Goal: Task Accomplishment & Management: Manage account settings

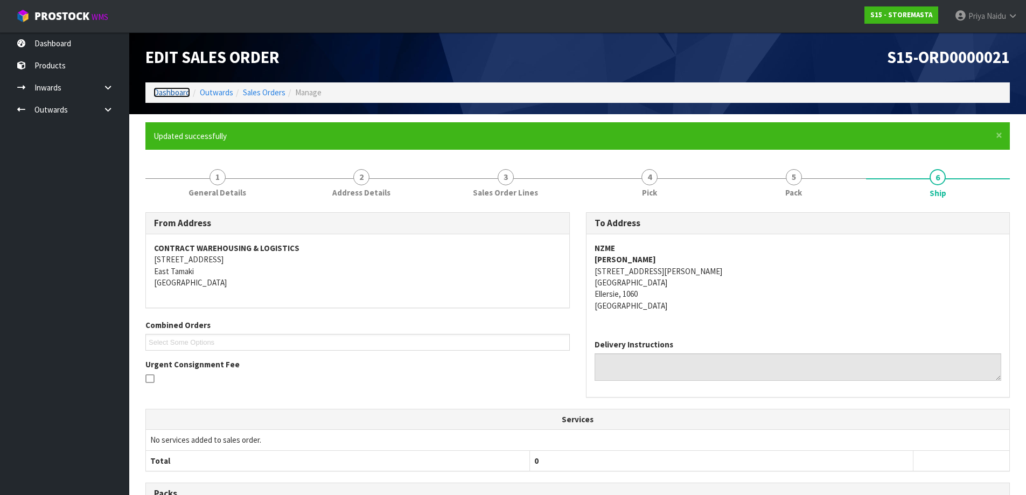
click at [171, 95] on link "Dashboard" at bounding box center [171, 92] width 37 height 10
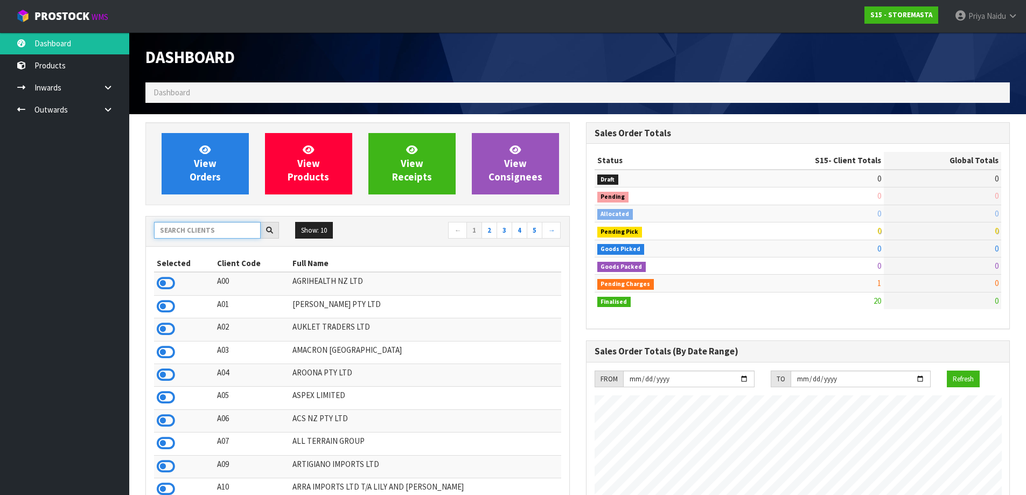
scroll to position [659, 440]
click at [205, 223] on input "text" at bounding box center [207, 230] width 107 height 17
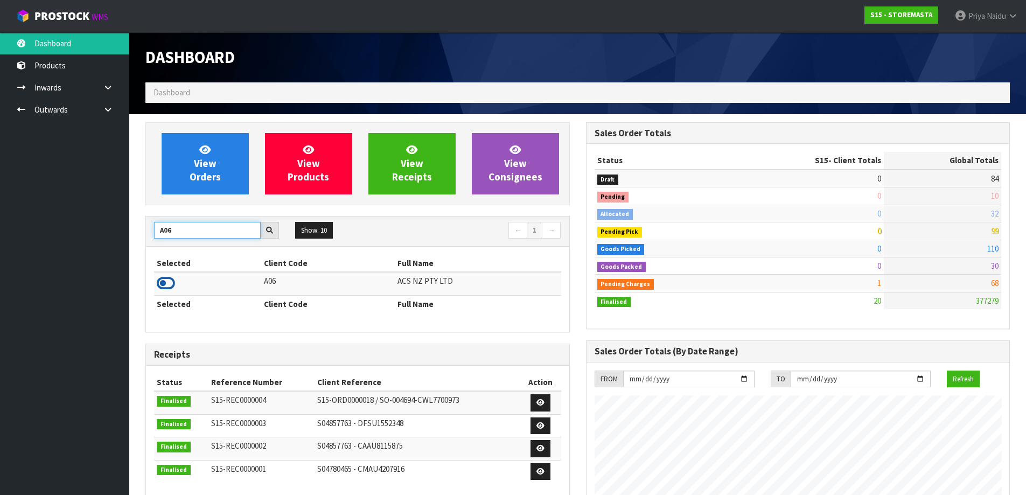
type input "A06"
click at [170, 279] on icon at bounding box center [166, 283] width 18 height 16
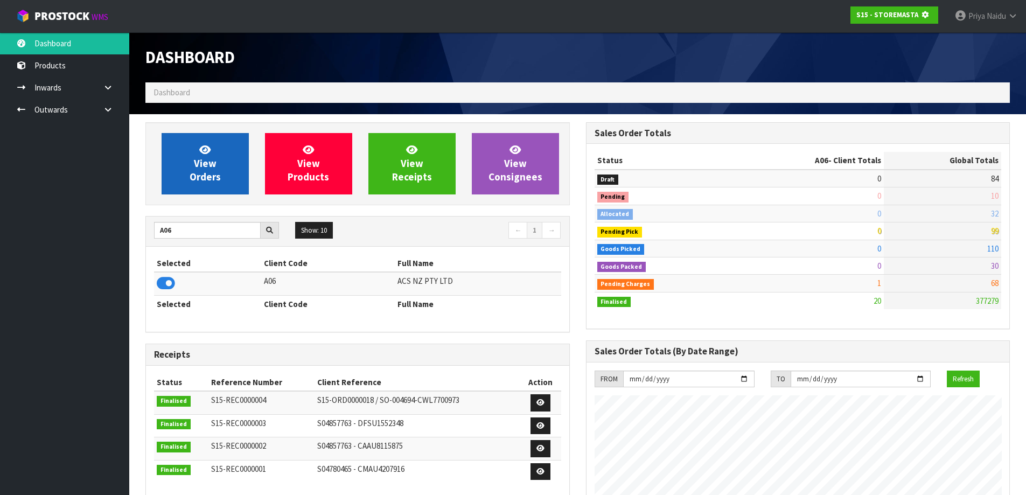
scroll to position [672, 440]
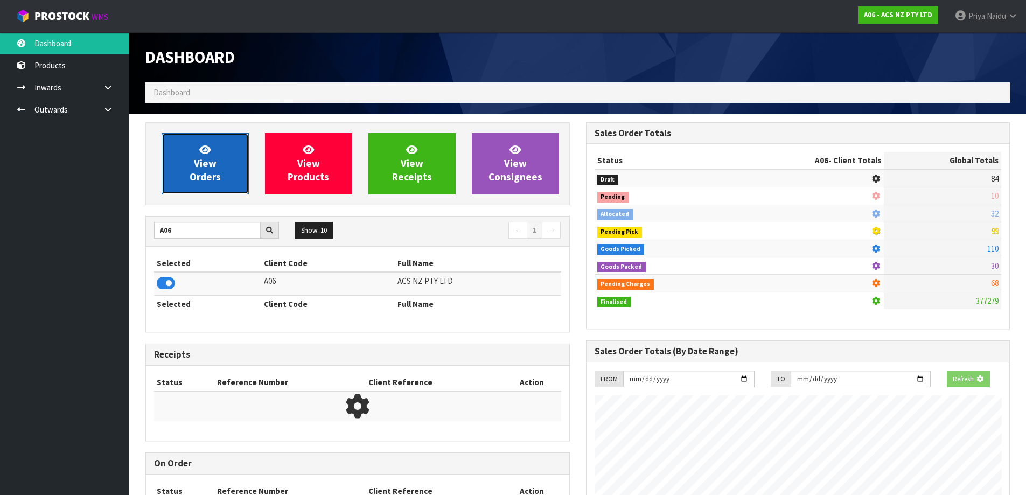
click at [201, 178] on span "View Orders" at bounding box center [205, 163] width 31 height 40
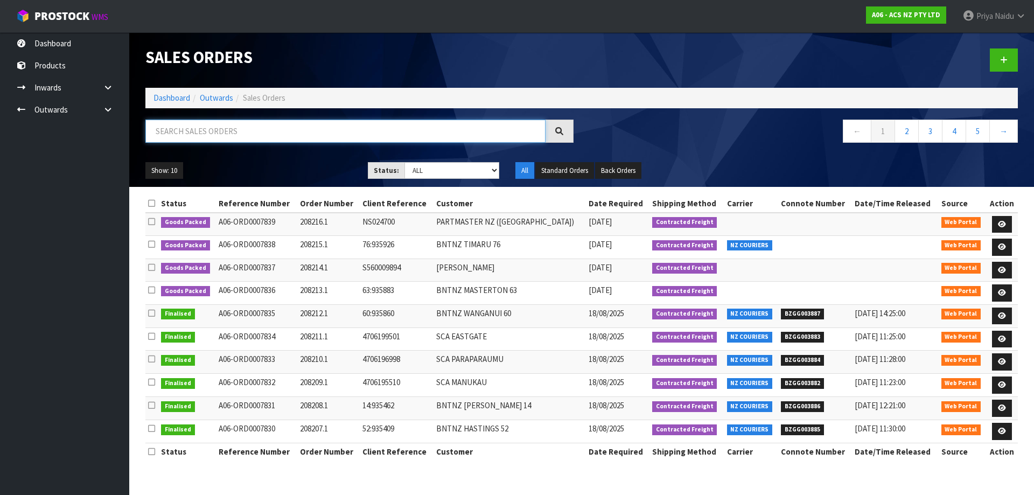
click at [239, 134] on input "text" at bounding box center [345, 131] width 400 height 23
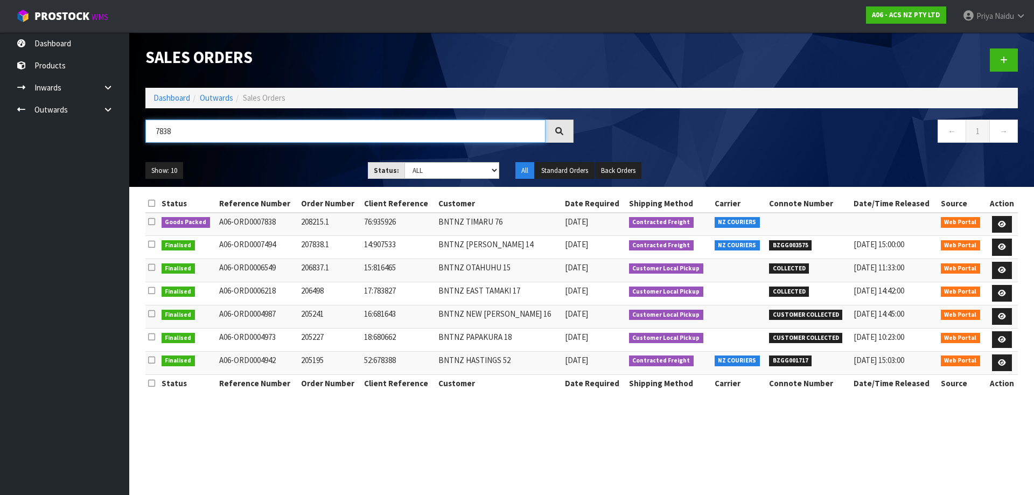
type input "7838"
click at [320, 162] on ul "Show: 10 5 10 25 50" at bounding box center [248, 170] width 206 height 17
click at [998, 222] on icon at bounding box center [1002, 224] width 8 height 7
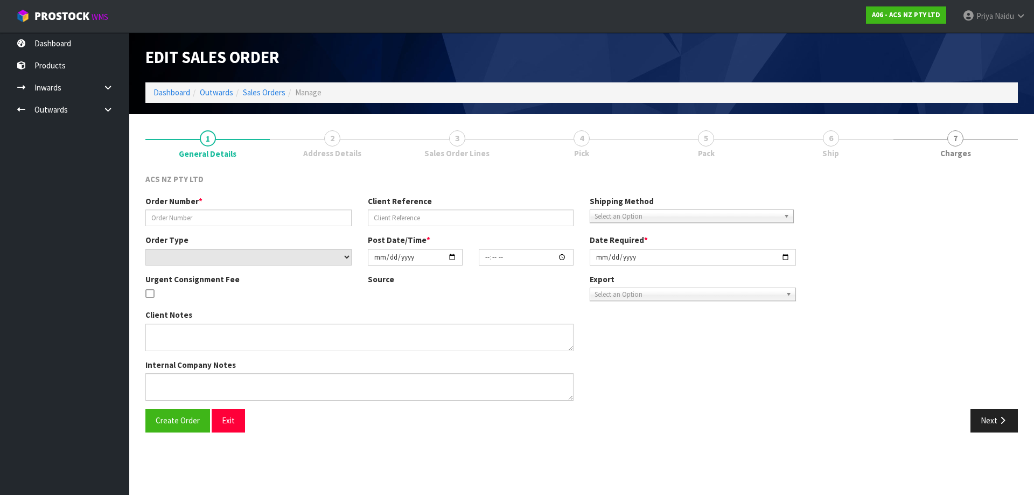
type input "208215.1"
type input "76:935926"
select select "number:0"
type input "[DATE]"
type input "14:47:00.000"
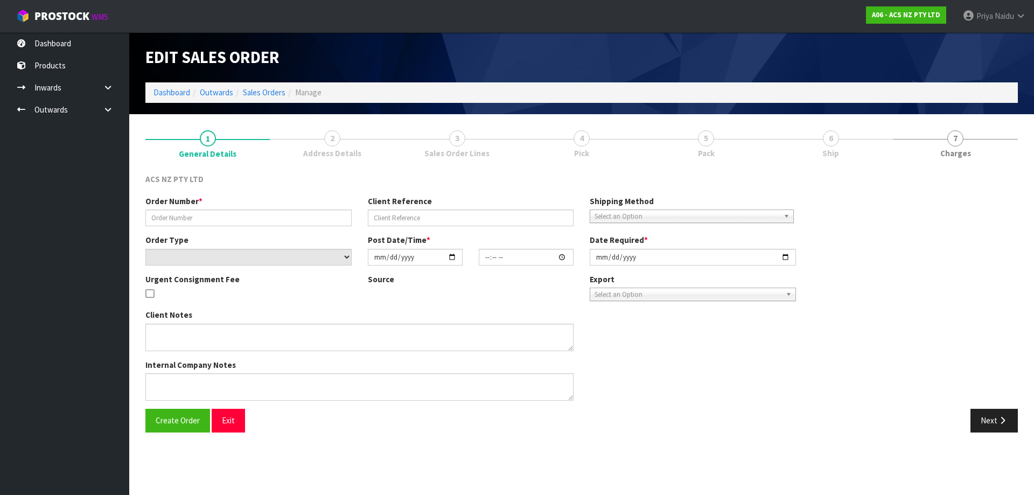
type input "[DATE]"
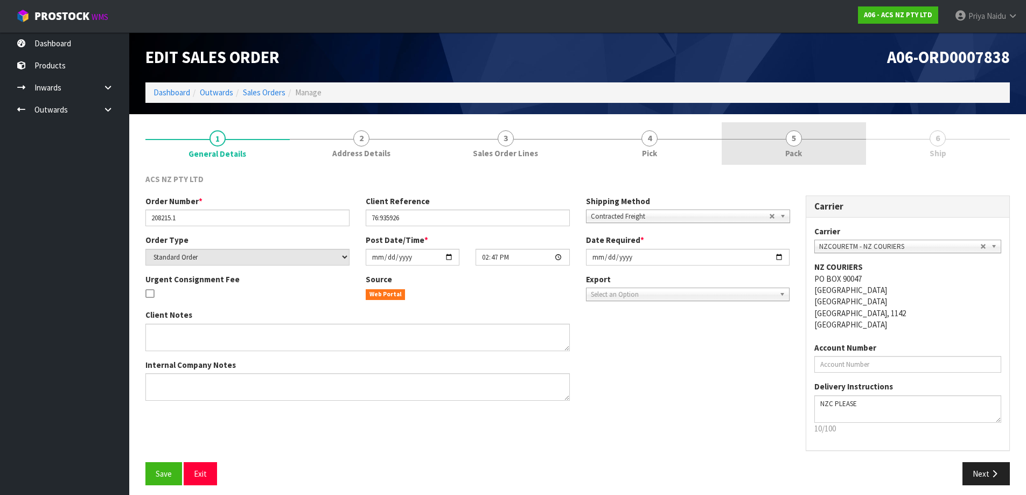
click at [795, 142] on span "5" at bounding box center [794, 138] width 16 height 16
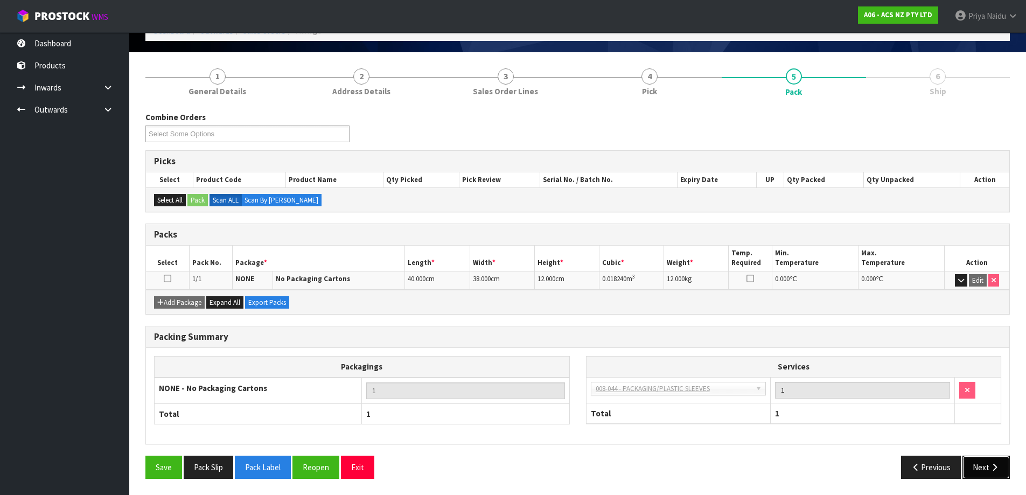
click at [976, 471] on button "Next" at bounding box center [985, 467] width 47 height 23
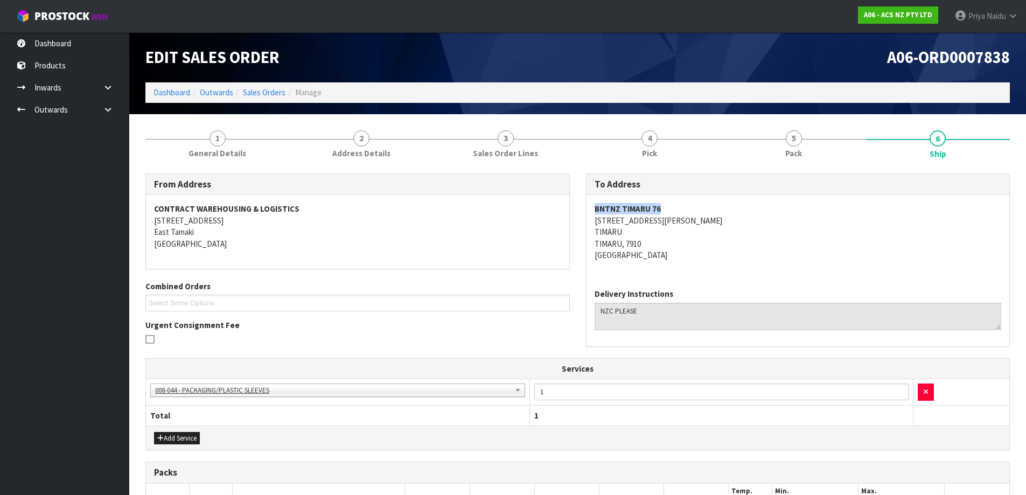
copy strong "BNTNZ TIMARU 76"
drag, startPoint x: 591, startPoint y: 209, endPoint x: 689, endPoint y: 208, distance: 98.0
click at [689, 208] on div "BNTNZ TIMARU [STREET_ADDRESS][PERSON_NAME][PERSON_NAME]" at bounding box center [797, 237] width 423 height 85
copy address "[STREET_ADDRESS][PERSON_NAME]"
drag, startPoint x: 590, startPoint y: 221, endPoint x: 684, endPoint y: 221, distance: 93.7
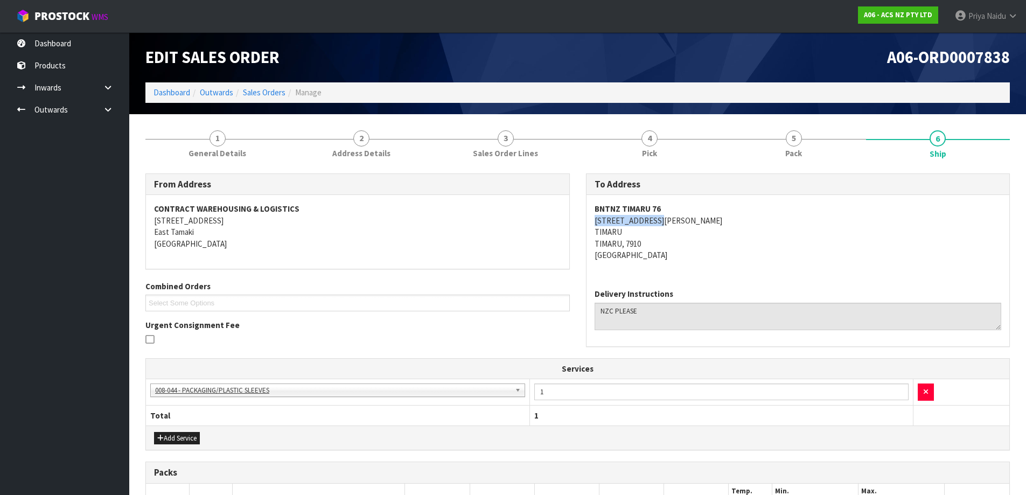
click at [684, 221] on div "To Address BNTNZ TIMARU [STREET_ADDRESS][PERSON_NAME] Delivery Instructions" at bounding box center [798, 265] width 440 height 185
click at [229, 148] on span "General Details" at bounding box center [217, 153] width 58 height 11
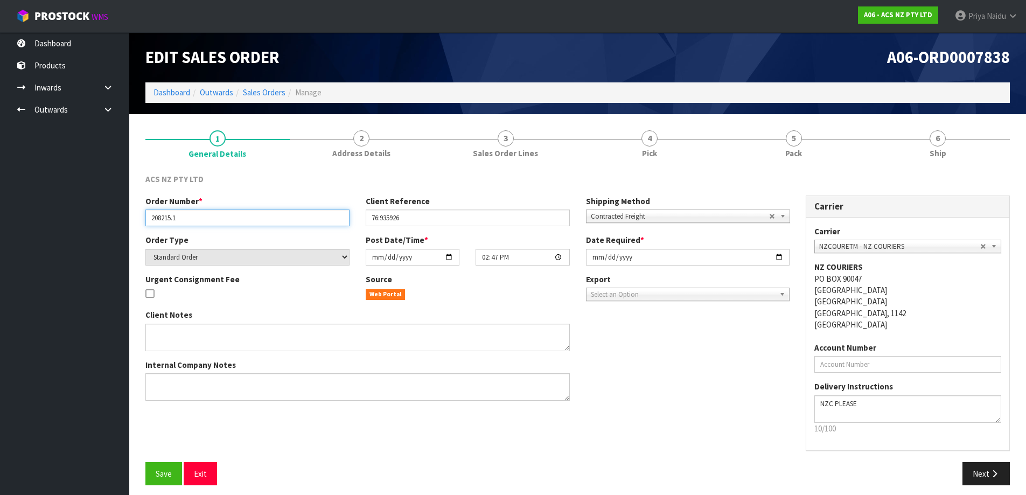
drag, startPoint x: 146, startPoint y: 218, endPoint x: 192, endPoint y: 228, distance: 46.4
click at [206, 221] on input "208215.1" at bounding box center [247, 217] width 204 height 17
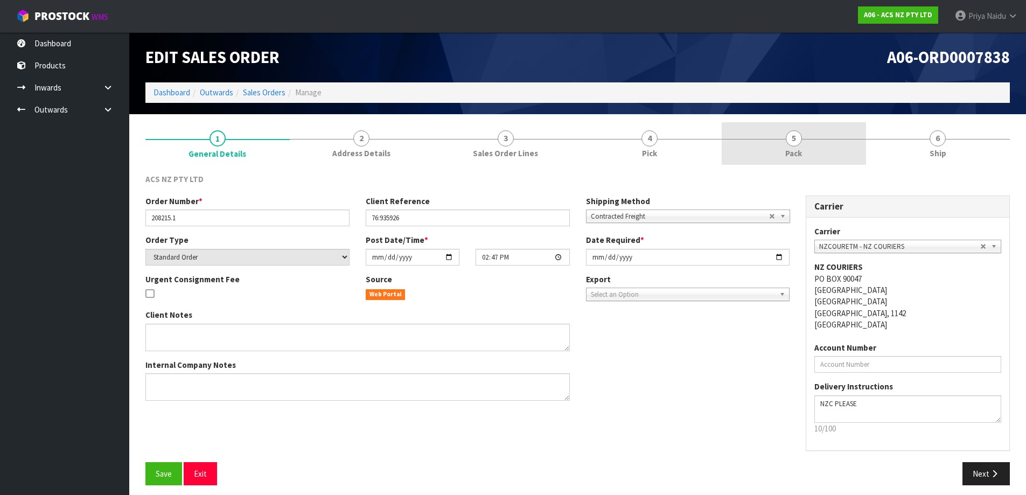
click at [777, 150] on link "5 Pack" at bounding box center [794, 143] width 144 height 43
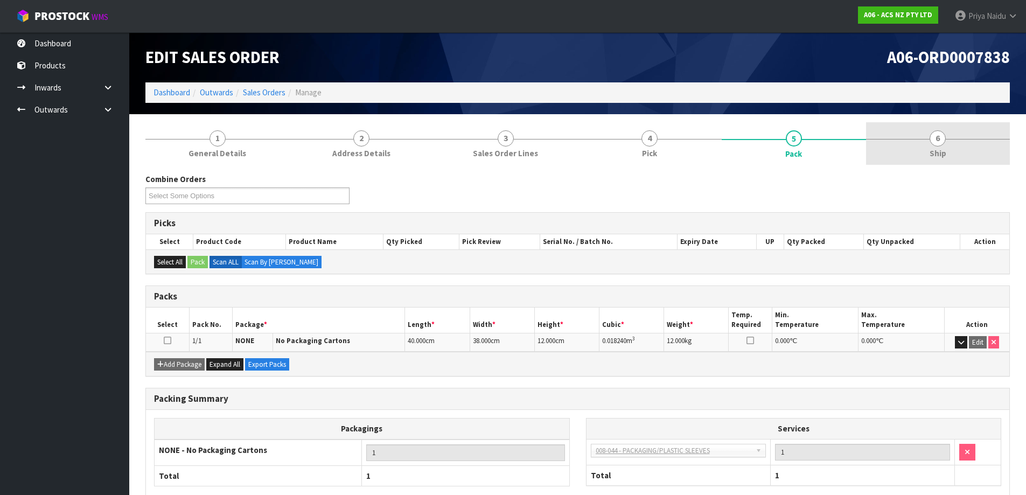
click at [936, 142] on span "6" at bounding box center [937, 138] width 16 height 16
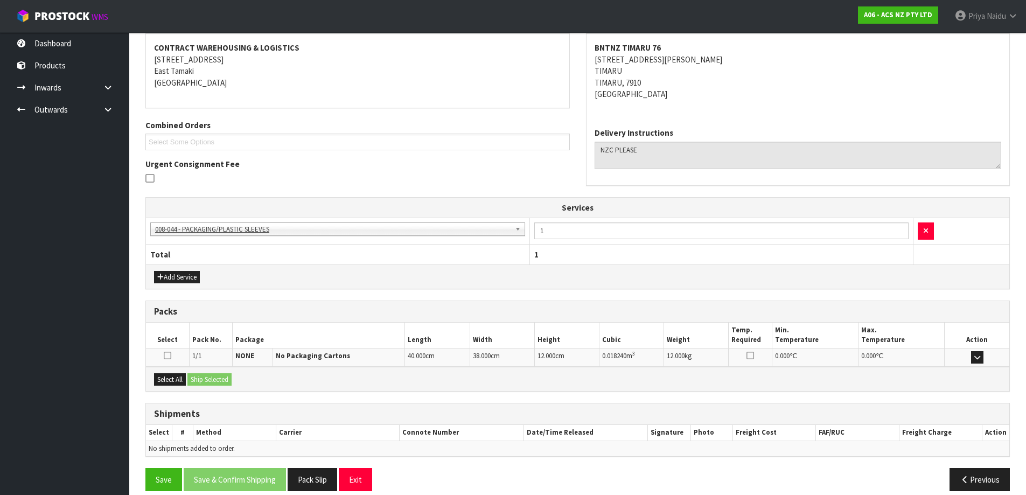
scroll to position [173, 0]
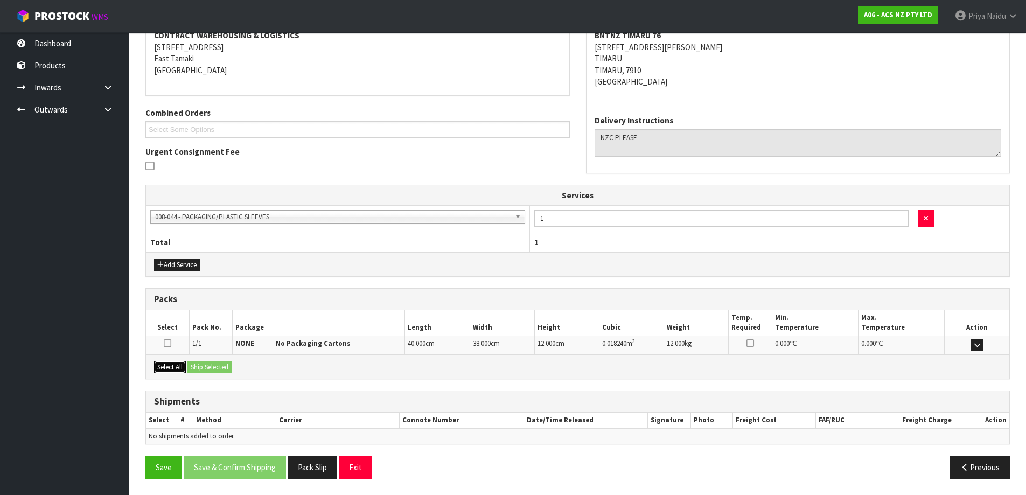
click at [180, 366] on button "Select All" at bounding box center [170, 367] width 32 height 13
click at [217, 366] on button "Ship Selected" at bounding box center [209, 367] width 44 height 13
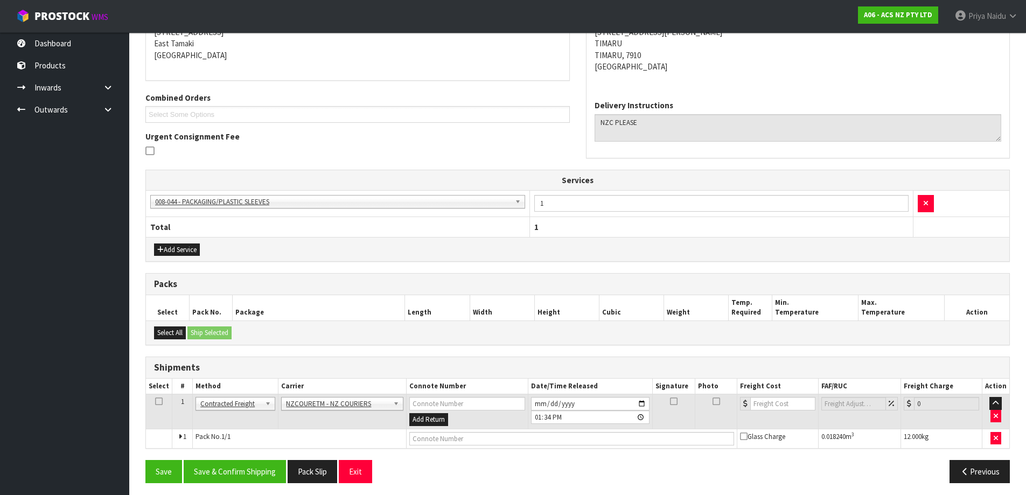
scroll to position [193, 0]
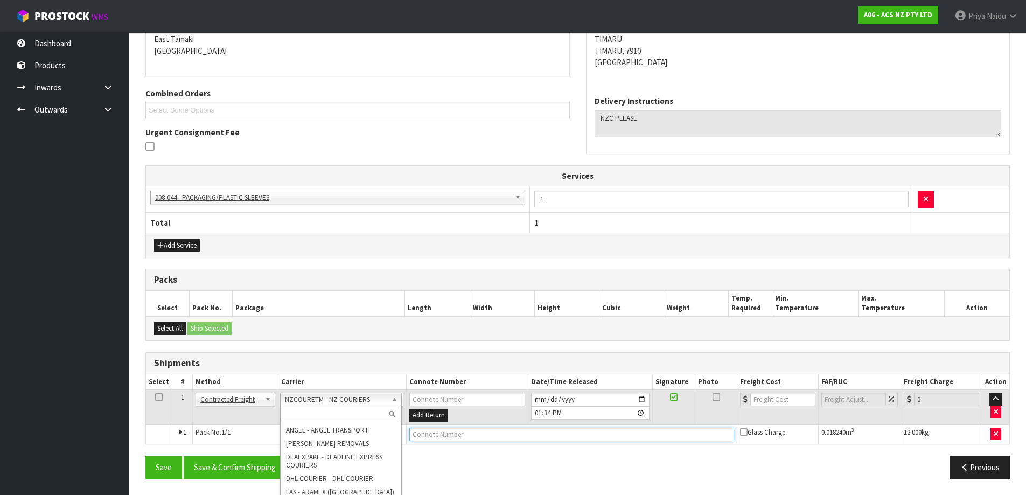
click at [421, 432] on input "text" at bounding box center [571, 434] width 325 height 13
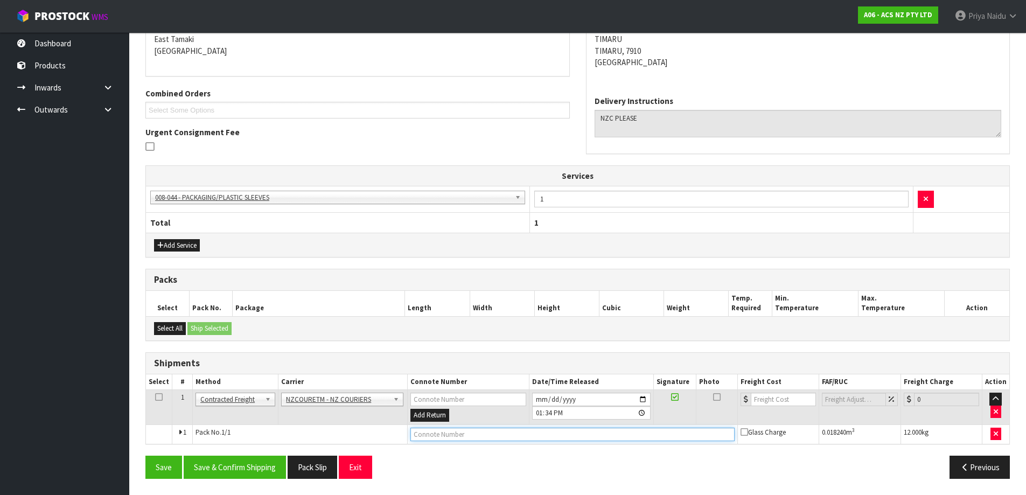
paste input "BZGG003888"
type input "BZGG003888"
click at [781, 400] on input "number" at bounding box center [783, 399] width 65 height 13
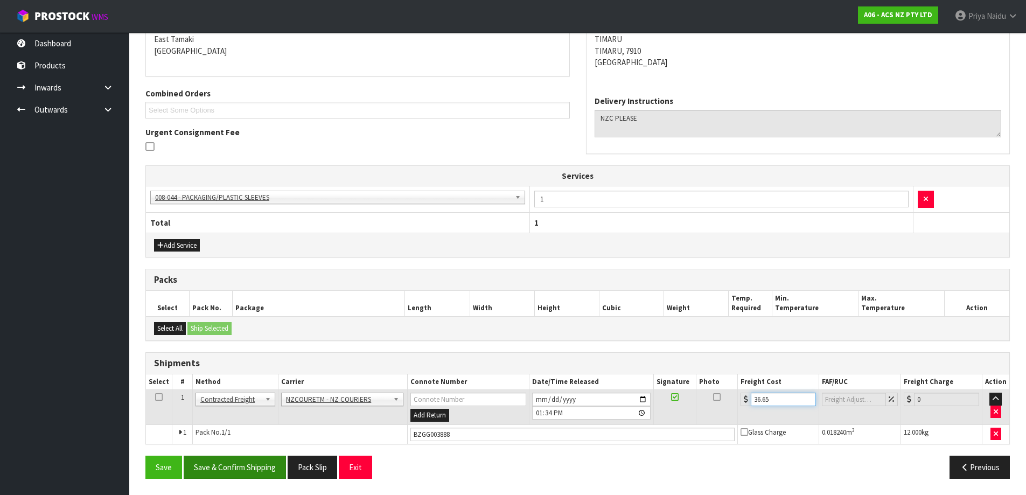
type input "36.65"
click at [244, 462] on button "Save & Confirm Shipping" at bounding box center [235, 467] width 102 height 23
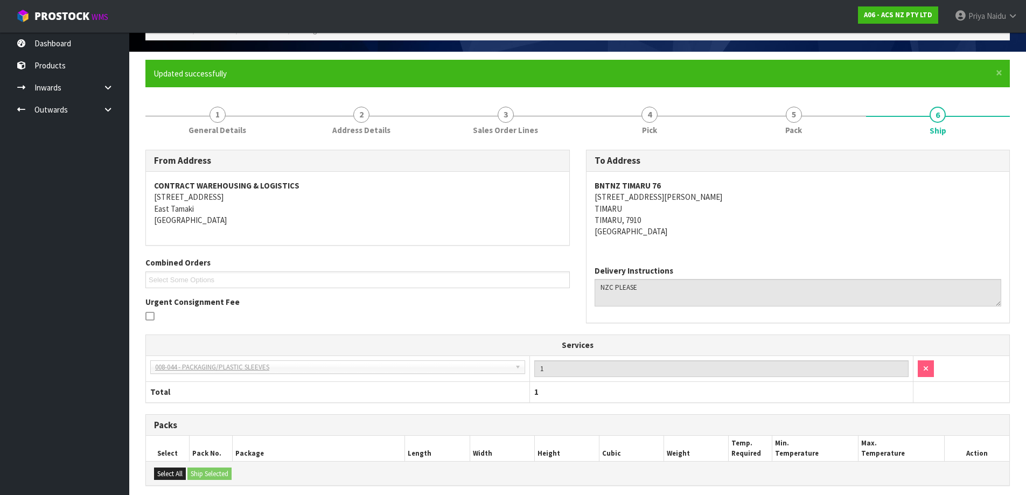
scroll to position [0, 0]
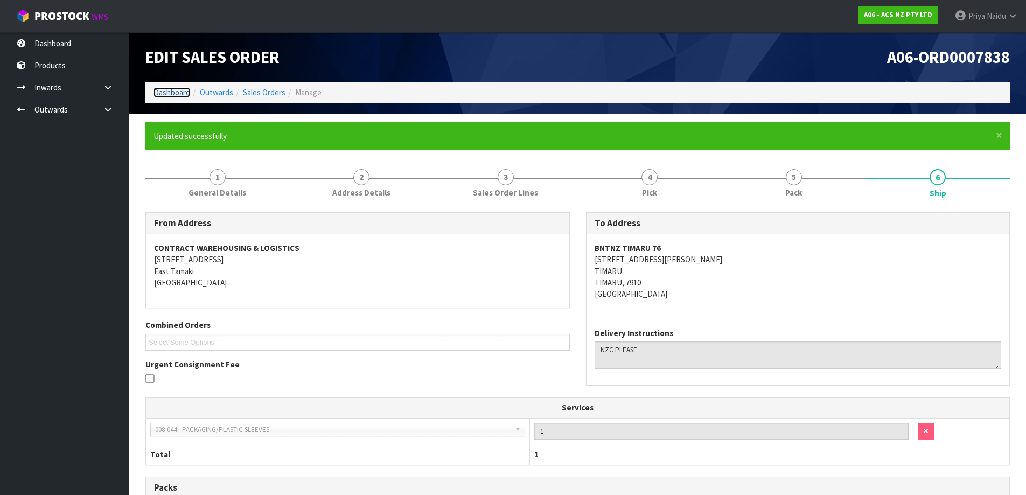
click at [173, 89] on link "Dashboard" at bounding box center [171, 92] width 37 height 10
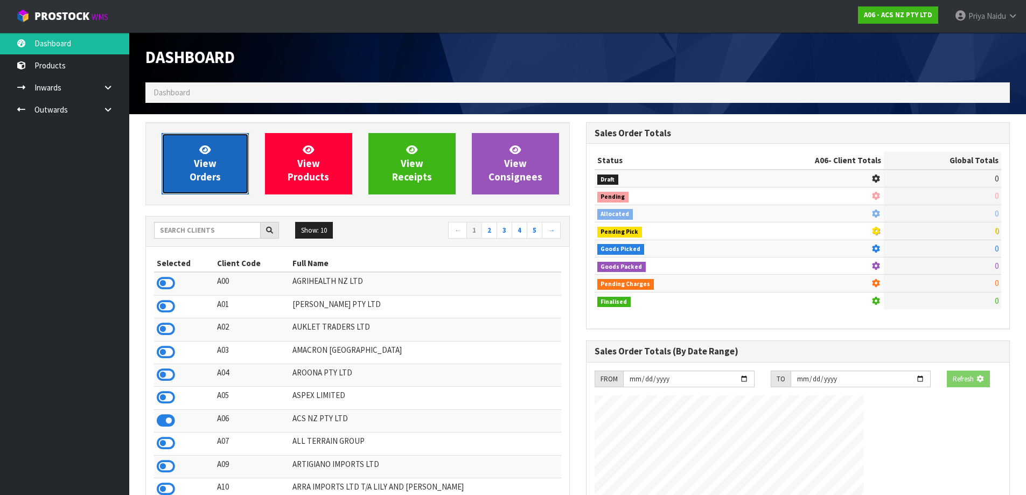
click at [184, 154] on link "View Orders" at bounding box center [205, 163] width 87 height 61
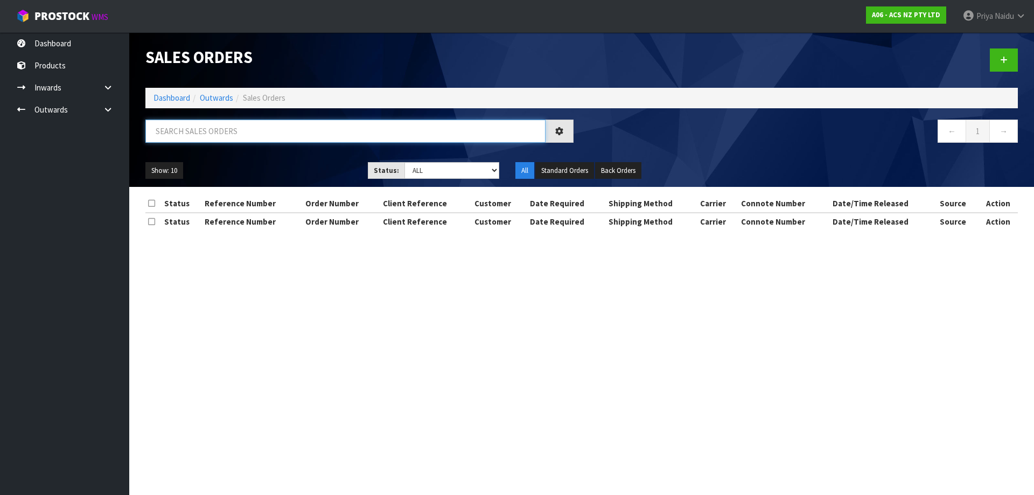
click at [216, 142] on input "text" at bounding box center [345, 131] width 400 height 23
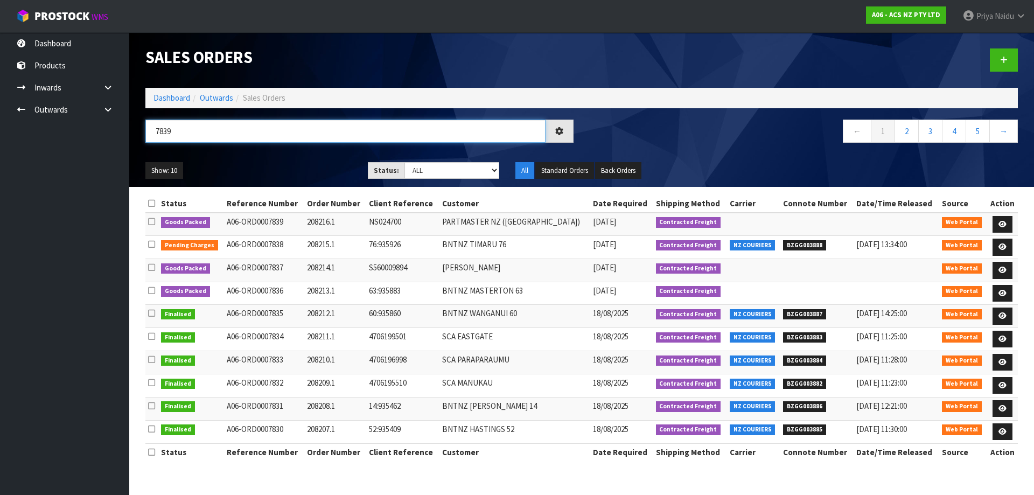
type input "7839"
click at [301, 170] on ul "Show: 10 5 10 25 50" at bounding box center [248, 170] width 206 height 17
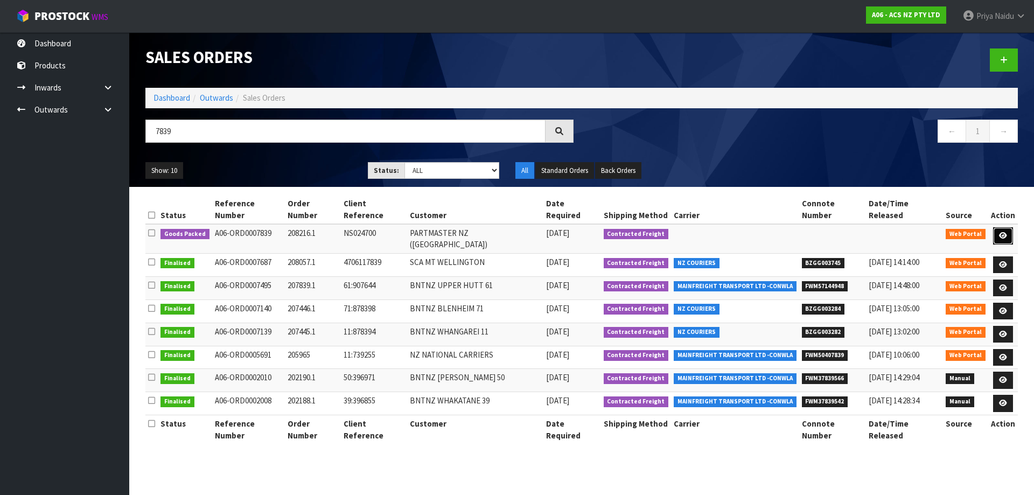
click at [997, 227] on link at bounding box center [1003, 235] width 20 height 17
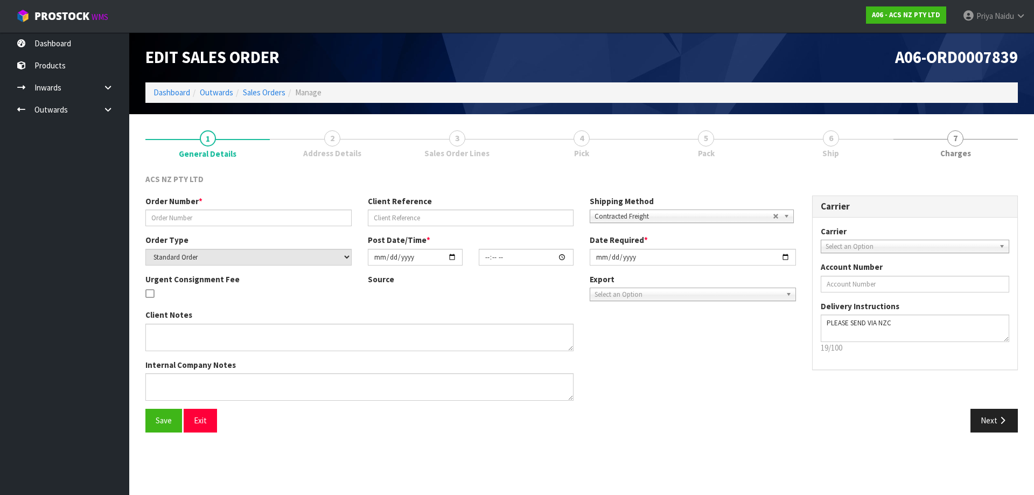
type input "208216.1"
type input "NS024700"
select select "number:0"
type input "[DATE]"
type input "17:19:00.000"
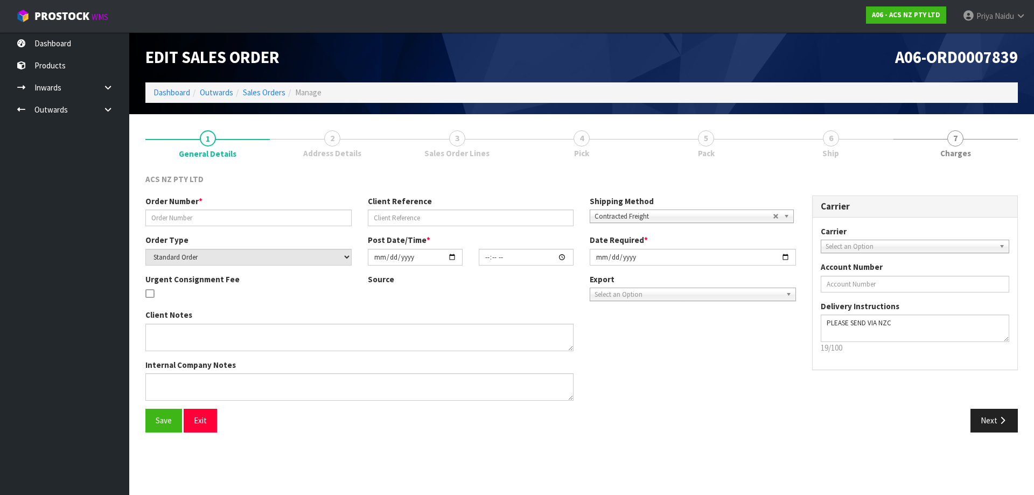
type input "[DATE]"
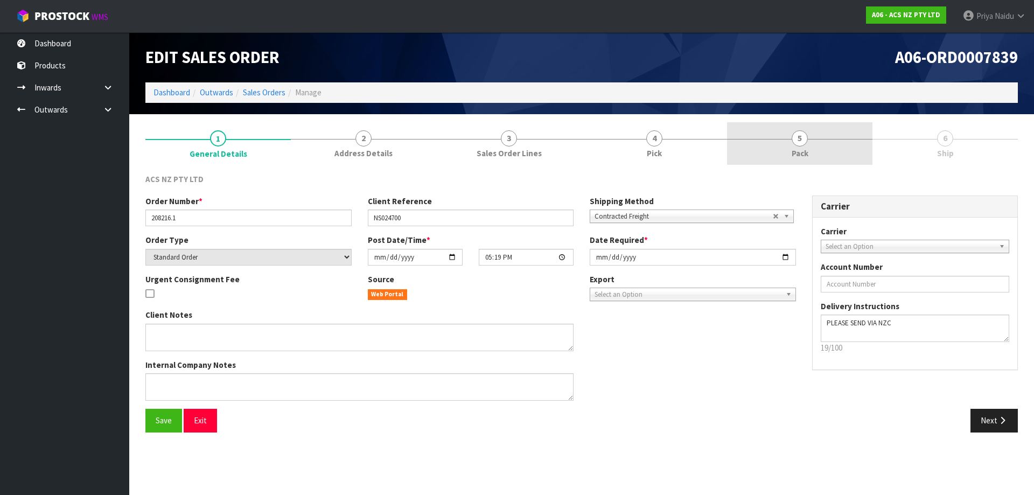
click at [798, 129] on link "5 Pack" at bounding box center [799, 143] width 145 height 43
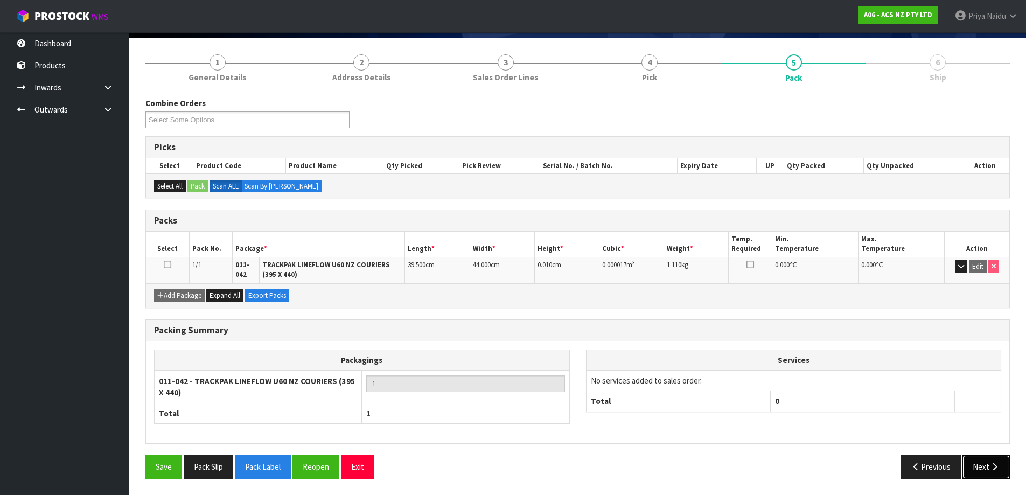
click at [983, 462] on button "Next" at bounding box center [985, 466] width 47 height 23
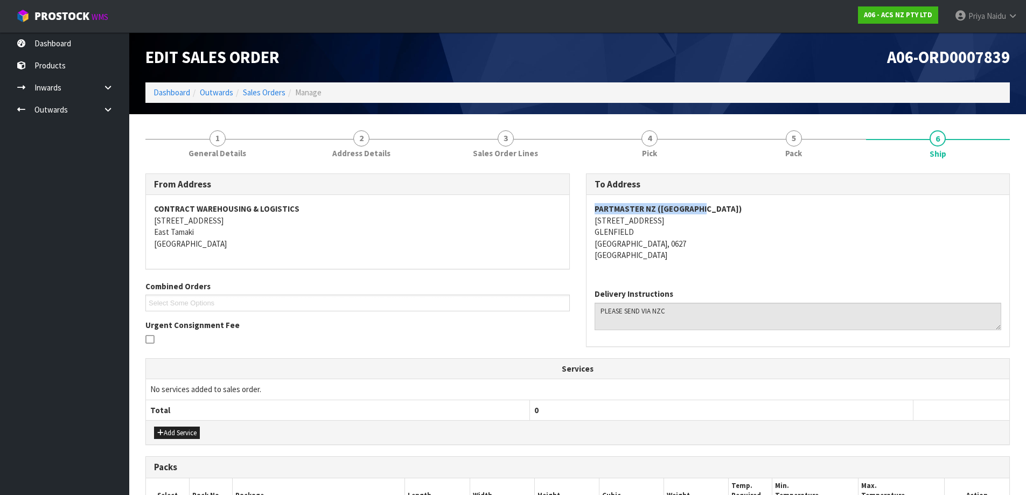
copy strong "PARTMASTER NZ ([GEOGRAPHIC_DATA])"
drag, startPoint x: 585, startPoint y: 206, endPoint x: 731, endPoint y: 209, distance: 145.4
click at [731, 209] on div "To Address PARTMASTER [GEOGRAPHIC_DATA] ([GEOGRAPHIC_DATA]) [STREET_ADDRESS] De…" at bounding box center [798, 259] width 424 height 173
copy address "[STREET_ADDRESS]"
drag, startPoint x: 589, startPoint y: 221, endPoint x: 668, endPoint y: 222, distance: 79.7
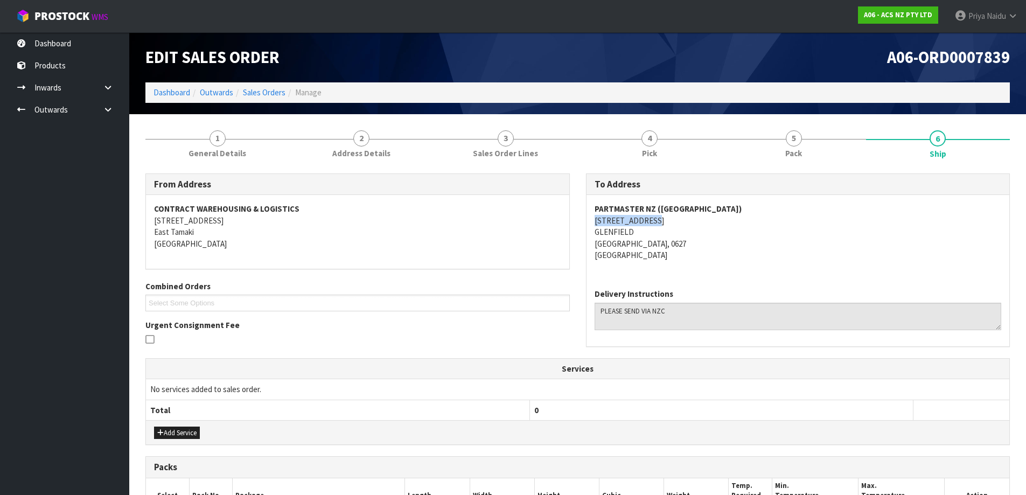
click at [668, 222] on div "PARTMASTER NZ ([GEOGRAPHIC_DATA]) [STREET_ADDRESS]" at bounding box center [797, 237] width 423 height 85
click at [586, 229] on div "PARTMASTER NZ ([GEOGRAPHIC_DATA]) [STREET_ADDRESS]" at bounding box center [797, 237] width 423 height 85
drag, startPoint x: 587, startPoint y: 229, endPoint x: 659, endPoint y: 229, distance: 71.6
click at [659, 229] on div "PARTMASTER NZ ([GEOGRAPHIC_DATA]) [STREET_ADDRESS]" at bounding box center [797, 237] width 423 height 85
copy address "GLENFIELD"
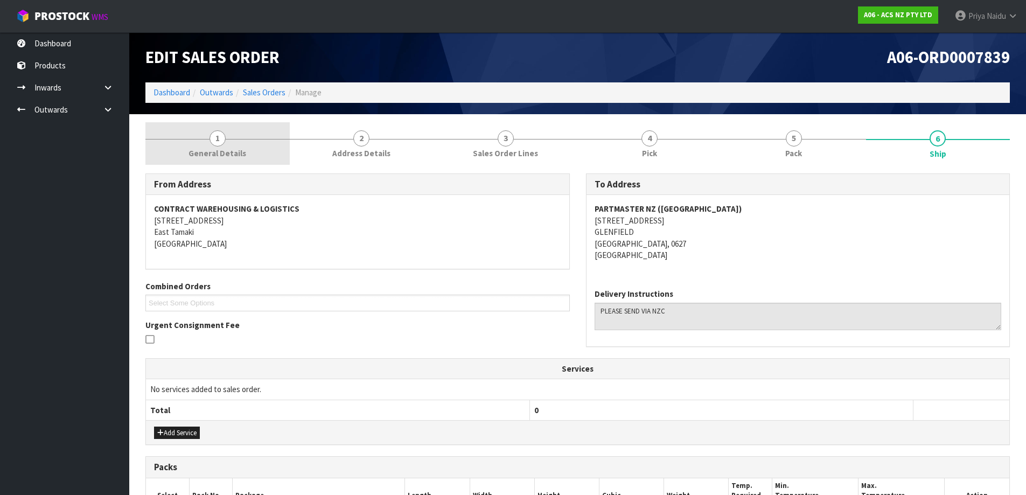
drag, startPoint x: 219, startPoint y: 149, endPoint x: 214, endPoint y: 156, distance: 8.2
click at [219, 149] on span "General Details" at bounding box center [217, 153] width 58 height 11
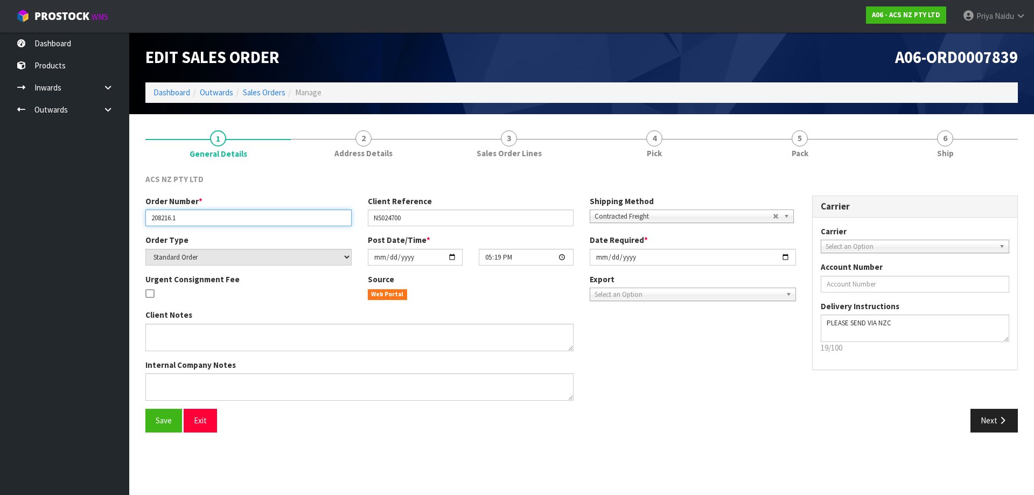
drag, startPoint x: 148, startPoint y: 215, endPoint x: 191, endPoint y: 213, distance: 43.1
click at [191, 213] on input "208216.1" at bounding box center [248, 217] width 206 height 17
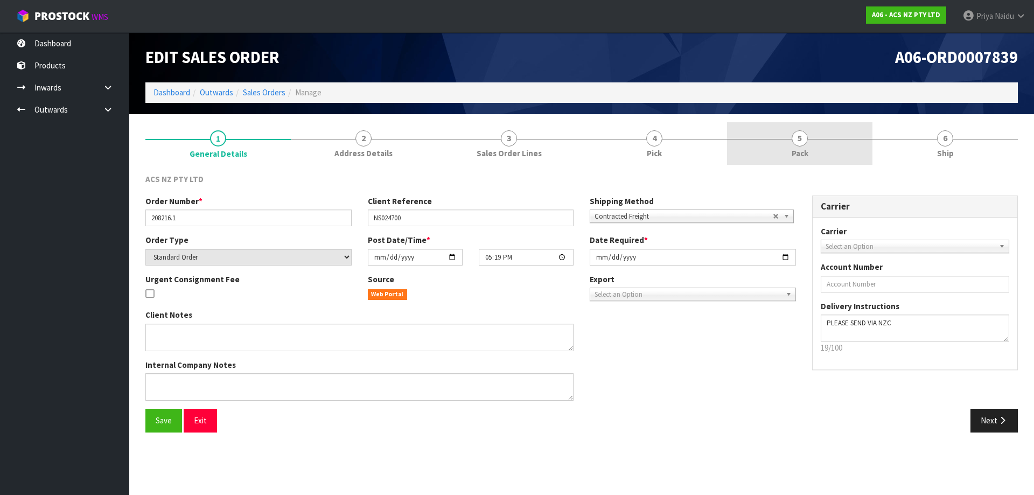
drag, startPoint x: 796, startPoint y: 118, endPoint x: 796, endPoint y: 144, distance: 26.4
click at [796, 118] on section "1 General Details 2 Address Details 3 Sales Order Lines 4 Pick 5 Pack 6 Ship AC…" at bounding box center [581, 281] width 905 height 334
click at [796, 145] on span "5" at bounding box center [800, 138] width 16 height 16
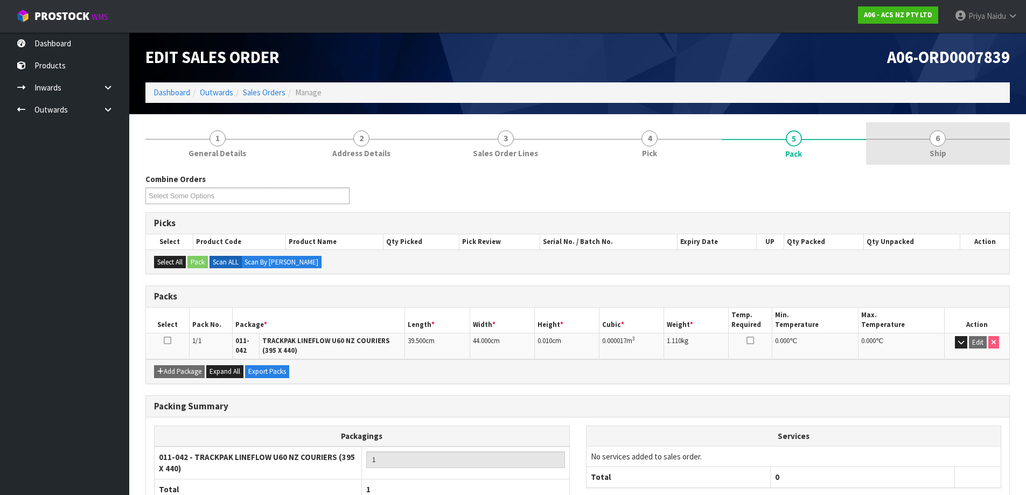
drag, startPoint x: 969, startPoint y: 138, endPoint x: 906, endPoint y: 162, distance: 67.3
click at [968, 139] on link "6 Ship" at bounding box center [938, 143] width 144 height 43
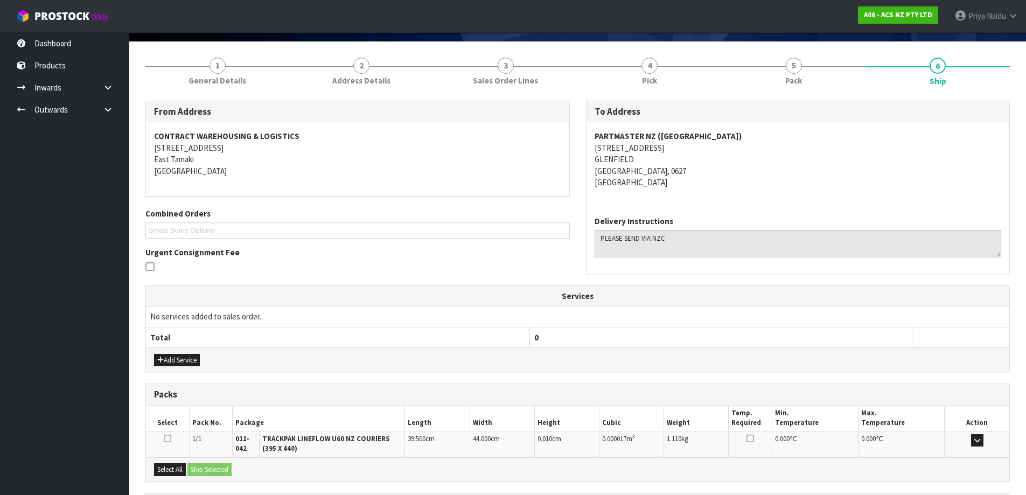
scroll to position [176, 0]
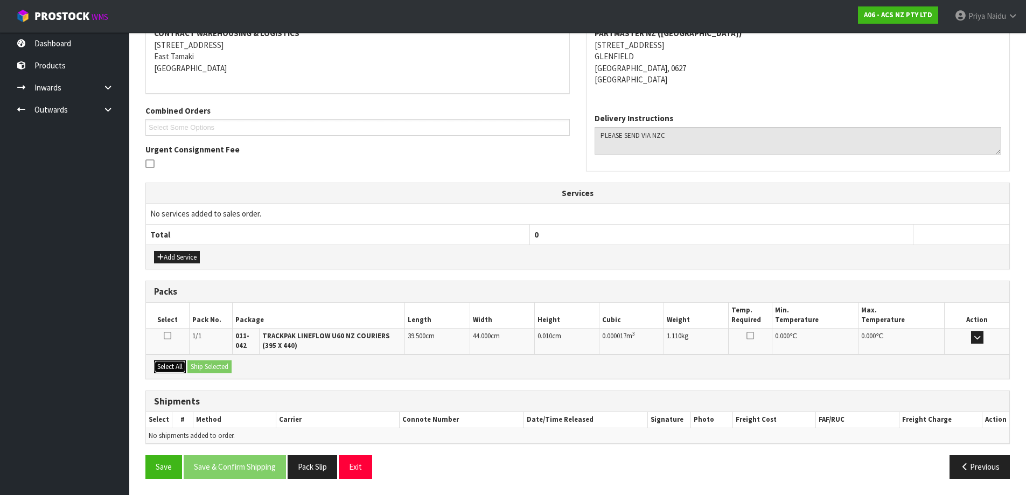
drag, startPoint x: 180, startPoint y: 368, endPoint x: 195, endPoint y: 369, distance: 15.7
click at [180, 368] on button "Select All" at bounding box center [170, 366] width 32 height 13
click at [195, 369] on button "Ship Selected" at bounding box center [209, 366] width 44 height 13
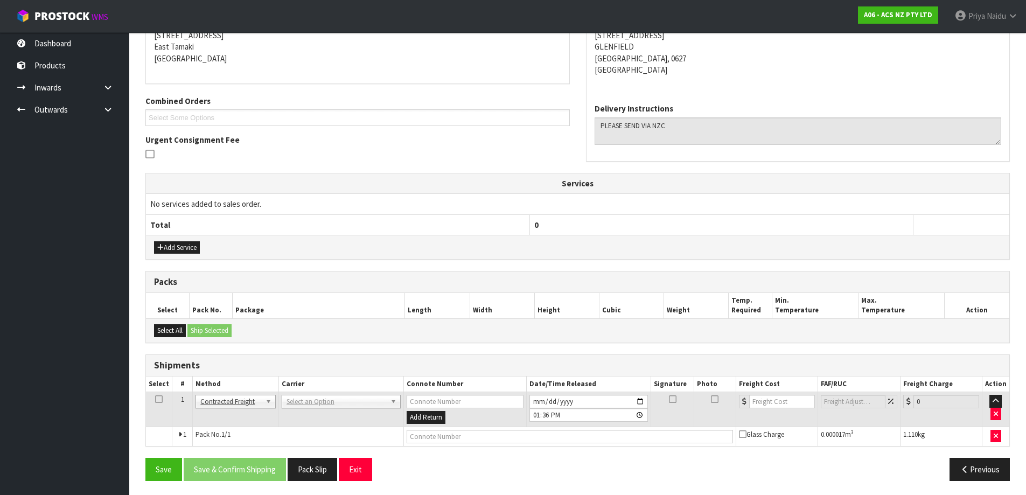
scroll to position [187, 0]
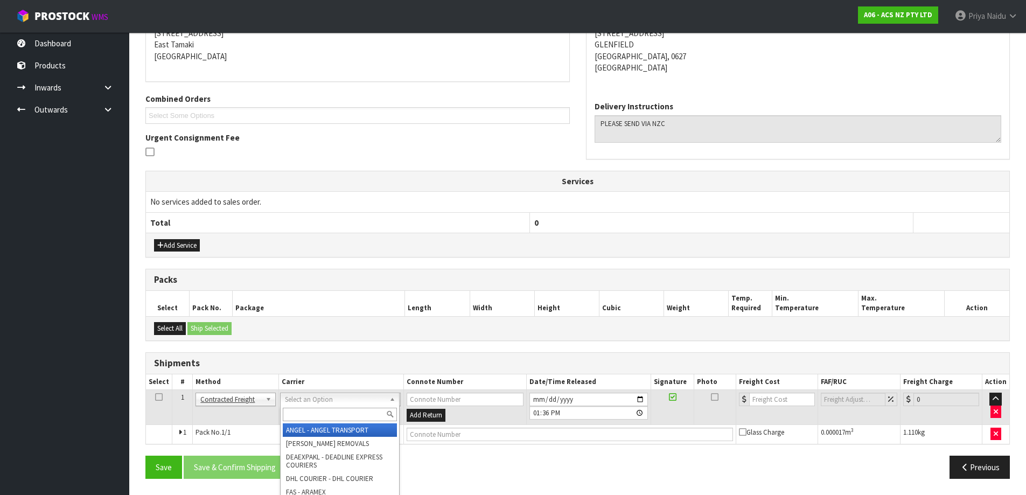
click at [311, 415] on input "text" at bounding box center [340, 414] width 114 height 13
type input "NZC"
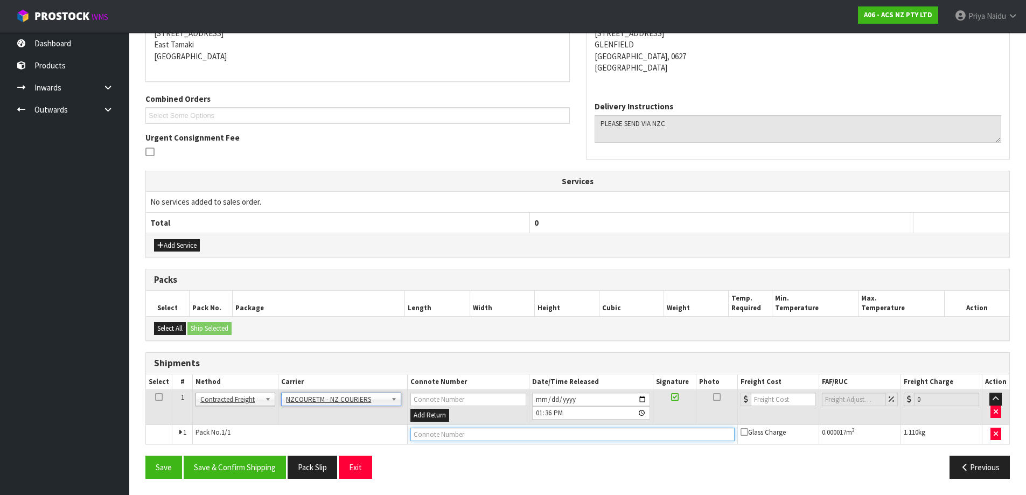
click at [433, 437] on input "text" at bounding box center [572, 434] width 324 height 13
paste input "BZGG003889"
type input "BZGG003889"
click at [786, 402] on input "number" at bounding box center [783, 399] width 65 height 13
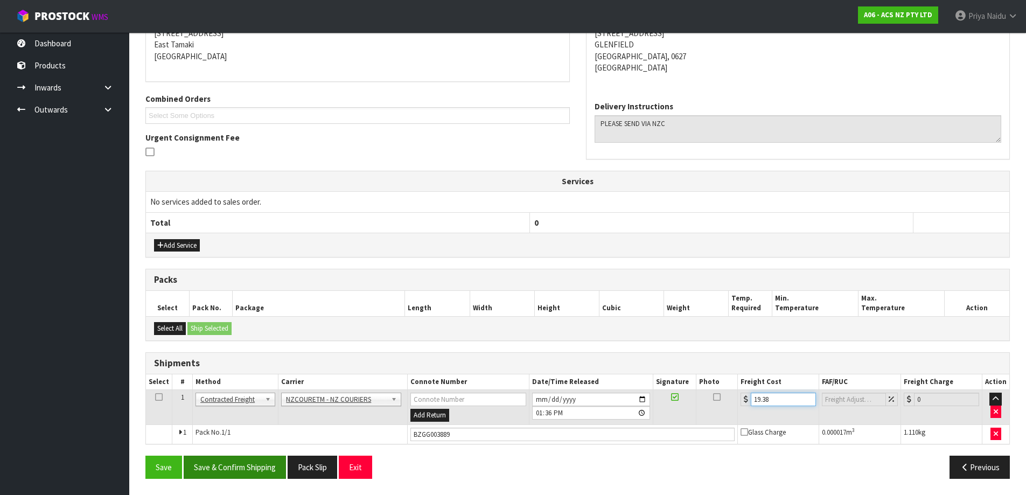
type input "19.38"
click at [253, 472] on button "Save & Confirm Shipping" at bounding box center [235, 467] width 102 height 23
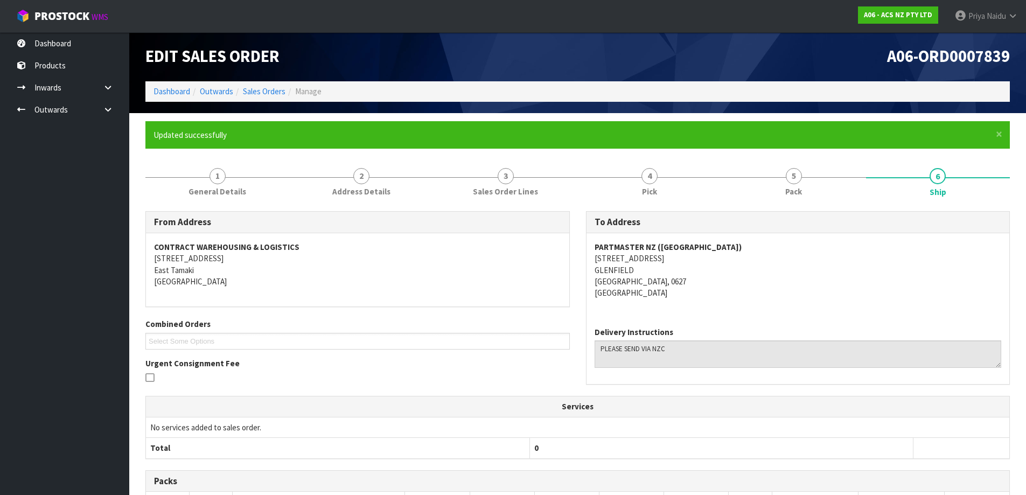
scroll to position [0, 0]
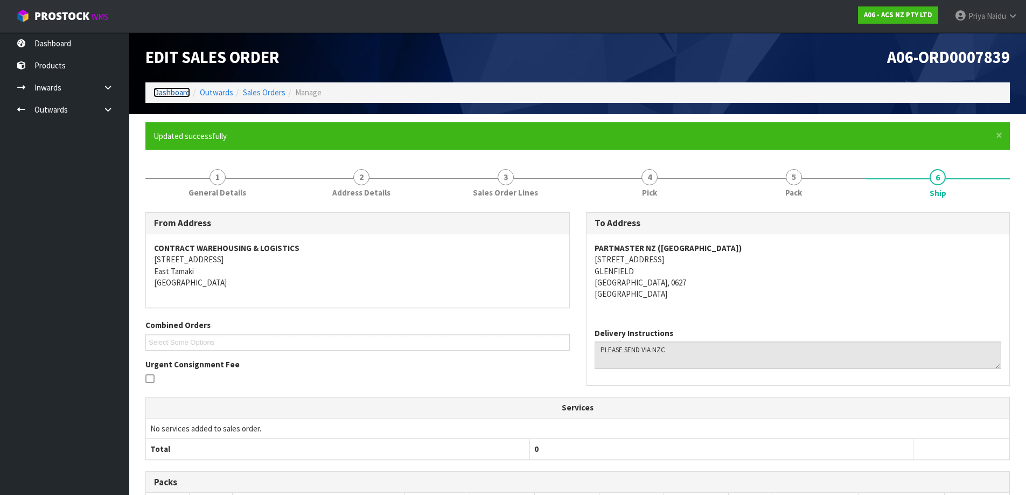
click at [167, 90] on link "Dashboard" at bounding box center [171, 92] width 37 height 10
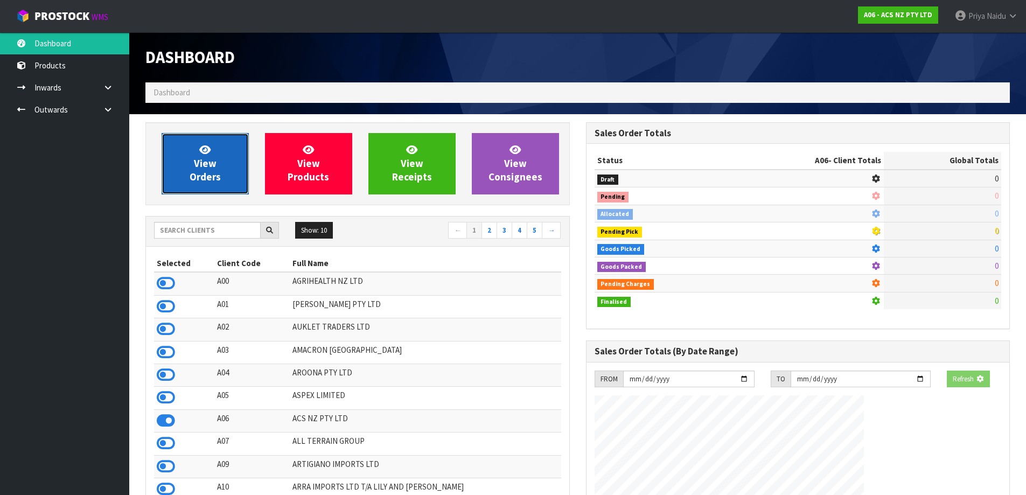
click at [197, 181] on span "View Orders" at bounding box center [205, 163] width 31 height 40
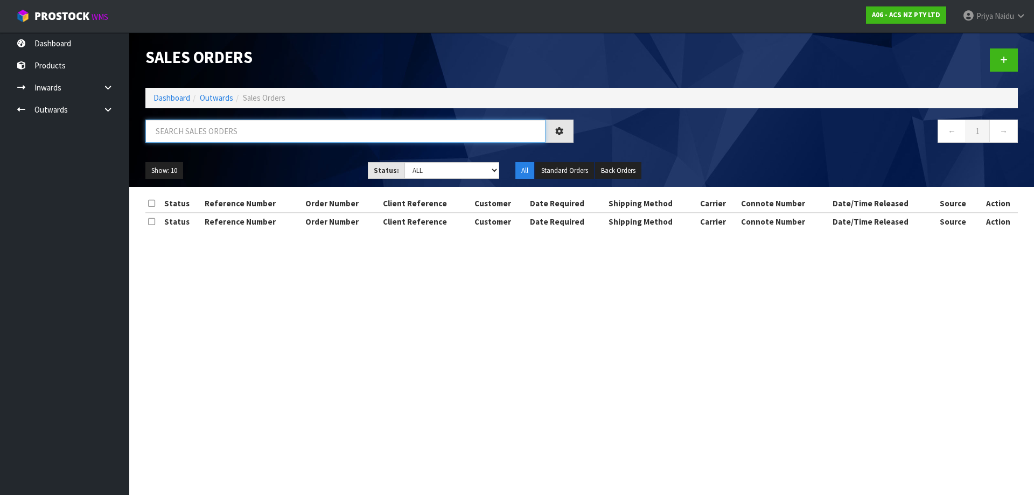
click at [225, 127] on input "text" at bounding box center [345, 131] width 400 height 23
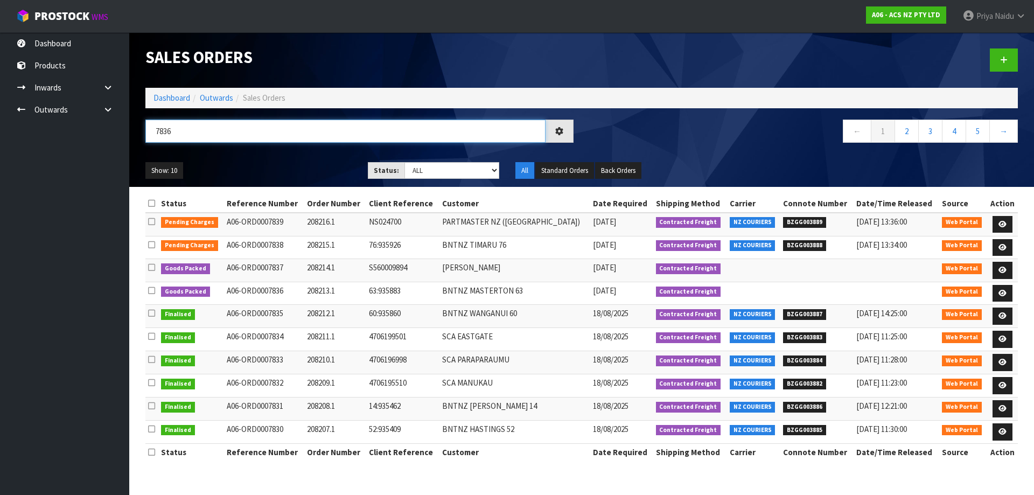
type input "7836"
click at [278, 170] on ul "Show: 10 5 10 25 50" at bounding box center [248, 170] width 206 height 17
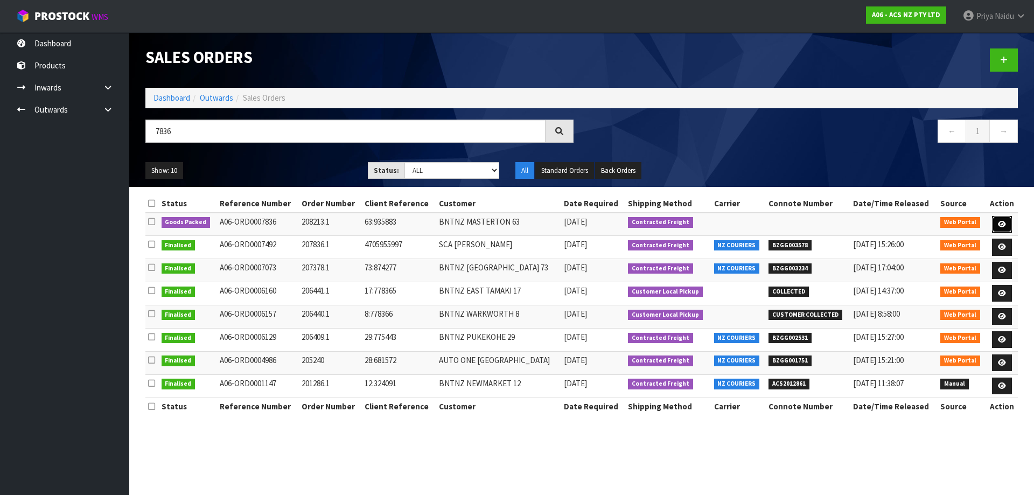
click at [1003, 217] on link at bounding box center [1002, 224] width 20 height 17
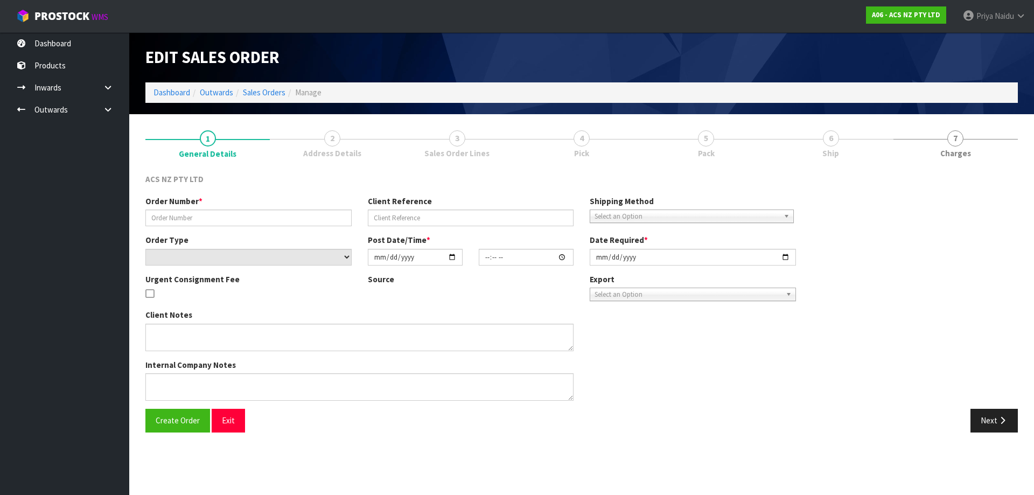
type input "208213.1"
type input "63:935883"
select select "number:0"
type input "[DATE]"
type input "13:52:00.000"
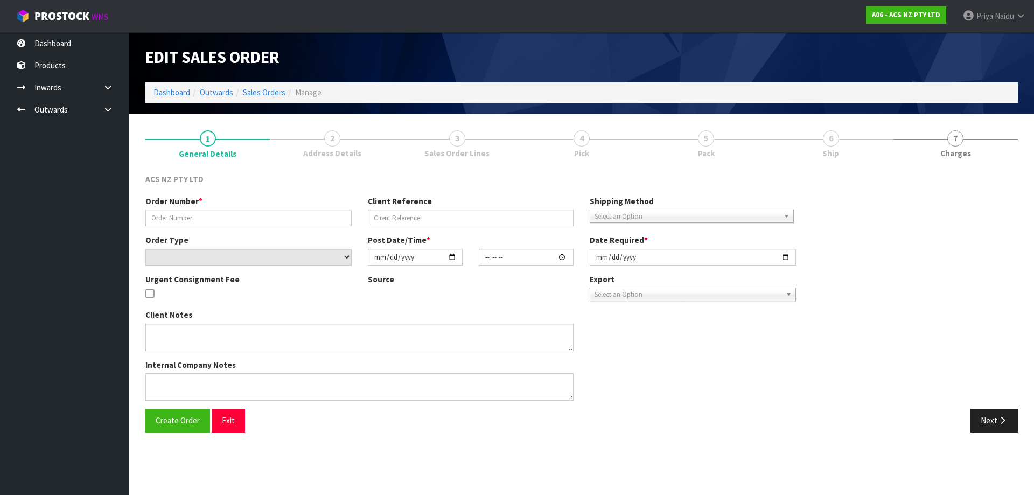
type input "[DATE]"
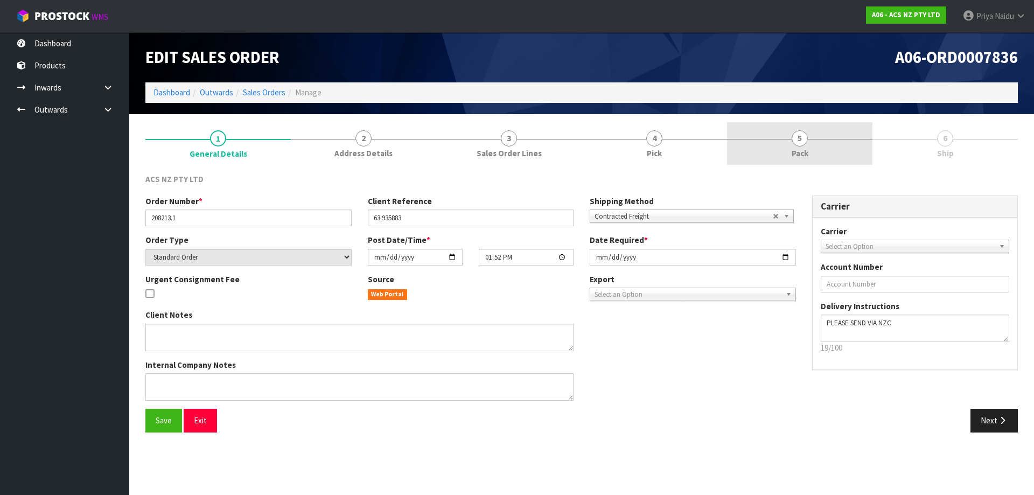
click at [803, 135] on span "5" at bounding box center [800, 138] width 16 height 16
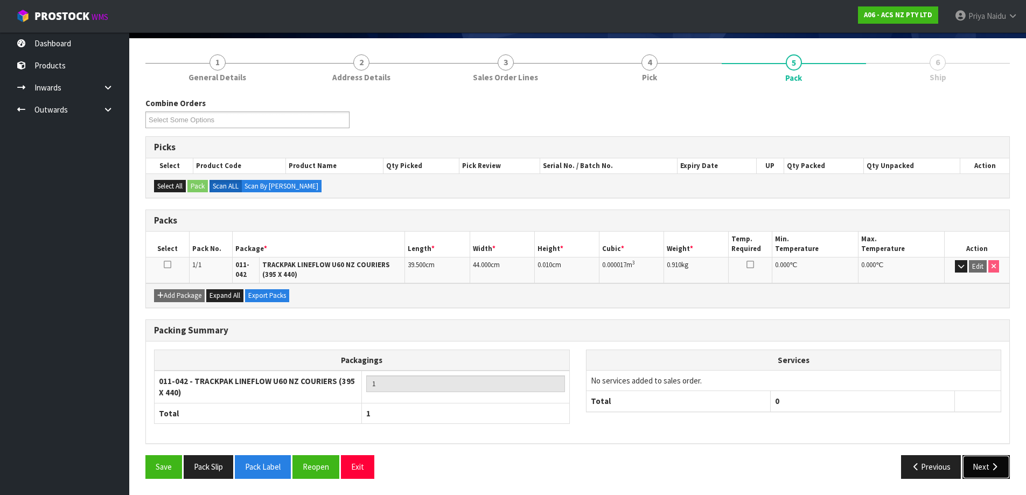
click at [985, 457] on button "Next" at bounding box center [985, 466] width 47 height 23
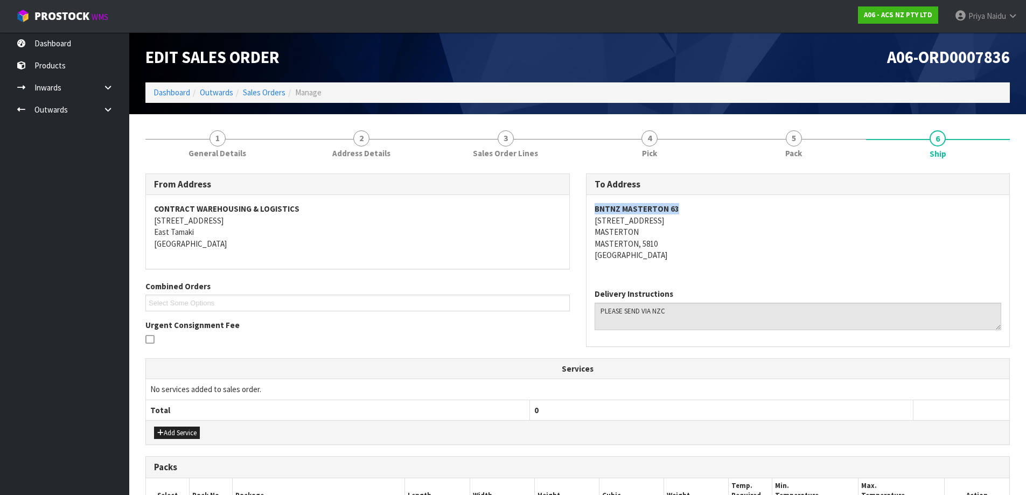
copy strong "BNTNZ MASTERTON 63"
drag, startPoint x: 588, startPoint y: 207, endPoint x: 702, endPoint y: 206, distance: 114.2
click at [702, 206] on div "BNTNZ MASTERTON [STREET_ADDRESS]" at bounding box center [797, 237] width 423 height 85
copy address "[STREET_ADDRESS]"
drag, startPoint x: 591, startPoint y: 223, endPoint x: 676, endPoint y: 225, distance: 84.6
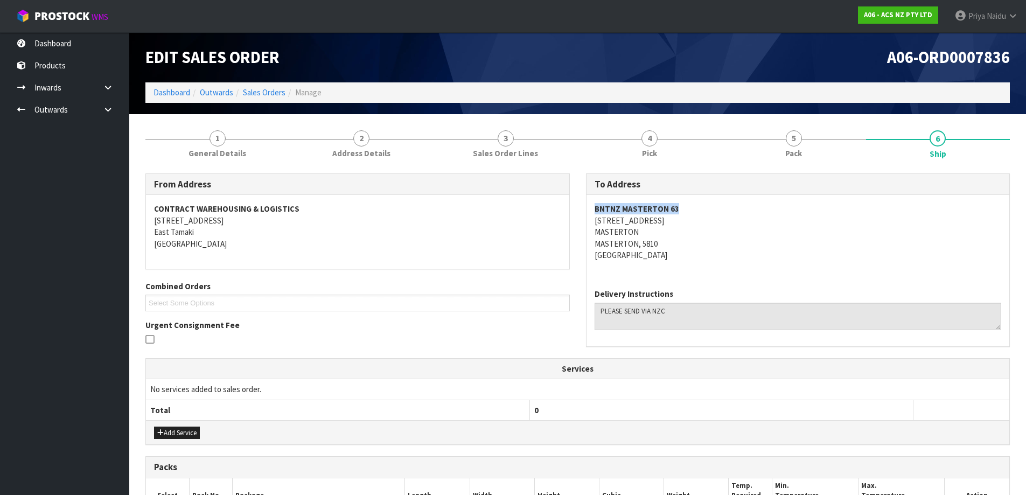
click at [676, 225] on div "BNTNZ MASTERTON [STREET_ADDRESS]" at bounding box center [797, 237] width 423 height 85
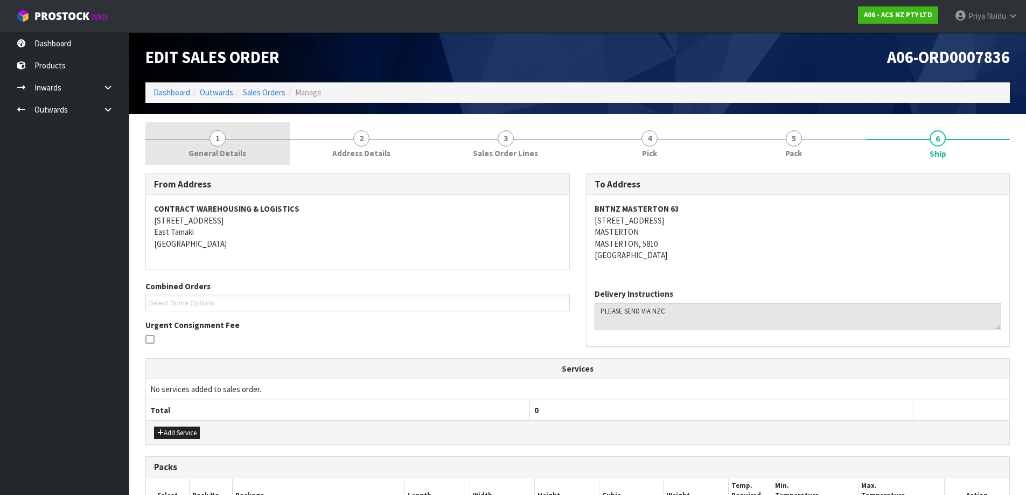
click at [210, 155] on span "General Details" at bounding box center [217, 153] width 58 height 11
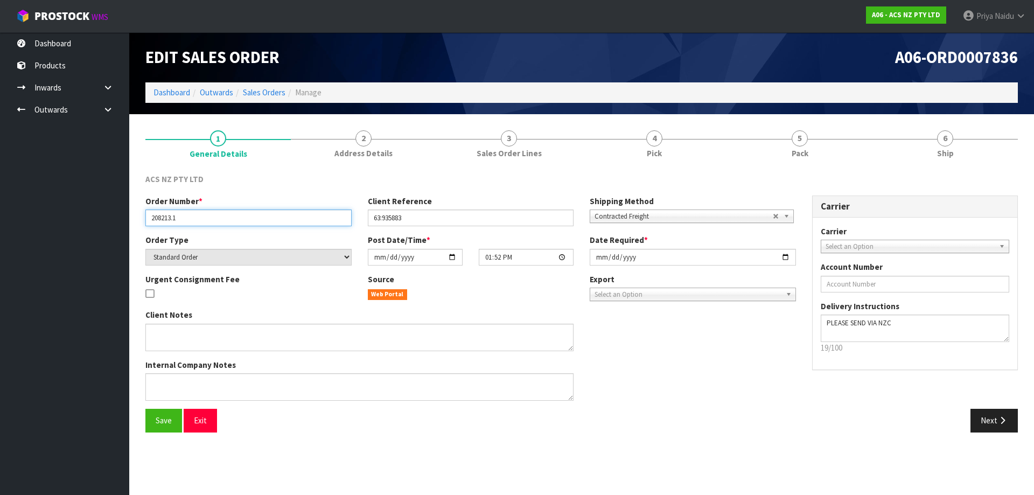
drag, startPoint x: 150, startPoint y: 219, endPoint x: 214, endPoint y: 220, distance: 64.6
click at [214, 220] on input "208213.1" at bounding box center [248, 217] width 206 height 17
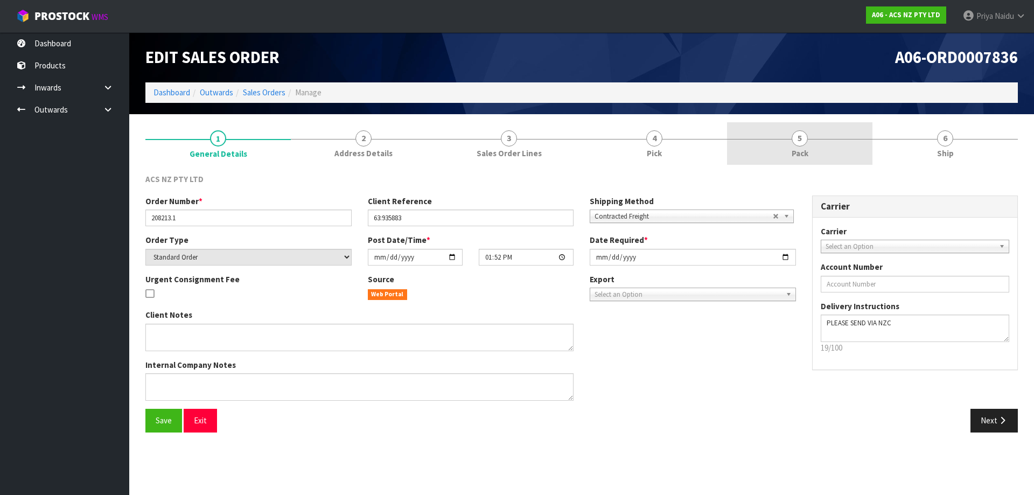
click at [816, 129] on link "5 Pack" at bounding box center [799, 143] width 145 height 43
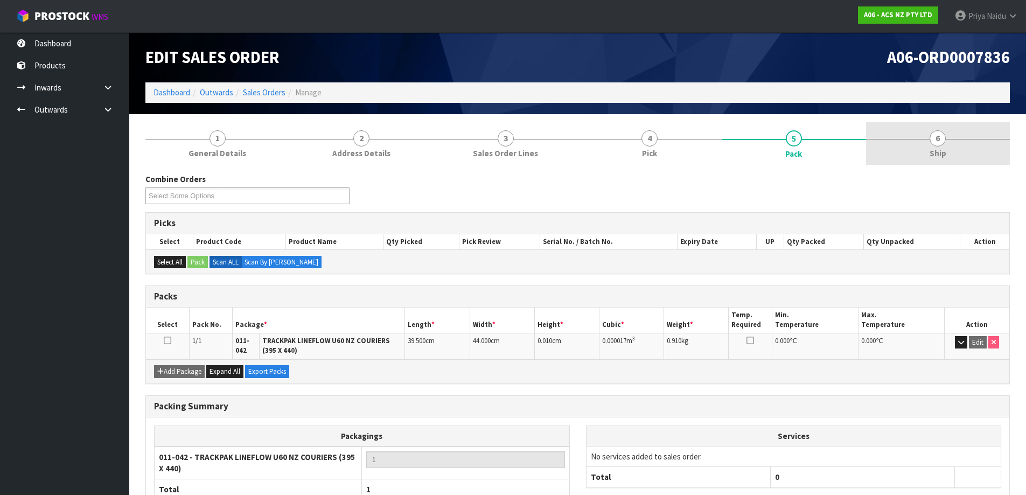
click at [918, 148] on link "6 Ship" at bounding box center [938, 143] width 144 height 43
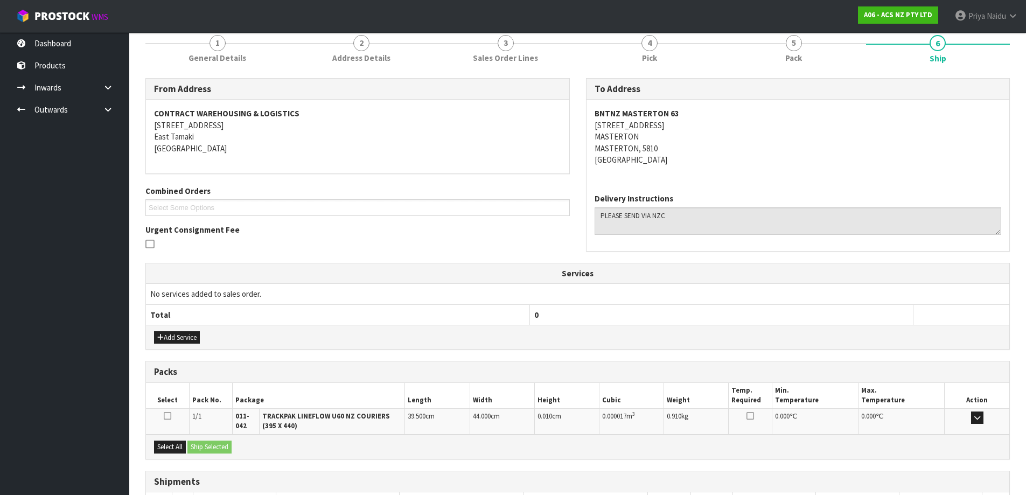
scroll to position [176, 0]
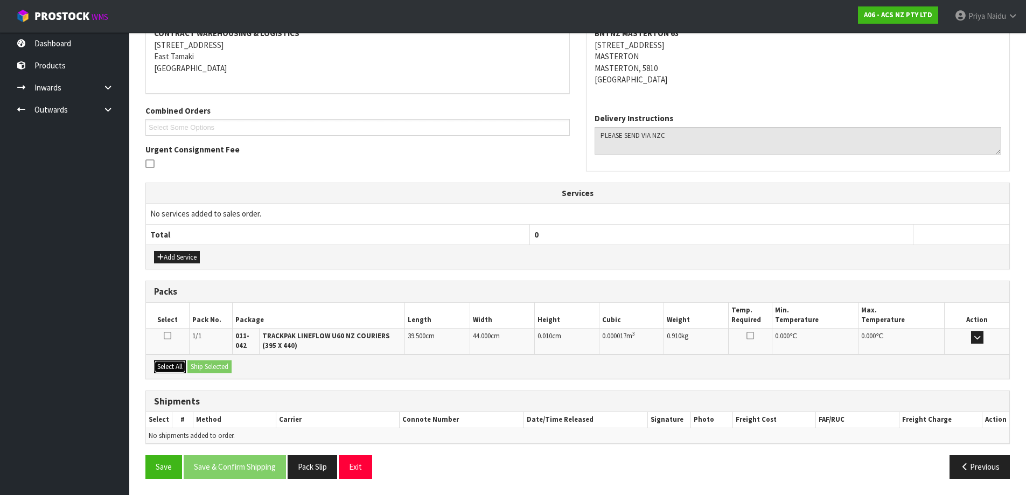
drag, startPoint x: 179, startPoint y: 364, endPoint x: 209, endPoint y: 362, distance: 30.2
click at [183, 363] on button "Select All" at bounding box center [170, 366] width 32 height 13
click at [209, 362] on button "Ship Selected" at bounding box center [209, 366] width 44 height 13
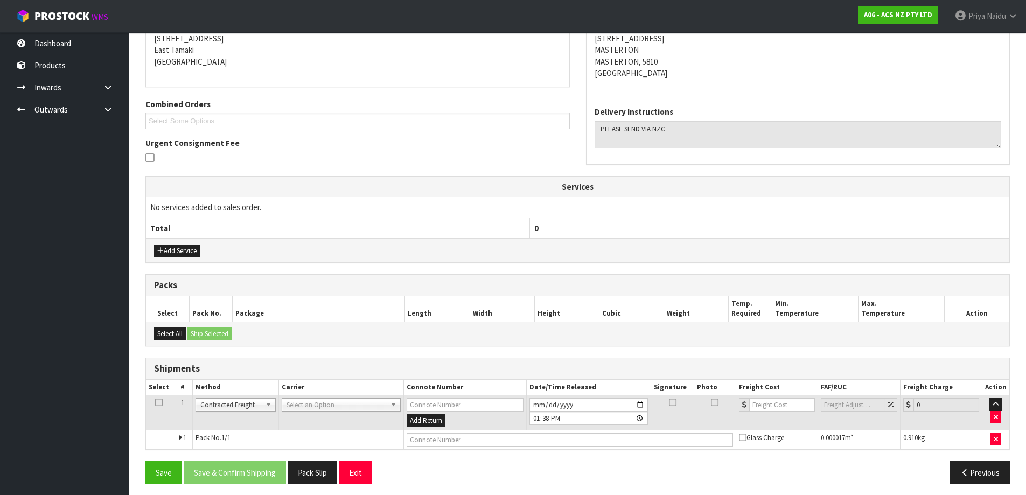
scroll to position [187, 0]
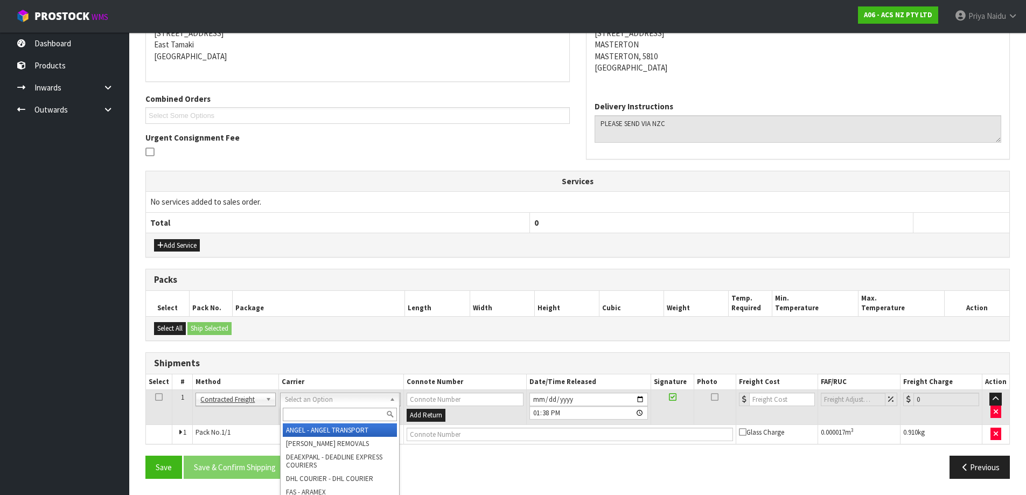
click at [298, 414] on input "text" at bounding box center [340, 414] width 114 height 13
type input "NZC"
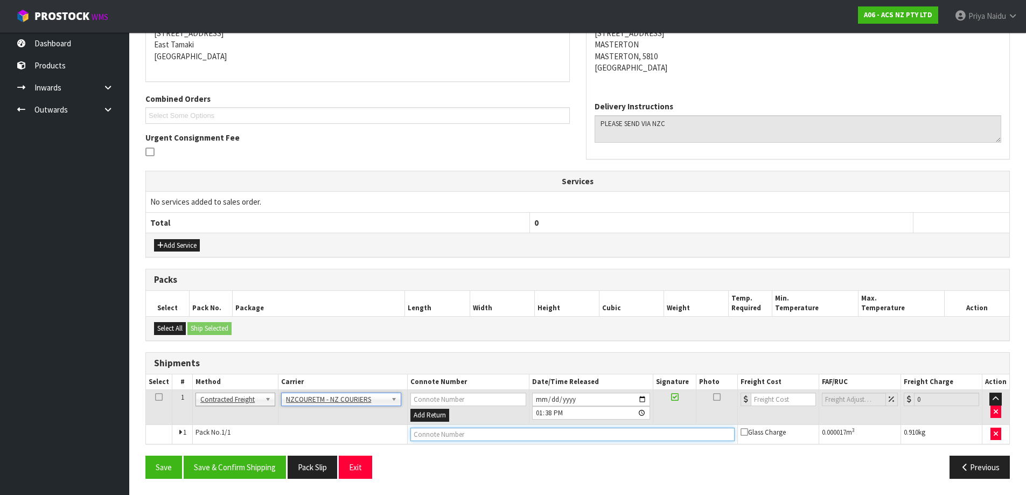
click at [426, 436] on input "text" at bounding box center [572, 434] width 324 height 13
paste input "BZGG003890"
type input "BZGG003890"
click at [781, 405] on input "number" at bounding box center [783, 399] width 65 height 13
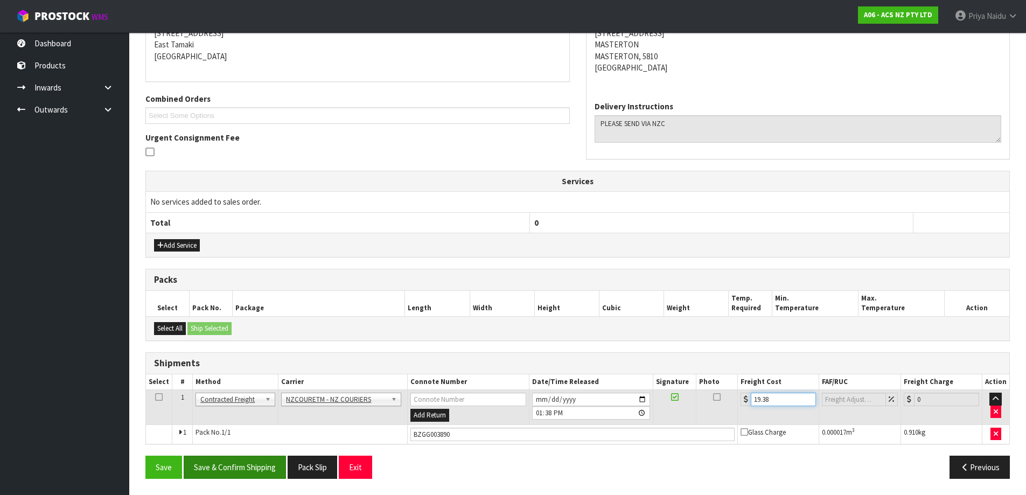
type input "19.38"
click at [269, 464] on button "Save & Confirm Shipping" at bounding box center [235, 467] width 102 height 23
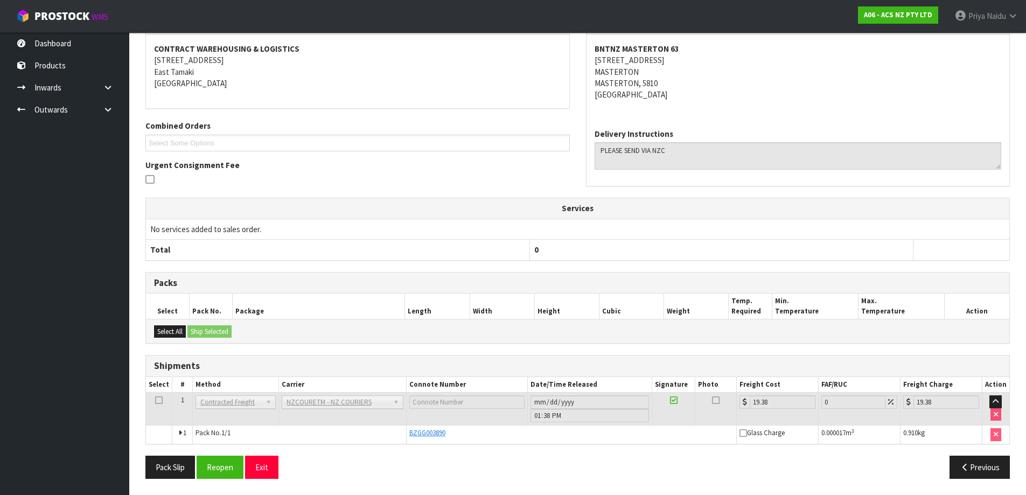
scroll to position [0, 0]
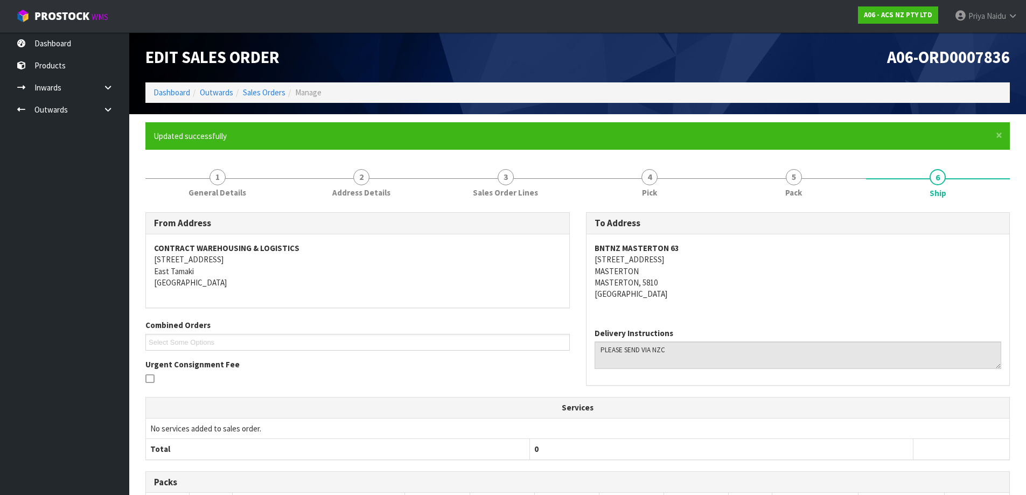
click at [166, 99] on ol "Dashboard Outwards Sales Orders Manage" at bounding box center [577, 92] width 864 height 20
click at [160, 93] on link "Dashboard" at bounding box center [171, 92] width 37 height 10
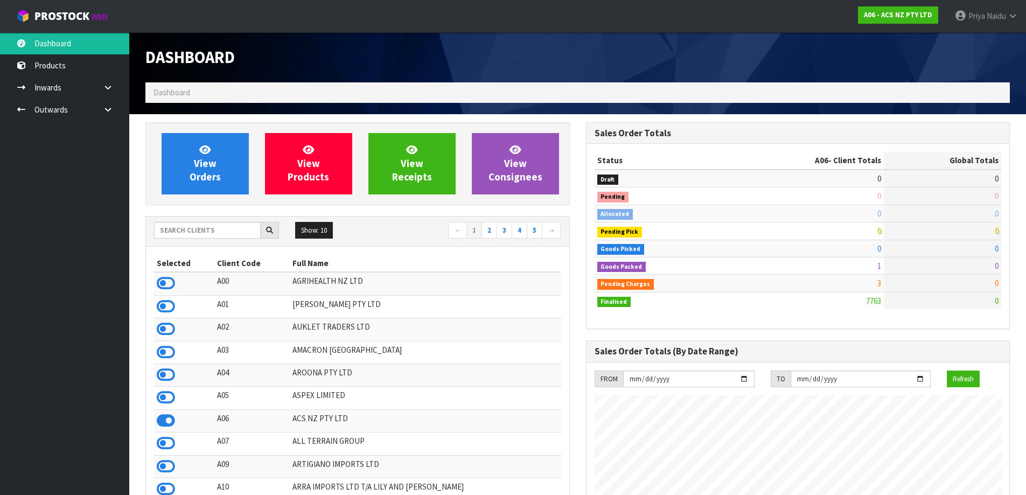
scroll to position [816, 440]
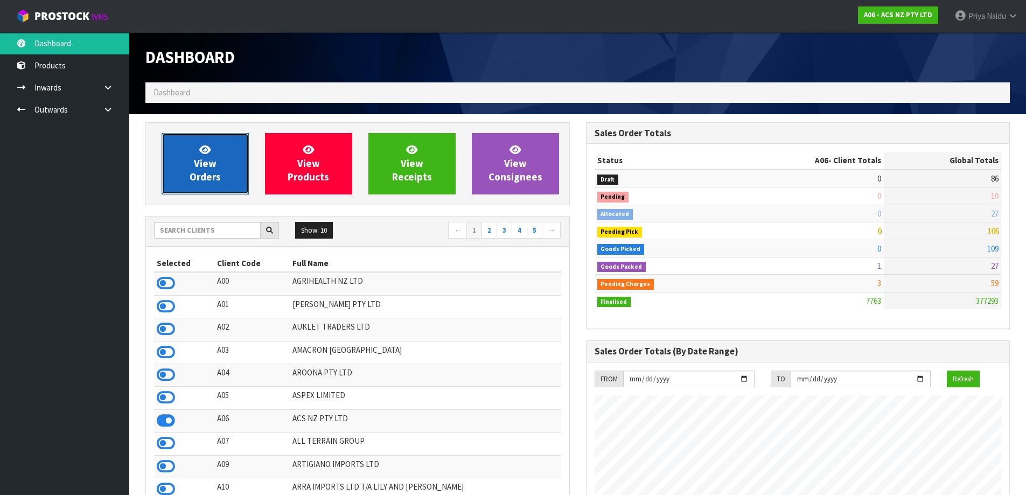
click at [169, 183] on link "View Orders" at bounding box center [205, 163] width 87 height 61
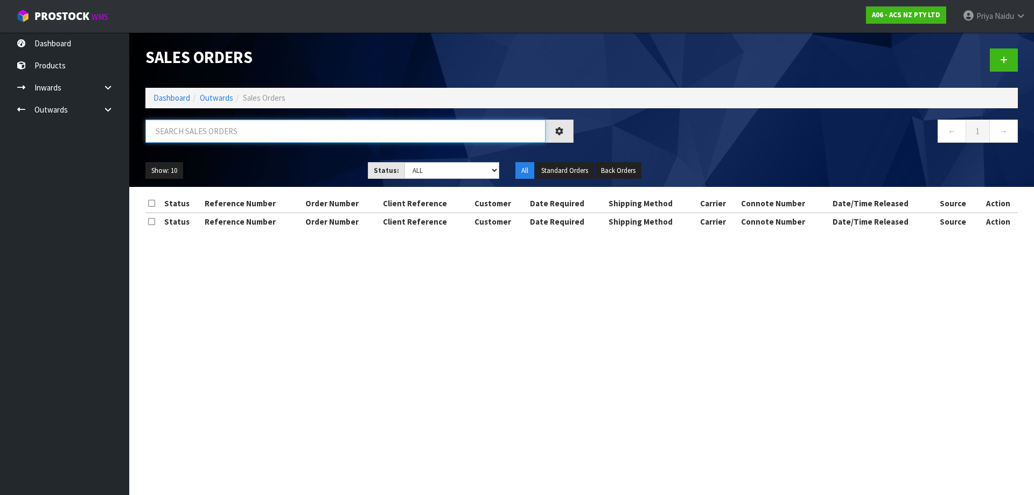
click at [214, 131] on input "text" at bounding box center [345, 131] width 400 height 23
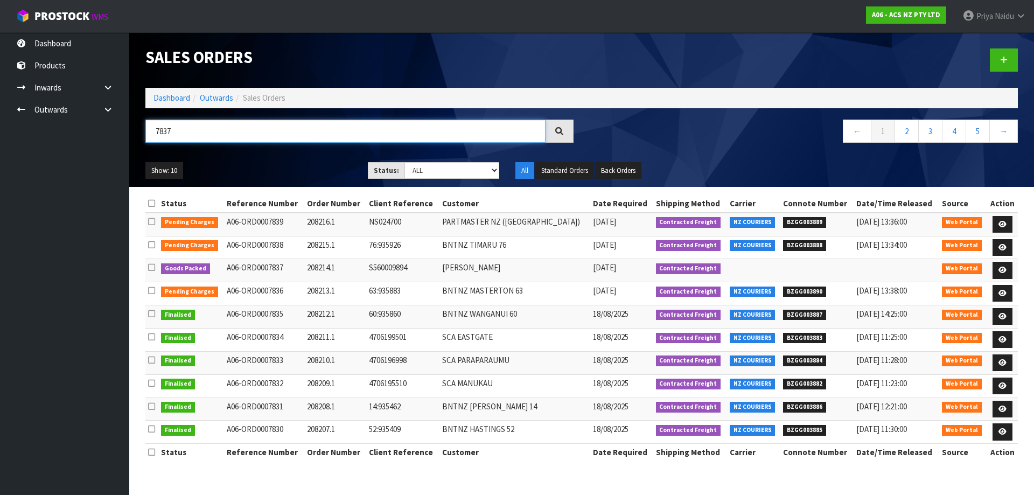
type input "7837"
click at [262, 158] on div "Show: 10 5 10 25 50 Status: Draft Pending Allocated Pending Pick Goods Picked G…" at bounding box center [581, 170] width 889 height 33
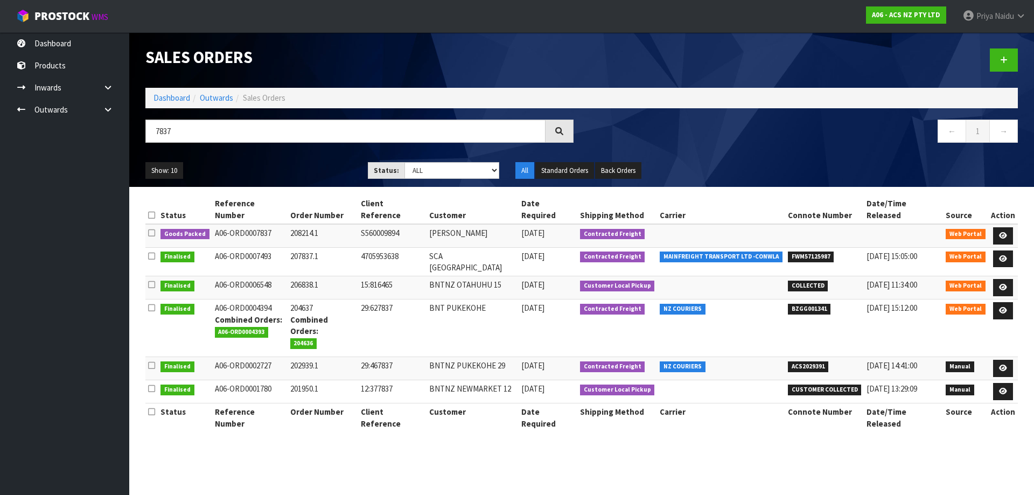
click at [262, 158] on div "Show: 10 5 10 25 50 Status: Draft Pending Allocated Pending Pick Goods Picked G…" at bounding box center [581, 170] width 889 height 33
click at [998, 227] on link at bounding box center [1003, 235] width 20 height 17
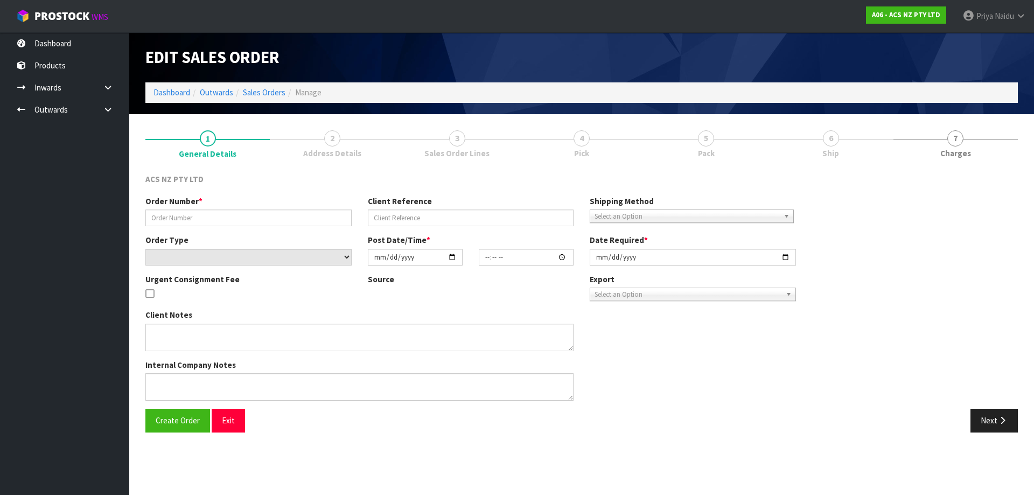
type input "208214.1"
type input "S560009894"
select select "number:0"
type input "[DATE]"
type input "14:40:00.000"
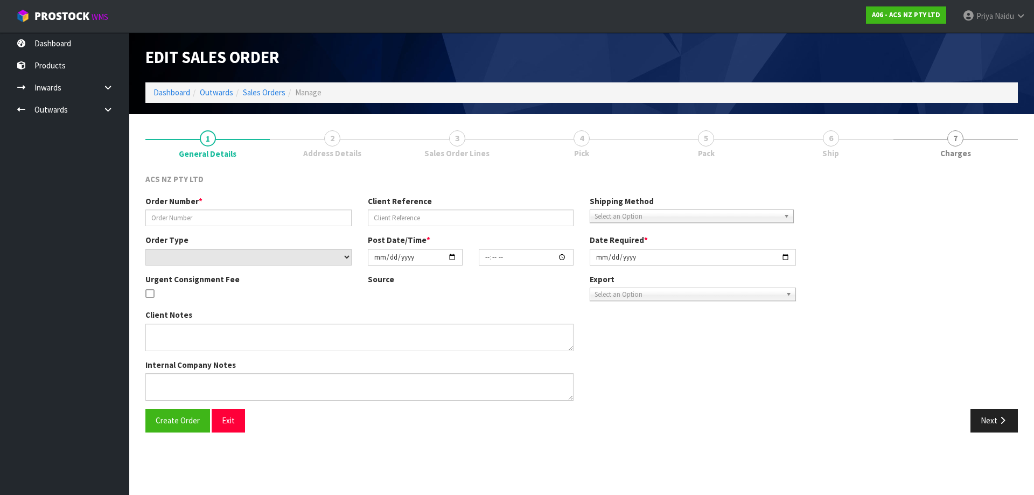
type input "[DATE]"
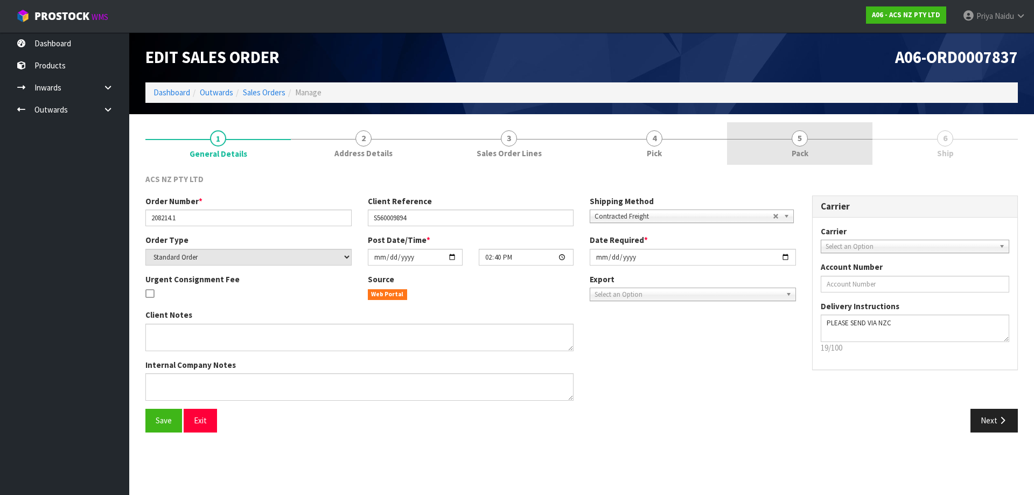
click at [851, 150] on link "5 Pack" at bounding box center [799, 143] width 145 height 43
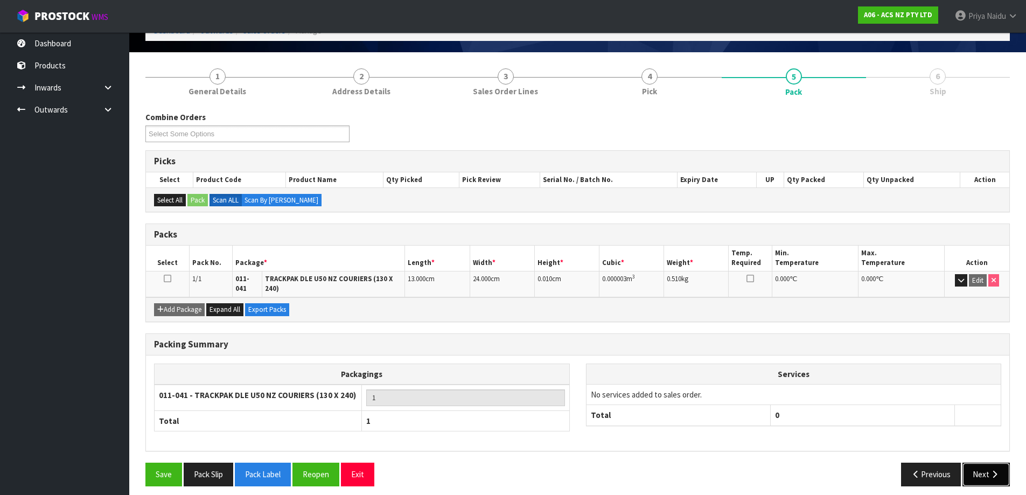
click at [980, 474] on button "Next" at bounding box center [985, 474] width 47 height 23
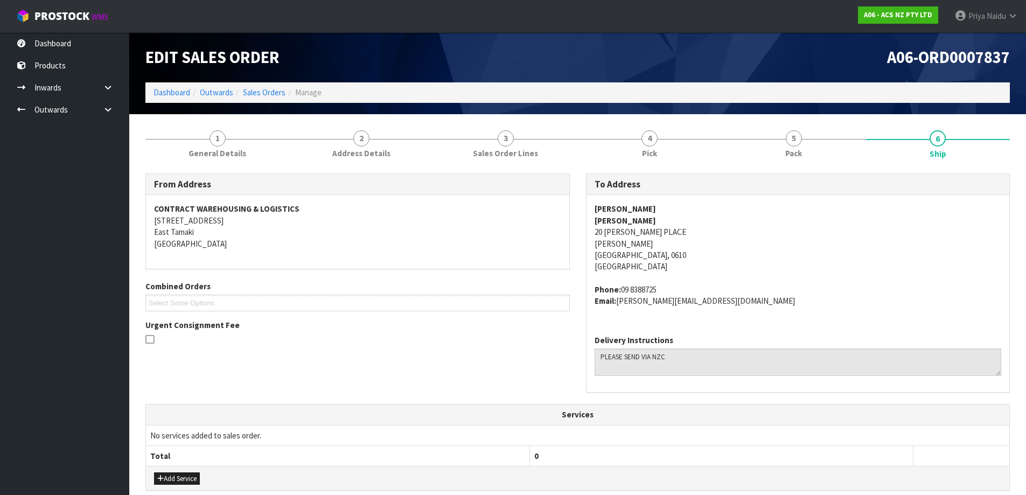
copy strong "[PERSON_NAME]"
drag, startPoint x: 589, startPoint y: 209, endPoint x: 690, endPoint y: 211, distance: 101.3
click at [690, 211] on div "[PERSON_NAME] [STREET_ADDRESS][PERSON_NAME][PERSON_NAME] Phone: [PHONE_NUMBER] …" at bounding box center [797, 260] width 423 height 131
copy address "20 [PERSON_NAME] PLACE"
drag, startPoint x: 588, startPoint y: 233, endPoint x: 676, endPoint y: 236, distance: 88.4
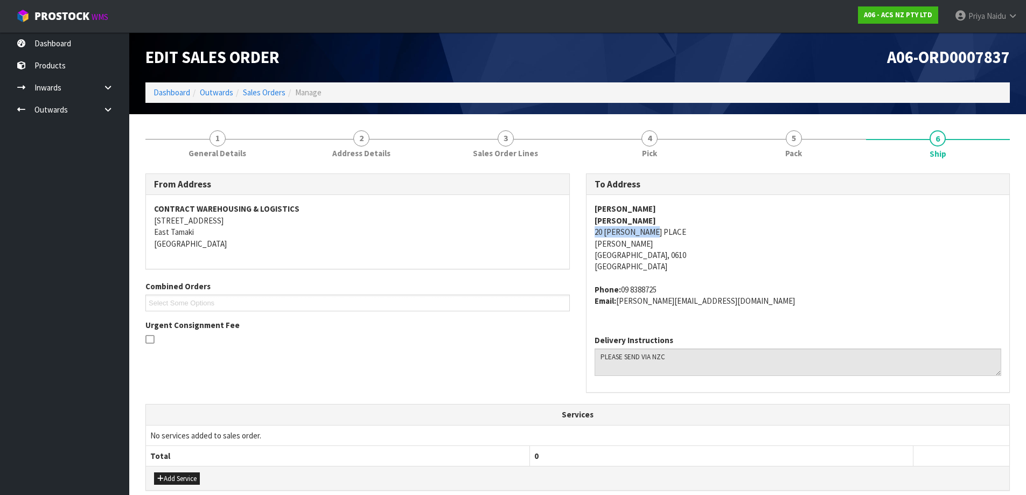
click at [676, 236] on div "[PERSON_NAME] [STREET_ADDRESS][PERSON_NAME][PERSON_NAME] Phone: [PHONE_NUMBER] …" at bounding box center [797, 260] width 423 height 131
copy address "09 8388725"
drag, startPoint x: 621, startPoint y: 289, endPoint x: 700, endPoint y: 284, distance: 78.8
click at [700, 284] on address "Phone: [PHONE_NUMBER] Email: [PERSON_NAME][EMAIL_ADDRESS][DOMAIN_NAME]" at bounding box center [798, 295] width 407 height 23
drag, startPoint x: 617, startPoint y: 305, endPoint x: 720, endPoint y: 311, distance: 103.1
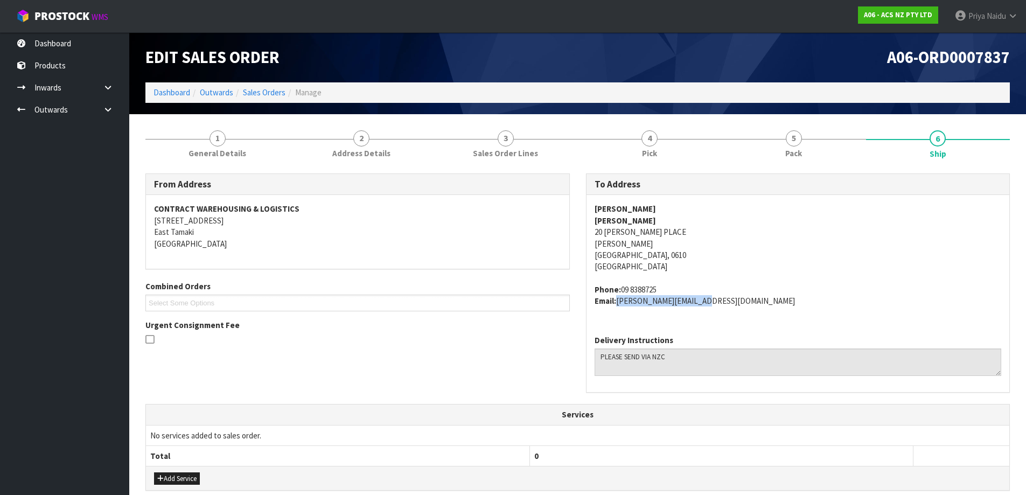
click at [720, 311] on div "[PERSON_NAME] [STREET_ADDRESS][PERSON_NAME][PERSON_NAME] Phone: [PHONE_NUMBER] …" at bounding box center [797, 260] width 423 height 131
drag, startPoint x: 591, startPoint y: 220, endPoint x: 639, endPoint y: 221, distance: 48.5
click at [639, 221] on div "[PERSON_NAME] [STREET_ADDRESS][PERSON_NAME][PERSON_NAME] Phone: [PHONE_NUMBER] …" at bounding box center [797, 260] width 423 height 131
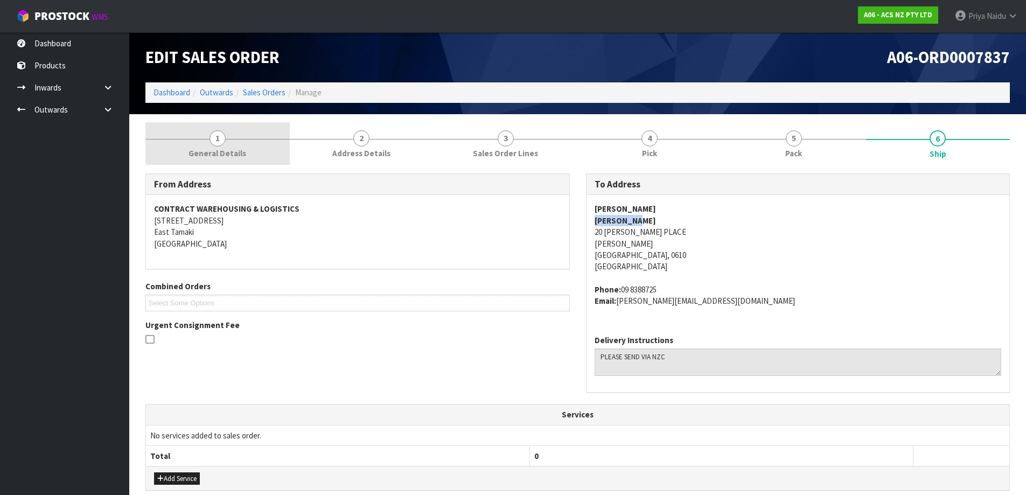
click at [237, 141] on link "1 General Details" at bounding box center [217, 143] width 144 height 43
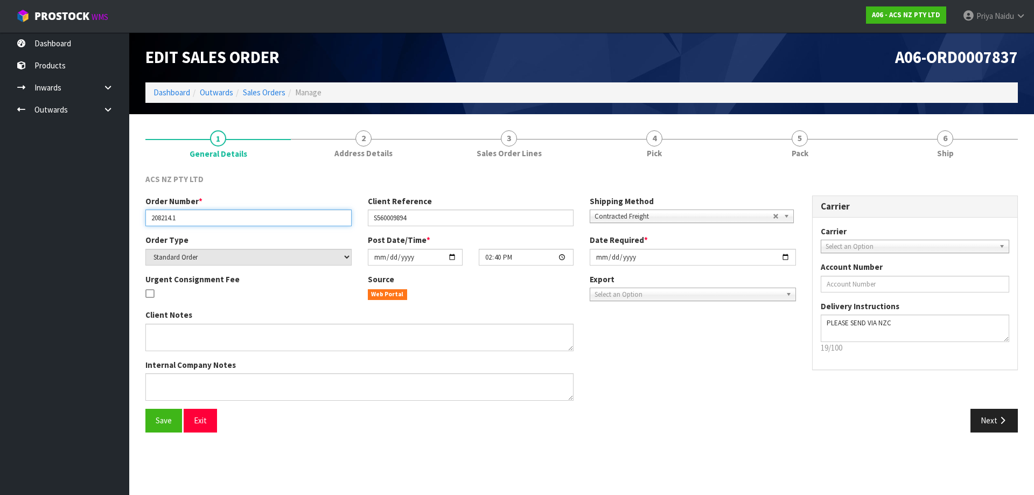
drag, startPoint x: 152, startPoint y: 216, endPoint x: 194, endPoint y: 217, distance: 42.5
click at [194, 217] on input "208214.1" at bounding box center [248, 217] width 206 height 17
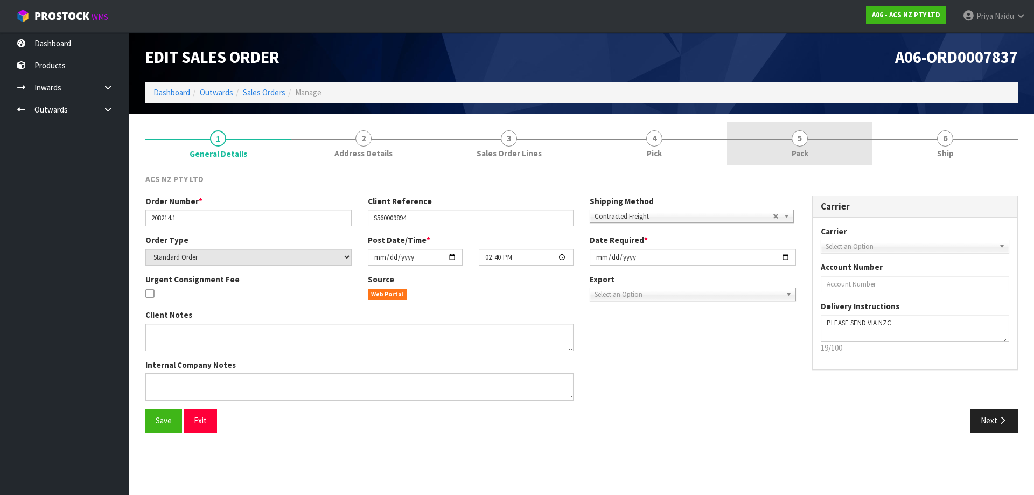
click at [809, 143] on link "5 Pack" at bounding box center [799, 143] width 145 height 43
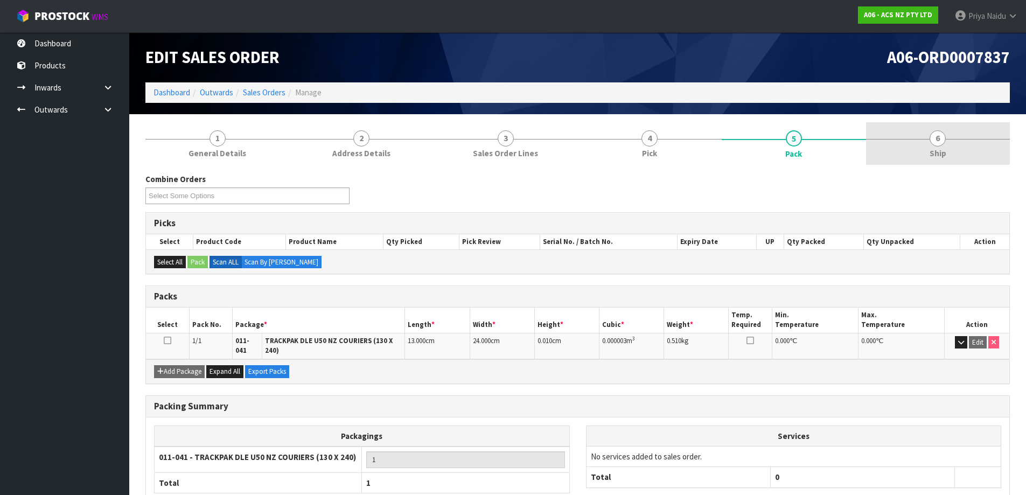
click at [933, 133] on span "6" at bounding box center [937, 138] width 16 height 16
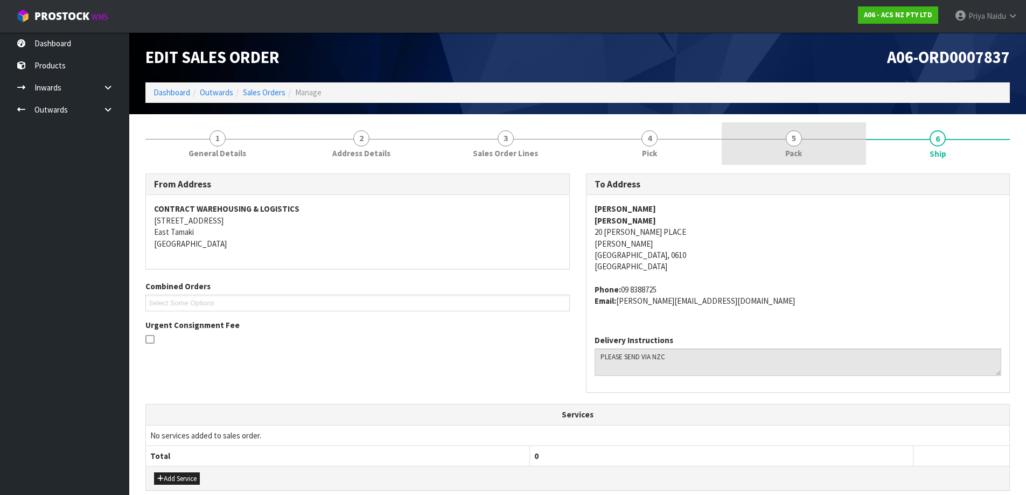
click at [784, 159] on link "5 Pack" at bounding box center [794, 143] width 144 height 43
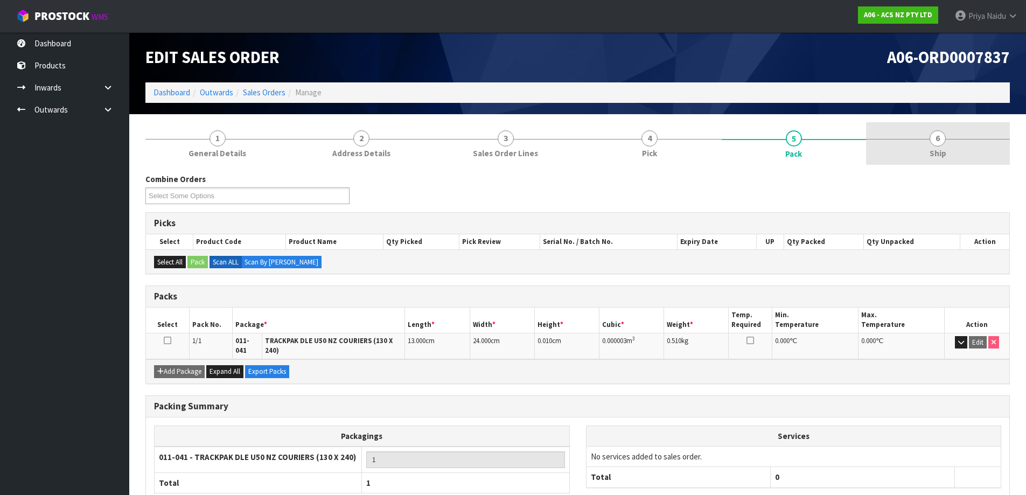
click at [943, 146] on link "6 Ship" at bounding box center [938, 143] width 144 height 43
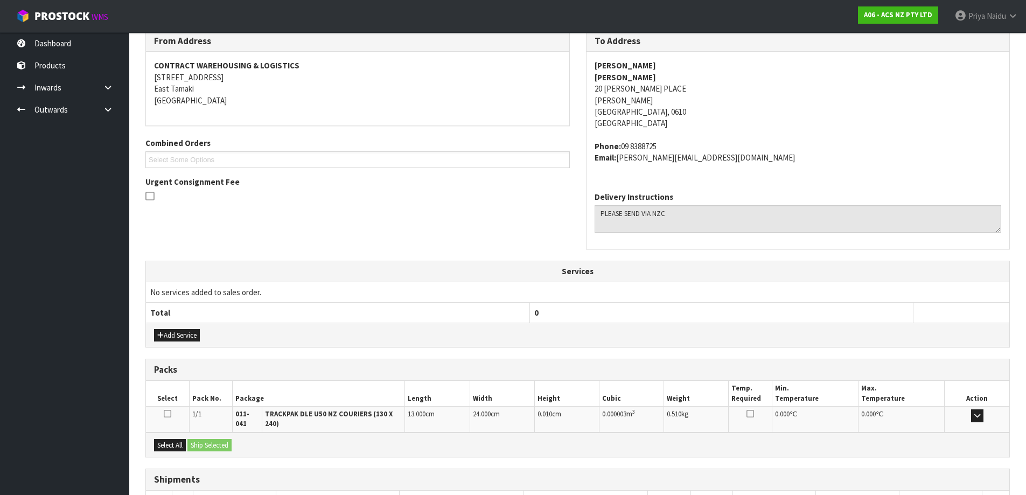
scroll to position [214, 0]
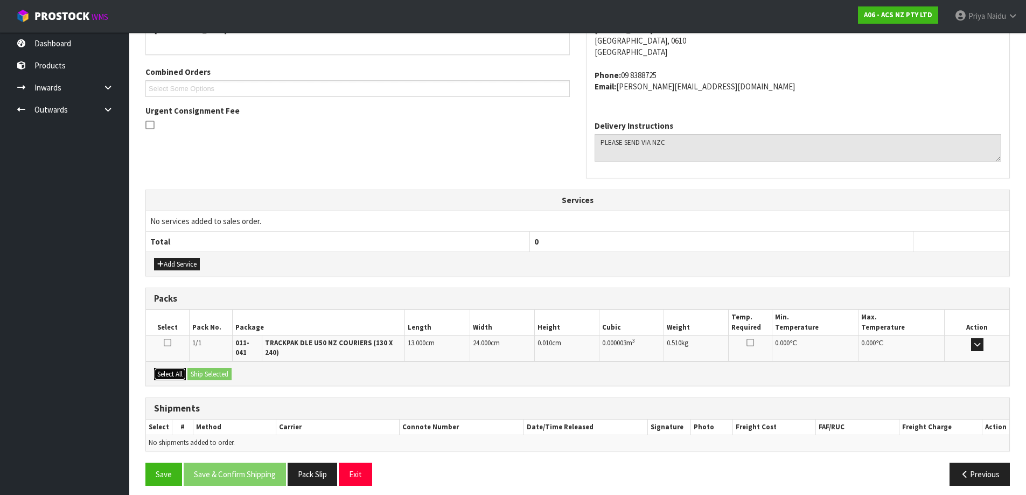
drag, startPoint x: 178, startPoint y: 365, endPoint x: 185, endPoint y: 365, distance: 7.0
click at [178, 368] on button "Select All" at bounding box center [170, 374] width 32 height 13
click at [218, 369] on button "Ship Selected" at bounding box center [209, 374] width 44 height 13
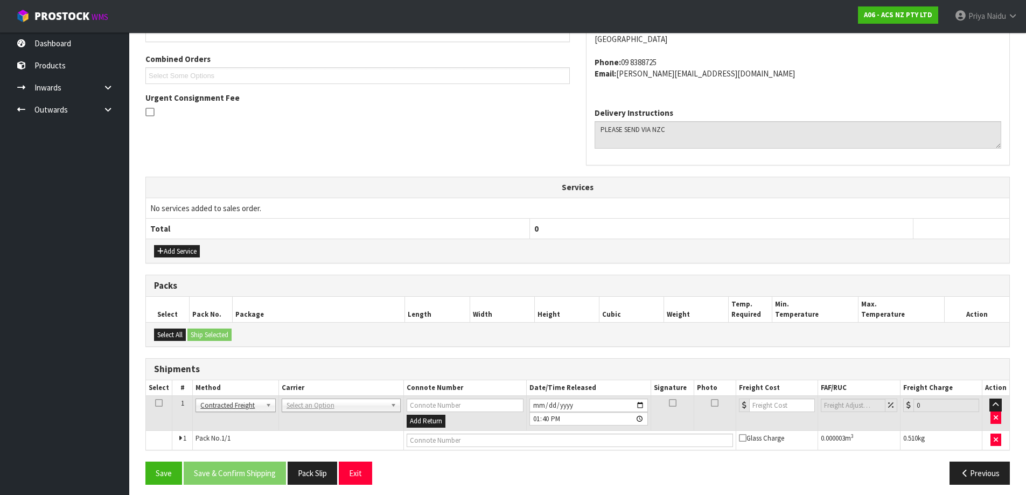
scroll to position [233, 0]
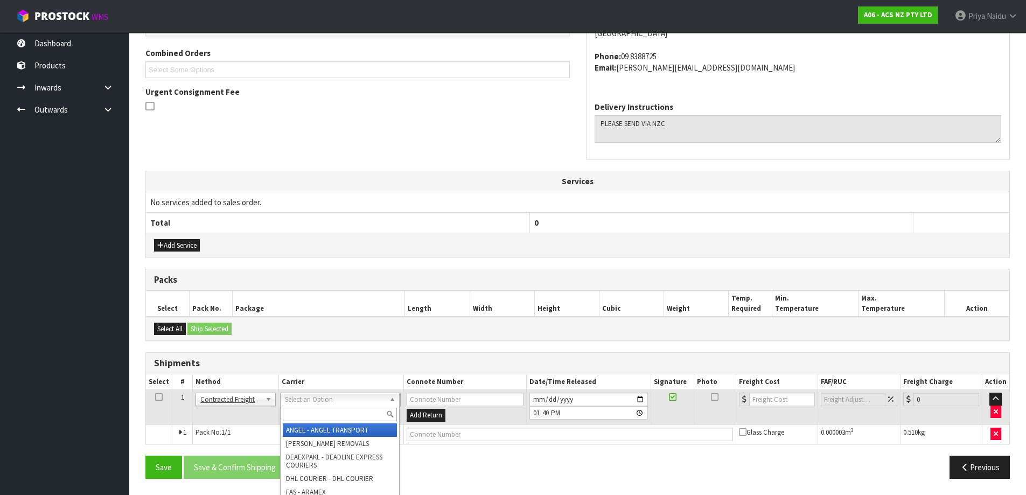
click at [292, 418] on input "text" at bounding box center [340, 414] width 114 height 13
type input "NZC"
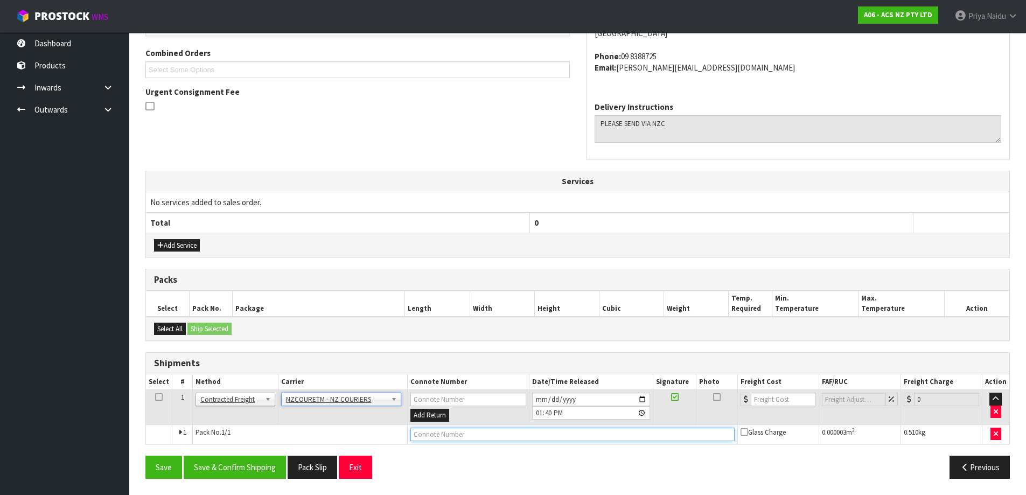
click at [426, 436] on input "text" at bounding box center [572, 434] width 324 height 13
paste input "BZGG003891"
type input "BZGG003891"
click at [770, 395] on input "number" at bounding box center [783, 399] width 65 height 13
type input "13.49"
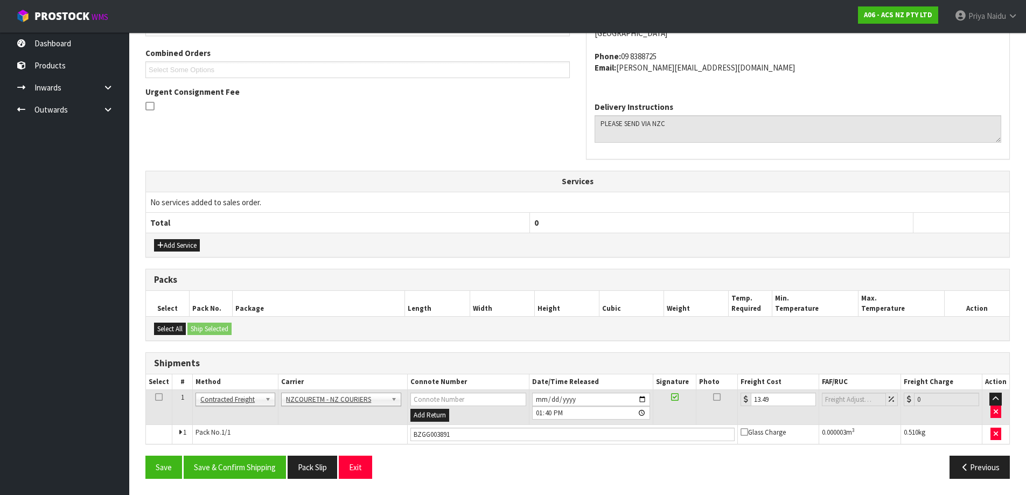
click at [228, 481] on div "Save Save & Confirm Shipping Pack Slip Exit Previous" at bounding box center [577, 471] width 880 height 31
click at [261, 456] on button "Save & Confirm Shipping" at bounding box center [235, 467] width 102 height 23
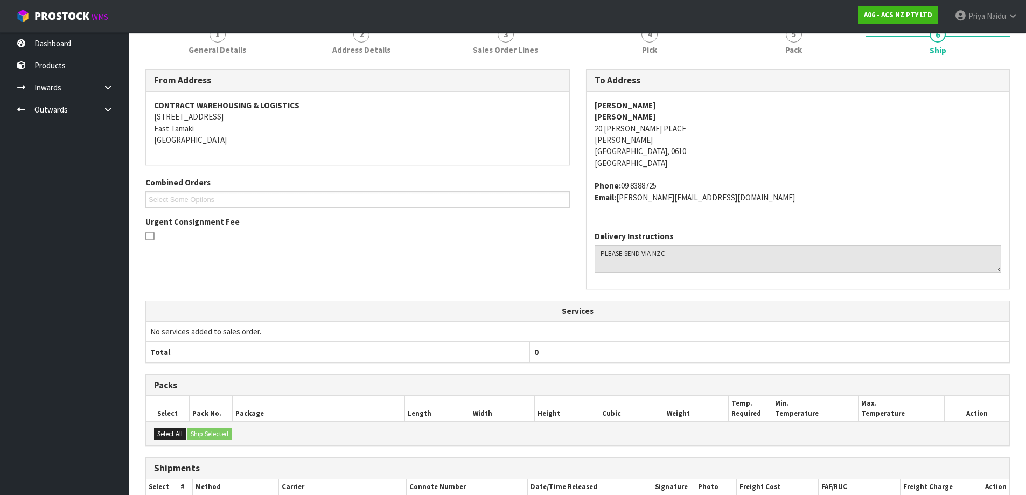
scroll to position [0, 0]
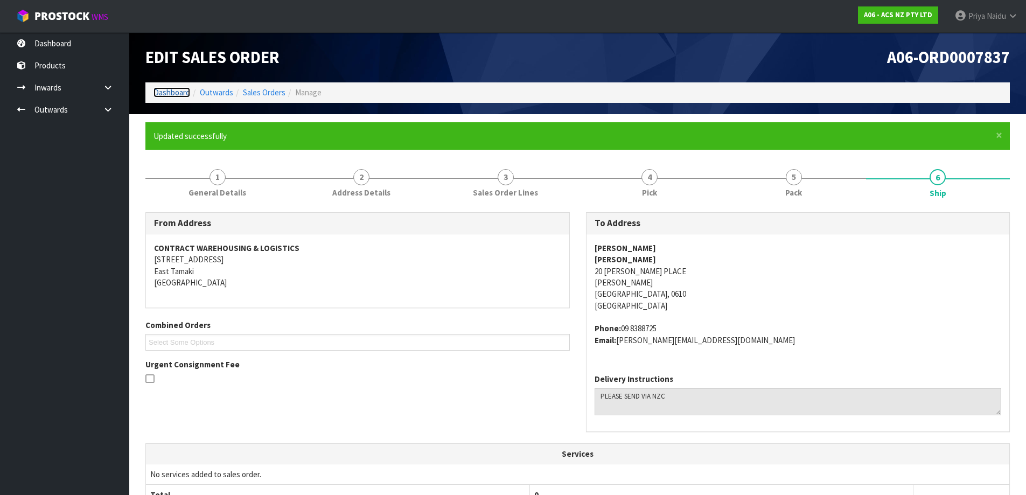
click at [160, 97] on link "Dashboard" at bounding box center [171, 92] width 37 height 10
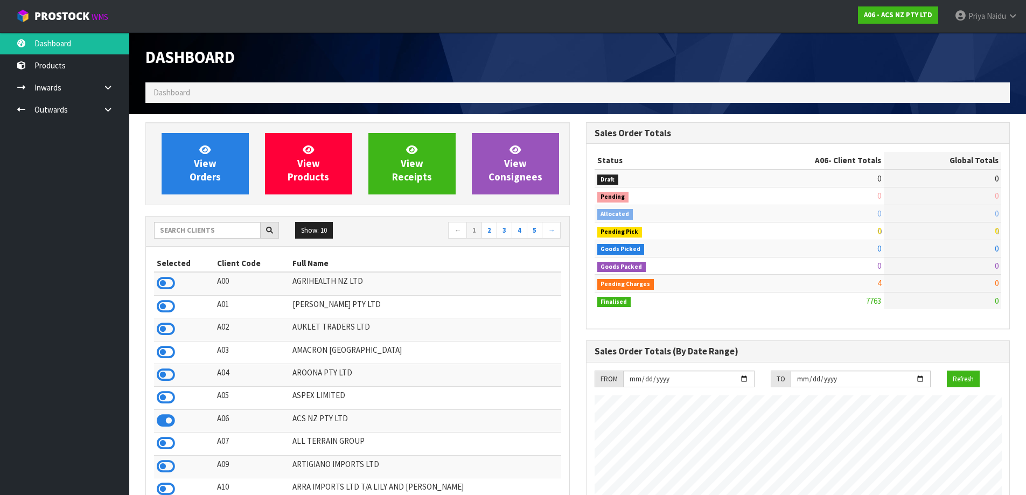
scroll to position [816, 440]
click at [213, 190] on link "View Orders" at bounding box center [205, 163] width 87 height 61
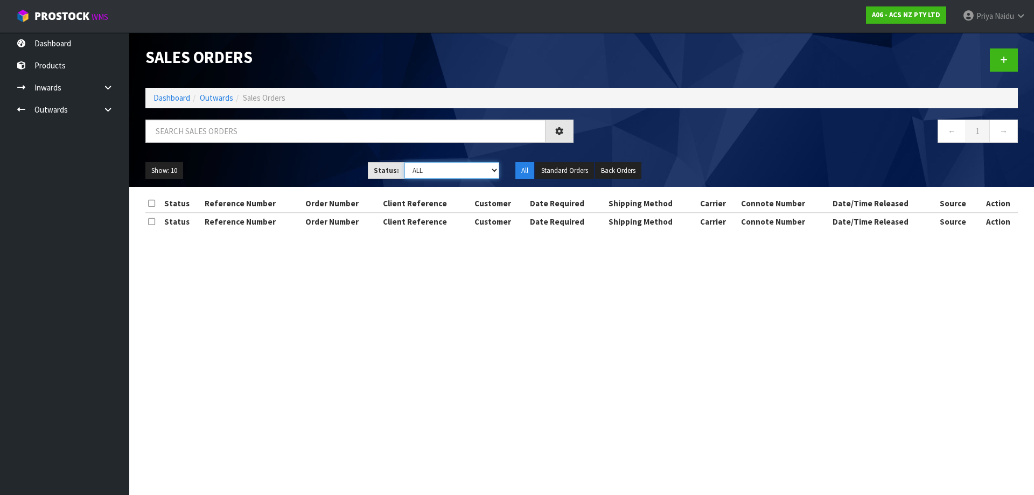
click at [433, 173] on select "Draft Pending Allocated Pending Pick Goods Picked Goods Packed Pending Charges …" at bounding box center [451, 170] width 95 height 17
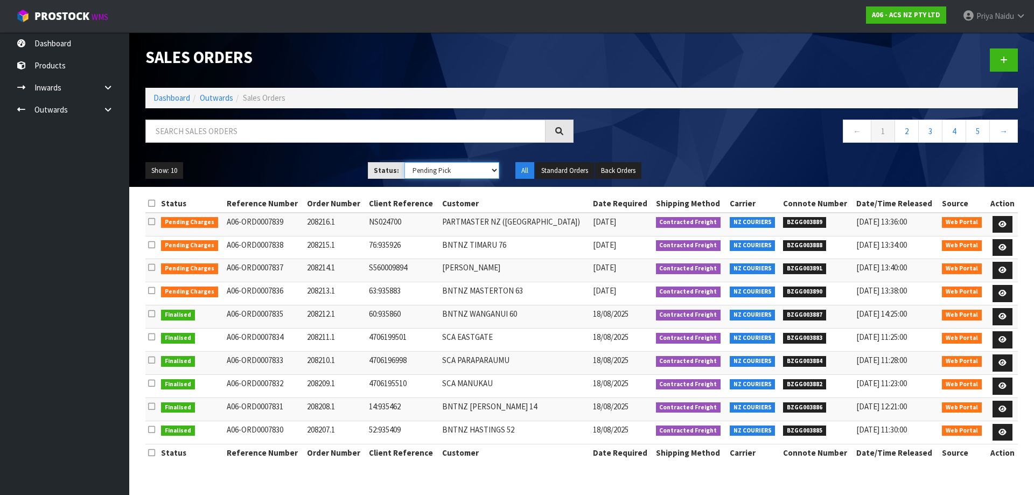
click at [404, 162] on select "Draft Pending Allocated Pending Pick Goods Picked Goods Packed Pending Charges …" at bounding box center [451, 170] width 95 height 17
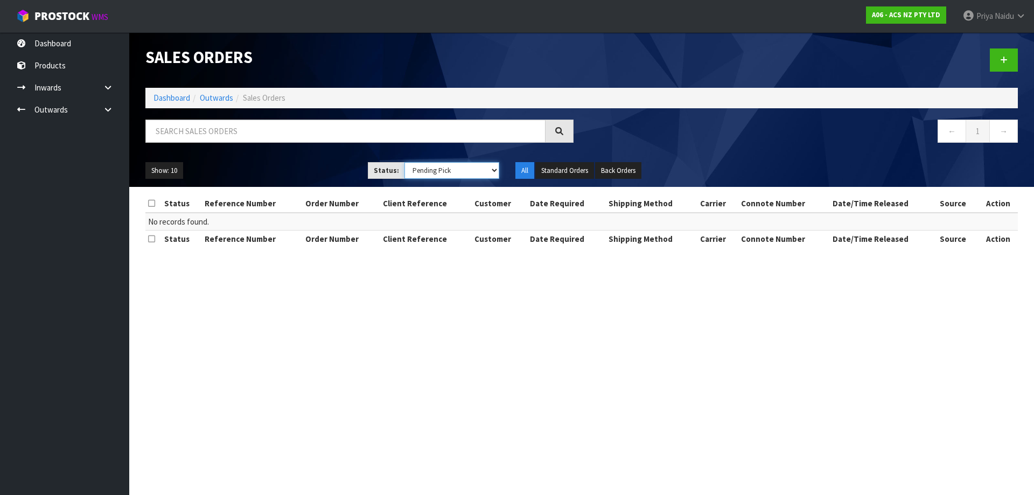
click at [412, 177] on select "Draft Pending Allocated Pending Pick Goods Picked Goods Packed Pending Charges …" at bounding box center [451, 170] width 95 height 17
click at [404, 162] on select "Draft Pending Allocated Pending Pick Goods Picked Goods Packed Pending Charges …" at bounding box center [451, 170] width 95 height 17
click at [430, 170] on select "Draft Pending Allocated Pending Pick Goods Picked Goods Packed Pending Charges …" at bounding box center [451, 170] width 95 height 17
click at [404, 162] on select "Draft Pending Allocated Pending Pick Goods Picked Goods Packed Pending Charges …" at bounding box center [451, 170] width 95 height 17
click at [427, 171] on select "Draft Pending Allocated Pending Pick Goods Picked Goods Packed Pending Charges …" at bounding box center [451, 170] width 95 height 17
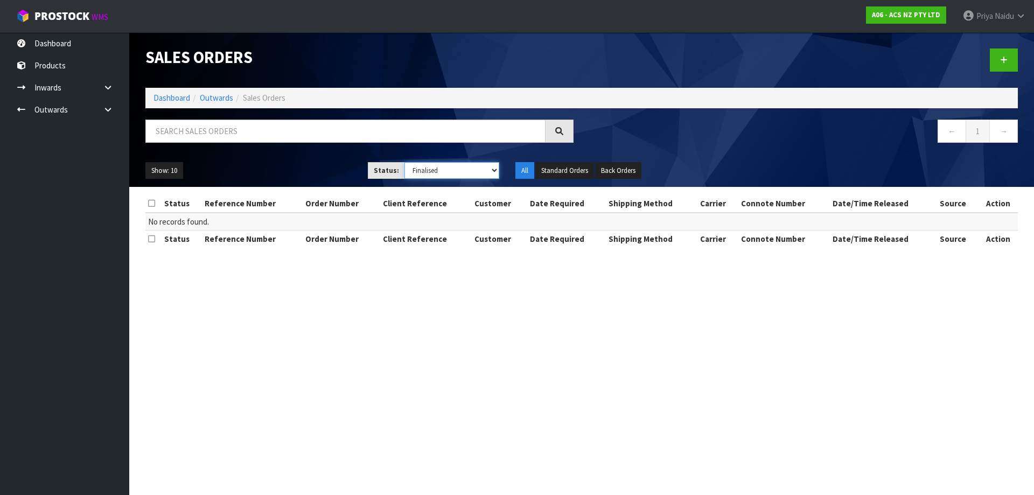
click at [404, 162] on select "Draft Pending Allocated Pending Pick Goods Picked Goods Packed Pending Charges …" at bounding box center [451, 170] width 95 height 17
click at [432, 172] on select "Draft Pending Allocated Pending Pick Goods Picked Goods Packed Pending Charges …" at bounding box center [451, 170] width 95 height 17
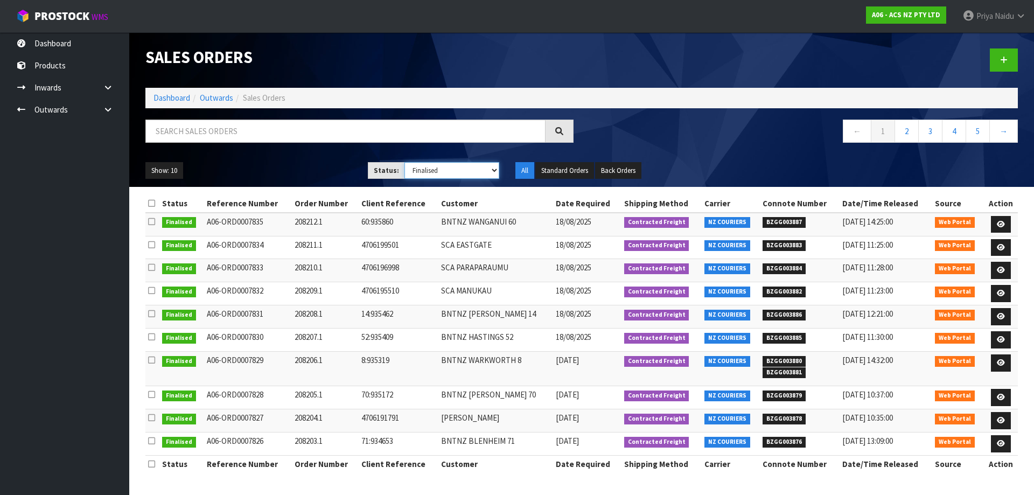
select select "string:6"
click at [404, 162] on select "Draft Pending Allocated Pending Pick Goods Picked Goods Packed Pending Charges …" at bounding box center [451, 170] width 95 height 17
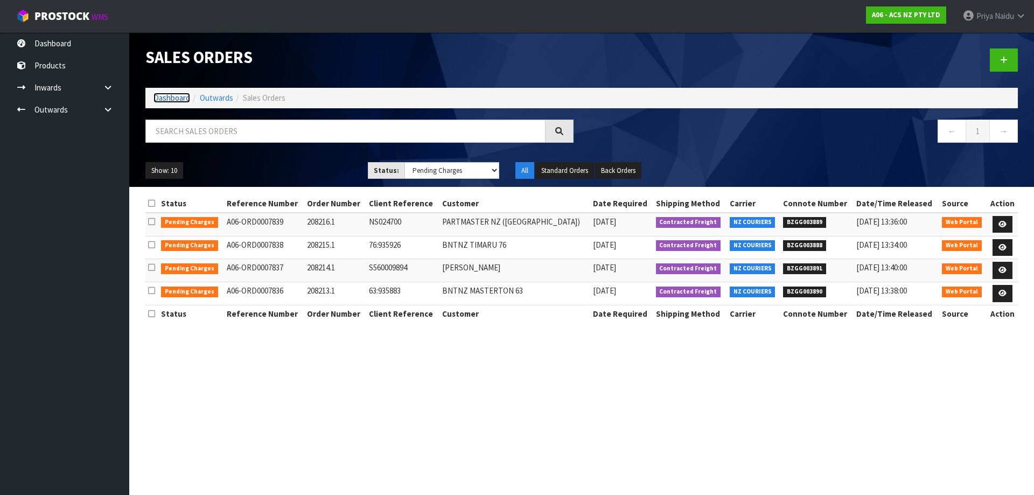
click at [171, 95] on link "Dashboard" at bounding box center [171, 98] width 37 height 10
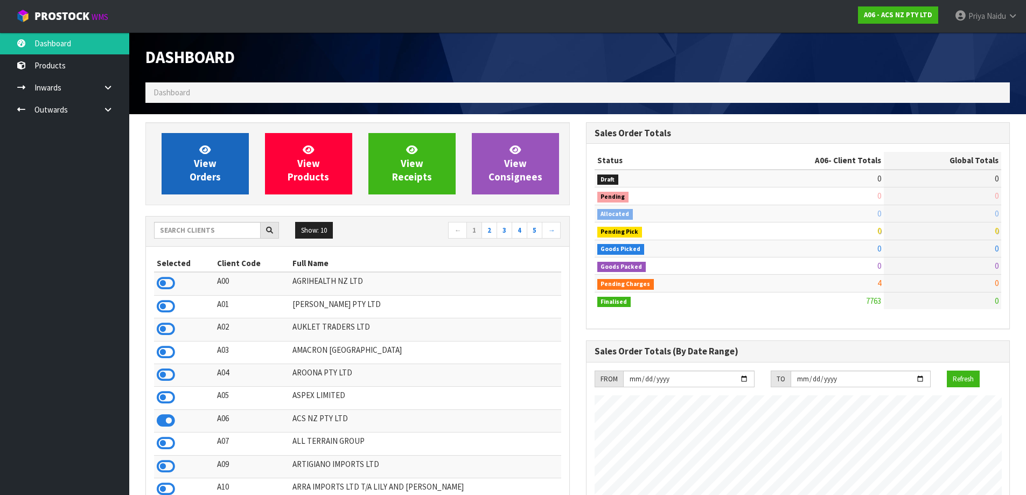
scroll to position [816, 440]
click at [188, 177] on link "View Orders" at bounding box center [205, 163] width 87 height 61
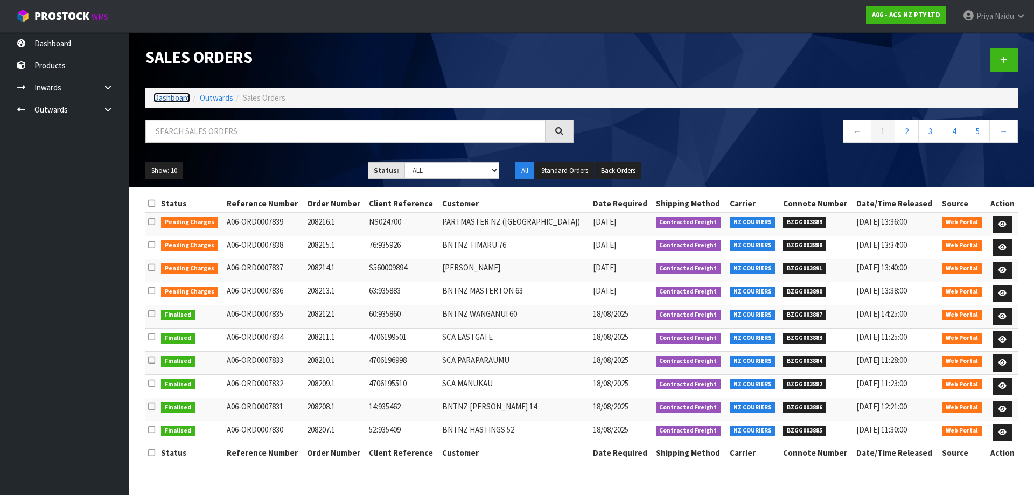
click at [171, 95] on link "Dashboard" at bounding box center [171, 98] width 37 height 10
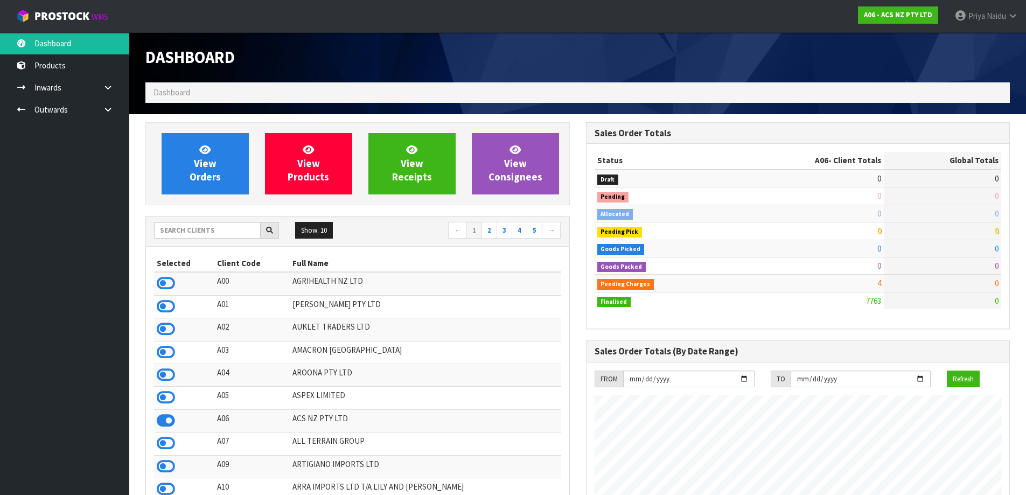
scroll to position [816, 440]
click at [197, 236] on input "text" at bounding box center [207, 230] width 107 height 17
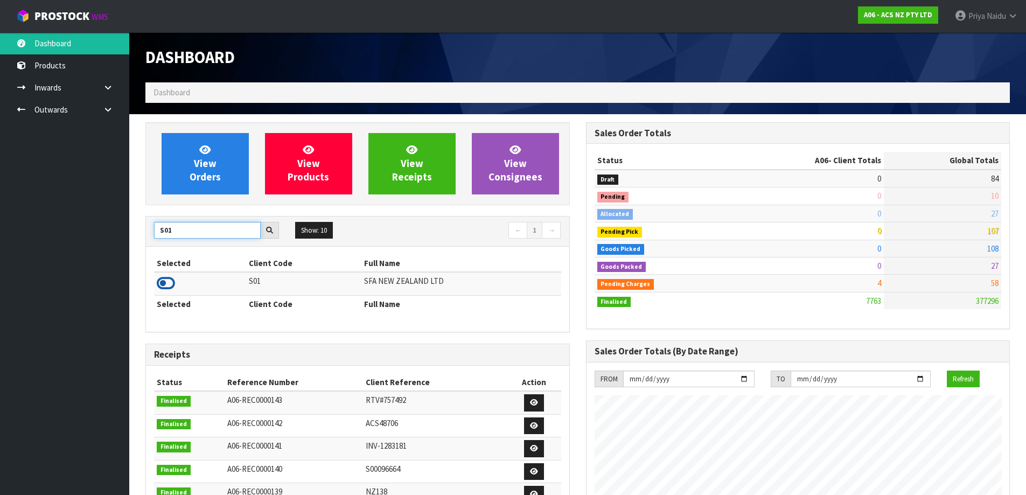
type input "S01"
click at [160, 281] on icon at bounding box center [166, 283] width 18 height 16
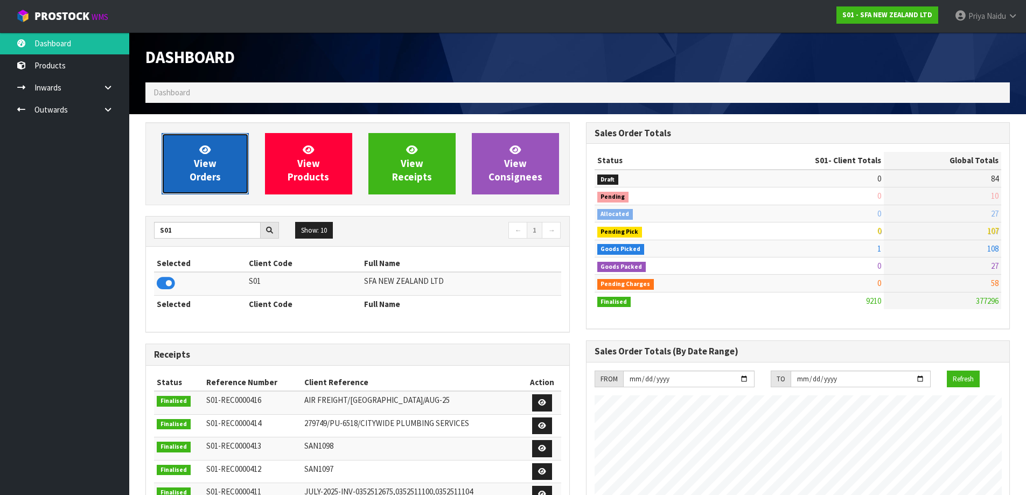
click at [213, 171] on span "View Orders" at bounding box center [205, 163] width 31 height 40
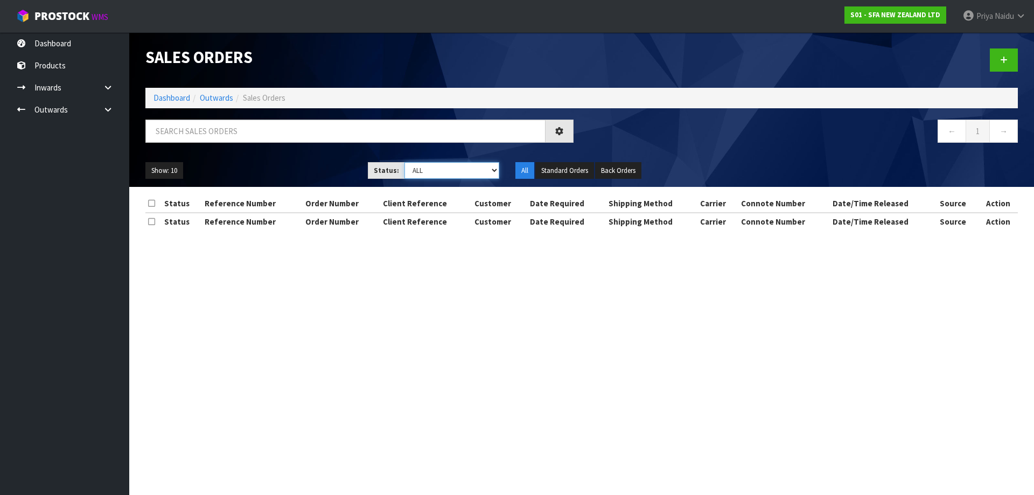
click at [414, 170] on select "Draft Pending Allocated Pending Pick Goods Picked Goods Packed Pending Charges …" at bounding box center [451, 170] width 95 height 17
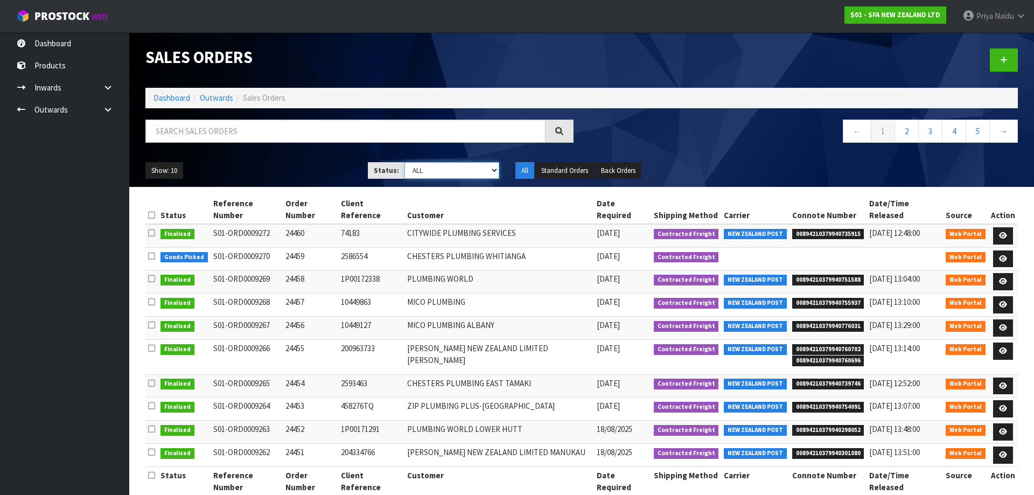
select select "string:4"
click at [404, 162] on select "Draft Pending Allocated Pending Pick Goods Picked Goods Packed Pending Charges …" at bounding box center [451, 170] width 95 height 17
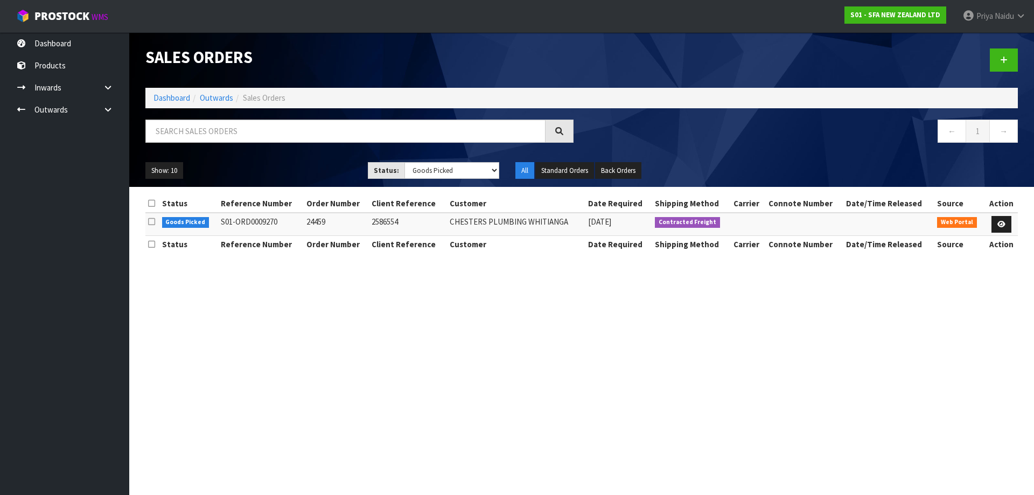
click at [174, 106] on ol "Dashboard Outwards Sales Orders" at bounding box center [581, 98] width 872 height 20
drag, startPoint x: 174, startPoint y: 106, endPoint x: 176, endPoint y: 99, distance: 7.1
click at [175, 101] on ol "Dashboard Outwards Sales Orders" at bounding box center [581, 98] width 872 height 20
click at [176, 99] on link "Dashboard" at bounding box center [171, 98] width 37 height 10
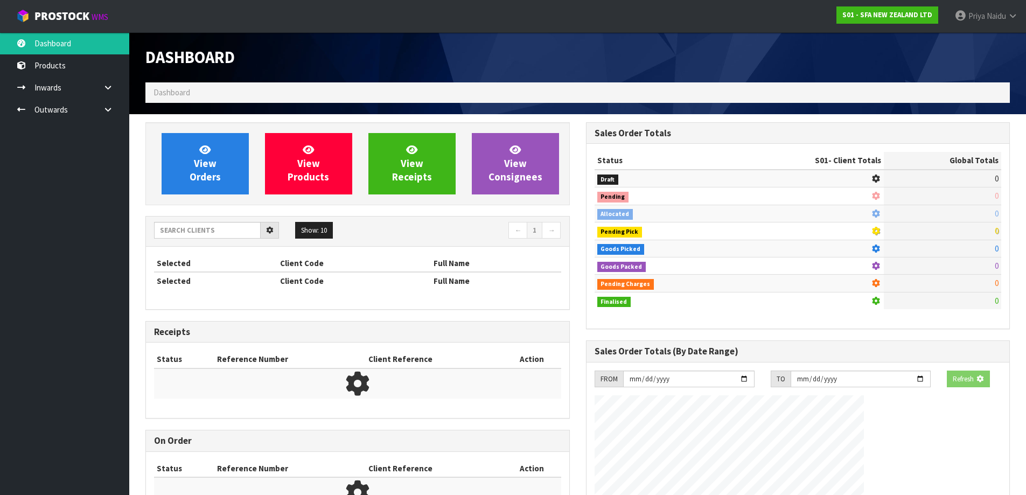
click at [176, 99] on ol "Dashboard" at bounding box center [577, 92] width 864 height 20
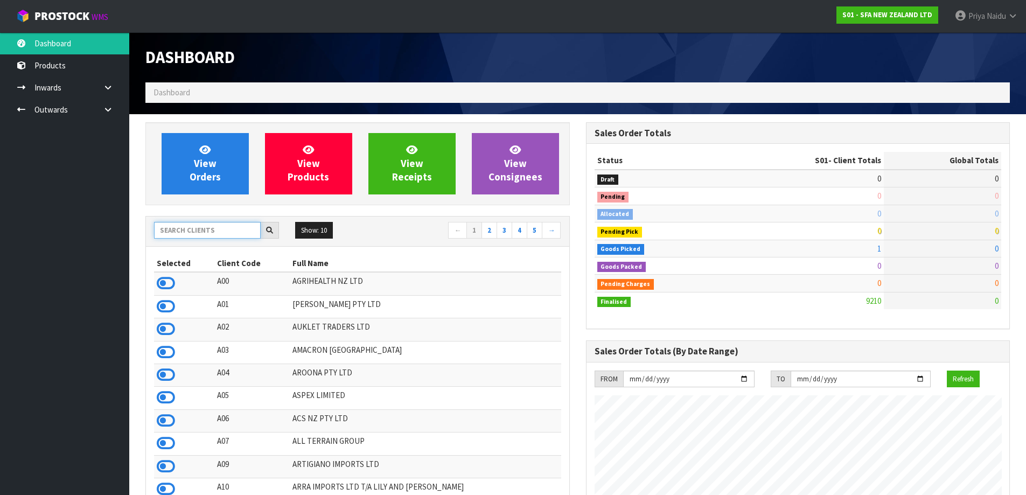
scroll to position [816, 440]
click at [184, 234] on input "text" at bounding box center [207, 230] width 107 height 17
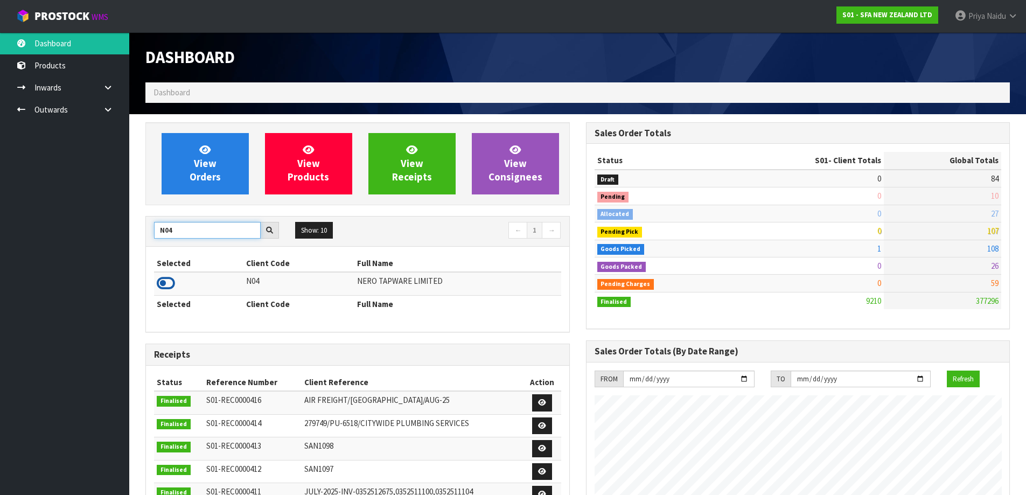
type input "N04"
click at [163, 281] on icon at bounding box center [166, 283] width 18 height 16
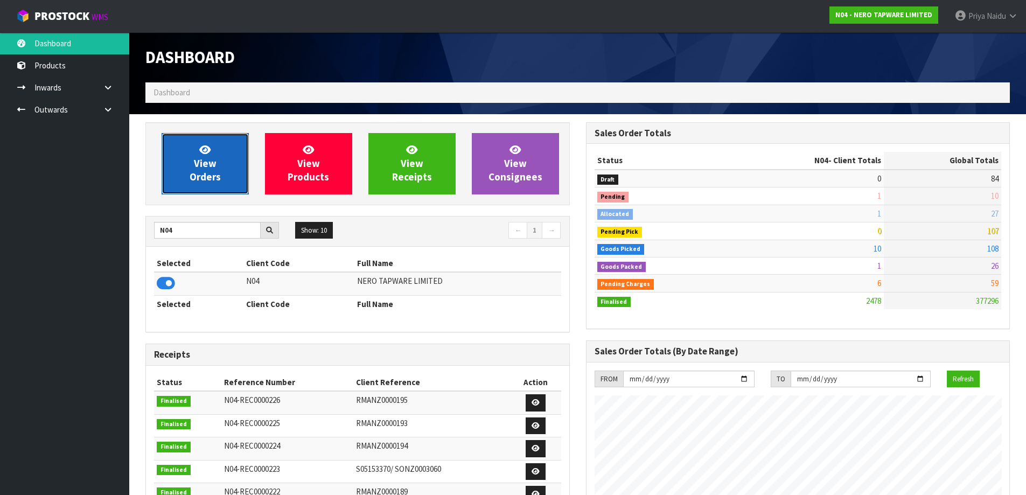
click at [232, 172] on link "View Orders" at bounding box center [205, 163] width 87 height 61
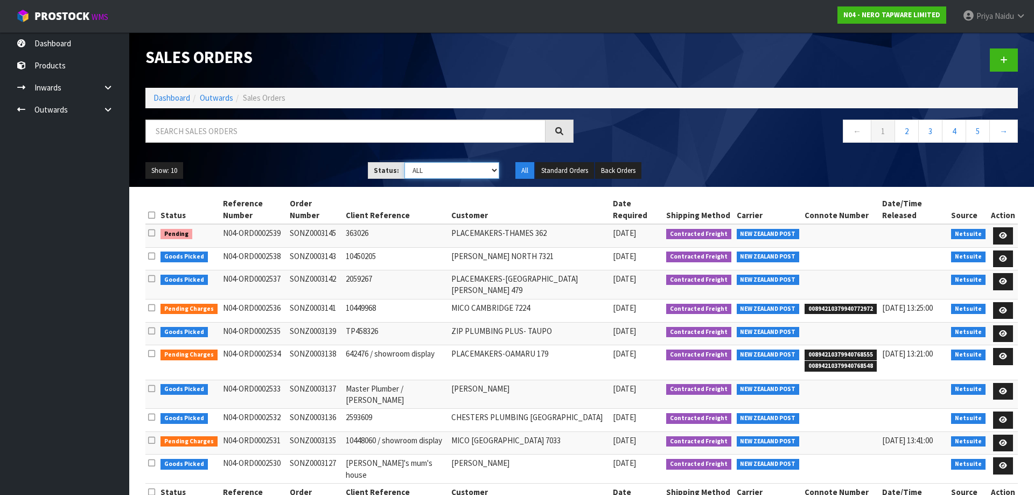
drag, startPoint x: 428, startPoint y: 172, endPoint x: 428, endPoint y: 178, distance: 5.9
click at [428, 172] on select "Draft Pending Allocated Pending Pick Goods Picked Goods Packed Pending Charges …" at bounding box center [451, 170] width 95 height 17
click at [404, 162] on select "Draft Pending Allocated Pending Pick Goods Picked Goods Packed Pending Charges …" at bounding box center [451, 170] width 95 height 17
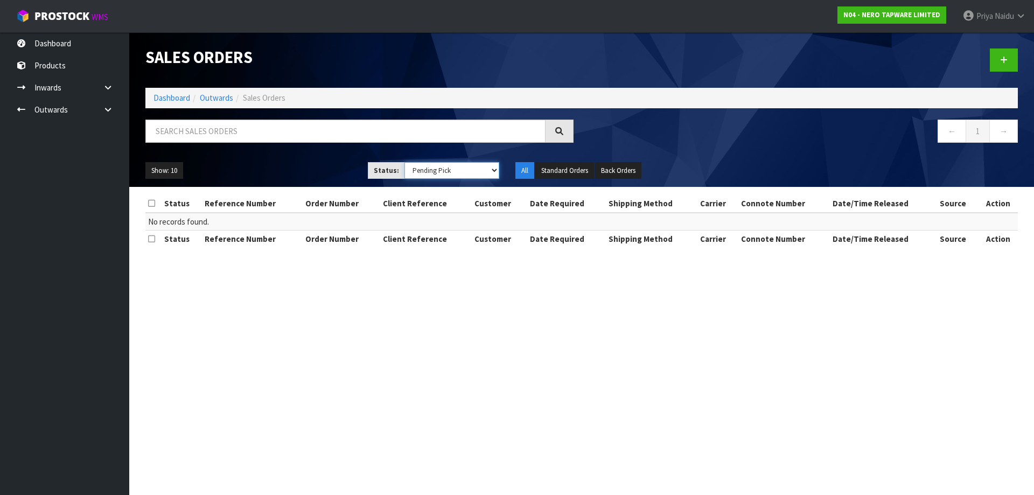
click at [423, 174] on select "Draft Pending Allocated Pending Pick Goods Picked Goods Packed Pending Charges …" at bounding box center [451, 170] width 95 height 17
click at [404, 162] on select "Draft Pending Allocated Pending Pick Goods Picked Goods Packed Pending Charges …" at bounding box center [451, 170] width 95 height 17
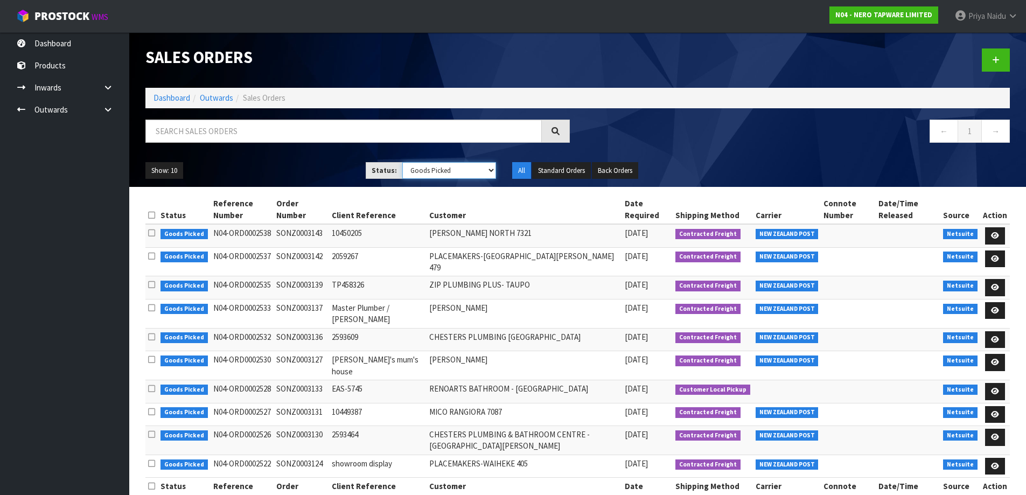
click at [444, 172] on select "Draft Pending Allocated Pending Pick Goods Picked Goods Packed Pending Charges …" at bounding box center [449, 170] width 94 height 17
select select "string:5"
click at [402, 162] on select "Draft Pending Allocated Pending Pick Goods Picked Goods Packed Pending Charges …" at bounding box center [449, 170] width 94 height 17
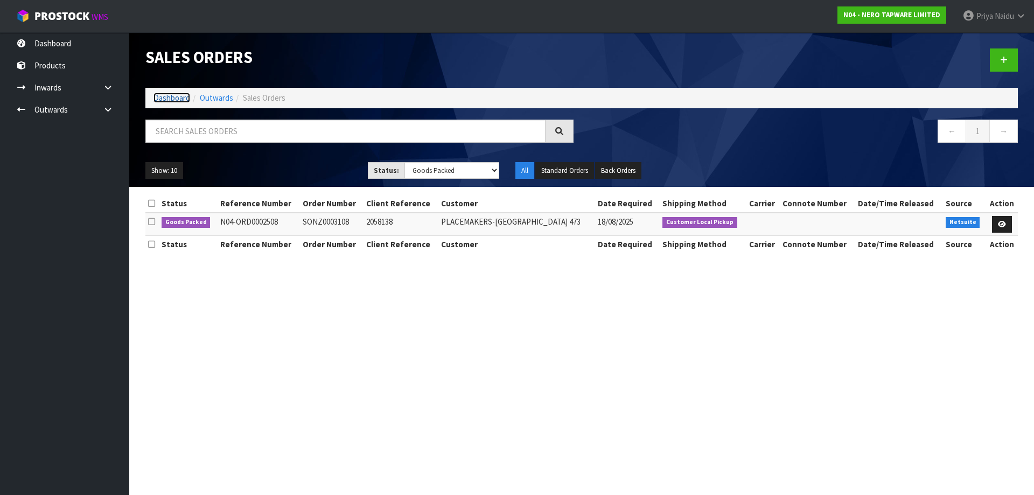
click at [183, 100] on link "Dashboard" at bounding box center [171, 98] width 37 height 10
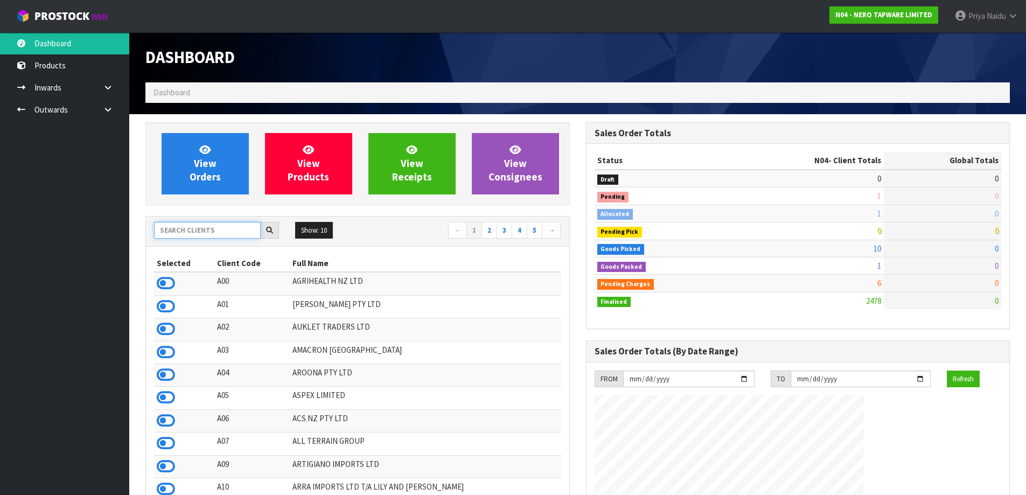
click at [191, 232] on input "text" at bounding box center [207, 230] width 107 height 17
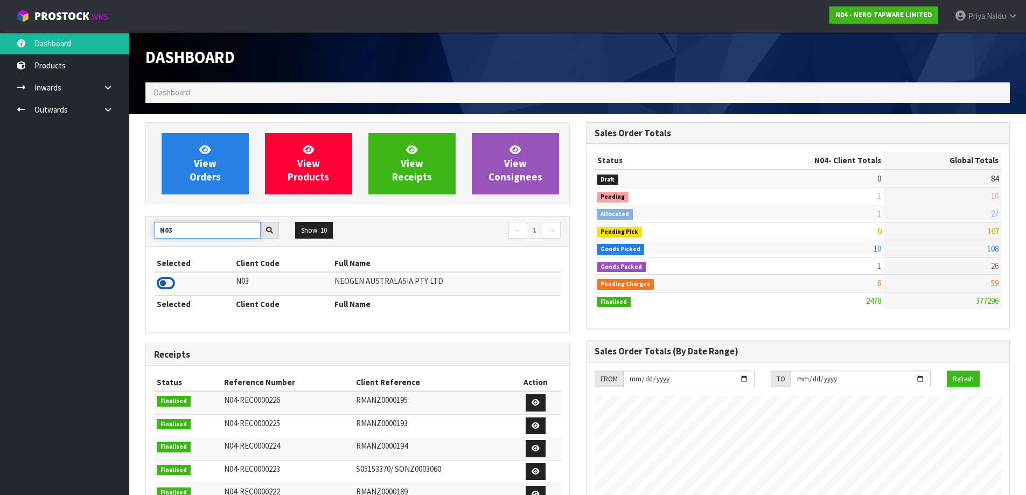
type input "N03"
click at [173, 281] on icon at bounding box center [166, 283] width 18 height 16
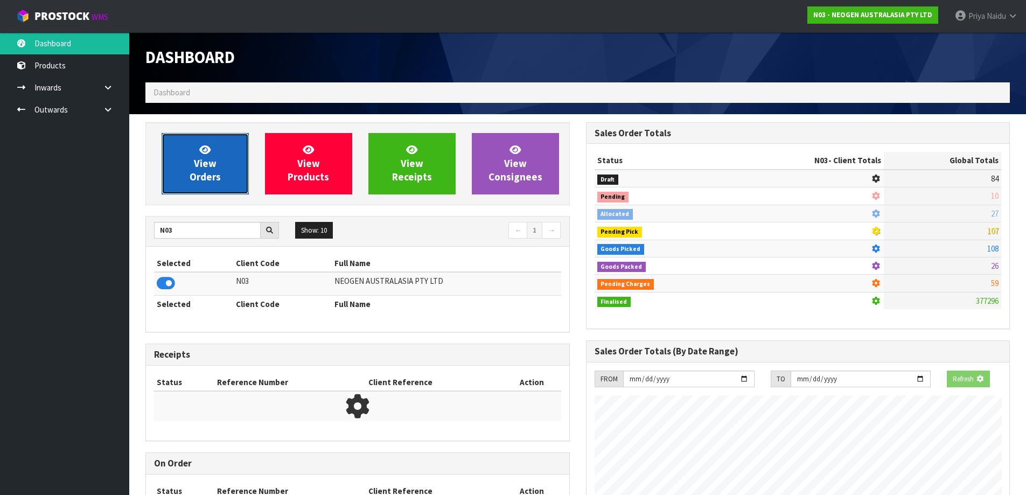
click at [195, 190] on link "View Orders" at bounding box center [205, 163] width 87 height 61
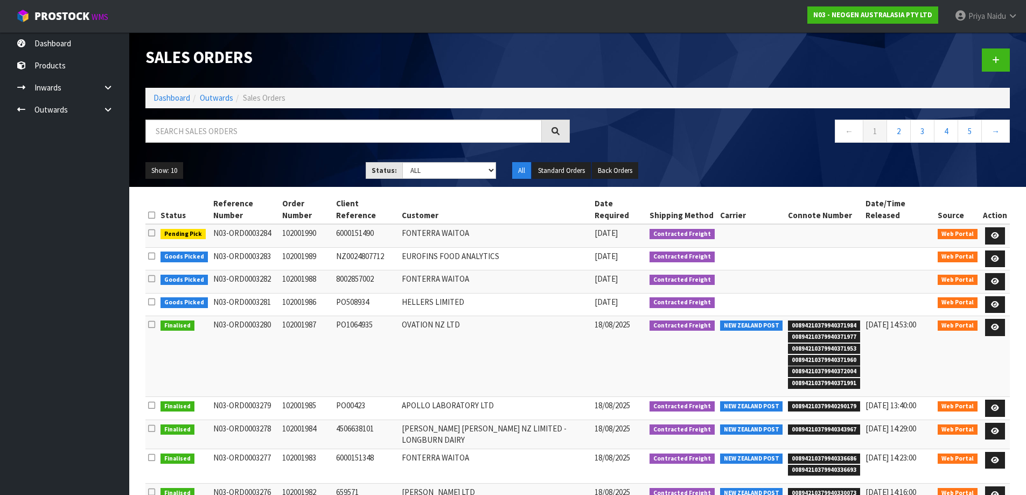
click at [180, 103] on li "Dashboard" at bounding box center [171, 97] width 37 height 11
click at [179, 96] on link "Dashboard" at bounding box center [171, 98] width 37 height 10
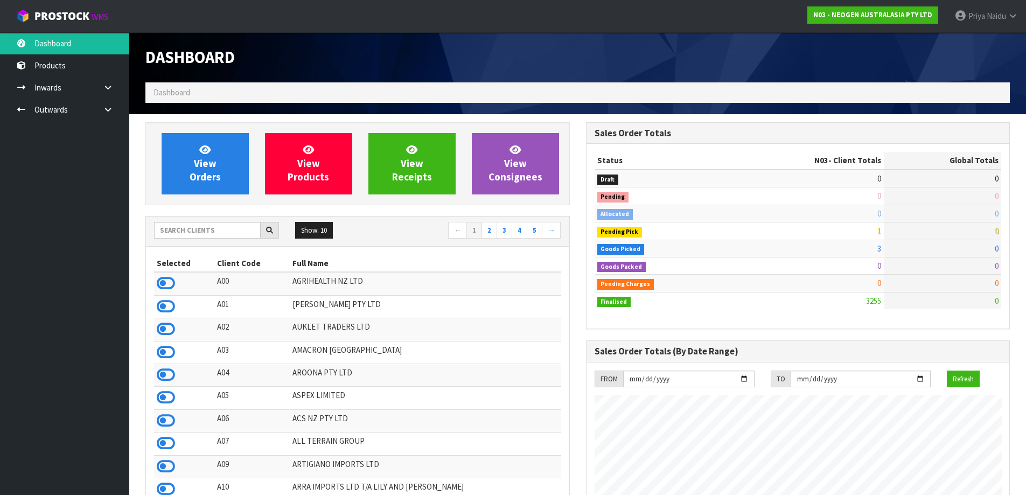
scroll to position [816, 440]
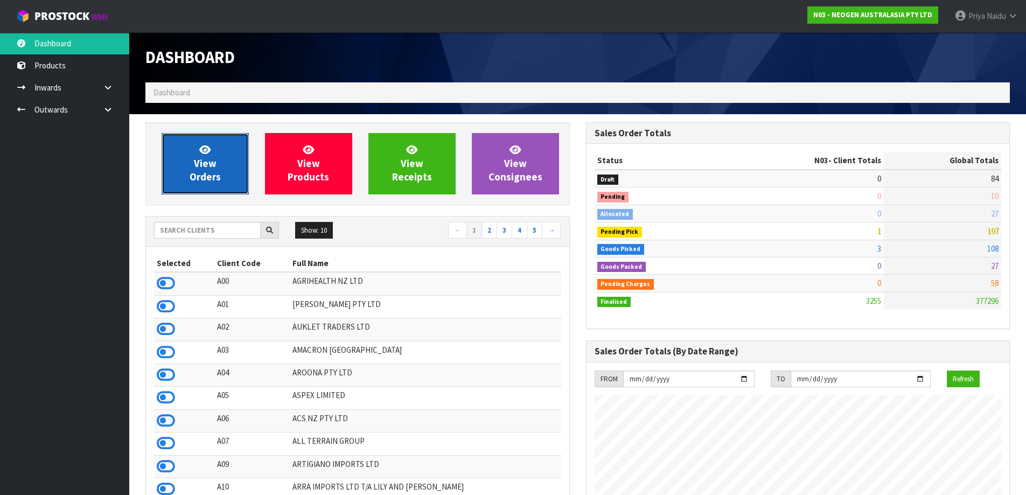
click at [194, 163] on span "View Orders" at bounding box center [205, 163] width 31 height 40
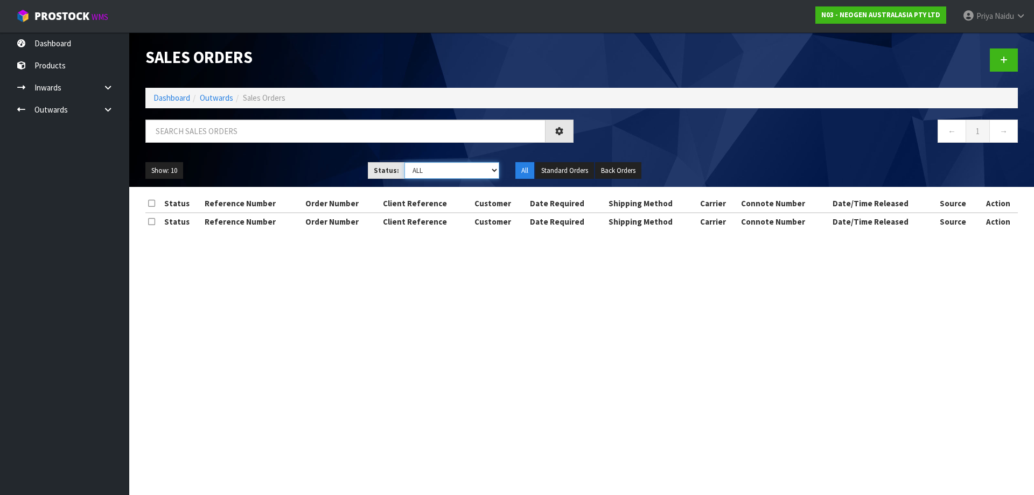
click at [417, 171] on select "Draft Pending Allocated Pending Pick Goods Picked Goods Packed Pending Charges …" at bounding box center [451, 170] width 95 height 17
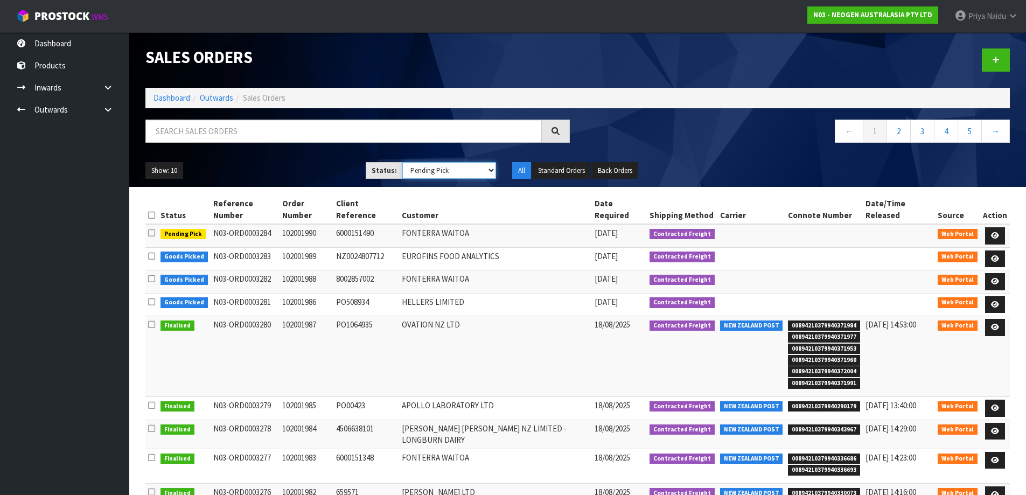
click at [402, 162] on select "Draft Pending Allocated Pending Pick Goods Picked Goods Packed Pending Charges …" at bounding box center [449, 170] width 94 height 17
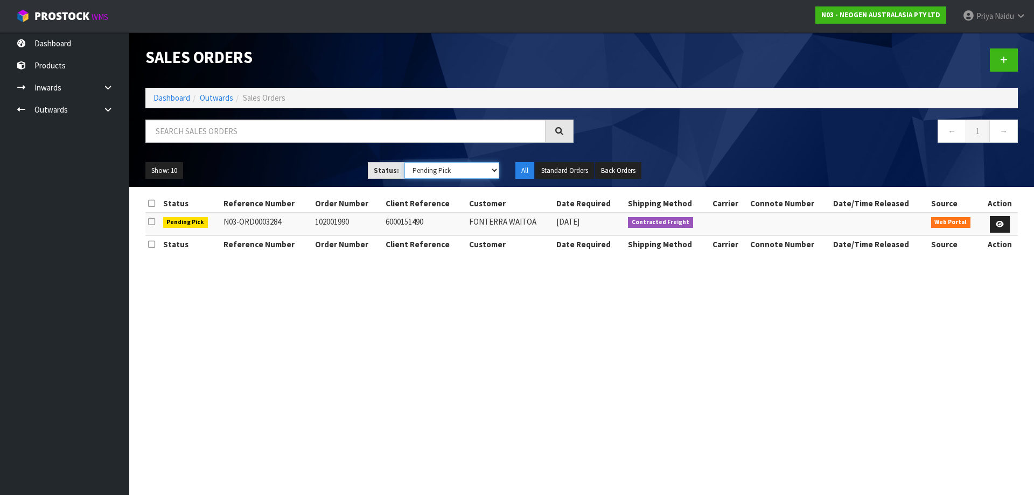
click at [418, 172] on select "Draft Pending Allocated Pending Pick Goods Picked Goods Packed Pending Charges …" at bounding box center [451, 170] width 95 height 17
click at [404, 162] on select "Draft Pending Allocated Pending Pick Goods Picked Goods Packed Pending Charges …" at bounding box center [451, 170] width 95 height 17
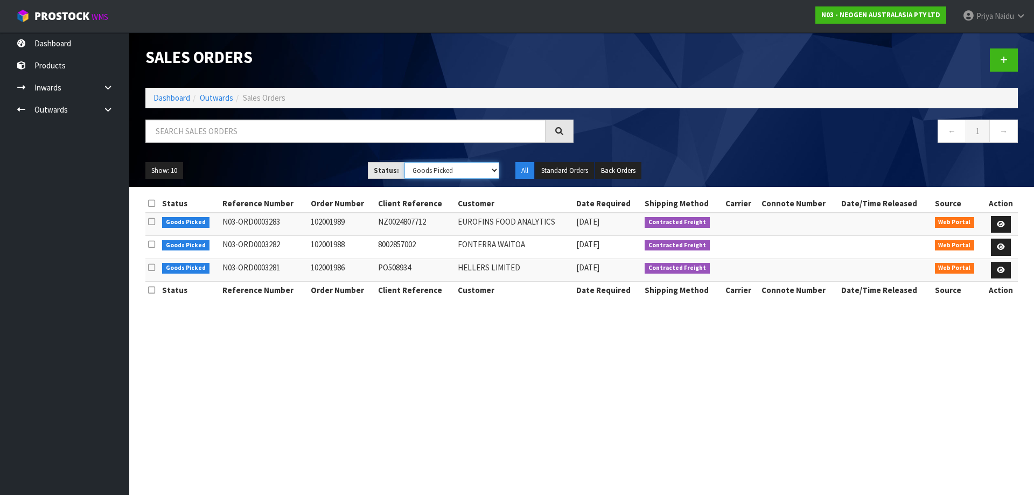
click at [424, 171] on select "Draft Pending Allocated Pending Pick Goods Picked Goods Packed Pending Charges …" at bounding box center [451, 170] width 95 height 17
select select "string:5"
click at [404, 162] on select "Draft Pending Allocated Pending Pick Goods Picked Goods Packed Pending Charges …" at bounding box center [451, 170] width 95 height 17
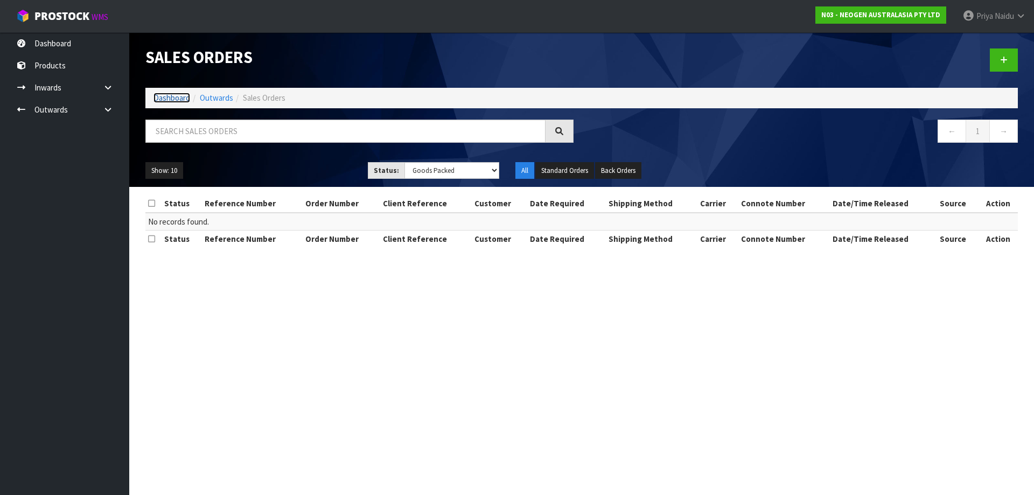
click at [172, 96] on link "Dashboard" at bounding box center [171, 98] width 37 height 10
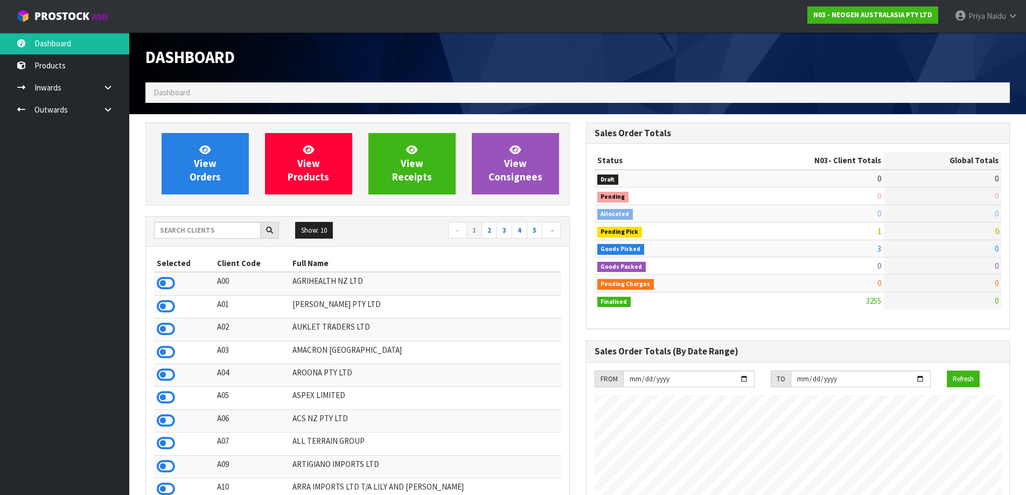
scroll to position [816, 440]
click at [224, 229] on input "text" at bounding box center [207, 230] width 107 height 17
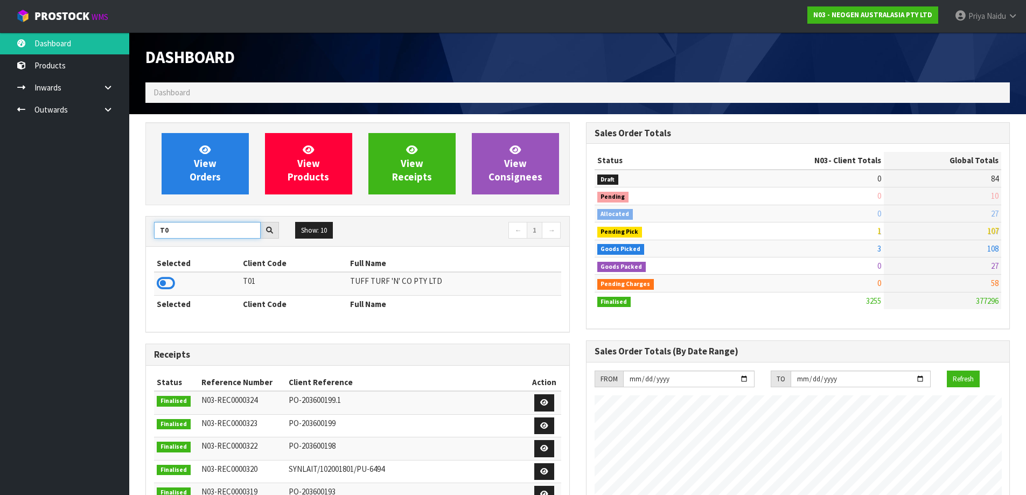
type input "T"
type input "C11"
click at [157, 281] on icon at bounding box center [166, 283] width 18 height 16
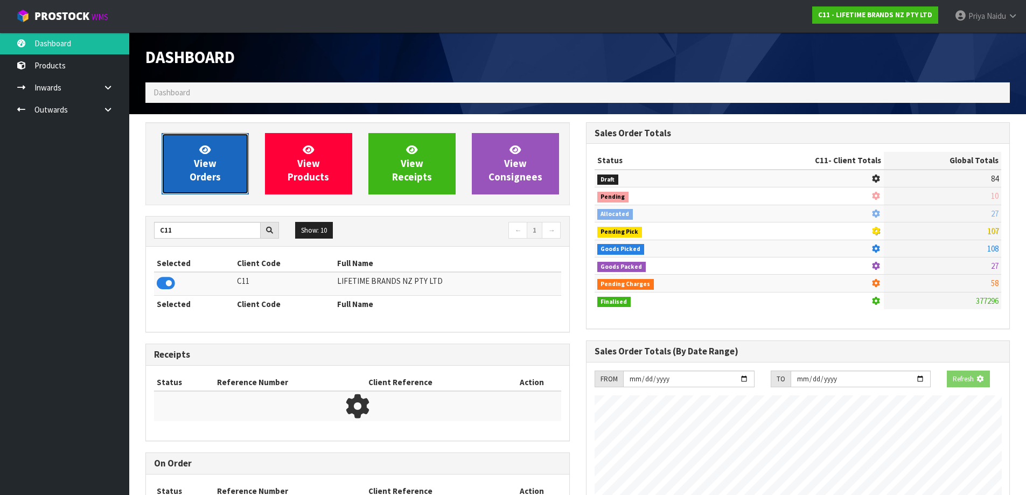
scroll to position [537836, 538067]
click at [217, 185] on link "View Orders" at bounding box center [205, 163] width 87 height 61
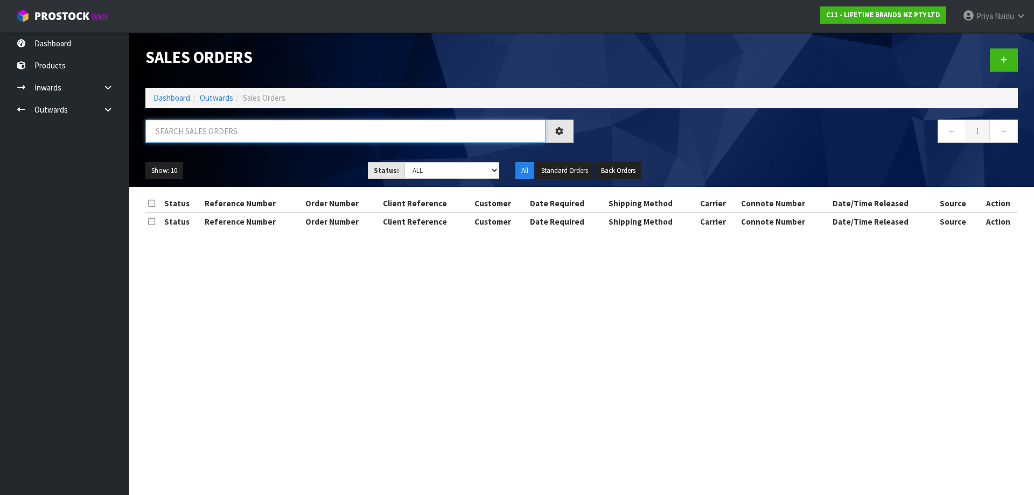
click at [226, 134] on input "text" at bounding box center [345, 131] width 400 height 23
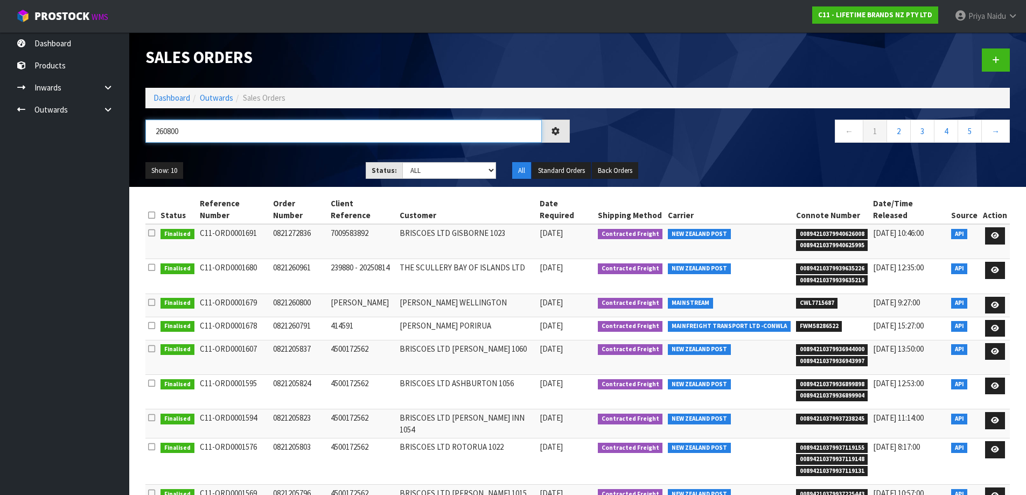
type input "260800"
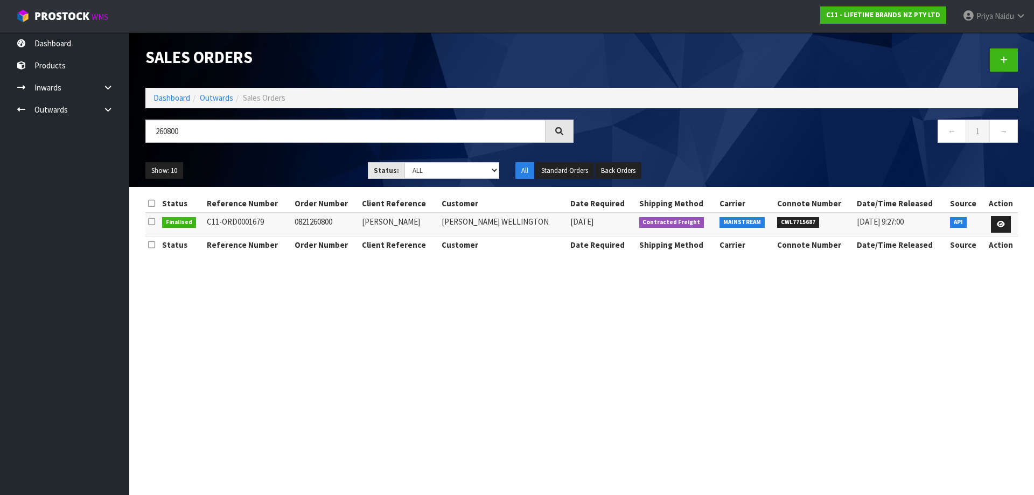
click at [257, 164] on ul "Show: 10 5 10 25 50" at bounding box center [248, 170] width 206 height 17
click at [1005, 225] on link at bounding box center [1001, 224] width 20 height 17
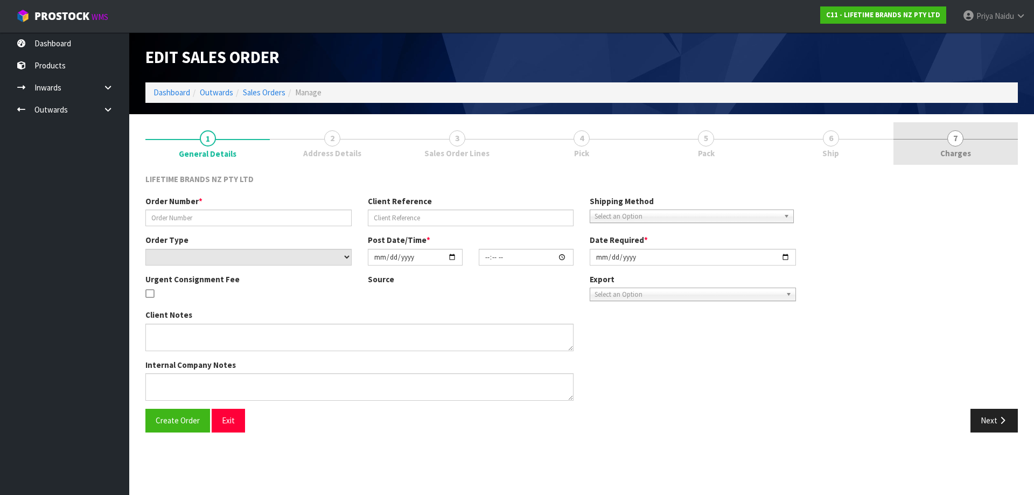
type input "0821260800"
type input "[PERSON_NAME]"
select select "number:0"
type input "[DATE]"
type input "08:48:19.000"
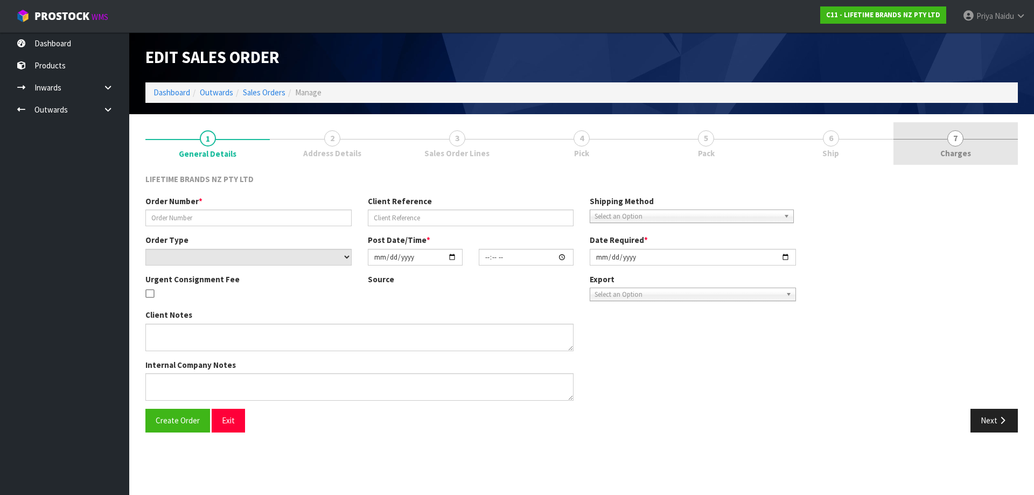
type input "[DATE]"
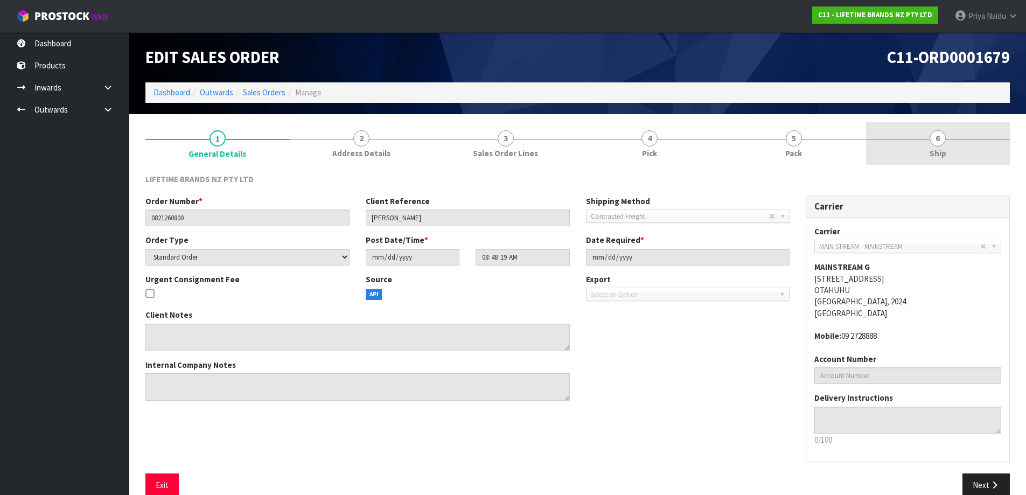
click at [950, 148] on link "6 Ship" at bounding box center [938, 143] width 144 height 43
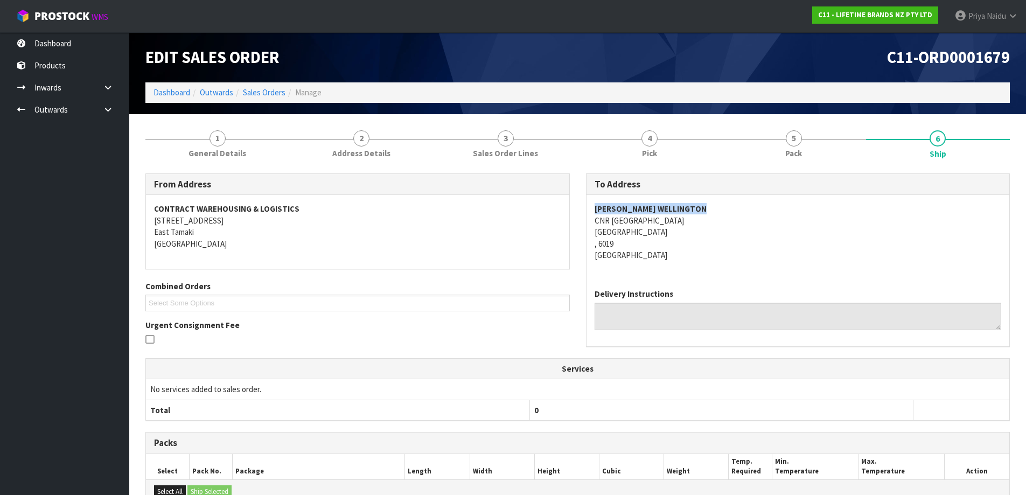
drag, startPoint x: 591, startPoint y: 206, endPoint x: 737, endPoint y: 207, distance: 145.4
click at [737, 207] on div "[PERSON_NAME] WELLINGTON CNR [GEOGRAPHIC_DATA][STREET_ADDRESS][GEOGRAPHIC_DATA]" at bounding box center [797, 237] width 423 height 85
click at [187, 89] on link "Dashboard" at bounding box center [171, 92] width 37 height 10
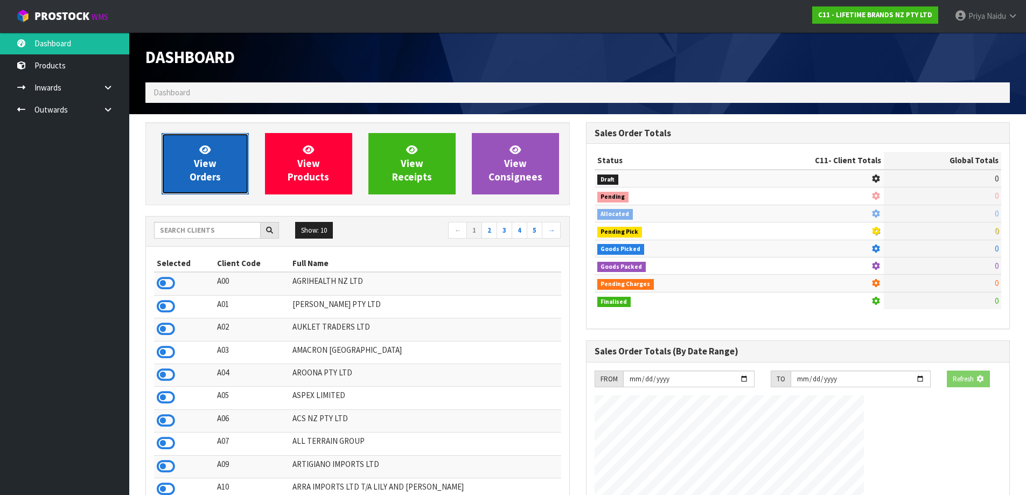
click at [223, 187] on link "View Orders" at bounding box center [205, 163] width 87 height 61
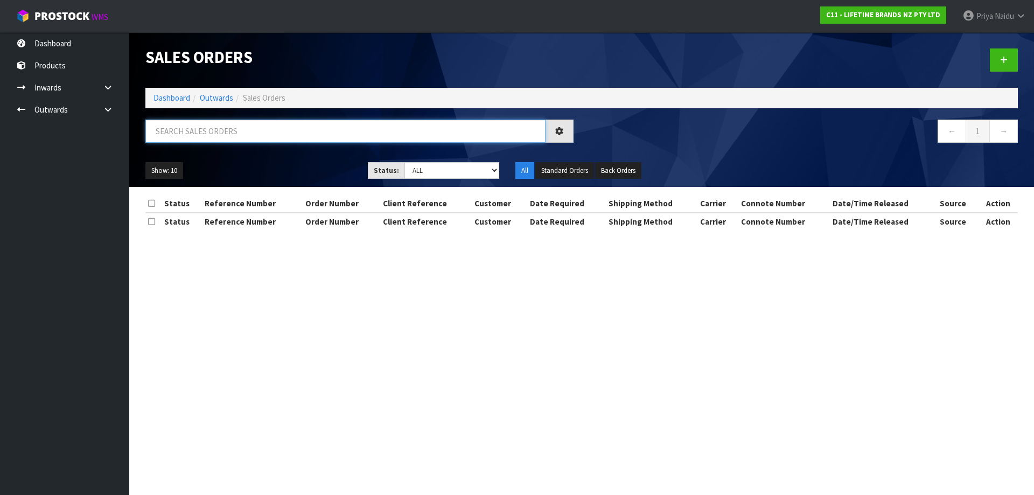
click at [226, 138] on input "text" at bounding box center [345, 131] width 400 height 23
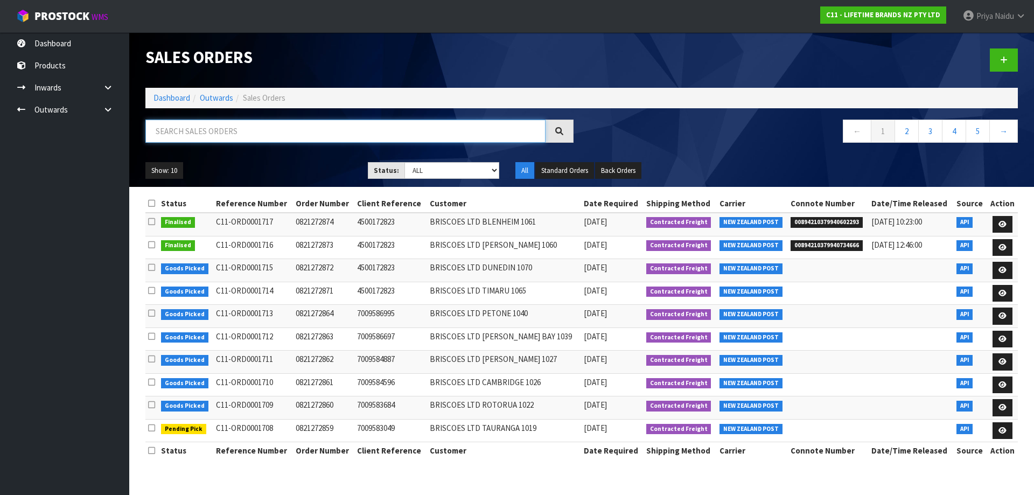
paste input "[PERSON_NAME] WELLINGTON"
type input "[PERSON_NAME] WELLINGTON"
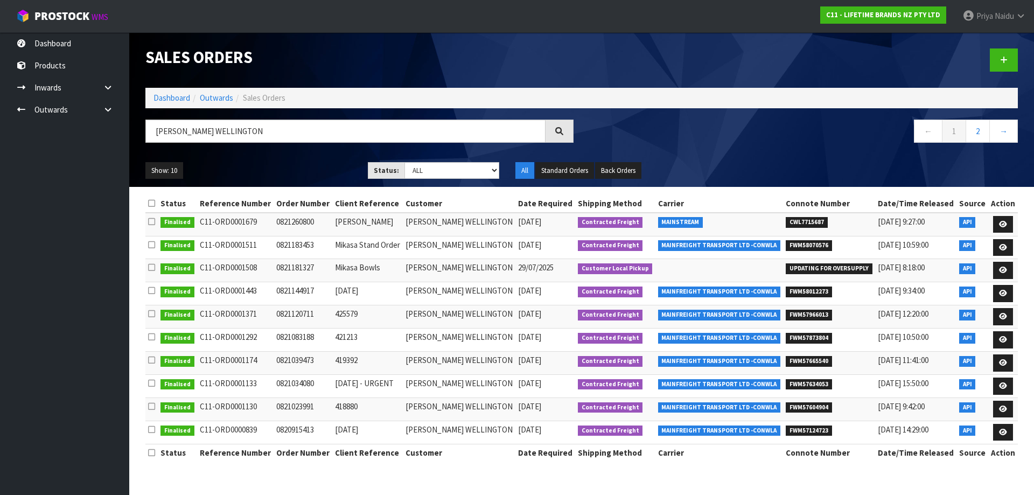
click at [306, 164] on ul "Show: 10 5 10 25 50" at bounding box center [248, 170] width 206 height 17
click at [980, 132] on link "2" at bounding box center [978, 131] width 24 height 23
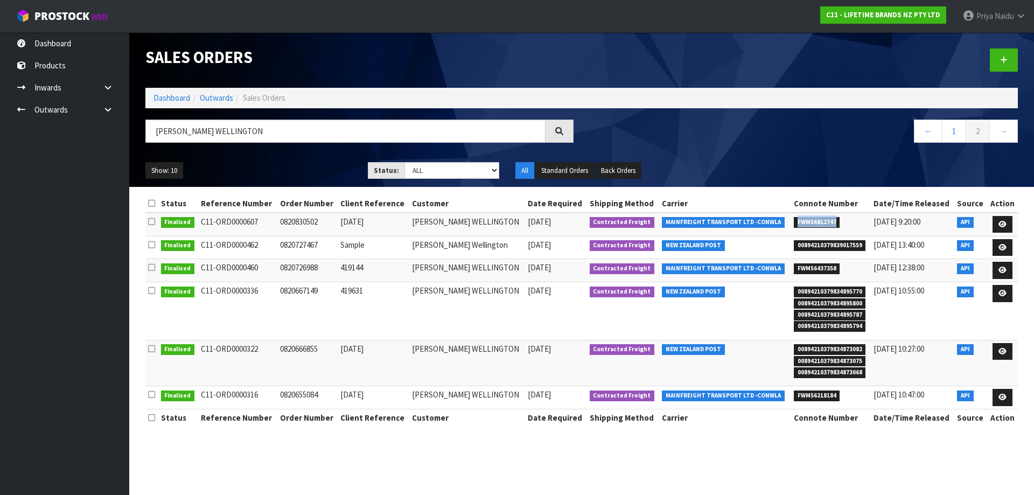
drag, startPoint x: 795, startPoint y: 219, endPoint x: 841, endPoint y: 224, distance: 46.0
click at [841, 224] on li "FWM56812747" at bounding box center [831, 221] width 74 height 11
click at [947, 134] on link "1" at bounding box center [954, 131] width 24 height 23
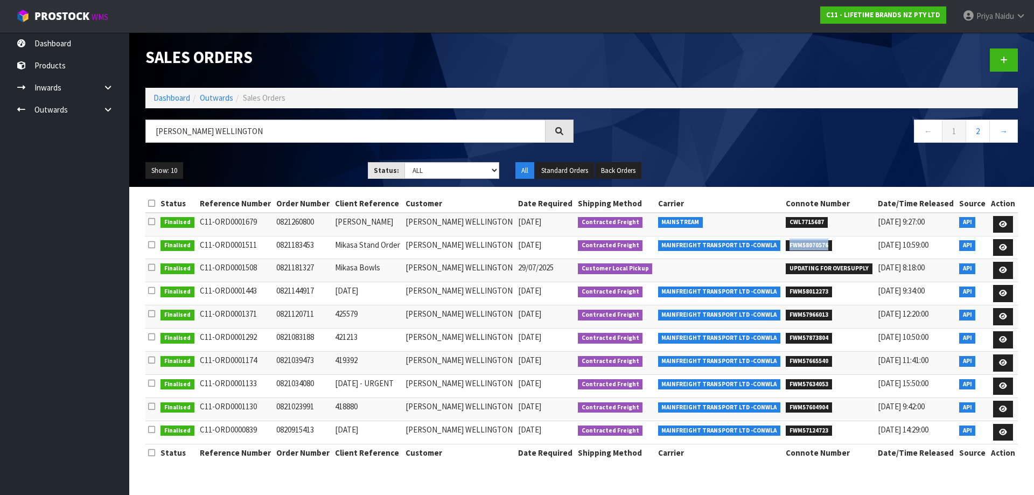
drag, startPoint x: 791, startPoint y: 246, endPoint x: 835, endPoint y: 247, distance: 44.2
click at [835, 247] on li "FWM58070576" at bounding box center [829, 244] width 87 height 11
click at [1005, 248] on icon at bounding box center [1003, 247] width 8 height 7
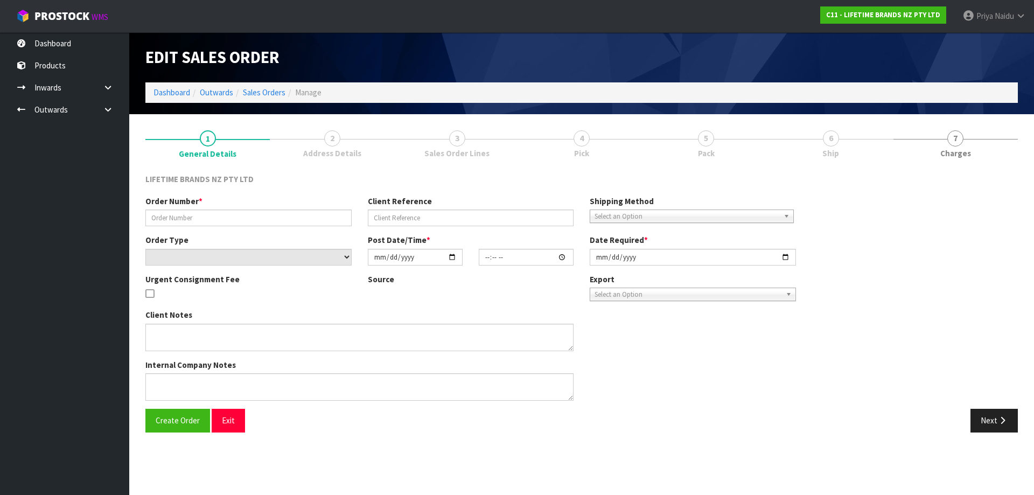
type input "0821183453"
type input "Mikasa Stand Order"
select select "number:0"
type input "[DATE]"
type input "09:03:03.000"
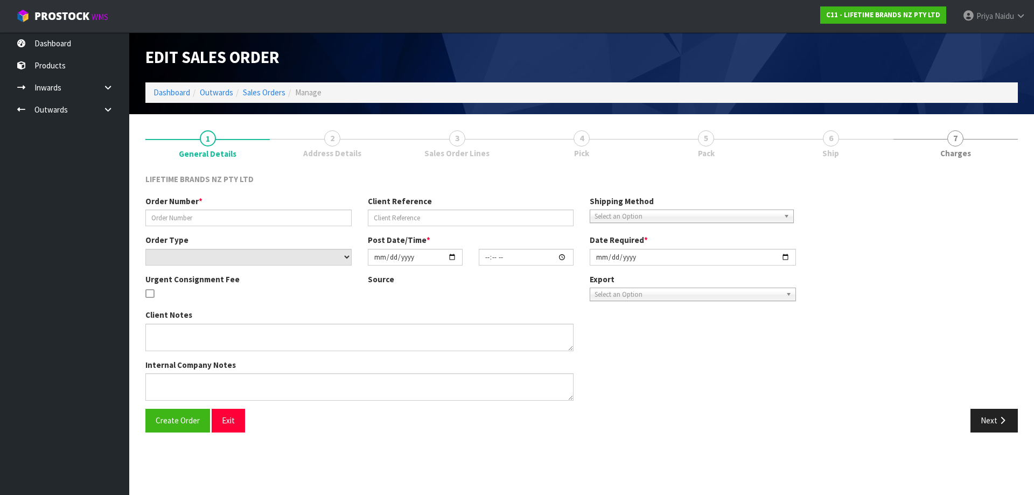
type input "[DATE]"
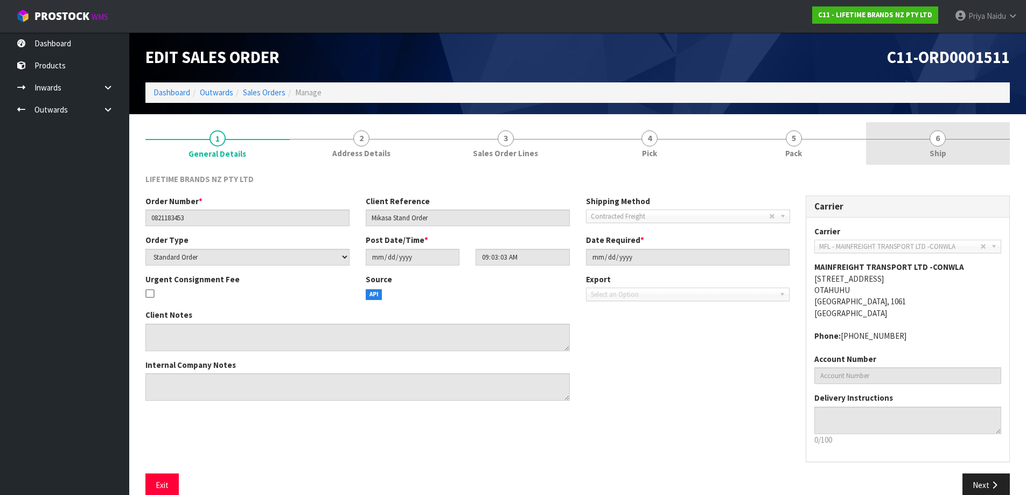
click at [907, 145] on link "6 Ship" at bounding box center [938, 143] width 144 height 43
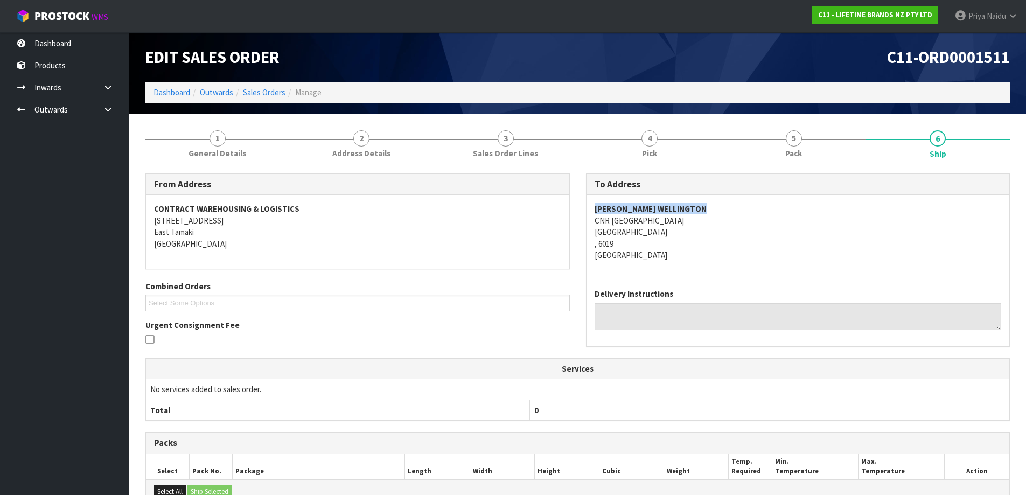
drag, startPoint x: 591, startPoint y: 207, endPoint x: 726, endPoint y: 212, distance: 135.3
click at [726, 212] on div "[PERSON_NAME] WELLINGTON CNR [GEOGRAPHIC_DATA][STREET_ADDRESS][GEOGRAPHIC_DATA]" at bounding box center [797, 237] width 423 height 85
click at [429, 257] on div "CONTRACT WAREHOUSING & LOGISTICS [STREET_ADDRESS]" at bounding box center [357, 232] width 423 height 74
click at [181, 90] on link "Dashboard" at bounding box center [171, 92] width 37 height 10
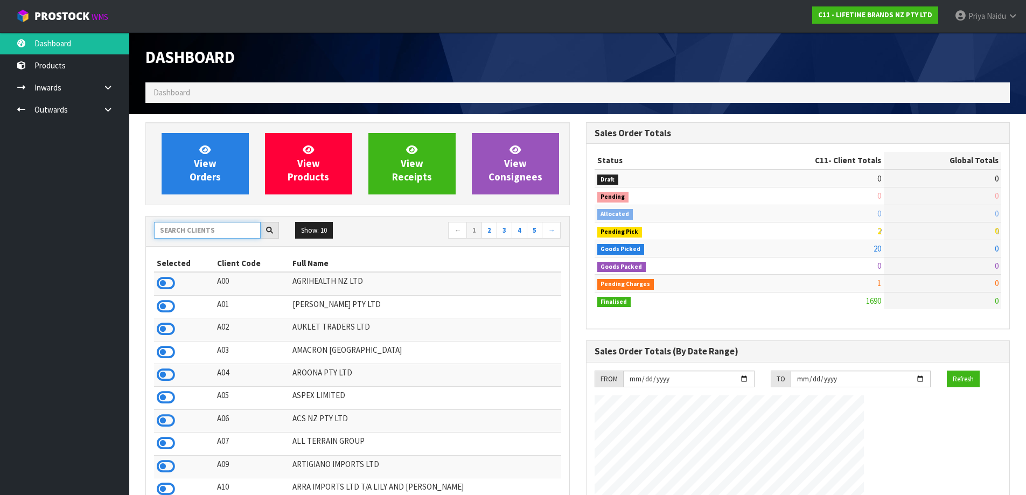
click at [186, 233] on input "text" at bounding box center [207, 230] width 107 height 17
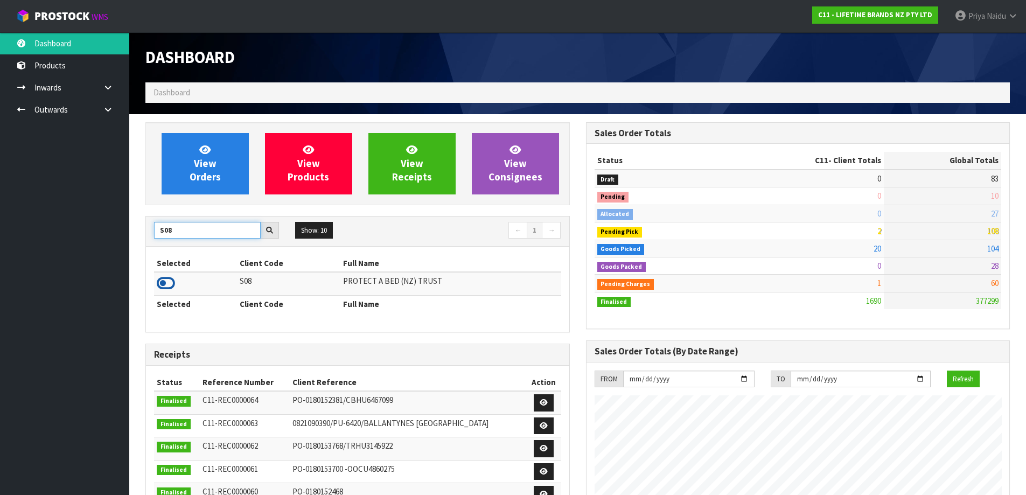
type input "S08"
click at [170, 282] on icon at bounding box center [166, 283] width 18 height 16
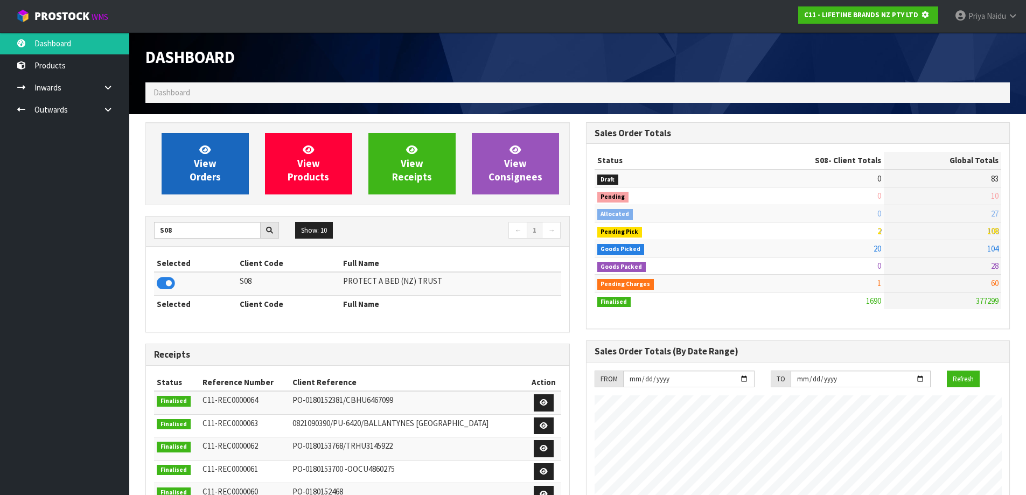
scroll to position [537836, 538067]
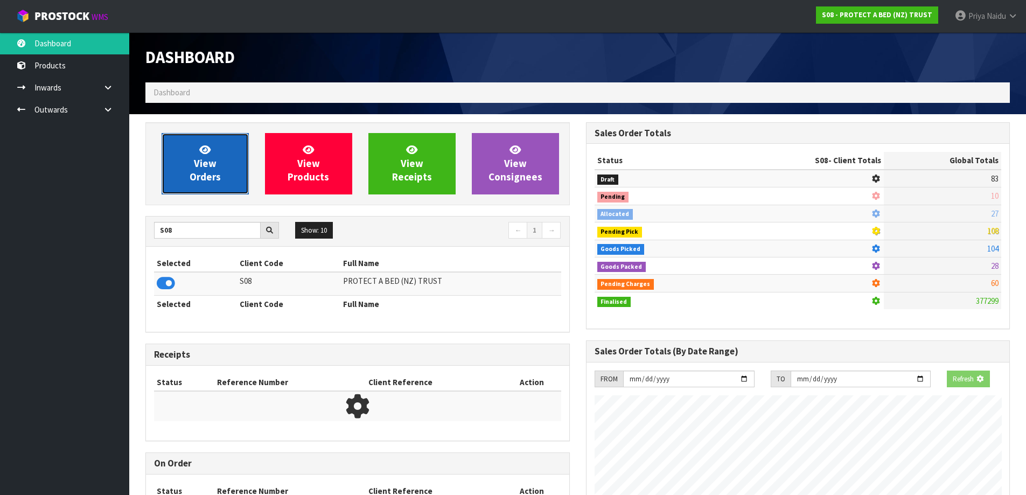
click at [186, 165] on link "View Orders" at bounding box center [205, 163] width 87 height 61
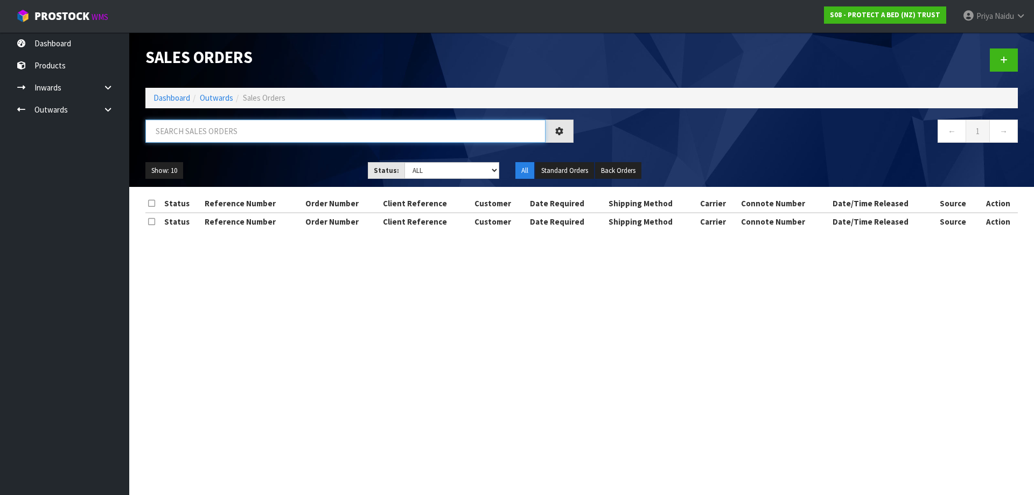
click at [214, 130] on input "text" at bounding box center [345, 131] width 400 height 23
click at [269, 162] on ul "Show: 10 5 10 25 50" at bounding box center [248, 170] width 206 height 17
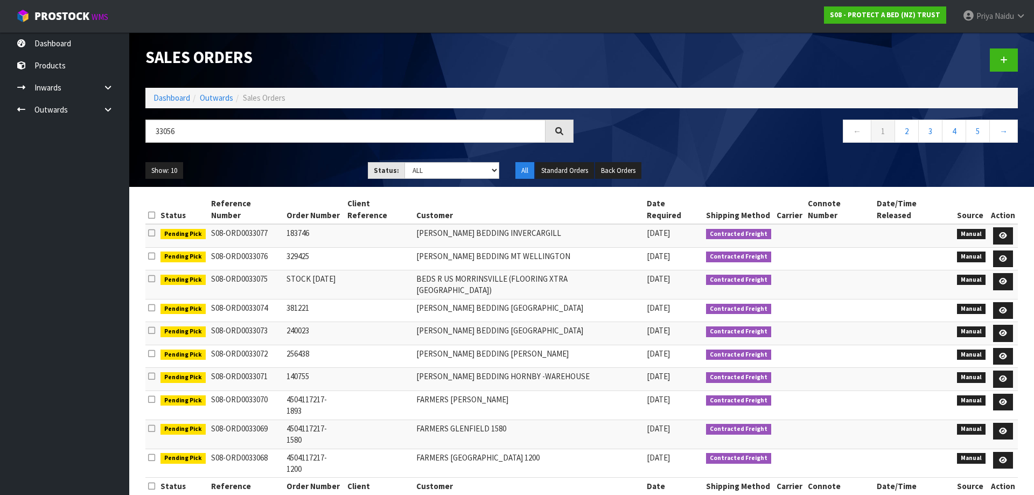
click at [286, 171] on ul "Show: 10 5 10 25 50" at bounding box center [248, 170] width 206 height 17
click at [295, 167] on ul "Show: 10 5 10 25 50" at bounding box center [248, 170] width 206 height 17
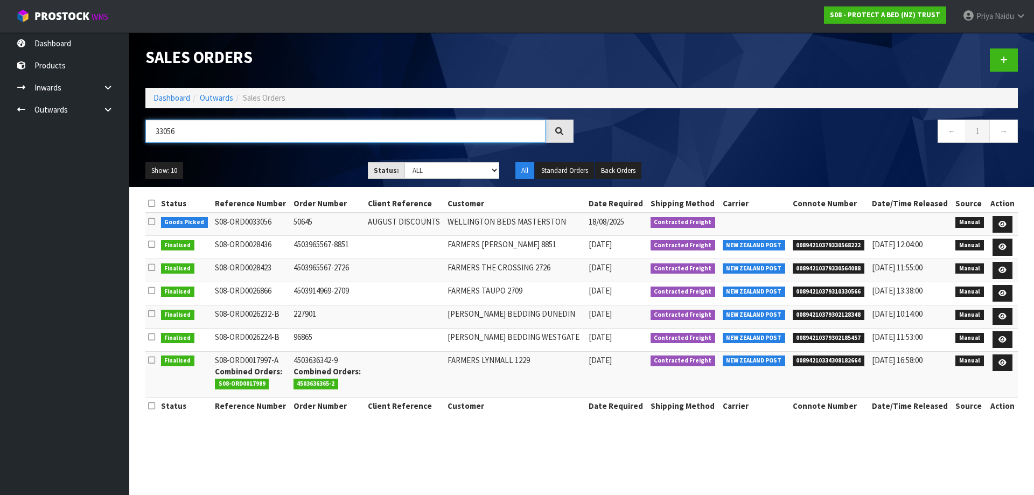
click at [280, 125] on input "33056" at bounding box center [345, 131] width 400 height 23
click at [226, 165] on ul "Show: 10 5 10 25 50" at bounding box center [248, 170] width 206 height 17
click at [213, 171] on ul "Show: 10 5 10 25 50" at bounding box center [248, 170] width 206 height 17
click at [219, 167] on ul "Show: 10 5 10 25 50" at bounding box center [248, 170] width 206 height 17
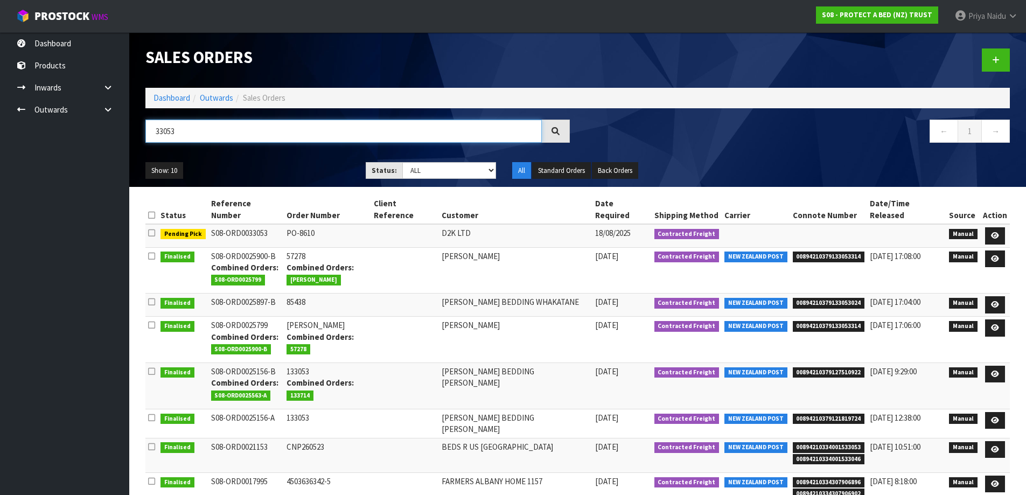
click at [202, 125] on input "33053" at bounding box center [343, 131] width 396 height 23
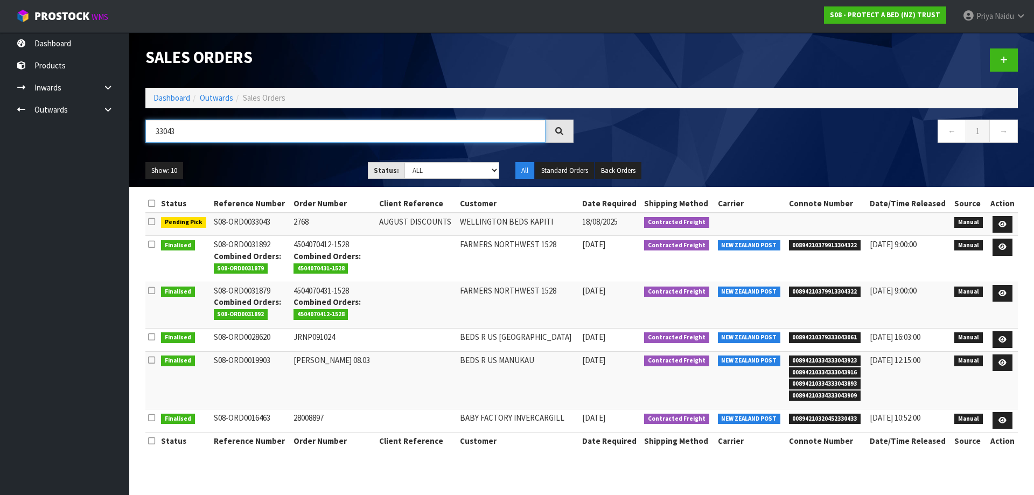
type input "33043"
click at [169, 104] on ol "Dashboard Outwards Sales Orders" at bounding box center [581, 98] width 872 height 20
click at [172, 96] on link "Dashboard" at bounding box center [171, 98] width 37 height 10
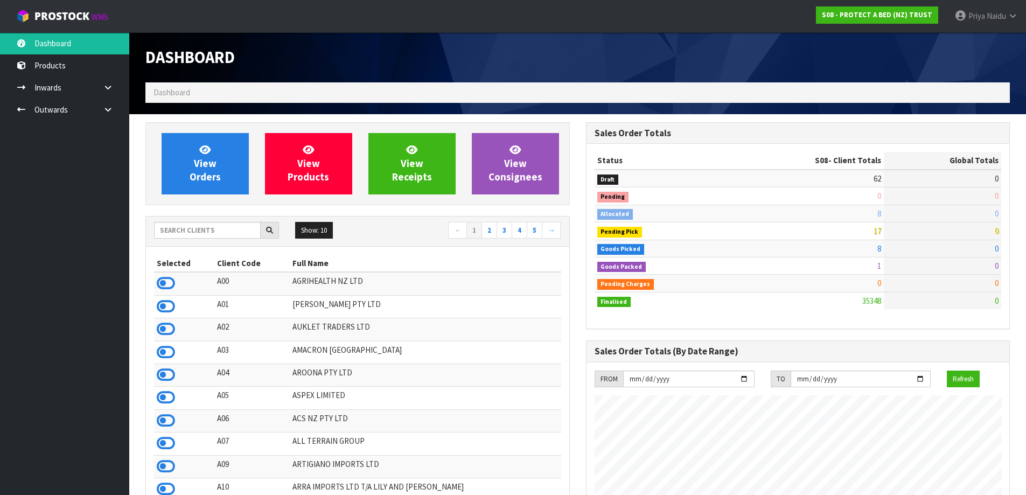
scroll to position [672, 440]
click at [184, 239] on div at bounding box center [216, 230] width 125 height 17
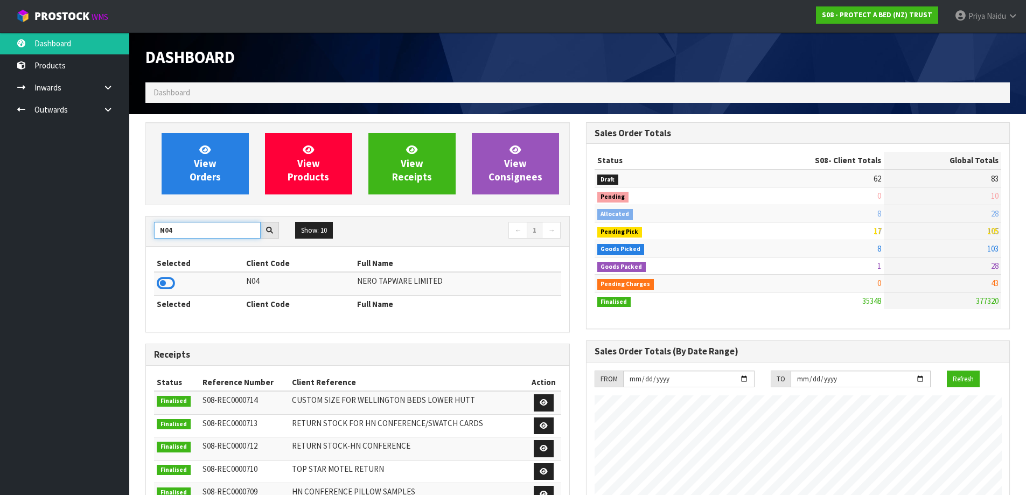
type input "N04"
click at [156, 290] on td at bounding box center [198, 283] width 89 height 23
click at [163, 289] on icon at bounding box center [166, 283] width 18 height 16
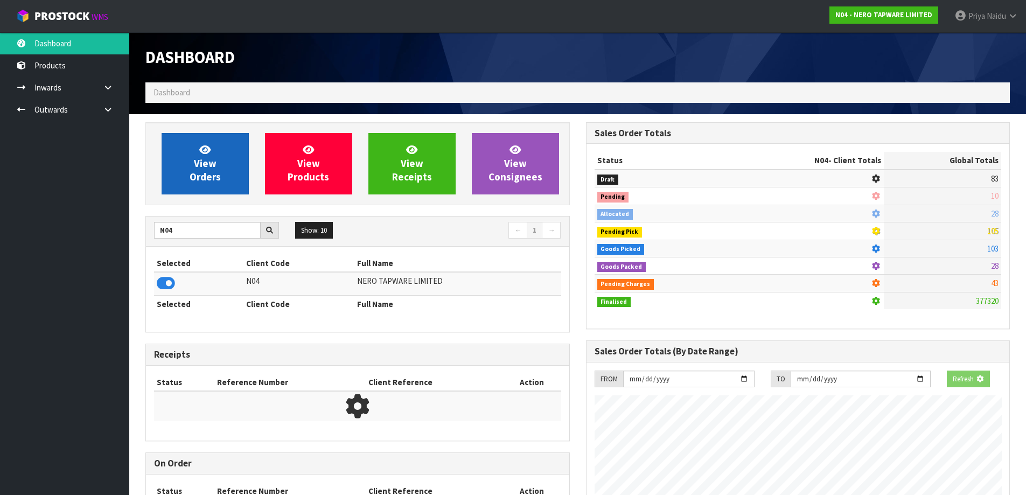
scroll to position [672, 440]
click at [209, 171] on span "View Orders" at bounding box center [205, 163] width 31 height 40
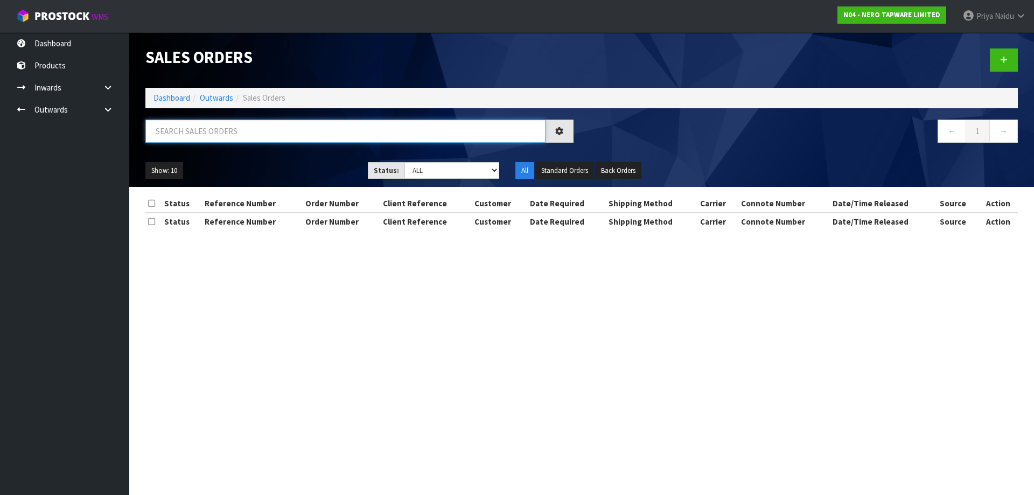
click at [223, 137] on input "text" at bounding box center [345, 131] width 400 height 23
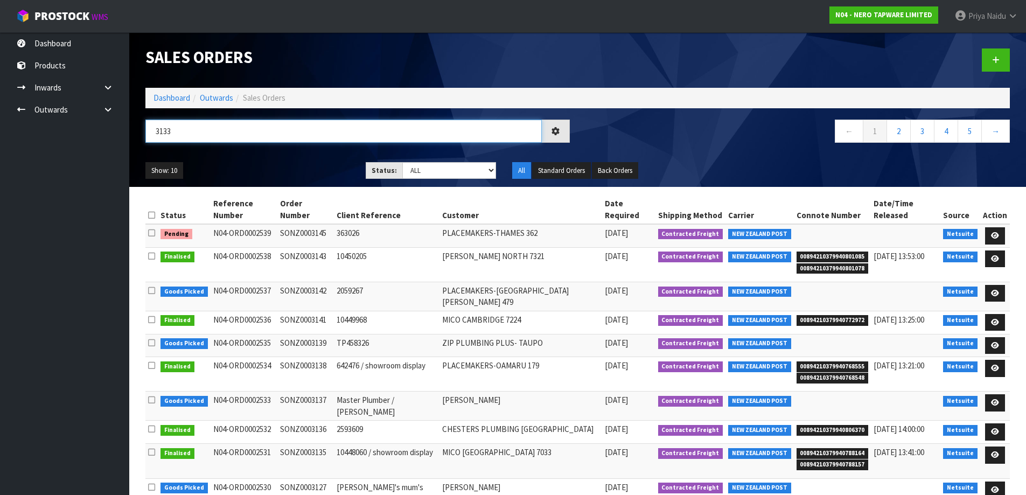
type input "3133"
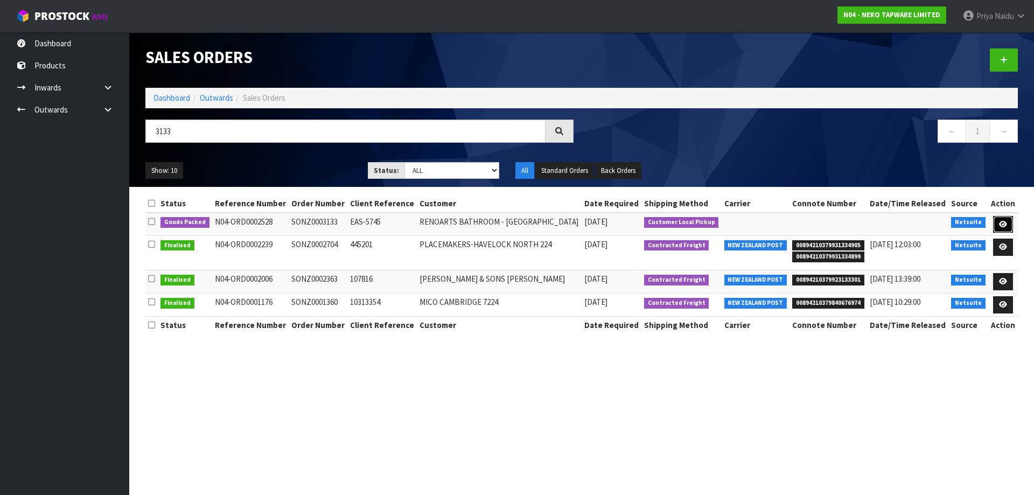
click at [998, 228] on link at bounding box center [1003, 224] width 20 height 17
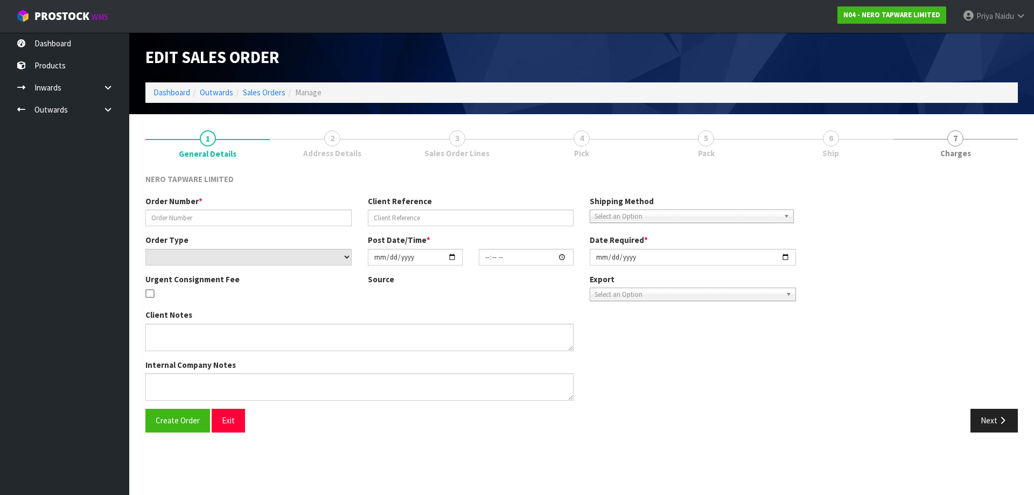
type input "SONZ0003133"
type input "EAS-5745"
select select "number:0"
type input "[DATE]"
type input "15:45:06.000"
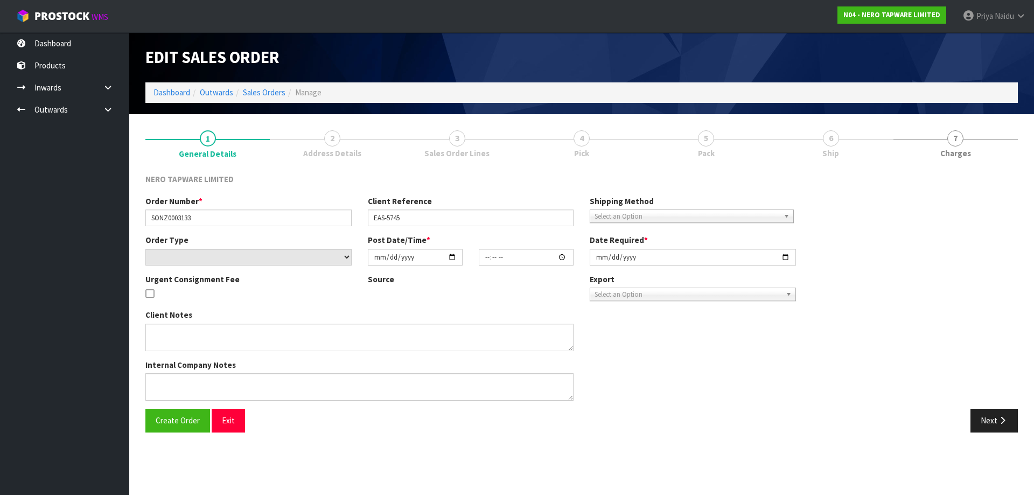
type input "[DATE]"
type textarea "customer pick up 19/08"
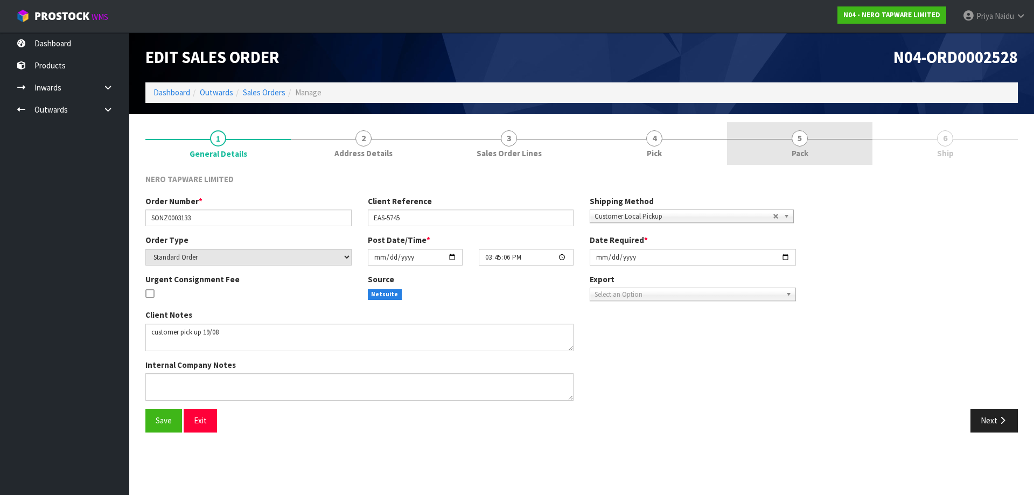
click at [855, 149] on link "5 Pack" at bounding box center [799, 143] width 145 height 43
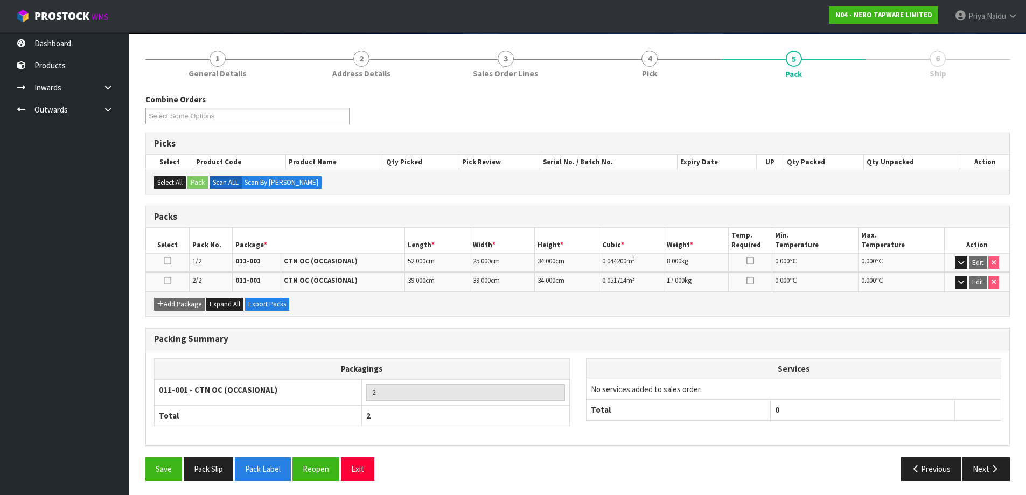
scroll to position [82, 0]
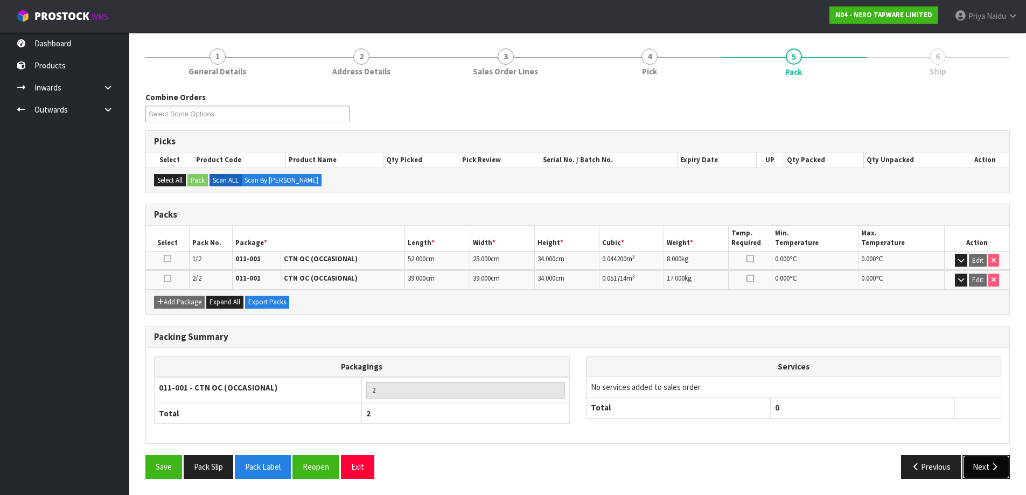
click at [993, 472] on button "Next" at bounding box center [985, 466] width 47 height 23
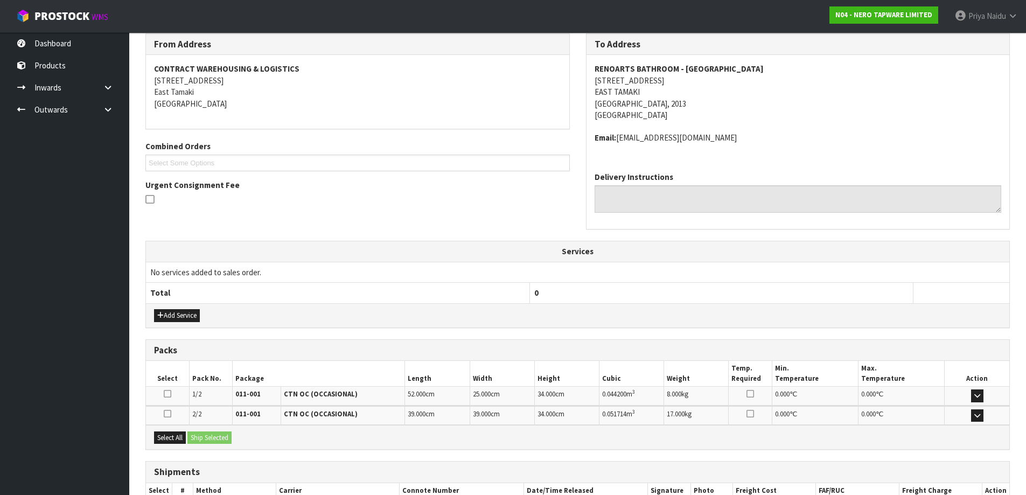
scroll to position [211, 0]
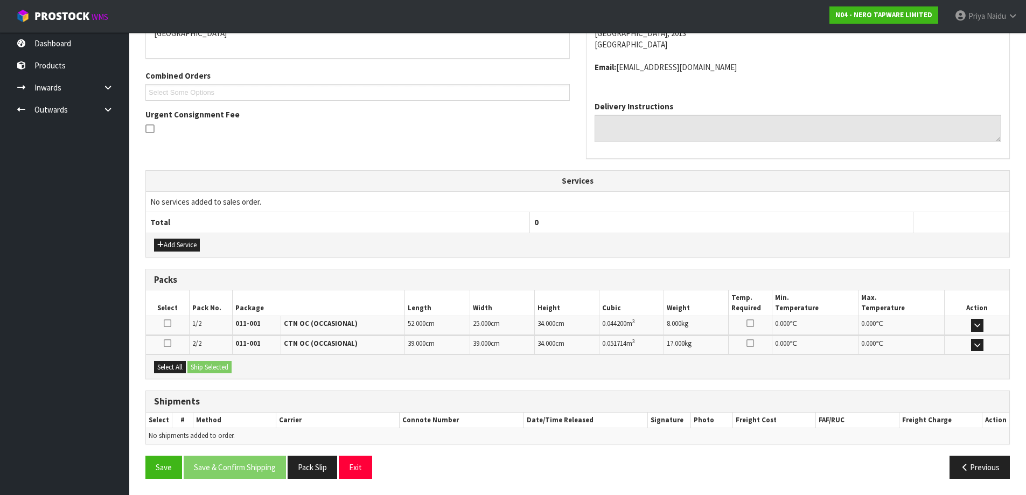
click at [180, 358] on div "Select All Ship Selected" at bounding box center [577, 366] width 863 height 24
click at [185, 363] on button "Select All" at bounding box center [170, 367] width 32 height 13
click at [205, 365] on button "Ship Selected" at bounding box center [209, 367] width 44 height 13
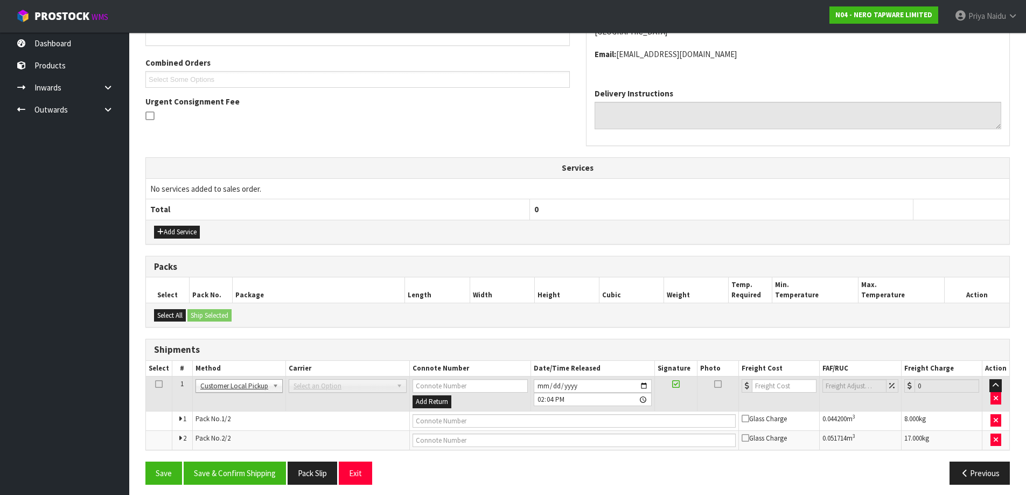
scroll to position [229, 0]
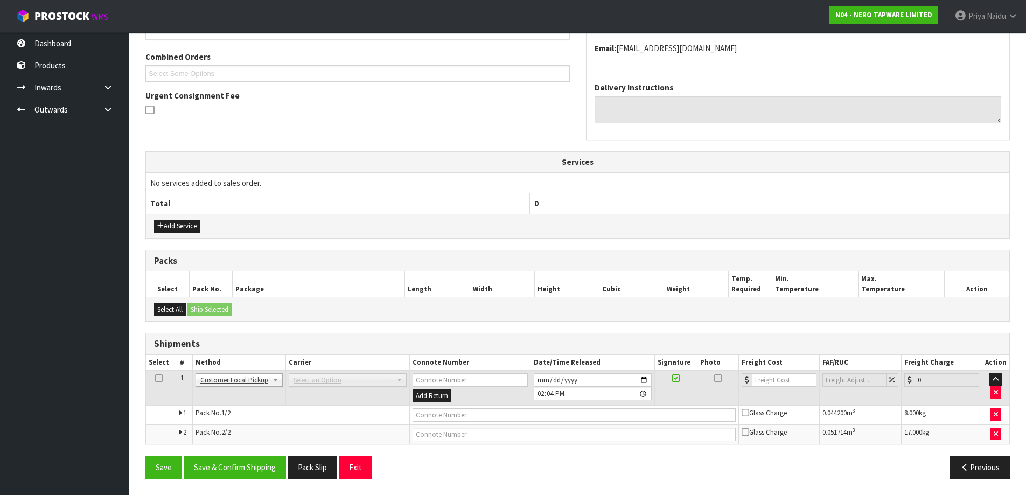
click at [464, 424] on td at bounding box center [574, 414] width 329 height 19
click at [466, 418] on input "text" at bounding box center [573, 414] width 323 height 13
type input "COLLECTED"
click at [214, 470] on button "Save & Confirm Shipping" at bounding box center [235, 467] width 102 height 23
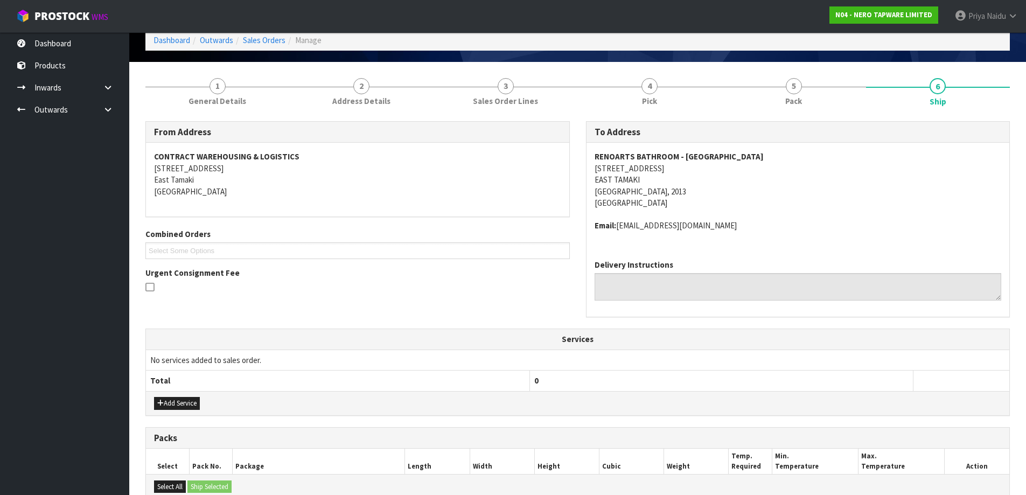
scroll to position [14, 0]
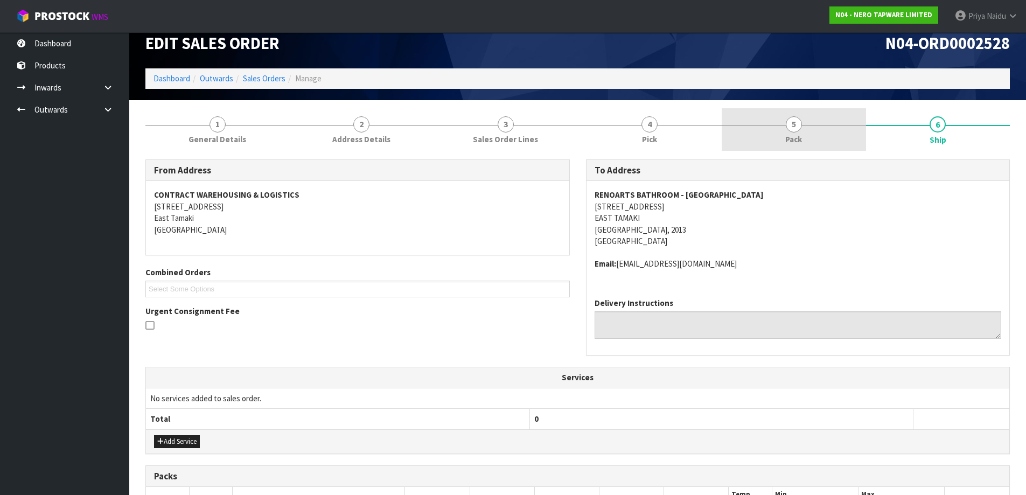
click at [851, 134] on link "5 Pack" at bounding box center [794, 129] width 144 height 43
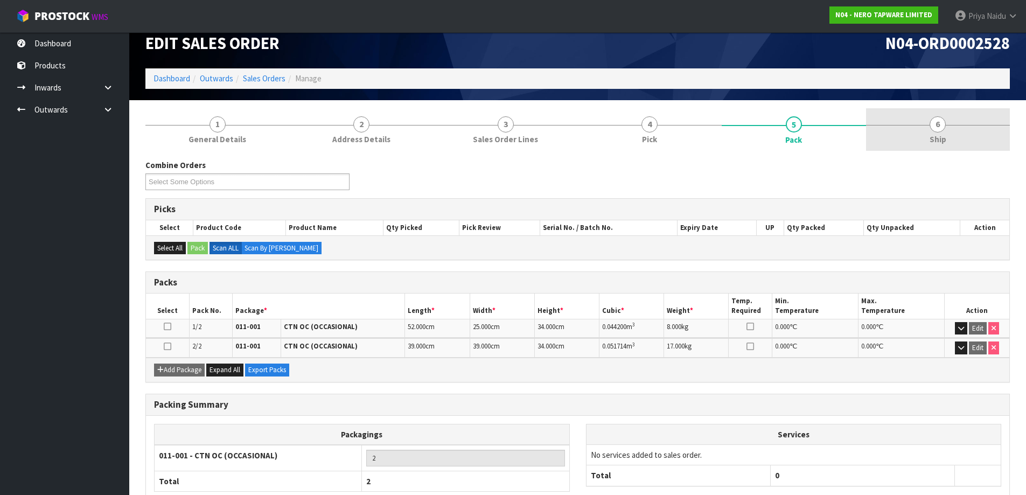
click at [944, 127] on span "6" at bounding box center [937, 124] width 16 height 16
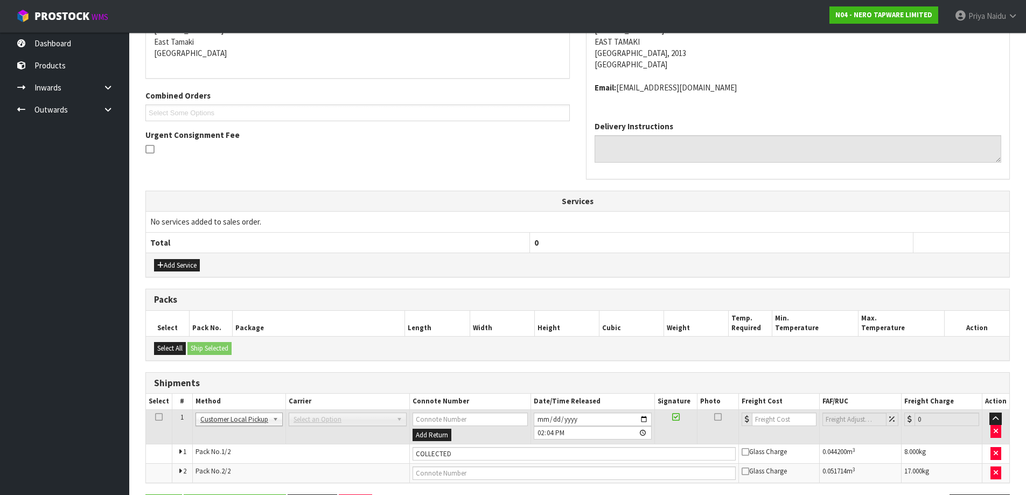
scroll to position [0, 0]
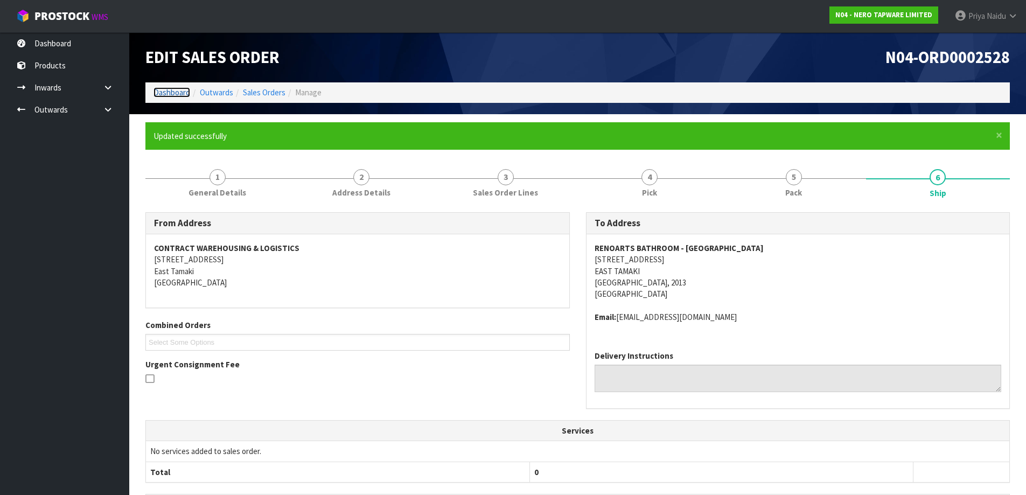
drag, startPoint x: 164, startPoint y: 91, endPoint x: 171, endPoint y: 87, distance: 8.7
click at [164, 91] on link "Dashboard" at bounding box center [171, 92] width 37 height 10
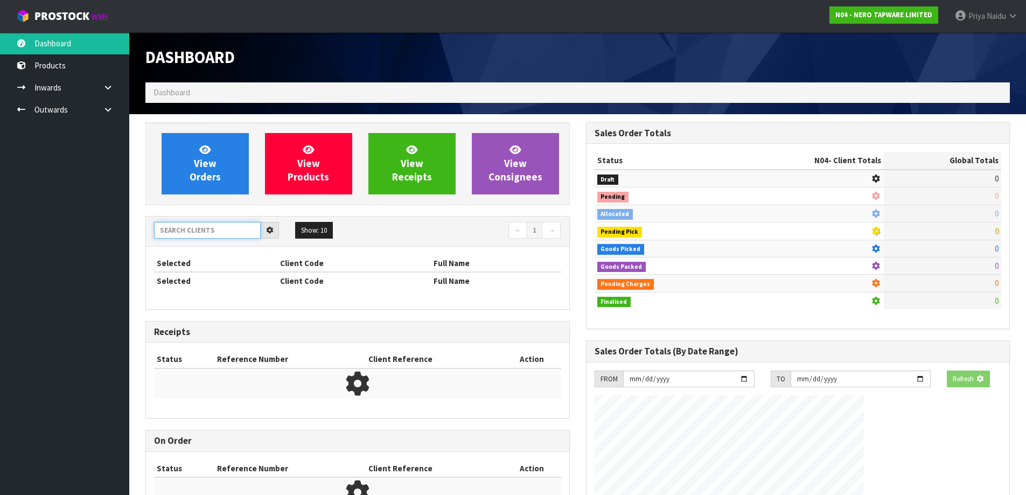
click at [197, 228] on input "text" at bounding box center [207, 230] width 107 height 17
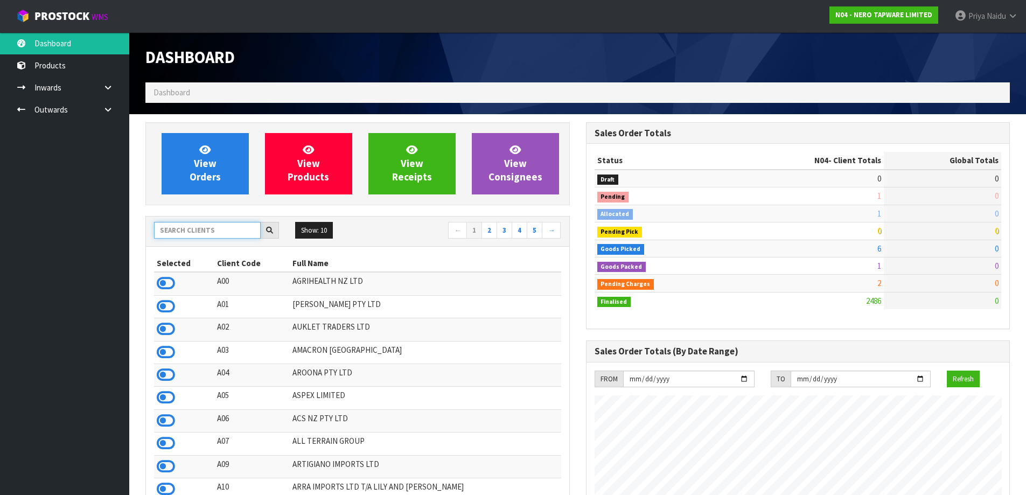
scroll to position [816, 440]
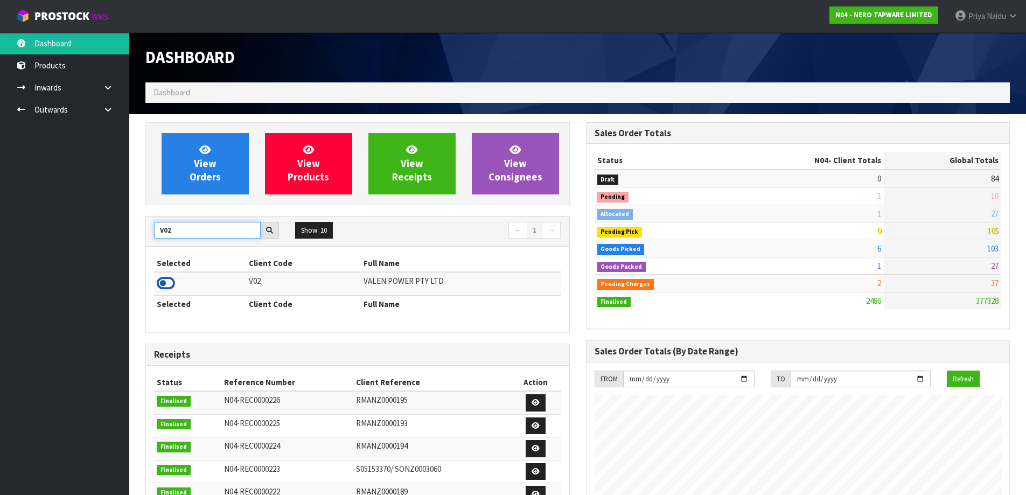
type input "V02"
click at [166, 286] on icon at bounding box center [166, 283] width 18 height 16
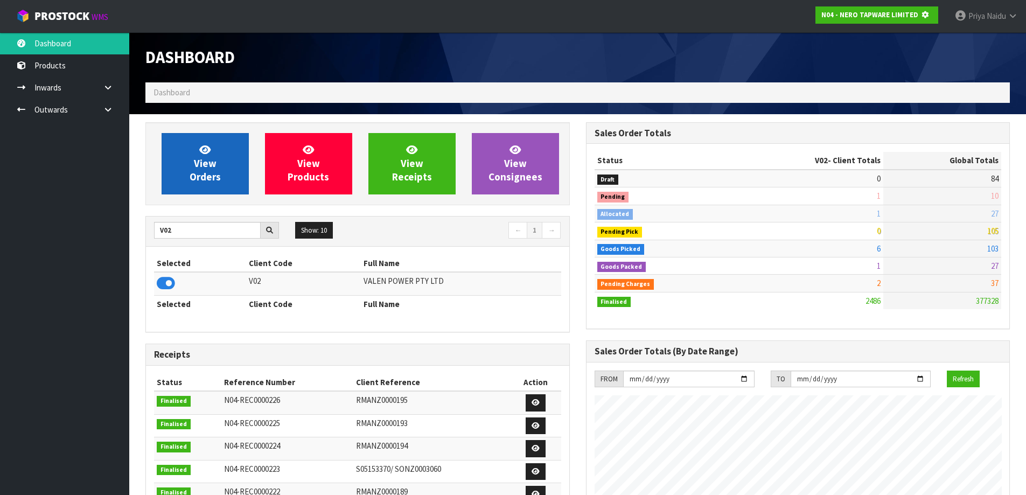
scroll to position [537836, 538067]
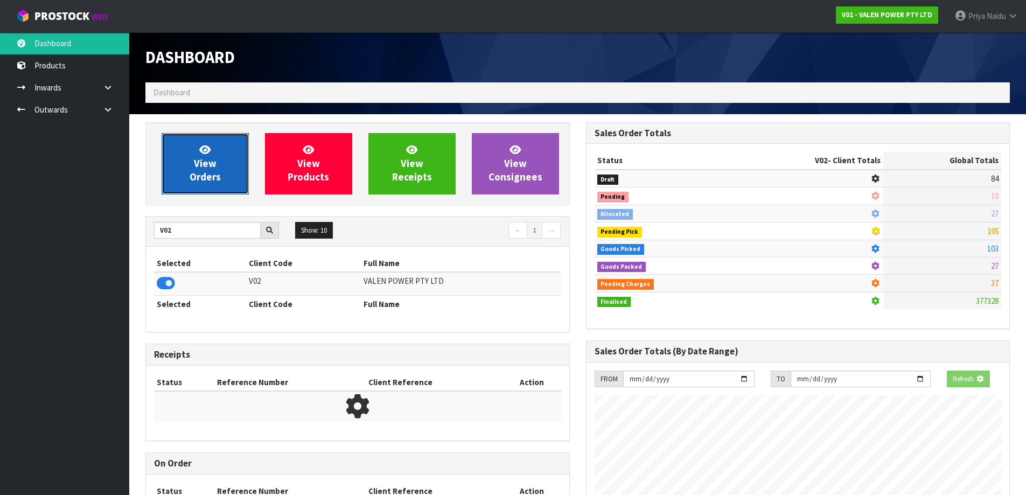
click at [219, 171] on span "View Orders" at bounding box center [205, 163] width 31 height 40
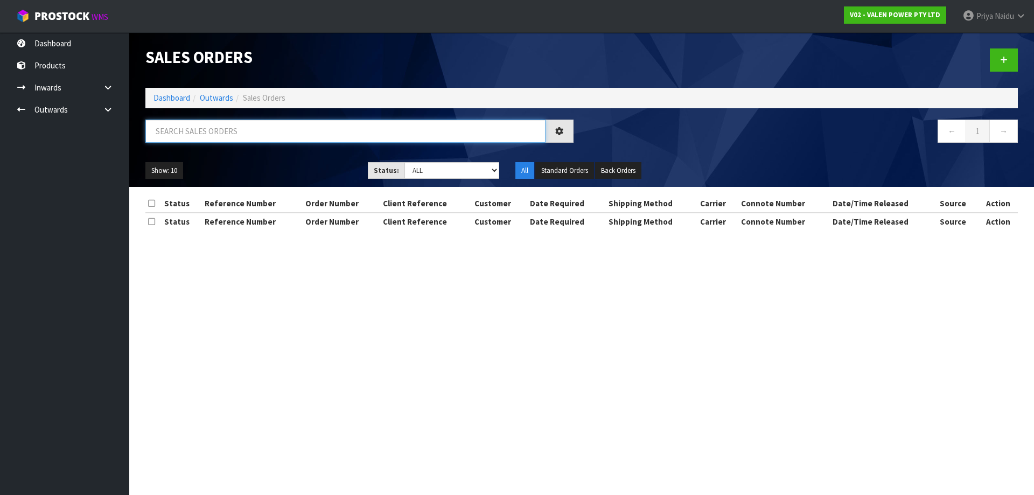
click at [219, 135] on input "text" at bounding box center [345, 131] width 400 height 23
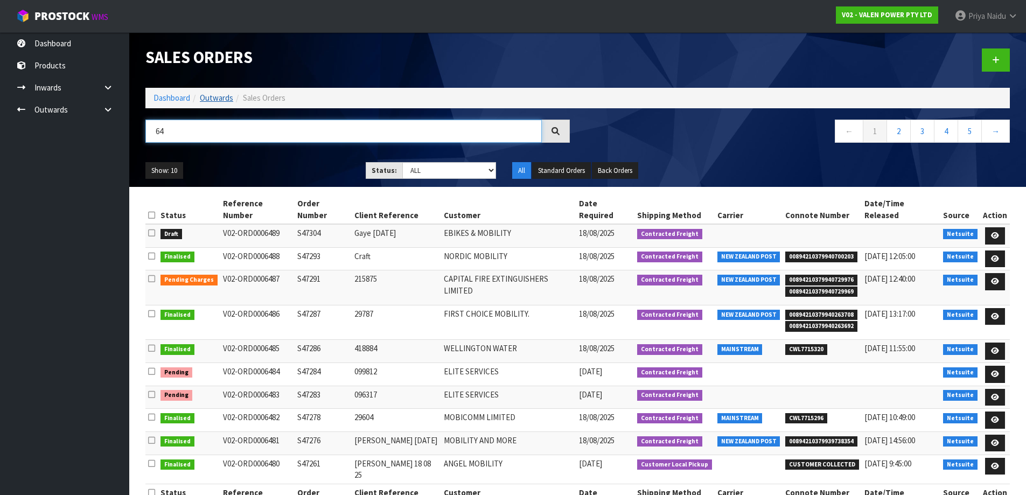
type input "64"
click at [225, 94] on link "Outwards" at bounding box center [216, 98] width 33 height 10
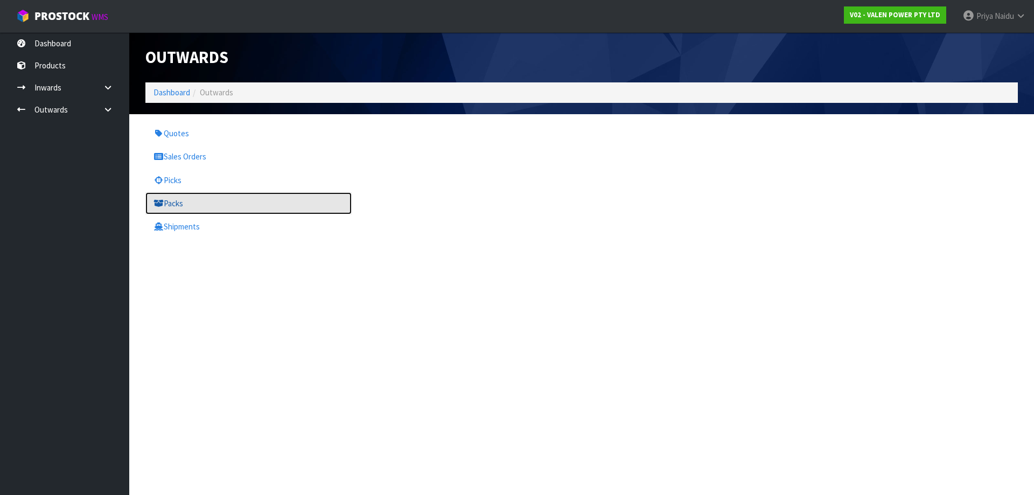
click at [183, 209] on link "Packs" at bounding box center [248, 203] width 206 height 22
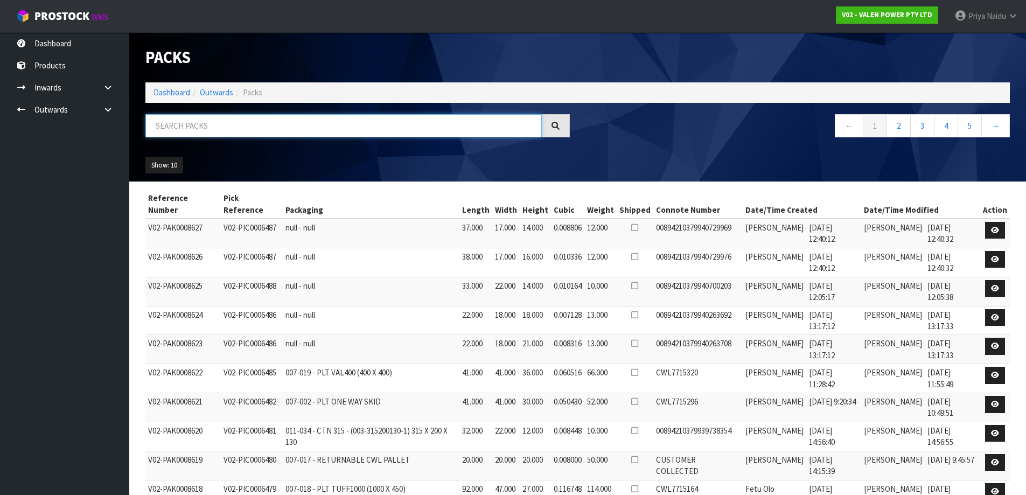
click at [216, 125] on input "text" at bounding box center [343, 125] width 396 height 23
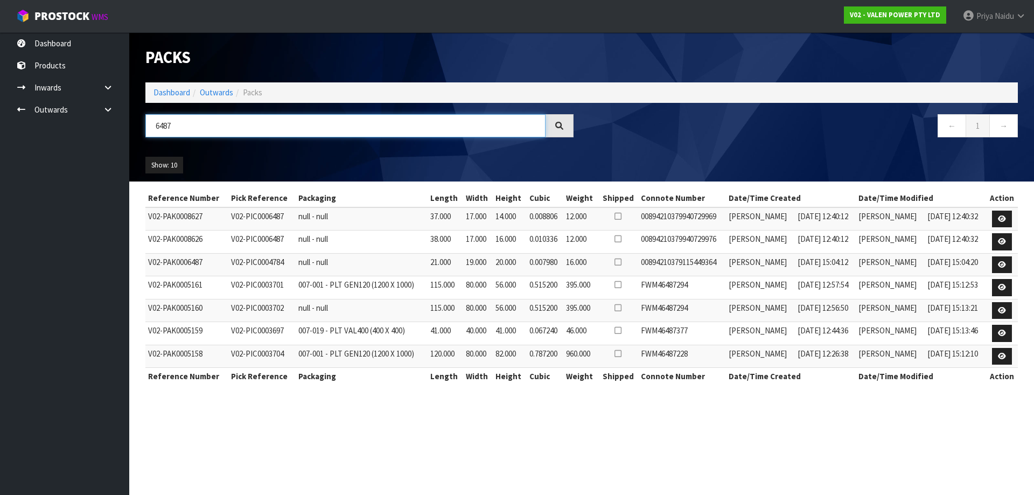
type input "6487"
click at [160, 89] on link "Dashboard" at bounding box center [171, 92] width 37 height 10
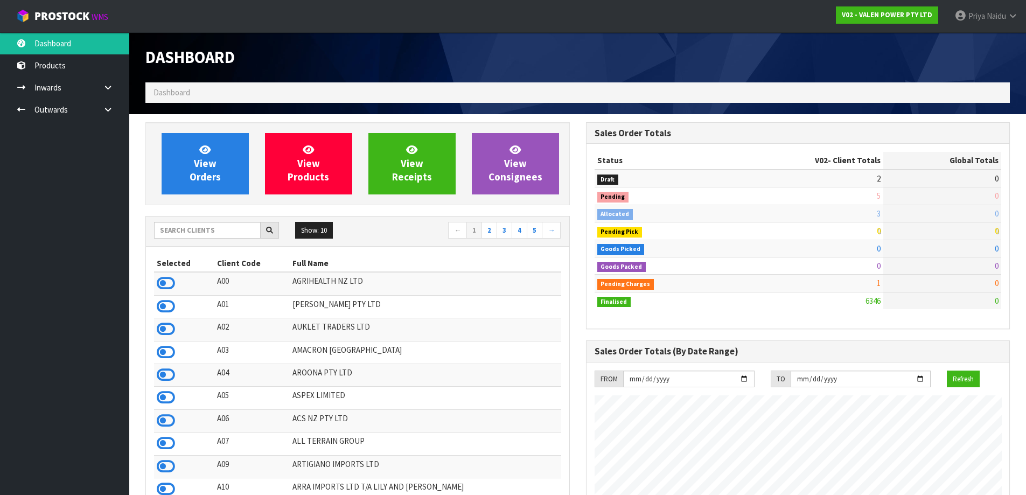
scroll to position [816, 440]
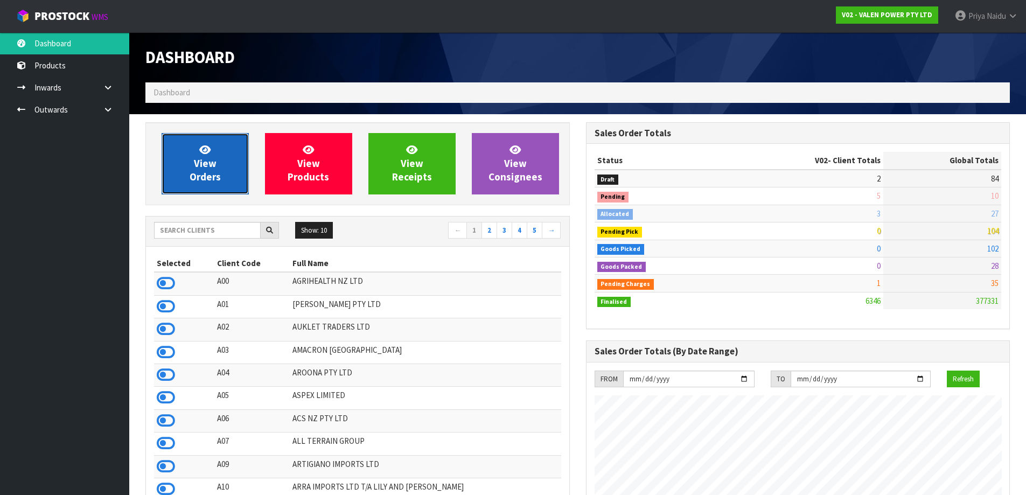
click at [195, 171] on span "View Orders" at bounding box center [205, 163] width 31 height 40
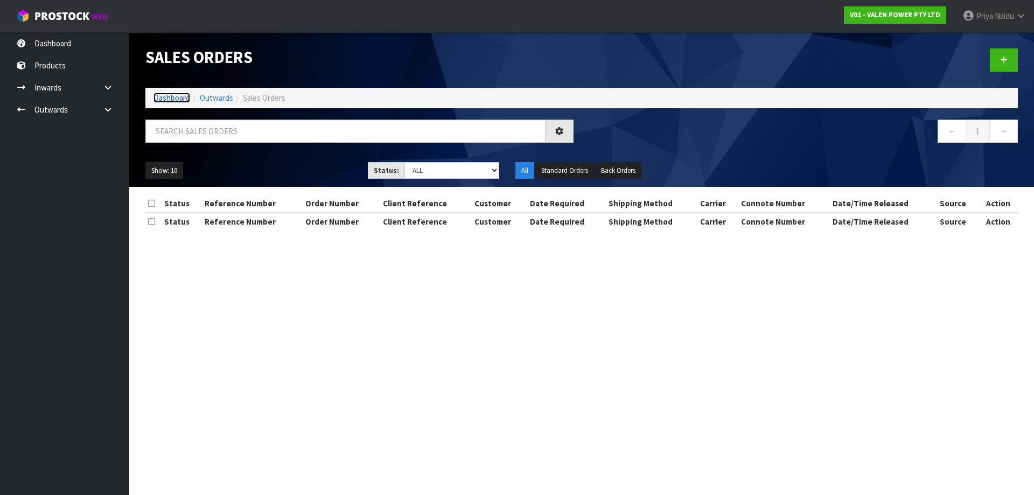
click at [176, 94] on link "Dashboard" at bounding box center [171, 98] width 37 height 10
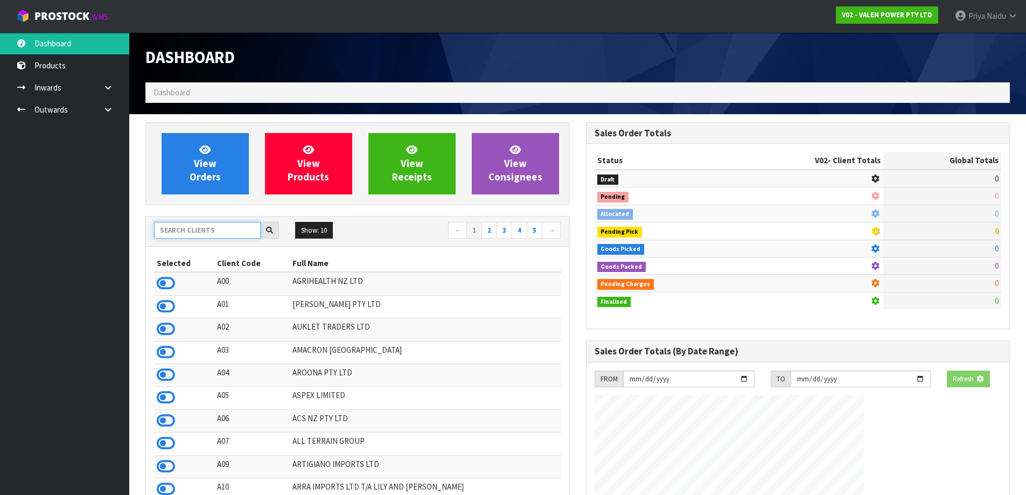
click at [178, 226] on input "text" at bounding box center [207, 230] width 107 height 17
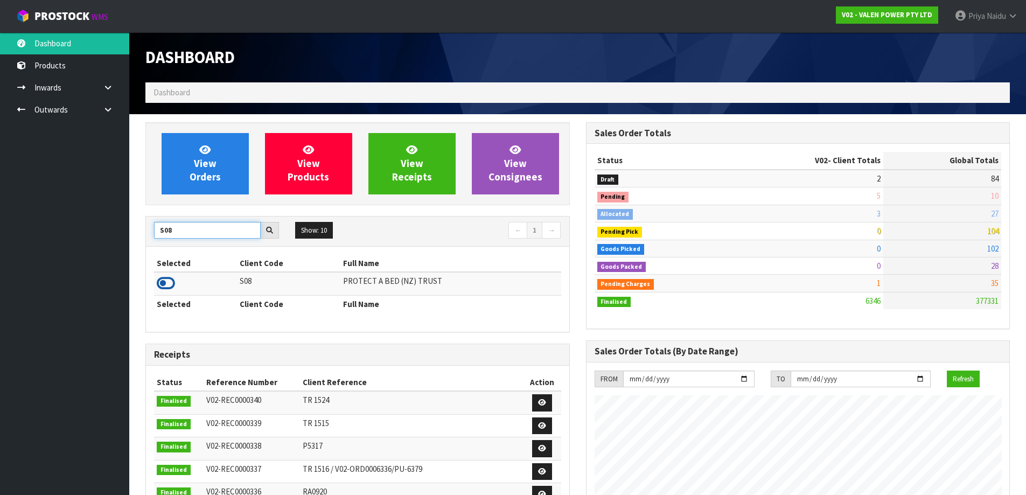
type input "S08"
click at [166, 284] on icon at bounding box center [166, 283] width 18 height 16
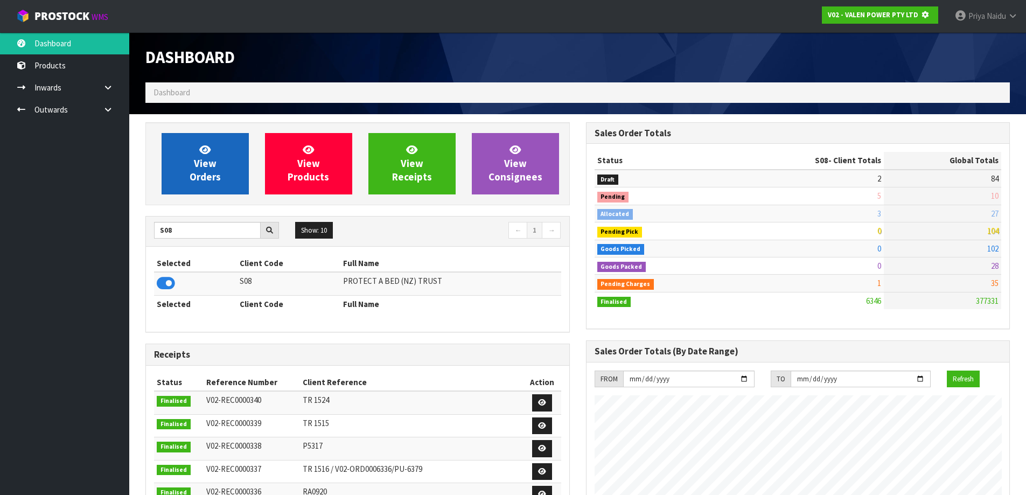
scroll to position [537836, 538067]
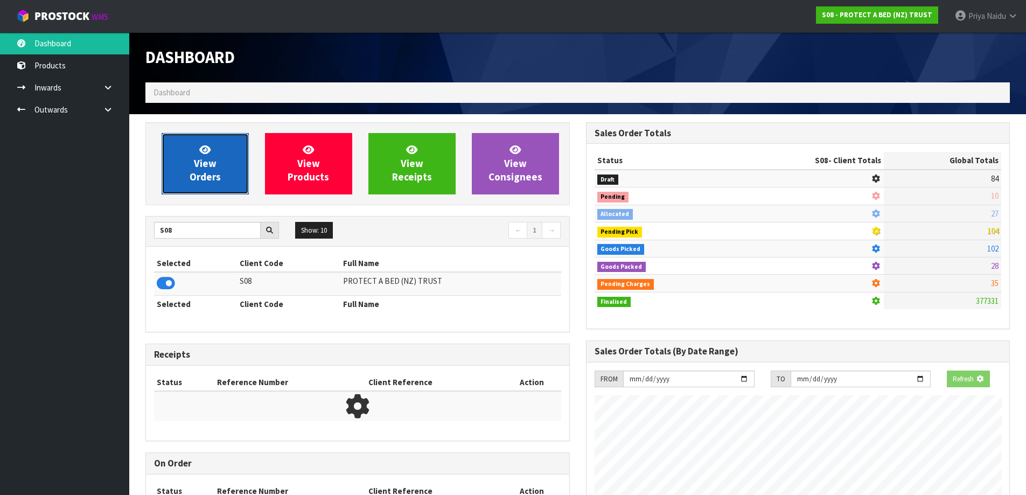
click at [205, 152] on icon at bounding box center [204, 149] width 11 height 10
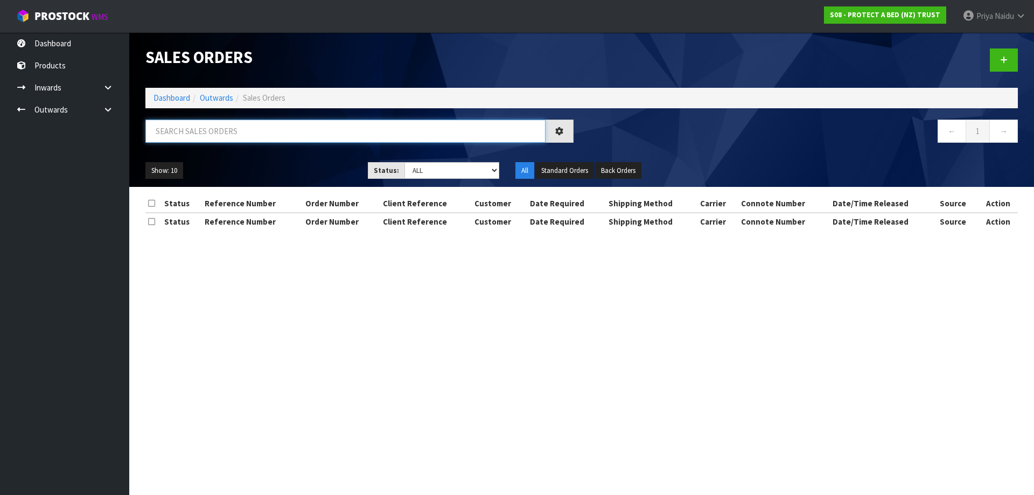
click at [232, 137] on input "text" at bounding box center [345, 131] width 400 height 23
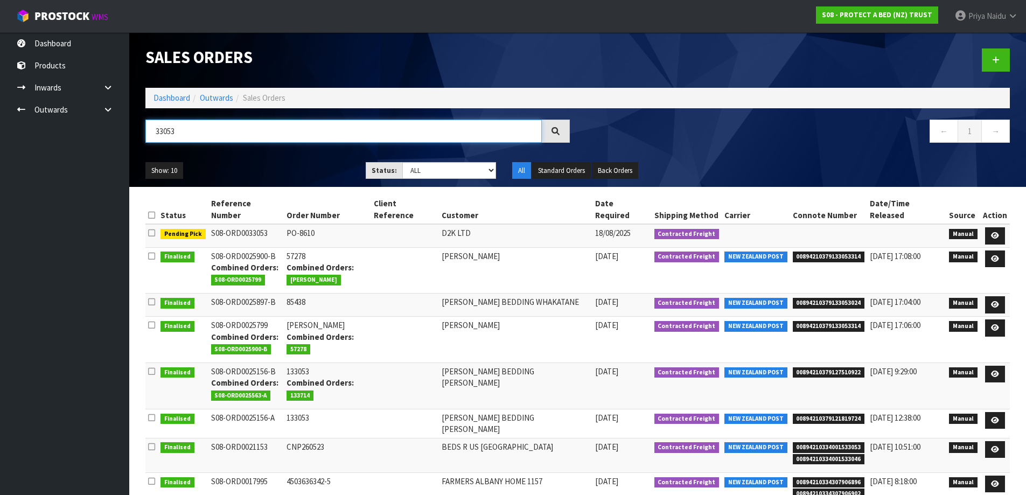
click at [224, 133] on input "33053" at bounding box center [343, 131] width 396 height 23
click at [240, 130] on input "33053" at bounding box center [343, 131] width 396 height 23
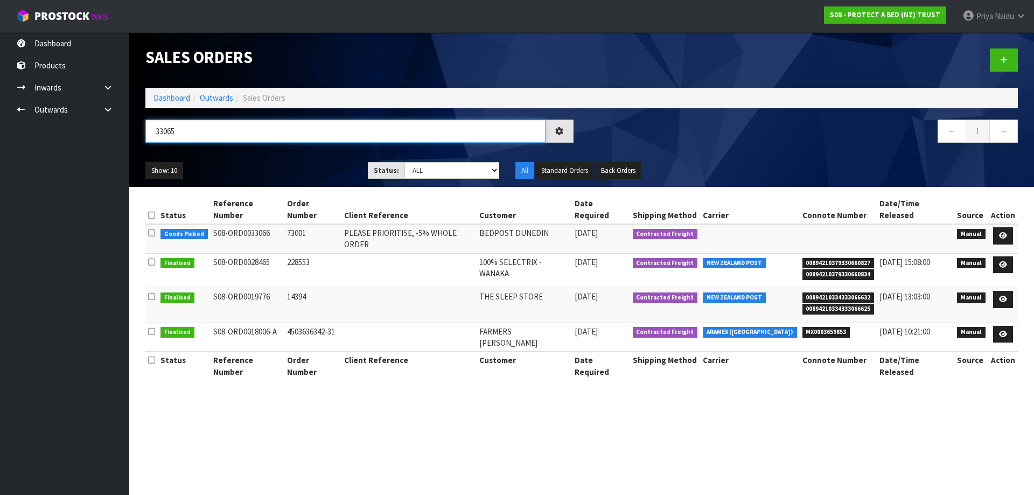
type input "33065"
click at [235, 170] on ul "Show: 10 5 10 25 50" at bounding box center [248, 170] width 206 height 17
click at [276, 166] on ul "Show: 10 5 10 25 50" at bounding box center [248, 170] width 206 height 17
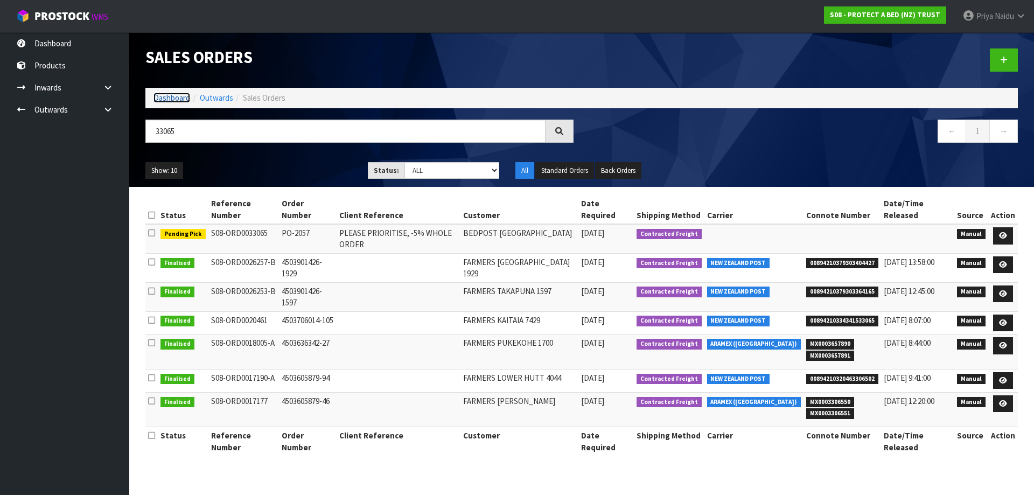
click at [172, 95] on link "Dashboard" at bounding box center [171, 98] width 37 height 10
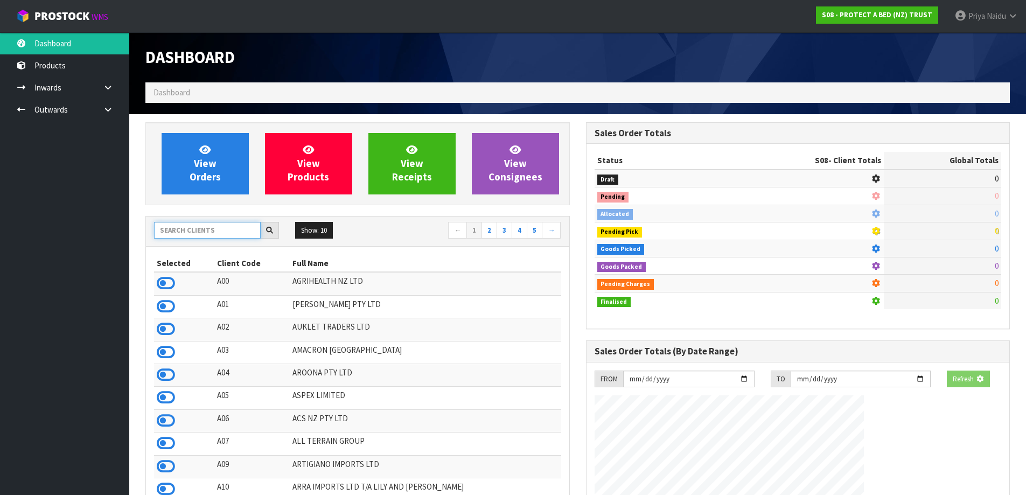
click at [199, 228] on input "text" at bounding box center [207, 230] width 107 height 17
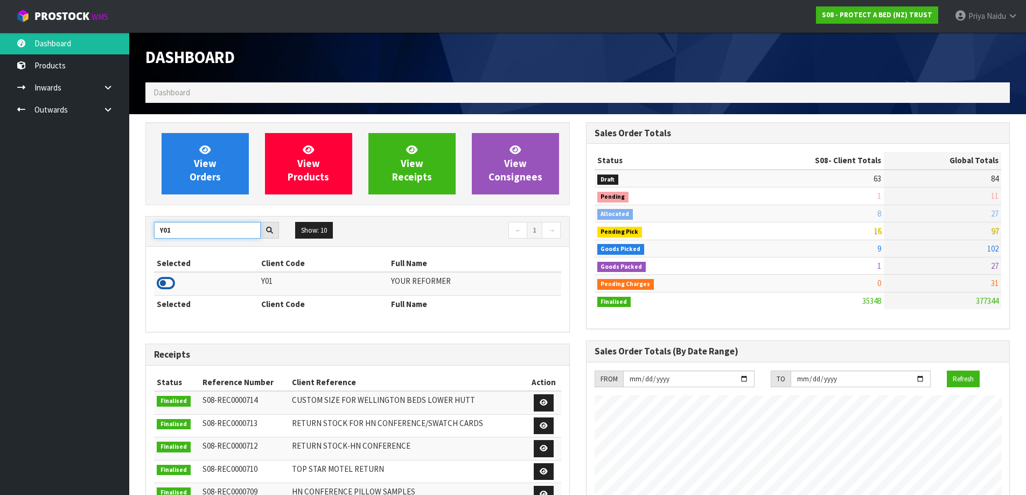
type input "Y01"
drag, startPoint x: 166, startPoint y: 288, endPoint x: 184, endPoint y: 253, distance: 39.5
click at [167, 287] on icon at bounding box center [166, 283] width 18 height 16
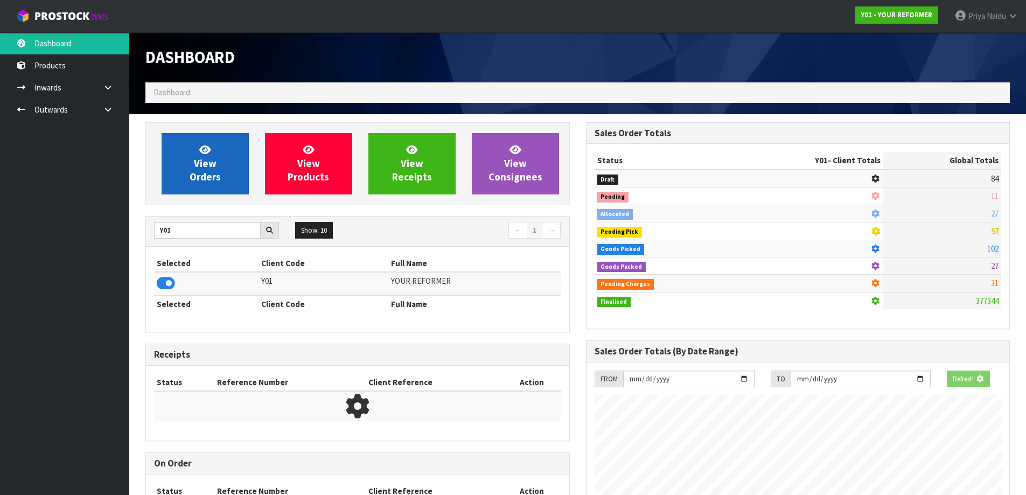
scroll to position [537836, 538067]
click at [215, 160] on span "View Orders" at bounding box center [205, 163] width 31 height 40
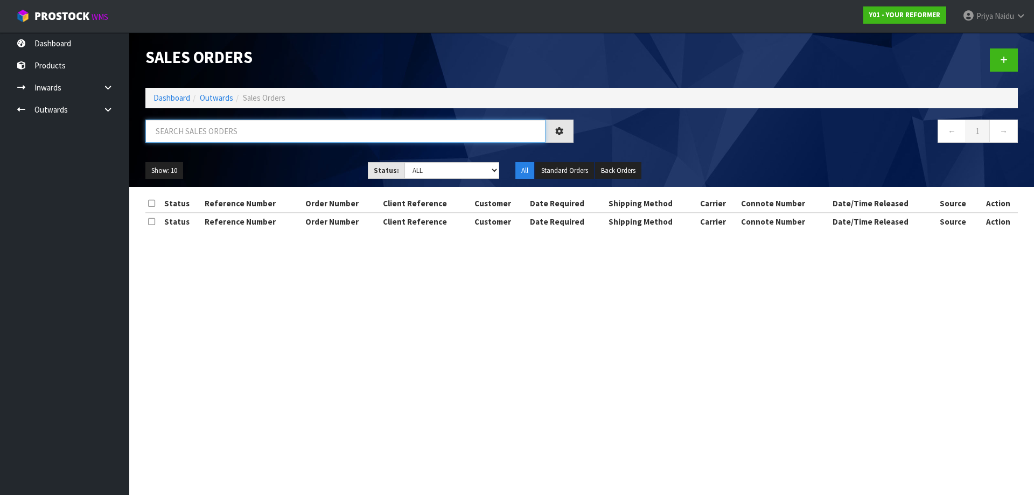
click at [225, 125] on input "text" at bounding box center [345, 131] width 400 height 23
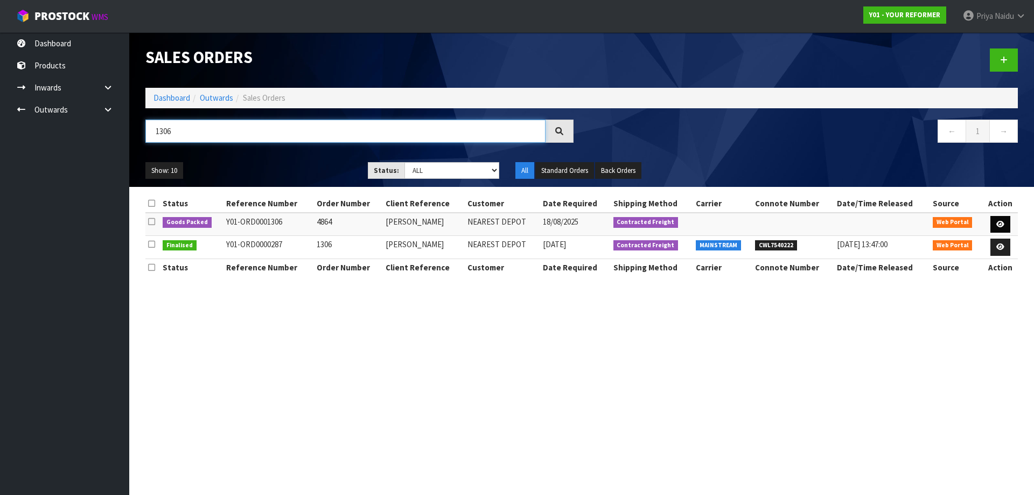
type input "1306"
click at [999, 219] on link at bounding box center [1000, 224] width 20 height 17
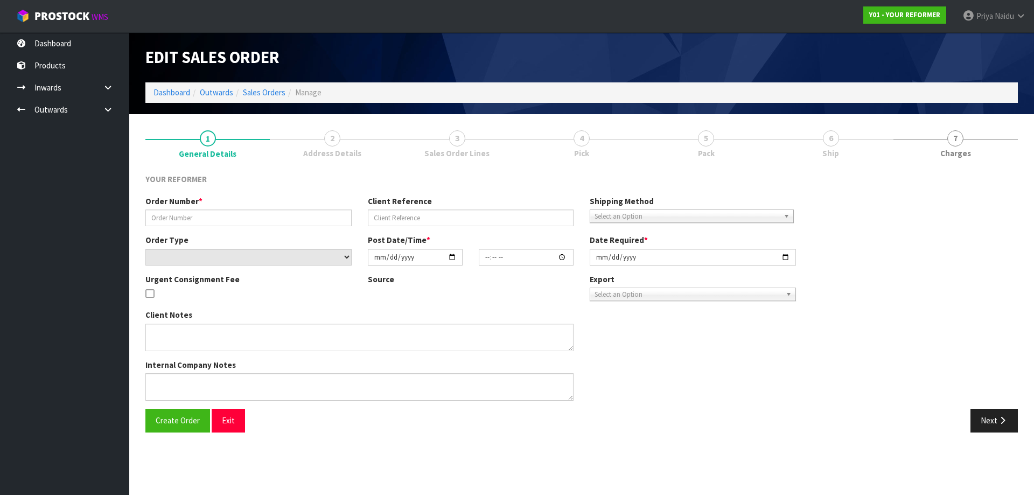
type input "4864"
type input "[PERSON_NAME]"
select select "number:0"
type input "[DATE]"
type input "15:55:00.000"
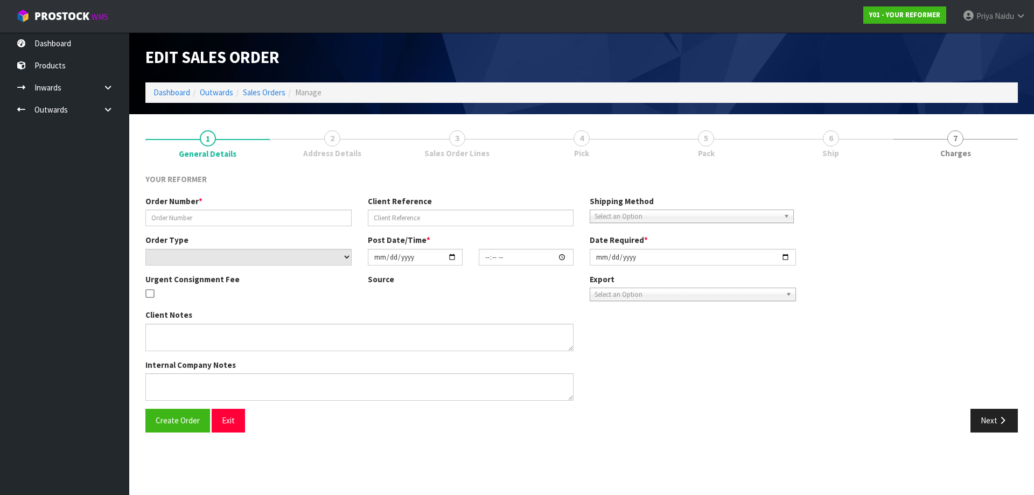
type input "[DATE]"
type textarea "[PERSON_NAME] [STREET_ADDRESS][PERSON_NAME] [PHONE_NUMBER]"
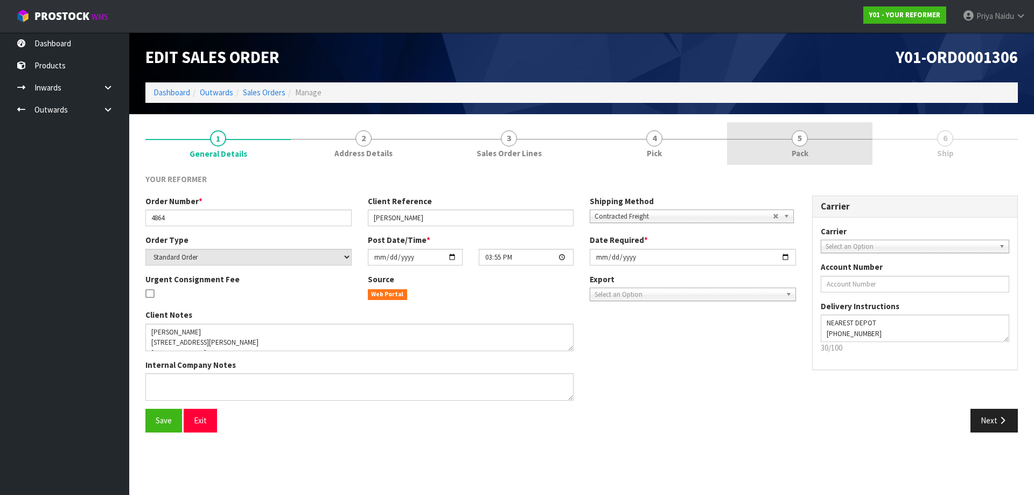
click at [801, 138] on span "5" at bounding box center [800, 138] width 16 height 16
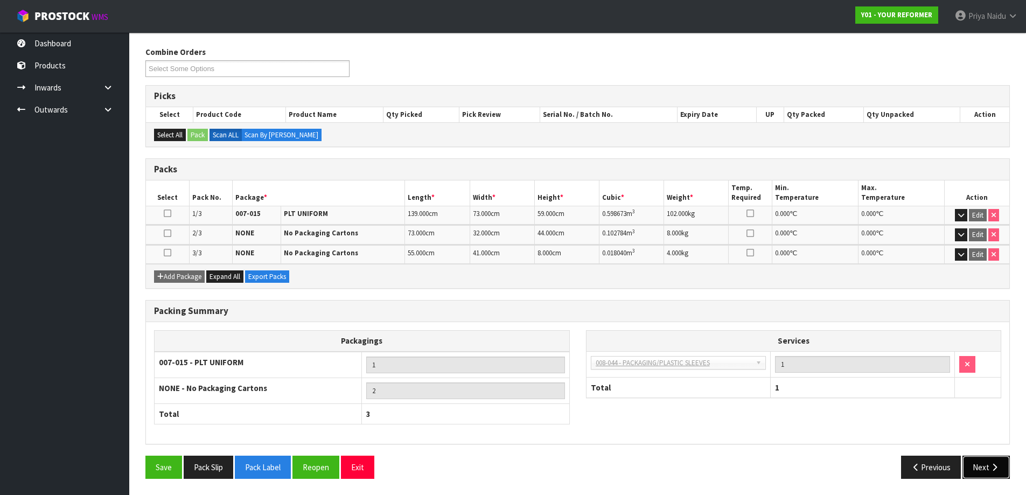
click at [966, 466] on button "Next" at bounding box center [985, 467] width 47 height 23
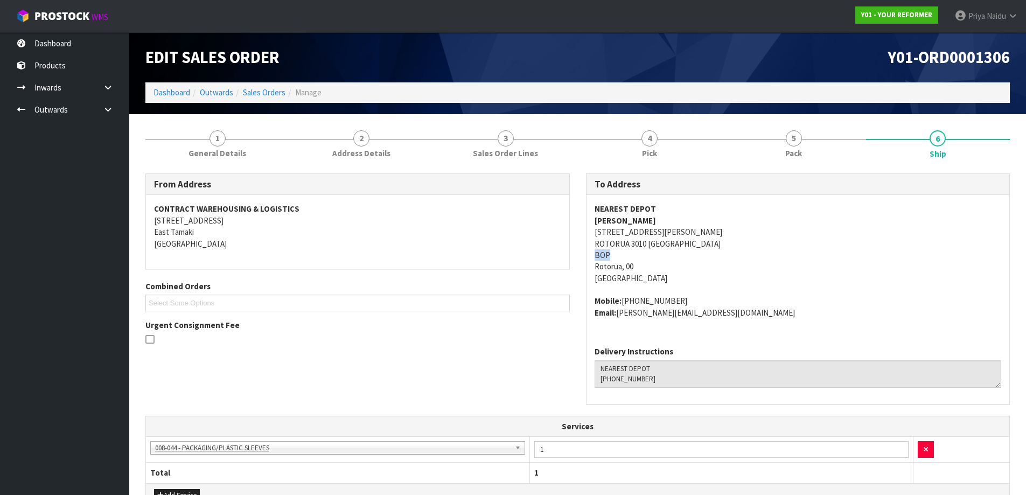
drag, startPoint x: 591, startPoint y: 254, endPoint x: 606, endPoint y: 262, distance: 16.6
click at [616, 258] on div "NEAREST DEPOT [PERSON_NAME] [STREET_ADDRESS][PERSON_NAME] Mobile: [PHONE_NUMBER…" at bounding box center [797, 266] width 423 height 143
drag, startPoint x: 184, startPoint y: 90, endPoint x: 179, endPoint y: 113, distance: 22.6
click at [183, 90] on link "Dashboard" at bounding box center [171, 92] width 37 height 10
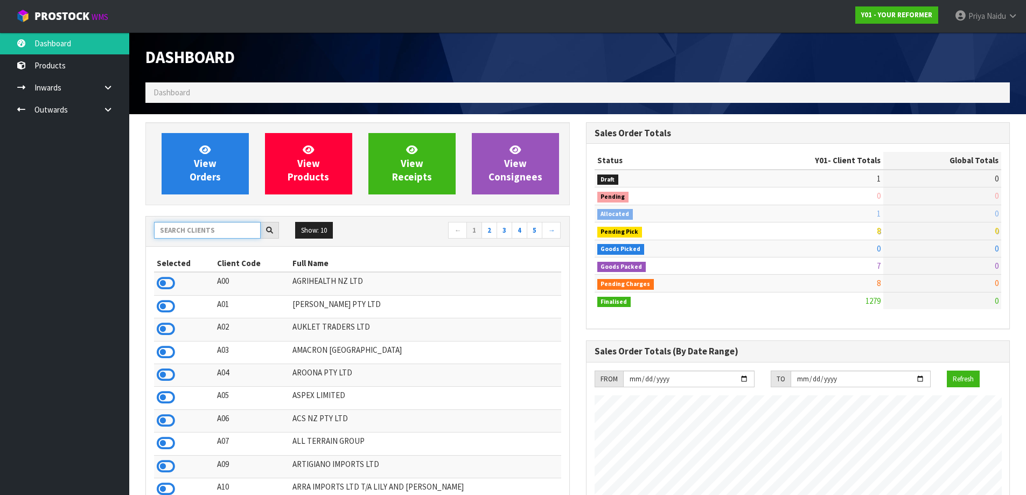
click at [193, 225] on input "text" at bounding box center [207, 230] width 107 height 17
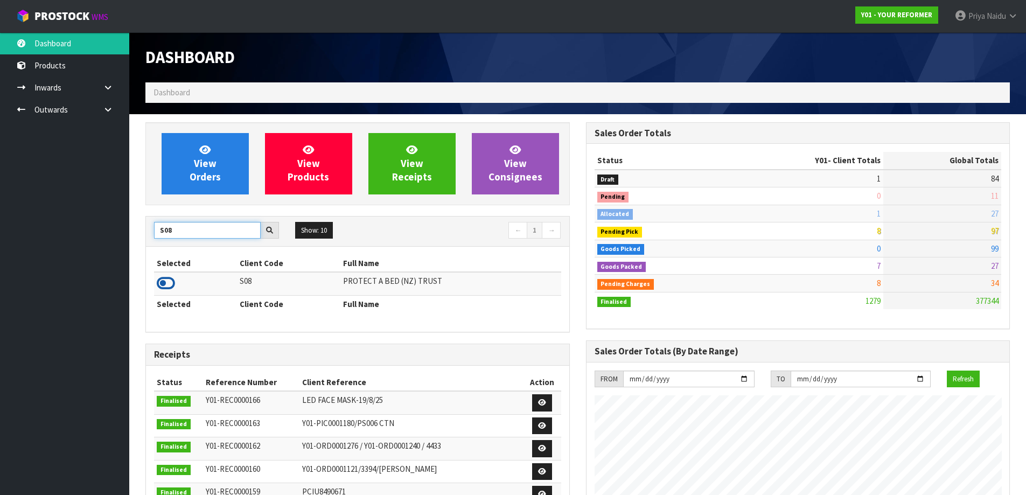
type input "S08"
click at [166, 286] on icon at bounding box center [166, 283] width 18 height 16
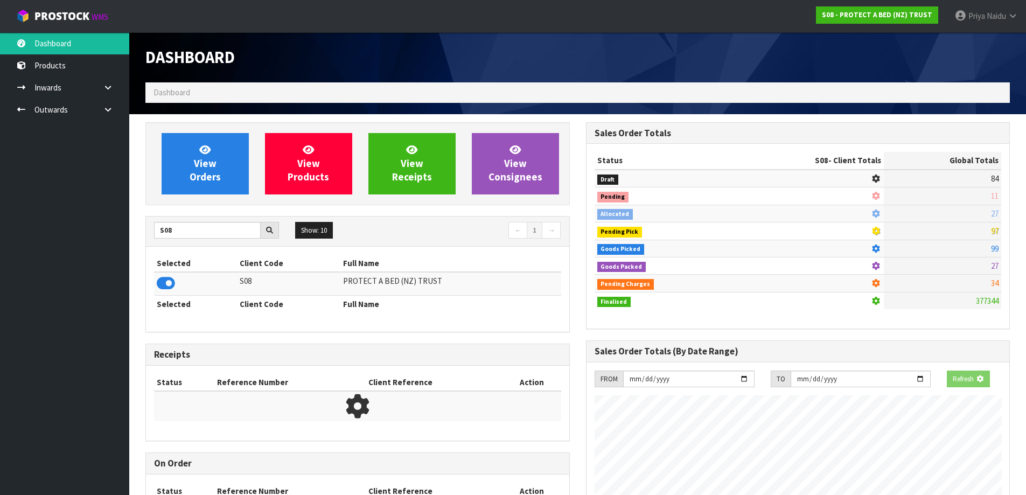
scroll to position [537836, 538067]
click at [194, 186] on link "View Orders" at bounding box center [205, 163] width 87 height 61
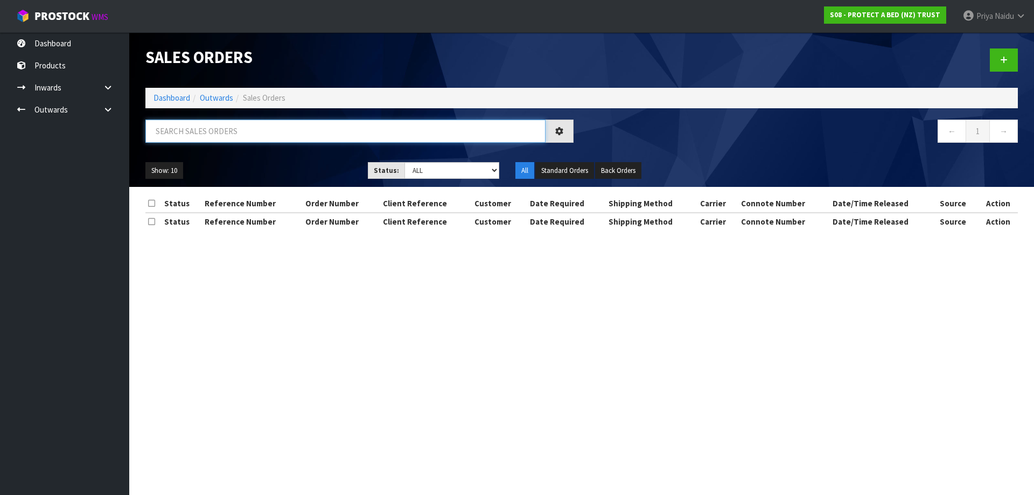
click at [215, 130] on input "text" at bounding box center [345, 131] width 400 height 23
type input "33057"
click at [433, 178] on select "Draft Pending Allocated Pending Pick Goods Picked Goods Packed Pending Charges …" at bounding box center [451, 170] width 95 height 17
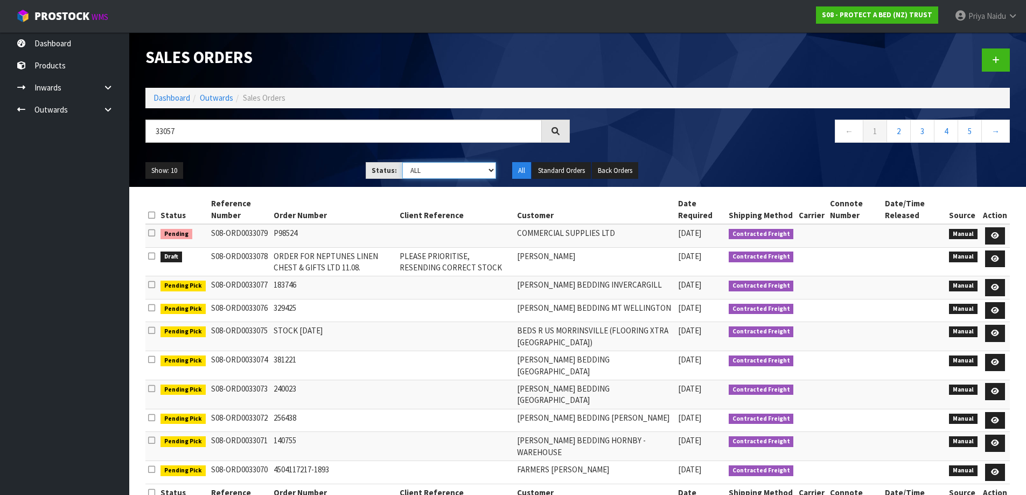
select select "string:5"
click at [402, 162] on select "Draft Pending Allocated Pending Pick Goods Picked Goods Packed Pending Charges …" at bounding box center [449, 170] width 94 height 17
click at [270, 170] on ul "Show: 10 5 10 25 50" at bounding box center [247, 170] width 204 height 17
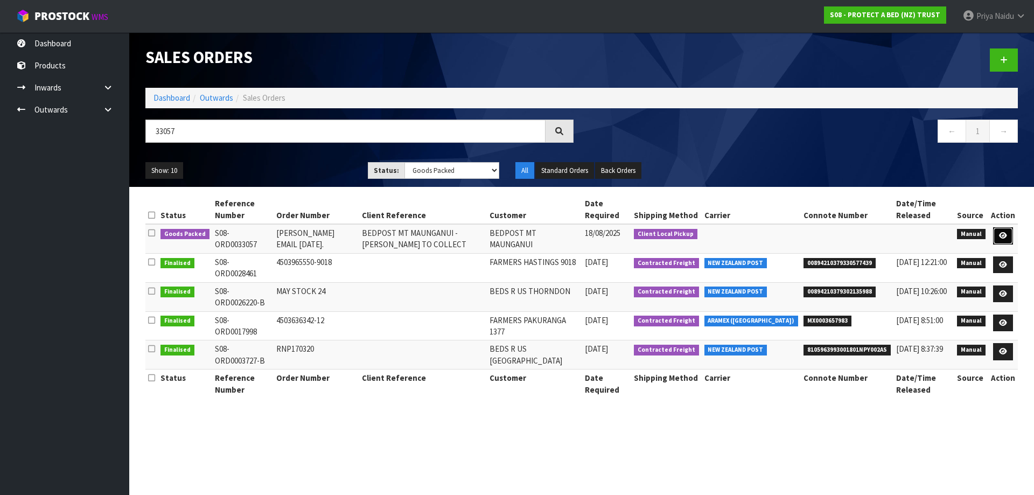
click at [1011, 237] on link at bounding box center [1003, 235] width 20 height 17
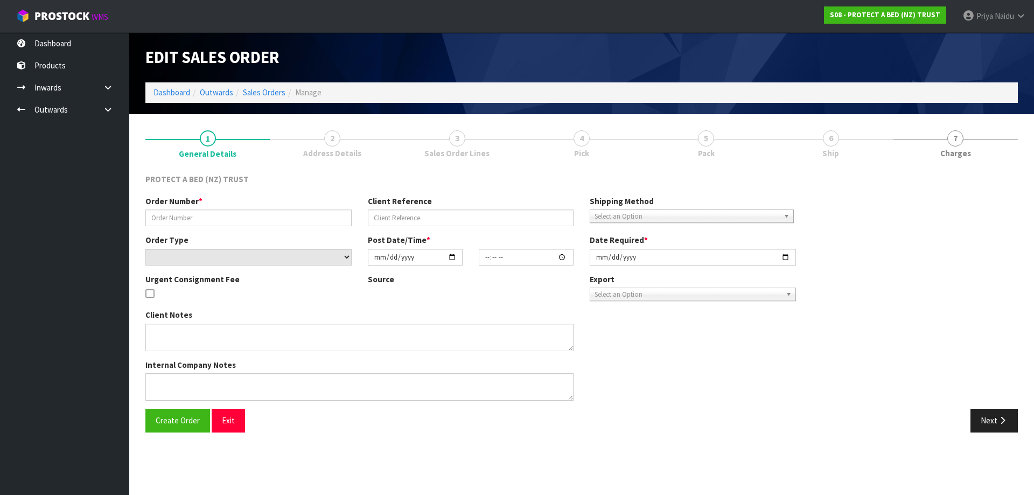
type input "[PERSON_NAME] EMAIL [DATE]."
type input "BEDPOST MT MAUNGANUI - [PERSON_NAME] TO COLLECT"
select select "number:0"
type input "[DATE]"
type input "11:35:00.000"
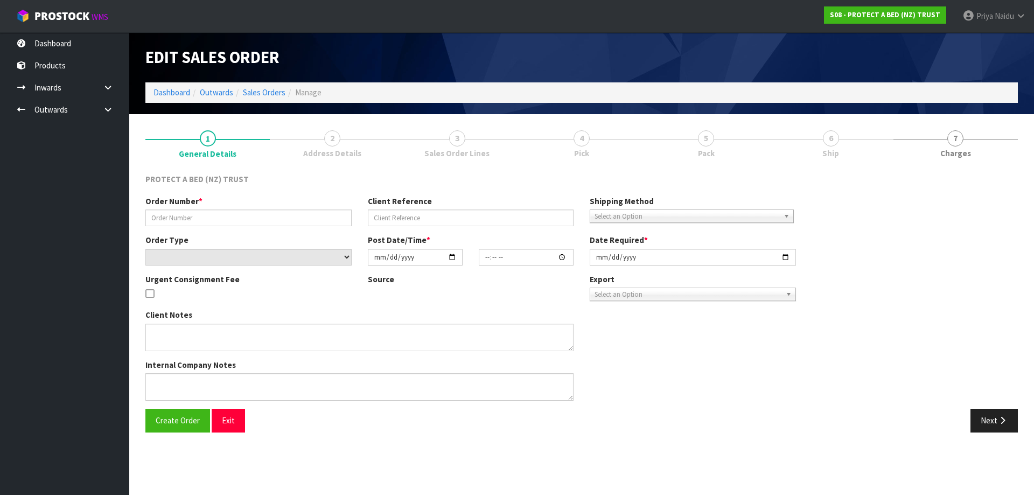
type input "[DATE]"
type textarea "AT NO CHARGE - I WILL PICK THIS UP FROM CWL [DATE]."
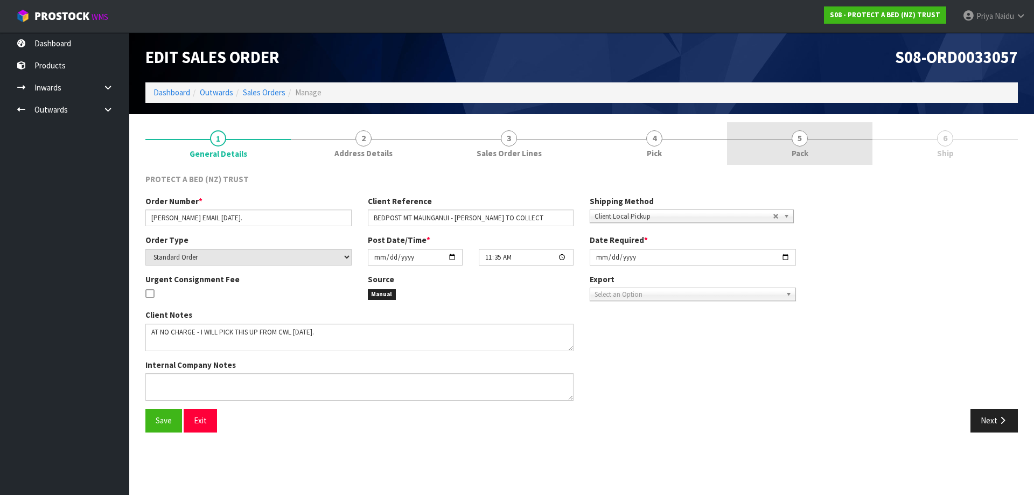
click at [792, 141] on span "5" at bounding box center [800, 138] width 16 height 16
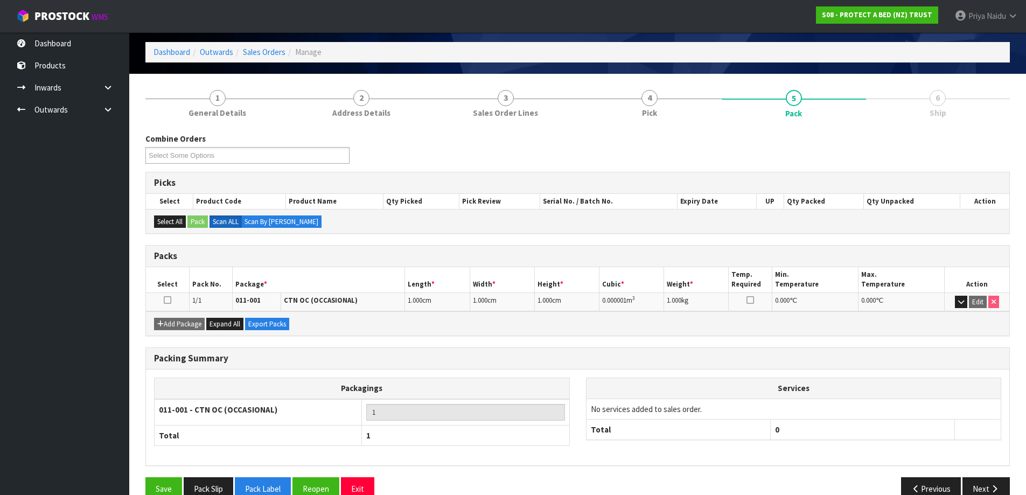
scroll to position [62, 0]
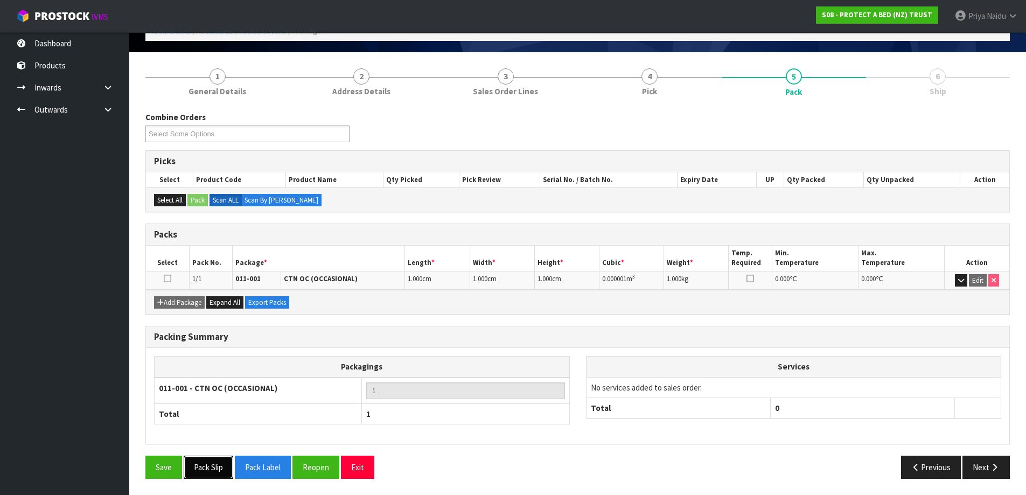
click at [214, 465] on button "Pack Slip" at bounding box center [209, 467] width 50 height 23
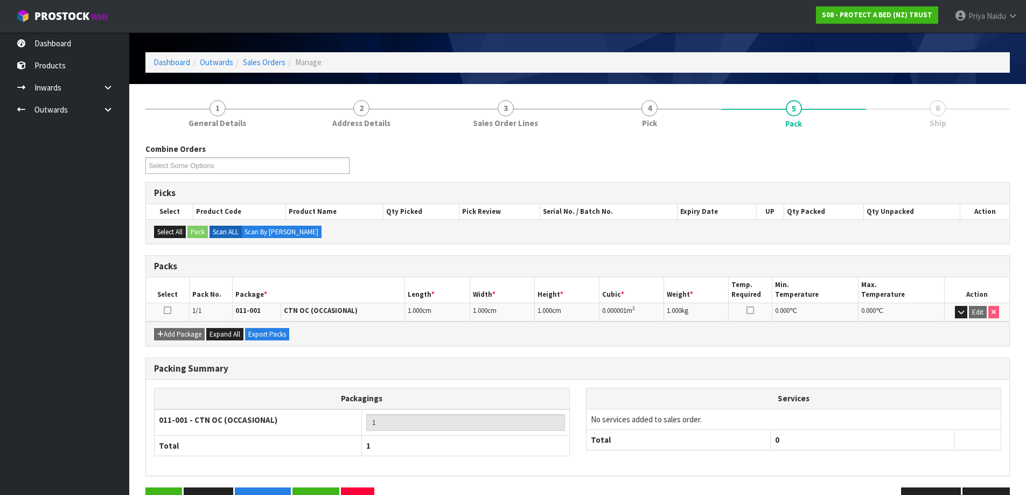
scroll to position [0, 0]
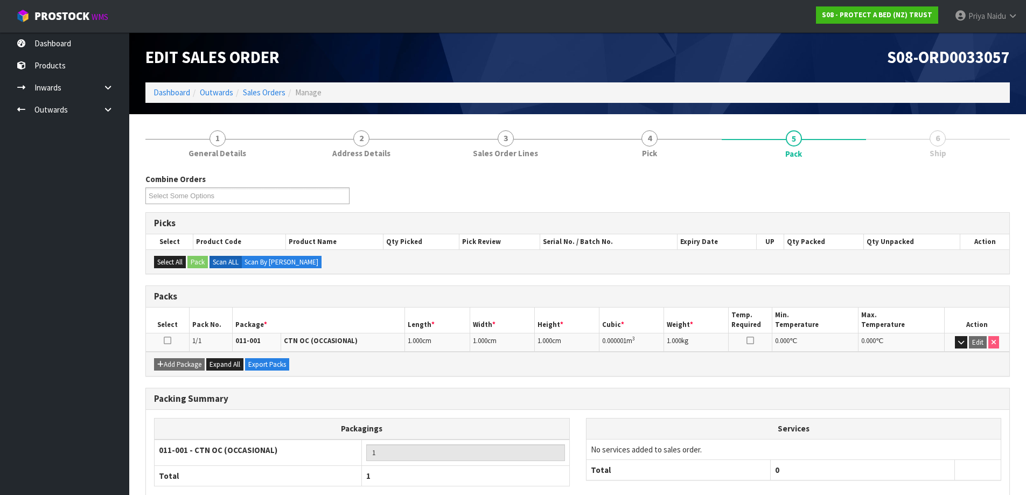
click at [167, 86] on ol "Dashboard Outwards Sales Orders Manage" at bounding box center [577, 92] width 864 height 20
click at [167, 92] on link "Dashboard" at bounding box center [171, 92] width 37 height 10
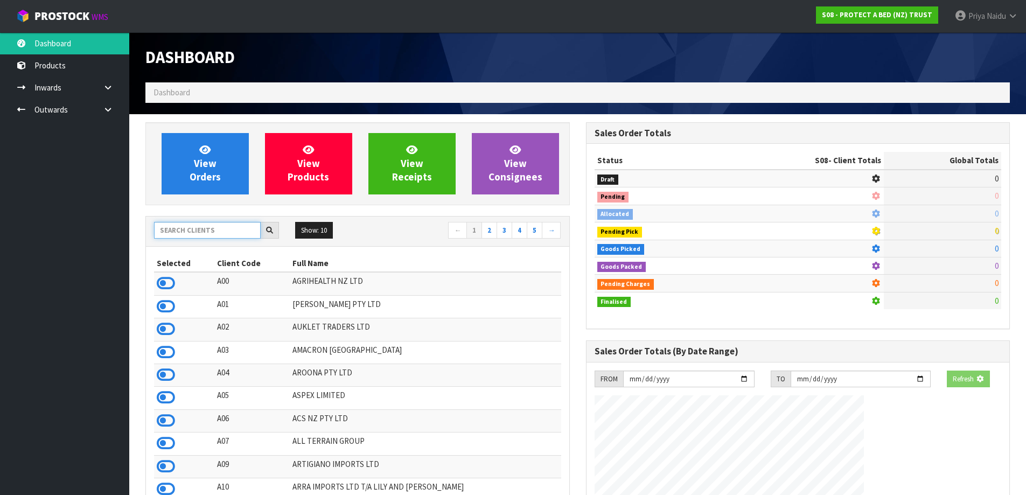
click at [215, 229] on input "text" at bounding box center [207, 230] width 107 height 17
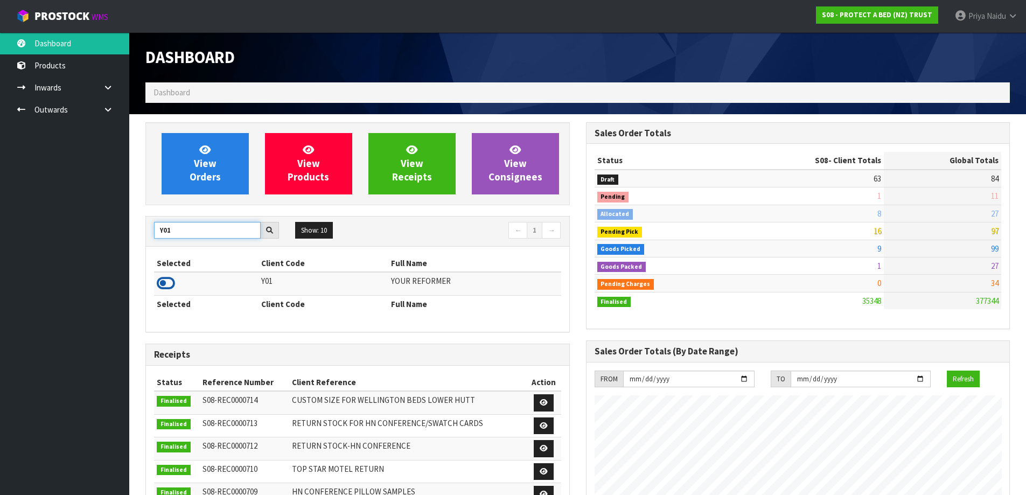
type input "Y01"
drag, startPoint x: 162, startPoint y: 285, endPoint x: 168, endPoint y: 277, distance: 10.0
click at [162, 284] on icon at bounding box center [166, 283] width 18 height 16
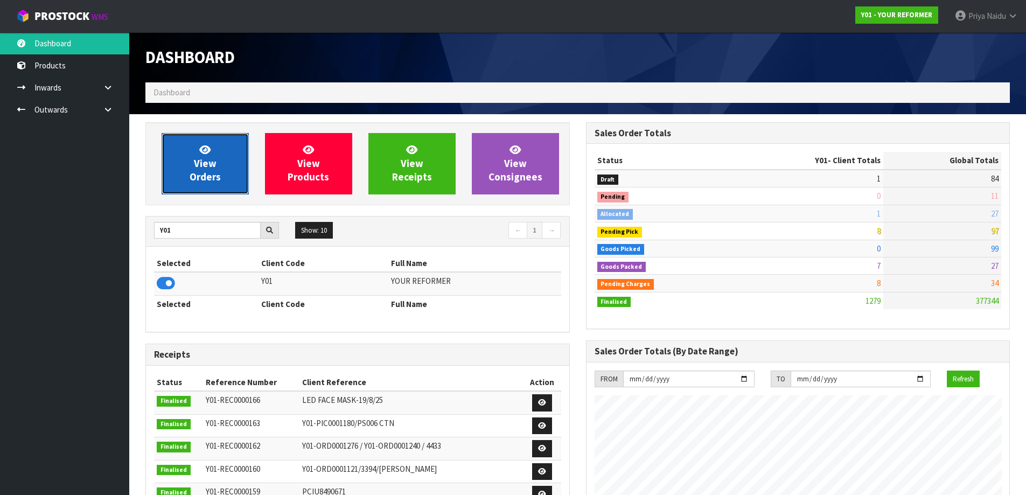
click at [204, 168] on span "View Orders" at bounding box center [205, 163] width 31 height 40
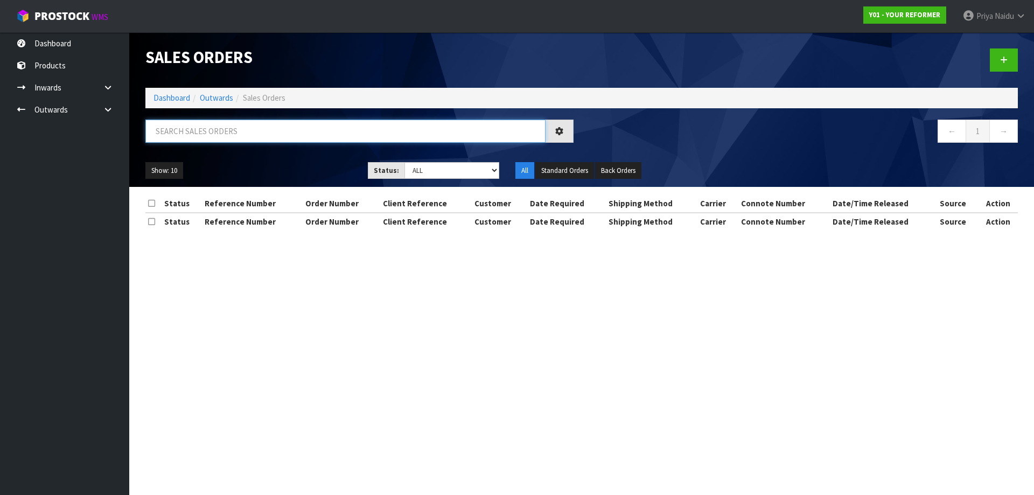
click at [225, 132] on input "text" at bounding box center [345, 131] width 400 height 23
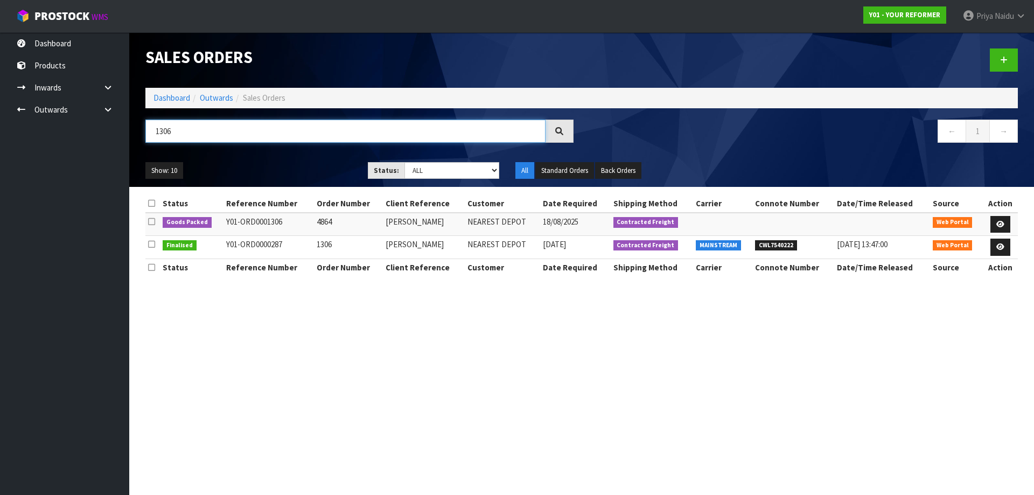
type input "1306"
click at [291, 162] on ul "Show: 10 5 10 25 50" at bounding box center [248, 170] width 206 height 17
click at [999, 223] on icon at bounding box center [1000, 224] width 8 height 7
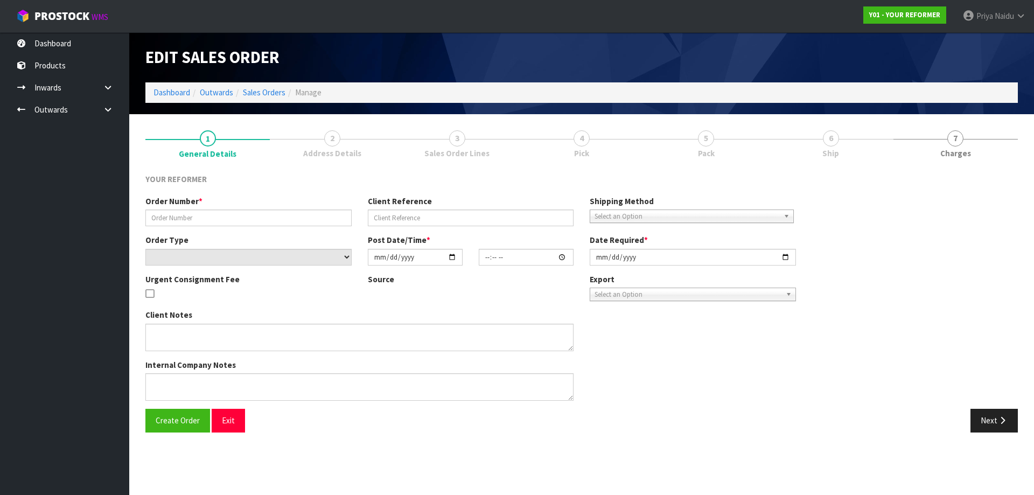
type input "4864"
type input "[PERSON_NAME]"
select select "number:0"
type input "[DATE]"
type input "15:55:00.000"
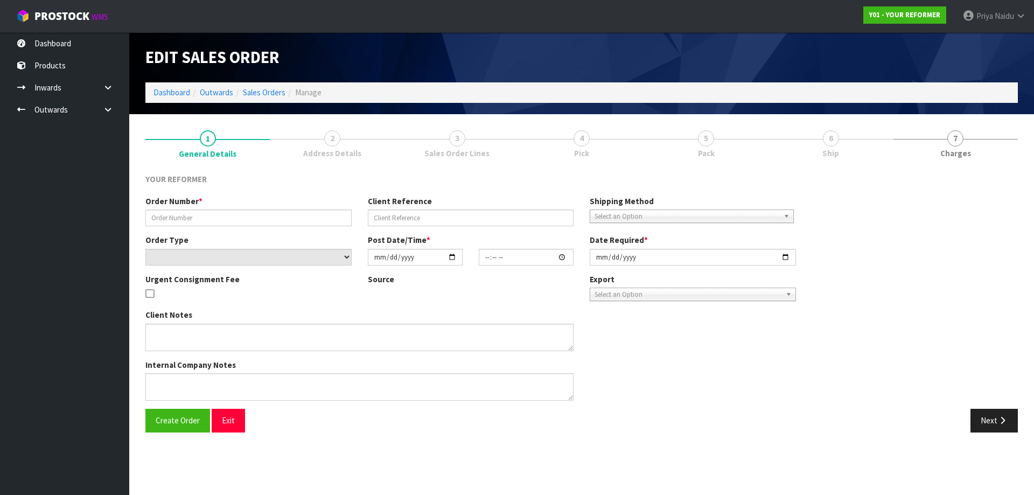
type input "[DATE]"
type textarea "[PERSON_NAME] [STREET_ADDRESS][PERSON_NAME] [PHONE_NUMBER]"
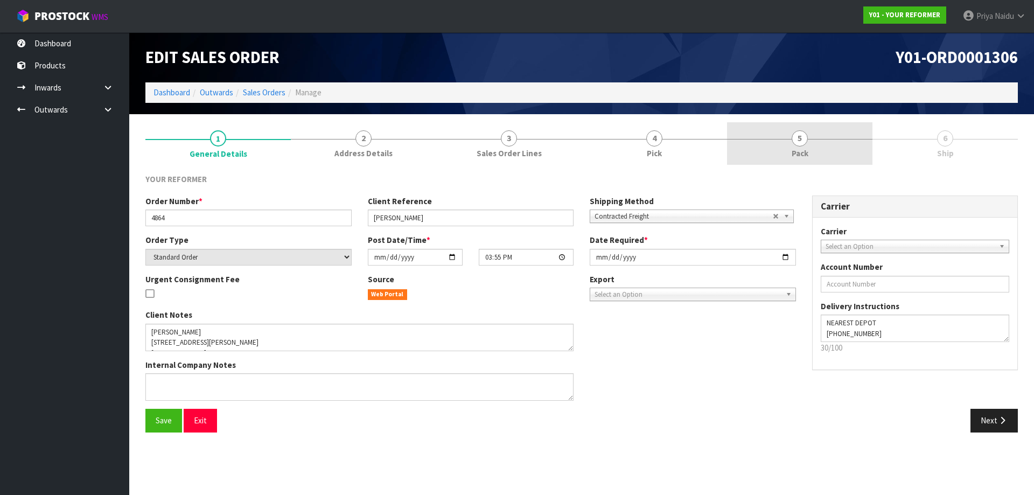
click at [805, 131] on link "5 Pack" at bounding box center [799, 143] width 145 height 43
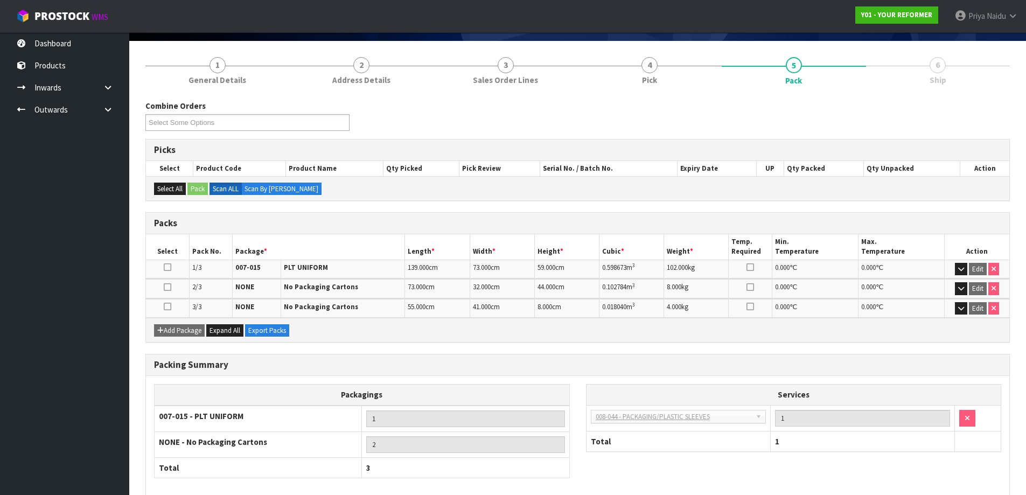
scroll to position [127, 0]
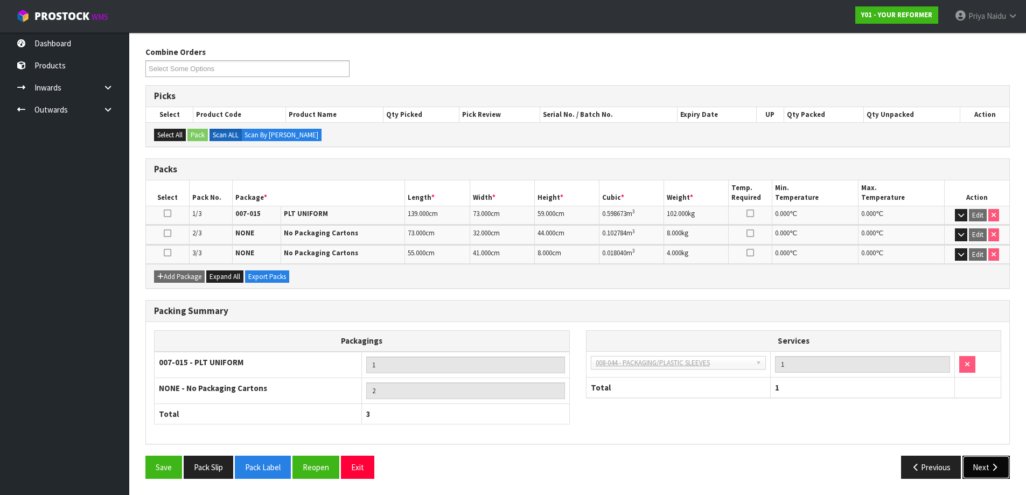
click at [984, 456] on button "Next" at bounding box center [985, 467] width 47 height 23
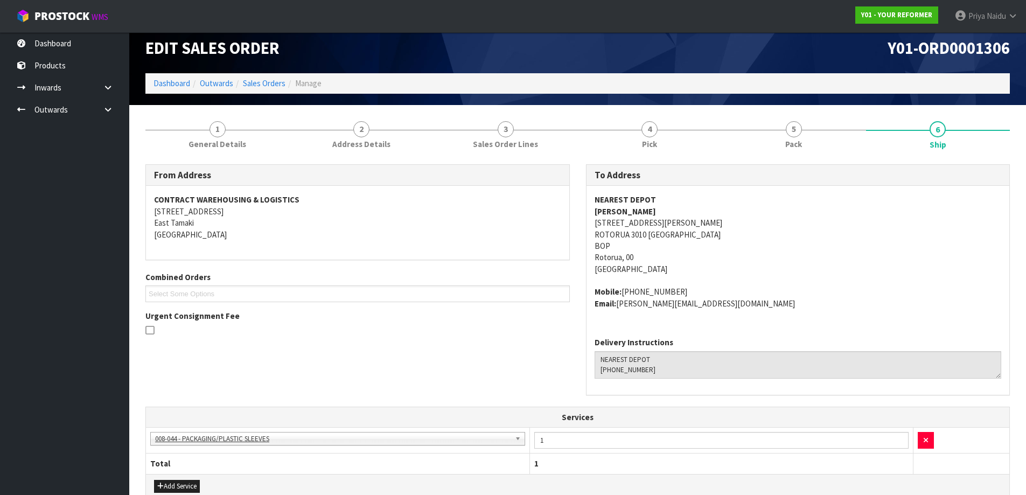
scroll to position [0, 0]
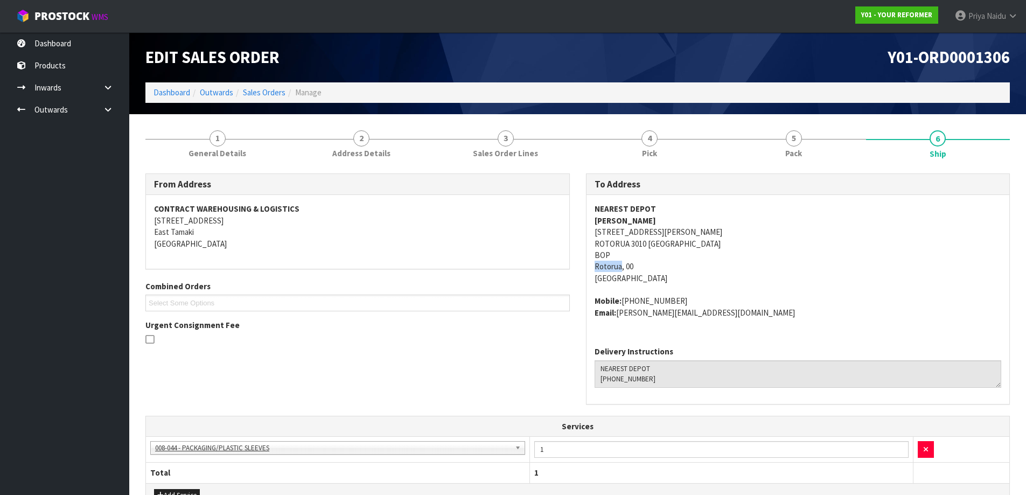
drag, startPoint x: 589, startPoint y: 264, endPoint x: 621, endPoint y: 264, distance: 32.3
click at [621, 264] on div "NEAREST DEPOT [PERSON_NAME] [STREET_ADDRESS][PERSON_NAME] Mobile: [PHONE_NUMBER…" at bounding box center [797, 266] width 423 height 143
click at [752, 268] on address "NEAREST DEPOT [PERSON_NAME] [STREET_ADDRESS][PERSON_NAME]" at bounding box center [798, 243] width 407 height 81
drag, startPoint x: 584, startPoint y: 232, endPoint x: 648, endPoint y: 248, distance: 66.1
click at [648, 248] on div "To Address NEAREST DEPOT [PERSON_NAME] [STREET_ADDRESS][PERSON_NAME] Mobile: [P…" at bounding box center [798, 294] width 440 height 242
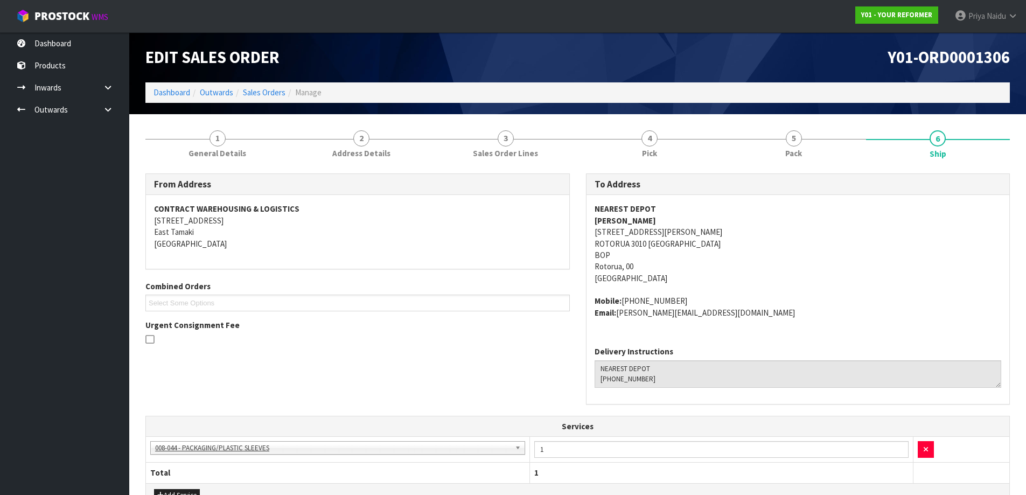
click at [892, 272] on address "NEAREST DEPOT [PERSON_NAME] [STREET_ADDRESS][PERSON_NAME]" at bounding box center [798, 243] width 407 height 81
click at [742, 220] on address "NEAREST DEPOT [PERSON_NAME] [STREET_ADDRESS][PERSON_NAME]" at bounding box center [798, 243] width 407 height 81
drag, startPoint x: 601, startPoint y: 218, endPoint x: 651, endPoint y: 218, distance: 50.1
click at [651, 218] on div "NEAREST DEPOT [PERSON_NAME] [STREET_ADDRESS][PERSON_NAME] Mobile: [PHONE_NUMBER…" at bounding box center [797, 266] width 423 height 143
drag, startPoint x: 621, startPoint y: 303, endPoint x: 698, endPoint y: 291, distance: 77.3
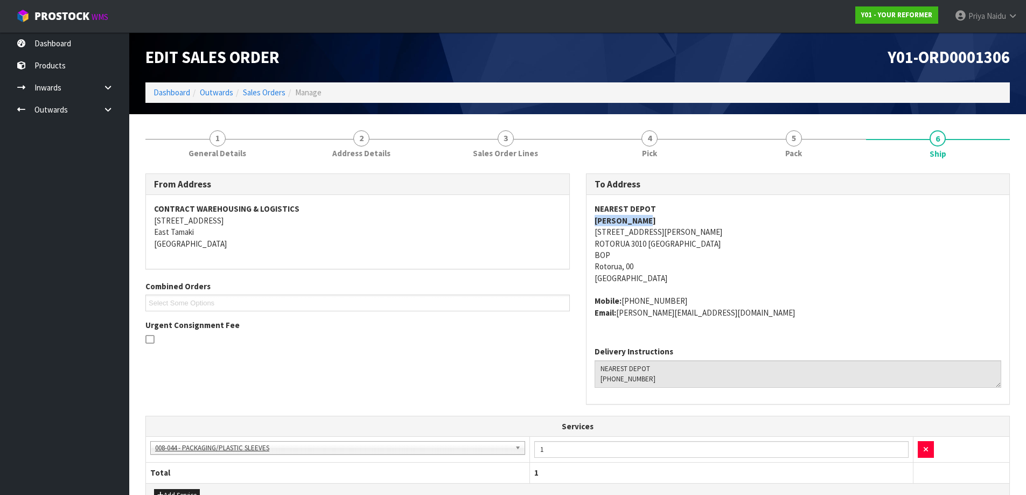
click at [698, 291] on span "NEAREST DEPOT [PERSON_NAME] [STREET_ADDRESS][PERSON_NAME] Mobile: [PHONE_NUMBER…" at bounding box center [798, 260] width 407 height 115
drag, startPoint x: 619, startPoint y: 314, endPoint x: 726, endPoint y: 318, distance: 107.2
click at [726, 318] on address "Mobile: [PHONE_NUMBER] Email: [PERSON_NAME][EMAIL_ADDRESS][DOMAIN_NAME]" at bounding box center [798, 306] width 407 height 23
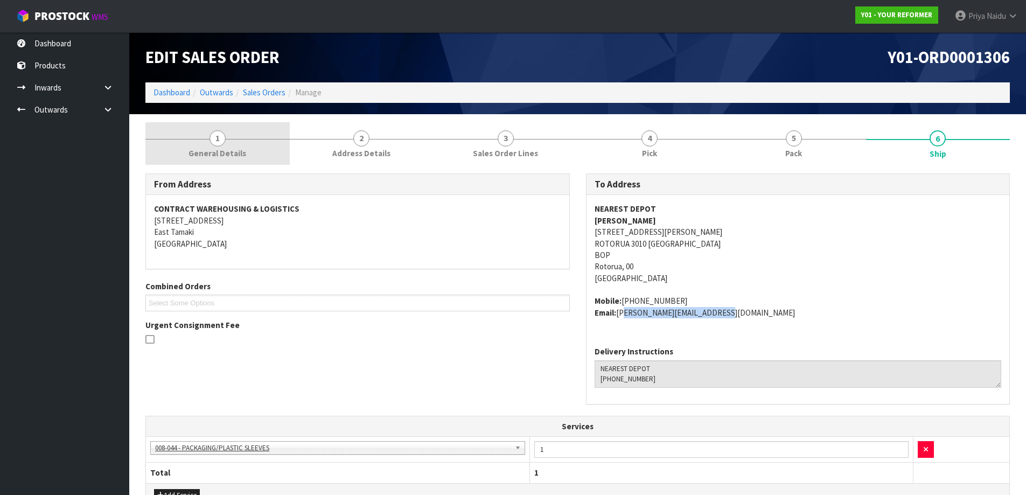
click at [228, 146] on link "1 General Details" at bounding box center [217, 143] width 144 height 43
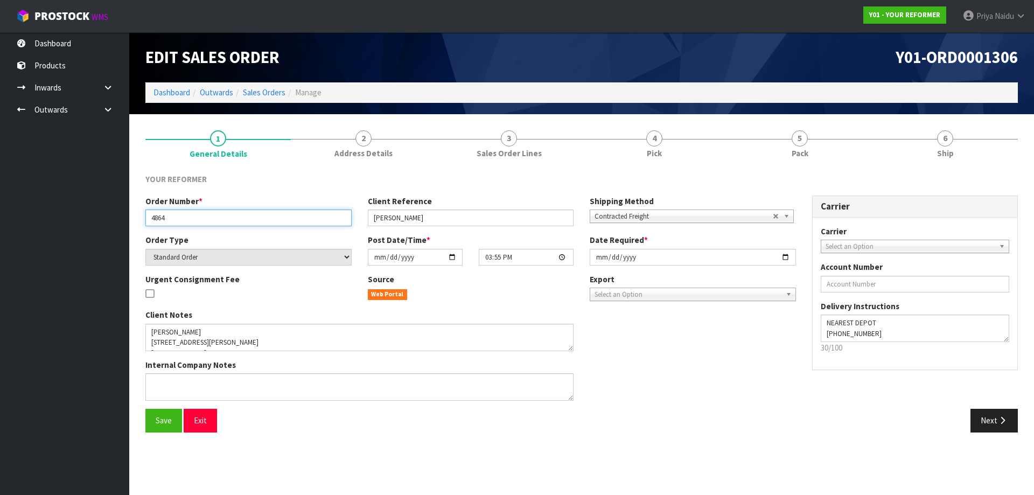
drag, startPoint x: 149, startPoint y: 219, endPoint x: 178, endPoint y: 217, distance: 29.1
click at [178, 217] on input "4864" at bounding box center [248, 217] width 206 height 17
drag, startPoint x: 371, startPoint y: 219, endPoint x: 476, endPoint y: 222, distance: 104.5
click at [476, 222] on input "[PERSON_NAME]" at bounding box center [471, 217] width 206 height 17
click at [816, 167] on div "YOUR REFORMER Order Number * 4864 Client Reference [PERSON_NAME] Shipping Metho…" at bounding box center [581, 302] width 872 height 275
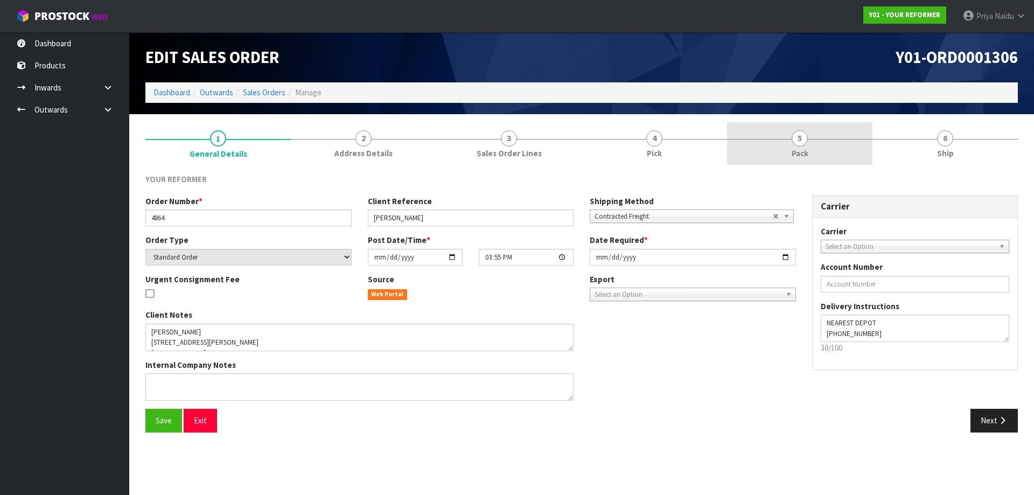
click at [796, 148] on span "Pack" at bounding box center [800, 153] width 17 height 11
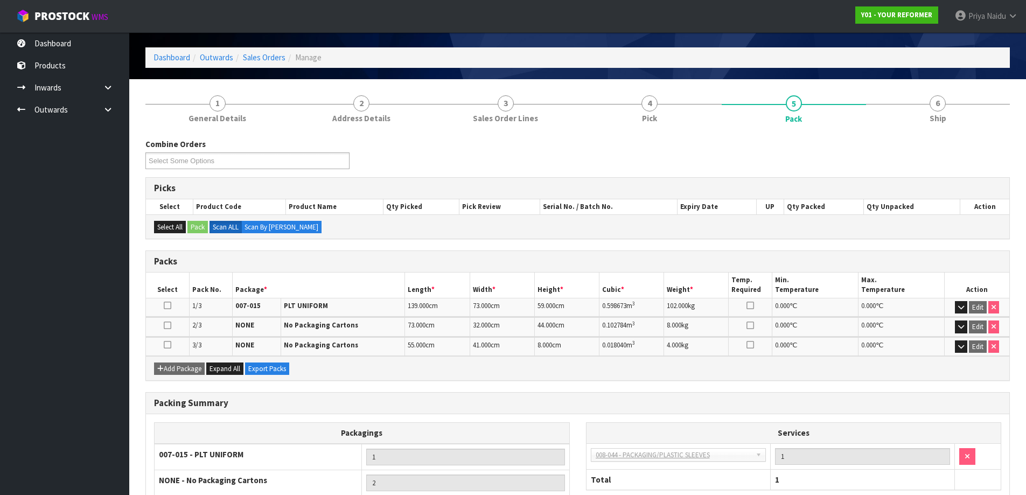
scroll to position [54, 0]
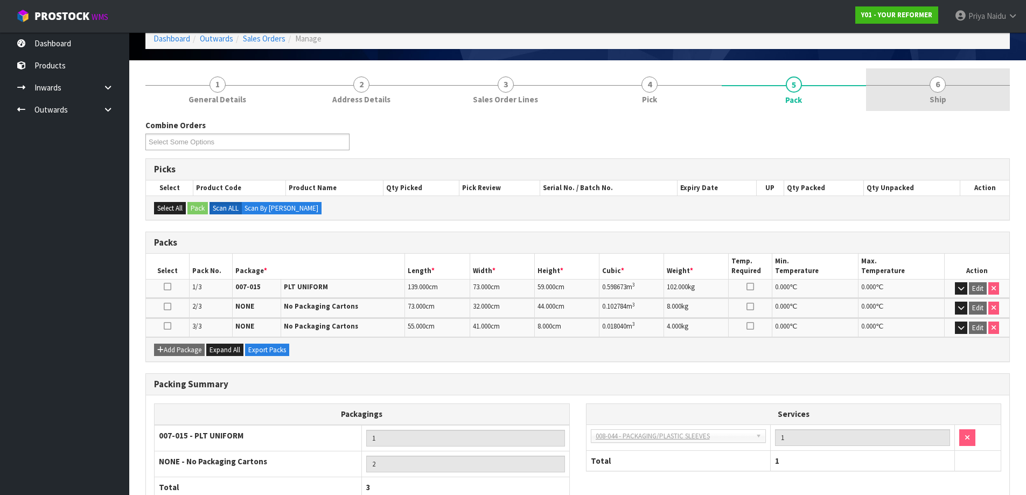
drag, startPoint x: 939, startPoint y: 92, endPoint x: 934, endPoint y: 101, distance: 9.9
click at [939, 92] on span "6" at bounding box center [937, 84] width 16 height 16
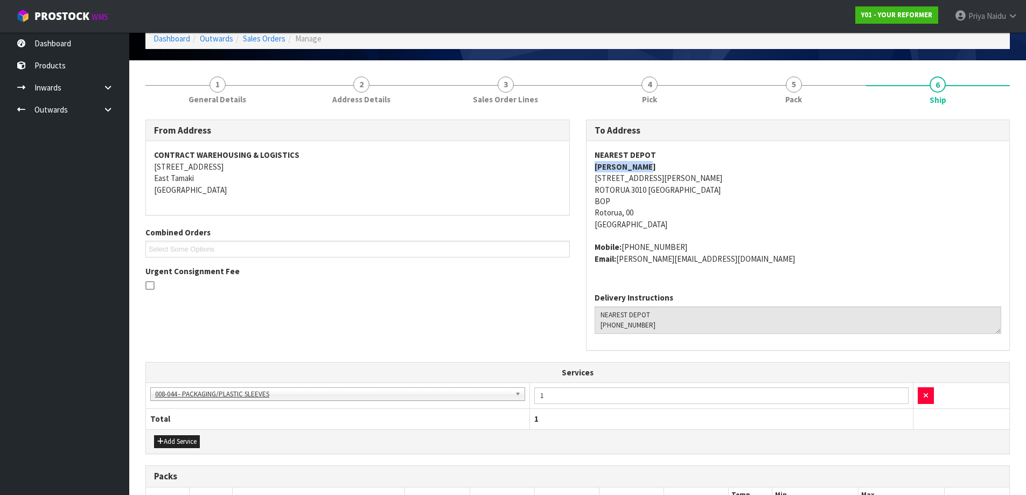
drag, startPoint x: 587, startPoint y: 168, endPoint x: 663, endPoint y: 168, distance: 76.5
click at [663, 168] on div "NEAREST DEPOT [PERSON_NAME] [STREET_ADDRESS][PERSON_NAME] Mobile: [PHONE_NUMBER…" at bounding box center [797, 212] width 423 height 143
drag, startPoint x: 589, startPoint y: 247, endPoint x: 703, endPoint y: 240, distance: 114.3
click at [703, 240] on div "NEAREST DEPOT [PERSON_NAME] [STREET_ADDRESS][PERSON_NAME] Mobile: [PHONE_NUMBER…" at bounding box center [797, 212] width 423 height 143
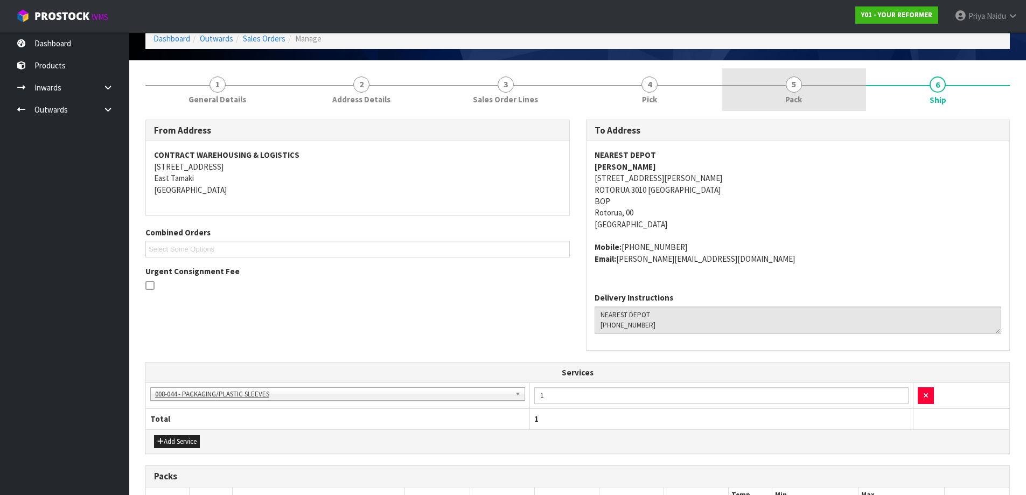
click at [792, 100] on span "Pack" at bounding box center [793, 99] width 17 height 11
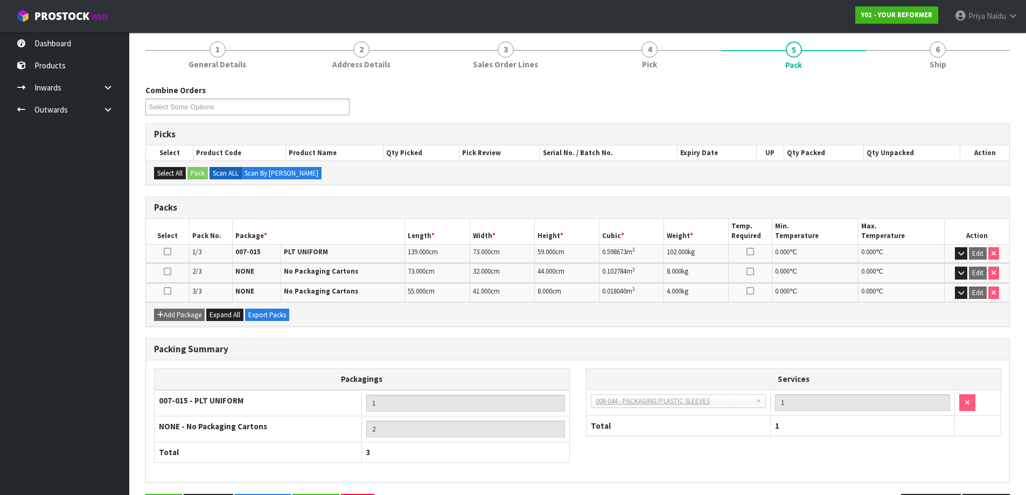
scroll to position [108, 0]
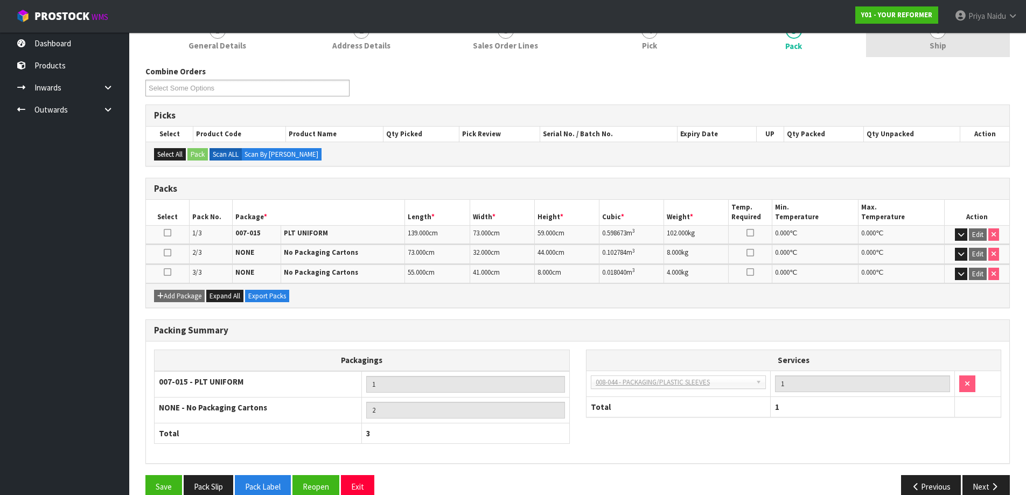
click at [928, 52] on link "6 Ship" at bounding box center [938, 36] width 144 height 43
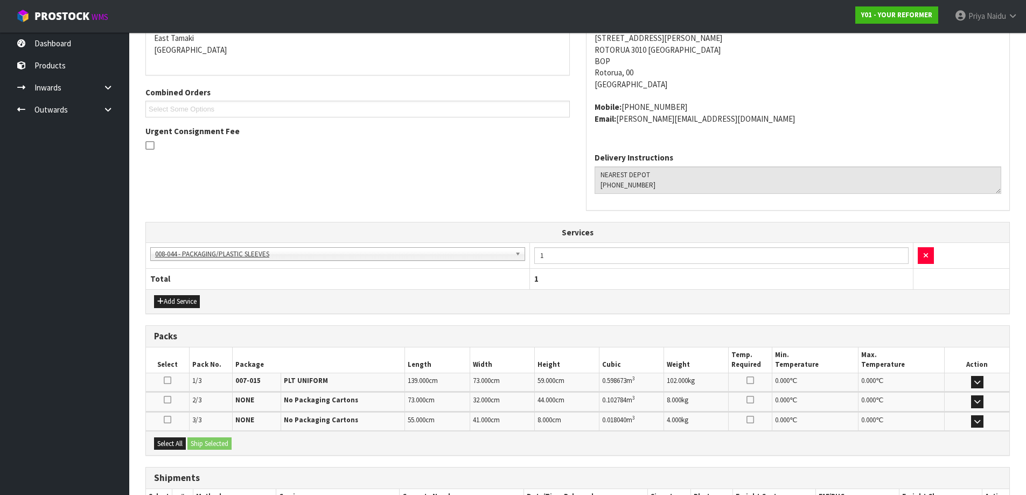
scroll to position [270, 0]
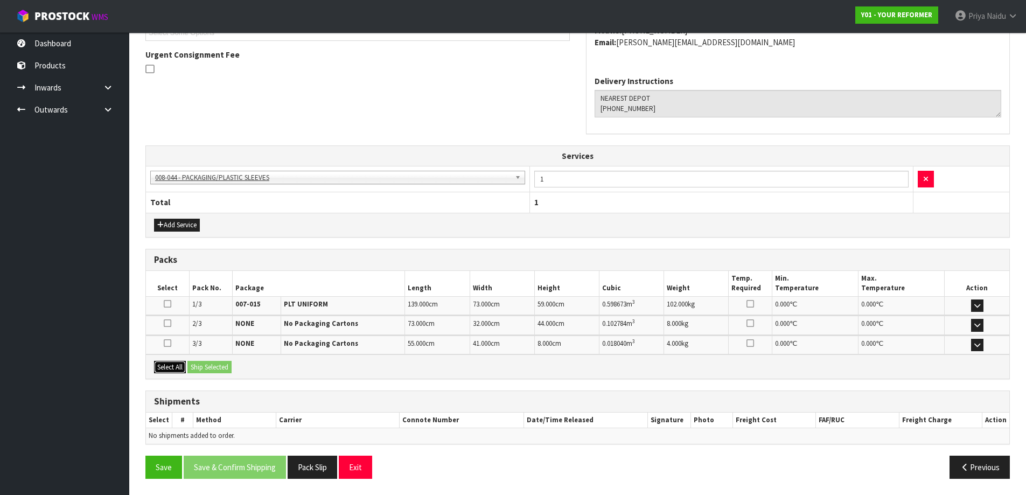
click at [178, 365] on button "Select All" at bounding box center [170, 367] width 32 height 13
click at [219, 373] on button "Ship Selected" at bounding box center [209, 367] width 44 height 13
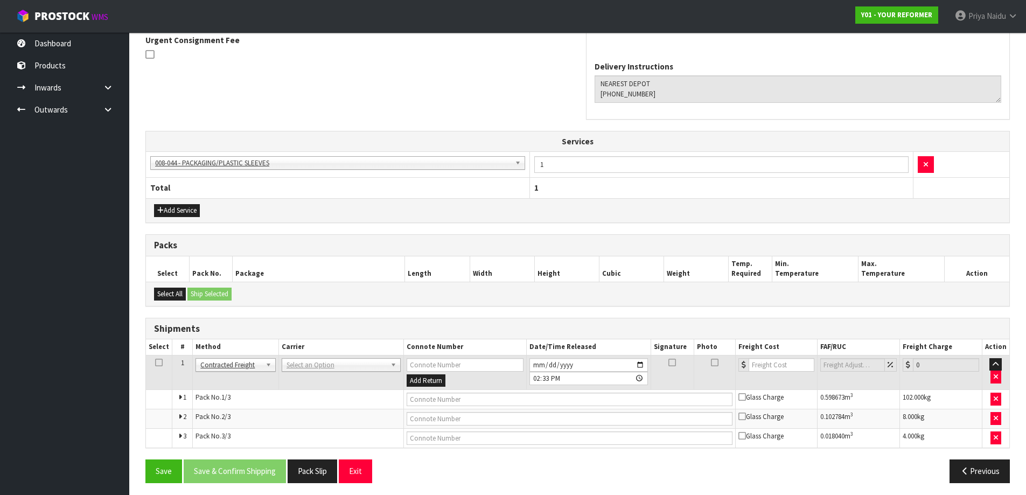
scroll to position [289, 0]
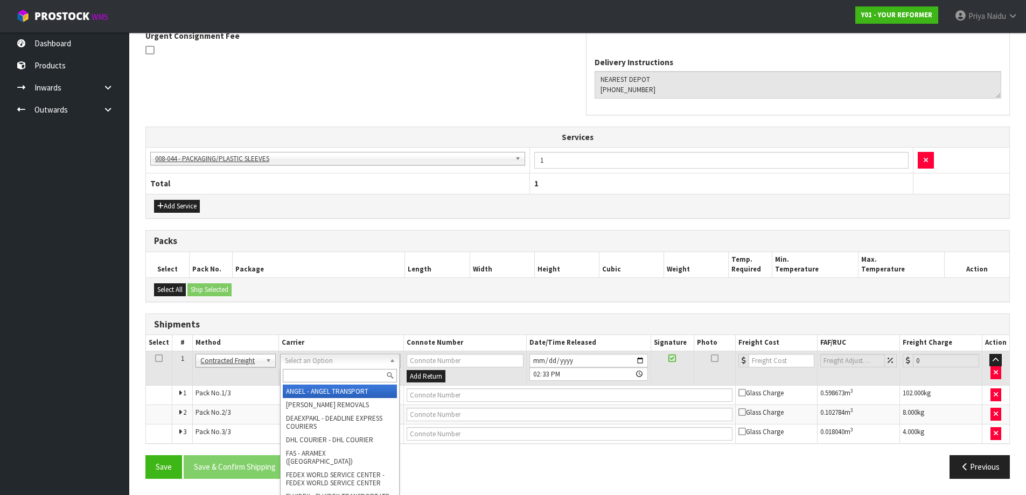
click at [293, 379] on input "text" at bounding box center [340, 375] width 114 height 13
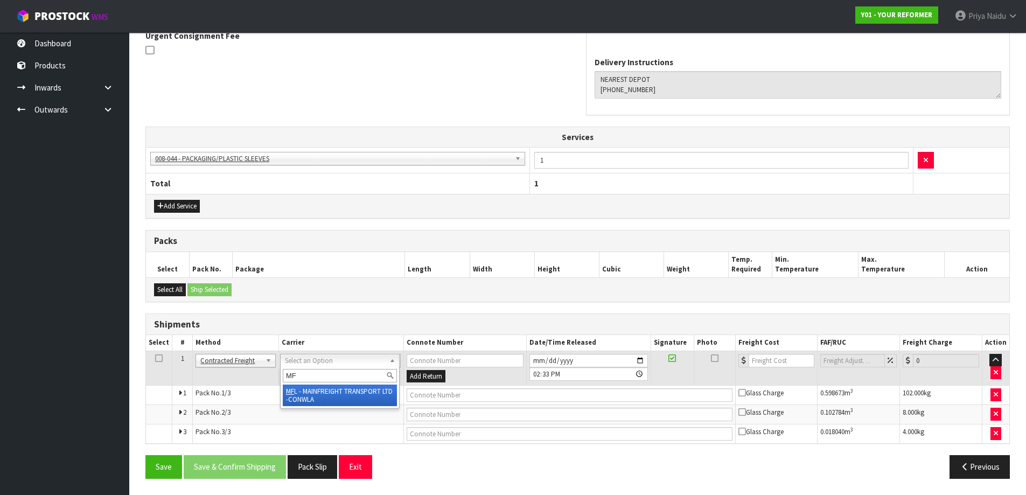
type input "MF"
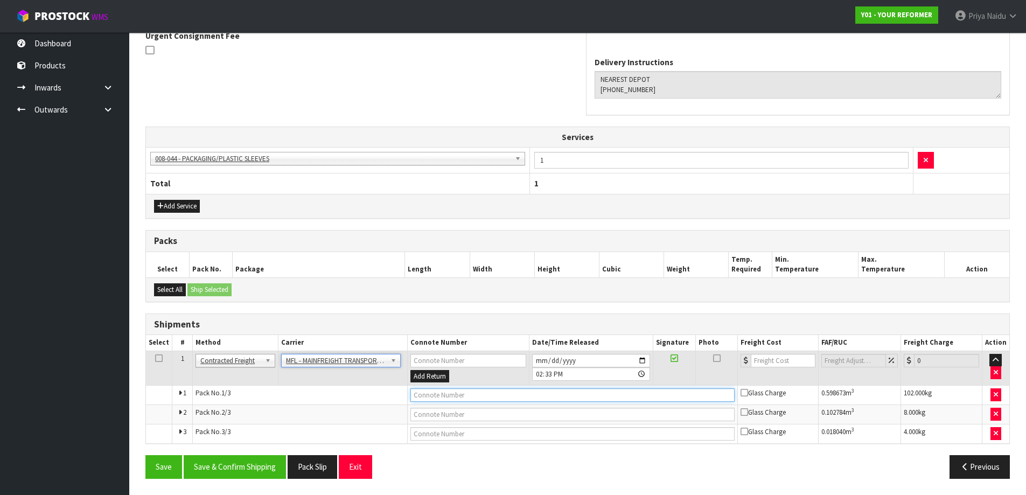
click at [439, 402] on input "text" at bounding box center [572, 394] width 324 height 13
paste input "FWM58324396"
type input "FWM58324396"
click at [768, 364] on input "number" at bounding box center [783, 360] width 65 height 13
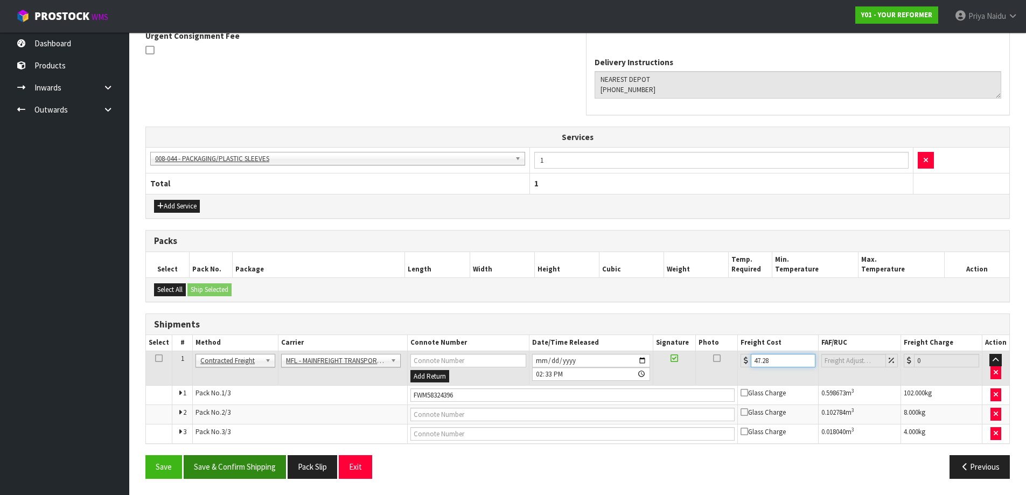
type input "47.28"
click at [242, 466] on button "Save & Confirm Shipping" at bounding box center [235, 466] width 102 height 23
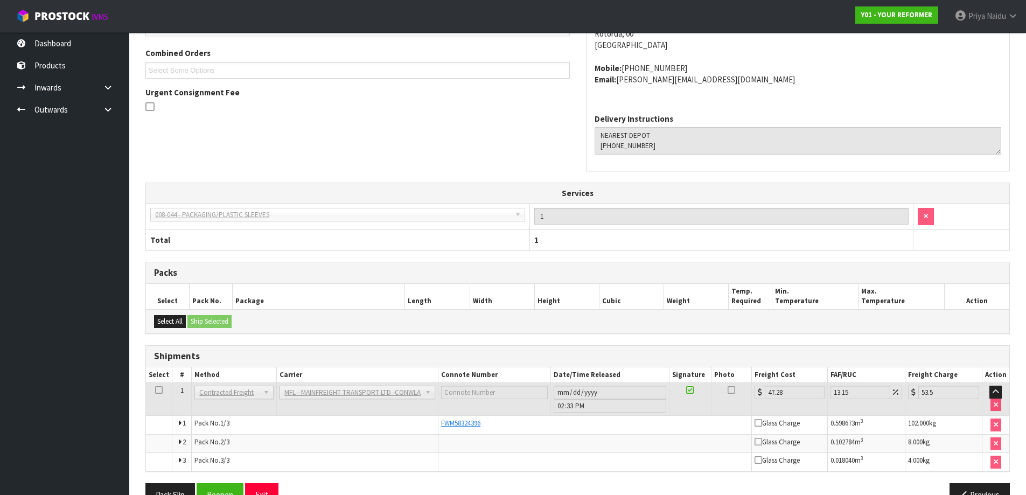
scroll to position [0, 0]
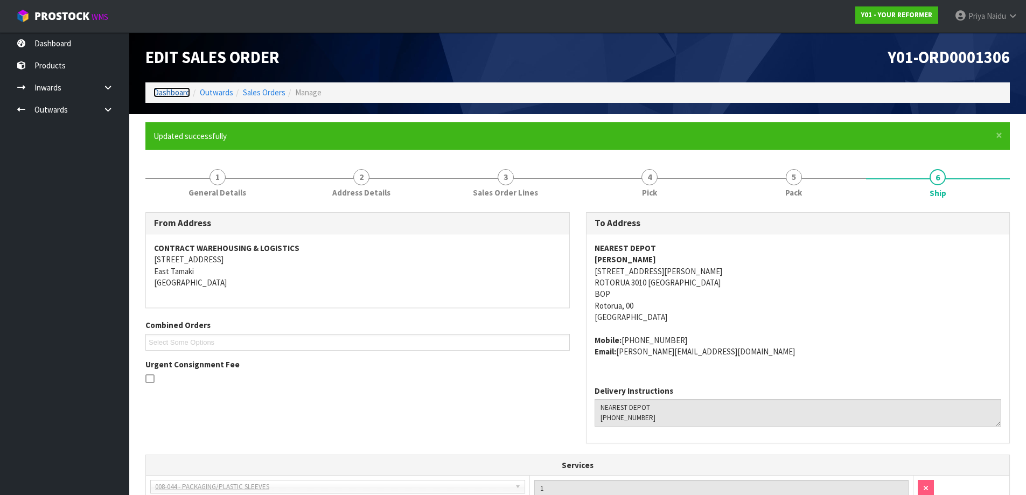
click at [165, 88] on link "Dashboard" at bounding box center [171, 92] width 37 height 10
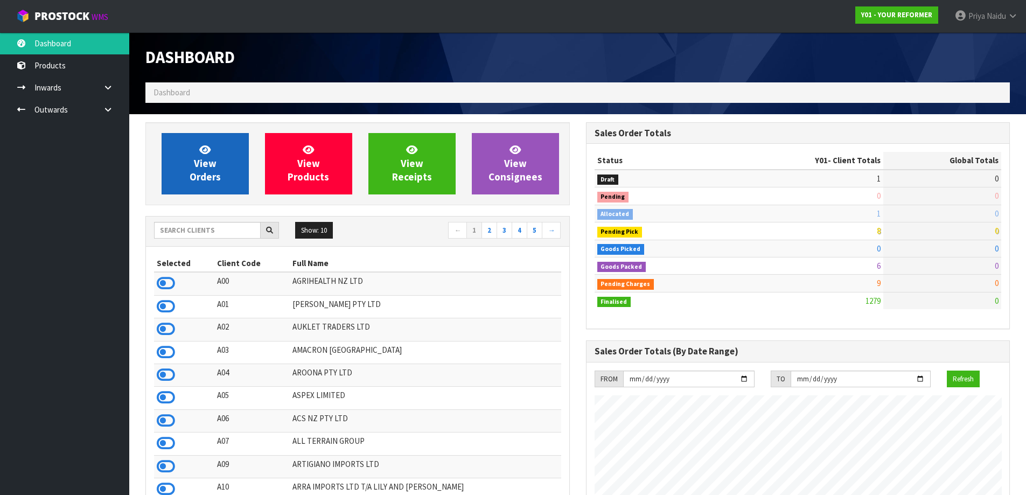
scroll to position [816, 440]
click at [205, 158] on span "View Orders" at bounding box center [205, 163] width 31 height 40
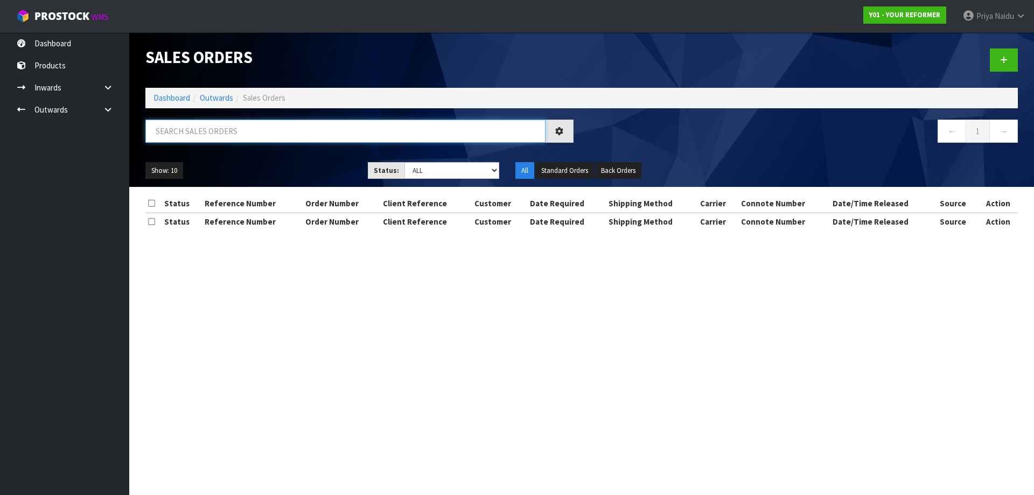
click at [225, 123] on input "text" at bounding box center [345, 131] width 400 height 23
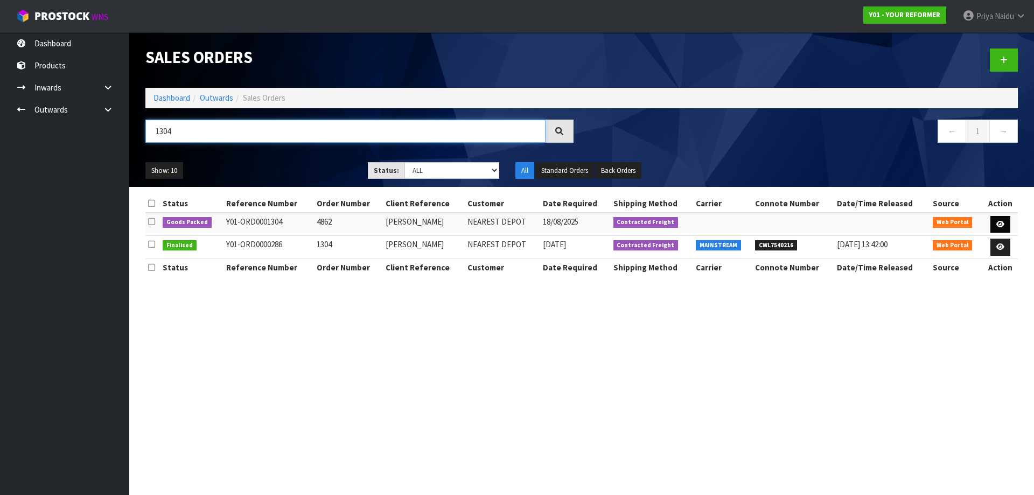
type input "1304"
click at [998, 221] on icon at bounding box center [1000, 224] width 8 height 7
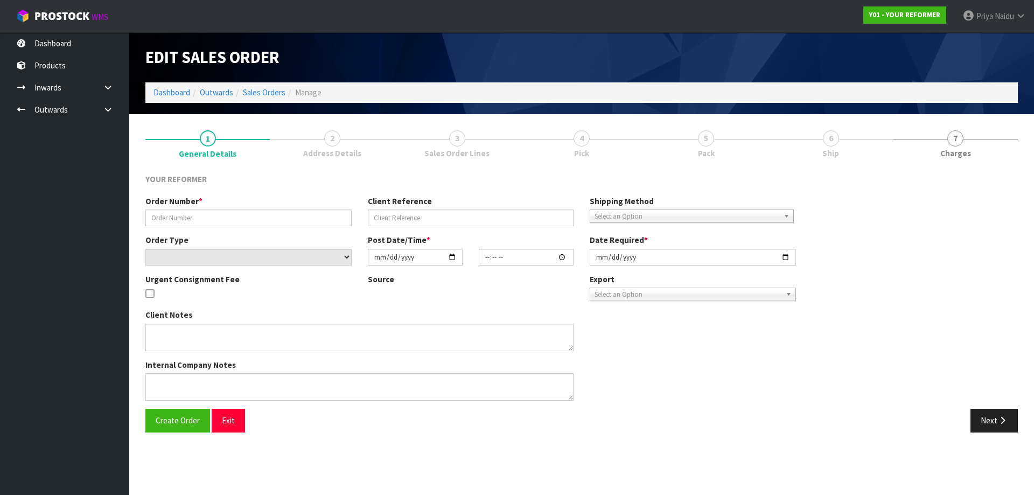
type input "4862"
type input "[PERSON_NAME]"
select select "number:0"
type input "[DATE]"
type input "15:48:00.000"
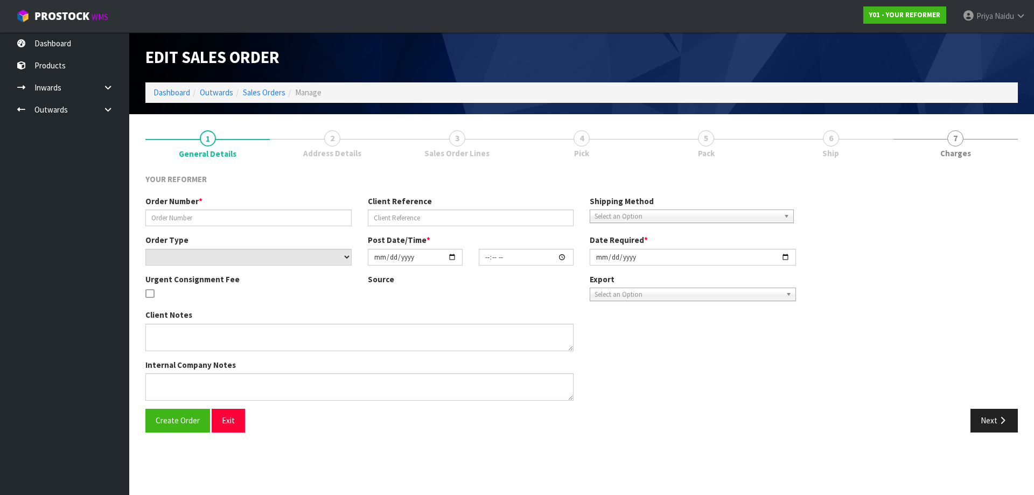
type input "[DATE]"
type textarea "[PERSON_NAME] [STREET_ADDRESS] [PHONE_NUMBER]"
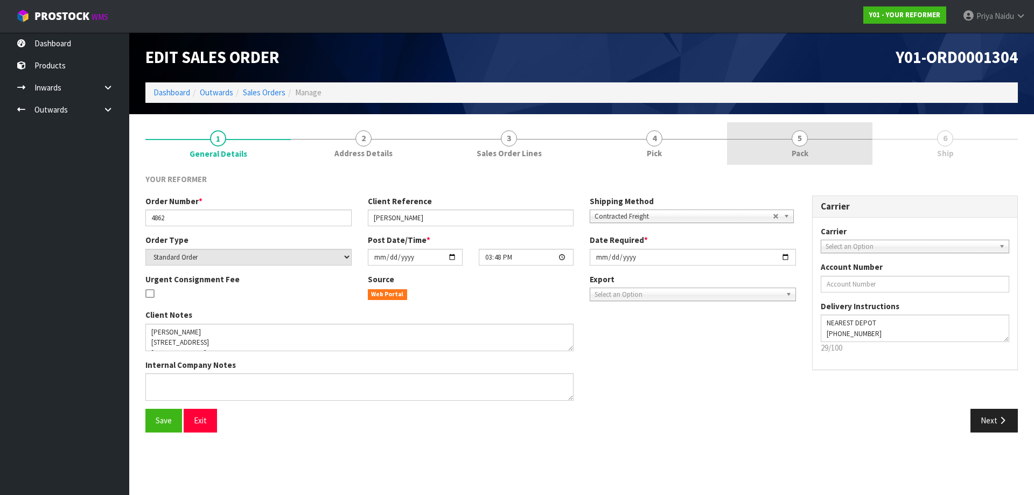
click at [799, 139] on span "5" at bounding box center [800, 138] width 16 height 16
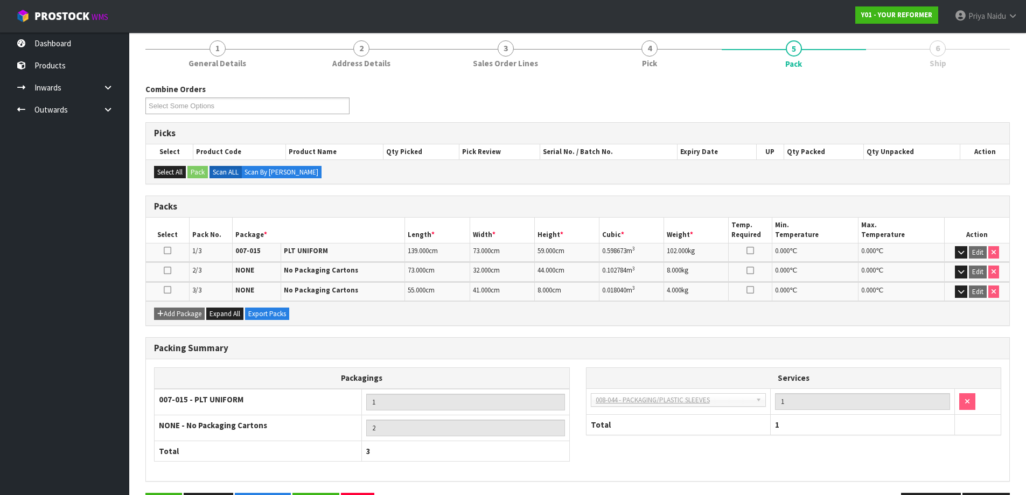
scroll to position [127, 0]
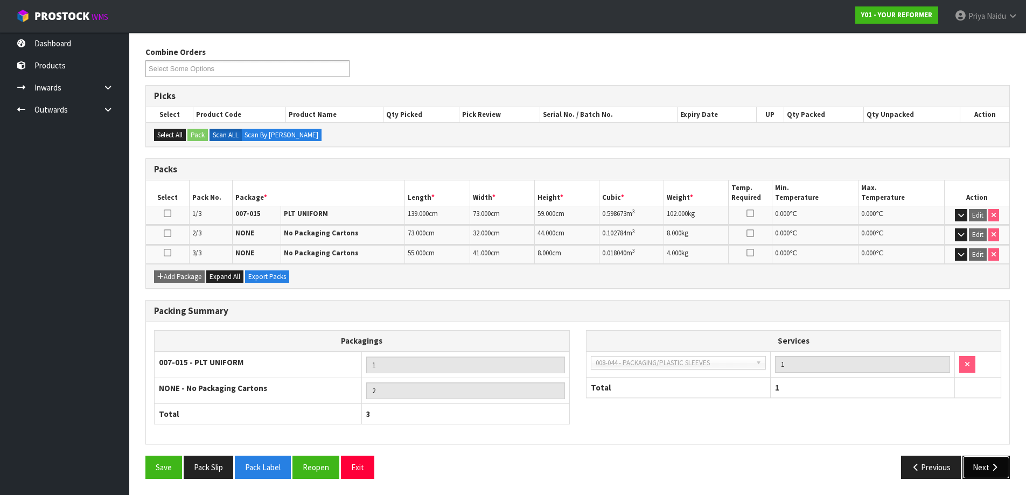
click at [971, 458] on button "Next" at bounding box center [985, 467] width 47 height 23
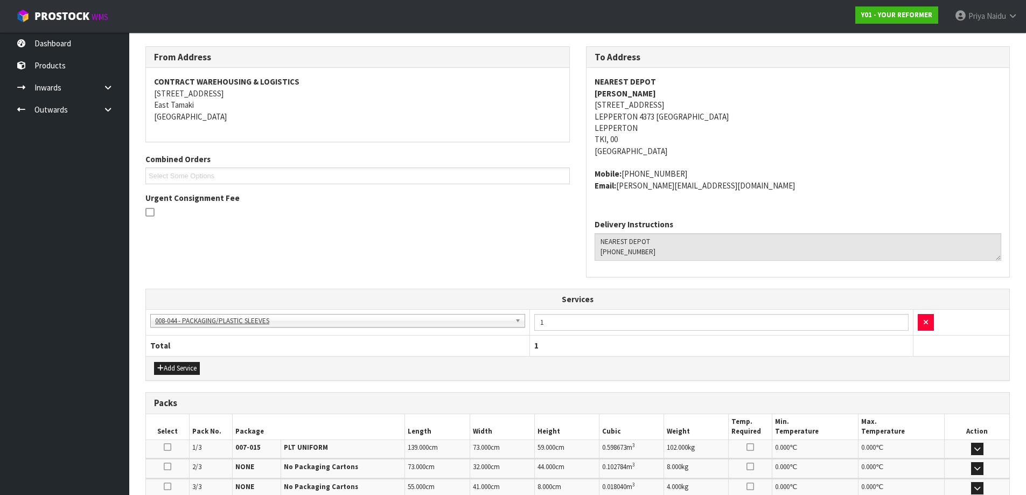
click at [986, 466] on td at bounding box center [977, 468] width 65 height 19
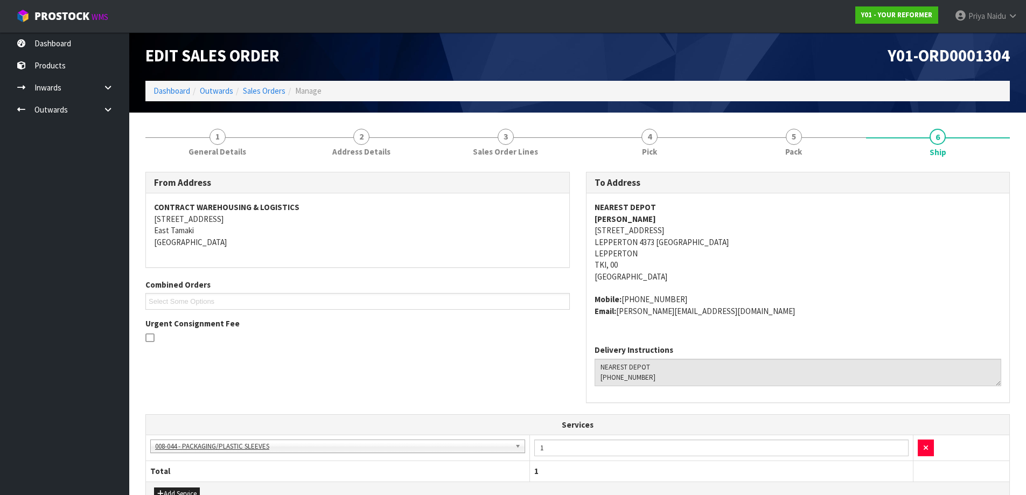
scroll to position [0, 0]
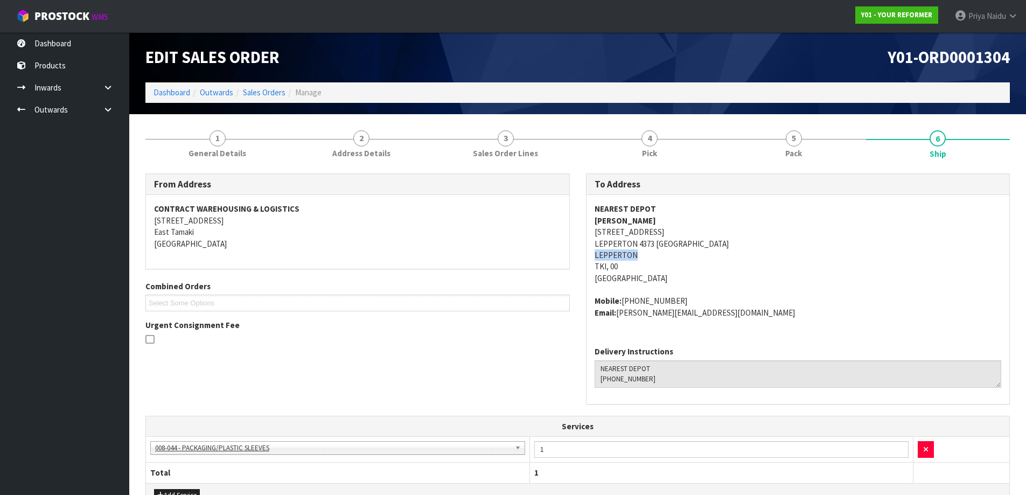
drag, startPoint x: 590, startPoint y: 254, endPoint x: 641, endPoint y: 250, distance: 51.3
click at [641, 250] on div "NEAREST DEPOT [PERSON_NAME] [STREET_ADDRESS] Mobile: [PHONE_NUMBER] Email: [PER…" at bounding box center [797, 266] width 423 height 143
click at [885, 281] on address "NEAREST DEPOT [PERSON_NAME] [STREET_ADDRESS]" at bounding box center [798, 243] width 407 height 81
drag, startPoint x: 588, startPoint y: 223, endPoint x: 700, endPoint y: 216, distance: 112.2
click at [700, 216] on div "NEAREST DEPOT [PERSON_NAME] [STREET_ADDRESS] Mobile: [PHONE_NUMBER] Email: [PER…" at bounding box center [797, 266] width 423 height 143
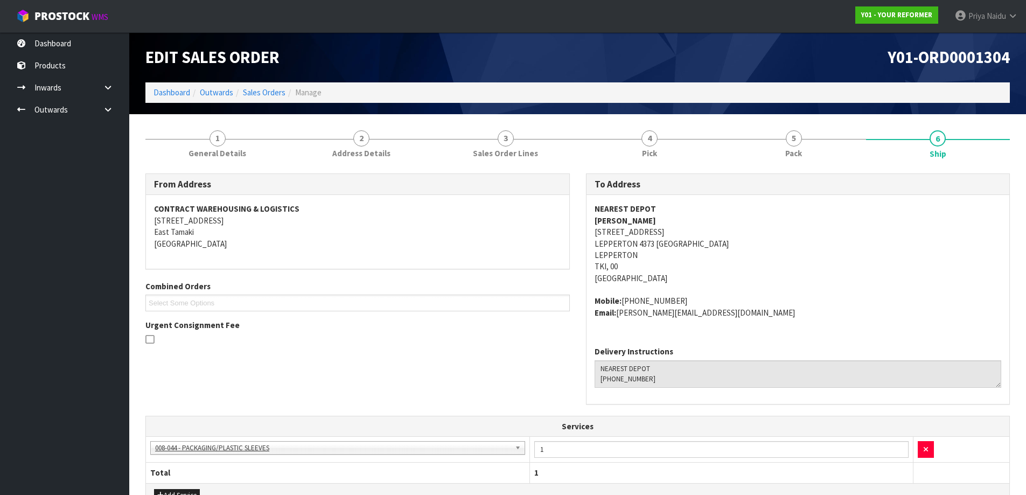
drag, startPoint x: 621, startPoint y: 301, endPoint x: 699, endPoint y: 297, distance: 77.7
click at [699, 297] on address "Mobile: [PHONE_NUMBER] Email: [PERSON_NAME][EMAIL_ADDRESS][DOMAIN_NAME]" at bounding box center [798, 306] width 407 height 23
drag, startPoint x: 617, startPoint y: 317, endPoint x: 742, endPoint y: 317, distance: 124.9
click at [742, 317] on address "Mobile: [PHONE_NUMBER] Email: [PERSON_NAME][EMAIL_ADDRESS][DOMAIN_NAME]" at bounding box center [798, 306] width 407 height 23
drag, startPoint x: 228, startPoint y: 141, endPoint x: 224, endPoint y: 158, distance: 18.3
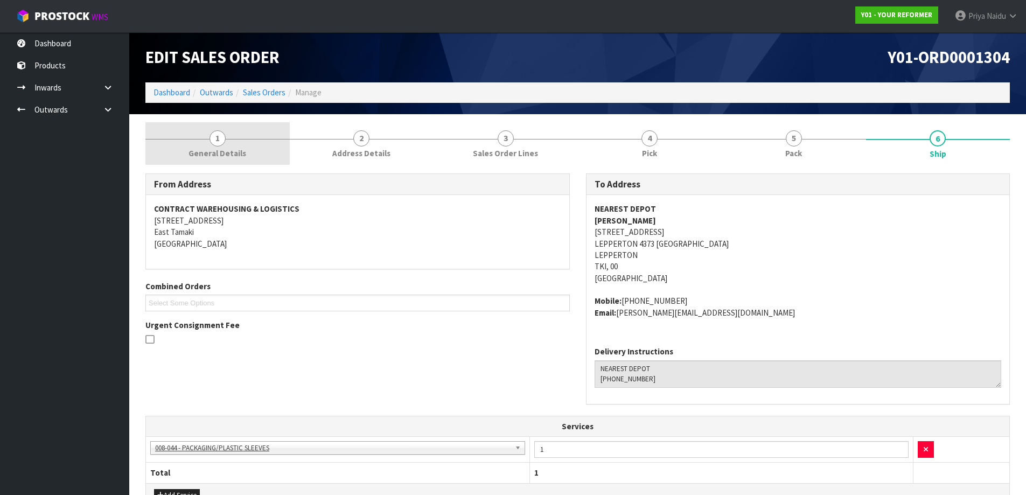
click at [228, 141] on link "1 General Details" at bounding box center [217, 143] width 144 height 43
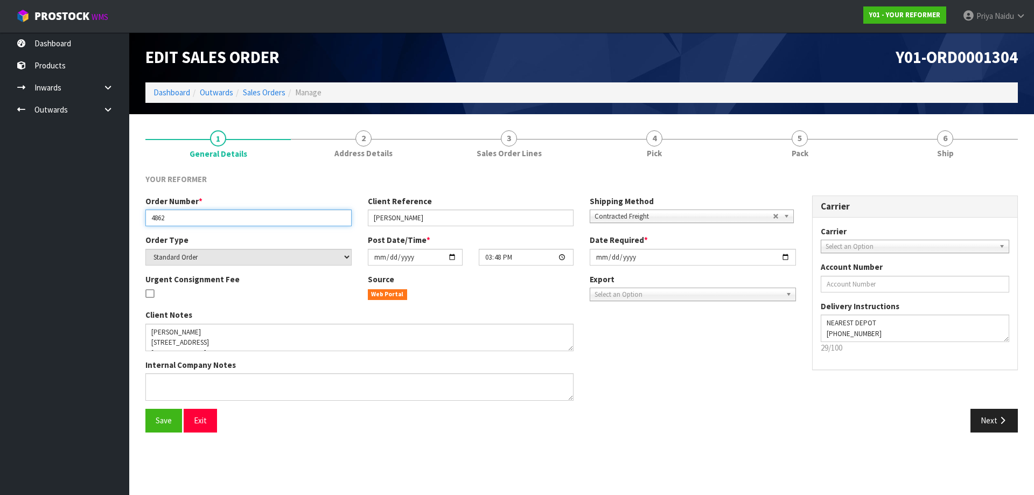
drag, startPoint x: 150, startPoint y: 219, endPoint x: 181, endPoint y: 216, distance: 30.9
click at [181, 216] on input "4862" at bounding box center [248, 217] width 206 height 17
drag, startPoint x: 373, startPoint y: 218, endPoint x: 445, endPoint y: 216, distance: 72.2
click at [445, 216] on input "[PERSON_NAME]" at bounding box center [471, 217] width 206 height 17
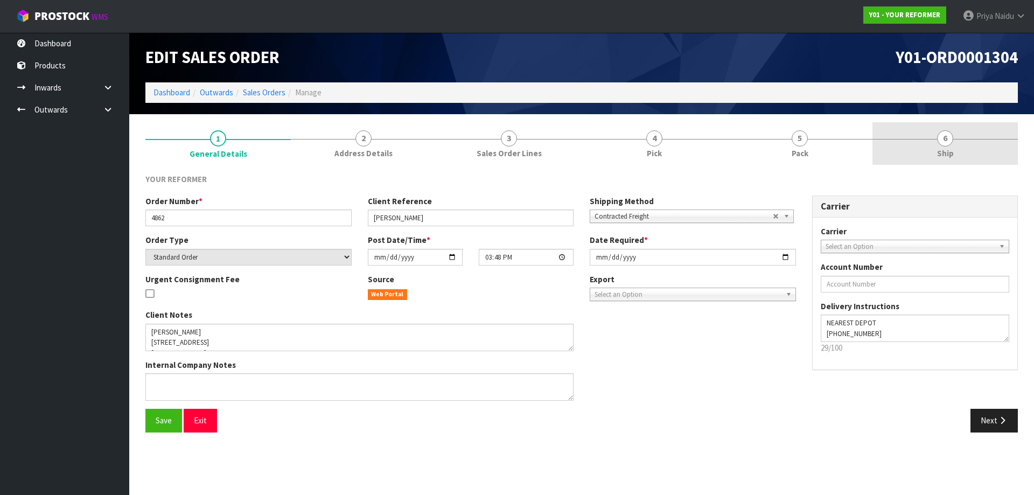
click at [894, 140] on link "6 Ship" at bounding box center [944, 143] width 145 height 43
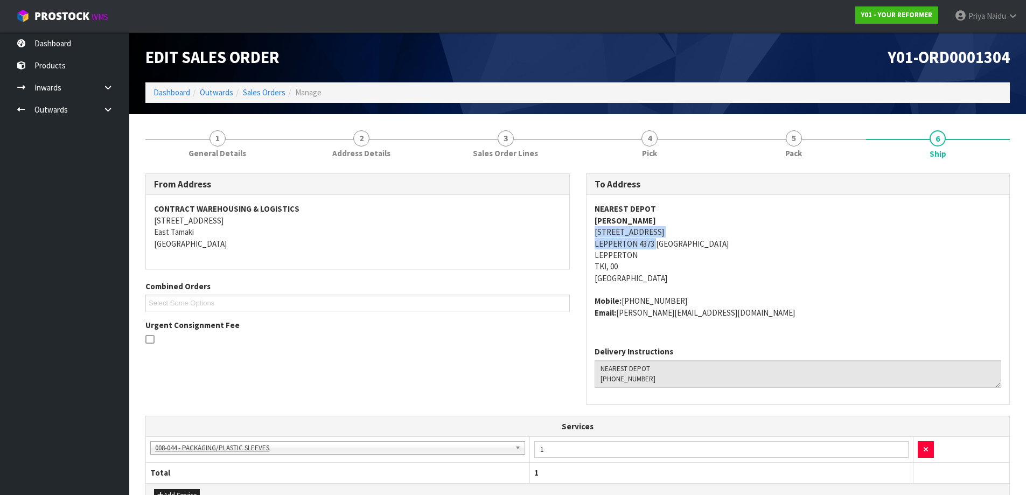
drag, startPoint x: 592, startPoint y: 235, endPoint x: 655, endPoint y: 246, distance: 64.5
click at [655, 246] on div "NEAREST DEPOT [PERSON_NAME] [STREET_ADDRESS] Mobile: [PHONE_NUMBER] Email: [PER…" at bounding box center [797, 266] width 423 height 143
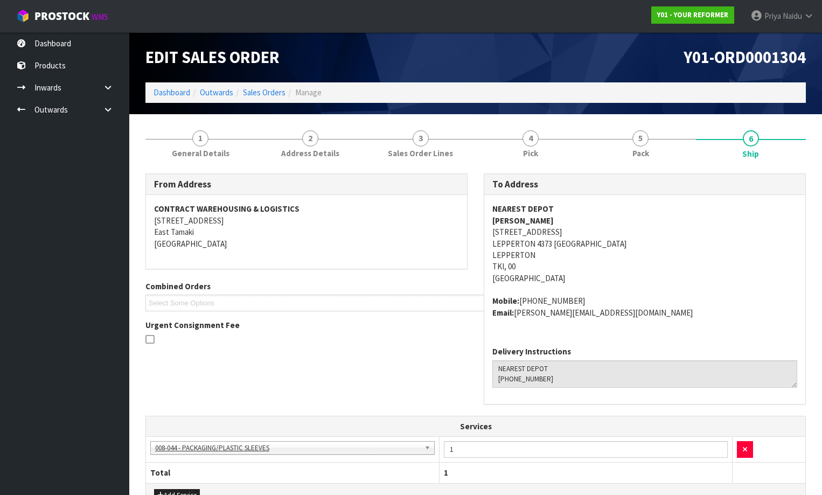
click at [733, 259] on address "NEAREST DEPOT [PERSON_NAME] [STREET_ADDRESS]" at bounding box center [644, 243] width 305 height 81
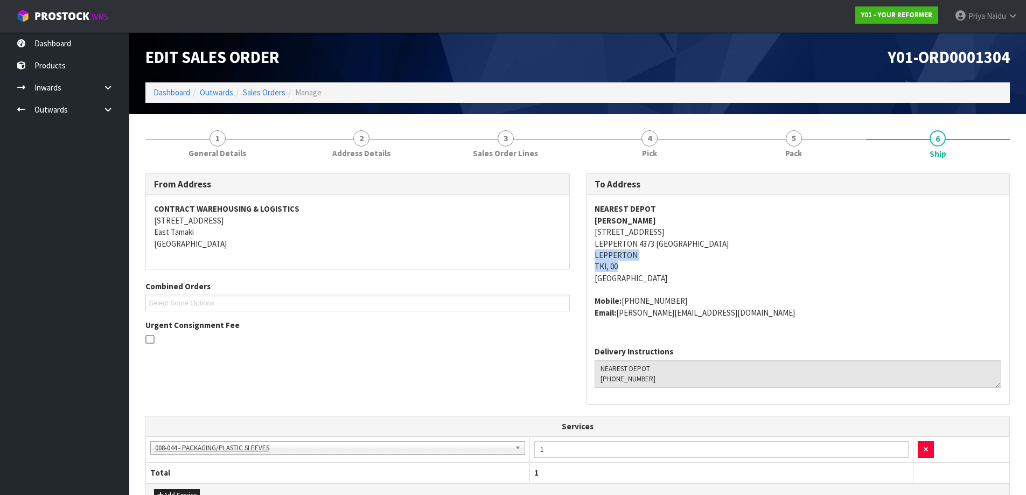
click at [774, 253] on address "NEAREST DEPOT [PERSON_NAME] [STREET_ADDRESS]" at bounding box center [798, 243] width 407 height 81
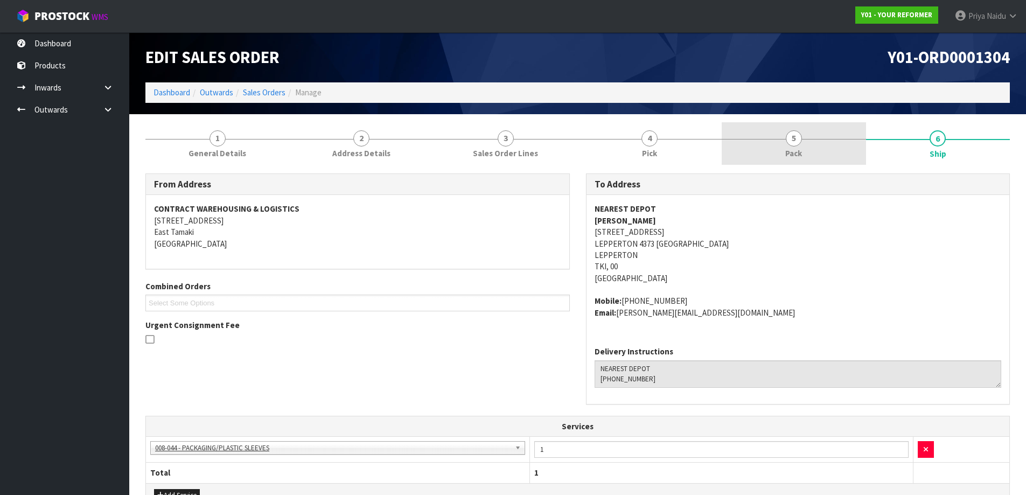
click at [843, 131] on link "5 Pack" at bounding box center [794, 143] width 144 height 43
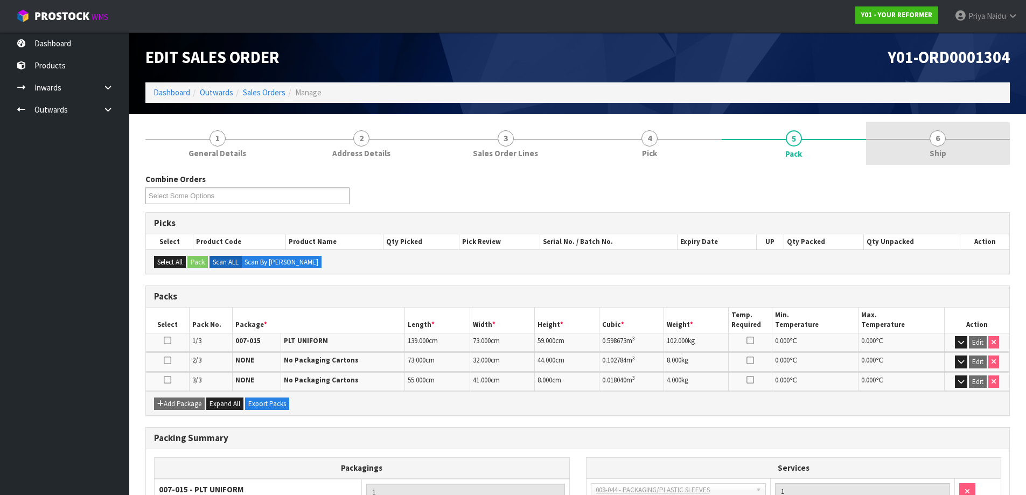
click at [926, 146] on link "6 Ship" at bounding box center [938, 143] width 144 height 43
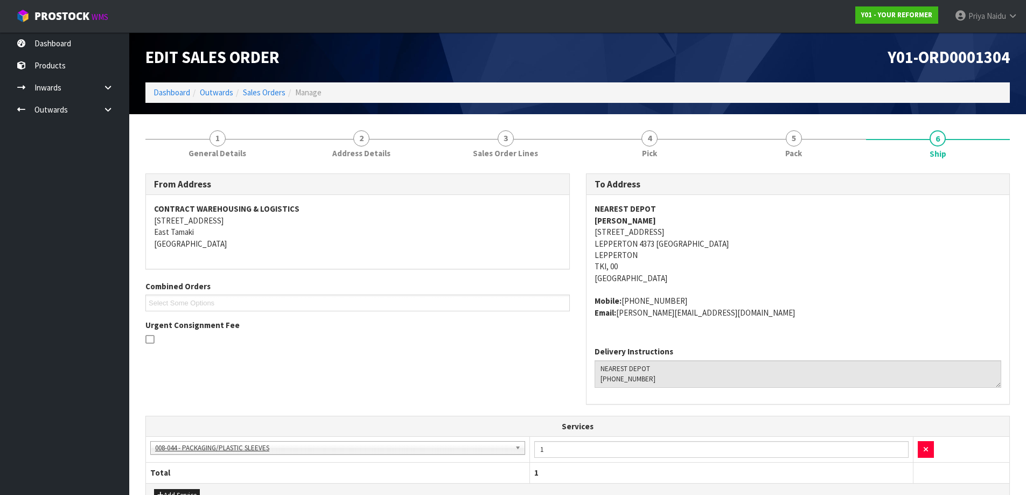
drag, startPoint x: 593, startPoint y: 221, endPoint x: 686, endPoint y: 221, distance: 92.6
click at [686, 221] on div "NEAREST DEPOT [PERSON_NAME] [STREET_ADDRESS] Mobile: [PHONE_NUMBER] Email: [PER…" at bounding box center [797, 266] width 423 height 143
drag, startPoint x: 591, startPoint y: 303, endPoint x: 682, endPoint y: 298, distance: 91.1
click at [701, 297] on div "NEAREST DEPOT [PERSON_NAME] [STREET_ADDRESS] Mobile: [PHONE_NUMBER] Email: [PER…" at bounding box center [797, 266] width 423 height 143
click at [784, 267] on address "NEAREST DEPOT [PERSON_NAME] [STREET_ADDRESS]" at bounding box center [798, 243] width 407 height 81
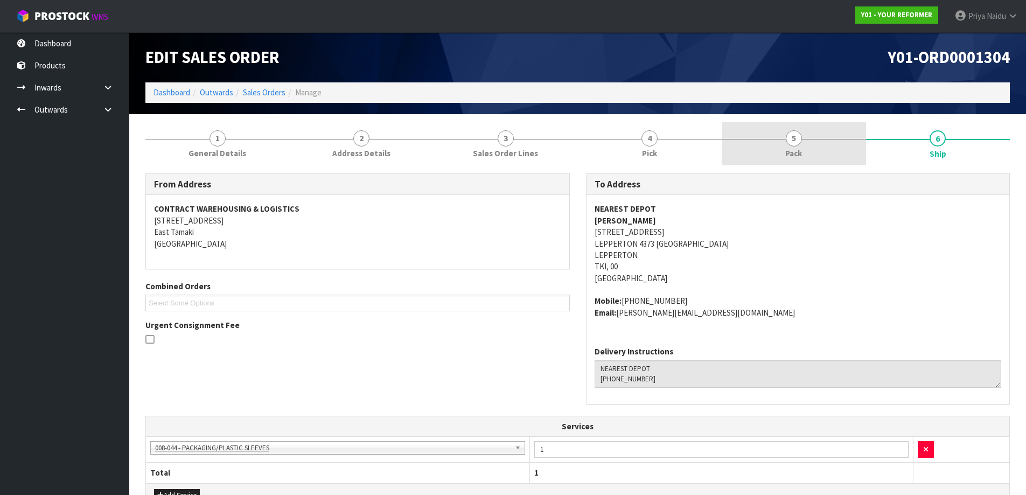
click at [802, 148] on span "Pack" at bounding box center [793, 153] width 17 height 11
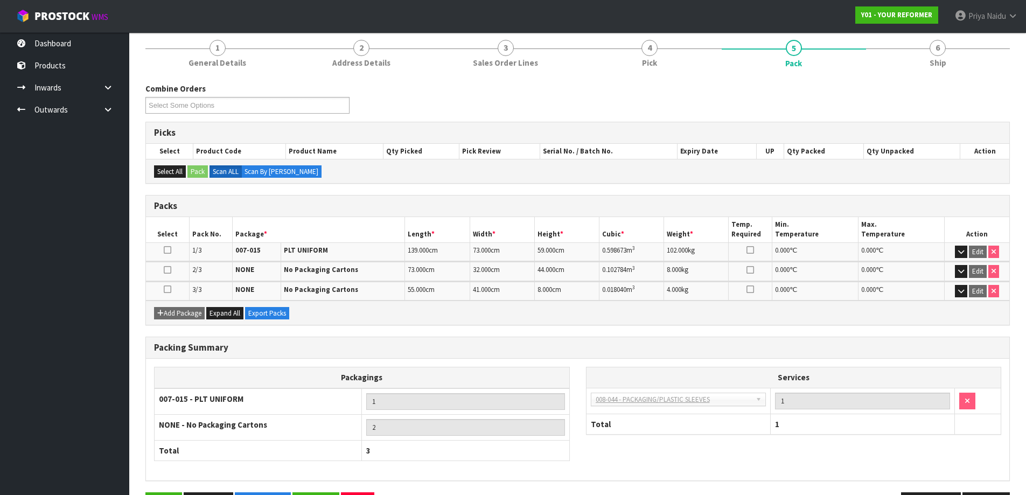
scroll to position [108, 0]
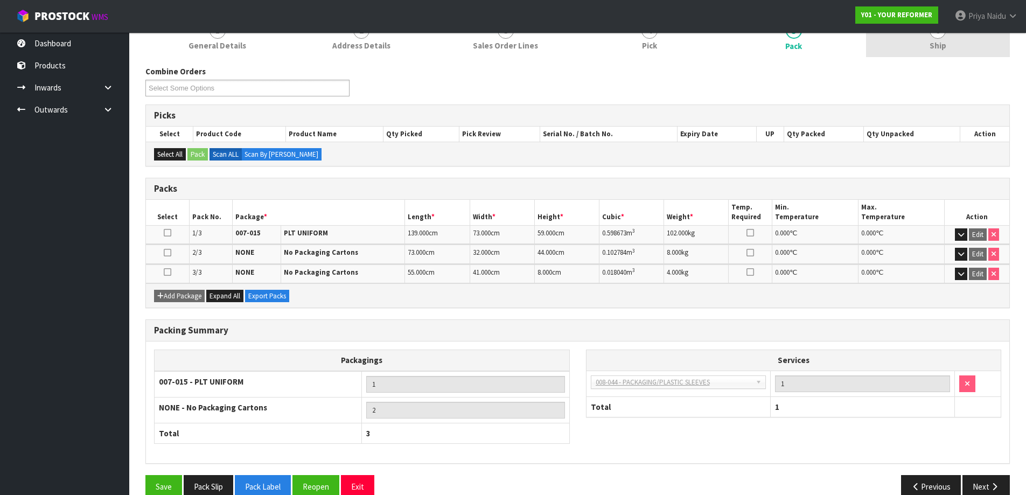
drag, startPoint x: 922, startPoint y: 45, endPoint x: 883, endPoint y: 49, distance: 39.0
click at [921, 44] on link "6 Ship" at bounding box center [938, 36] width 144 height 43
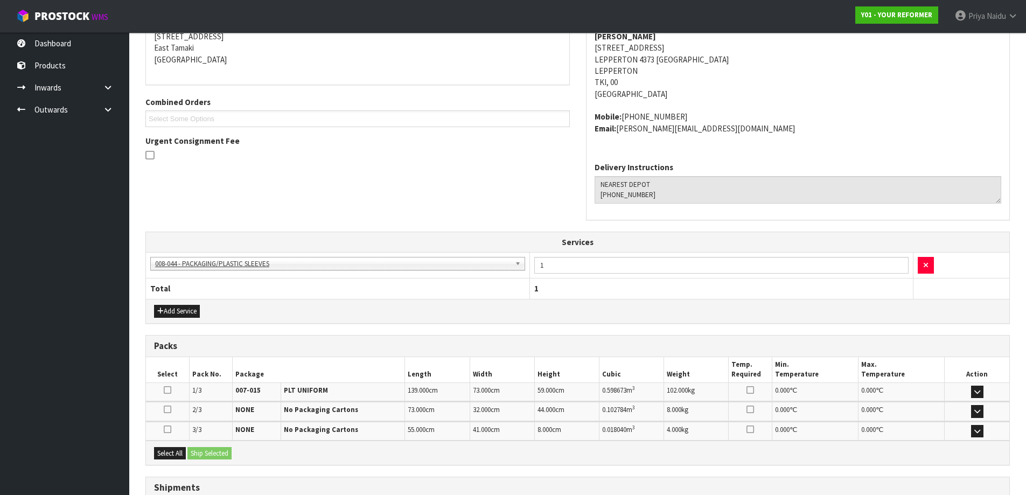
scroll to position [270, 0]
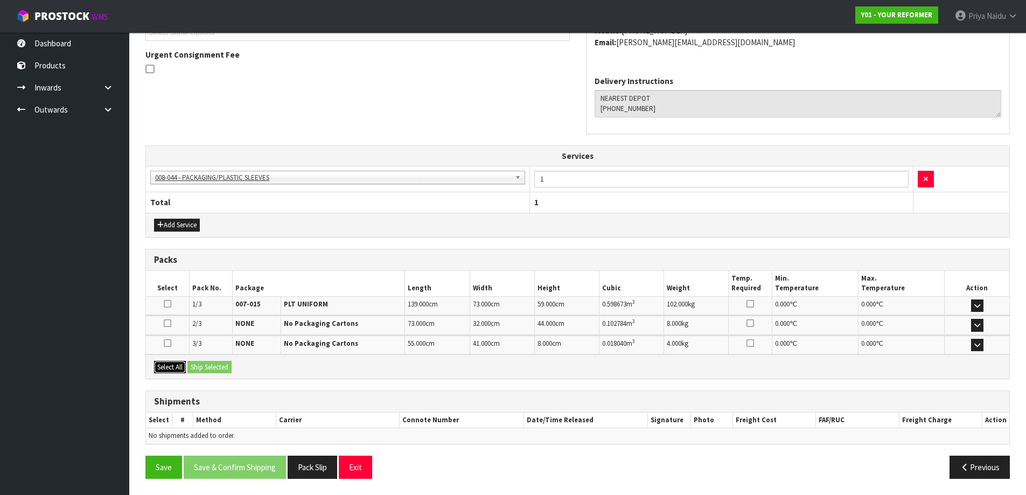
drag, startPoint x: 168, startPoint y: 366, endPoint x: 225, endPoint y: 366, distance: 56.5
click at [169, 366] on button "Select All" at bounding box center [170, 367] width 32 height 13
click at [225, 366] on button "Ship Selected" at bounding box center [209, 367] width 44 height 13
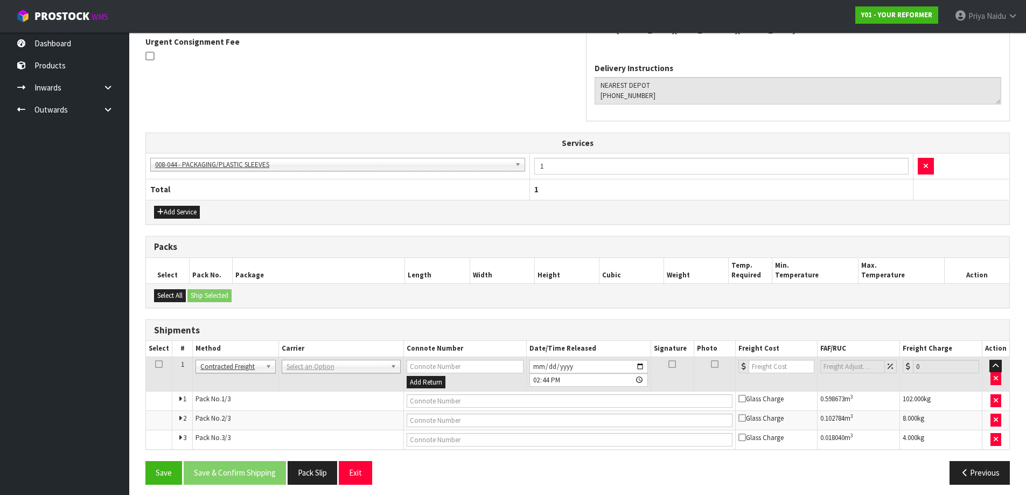
scroll to position [289, 0]
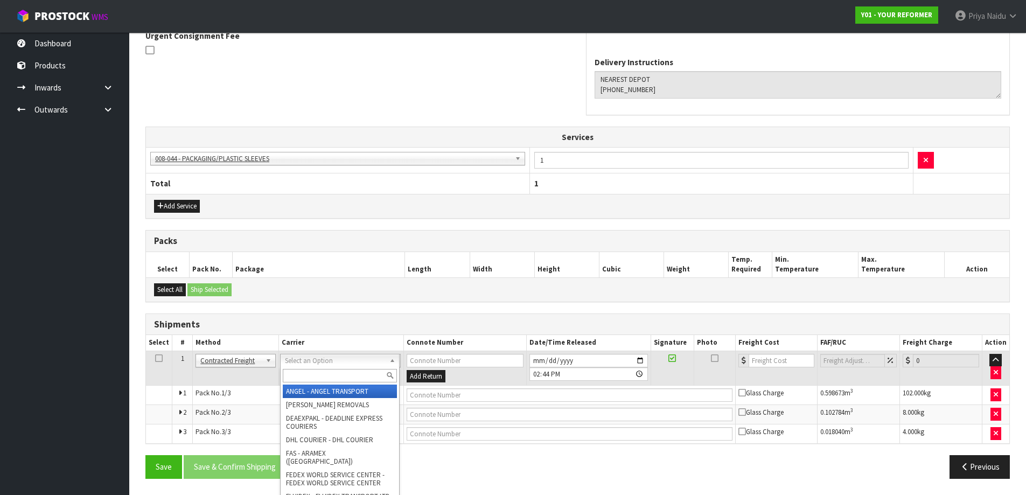
click at [323, 369] on input "text" at bounding box center [340, 375] width 114 height 13
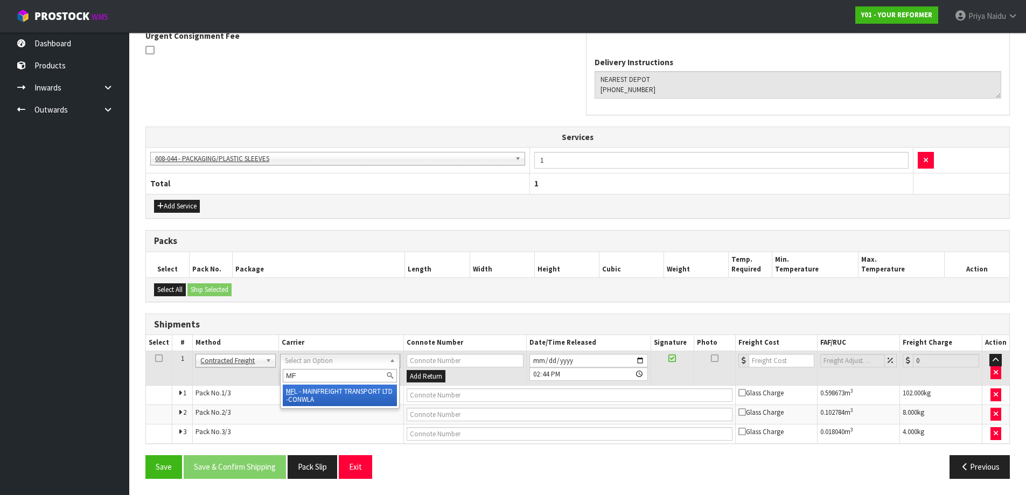
type input "MF"
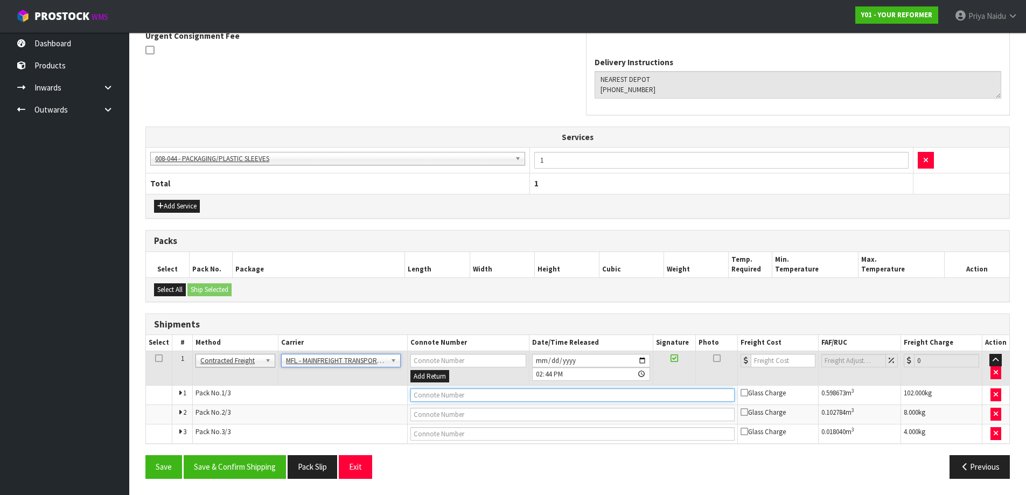
click at [431, 396] on input "text" at bounding box center [572, 394] width 324 height 13
paste input "FWM58324800"
type input "FWM58324800"
click at [778, 362] on input "number" at bounding box center [783, 360] width 65 height 13
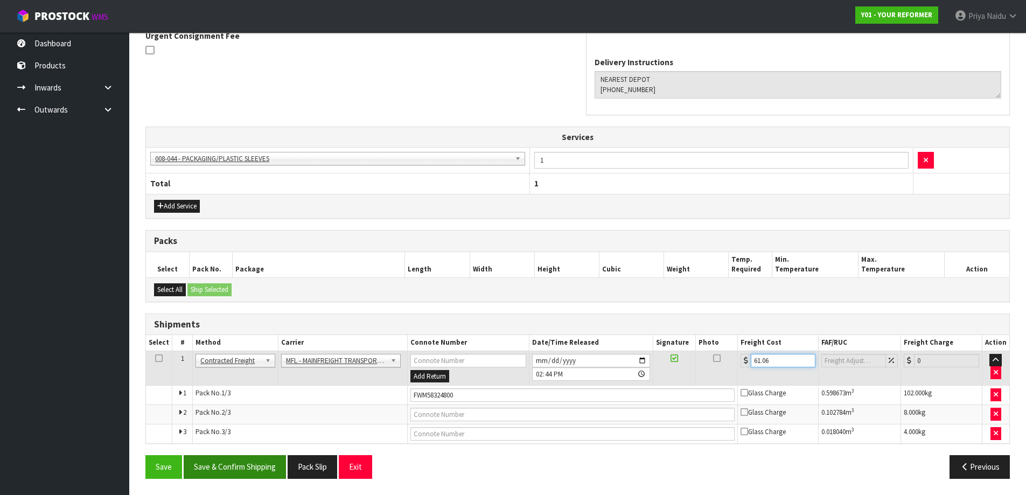
type input "61.06"
click at [238, 473] on button "Save & Confirm Shipping" at bounding box center [235, 466] width 102 height 23
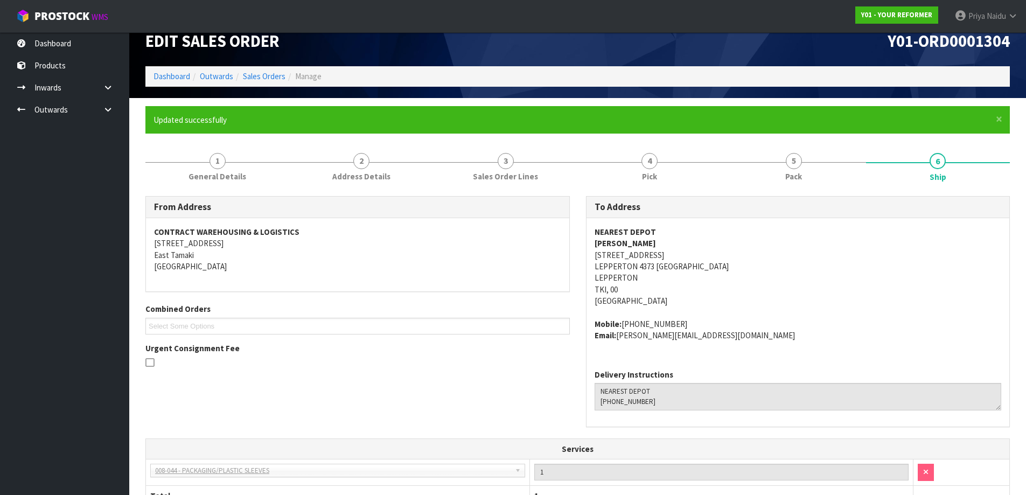
scroll to position [0, 0]
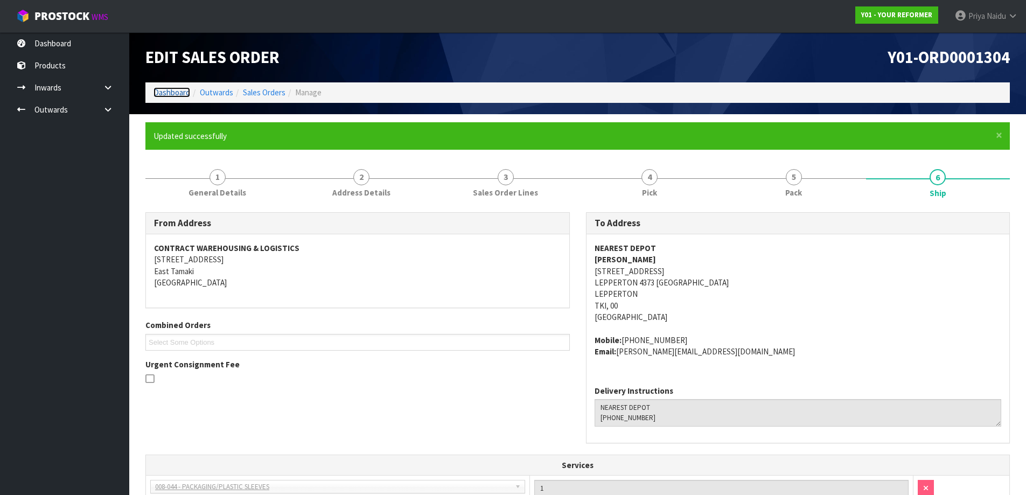
click at [161, 90] on link "Dashboard" at bounding box center [171, 92] width 37 height 10
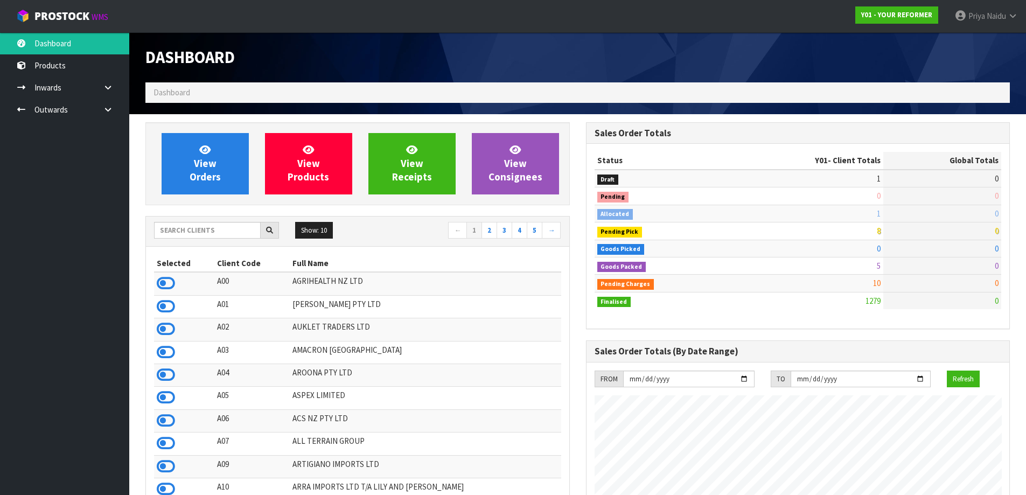
scroll to position [816, 440]
click at [185, 227] on input "text" at bounding box center [207, 230] width 107 height 17
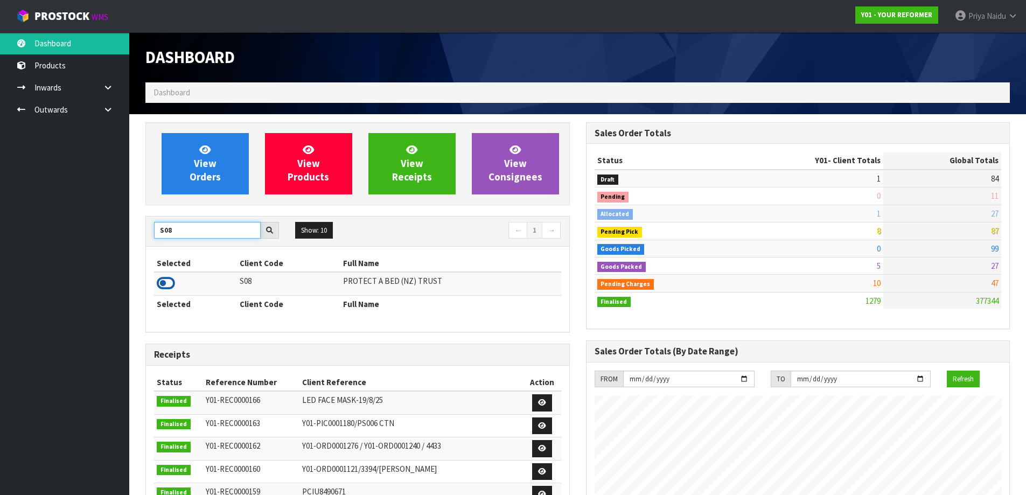
type input "S08"
click at [163, 284] on icon at bounding box center [166, 283] width 18 height 16
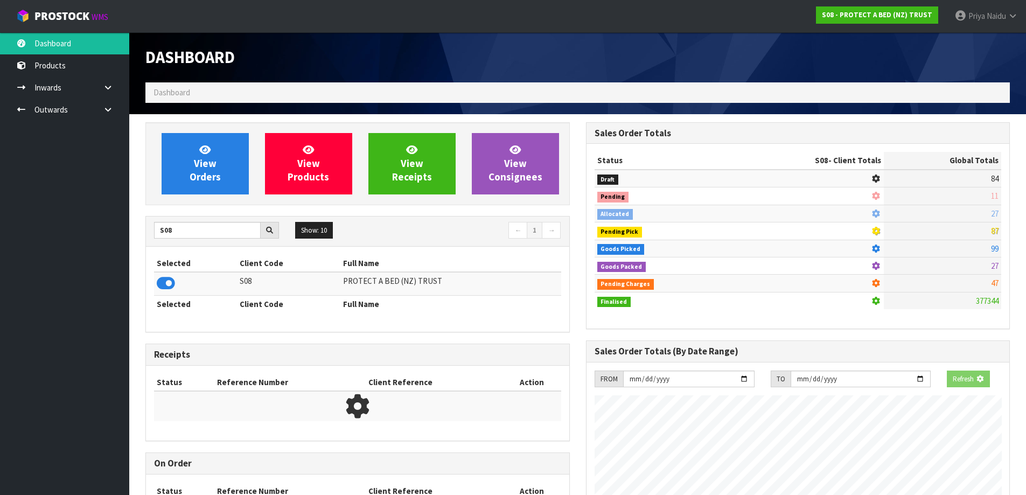
scroll to position [537836, 538067]
click at [235, 188] on link "View Orders" at bounding box center [205, 163] width 87 height 61
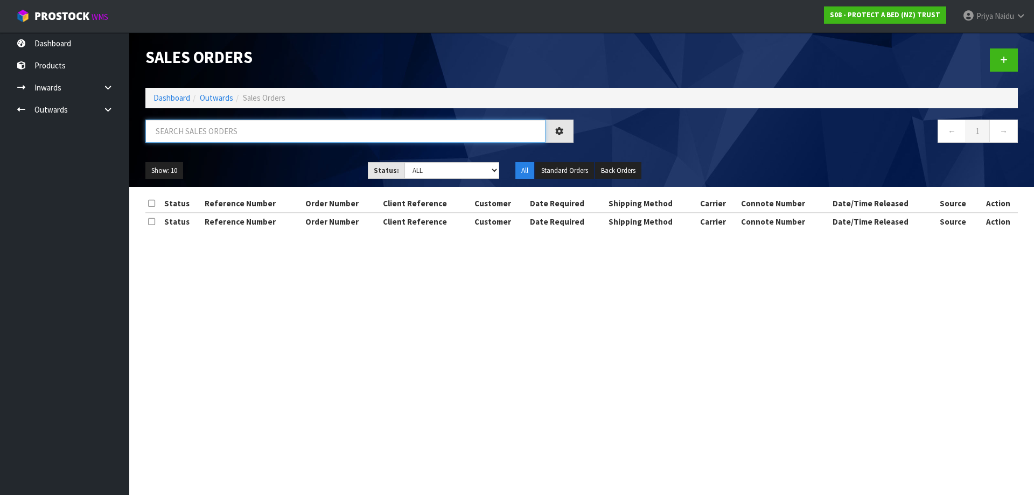
click at [230, 125] on input "text" at bounding box center [345, 131] width 400 height 23
type input "33057"
click at [445, 174] on select "Draft Pending Allocated Pending Pick Goods Picked Goods Packed Pending Charges …" at bounding box center [451, 170] width 95 height 17
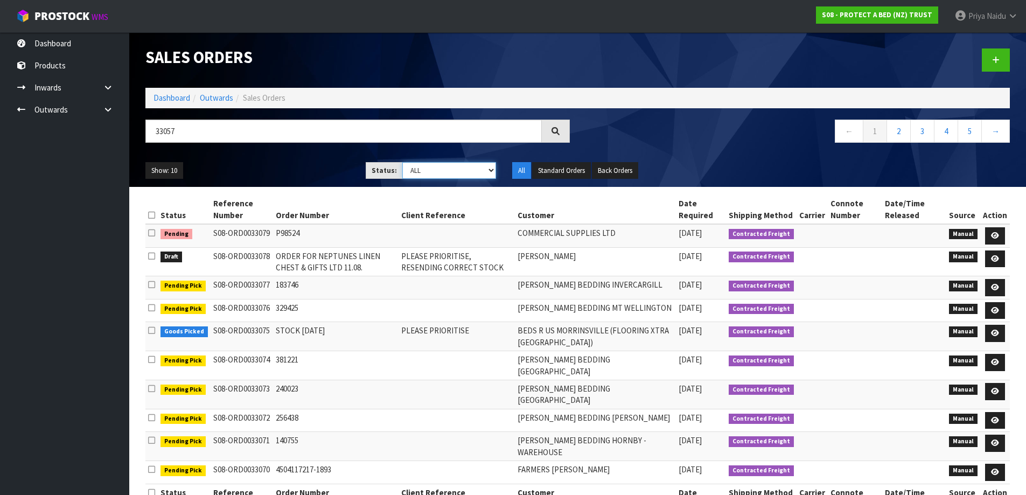
select select "string:5"
click at [402, 162] on select "Draft Pending Allocated Pending Pick Goods Picked Goods Packed Pending Charges …" at bounding box center [449, 170] width 94 height 17
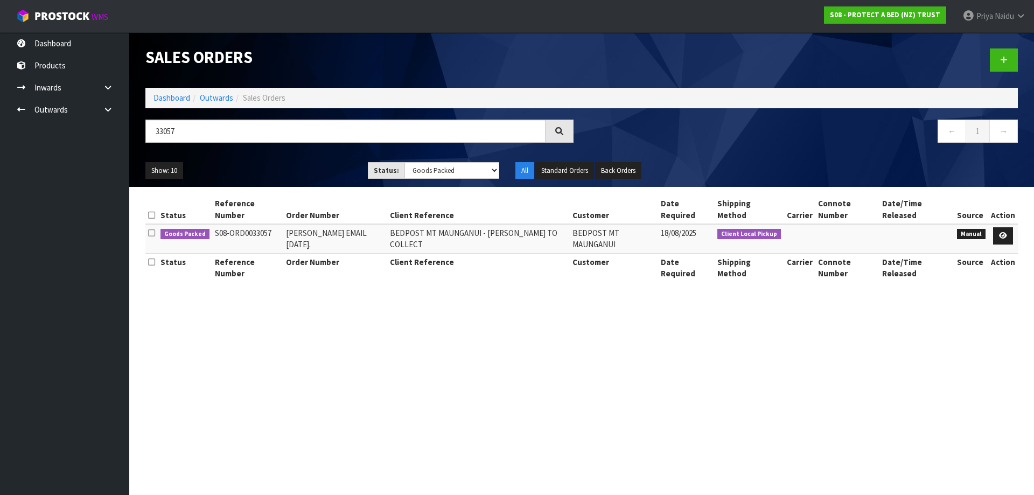
click at [292, 172] on ul "Show: 10 5 10 25 50" at bounding box center [248, 170] width 206 height 17
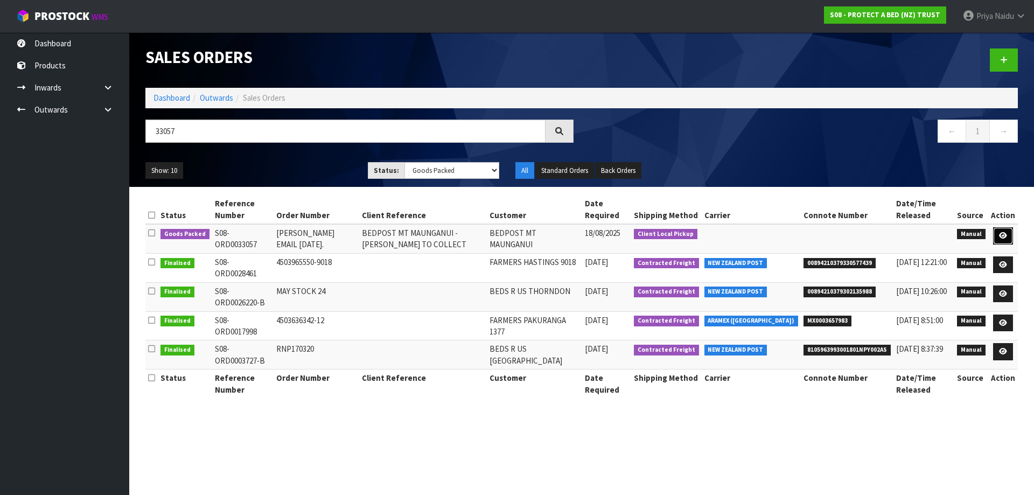
click at [1003, 229] on link at bounding box center [1003, 235] width 20 height 17
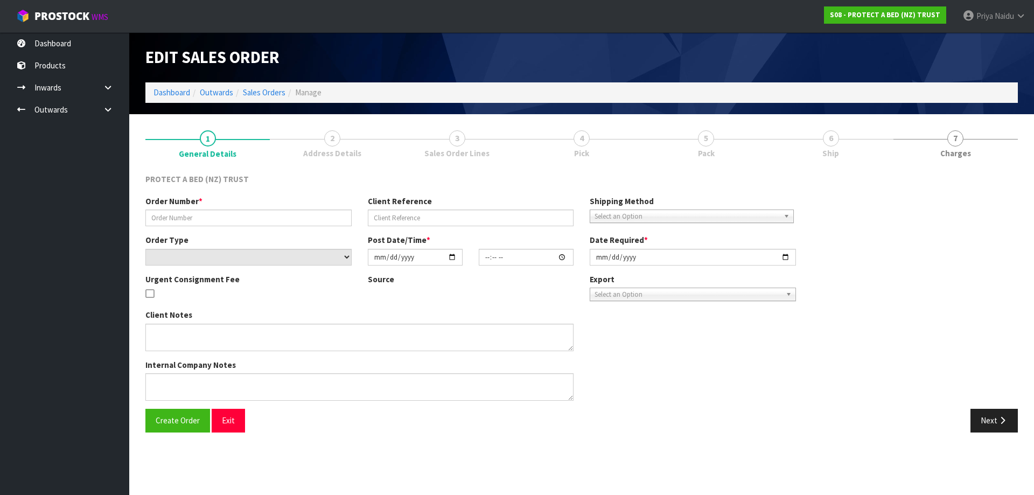
type input "[PERSON_NAME] EMAIL [DATE]."
type input "BEDPOST MT MAUNGANUI - [PERSON_NAME] TO COLLECT"
select select "number:0"
type input "[DATE]"
type input "11:35:00.000"
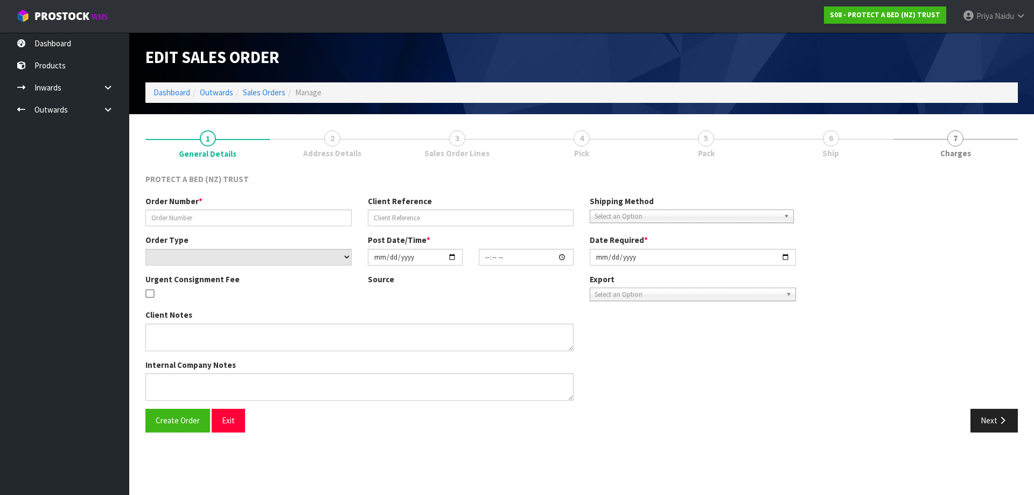
type input "[DATE]"
type textarea "AT NO CHARGE - I WILL PICK THIS UP FROM CWL [DATE]."
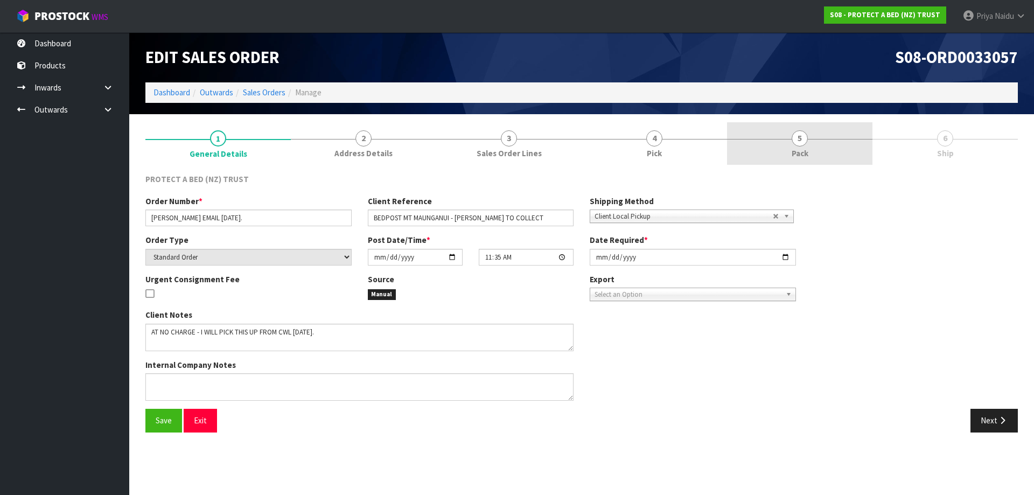
click at [816, 150] on link "5 Pack" at bounding box center [799, 143] width 145 height 43
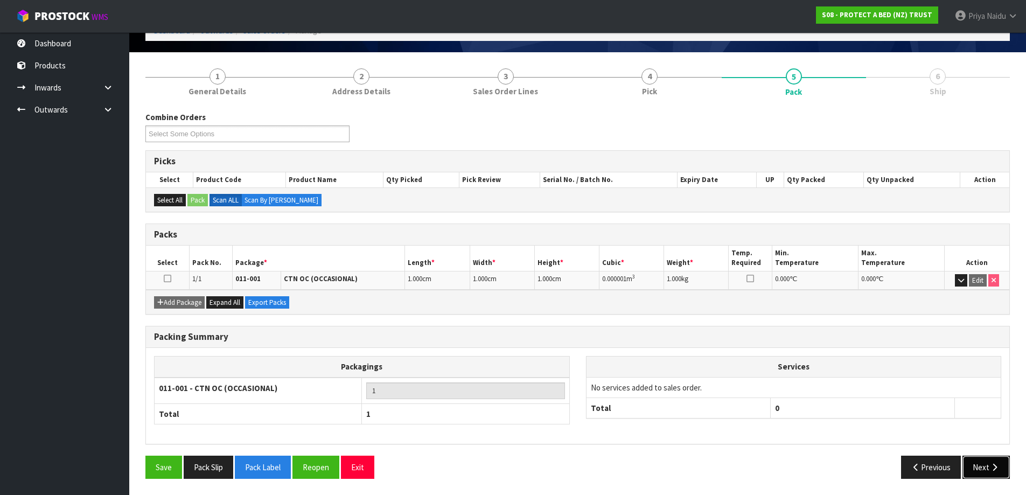
click at [992, 465] on icon "button" at bounding box center [994, 467] width 10 height 8
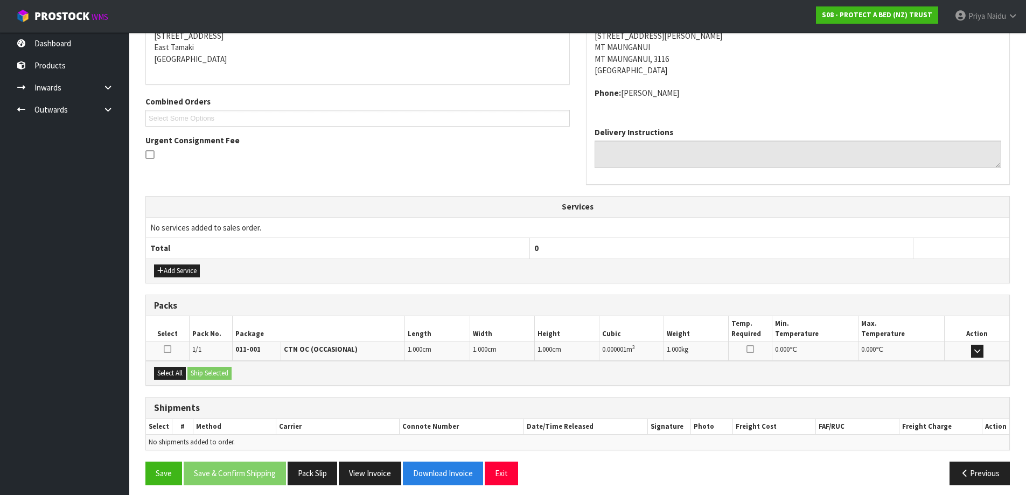
scroll to position [191, 0]
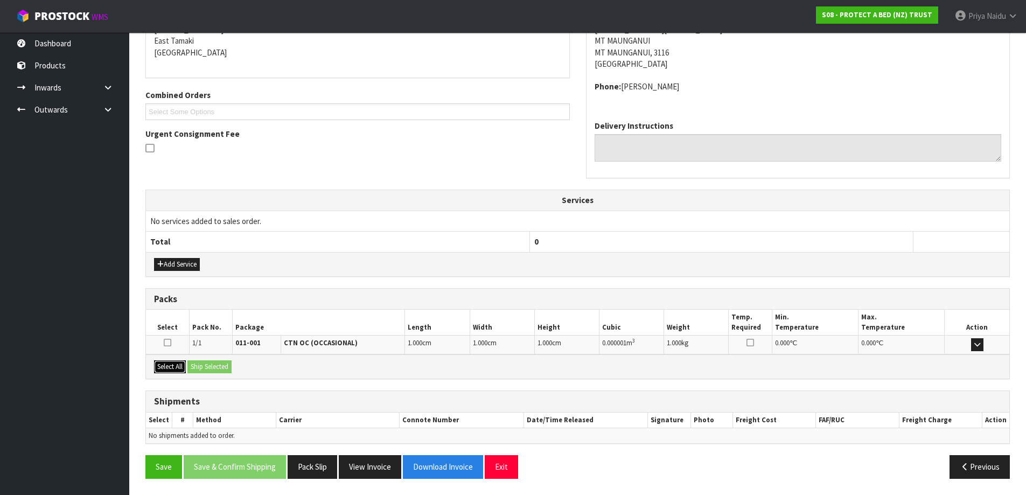
click at [179, 368] on button "Select All" at bounding box center [170, 366] width 32 height 13
drag, startPoint x: 204, startPoint y: 367, endPoint x: 215, endPoint y: 367, distance: 11.8
click at [206, 367] on button "Ship Selected" at bounding box center [209, 366] width 44 height 13
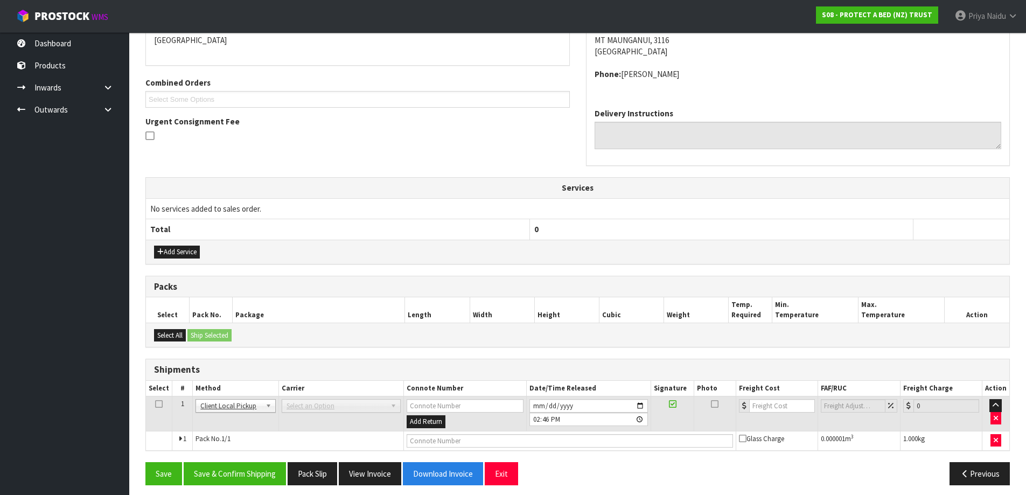
scroll to position [210, 0]
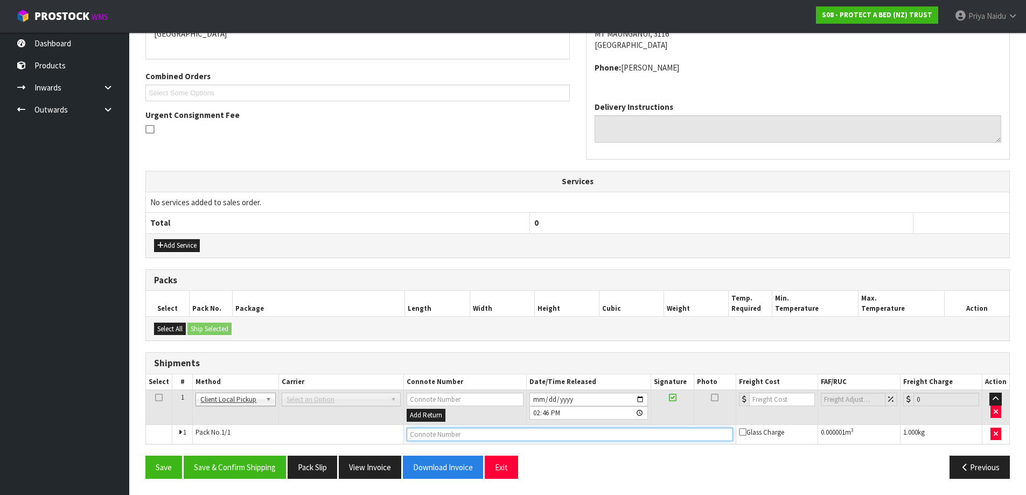
click at [445, 437] on input "text" at bounding box center [570, 434] width 326 height 13
type input "CUSTOMER COLLECTED"
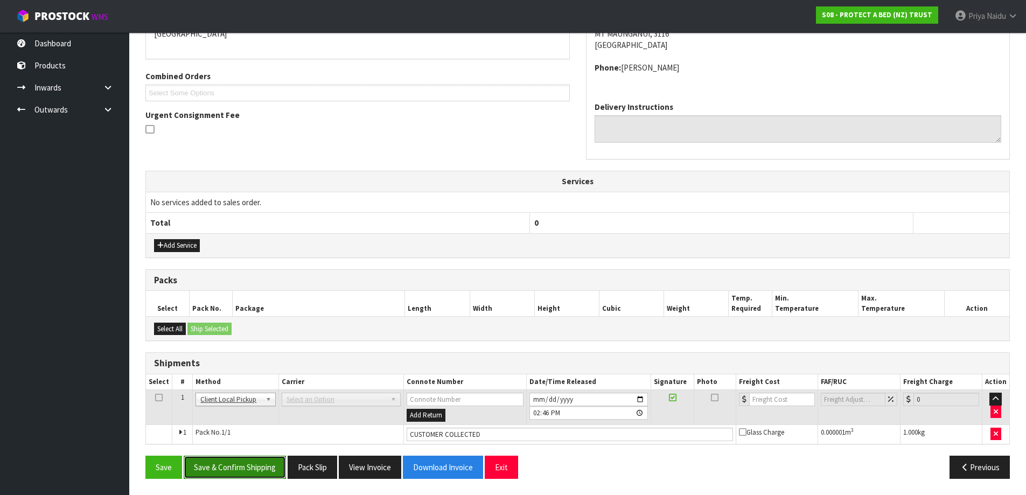
click at [274, 468] on button "Save & Confirm Shipping" at bounding box center [235, 467] width 102 height 23
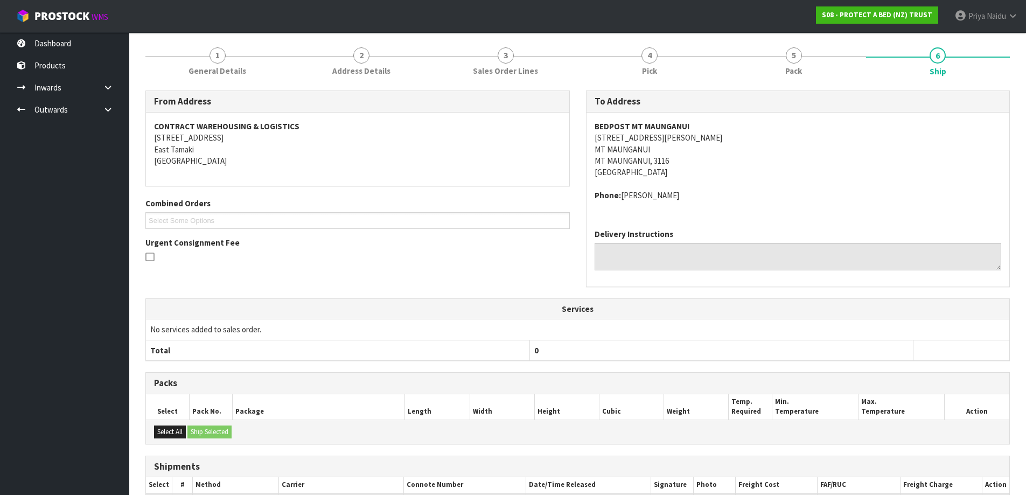
scroll to position [0, 0]
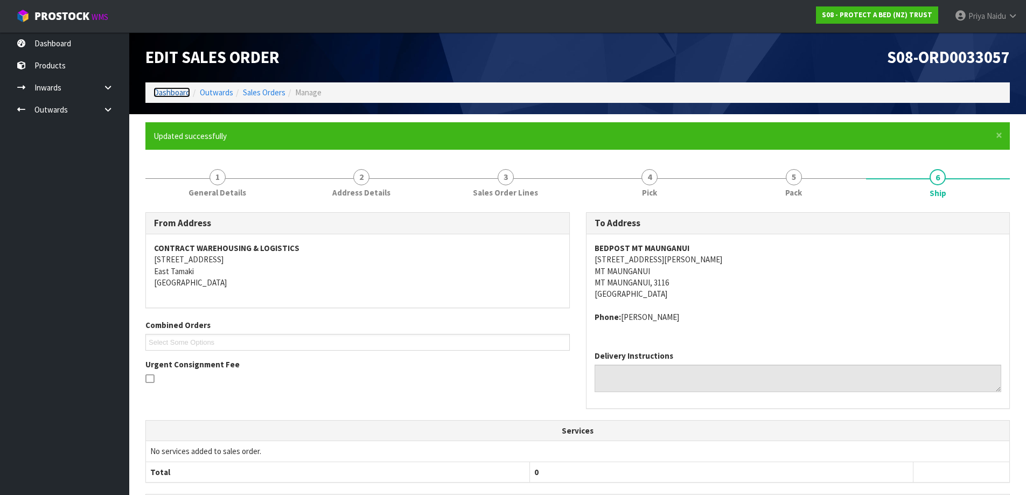
click at [165, 89] on link "Dashboard" at bounding box center [171, 92] width 37 height 10
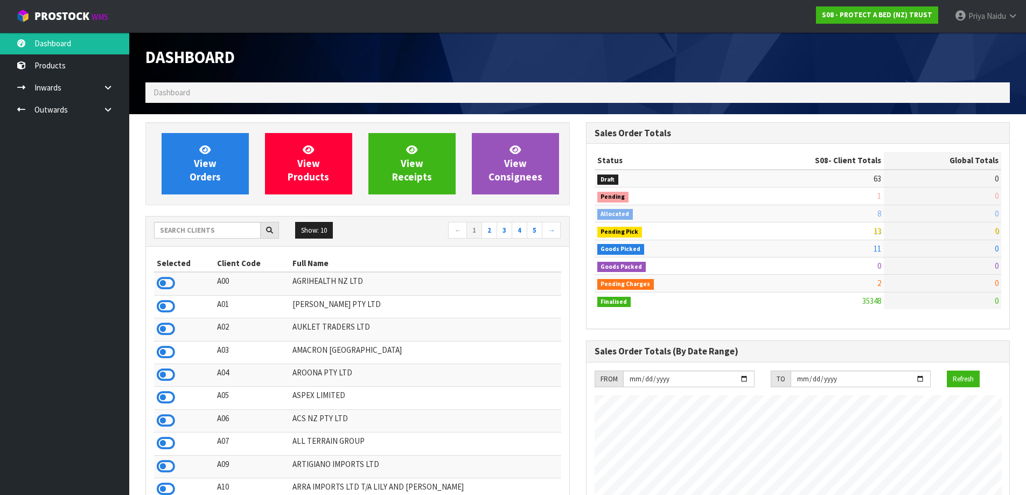
scroll to position [816, 440]
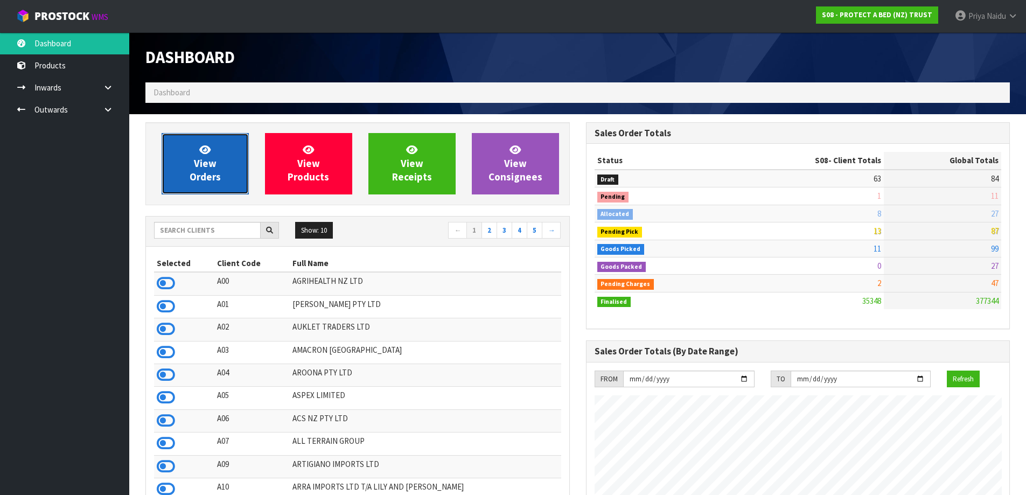
click at [218, 174] on span "View Orders" at bounding box center [205, 163] width 31 height 40
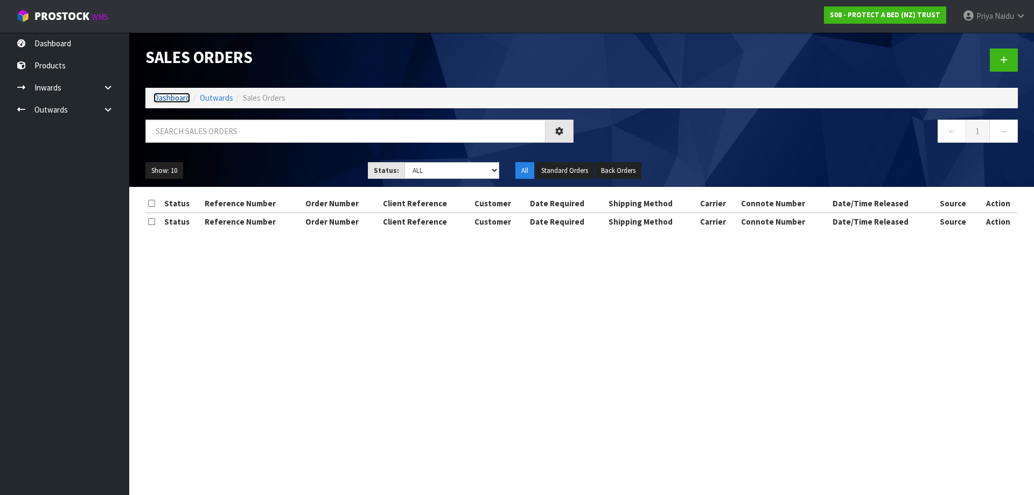
click at [180, 99] on link "Dashboard" at bounding box center [171, 98] width 37 height 10
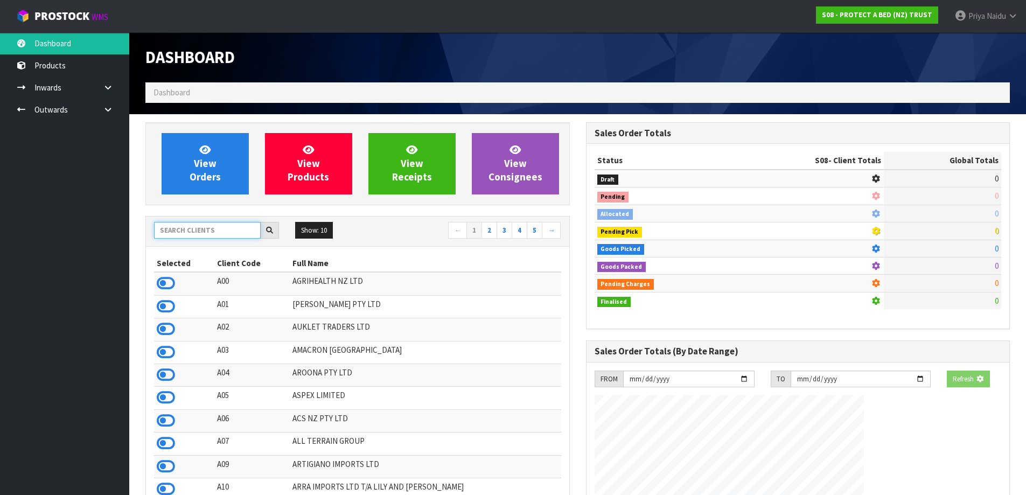
click at [207, 234] on input "text" at bounding box center [207, 230] width 107 height 17
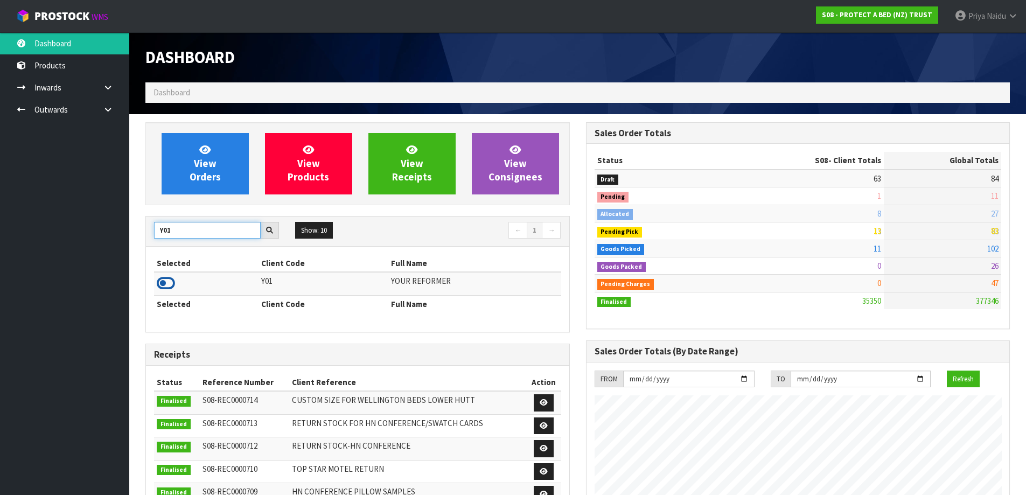
type input "Y01"
click at [171, 282] on icon at bounding box center [166, 283] width 18 height 16
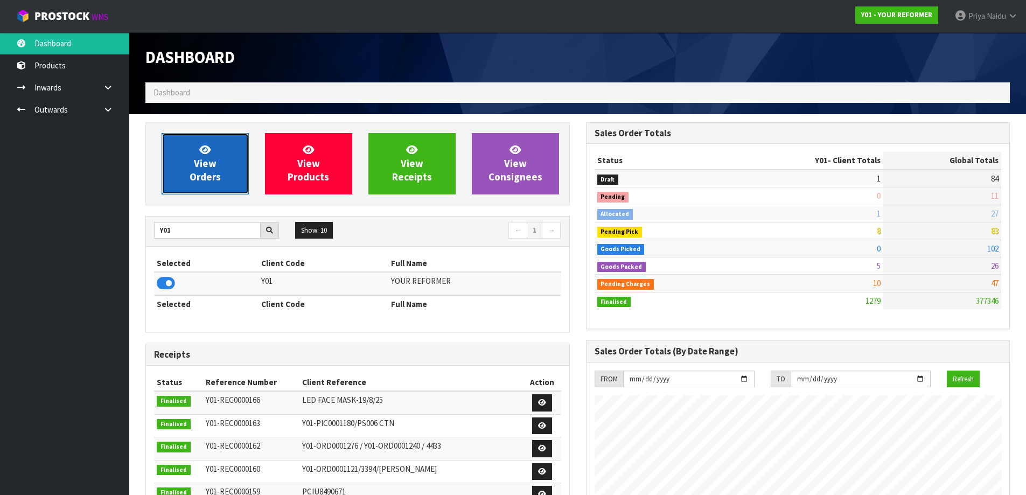
click at [201, 187] on link "View Orders" at bounding box center [205, 163] width 87 height 61
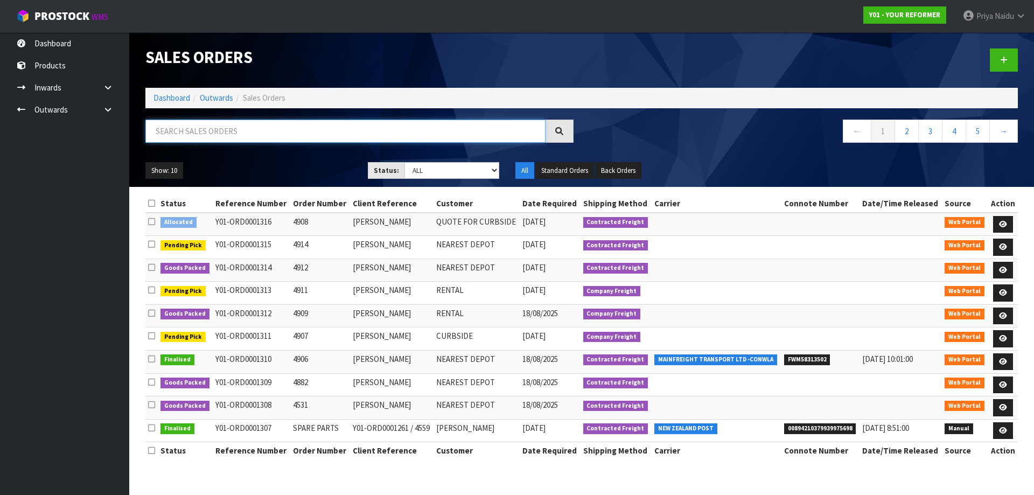
click at [239, 135] on input "text" at bounding box center [345, 131] width 400 height 23
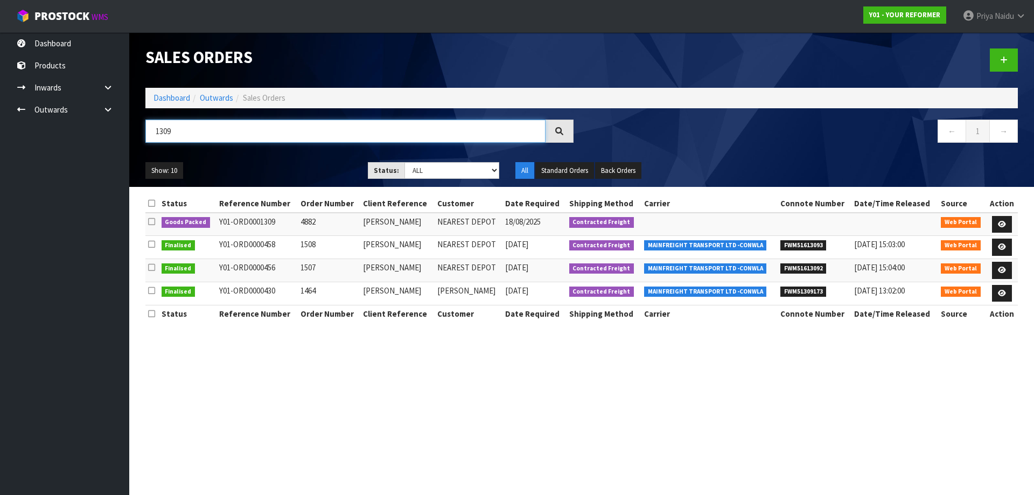
type input "1309"
click at [298, 176] on ul "Show: 10 5 10 25 50" at bounding box center [248, 170] width 206 height 17
click at [998, 223] on icon at bounding box center [1002, 224] width 8 height 7
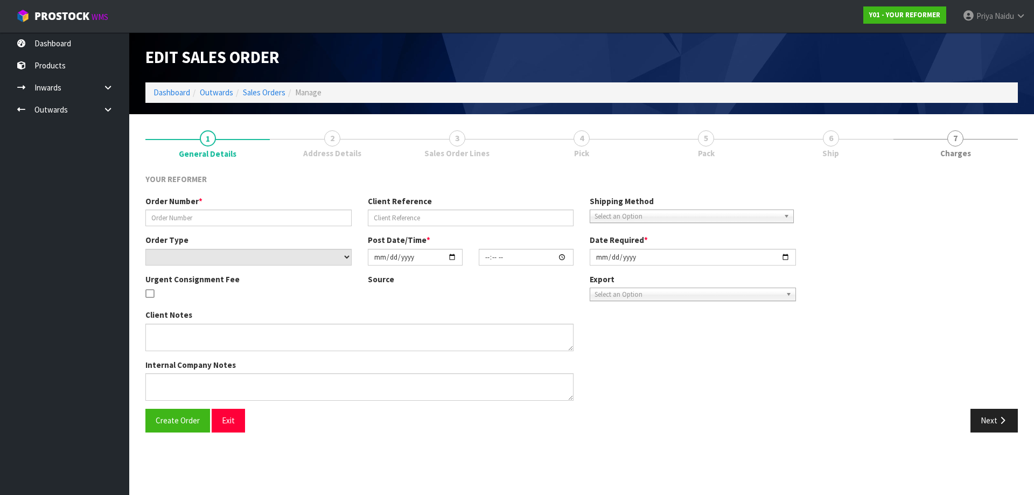
type input "4882"
type input "[PERSON_NAME]"
select select "number:0"
type input "[DATE]"
type input "10:48:00.000"
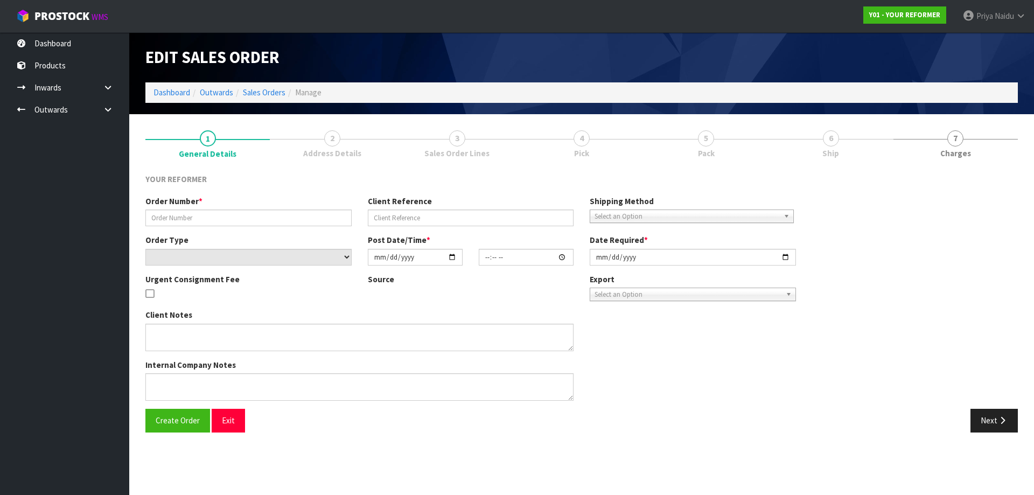
type input "[DATE]"
type textarea "[PERSON_NAME] [STREET_ADDRESS][PERSON_NAME][PERSON_NAME] [PHONE_NUMBER]"
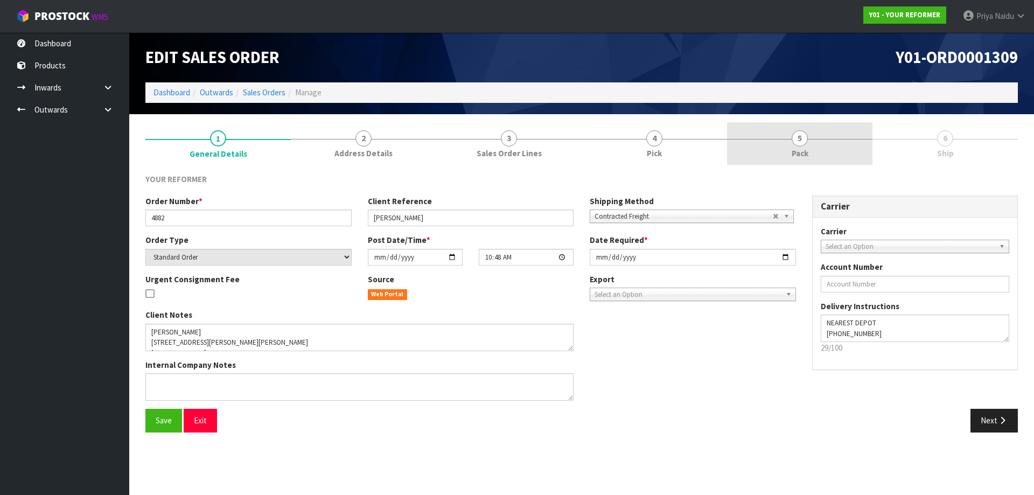
click at [798, 137] on span "5" at bounding box center [800, 138] width 16 height 16
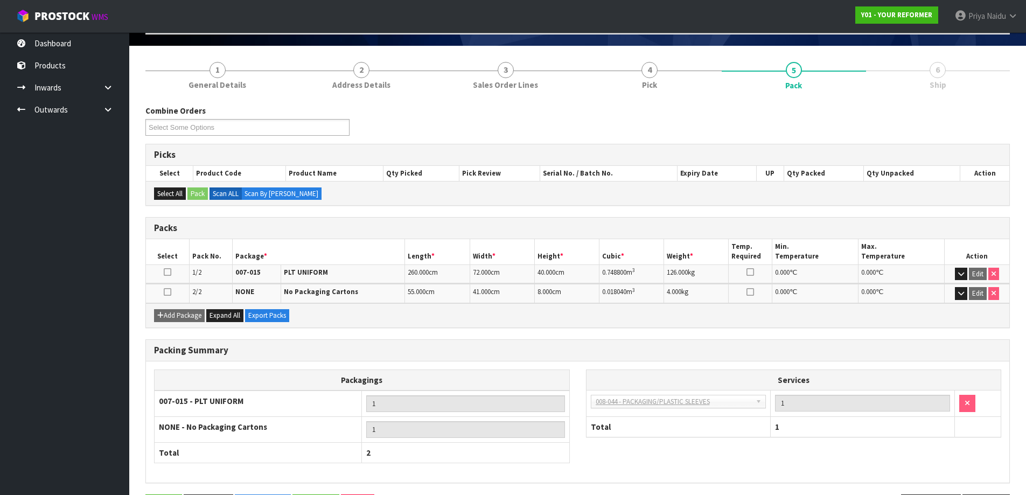
scroll to position [108, 0]
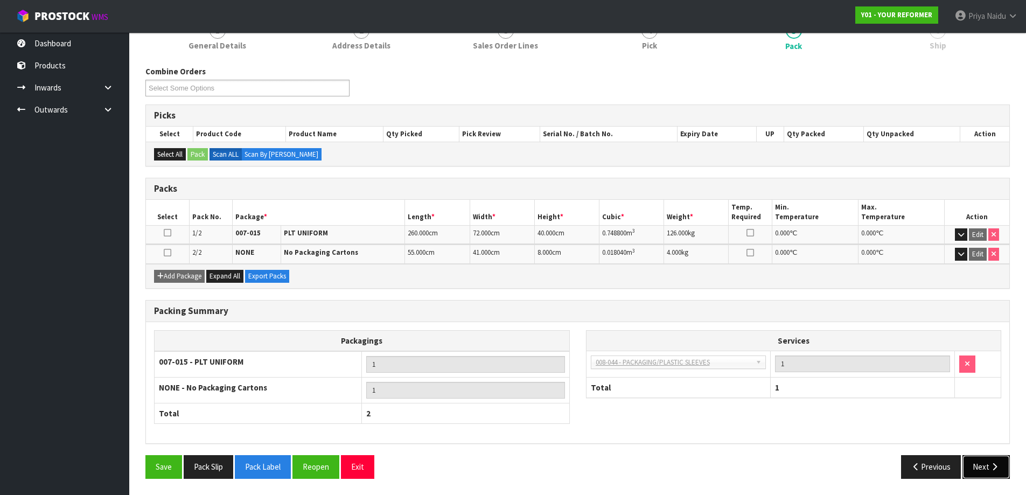
click at [993, 465] on icon "button" at bounding box center [994, 467] width 10 height 8
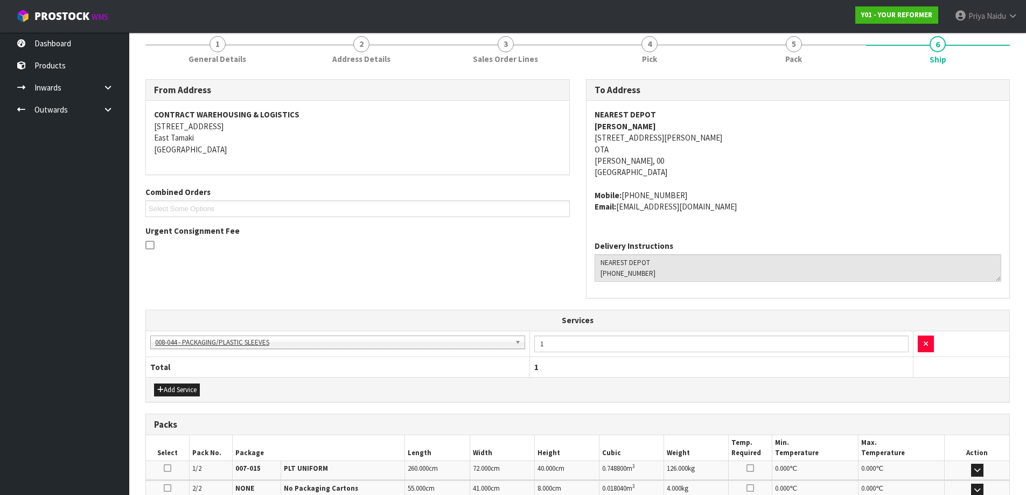
scroll to position [0, 0]
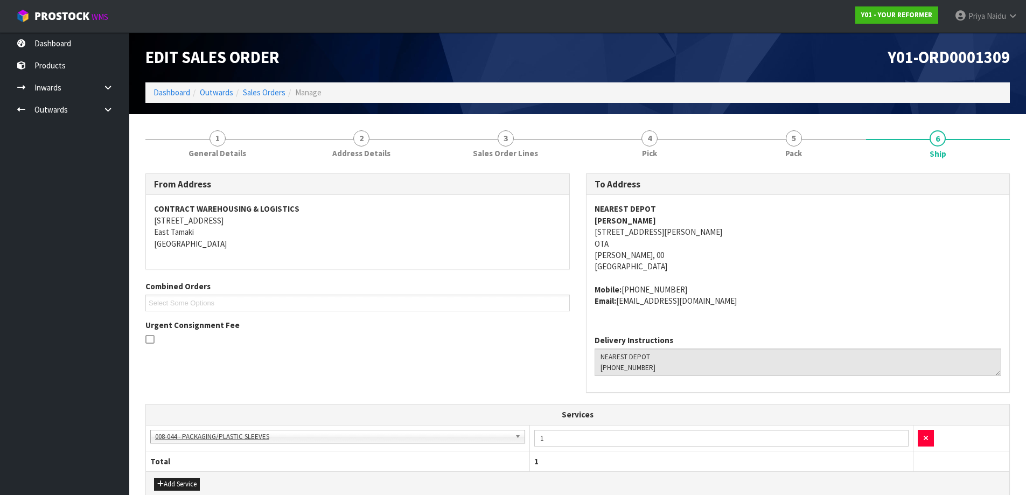
click at [760, 273] on span "NEAREST DEPOT [PERSON_NAME] [STREET_ADDRESS][PERSON_NAME][PERSON_NAME] Mobile: …" at bounding box center [798, 254] width 407 height 103
drag, startPoint x: 589, startPoint y: 255, endPoint x: 626, endPoint y: 258, distance: 37.3
click at [626, 258] on div "NEAREST DEPOT [PERSON_NAME] [STREET_ADDRESS][PERSON_NAME][PERSON_NAME] Mobile: …" at bounding box center [797, 260] width 423 height 131
drag, startPoint x: 589, startPoint y: 233, endPoint x: 746, endPoint y: 238, distance: 157.3
click at [746, 238] on div "NEAREST DEPOT [PERSON_NAME] [STREET_ADDRESS][PERSON_NAME][PERSON_NAME] Mobile: …" at bounding box center [797, 260] width 423 height 131
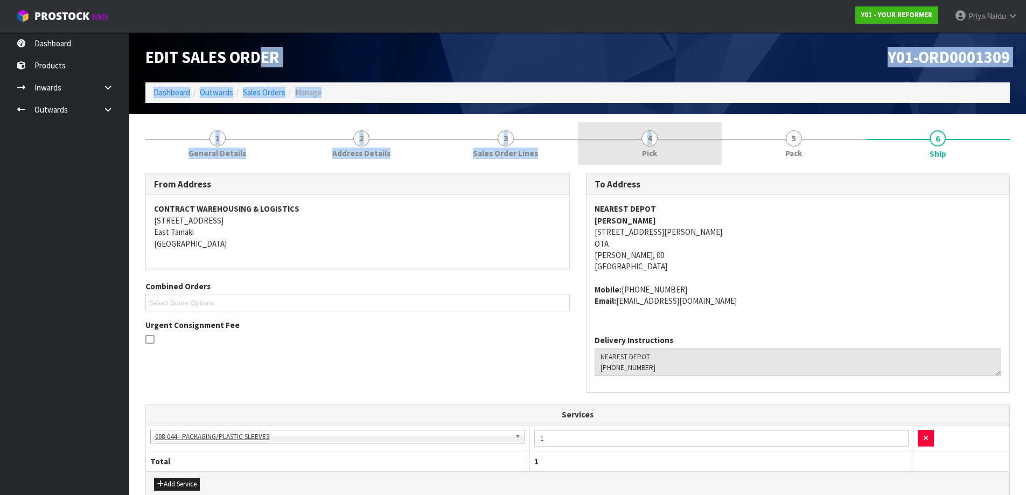
drag, startPoint x: 632, startPoint y: 121, endPoint x: 686, endPoint y: 153, distance: 63.3
click at [681, 139] on div "Edit Sales Order Y01-ORD0001309 Dashboard Outwards Sales Orders Manage 1 Genera…" at bounding box center [513, 367] width 1026 height 734
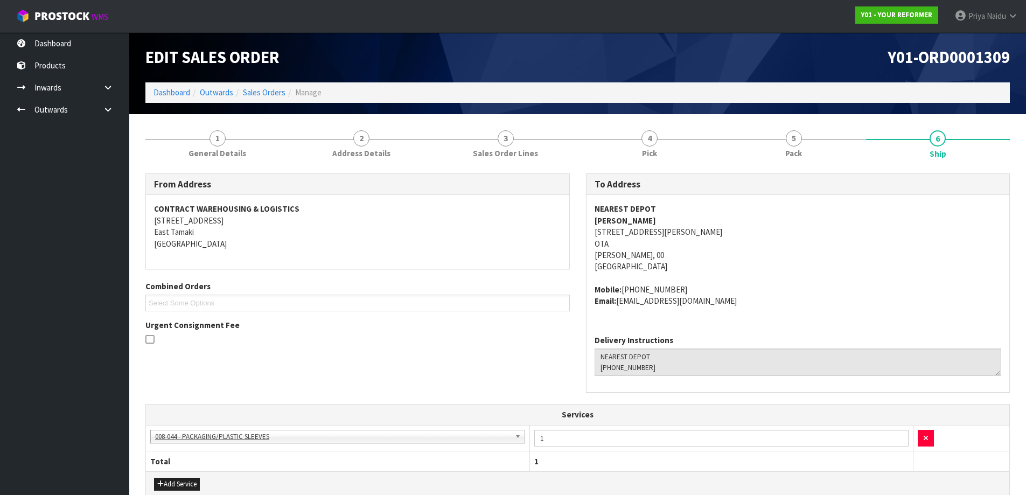
click at [746, 262] on address "NEAREST DEPOT [PERSON_NAME] [STREET_ADDRESS][PERSON_NAME][PERSON_NAME]" at bounding box center [798, 237] width 407 height 69
click at [746, 263] on address "NEAREST DEPOT [PERSON_NAME] [STREET_ADDRESS][PERSON_NAME][PERSON_NAME]" at bounding box center [798, 237] width 407 height 69
click at [861, 265] on address "NEAREST DEPOT [PERSON_NAME] [STREET_ADDRESS][PERSON_NAME][PERSON_NAME]" at bounding box center [798, 237] width 407 height 69
drag, startPoint x: 622, startPoint y: 292, endPoint x: 688, endPoint y: 280, distance: 66.8
click at [688, 280] on span "NEAREST DEPOT [PERSON_NAME] [STREET_ADDRESS][PERSON_NAME][PERSON_NAME] Mobile: …" at bounding box center [798, 254] width 407 height 103
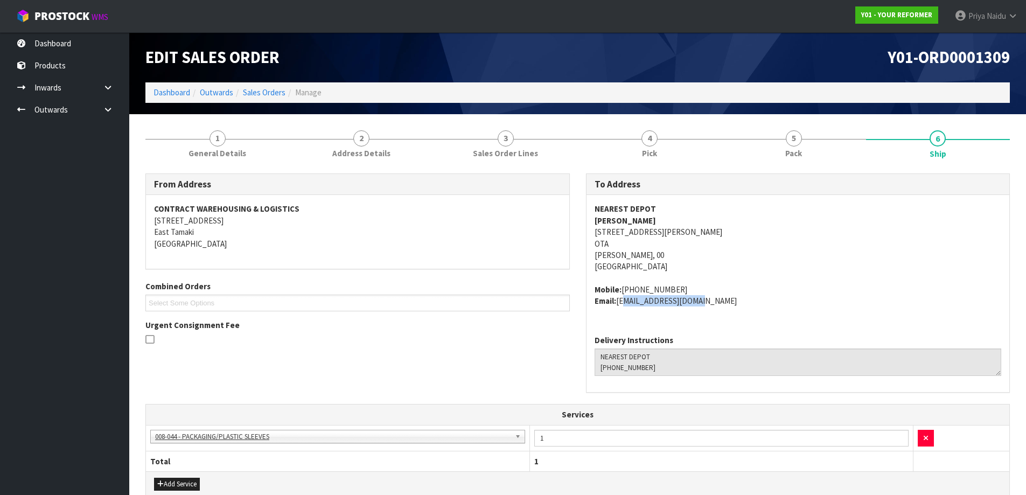
drag, startPoint x: 618, startPoint y: 304, endPoint x: 723, endPoint y: 321, distance: 106.5
click at [723, 321] on div "NEAREST DEPOT [PERSON_NAME] [STREET_ADDRESS][PERSON_NAME][PERSON_NAME] Mobile: …" at bounding box center [797, 260] width 423 height 131
drag, startPoint x: 586, startPoint y: 218, endPoint x: 648, endPoint y: 221, distance: 62.0
click at [648, 221] on div "NEAREST DEPOT [PERSON_NAME] [STREET_ADDRESS][PERSON_NAME][PERSON_NAME] Mobile: …" at bounding box center [797, 260] width 423 height 131
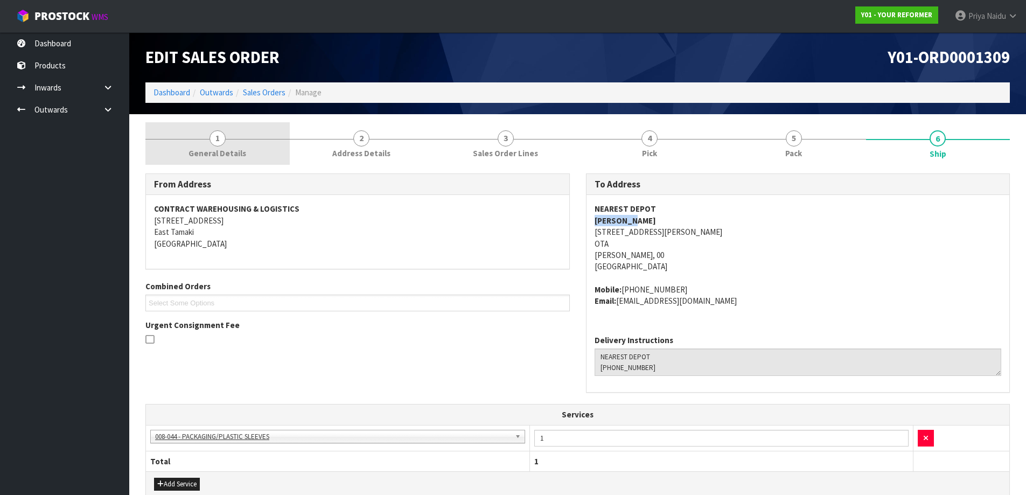
click at [235, 163] on link "1 General Details" at bounding box center [217, 143] width 144 height 43
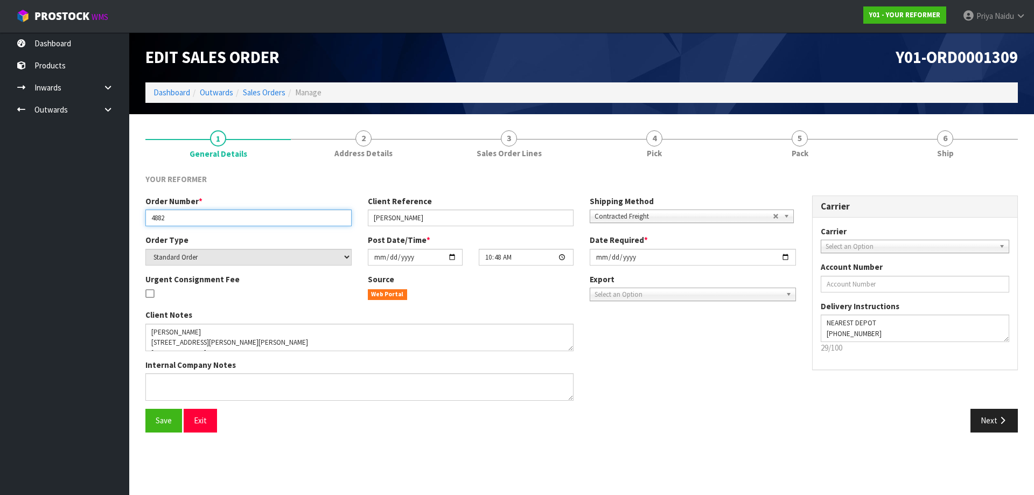
drag, startPoint x: 150, startPoint y: 217, endPoint x: 204, endPoint y: 218, distance: 53.3
click at [204, 218] on input "4882" at bounding box center [248, 217] width 206 height 17
drag, startPoint x: 372, startPoint y: 218, endPoint x: 448, endPoint y: 217, distance: 75.9
click at [448, 217] on input "[PERSON_NAME]" at bounding box center [471, 217] width 206 height 17
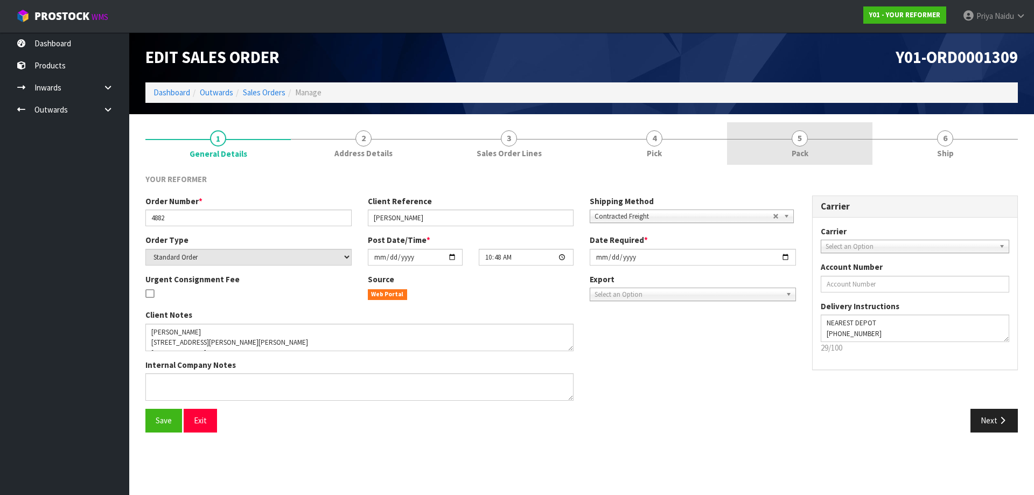
drag, startPoint x: 800, startPoint y: 160, endPoint x: 792, endPoint y: 164, distance: 8.9
click at [800, 160] on link "5 Pack" at bounding box center [799, 143] width 145 height 43
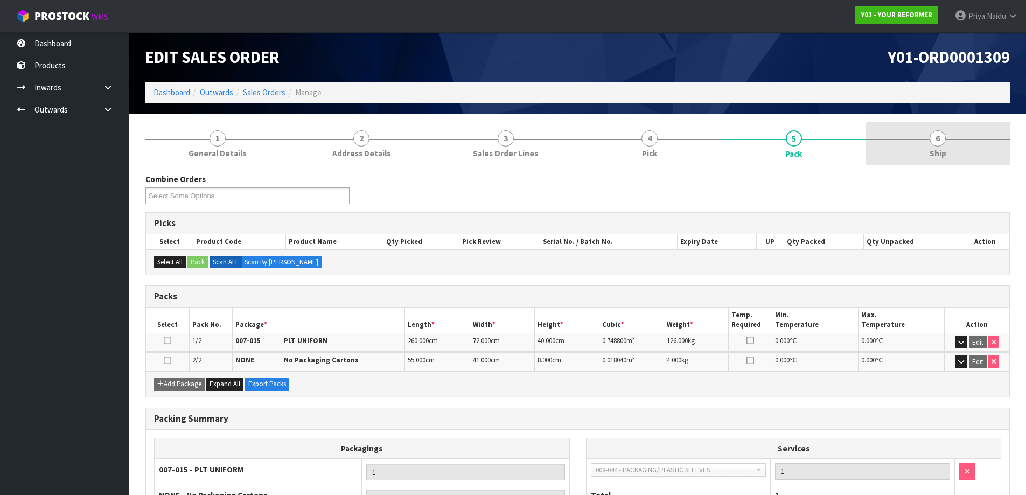
drag, startPoint x: 929, startPoint y: 138, endPoint x: 922, endPoint y: 151, distance: 14.7
click at [929, 138] on span "6" at bounding box center [937, 138] width 16 height 16
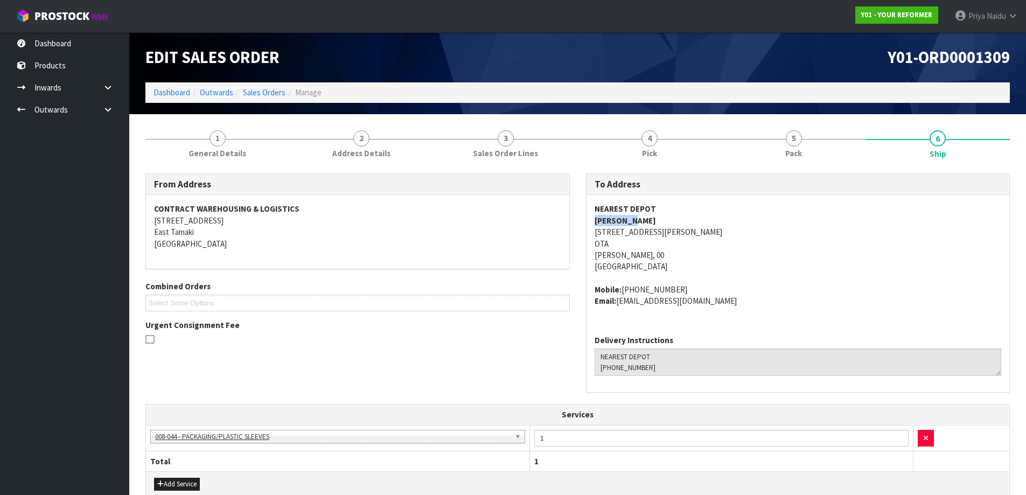
drag, startPoint x: 589, startPoint y: 217, endPoint x: 677, endPoint y: 221, distance: 87.9
click at [677, 221] on div "NEAREST DEPOT [PERSON_NAME] [STREET_ADDRESS][PERSON_NAME][PERSON_NAME] Mobile: …" at bounding box center [797, 260] width 423 height 131
drag, startPoint x: 589, startPoint y: 289, endPoint x: 689, endPoint y: 275, distance: 101.1
click at [689, 275] on div "NEAREST DEPOT [PERSON_NAME] [STREET_ADDRESS][PERSON_NAME][PERSON_NAME] Mobile: …" at bounding box center [797, 260] width 423 height 131
click at [771, 148] on link "5 Pack" at bounding box center [794, 143] width 144 height 43
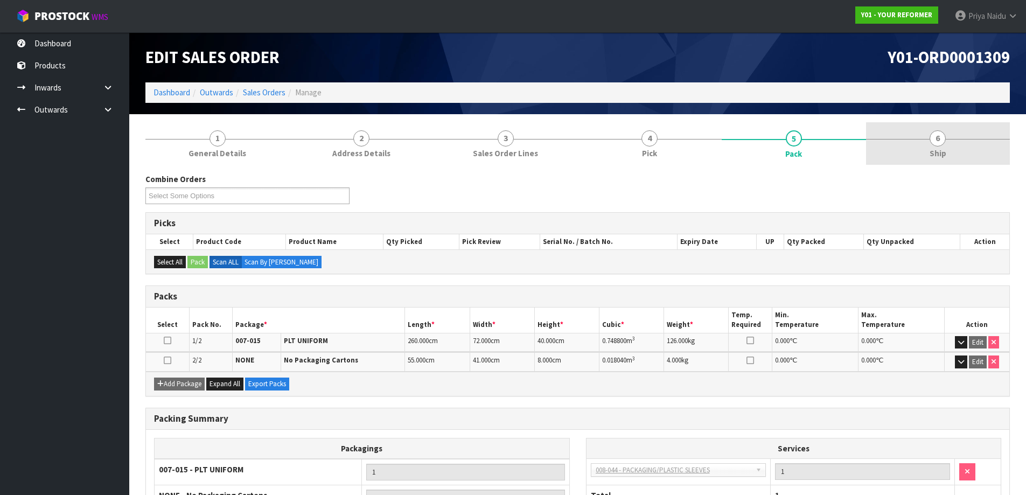
click at [941, 141] on span "6" at bounding box center [937, 138] width 16 height 16
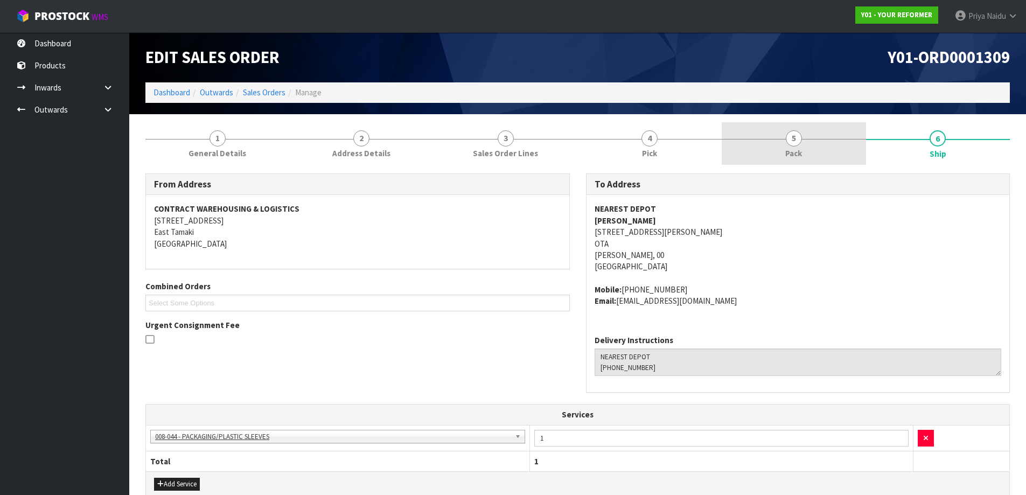
click at [795, 136] on span "5" at bounding box center [794, 138] width 16 height 16
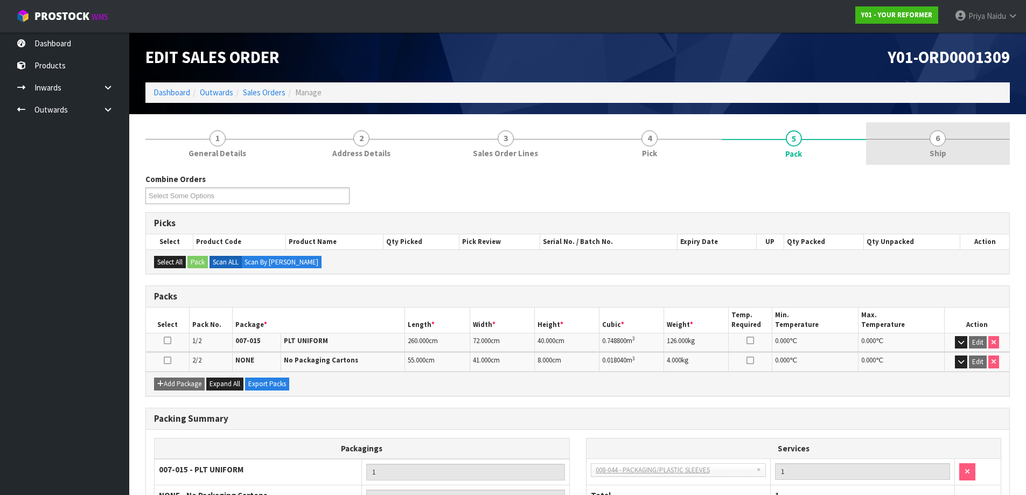
click at [983, 144] on link "6 Ship" at bounding box center [938, 143] width 144 height 43
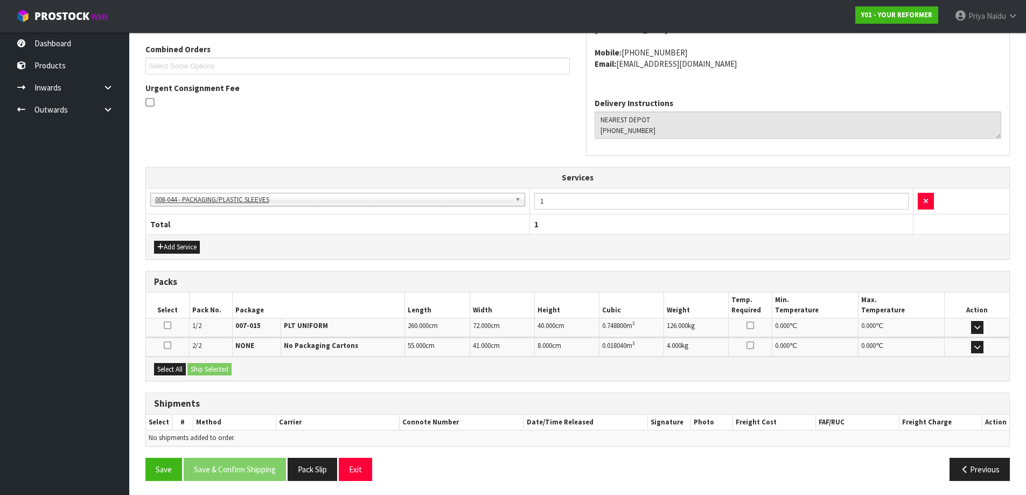
scroll to position [239, 0]
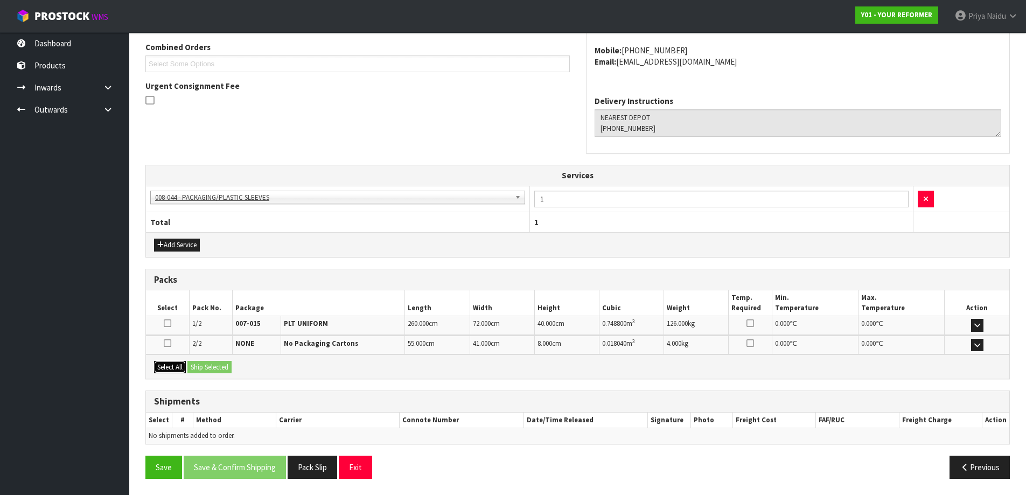
drag, startPoint x: 180, startPoint y: 364, endPoint x: 191, endPoint y: 364, distance: 11.3
click at [180, 364] on button "Select All" at bounding box center [170, 367] width 32 height 13
click at [192, 364] on button "Ship Selected" at bounding box center [209, 367] width 44 height 13
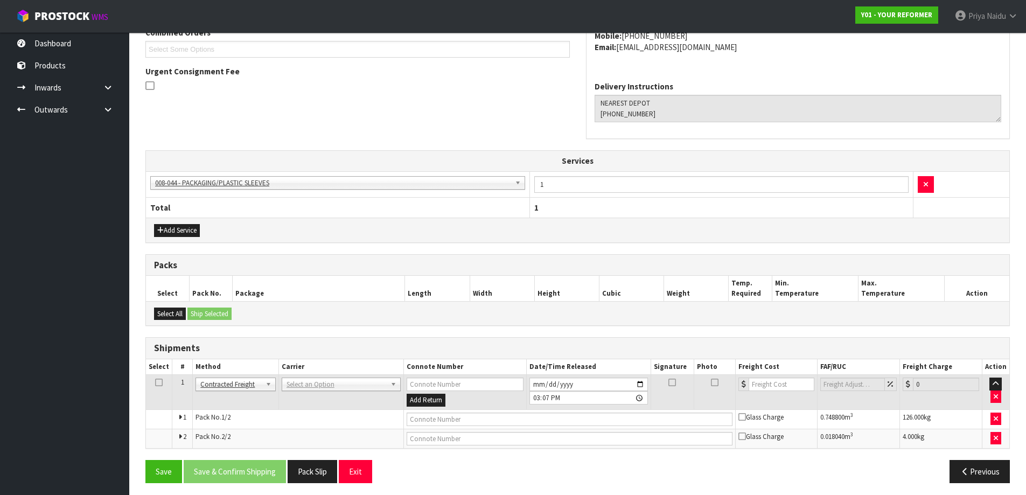
scroll to position [258, 0]
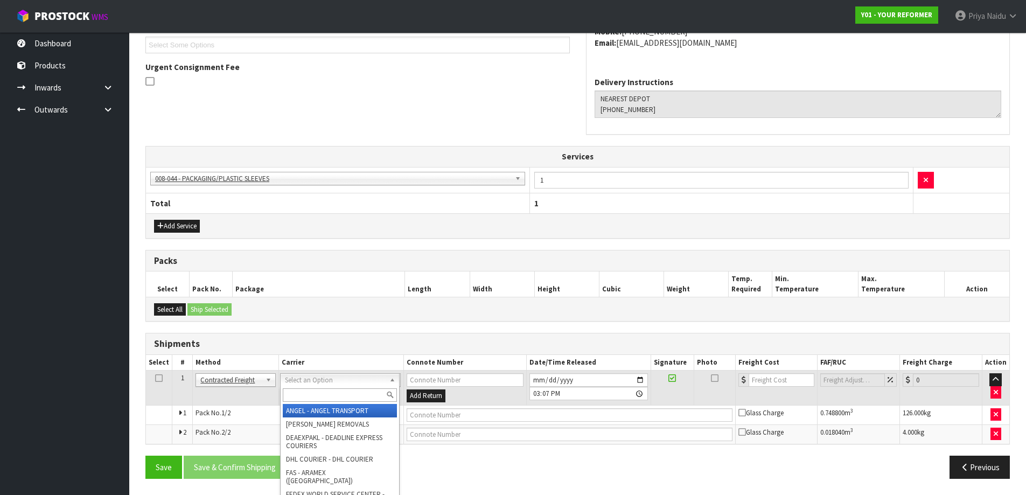
click at [312, 390] on input "text" at bounding box center [340, 394] width 114 height 13
type input "N"
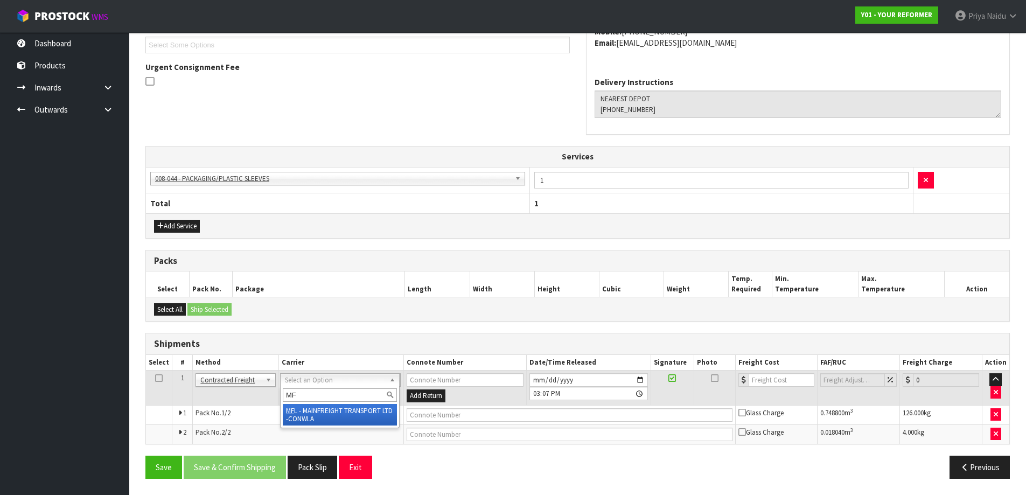
type input "MF"
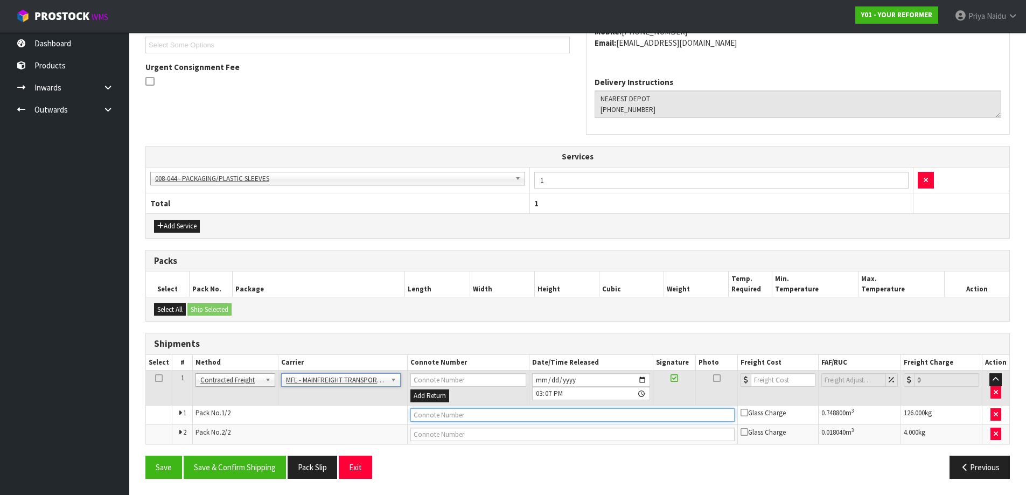
click at [437, 416] on input "text" at bounding box center [572, 414] width 324 height 13
paste input "FWM58325478"
type input "FWM58325478"
click at [771, 379] on input "number" at bounding box center [783, 379] width 65 height 13
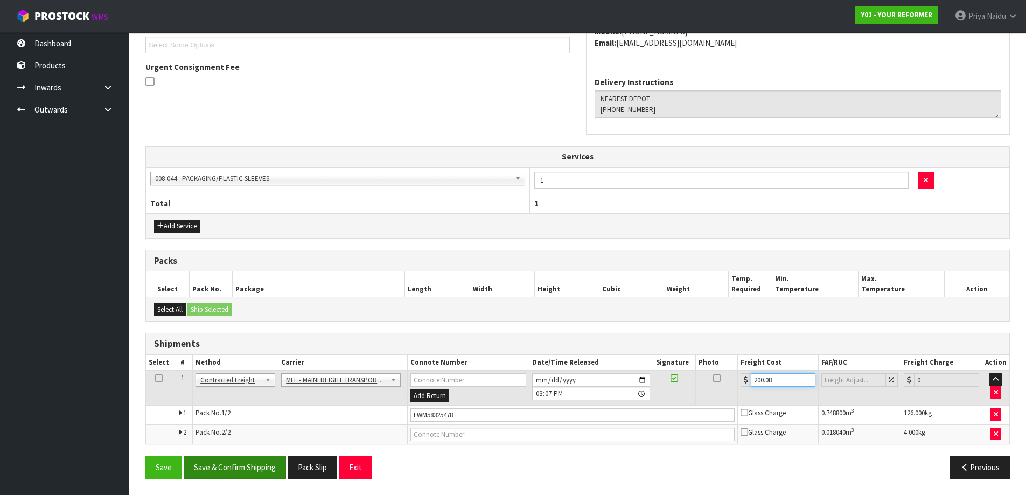
type input "200.08"
click at [254, 464] on button "Save & Confirm Shipping" at bounding box center [235, 467] width 102 height 23
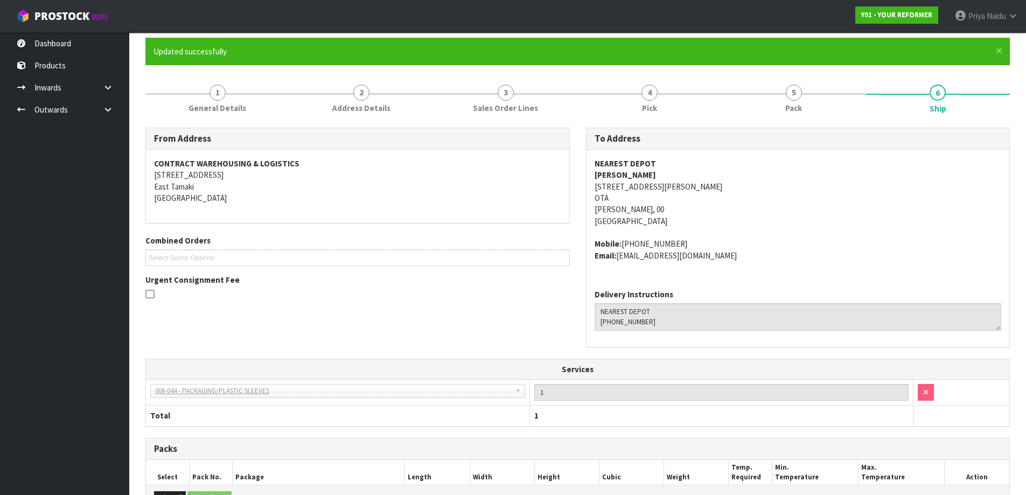
scroll to position [0, 0]
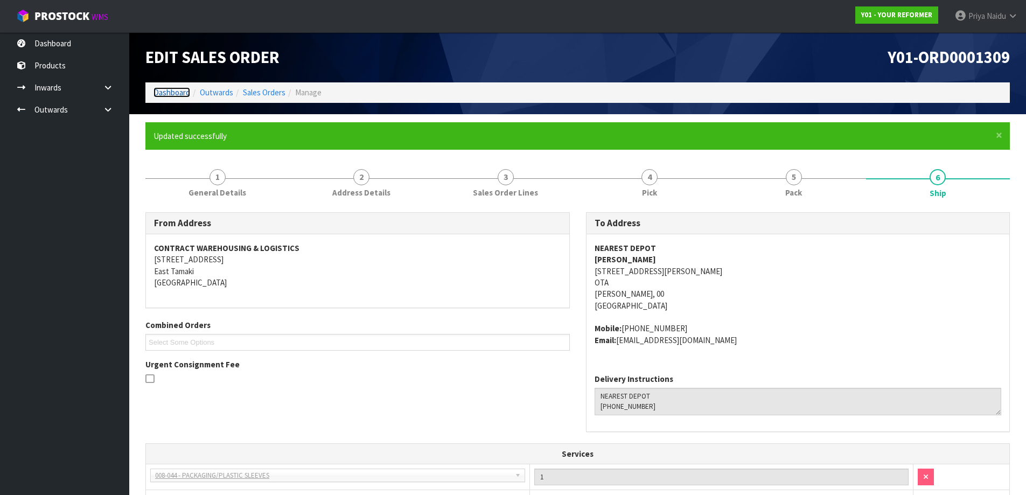
click at [177, 95] on link "Dashboard" at bounding box center [171, 92] width 37 height 10
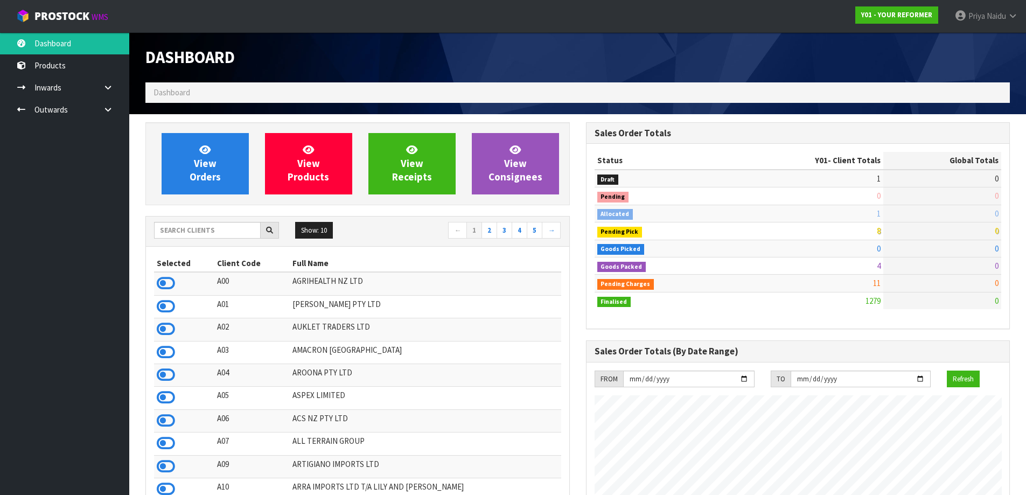
scroll to position [816, 440]
click at [208, 229] on input "text" at bounding box center [207, 230] width 107 height 17
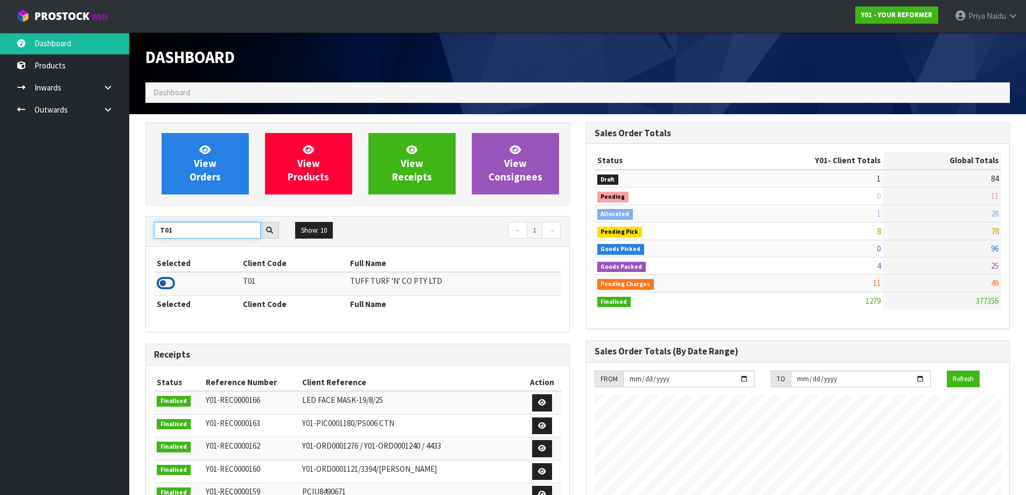
type input "T01"
click at [167, 285] on icon at bounding box center [166, 283] width 18 height 16
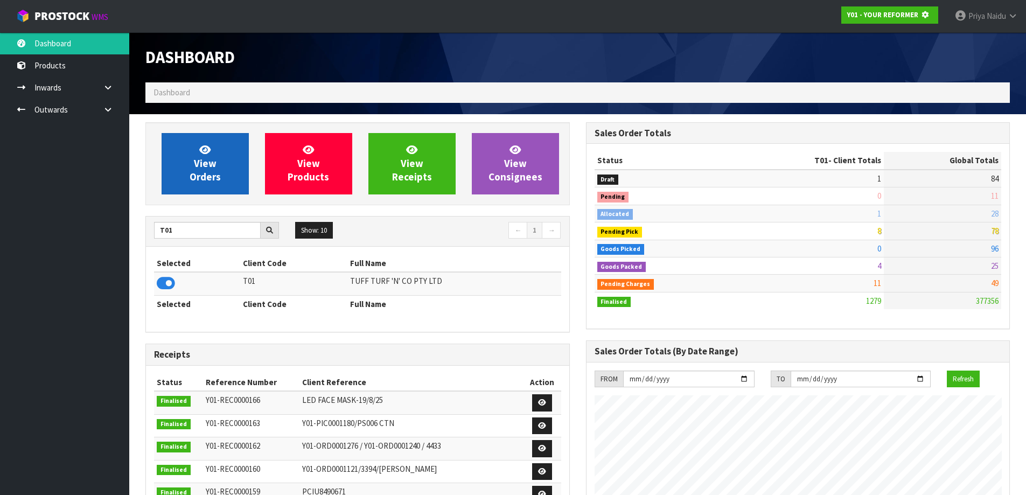
scroll to position [672, 440]
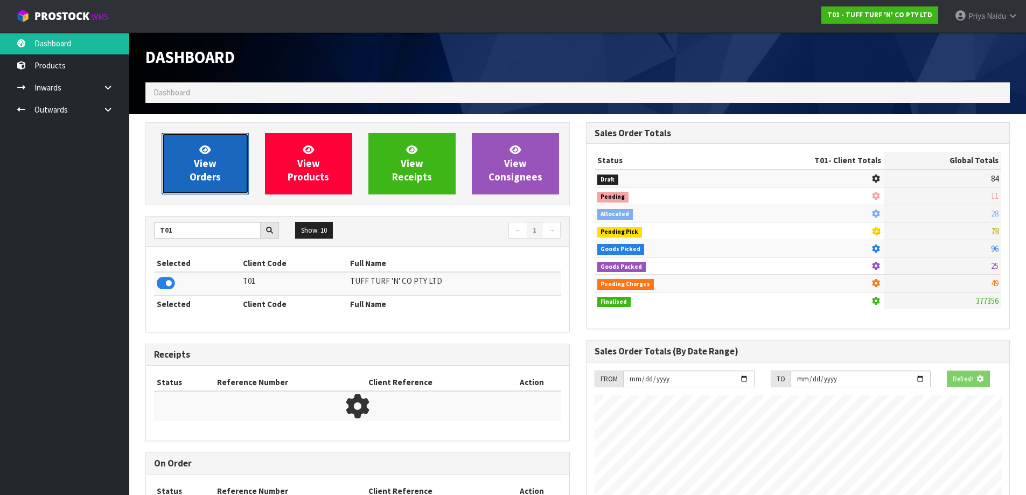
click at [184, 165] on link "View Orders" at bounding box center [205, 163] width 87 height 61
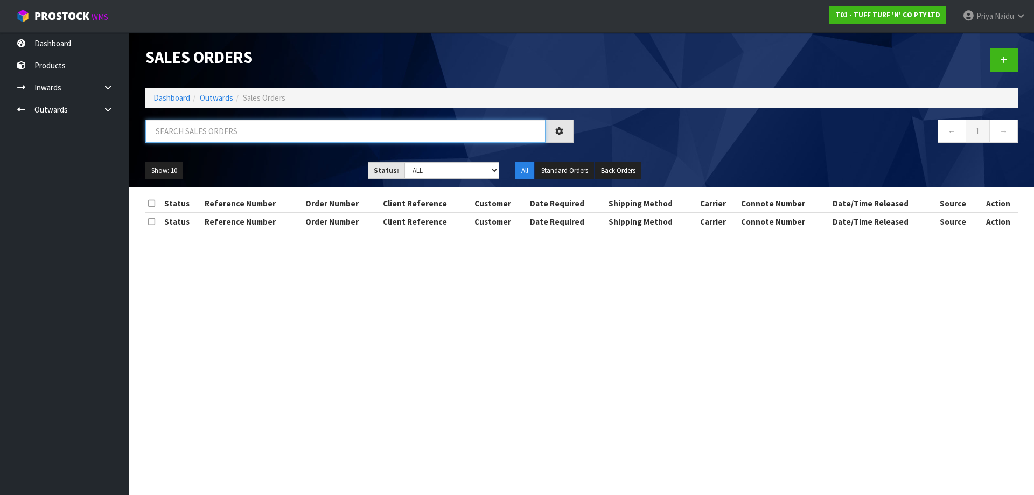
click at [228, 122] on input "text" at bounding box center [345, 131] width 400 height 23
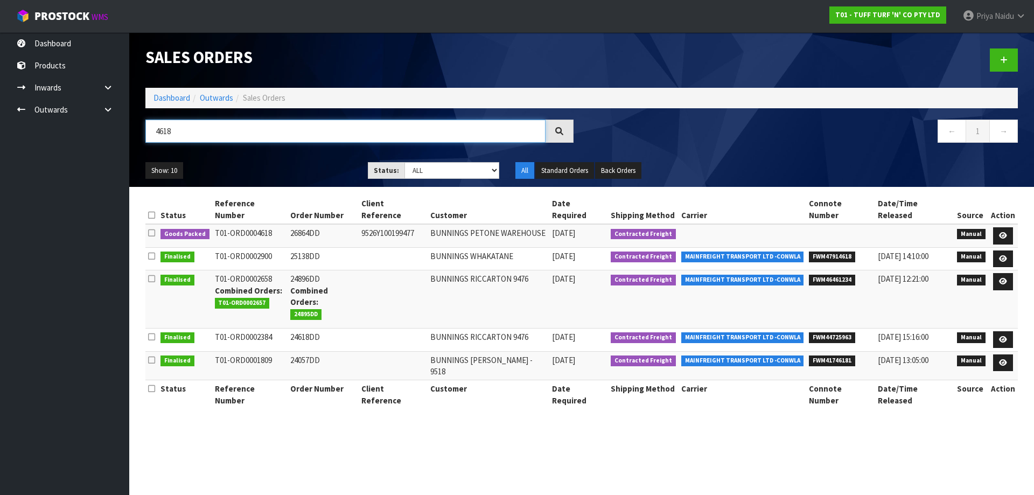
type input "4618"
click at [316, 164] on ul "Show: 10 5 10 25 50" at bounding box center [248, 170] width 206 height 17
click at [1004, 232] on icon at bounding box center [1003, 235] width 8 height 7
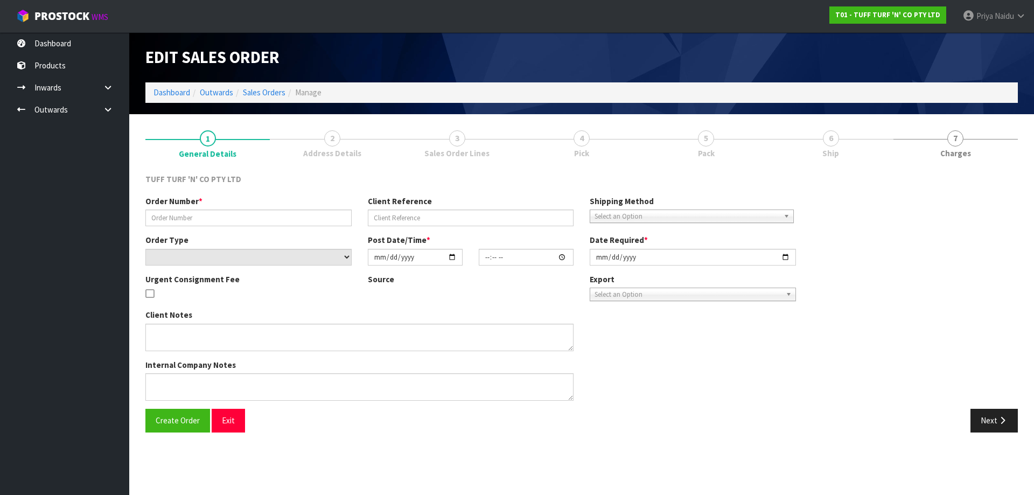
type input "26864DD"
type input "9526Y100199477"
select select "number:0"
type input "[DATE]"
type input "13:27:00.000"
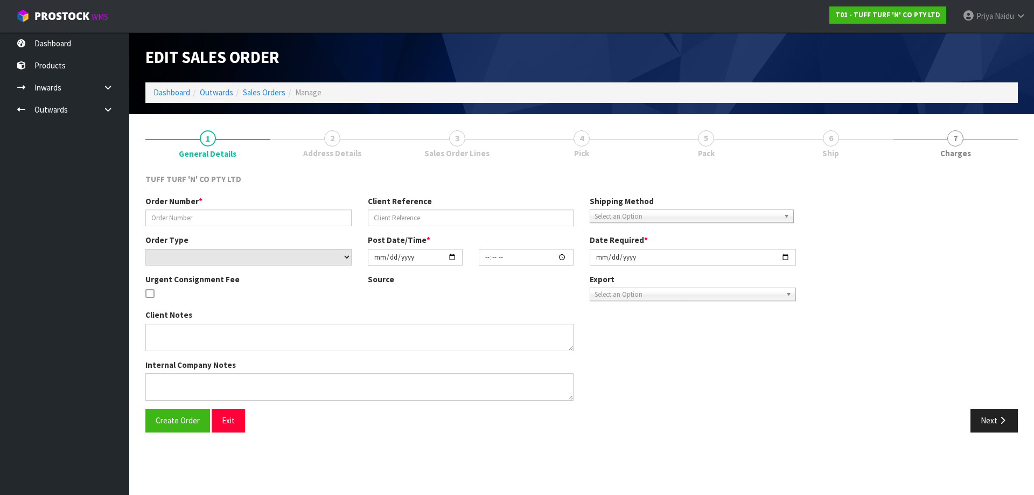
type input "[DATE]"
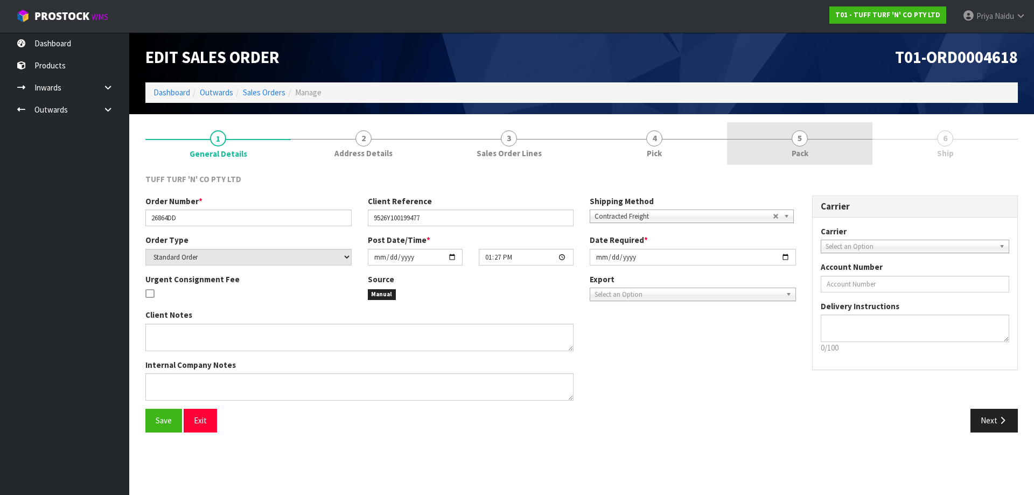
drag, startPoint x: 788, startPoint y: 129, endPoint x: 793, endPoint y: 135, distance: 7.3
click at [793, 135] on link "5 Pack" at bounding box center [799, 143] width 145 height 43
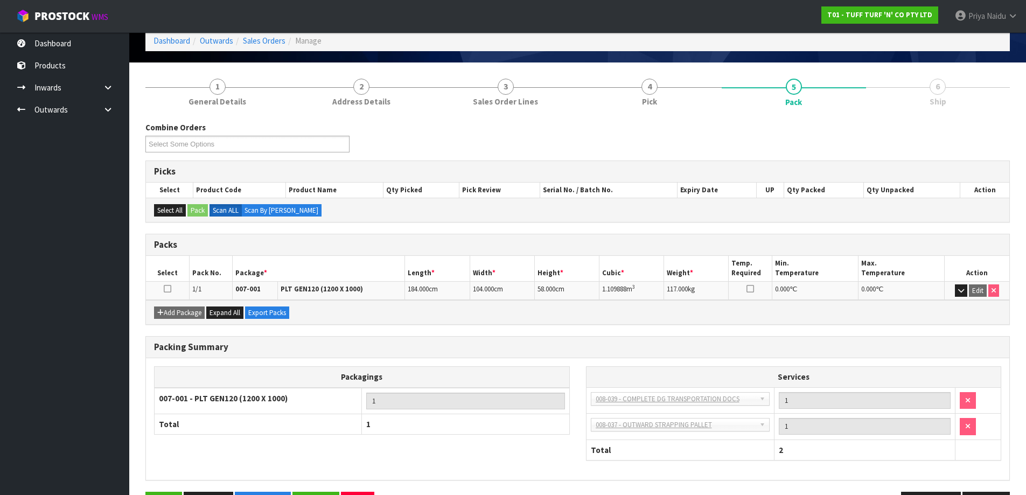
scroll to position [88, 0]
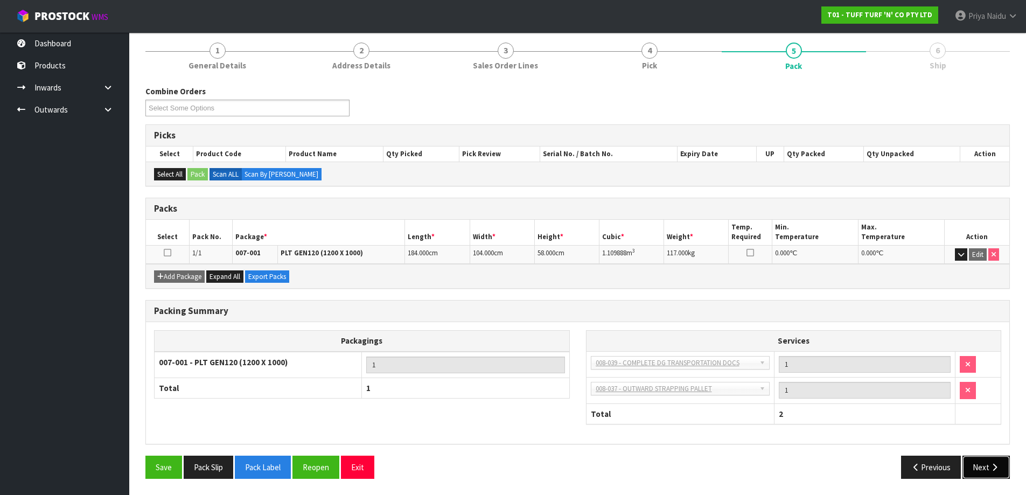
click at [983, 473] on button "Next" at bounding box center [985, 467] width 47 height 23
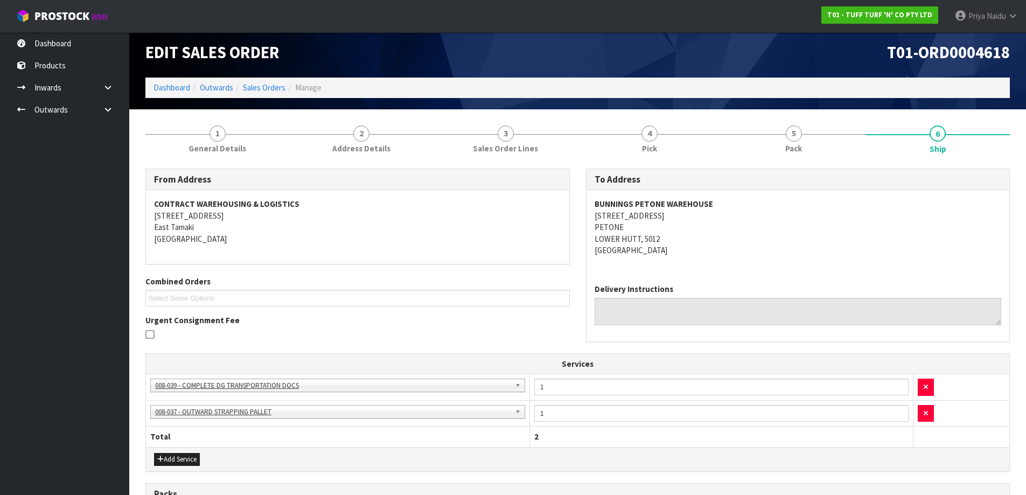
scroll to position [0, 0]
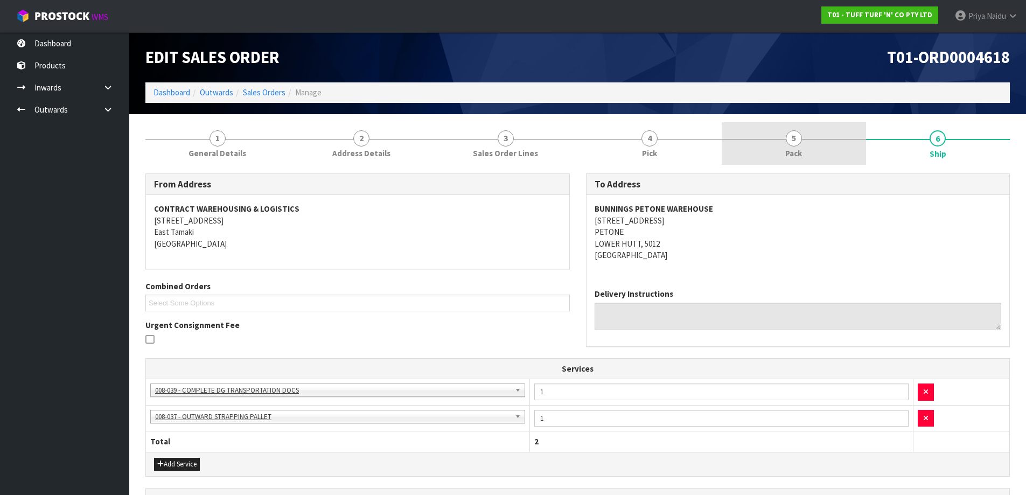
click at [781, 137] on link "5 Pack" at bounding box center [794, 143] width 144 height 43
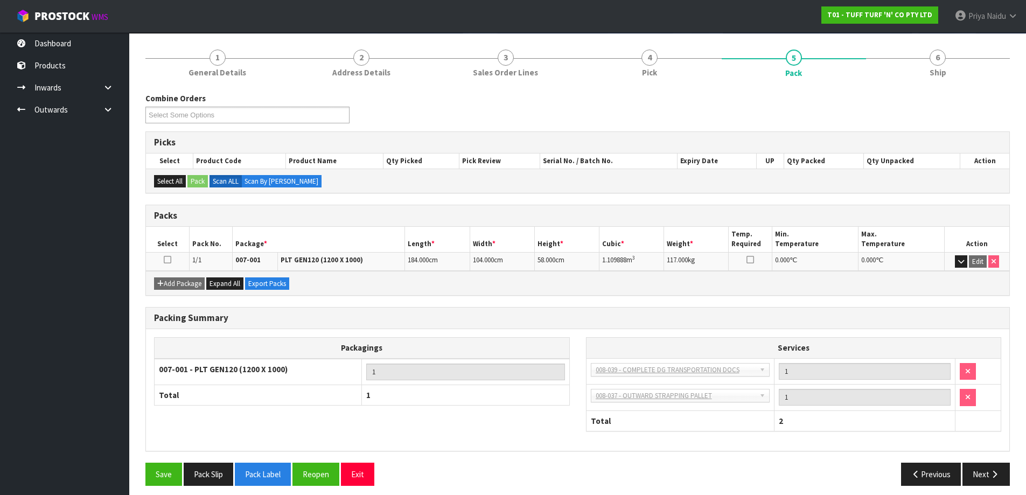
scroll to position [88, 0]
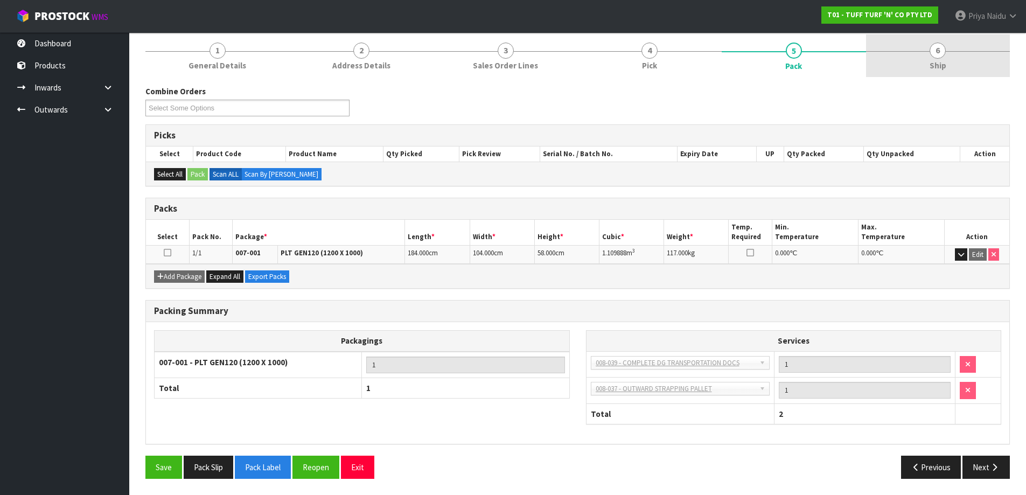
click at [904, 73] on link "6 Ship" at bounding box center [938, 55] width 144 height 43
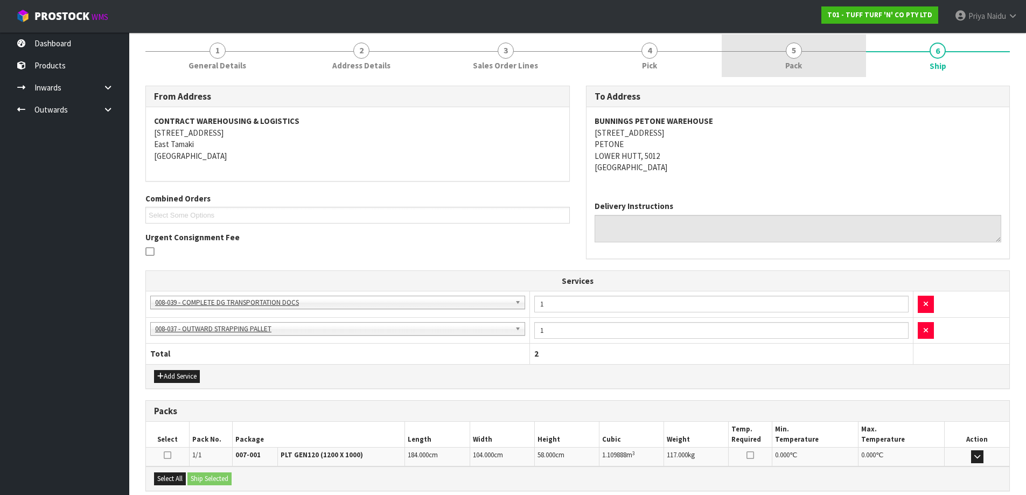
drag, startPoint x: 798, startPoint y: 56, endPoint x: 784, endPoint y: 62, distance: 14.7
click at [797, 55] on span "5" at bounding box center [794, 51] width 16 height 16
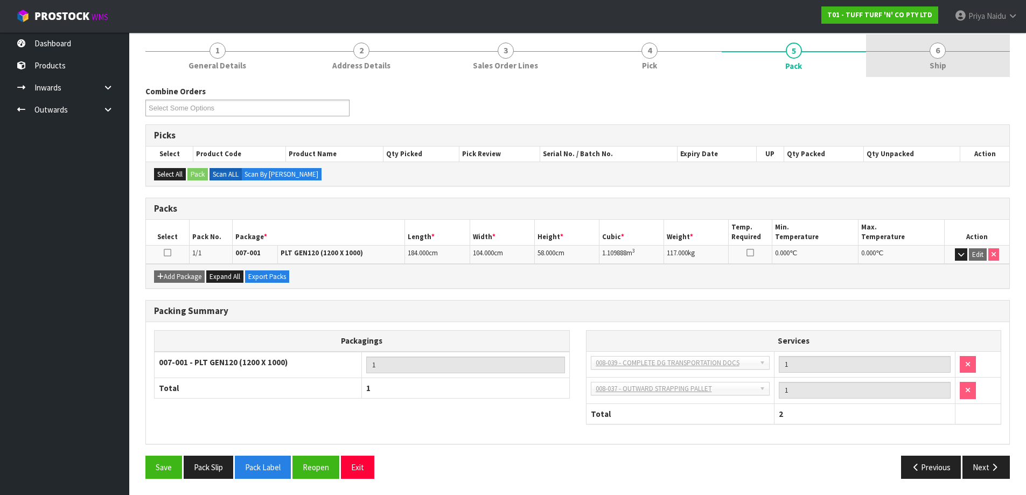
drag, startPoint x: 938, startPoint y: 59, endPoint x: 928, endPoint y: 59, distance: 9.2
click at [938, 59] on link "6 Ship" at bounding box center [938, 55] width 144 height 43
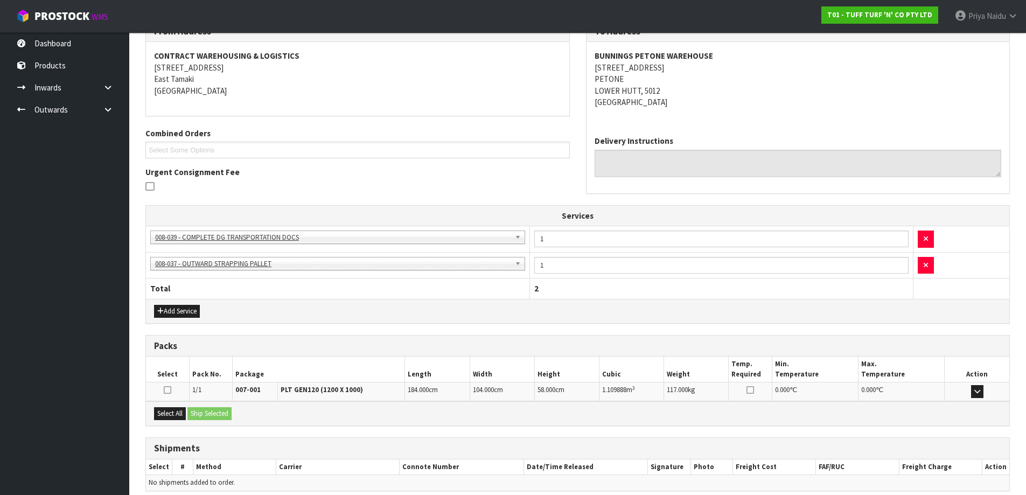
scroll to position [200, 0]
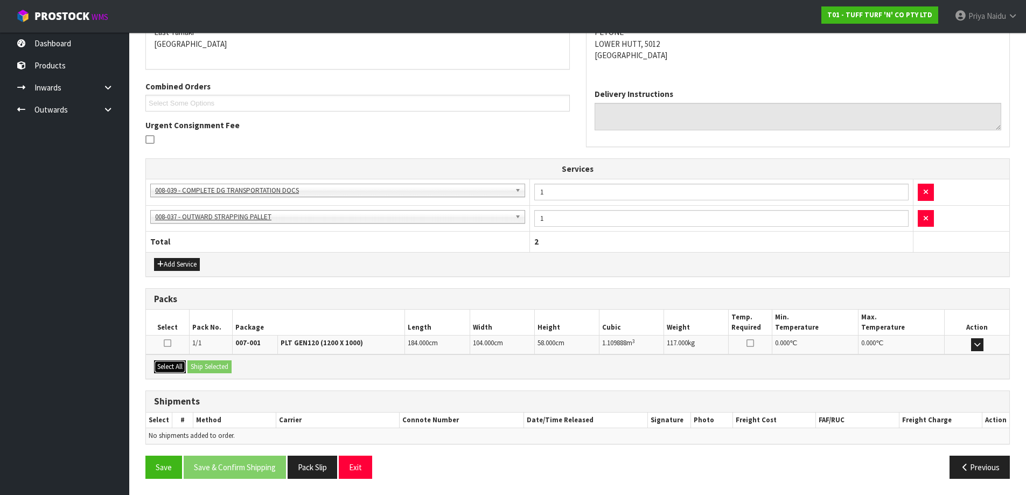
click at [173, 363] on button "Select All" at bounding box center [170, 366] width 32 height 13
drag, startPoint x: 201, startPoint y: 366, endPoint x: 214, endPoint y: 366, distance: 12.9
click at [203, 366] on button "Ship Selected" at bounding box center [209, 366] width 44 height 13
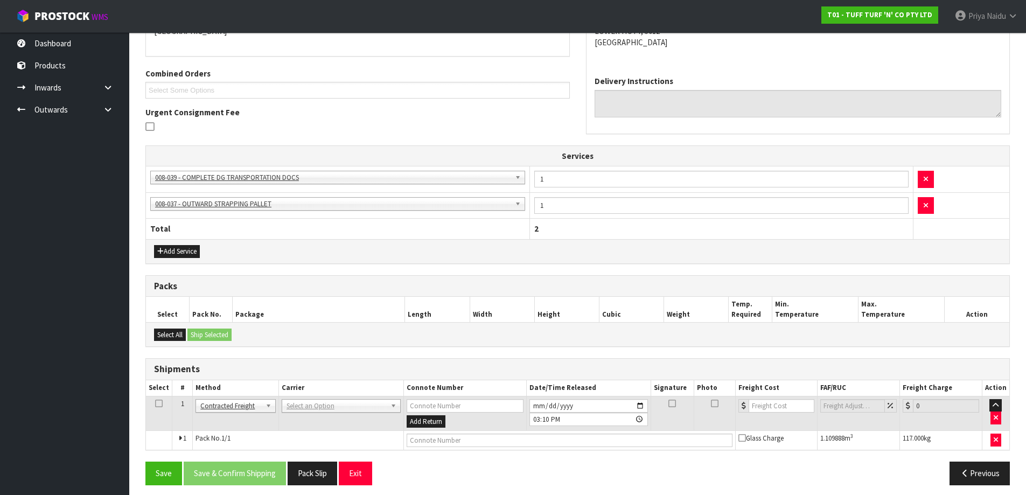
scroll to position [219, 0]
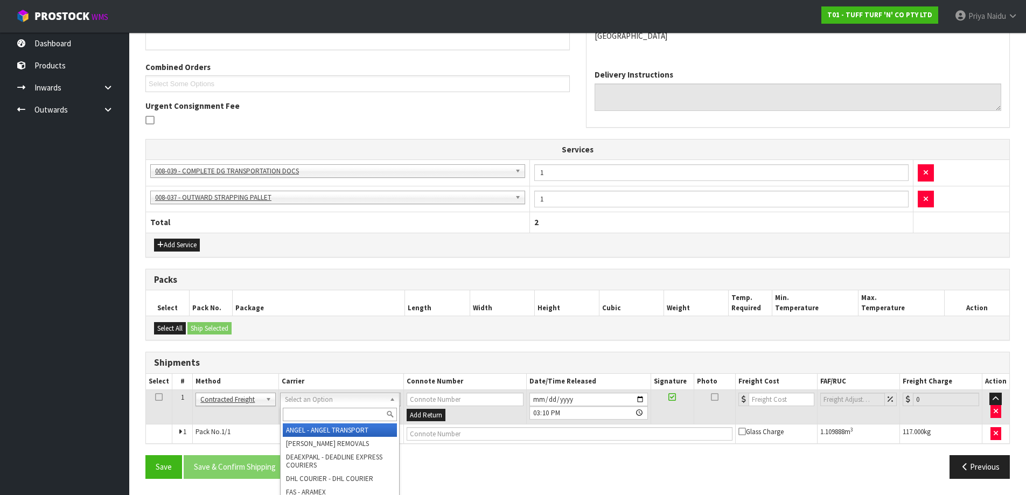
click at [300, 416] on input "text" at bounding box center [340, 414] width 114 height 13
type input "MF"
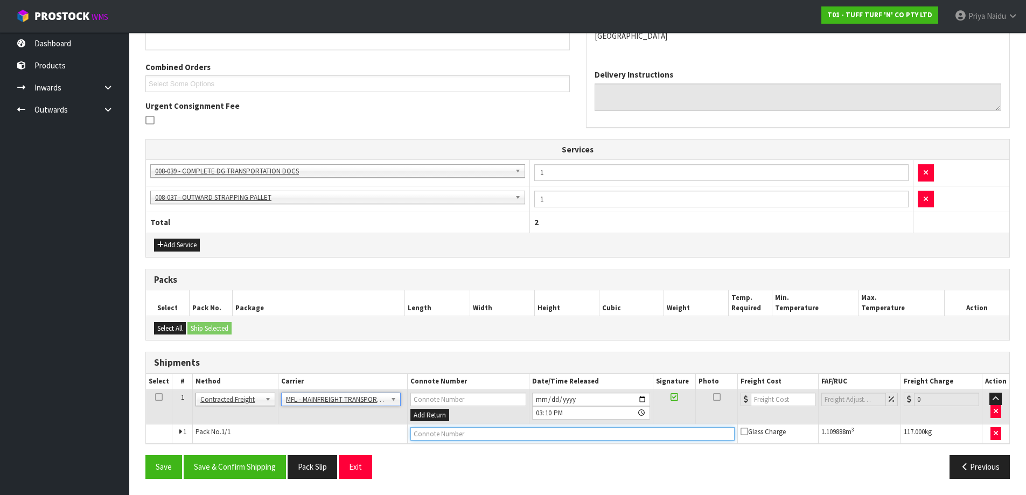
click at [441, 439] on input "text" at bounding box center [572, 433] width 324 height 13
paste input "FWM58325544"
type input "FWM58325544"
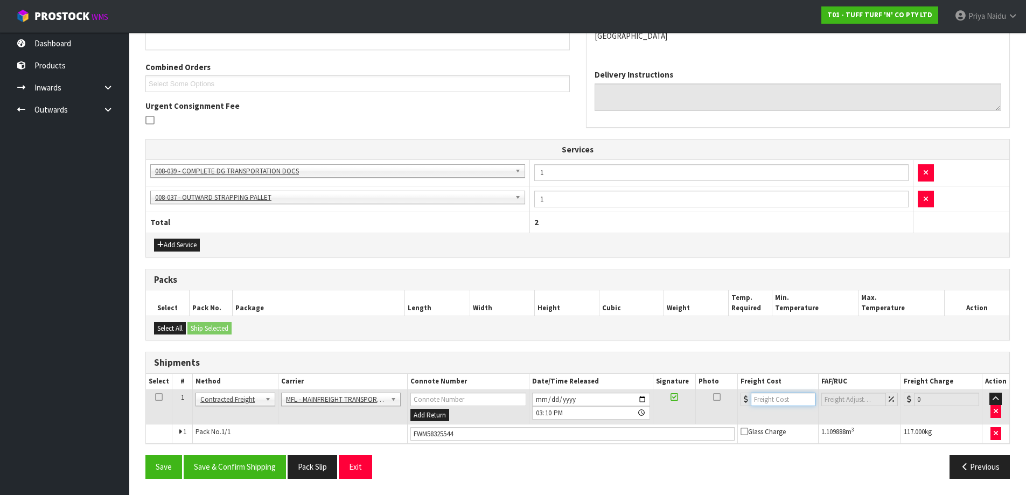
click at [769, 404] on input "number" at bounding box center [783, 399] width 65 height 13
type input "95.92"
click at [249, 464] on button "Save & Confirm Shipping" at bounding box center [235, 466] width 102 height 23
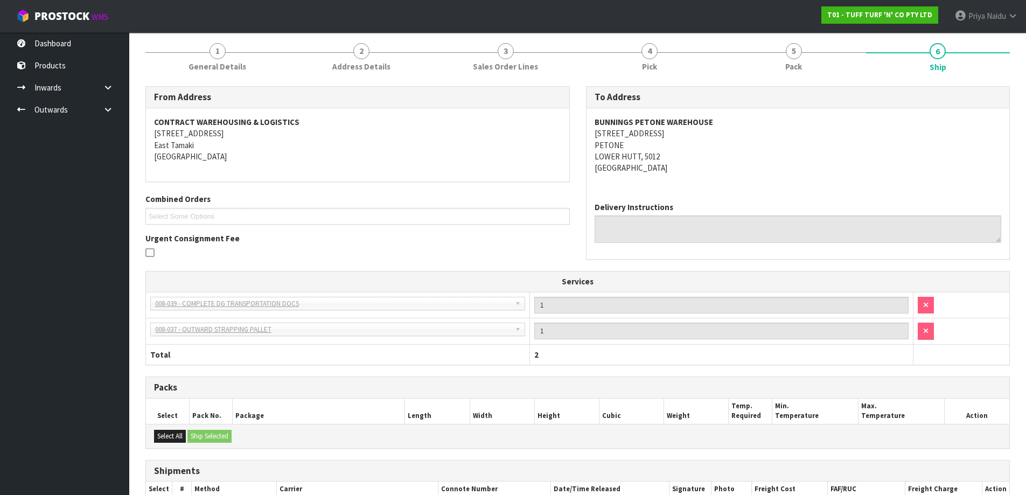
scroll to position [0, 0]
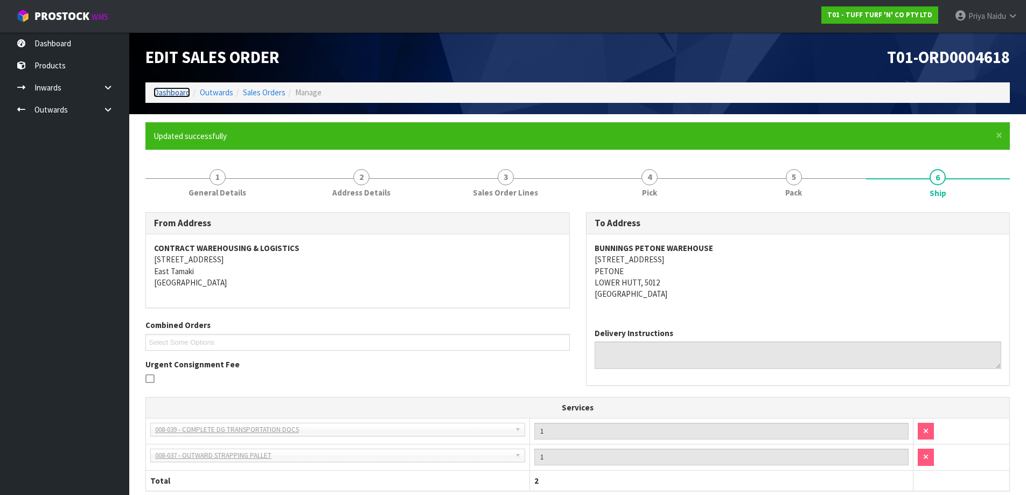
click at [172, 88] on link "Dashboard" at bounding box center [171, 92] width 37 height 10
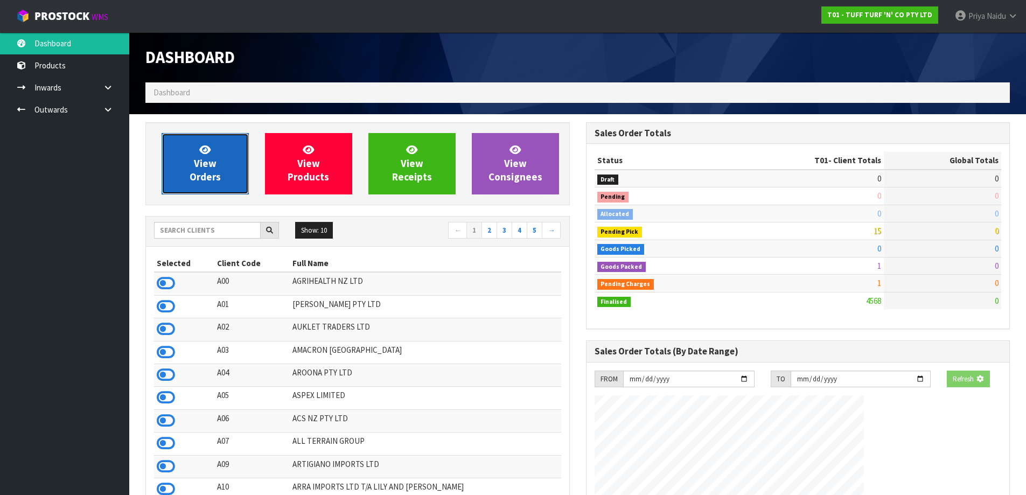
click at [204, 167] on span "View Orders" at bounding box center [205, 163] width 31 height 40
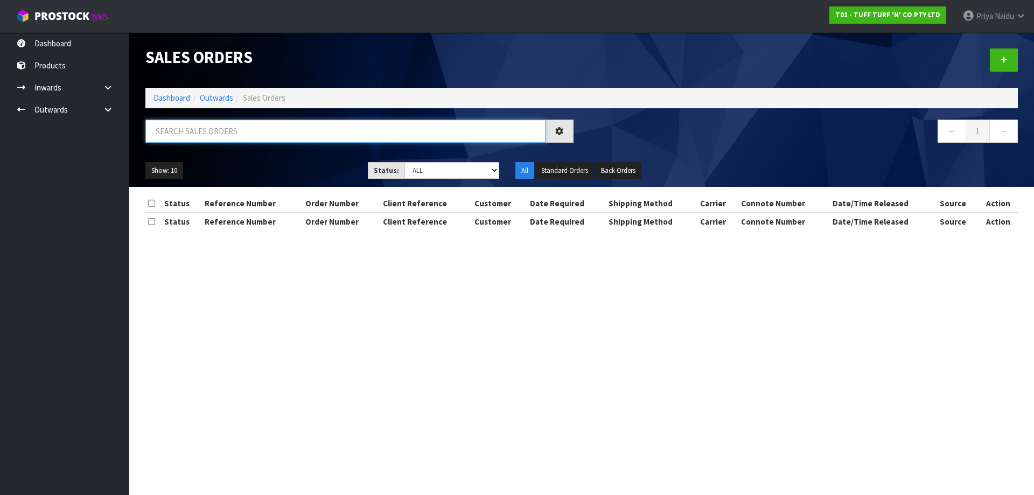
click at [218, 131] on input "text" at bounding box center [345, 131] width 400 height 23
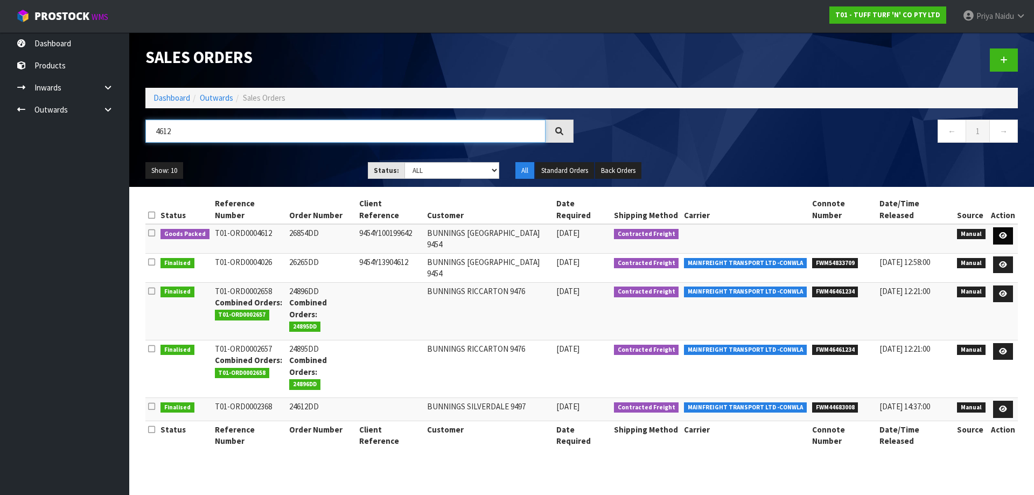
type input "4612"
click at [1005, 232] on icon at bounding box center [1003, 235] width 8 height 7
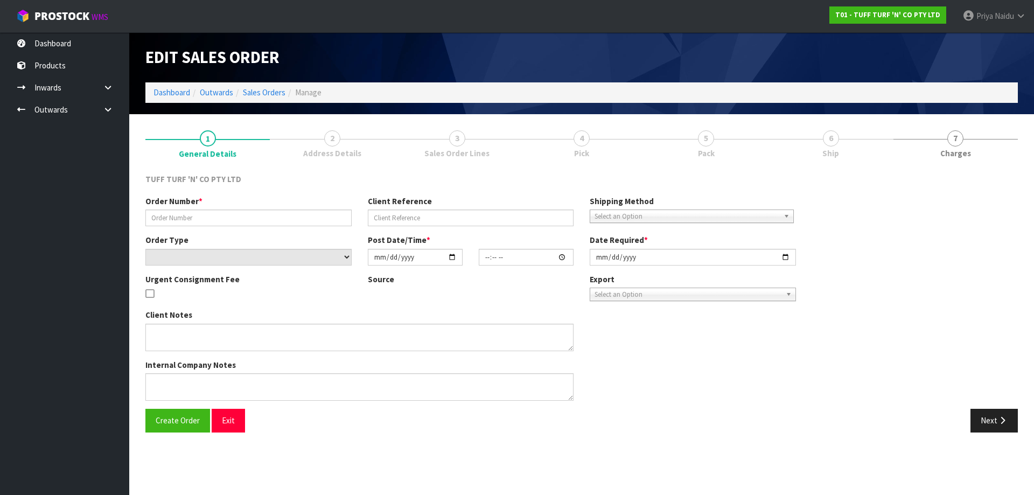
type input "26854DD"
type input "9454Y100199642"
select select "number:0"
type input "[DATE]"
type input "13:13:00.000"
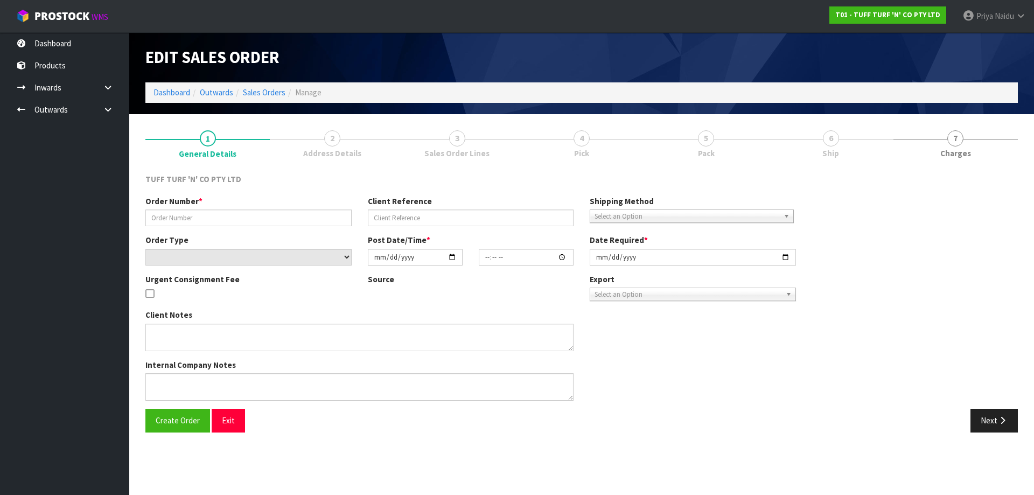
type input "[DATE]"
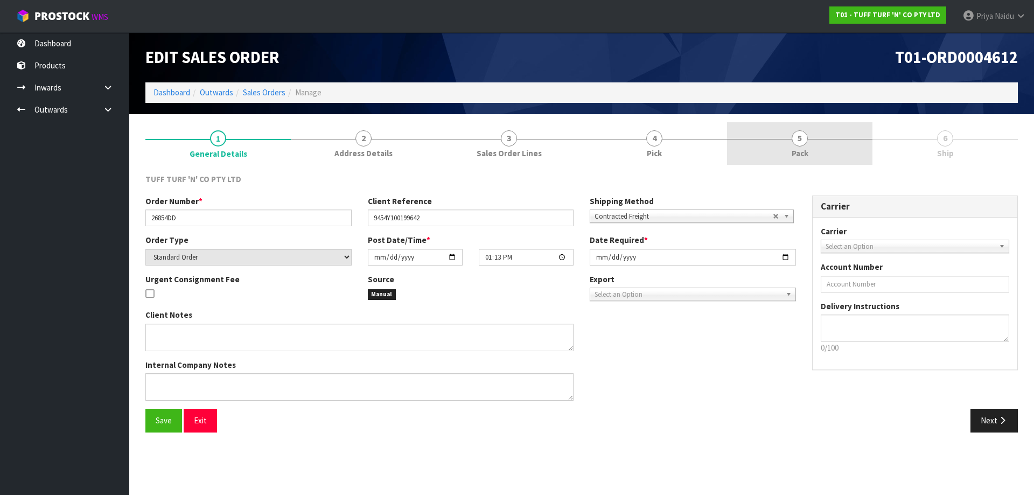
click at [791, 142] on link "5 Pack" at bounding box center [799, 143] width 145 height 43
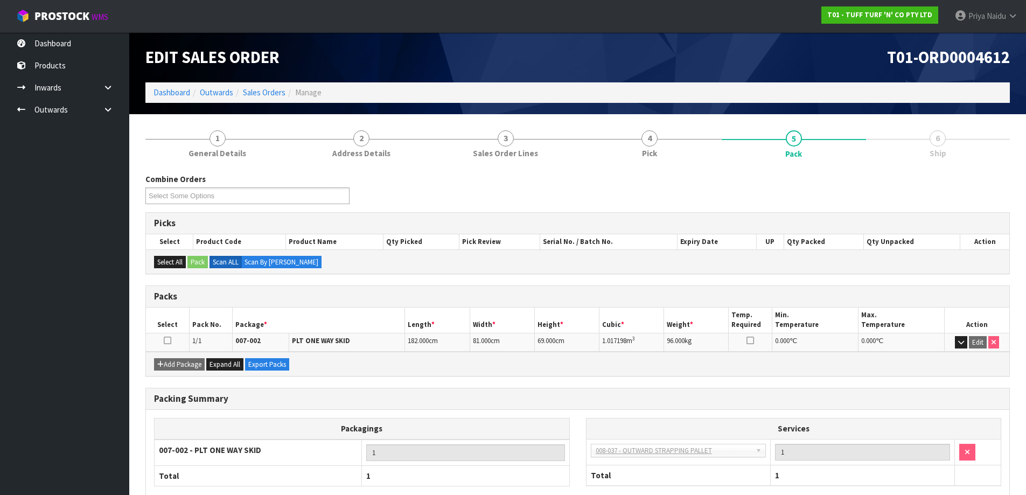
scroll to position [62, 0]
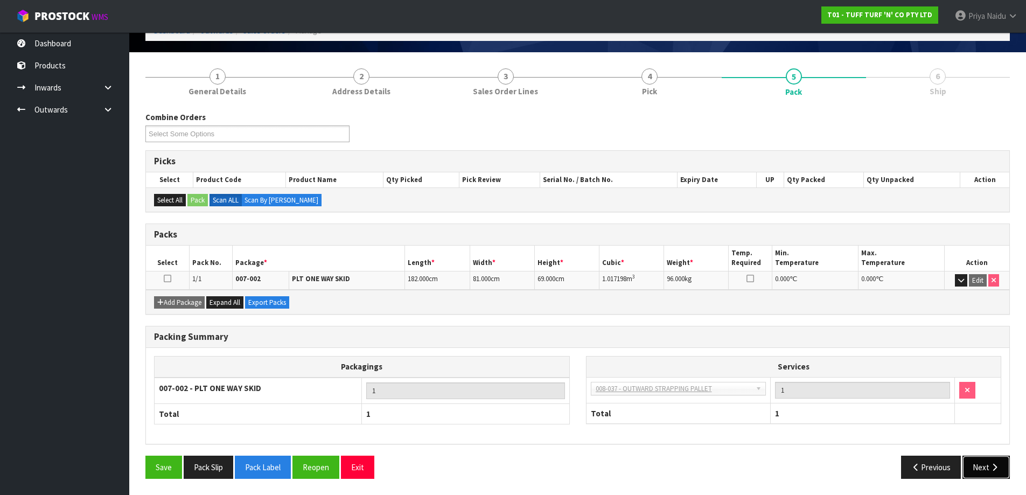
click at [983, 470] on button "Next" at bounding box center [985, 467] width 47 height 23
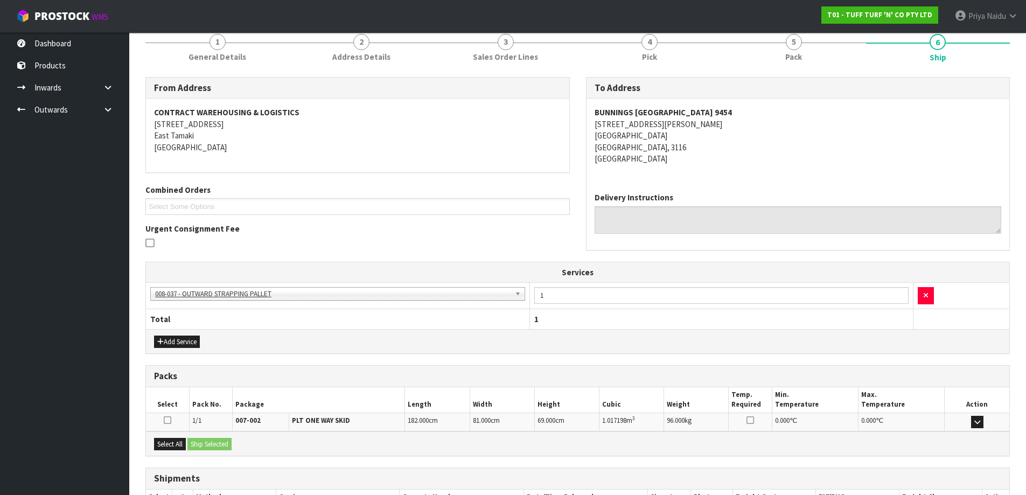
scroll to position [0, 0]
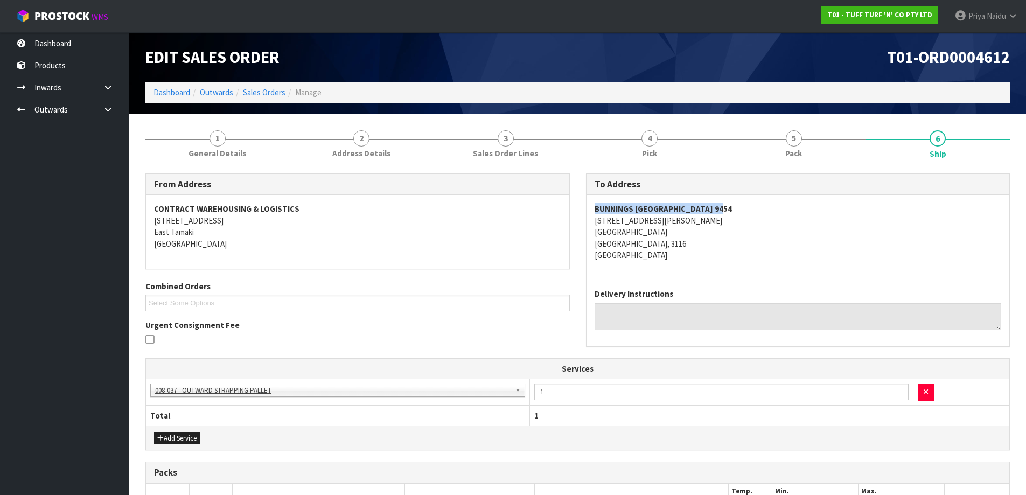
drag, startPoint x: 591, startPoint y: 208, endPoint x: 745, endPoint y: 209, distance: 154.0
click at [745, 209] on div "BUNNINGS [GEOGRAPHIC_DATA] 9454 5 [PERSON_NAME][STREET_ADDRESS]" at bounding box center [797, 237] width 423 height 85
drag, startPoint x: 590, startPoint y: 221, endPoint x: 686, endPoint y: 239, distance: 98.0
click at [686, 239] on div "BUNNINGS [GEOGRAPHIC_DATA] 9454 5 [PERSON_NAME][STREET_ADDRESS]" at bounding box center [797, 237] width 423 height 85
click at [592, 221] on div "BUNNINGS [GEOGRAPHIC_DATA] 9454 5 [PERSON_NAME][STREET_ADDRESS]" at bounding box center [797, 237] width 423 height 85
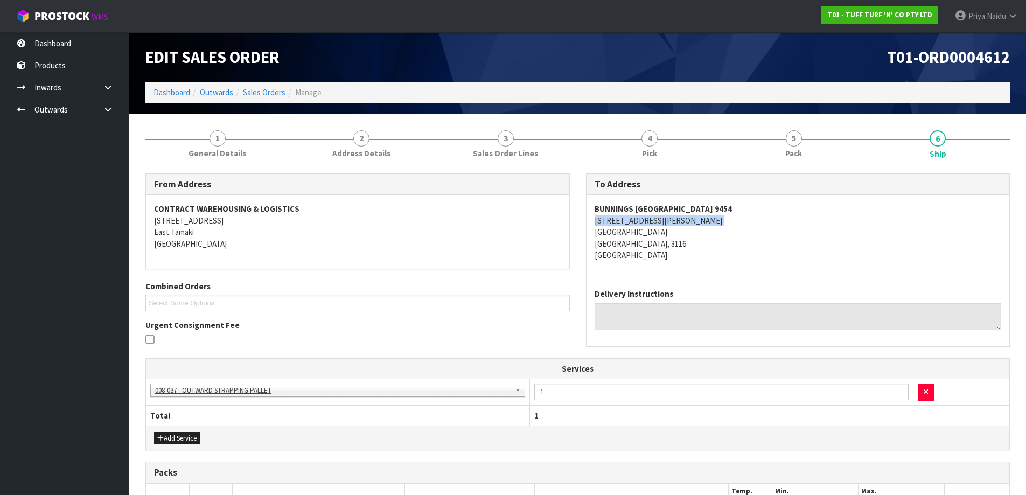
drag, startPoint x: 592, startPoint y: 221, endPoint x: 670, endPoint y: 220, distance: 78.1
click at [670, 220] on div "BUNNINGS [GEOGRAPHIC_DATA] 9454 5 [PERSON_NAME][STREET_ADDRESS]" at bounding box center [797, 237] width 423 height 85
click at [253, 148] on link "1 General Details" at bounding box center [217, 143] width 144 height 43
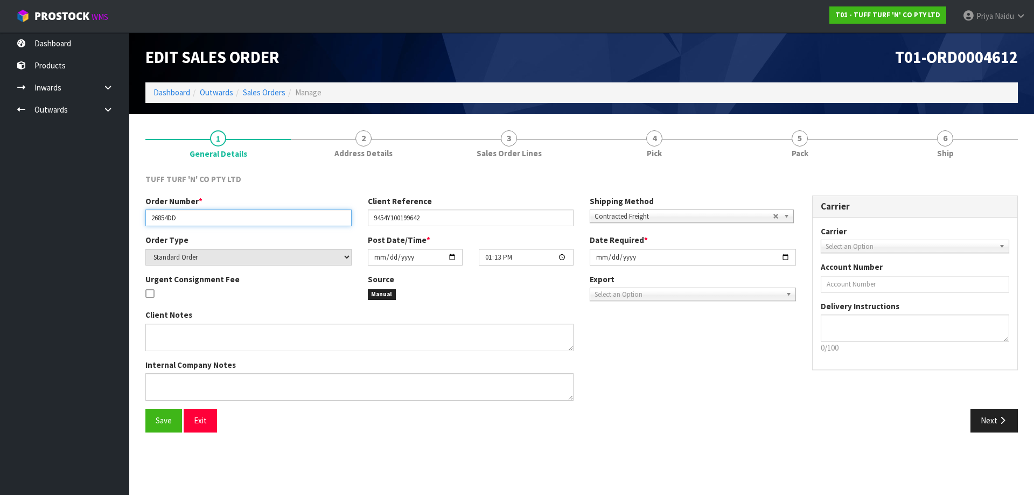
drag, startPoint x: 148, startPoint y: 221, endPoint x: 194, endPoint y: 220, distance: 46.9
click at [194, 220] on input "26854DD" at bounding box center [248, 217] width 206 height 17
drag, startPoint x: 369, startPoint y: 220, endPoint x: 428, endPoint y: 221, distance: 58.2
click at [461, 218] on input "9454Y100199642" at bounding box center [471, 217] width 206 height 17
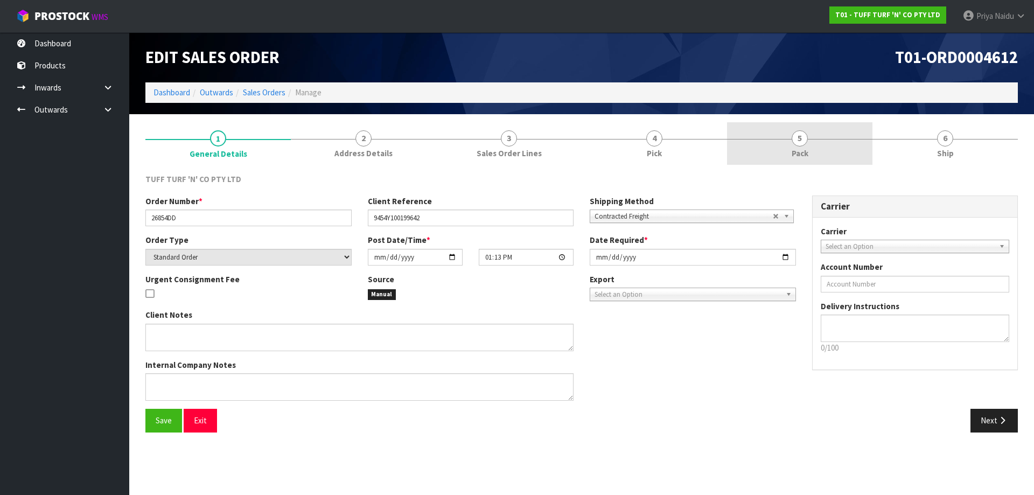
click at [793, 141] on span "5" at bounding box center [800, 138] width 16 height 16
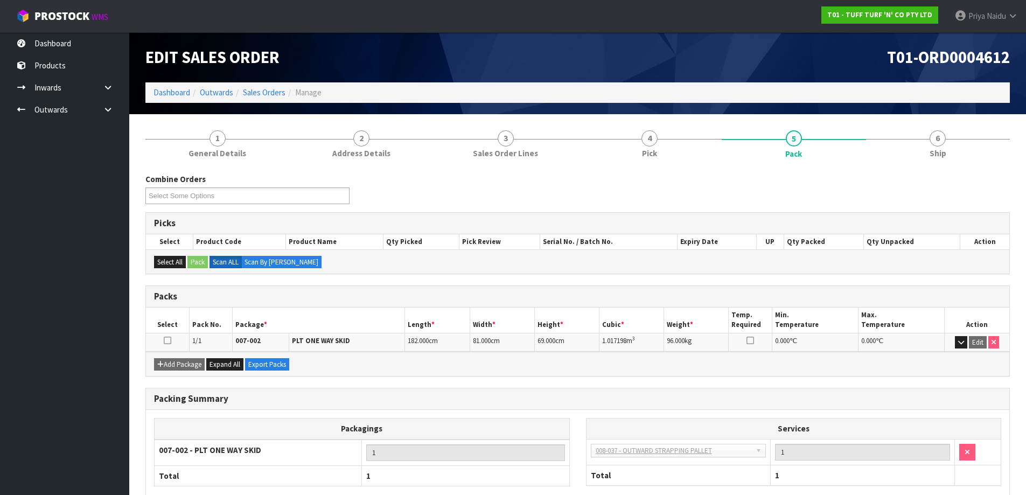
click at [927, 171] on div "Combine Orders T01-ORD0004603 T01-ORD0004605 T01-ORD0004606 T01-ORD0004608 T01-…" at bounding box center [577, 357] width 864 height 384
click at [926, 157] on link "6 Ship" at bounding box center [938, 143] width 144 height 43
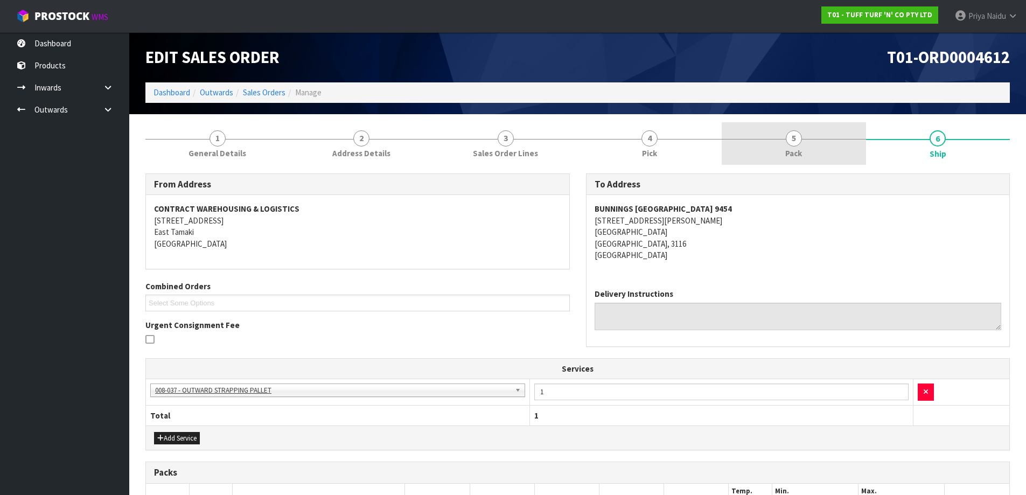
click at [802, 144] on link "5 Pack" at bounding box center [794, 143] width 144 height 43
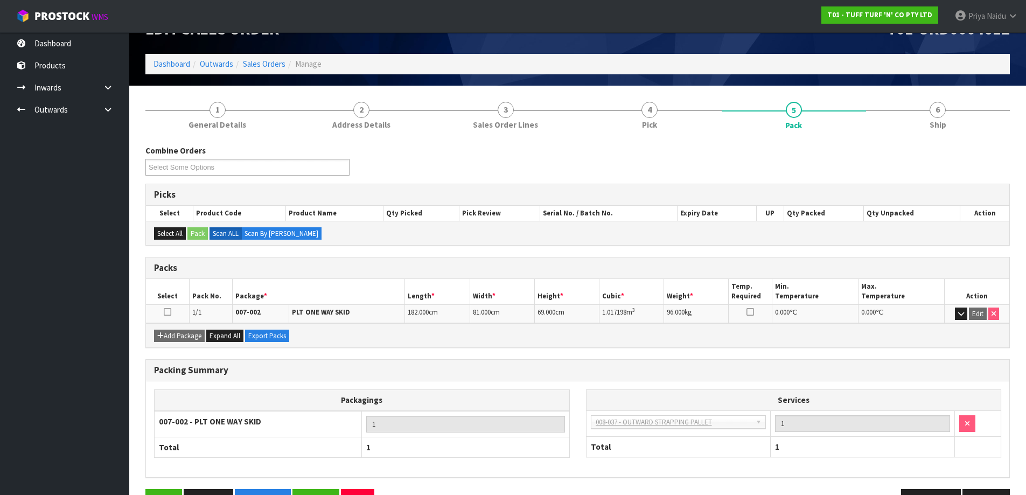
scroll to position [54, 0]
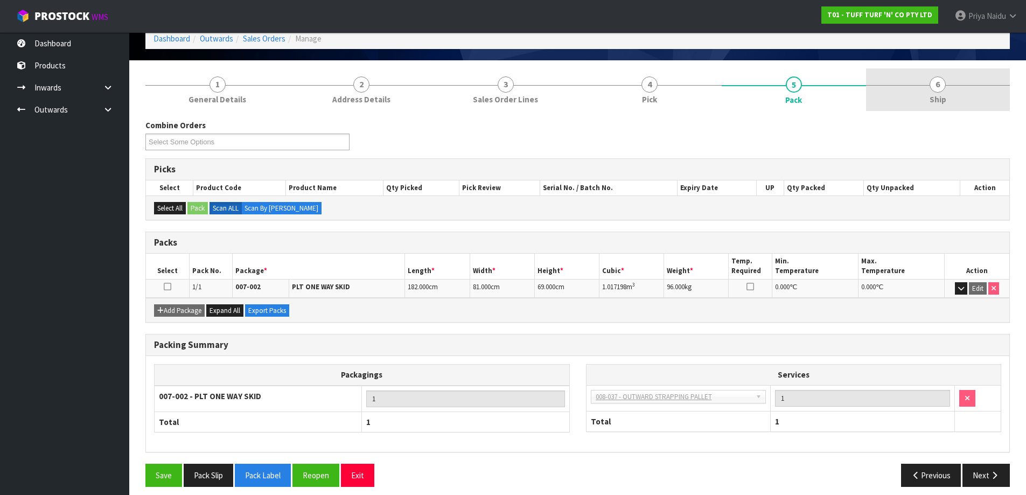
drag, startPoint x: 932, startPoint y: 92, endPoint x: 903, endPoint y: 106, distance: 32.3
click at [932, 92] on link "6 Ship" at bounding box center [938, 89] width 144 height 43
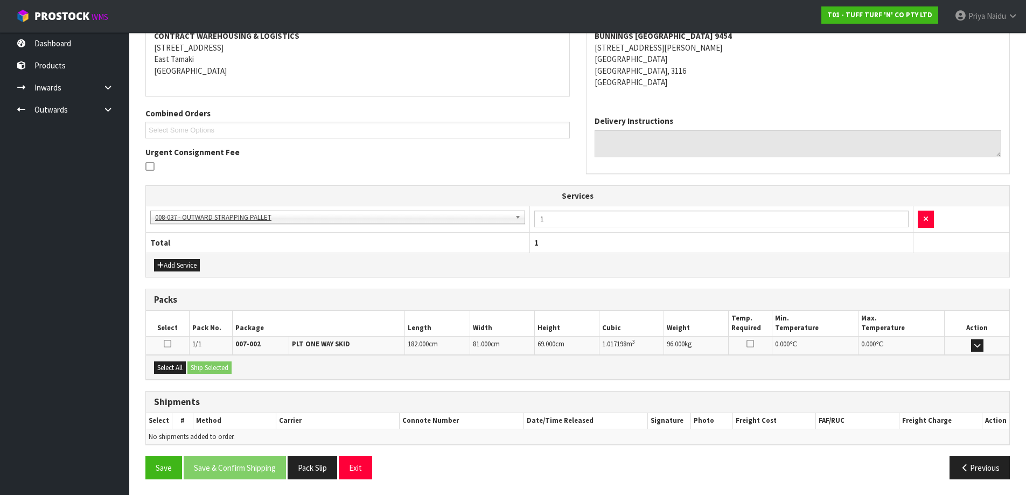
scroll to position [173, 0]
drag, startPoint x: 167, startPoint y: 363, endPoint x: 192, endPoint y: 363, distance: 24.8
click at [168, 363] on button "Select All" at bounding box center [170, 367] width 32 height 13
drag, startPoint x: 197, startPoint y: 365, endPoint x: 216, endPoint y: 366, distance: 19.5
click at [202, 366] on button "Ship Selected" at bounding box center [209, 367] width 44 height 13
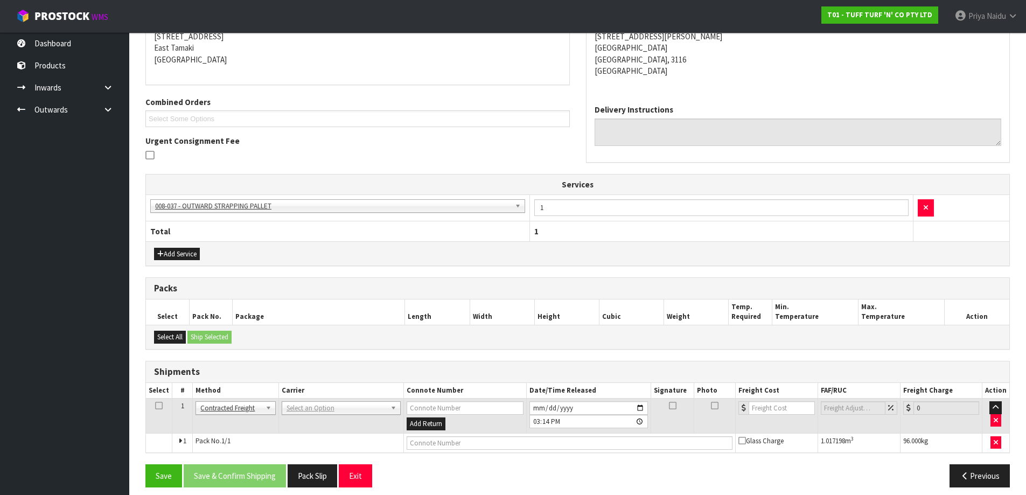
scroll to position [193, 0]
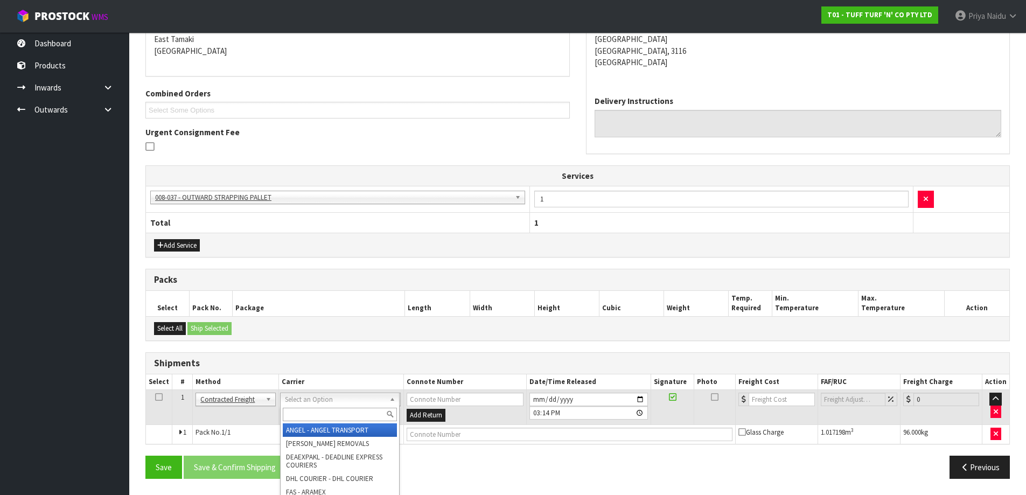
click at [313, 407] on div at bounding box center [340, 414] width 118 height 18
click at [313, 415] on input "text" at bounding box center [340, 414] width 114 height 13
type input "MF"
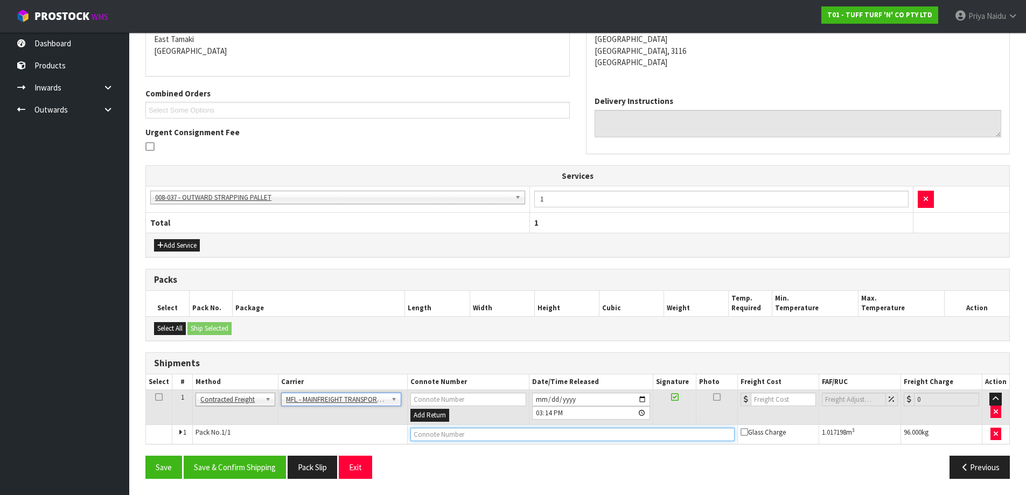
click at [424, 437] on input "text" at bounding box center [572, 434] width 324 height 13
paste input "FWM58325627"
type input "FWM58325627"
click at [764, 400] on input "number" at bounding box center [783, 399] width 65 height 13
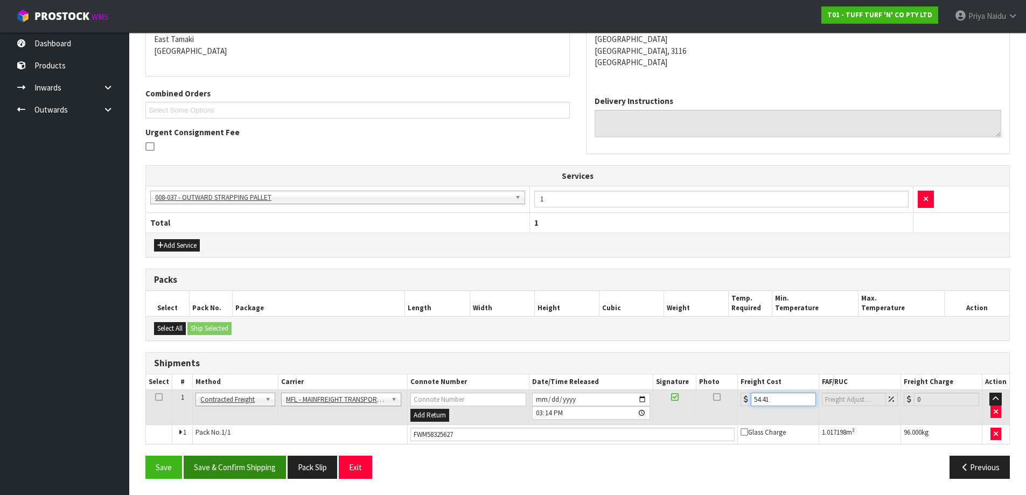
type input "54.41"
click at [272, 458] on button "Save & Confirm Shipping" at bounding box center [235, 467] width 102 height 23
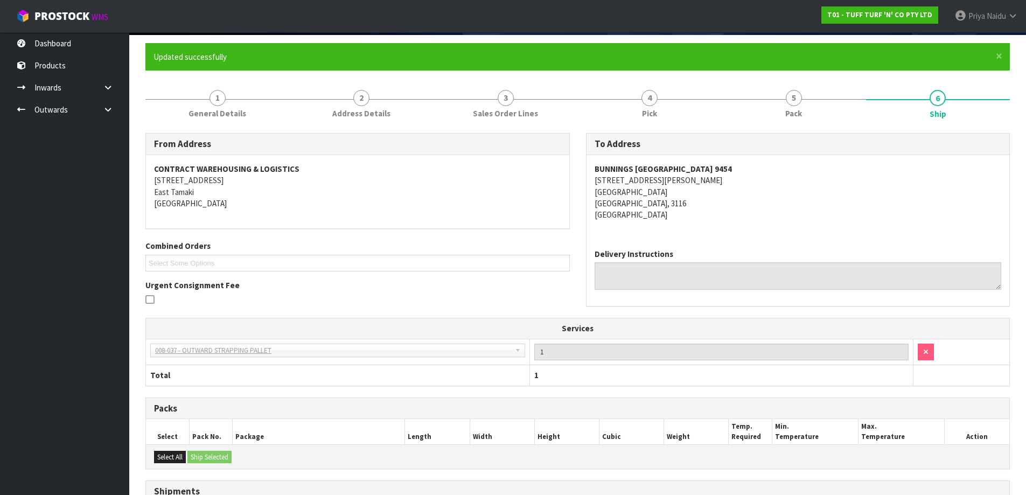
scroll to position [0, 0]
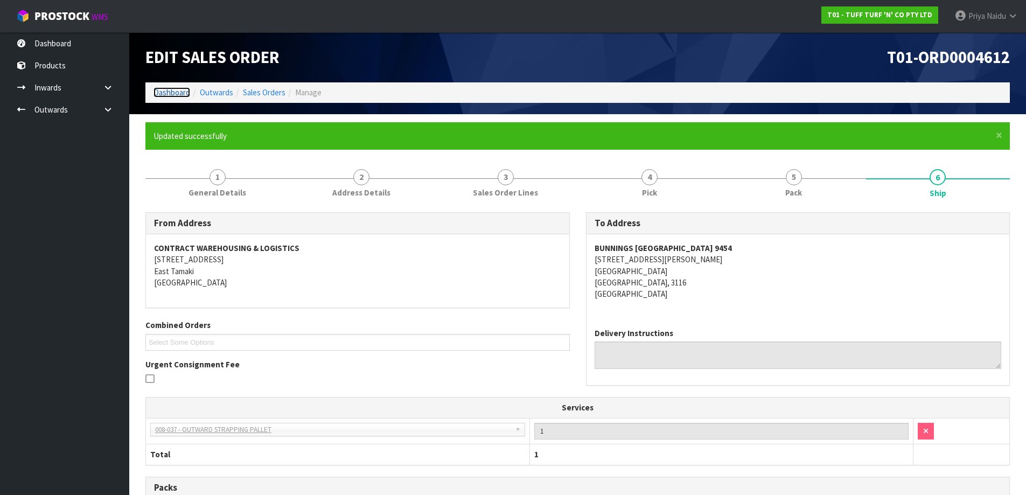
click at [169, 90] on link "Dashboard" at bounding box center [171, 92] width 37 height 10
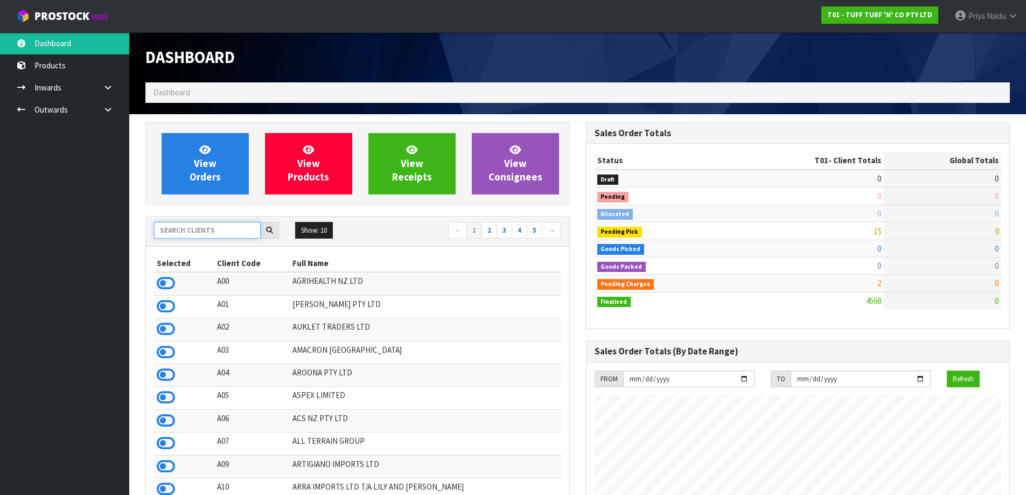
click at [193, 225] on input "text" at bounding box center [207, 230] width 107 height 17
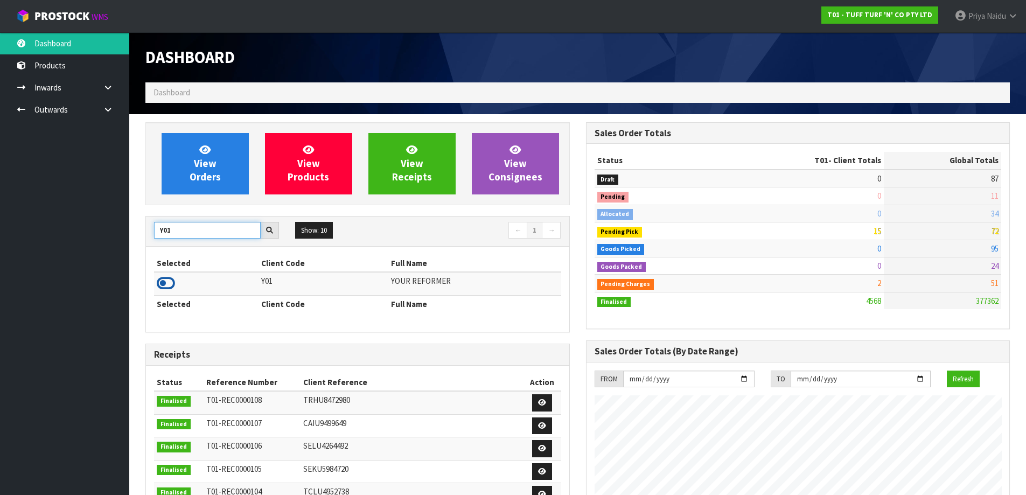
type input "Y01"
click at [166, 283] on icon at bounding box center [166, 283] width 18 height 16
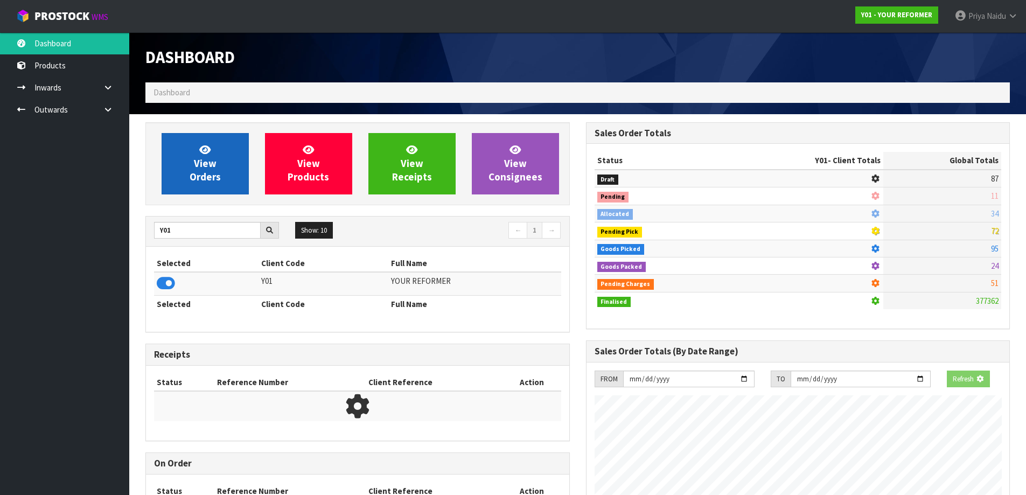
scroll to position [672, 440]
click at [217, 177] on span "View Orders" at bounding box center [205, 163] width 31 height 40
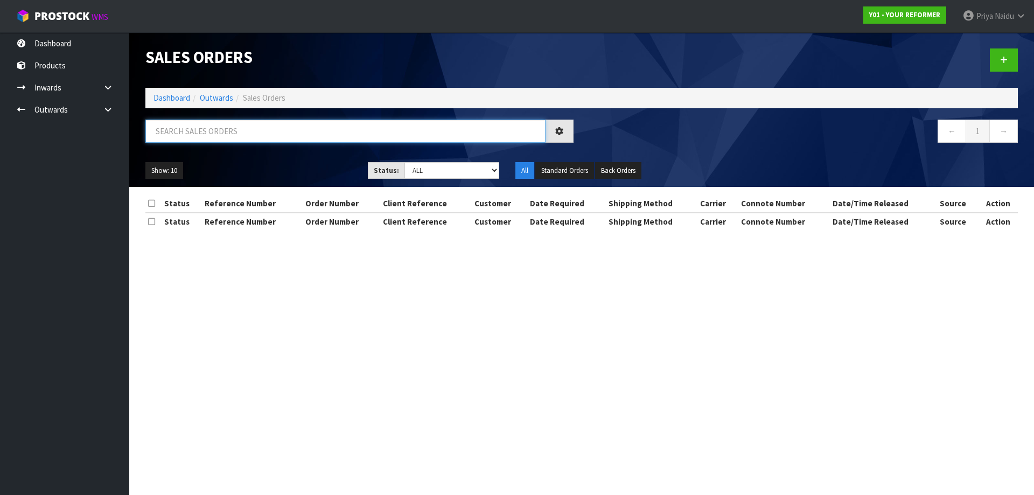
click at [229, 131] on input "text" at bounding box center [345, 131] width 400 height 23
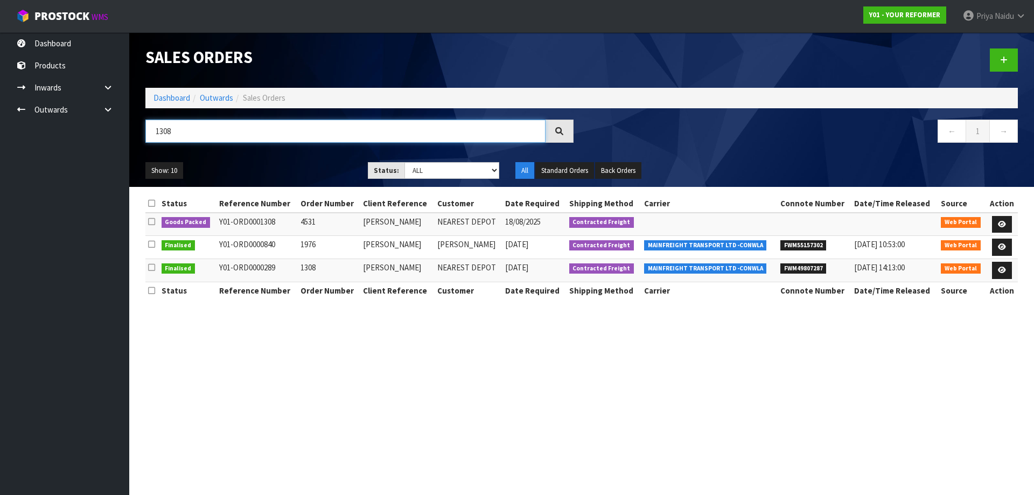
type input "1308"
click at [304, 173] on ul "Show: 10 5 10 25 50" at bounding box center [248, 170] width 206 height 17
click at [1003, 221] on icon at bounding box center [1002, 224] width 8 height 7
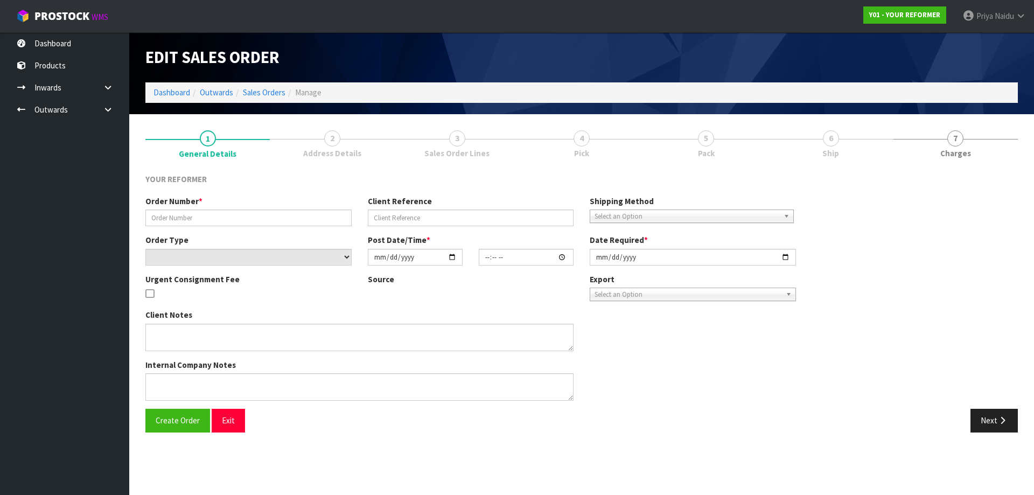
click at [803, 134] on link "6 Ship" at bounding box center [830, 143] width 124 height 43
type input "4531"
type input "[PERSON_NAME]"
select select "number:0"
type input "[DATE]"
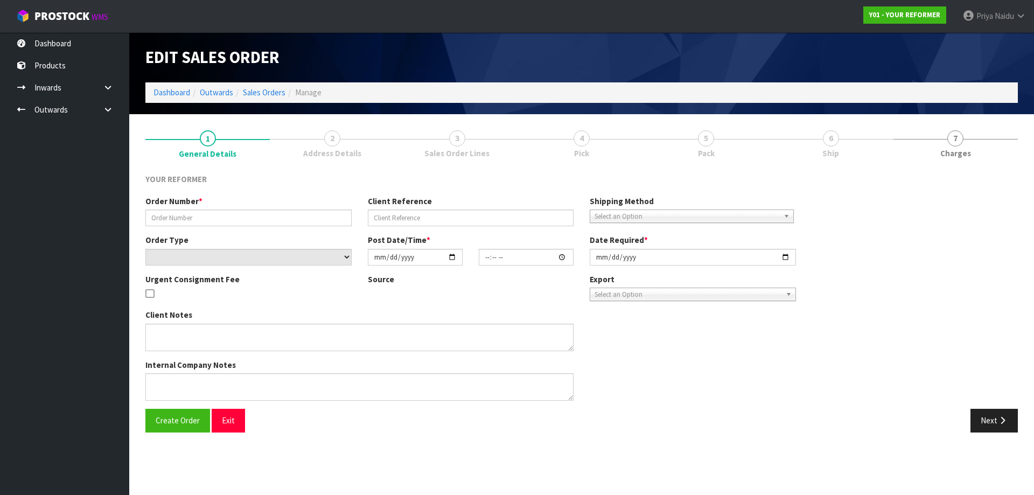
type input "10:45:00.000"
type input "[DATE]"
type textarea "[PERSON_NAME] [STREET_ADDRESS] [PHONE_NUMBER]"
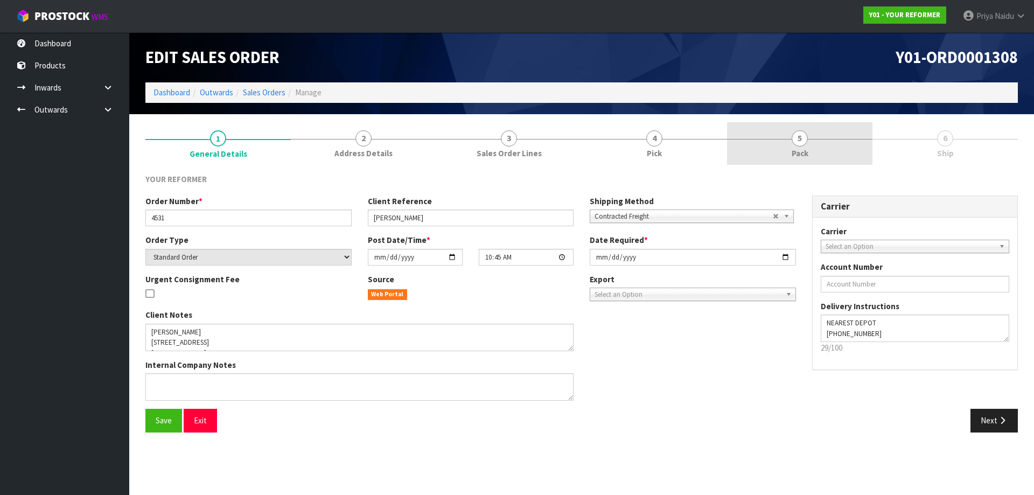
click at [817, 145] on link "5 Pack" at bounding box center [799, 143] width 145 height 43
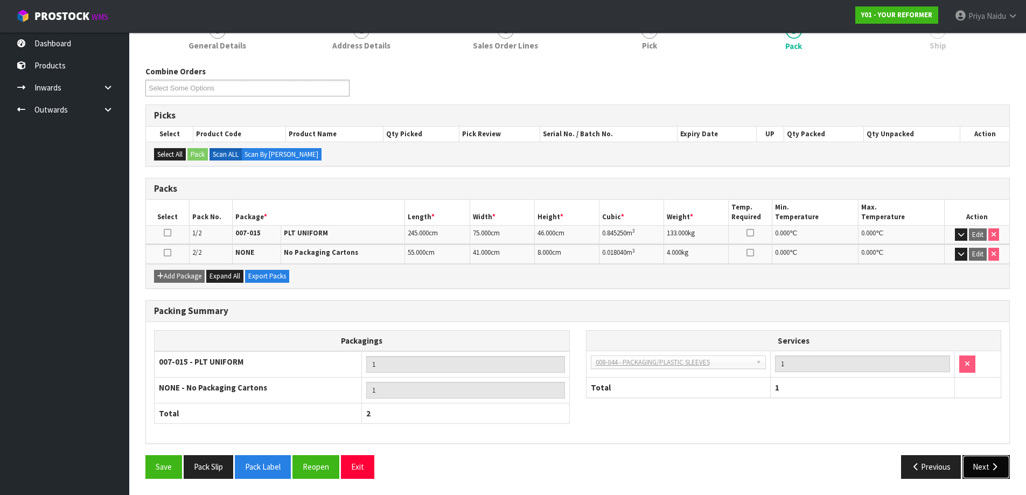
click at [973, 467] on button "Next" at bounding box center [985, 466] width 47 height 23
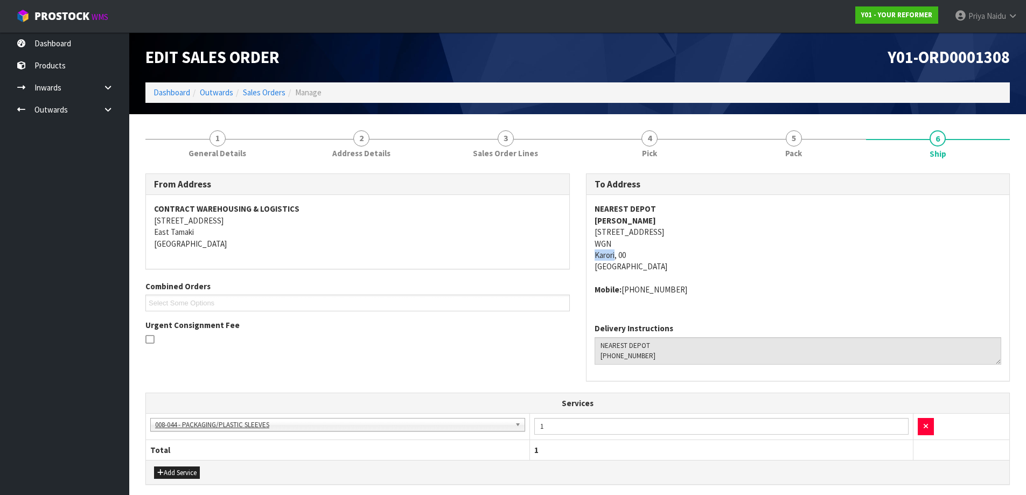
drag, startPoint x: 603, startPoint y: 255, endPoint x: 615, endPoint y: 255, distance: 12.4
click at [615, 255] on div "NEAREST DEPOT [PERSON_NAME] [STREET_ADDRESS] Mobile: [PHONE_NUMBER]" at bounding box center [797, 255] width 423 height 120
drag, startPoint x: 590, startPoint y: 237, endPoint x: 738, endPoint y: 235, distance: 148.1
click at [738, 235] on div "NEAREST DEPOT [PERSON_NAME] [STREET_ADDRESS] Mobile: [PHONE_NUMBER]" at bounding box center [797, 255] width 423 height 120
drag, startPoint x: 621, startPoint y: 290, endPoint x: 733, endPoint y: 297, distance: 112.8
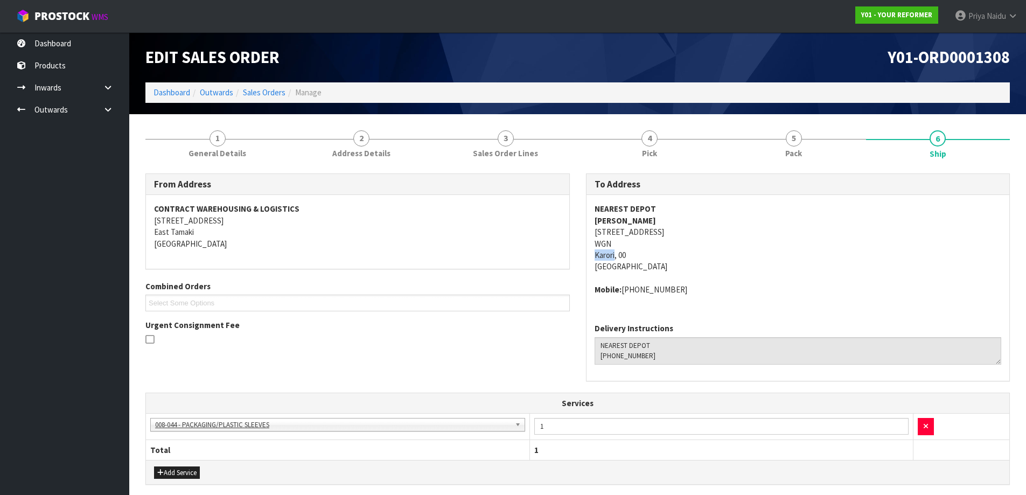
click at [733, 297] on div "NEAREST DEPOT [PERSON_NAME] [STREET_ADDRESS] Mobile: [PHONE_NUMBER]" at bounding box center [797, 255] width 423 height 120
drag, startPoint x: 590, startPoint y: 220, endPoint x: 666, endPoint y: 219, distance: 75.4
click at [666, 219] on div "NEAREST DEPOT [PERSON_NAME] [STREET_ADDRESS] Mobile: [PHONE_NUMBER]" at bounding box center [797, 255] width 423 height 120
drag, startPoint x: 210, startPoint y: 157, endPoint x: 209, endPoint y: 162, distance: 5.5
click at [210, 157] on span "General Details" at bounding box center [217, 153] width 58 height 11
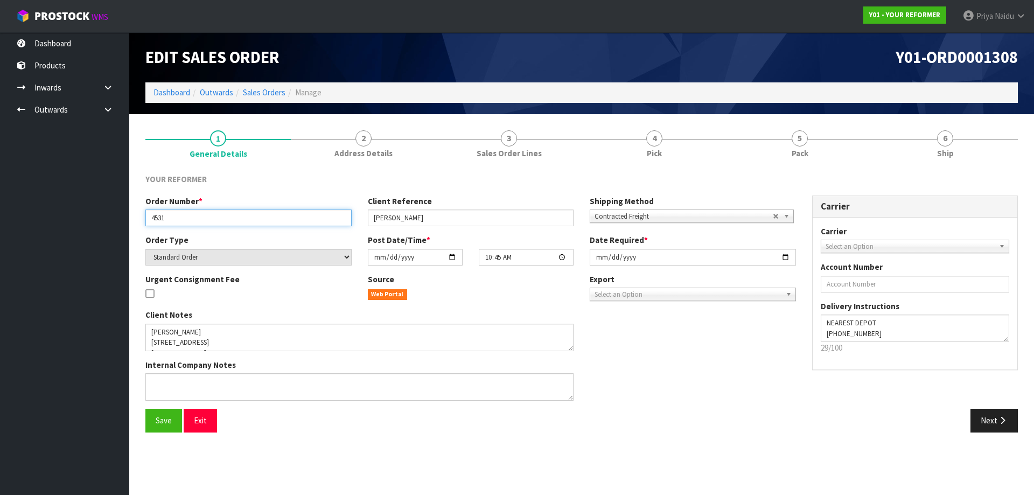
drag, startPoint x: 150, startPoint y: 222, endPoint x: 170, endPoint y: 222, distance: 20.5
click at [170, 222] on input "4531" at bounding box center [248, 217] width 206 height 17
drag, startPoint x: 371, startPoint y: 219, endPoint x: 472, endPoint y: 218, distance: 100.7
click at [472, 218] on input "[PERSON_NAME]" at bounding box center [471, 217] width 206 height 17
click at [812, 174] on div "YOUR REFORMER" at bounding box center [581, 184] width 889 height 22
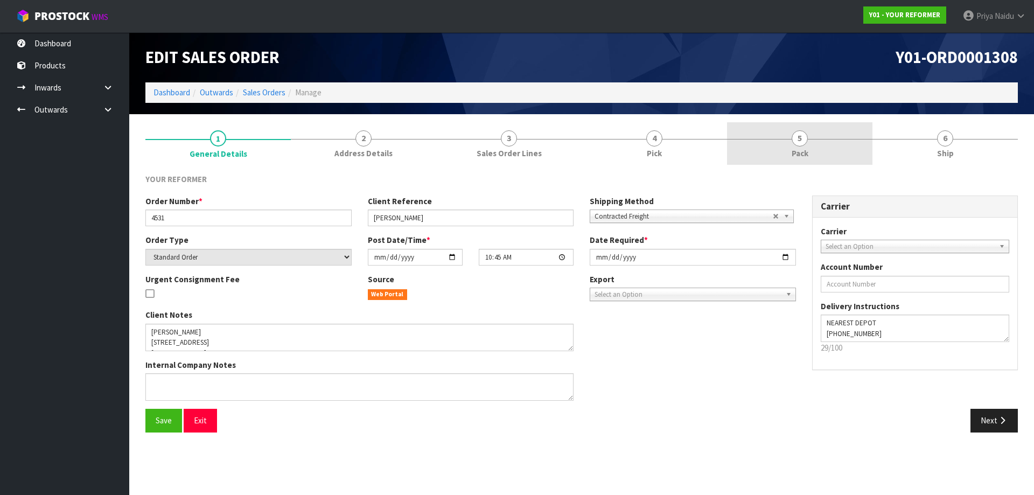
click at [806, 153] on span "Pack" at bounding box center [800, 153] width 17 height 11
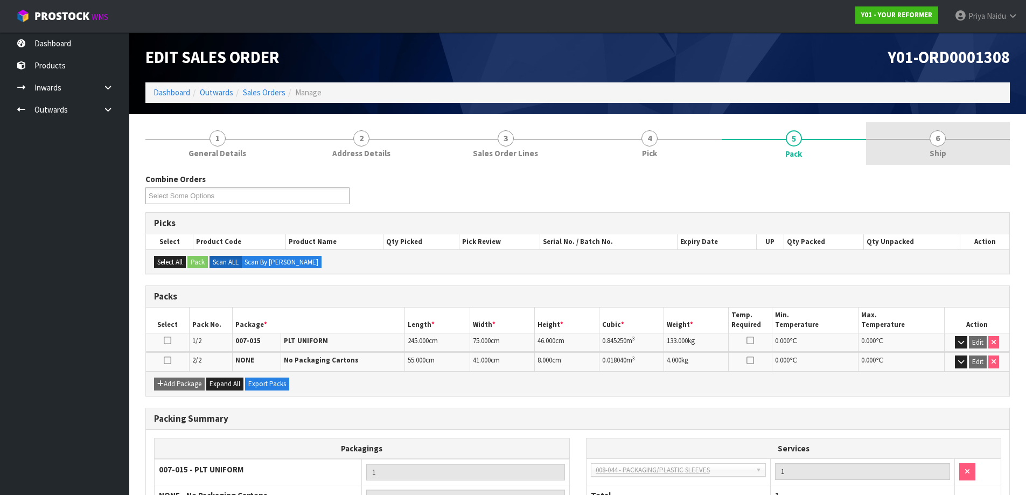
click at [953, 158] on link "6 Ship" at bounding box center [938, 143] width 144 height 43
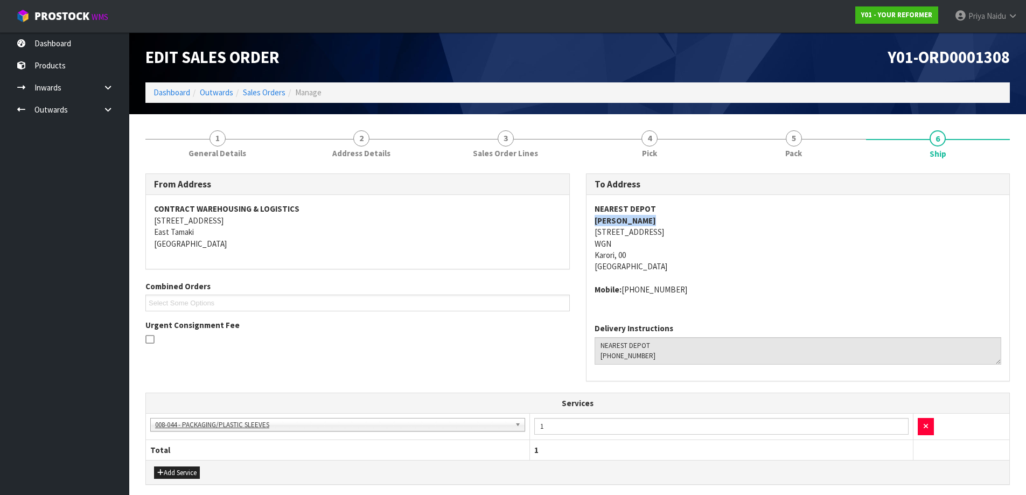
drag, startPoint x: 589, startPoint y: 223, endPoint x: 668, endPoint y: 218, distance: 78.8
click at [668, 218] on div "NEAREST DEPOT [PERSON_NAME] [STREET_ADDRESS] Mobile: [PHONE_NUMBER]" at bounding box center [797, 255] width 423 height 120
drag, startPoint x: 592, startPoint y: 288, endPoint x: 718, endPoint y: 288, distance: 126.0
click at [718, 288] on div "NEAREST DEPOT [PERSON_NAME] [STREET_ADDRESS] Mobile: [PHONE_NUMBER]" at bounding box center [797, 255] width 423 height 120
click at [805, 260] on address "NEAREST DEPOT [PERSON_NAME] 10 [GEOGRAPHIC_DATA] WGN KARORI 6012 NEW ZEALAND WG…" at bounding box center [798, 237] width 407 height 69
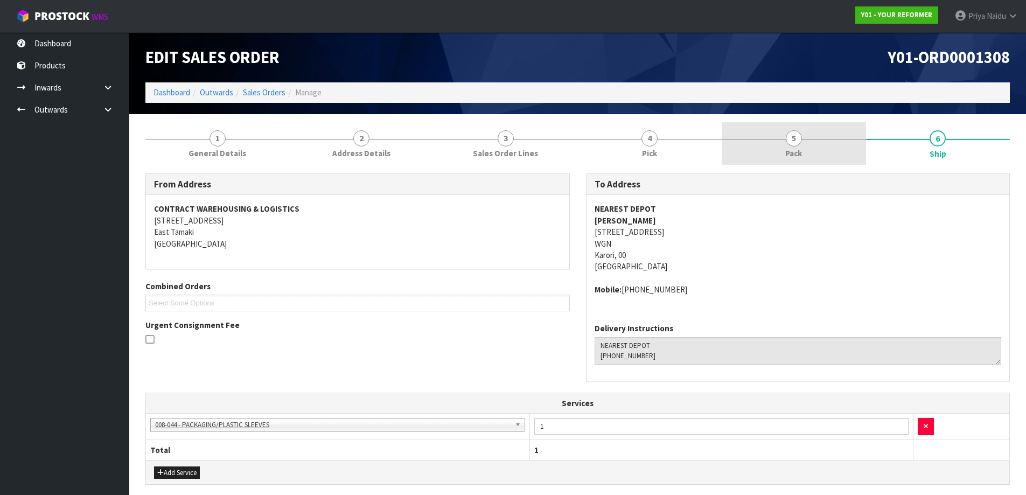
click at [803, 132] on link "5 Pack" at bounding box center [794, 143] width 144 height 43
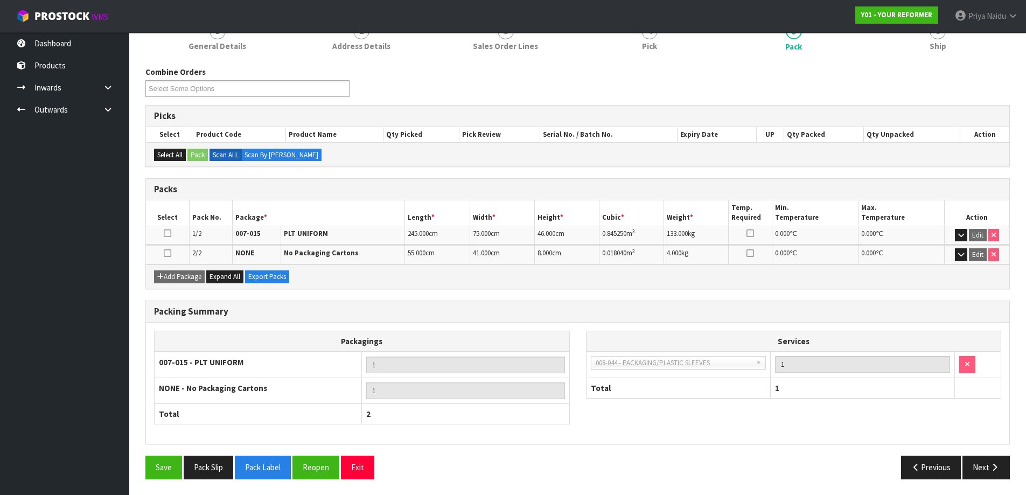
scroll to position [108, 0]
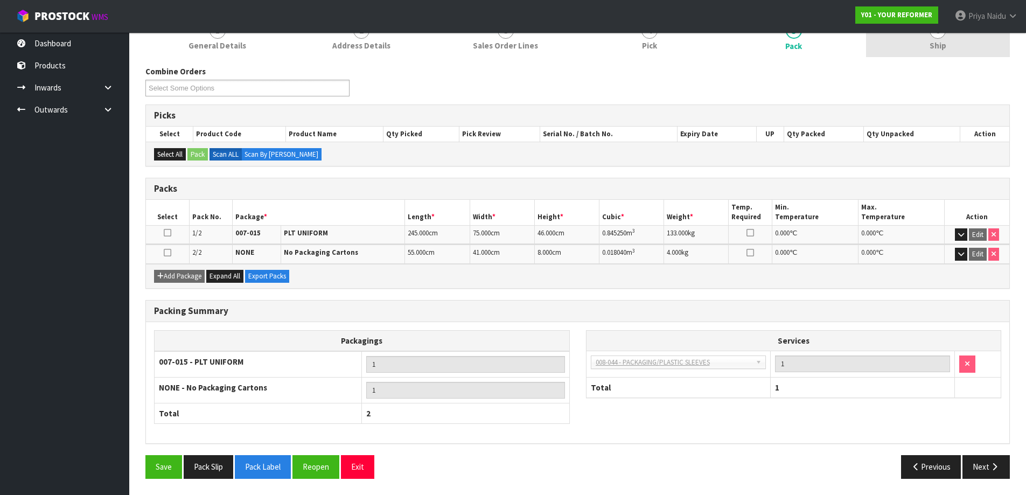
click at [928, 47] on link "6 Ship" at bounding box center [938, 36] width 144 height 43
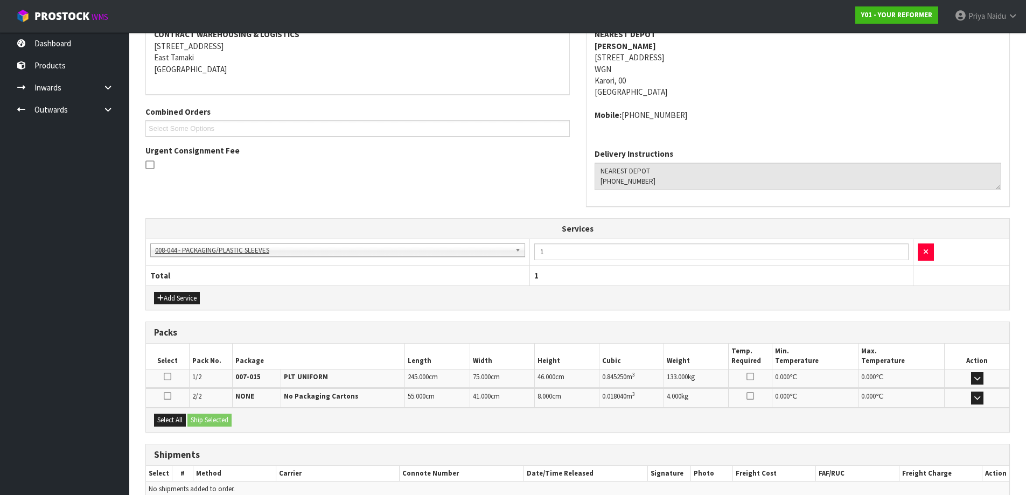
scroll to position [228, 0]
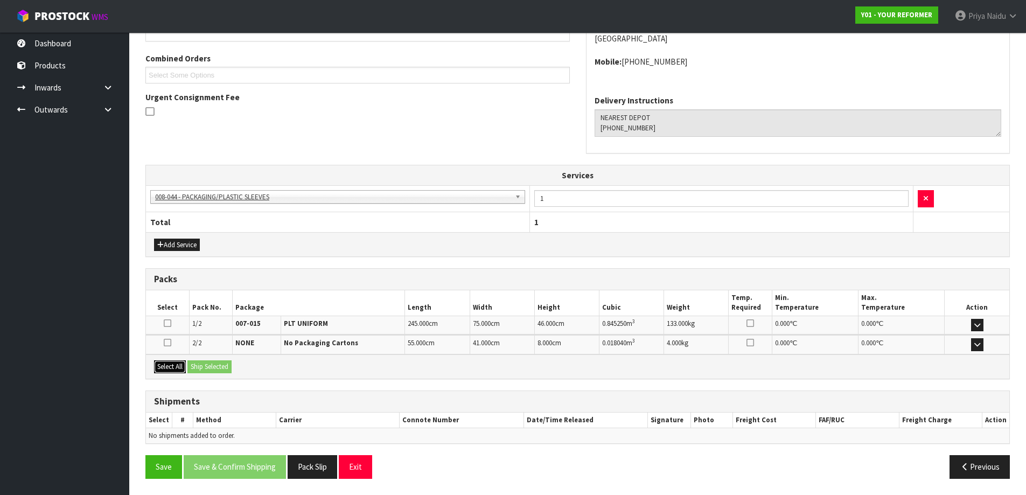
click at [162, 368] on button "Select All" at bounding box center [170, 366] width 32 height 13
click at [204, 364] on button "Ship Selected" at bounding box center [209, 366] width 44 height 13
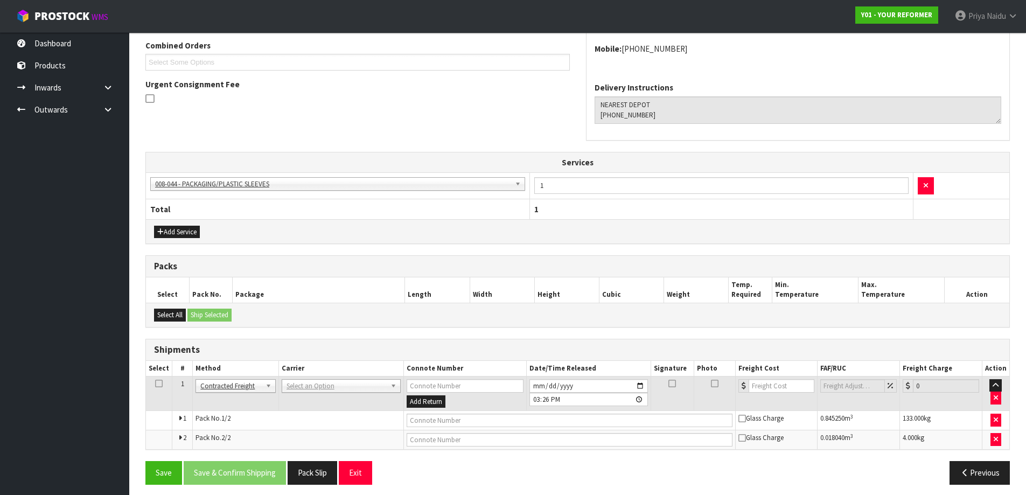
scroll to position [247, 0]
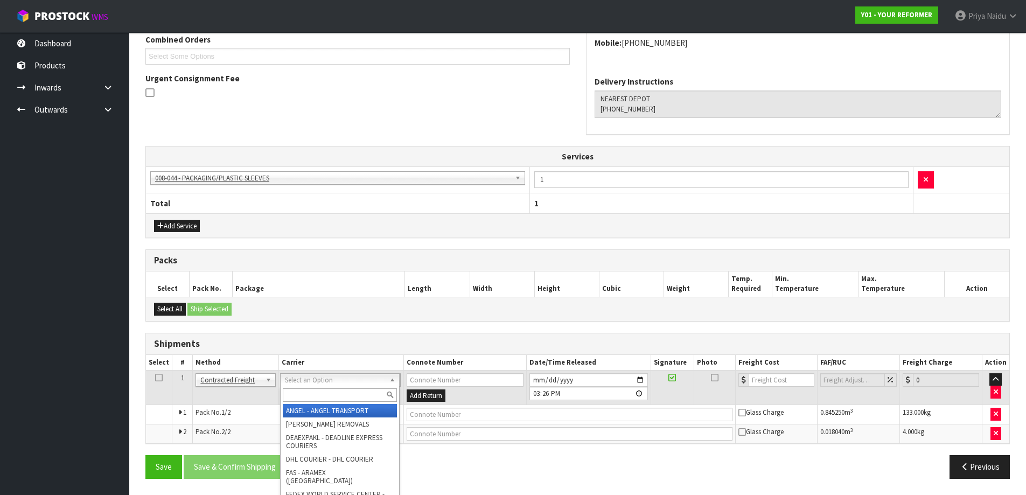
click at [310, 389] on input "text" at bounding box center [340, 394] width 114 height 13
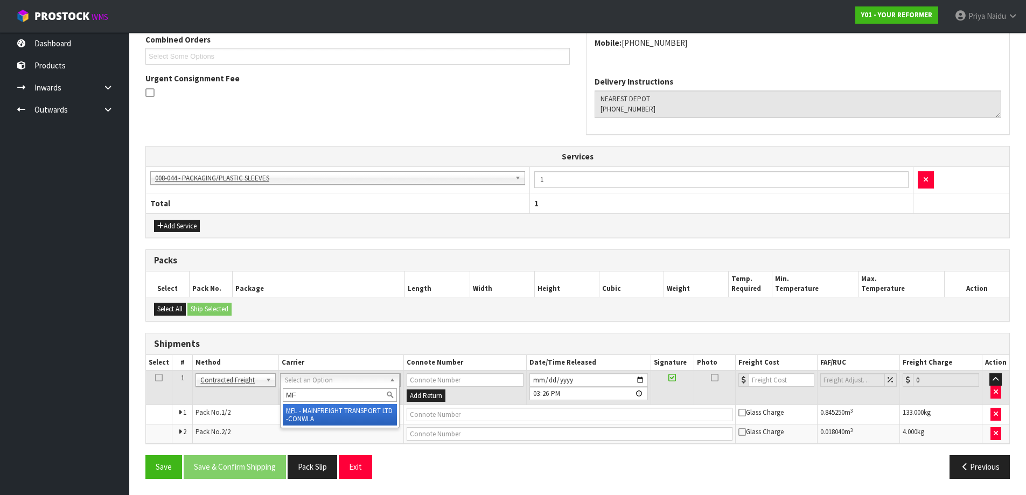
type input "MF"
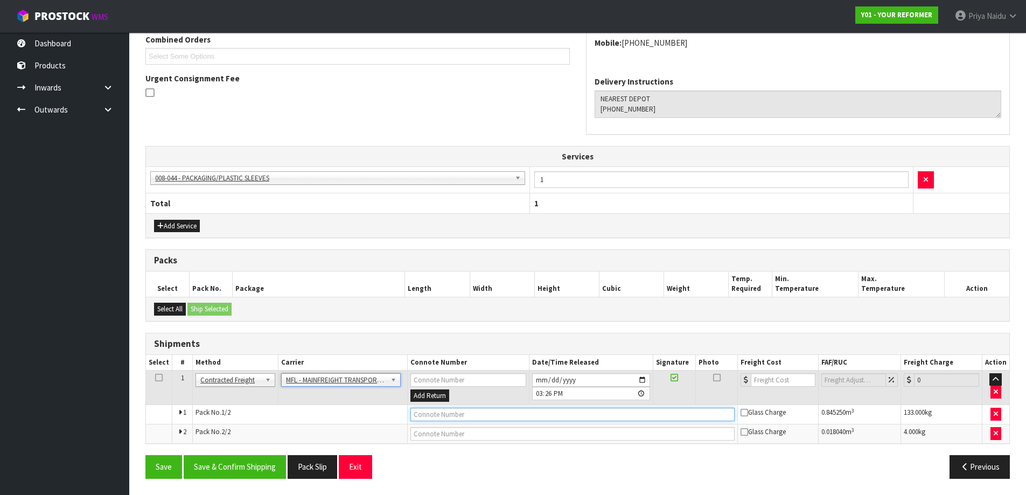
click at [442, 418] on input "text" at bounding box center [572, 414] width 324 height 13
paste input "FWM58325999"
type input "FWM58325999"
drag, startPoint x: 768, startPoint y: 378, endPoint x: 740, endPoint y: 358, distance: 34.4
click at [768, 377] on input "number" at bounding box center [783, 379] width 65 height 13
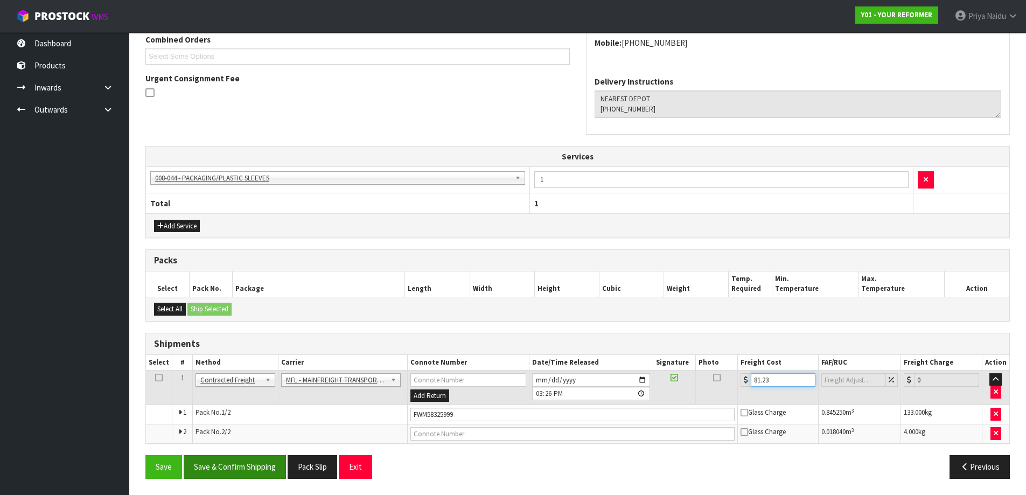
type input "81.23"
click at [256, 460] on button "Save & Confirm Shipping" at bounding box center [235, 466] width 102 height 23
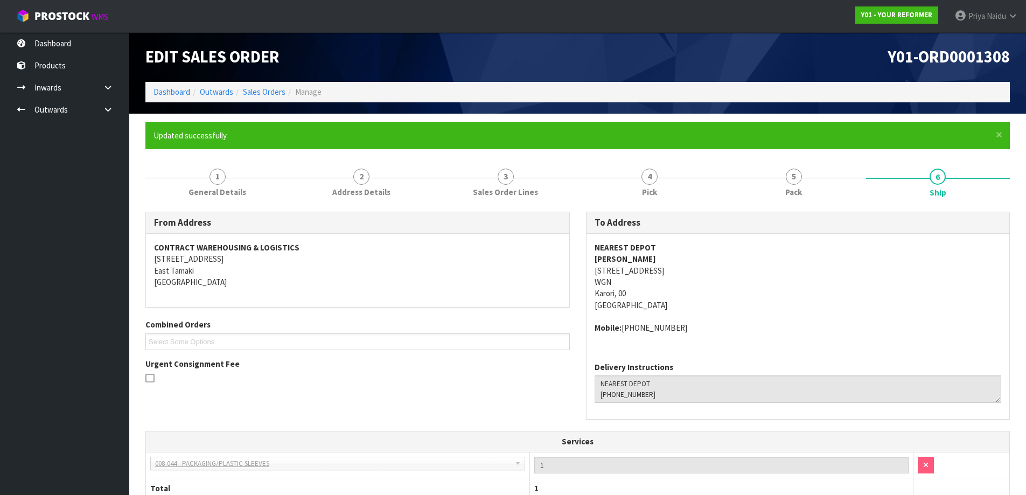
scroll to position [0, 0]
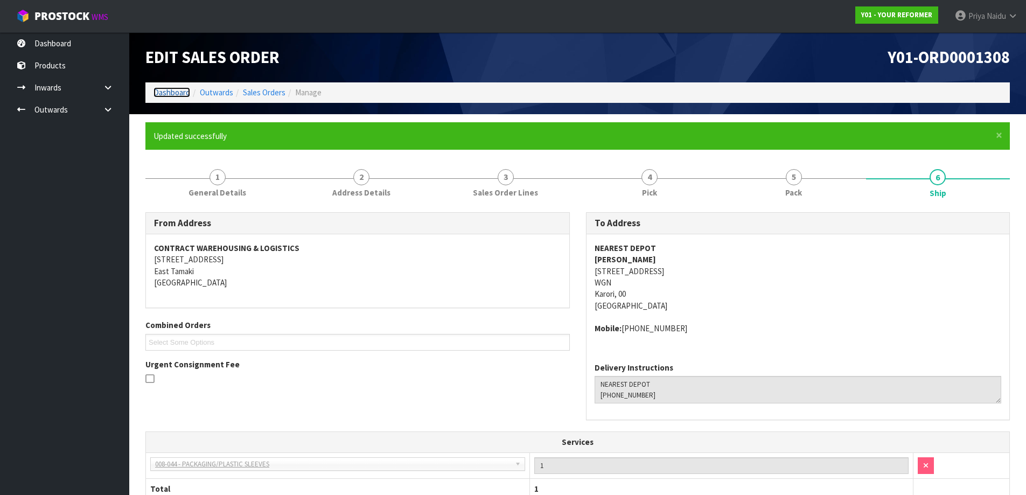
click at [172, 90] on link "Dashboard" at bounding box center [171, 92] width 37 height 10
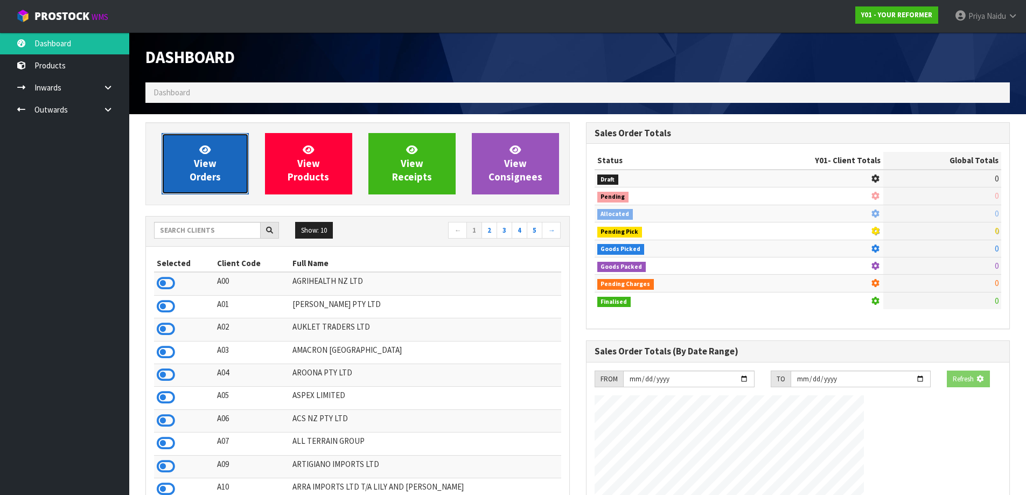
click at [192, 166] on link "View Orders" at bounding box center [205, 163] width 87 height 61
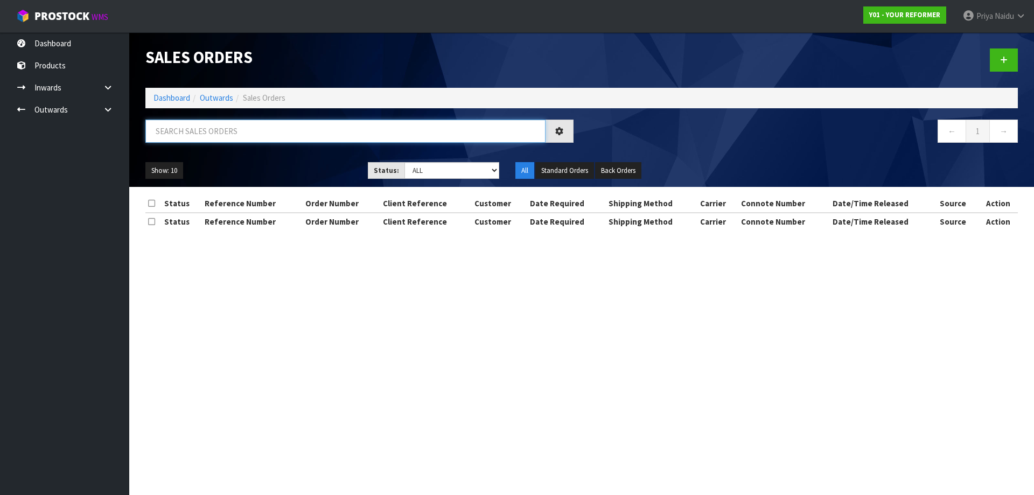
click at [225, 134] on input "text" at bounding box center [345, 131] width 400 height 23
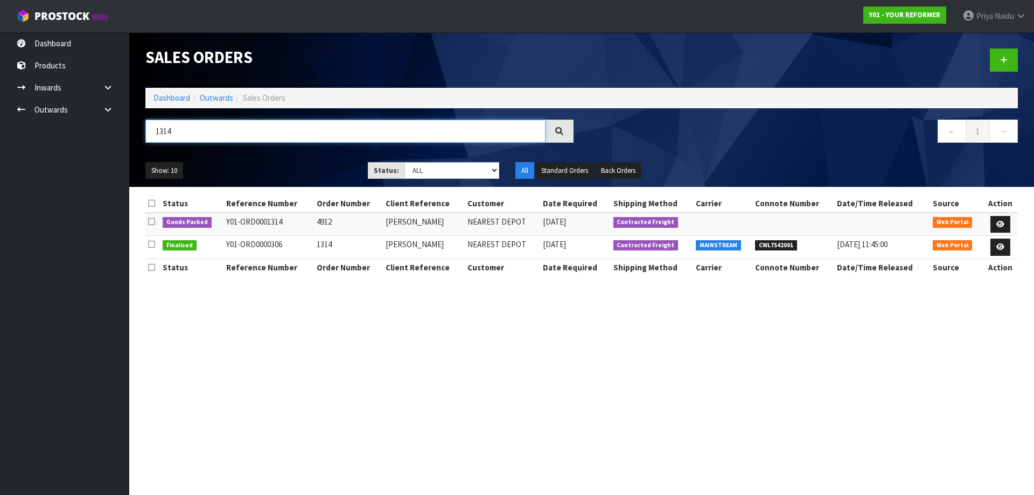
type input "1314"
click at [276, 165] on ul "Show: 10 5 10 25 50" at bounding box center [248, 170] width 206 height 17
click at [1005, 224] on link at bounding box center [1000, 224] width 20 height 17
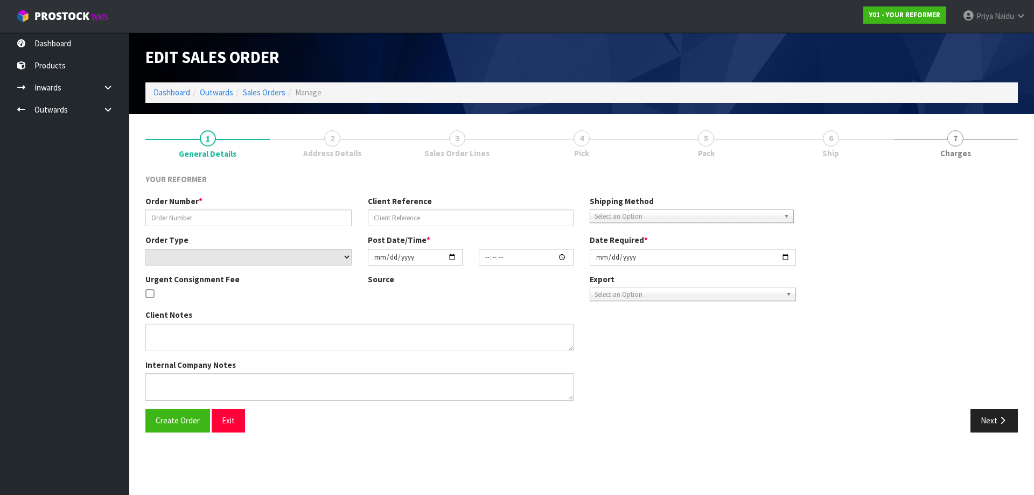
type input "4912"
type input "[PERSON_NAME]"
select select "number:0"
type input "[DATE]"
type input "14:54:00.000"
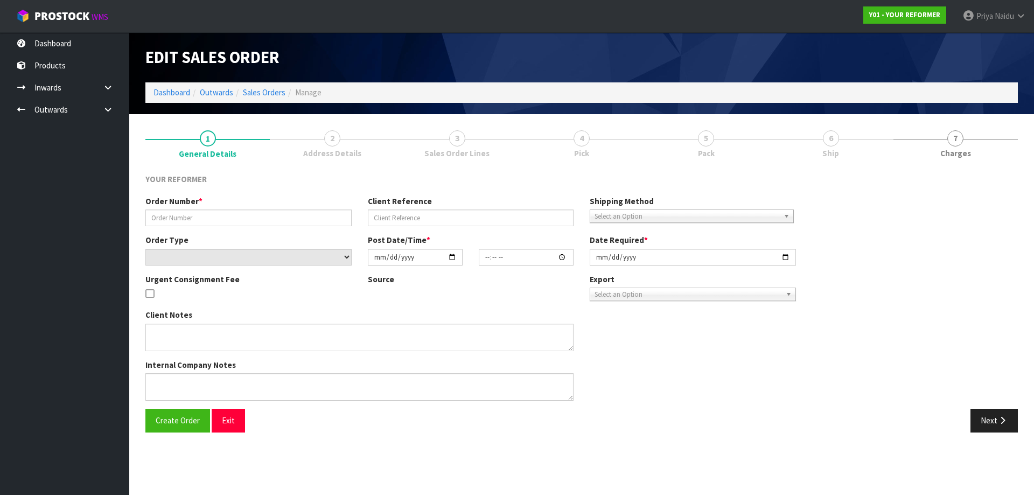
type input "[DATE]"
type textarea "[PERSON_NAME] [STREET_ADDRESS] [PHONE_NUMBER]"
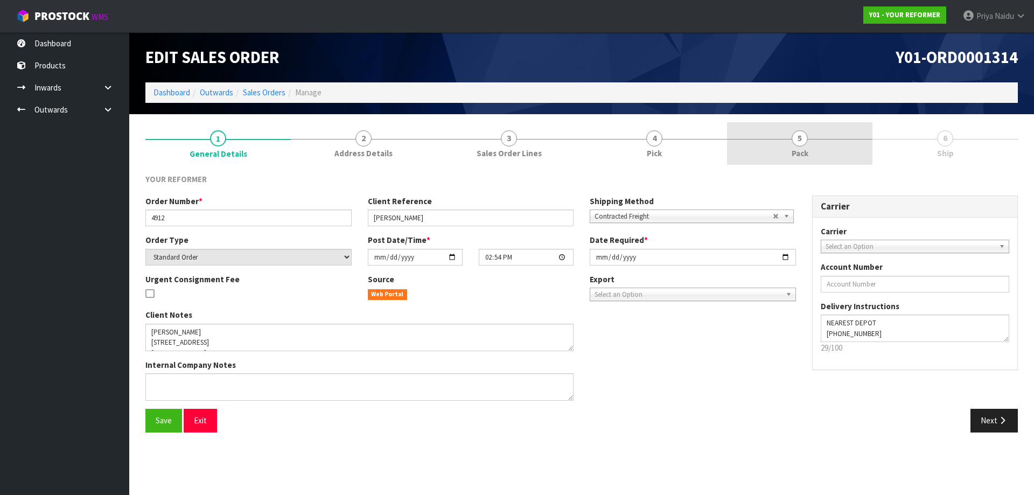
click at [799, 152] on span "Pack" at bounding box center [800, 153] width 17 height 11
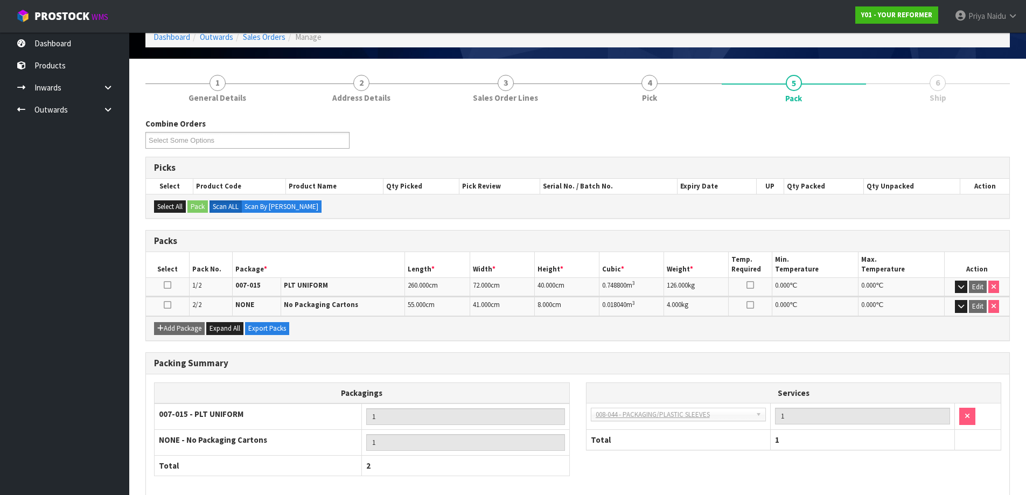
scroll to position [108, 0]
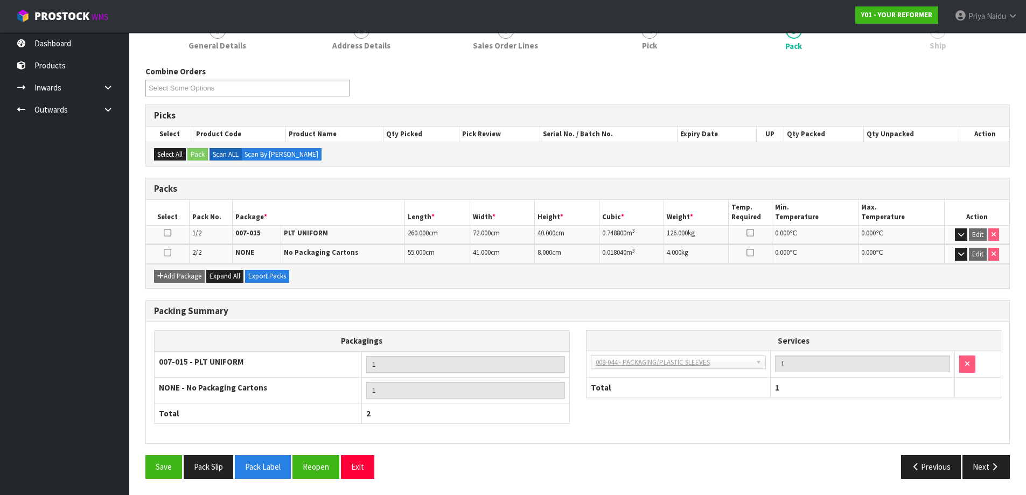
click at [953, 455] on div "Packing Summary Packagings 007-015 - PLT UNIFORM 1 NONE - No Packaging Cartons …" at bounding box center [577, 378] width 880 height 156
click at [973, 462] on button "Next" at bounding box center [985, 466] width 47 height 23
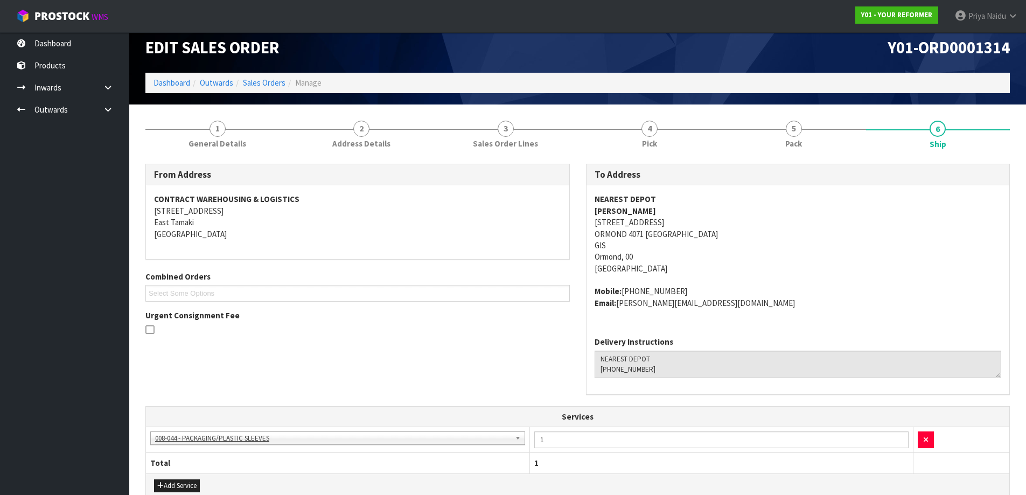
scroll to position [0, 0]
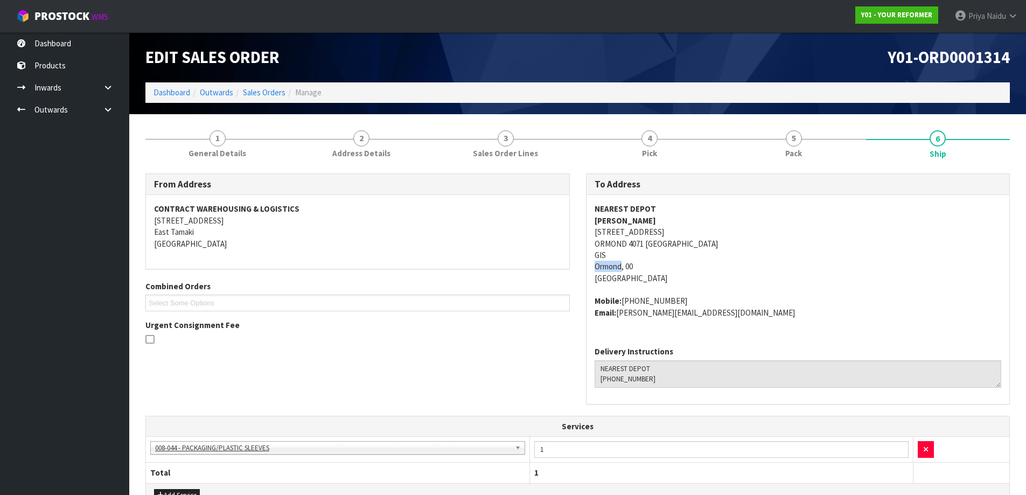
drag, startPoint x: 591, startPoint y: 264, endPoint x: 621, endPoint y: 267, distance: 30.3
click at [621, 267] on div "NEAREST DEPOT [PERSON_NAME] [STREET_ADDRESS] Mobile: [PHONE_NUMBER] Email: [PER…" at bounding box center [797, 266] width 423 height 143
drag, startPoint x: 592, startPoint y: 229, endPoint x: 647, endPoint y: 249, distance: 58.2
click at [647, 249] on div "NEAREST DEPOT [PERSON_NAME] [STREET_ADDRESS] Mobile: [PHONE_NUMBER] Email: [PER…" at bounding box center [797, 266] width 423 height 143
drag, startPoint x: 823, startPoint y: 296, endPoint x: 780, endPoint y: 269, distance: 50.8
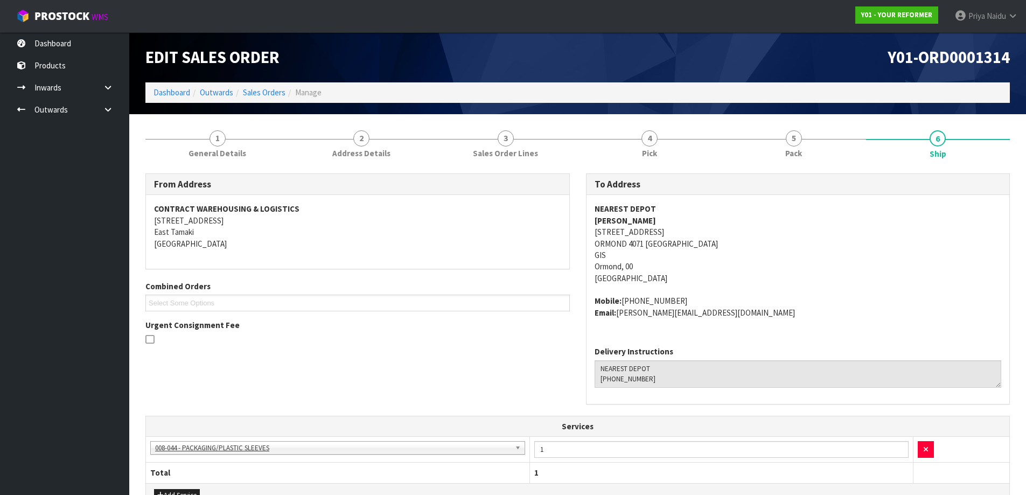
click at [823, 293] on span "NEAREST DEPOT [PERSON_NAME] [STREET_ADDRESS] Mobile: [PHONE_NUMBER] Email: [PER…" at bounding box center [798, 260] width 407 height 115
drag, startPoint x: 602, startPoint y: 221, endPoint x: 661, endPoint y: 225, distance: 59.4
click at [661, 225] on address "NEAREST DEPOT [PERSON_NAME] [STREET_ADDRESS]" at bounding box center [798, 243] width 407 height 81
drag, startPoint x: 621, startPoint y: 302, endPoint x: 681, endPoint y: 295, distance: 59.7
click at [681, 295] on span "NEAREST DEPOT [PERSON_NAME] [STREET_ADDRESS] Mobile: [PHONE_NUMBER] Email: [PER…" at bounding box center [798, 260] width 407 height 115
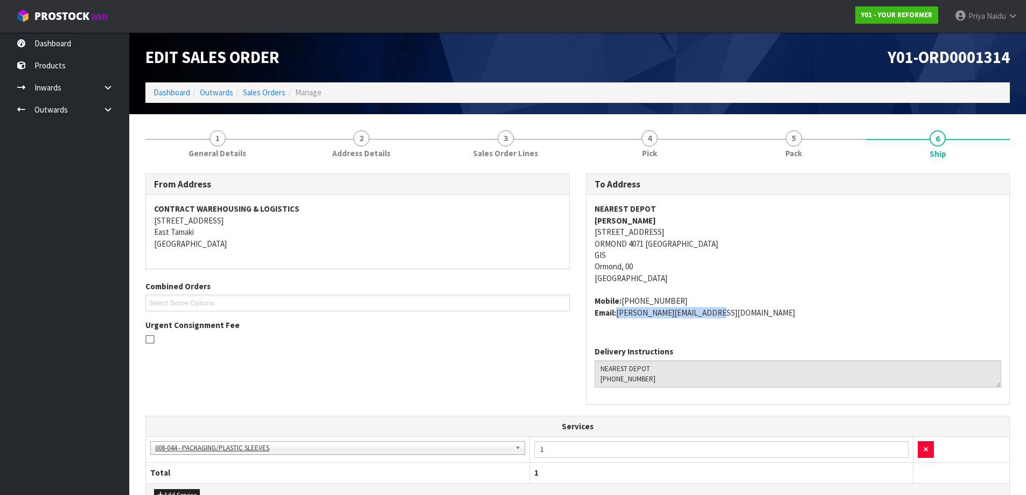
drag, startPoint x: 617, startPoint y: 314, endPoint x: 713, endPoint y: 319, distance: 96.5
click at [713, 319] on div "NEAREST DEPOT [PERSON_NAME] [STREET_ADDRESS] Mobile: [PHONE_NUMBER] Email: [PER…" at bounding box center [797, 266] width 423 height 143
click at [232, 147] on link "1 General Details" at bounding box center [217, 143] width 144 height 43
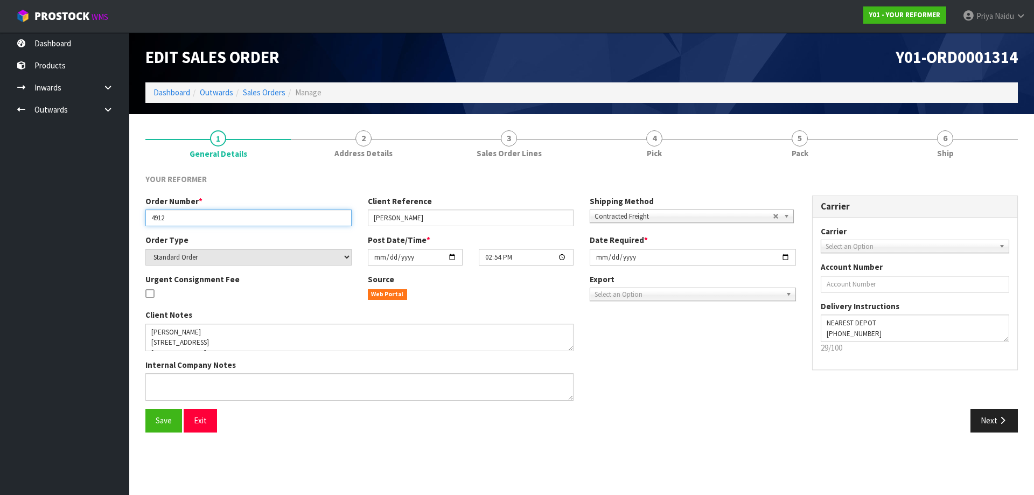
drag, startPoint x: 149, startPoint y: 219, endPoint x: 174, endPoint y: 219, distance: 25.9
click at [174, 219] on input "4912" at bounding box center [248, 217] width 206 height 17
drag, startPoint x: 370, startPoint y: 215, endPoint x: 453, endPoint y: 220, distance: 82.5
click at [453, 220] on input "[PERSON_NAME]" at bounding box center [471, 217] width 206 height 17
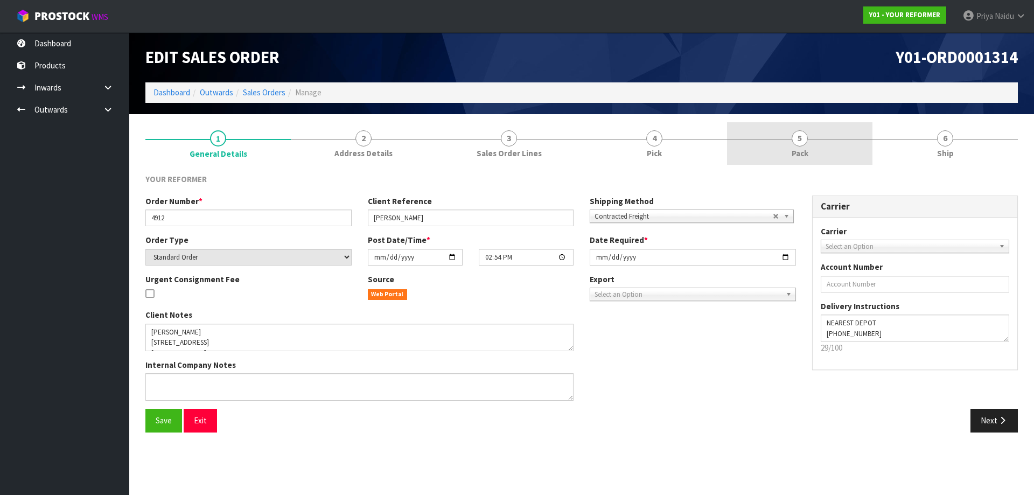
drag, startPoint x: 855, startPoint y: 144, endPoint x: 854, endPoint y: 150, distance: 6.5
click at [855, 144] on link "5 Pack" at bounding box center [799, 143] width 145 height 43
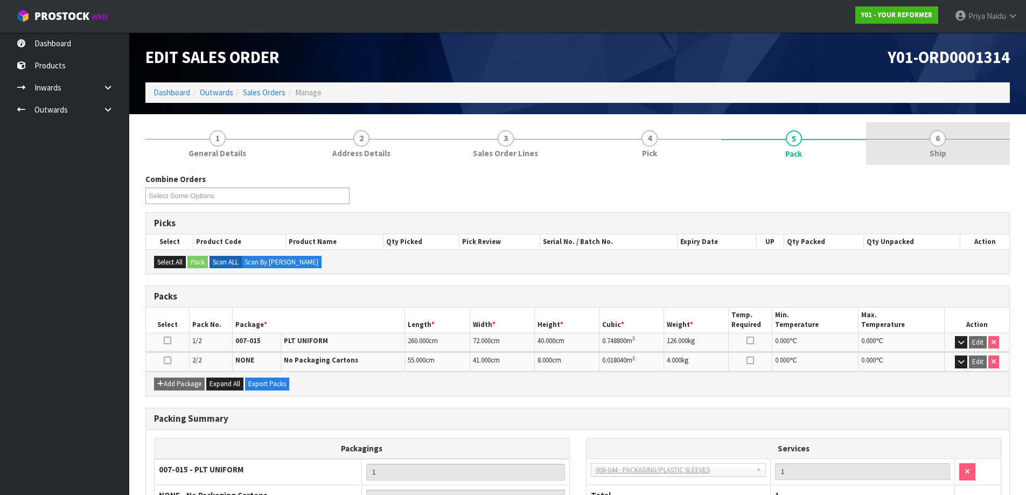
click at [942, 135] on span "6" at bounding box center [937, 138] width 16 height 16
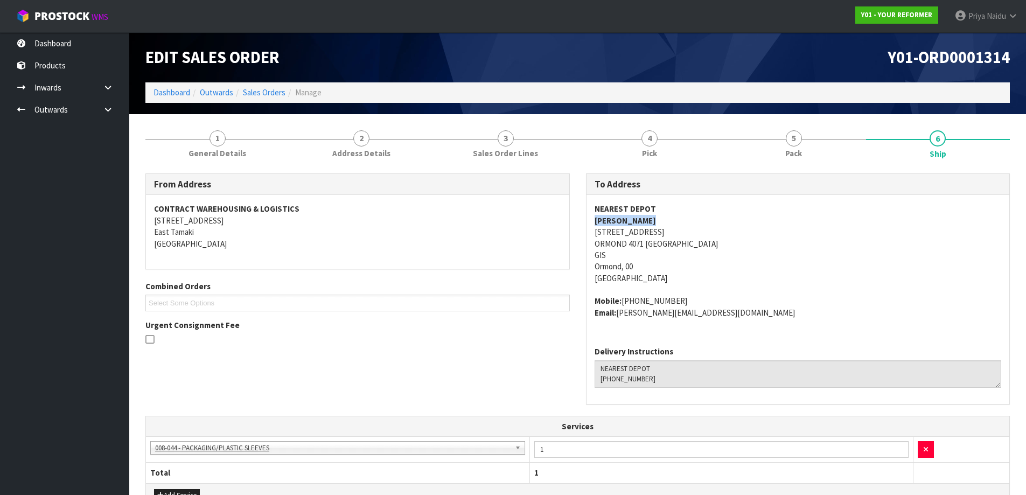
drag, startPoint x: 585, startPoint y: 222, endPoint x: 667, endPoint y: 221, distance: 81.3
click at [667, 221] on div "To Address NEAREST DEPOT [PERSON_NAME] [STREET_ADDRESS] Mobile: [PHONE_NUMBER] …" at bounding box center [798, 288] width 424 height 231
drag, startPoint x: 590, startPoint y: 300, endPoint x: 690, endPoint y: 296, distance: 100.3
click at [690, 296] on div "NEAREST DEPOT [PERSON_NAME] [STREET_ADDRESS] Mobile: [PHONE_NUMBER] Email: [PER…" at bounding box center [797, 266] width 423 height 143
click at [820, 245] on address "NEAREST DEPOT [PERSON_NAME] [STREET_ADDRESS]" at bounding box center [798, 243] width 407 height 81
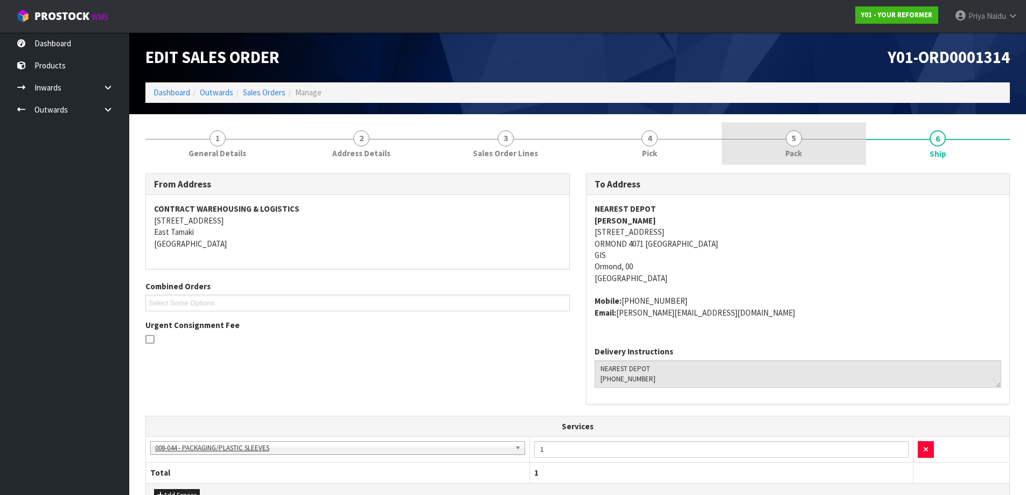
click at [808, 156] on link "5 Pack" at bounding box center [794, 143] width 144 height 43
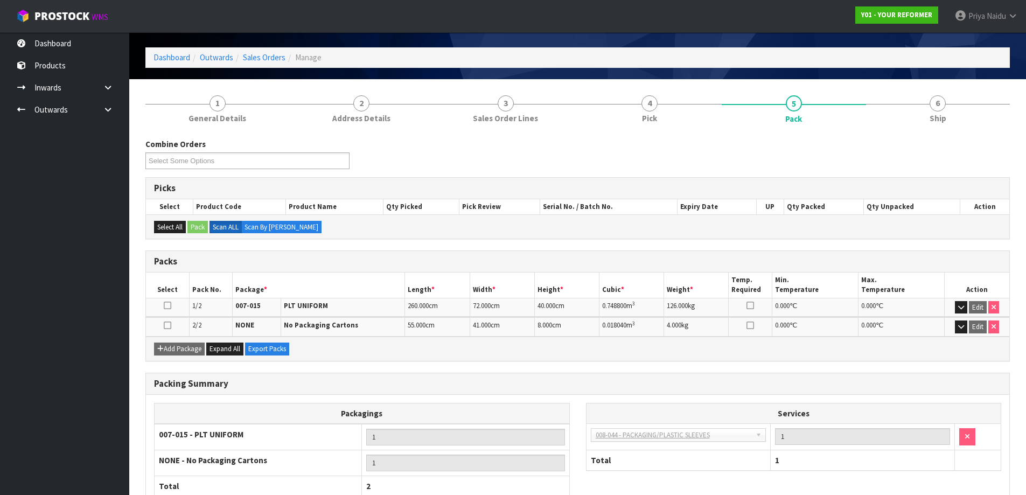
scroll to position [54, 0]
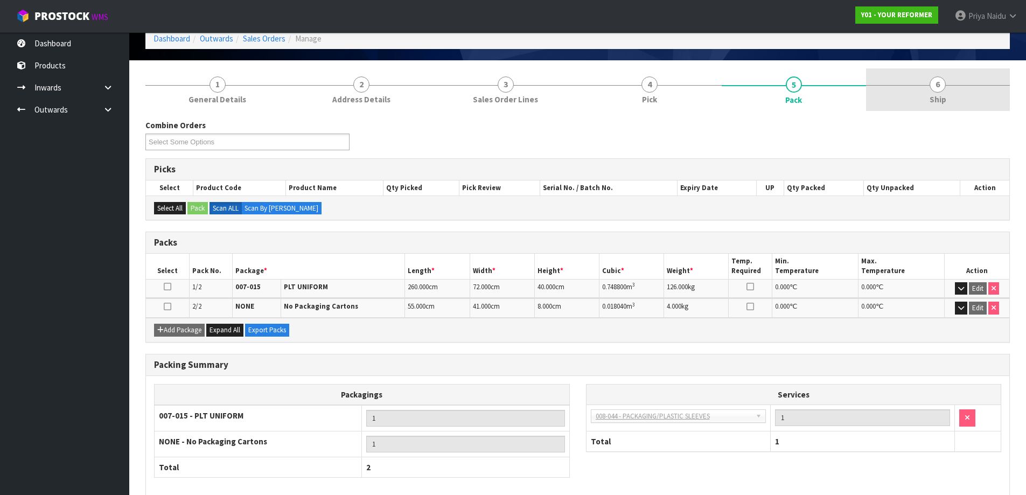
click at [929, 88] on link "6 Ship" at bounding box center [938, 89] width 144 height 43
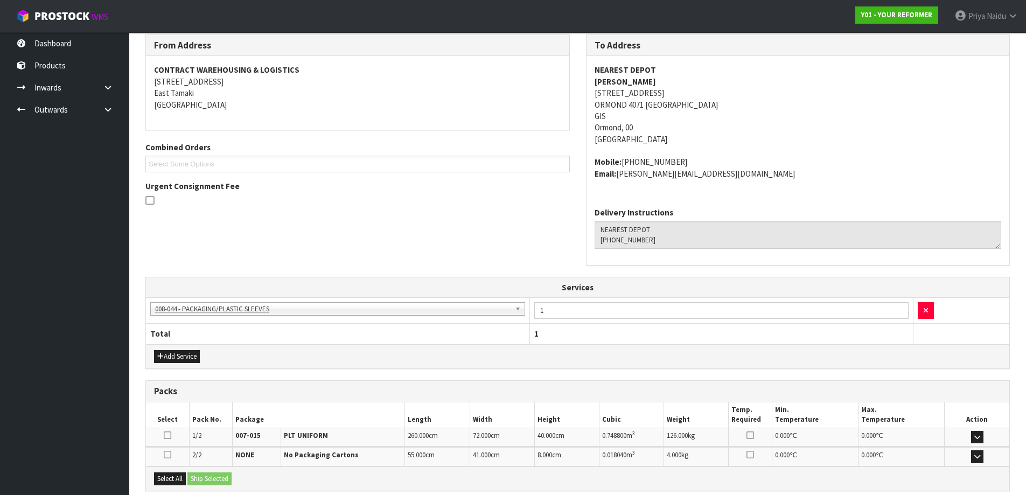
scroll to position [251, 0]
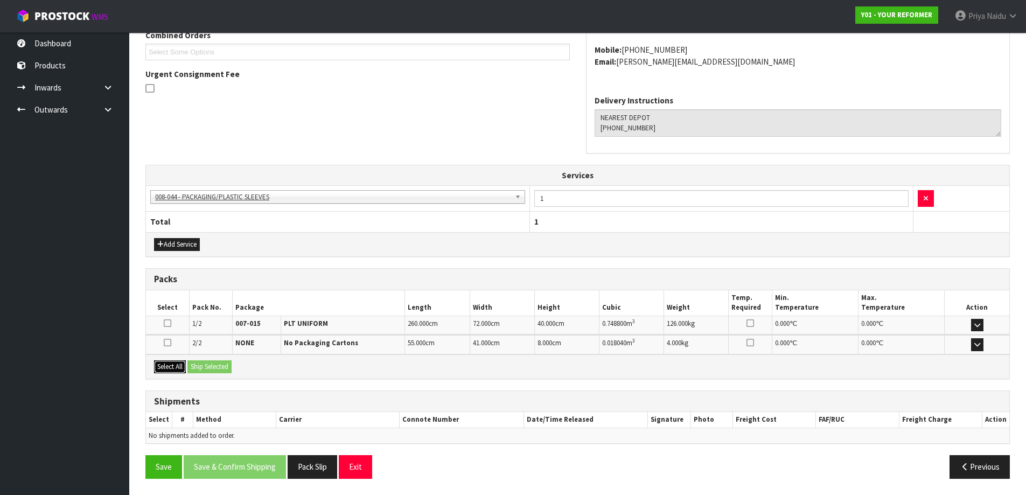
click at [177, 368] on button "Select All" at bounding box center [170, 366] width 32 height 13
click at [187, 364] on div "Select All Ship Selected" at bounding box center [577, 366] width 863 height 24
click at [227, 373] on button "Ship Selected" at bounding box center [209, 366] width 44 height 13
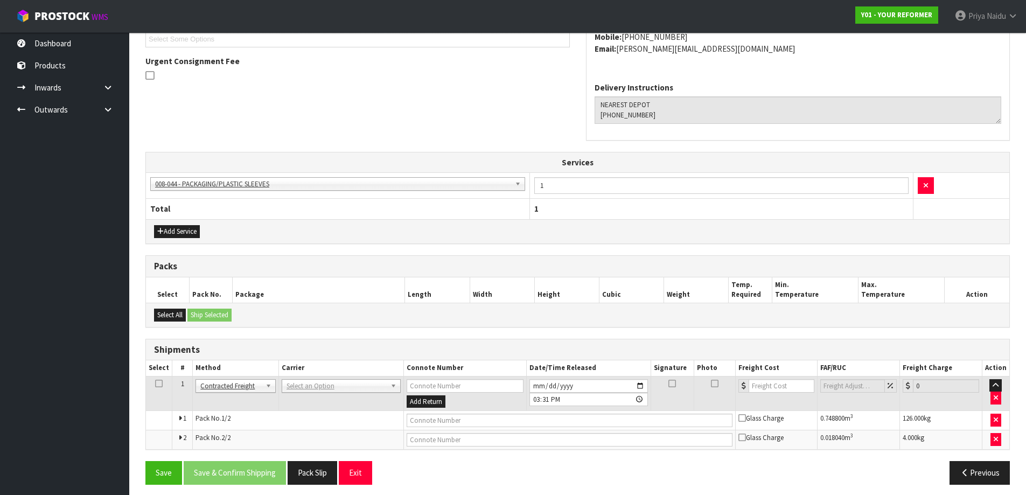
scroll to position [270, 0]
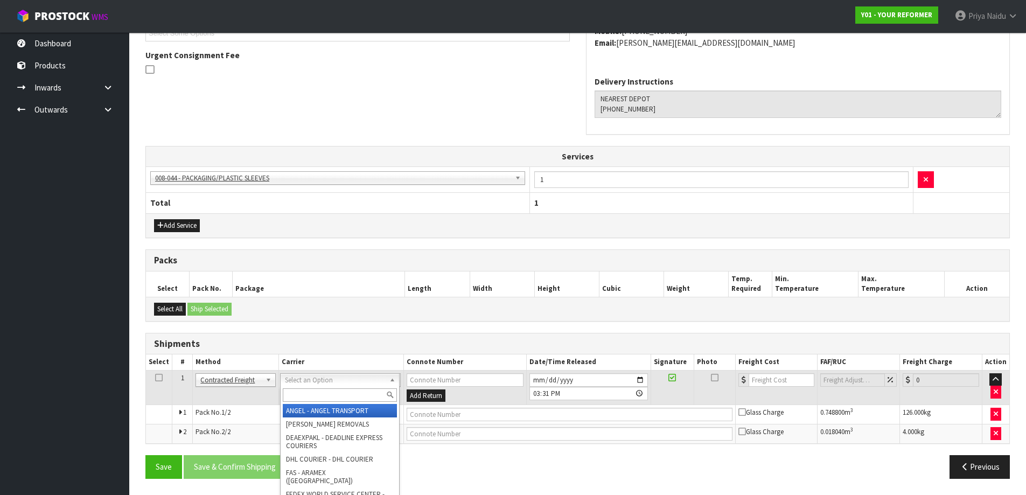
click at [305, 391] on input "text" at bounding box center [340, 394] width 114 height 13
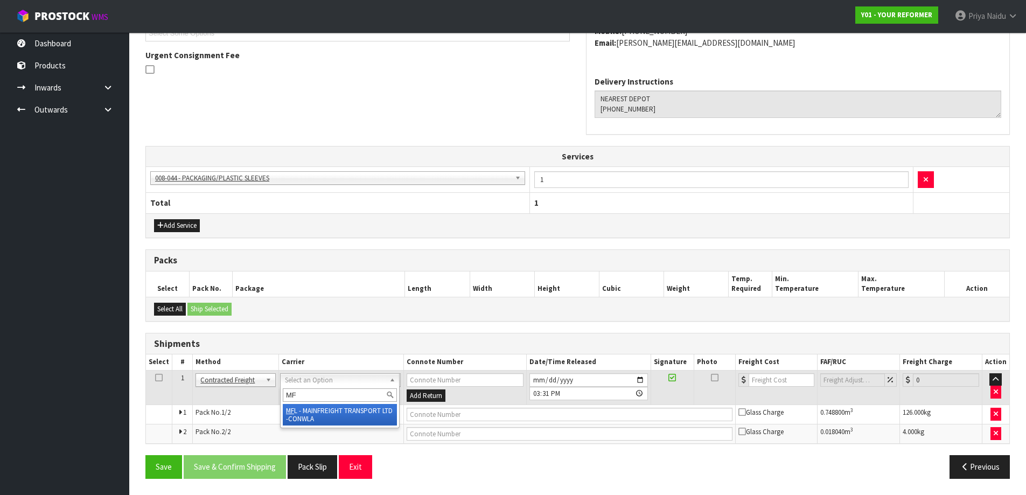
type input "MF"
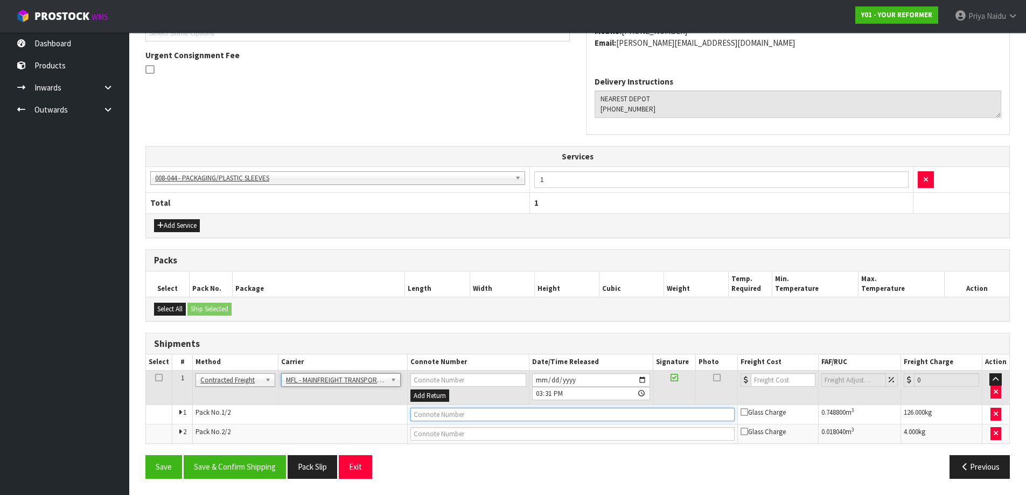
click at [419, 412] on input "text" at bounding box center [572, 414] width 324 height 13
paste input "FWM58326145"
type input "FWM58326145"
click at [780, 379] on input "number" at bounding box center [783, 379] width 65 height 13
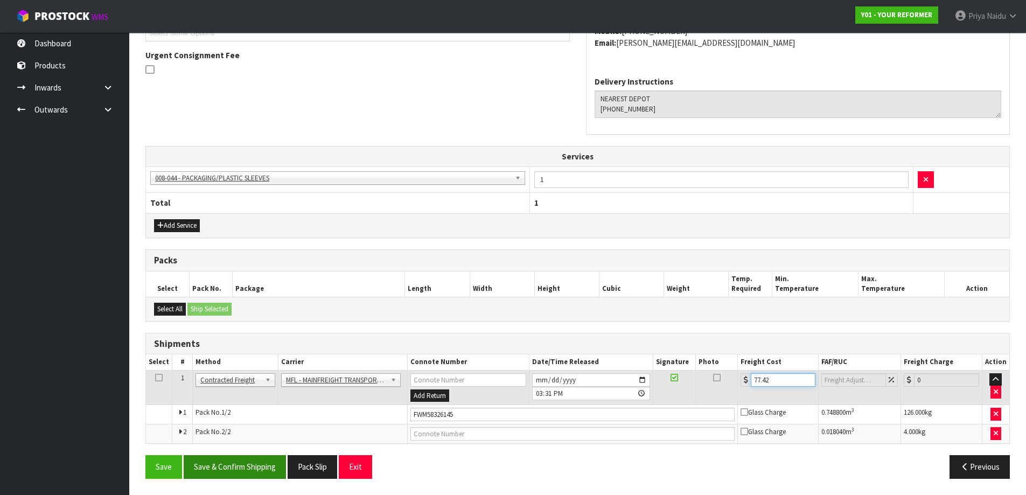
type input "77.42"
click at [230, 466] on button "Save & Confirm Shipping" at bounding box center [235, 466] width 102 height 23
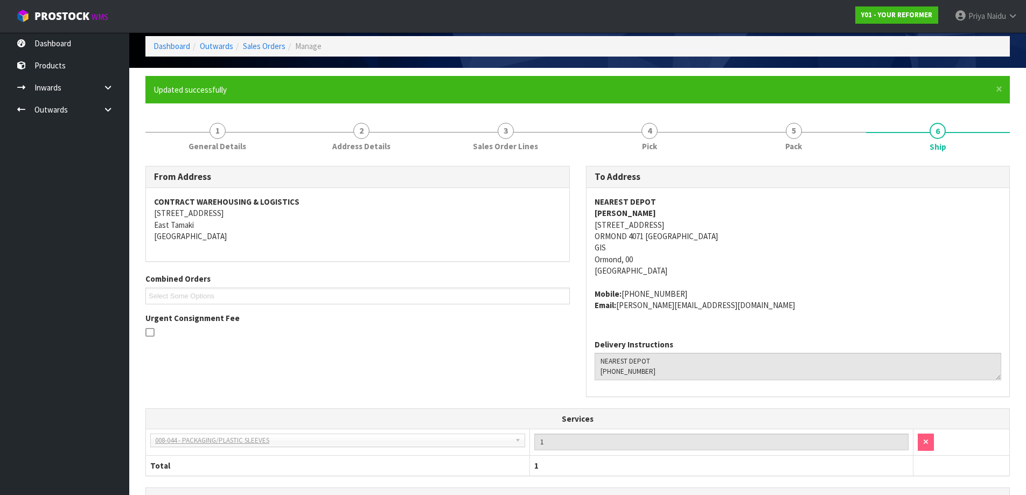
scroll to position [0, 0]
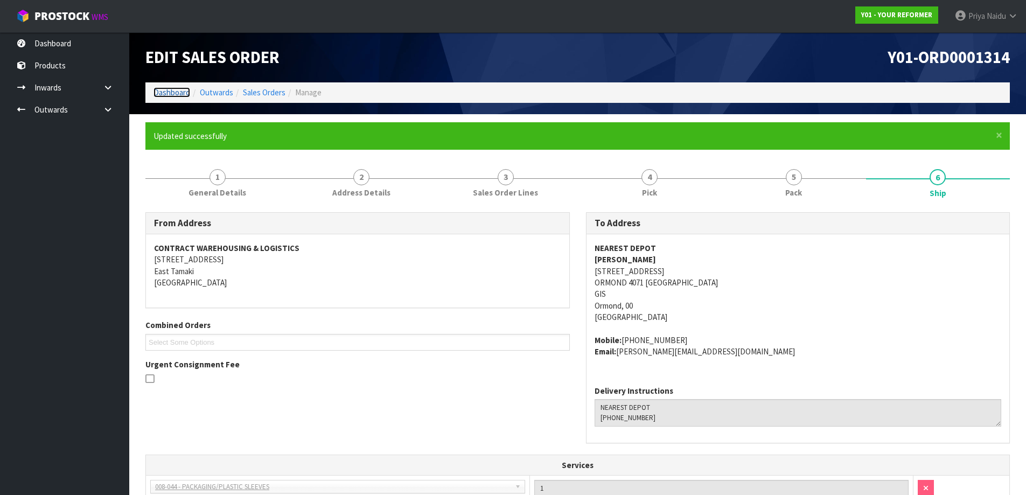
click at [161, 91] on link "Dashboard" at bounding box center [171, 92] width 37 height 10
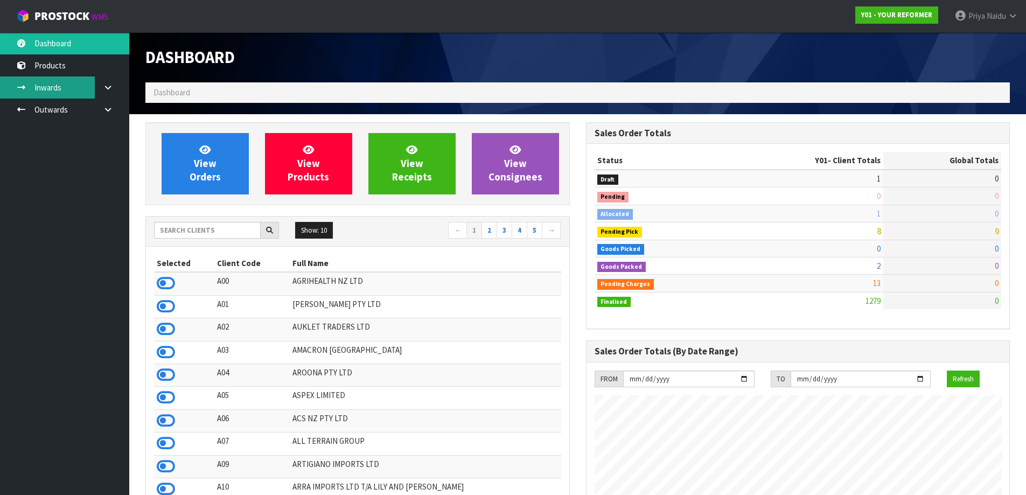
scroll to position [816, 440]
click at [215, 230] on input "text" at bounding box center [207, 230] width 107 height 17
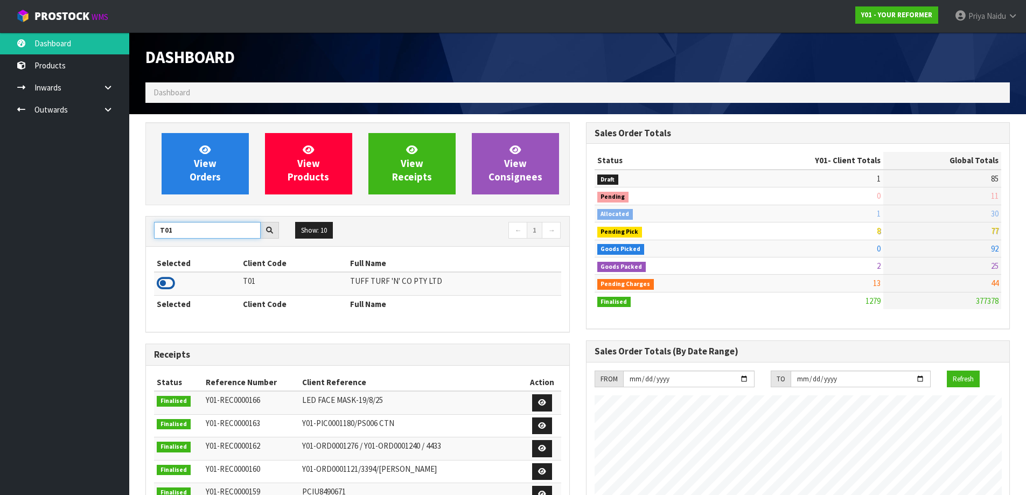
type input "T01"
click at [170, 279] on icon at bounding box center [166, 283] width 18 height 16
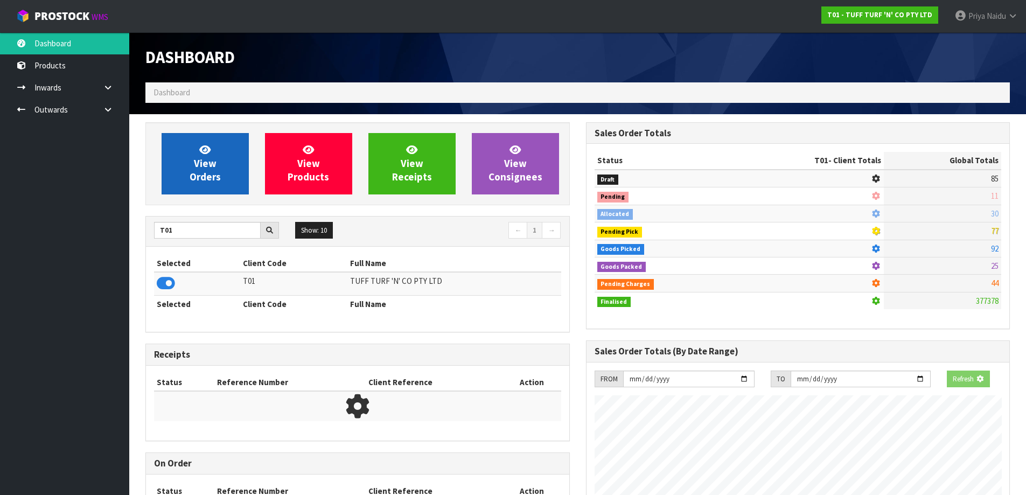
scroll to position [537836, 538067]
click at [218, 146] on link "View Orders" at bounding box center [205, 163] width 87 height 61
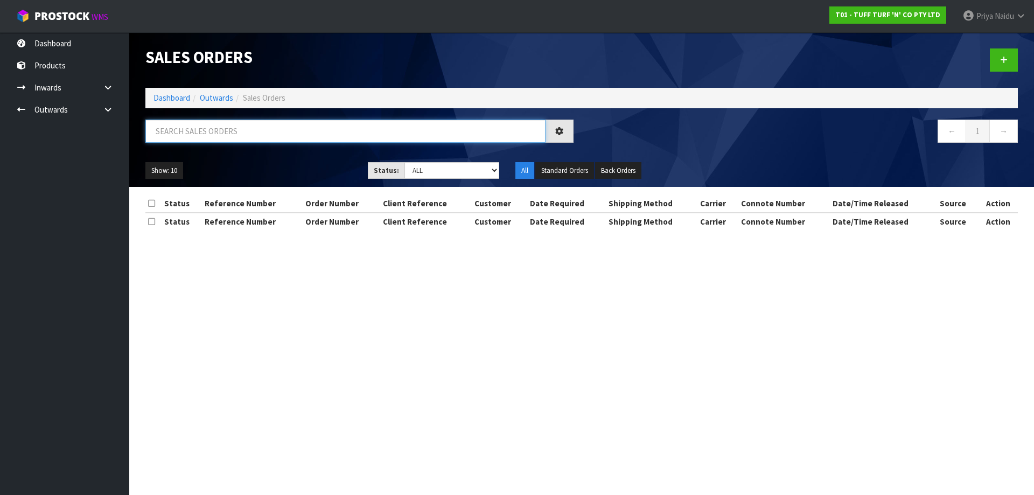
click at [218, 131] on input "text" at bounding box center [345, 131] width 400 height 23
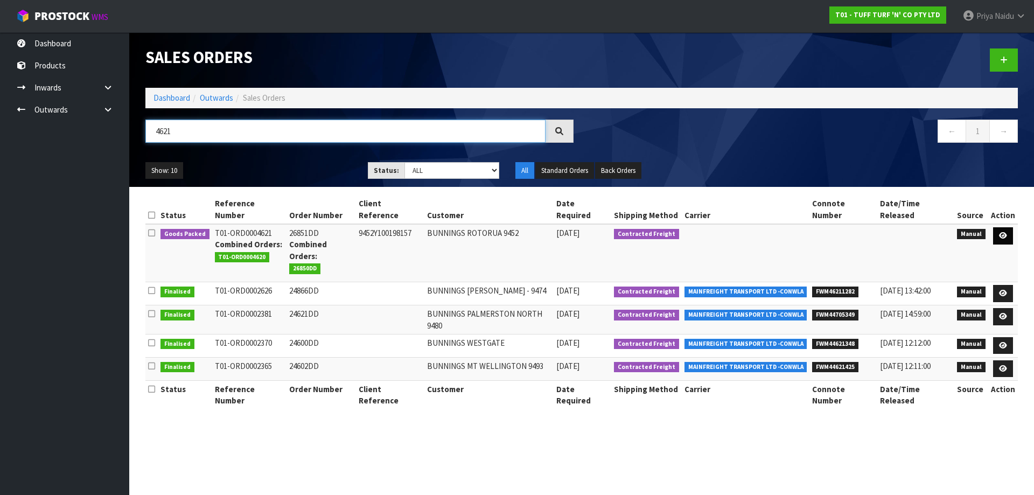
type input "4621"
click at [1003, 227] on link at bounding box center [1003, 235] width 20 height 17
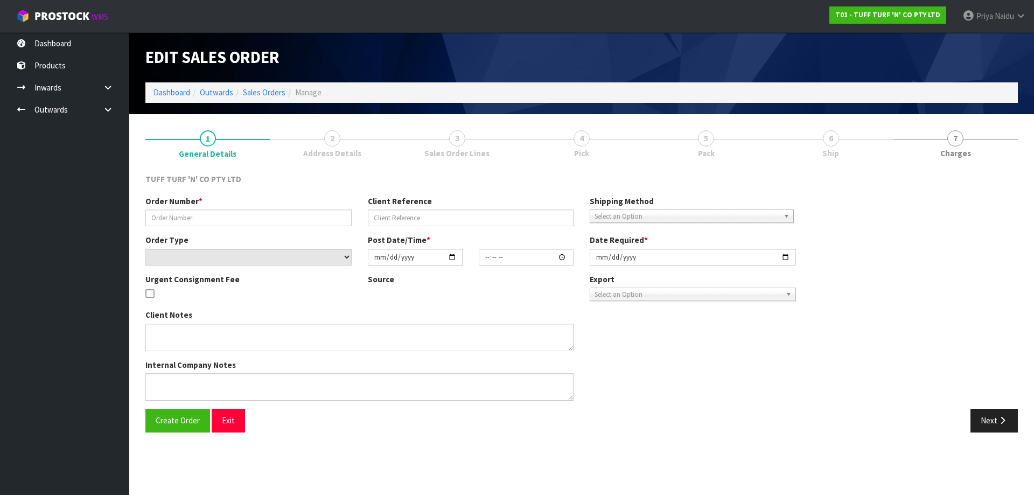
type input "26851DD"
type input "9452Y100198157"
select select "number:0"
type input "[DATE]"
type input "13:39:00.000"
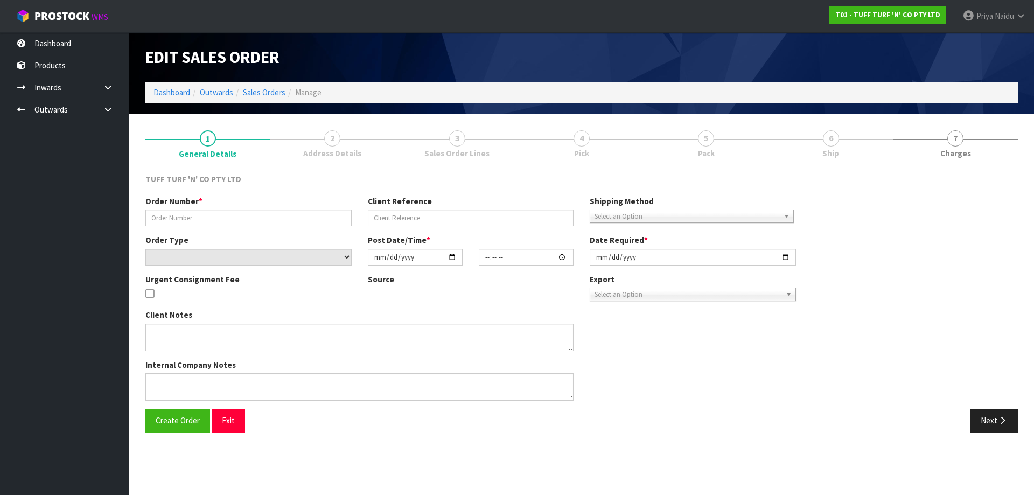
type input "[DATE]"
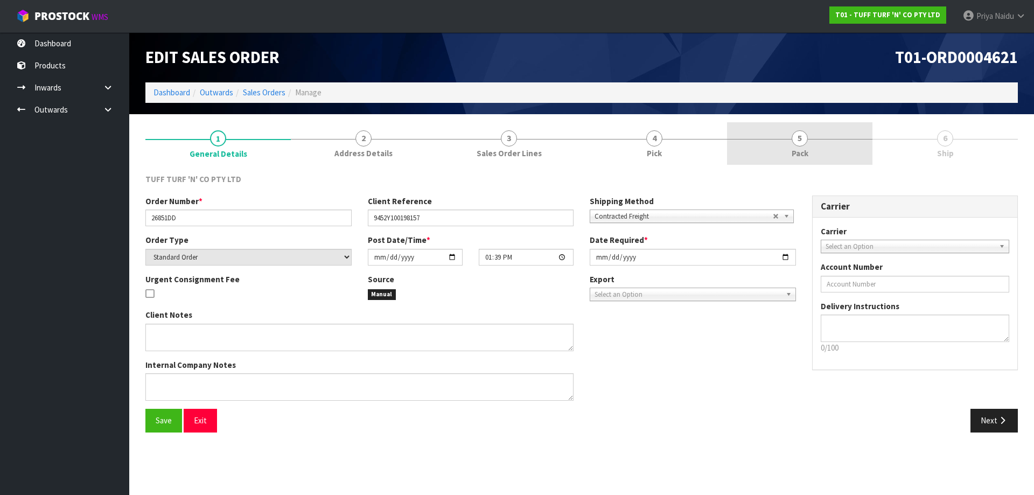
click at [799, 144] on span "5" at bounding box center [800, 138] width 16 height 16
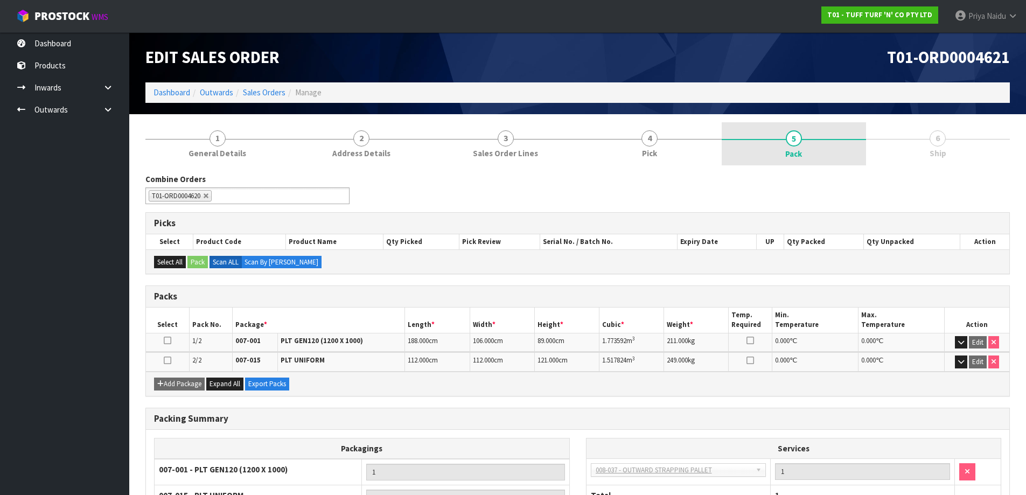
click at [790, 160] on link "5 Pack" at bounding box center [794, 143] width 144 height 43
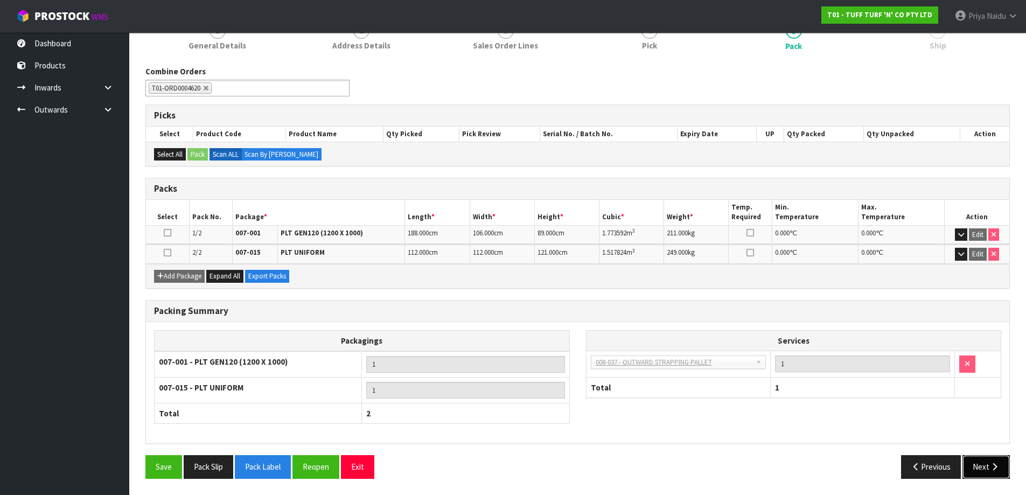
click at [995, 472] on button "Next" at bounding box center [985, 466] width 47 height 23
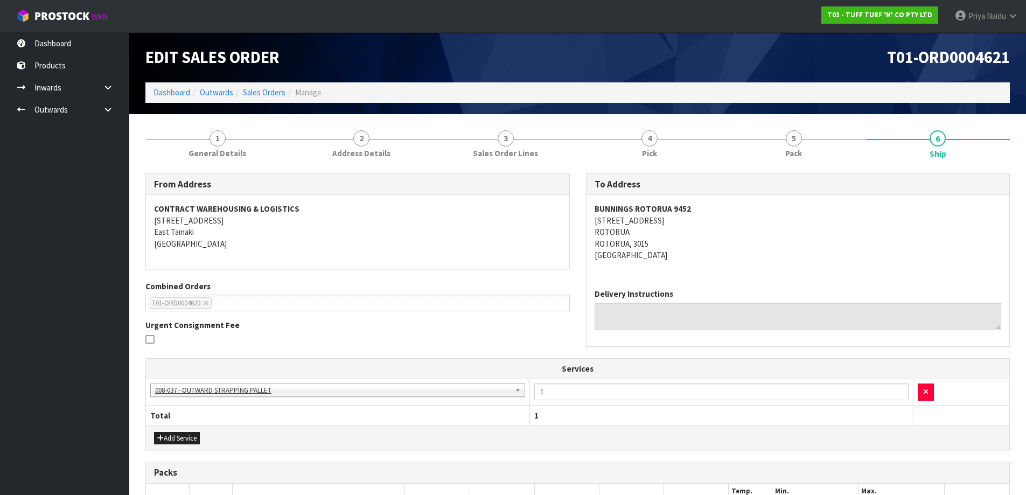
click at [746, 227] on address "BUNNINGS ROTORUA 9452 24-48 [GEOGRAPHIC_DATA][STREET_ADDRESS]" at bounding box center [798, 232] width 407 height 58
drag, startPoint x: 585, startPoint y: 207, endPoint x: 716, endPoint y: 210, distance: 130.9
click at [716, 210] on div "To Address BUNNINGS ROTORUA 9452 [STREET_ADDRESS] Delivery Instructions" at bounding box center [798, 259] width 424 height 173
click at [712, 224] on address "BUNNINGS ROTORUA 9452 24-48 [GEOGRAPHIC_DATA][STREET_ADDRESS]" at bounding box center [798, 232] width 407 height 58
click at [218, 156] on span "General Details" at bounding box center [217, 153] width 58 height 11
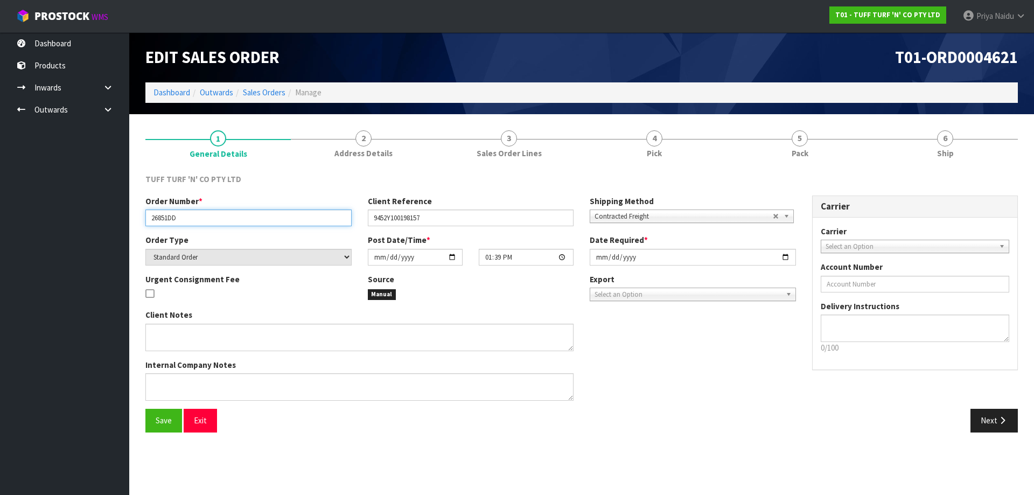
drag, startPoint x: 147, startPoint y: 219, endPoint x: 207, endPoint y: 218, distance: 59.8
click at [207, 218] on input "26851DD" at bounding box center [248, 217] width 206 height 17
drag, startPoint x: 368, startPoint y: 217, endPoint x: 438, endPoint y: 217, distance: 70.5
click at [438, 217] on input "9452Y100198157" at bounding box center [471, 217] width 206 height 17
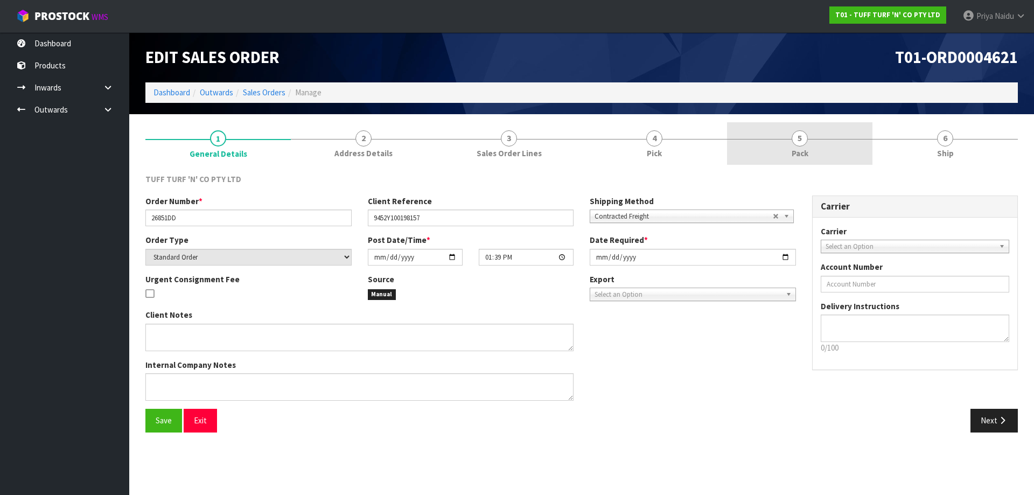
click at [776, 146] on link "5 Pack" at bounding box center [799, 143] width 145 height 43
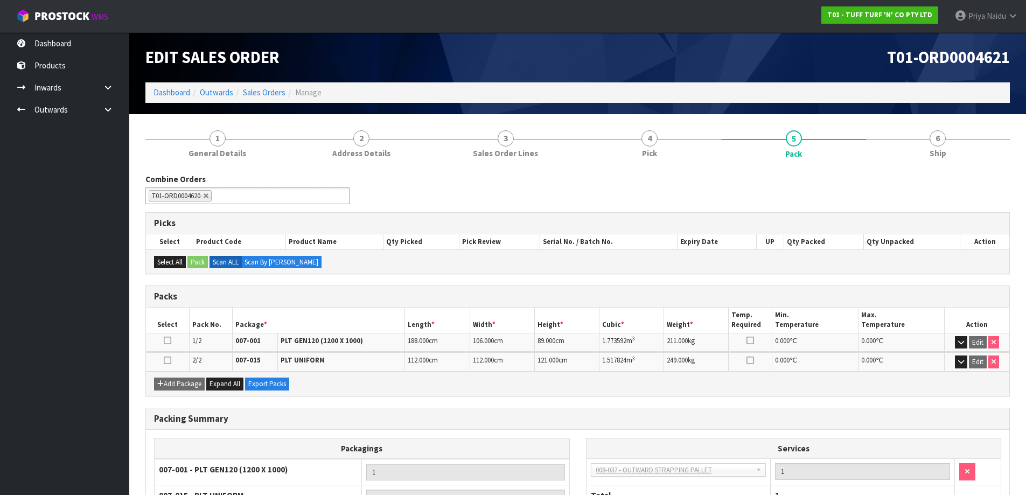
scroll to position [54, 0]
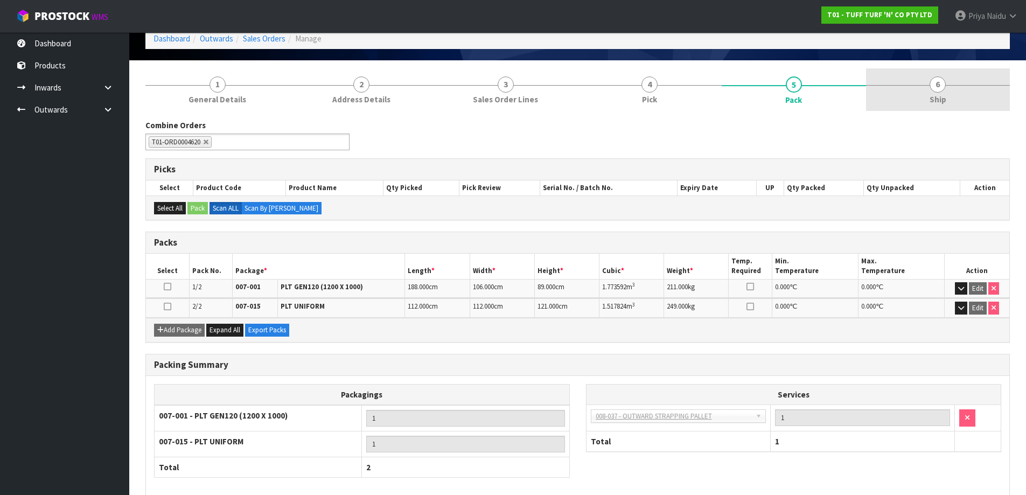
click at [912, 103] on link "6 Ship" at bounding box center [938, 89] width 144 height 43
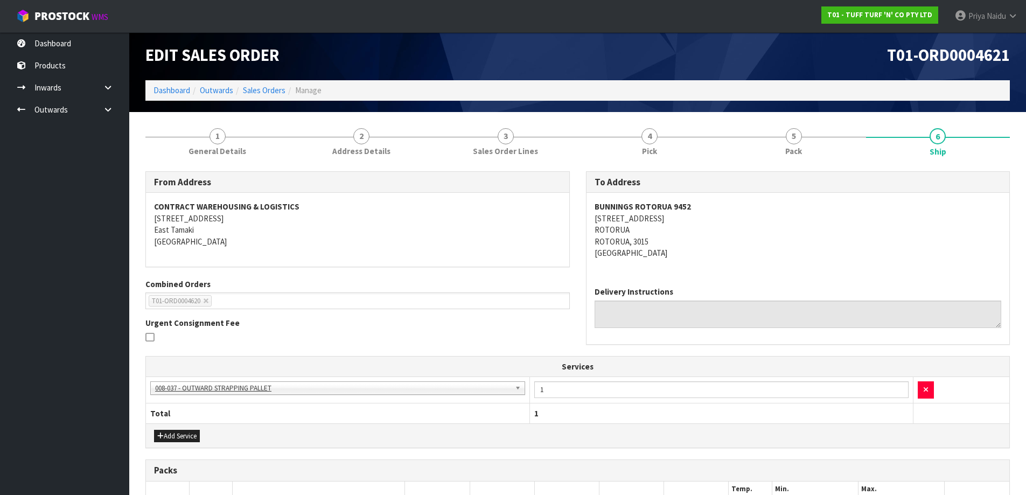
scroll to position [0, 0]
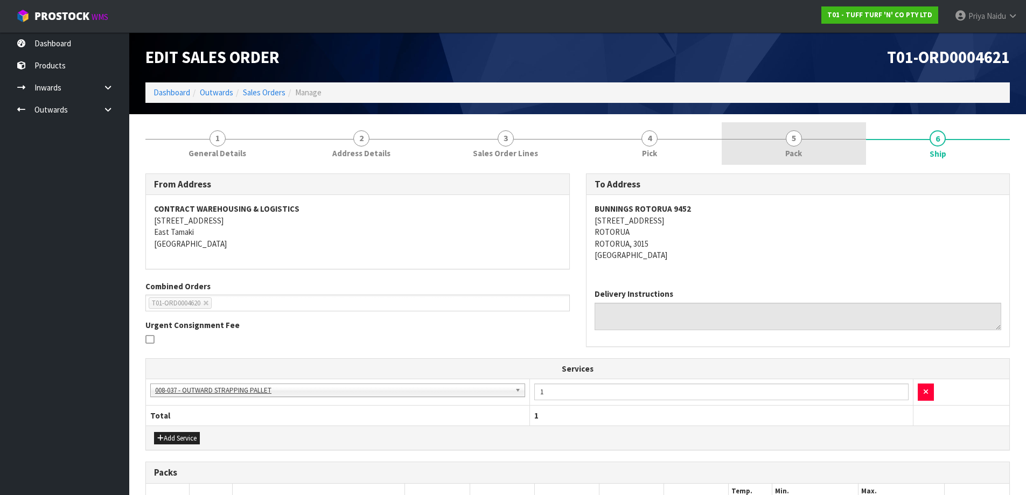
click at [803, 124] on link "5 Pack" at bounding box center [794, 143] width 144 height 43
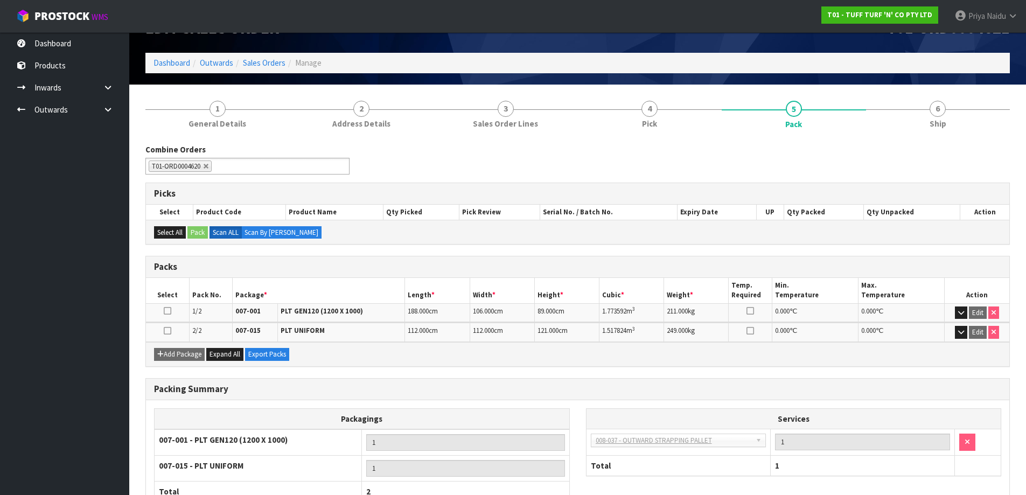
scroll to position [54, 0]
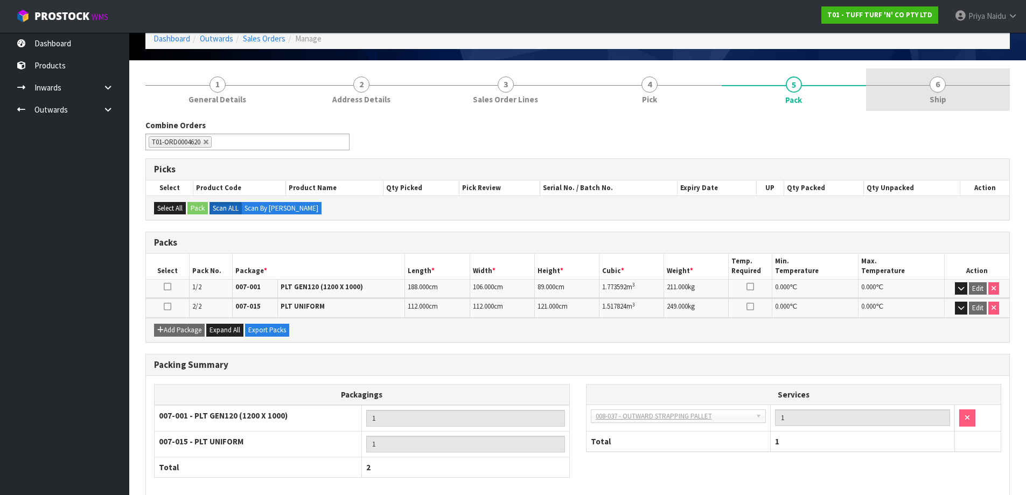
click at [977, 92] on link "6 Ship" at bounding box center [938, 89] width 144 height 43
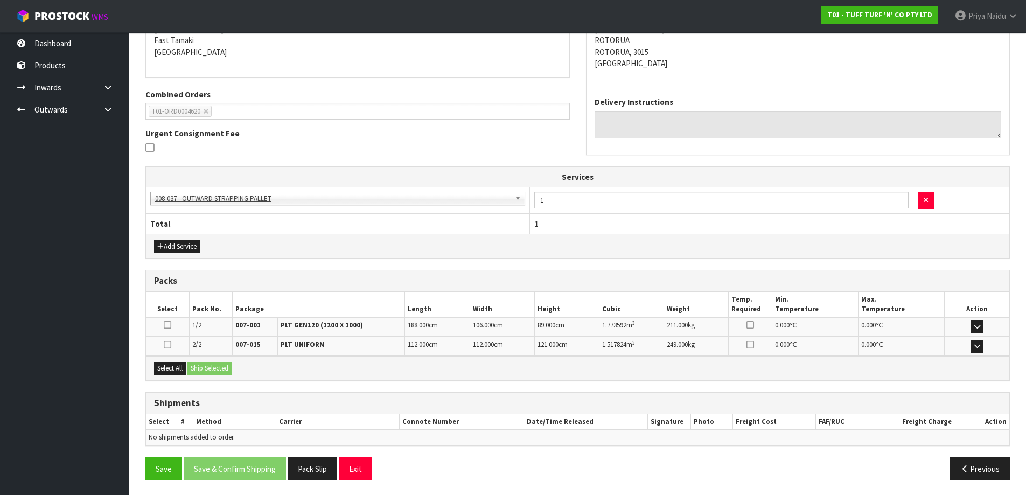
scroll to position [193, 0]
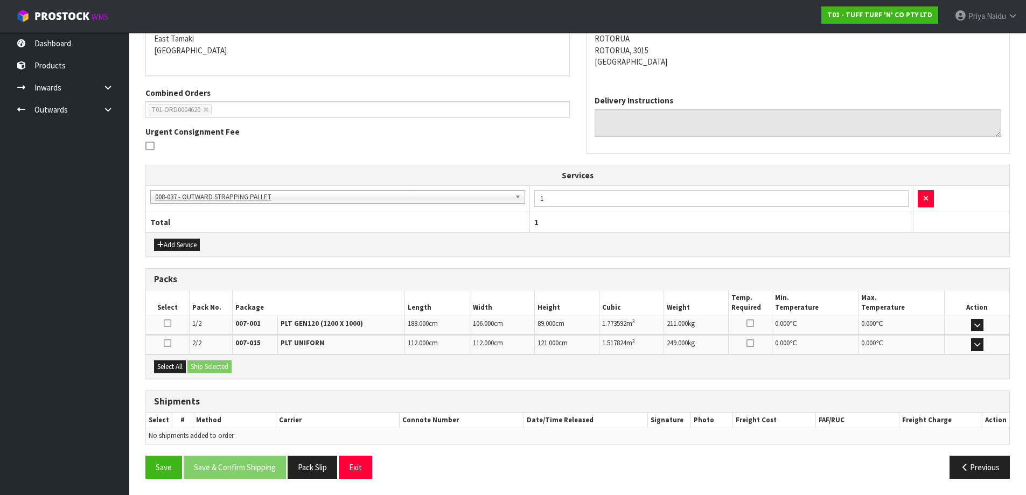
click at [167, 359] on div "Select All Ship Selected" at bounding box center [577, 366] width 863 height 24
click at [173, 366] on button "Select All" at bounding box center [170, 366] width 32 height 13
drag, startPoint x: 198, startPoint y: 366, endPoint x: 206, endPoint y: 366, distance: 8.6
click at [198, 366] on button "Ship Selected" at bounding box center [209, 366] width 44 height 13
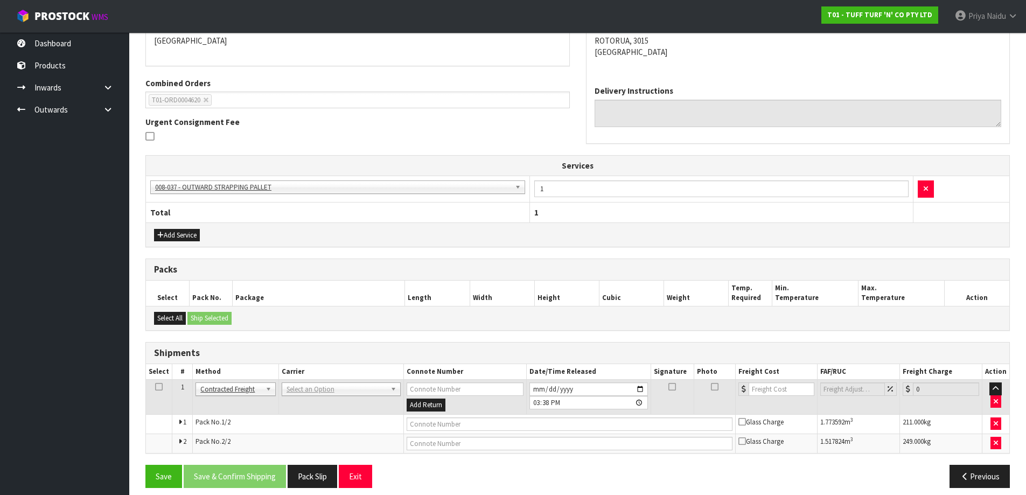
scroll to position [212, 0]
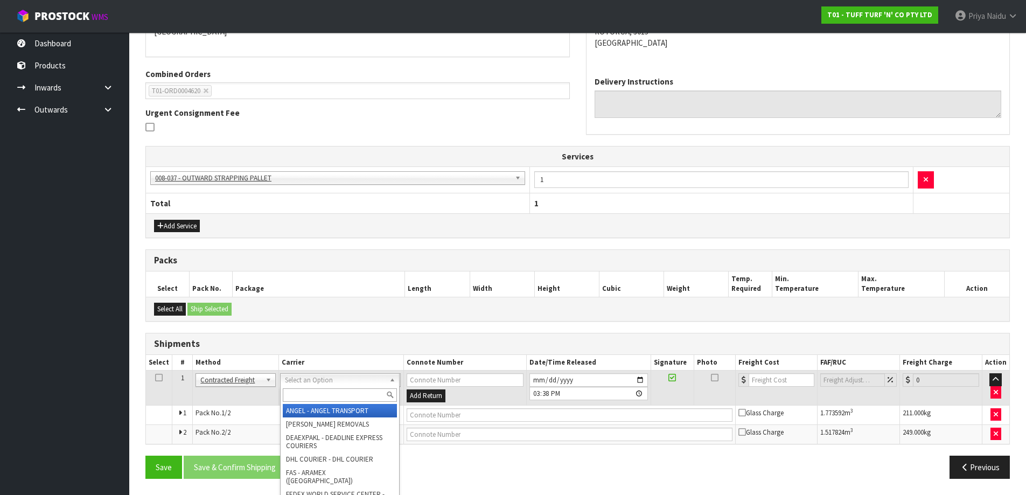
click at [318, 393] on input "text" at bounding box center [340, 394] width 114 height 13
type input "MF"
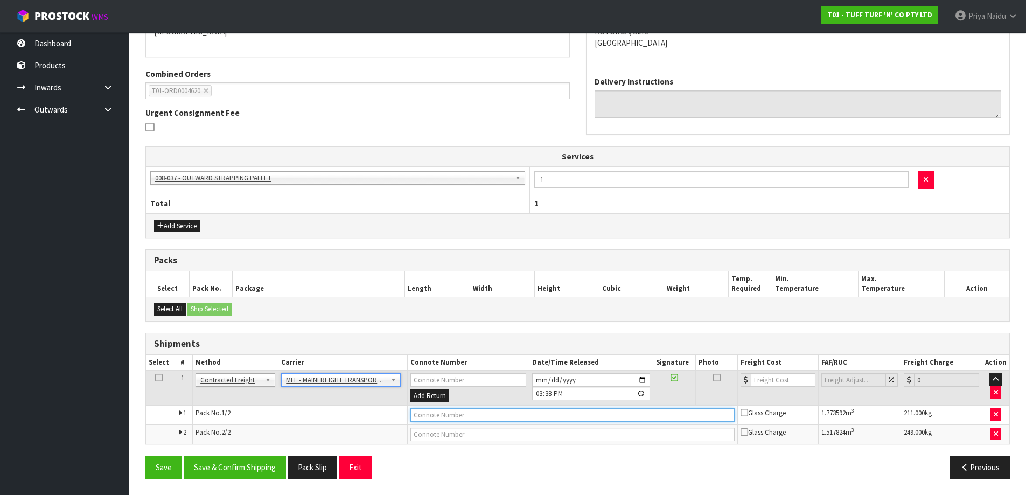
click at [439, 418] on input "text" at bounding box center [572, 414] width 324 height 13
paste input "FWM58326311"
type input "FWM58326311"
click at [795, 372] on td at bounding box center [777, 387] width 81 height 35
click at [775, 384] on input "number" at bounding box center [783, 379] width 65 height 13
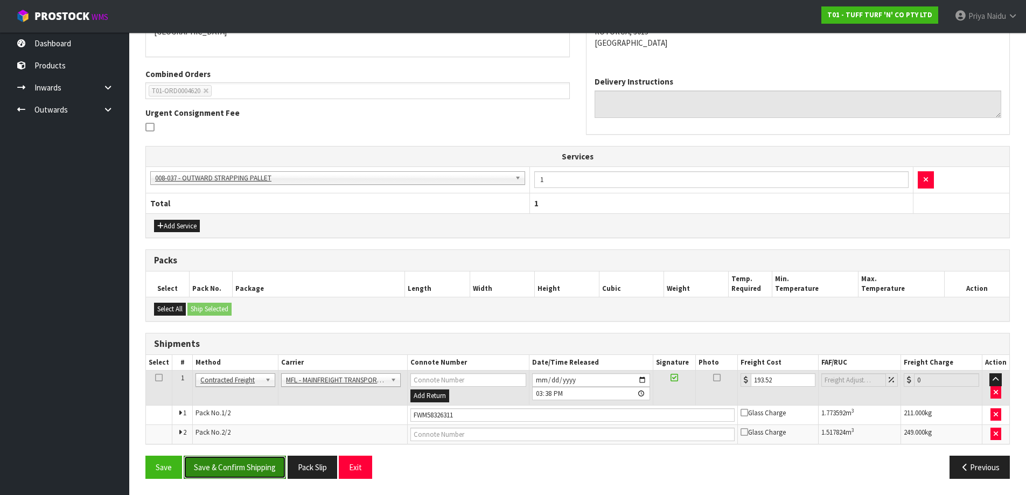
click at [266, 470] on button "Save & Confirm Shipping" at bounding box center [235, 467] width 102 height 23
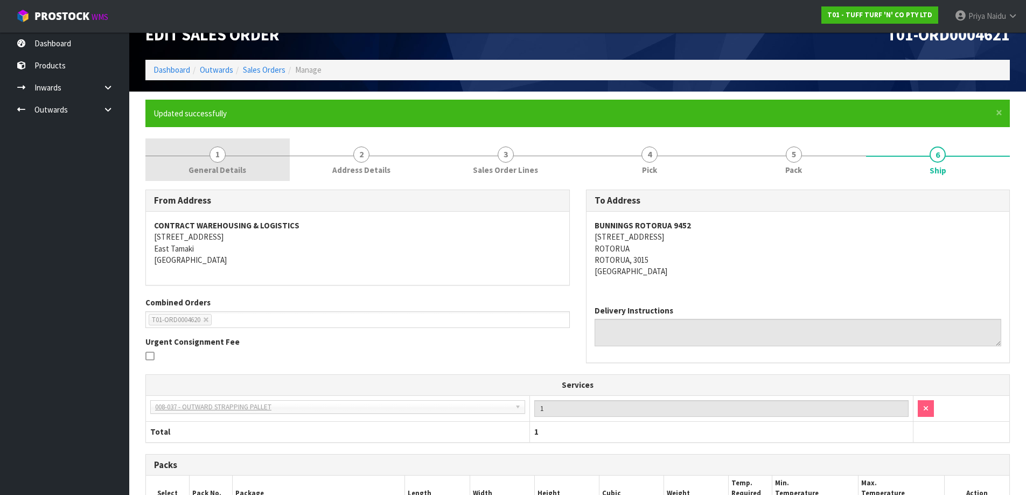
scroll to position [0, 0]
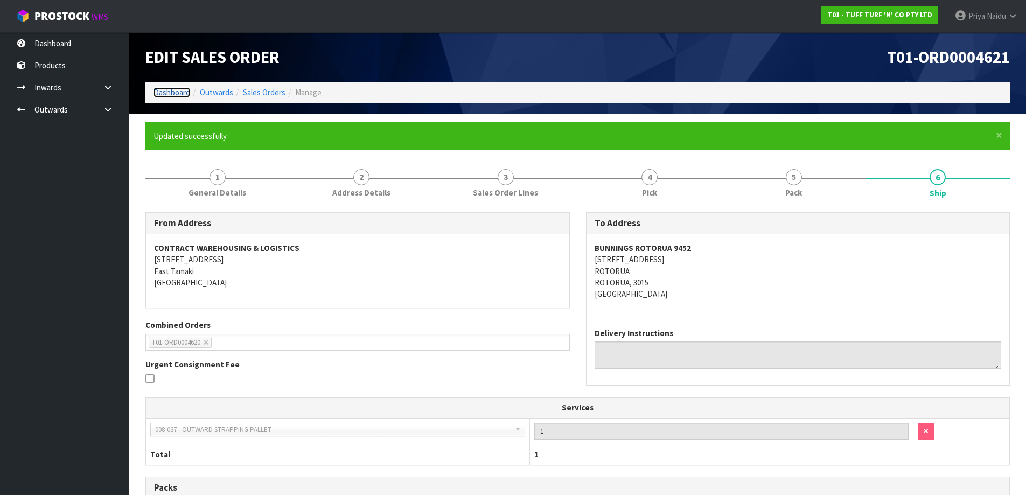
click at [176, 89] on link "Dashboard" at bounding box center [171, 92] width 37 height 10
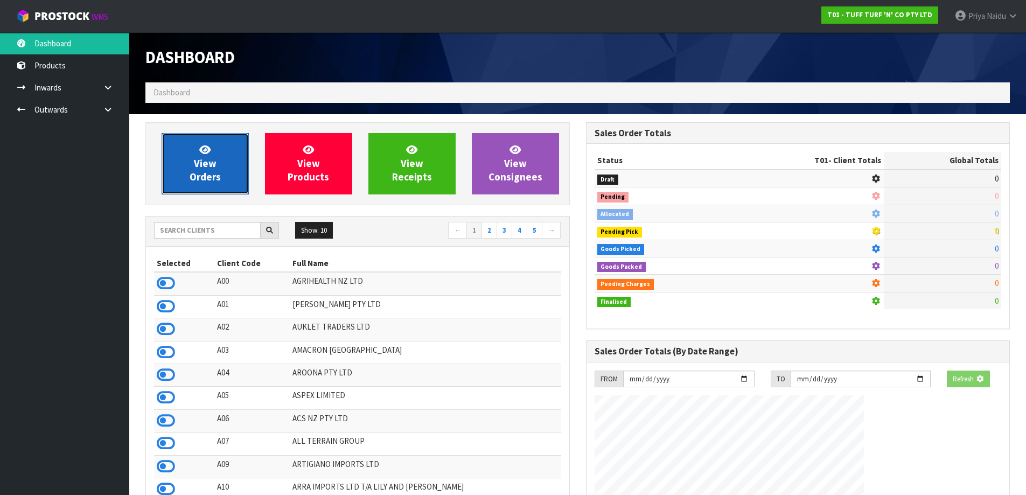
click at [200, 146] on icon at bounding box center [204, 149] width 11 height 10
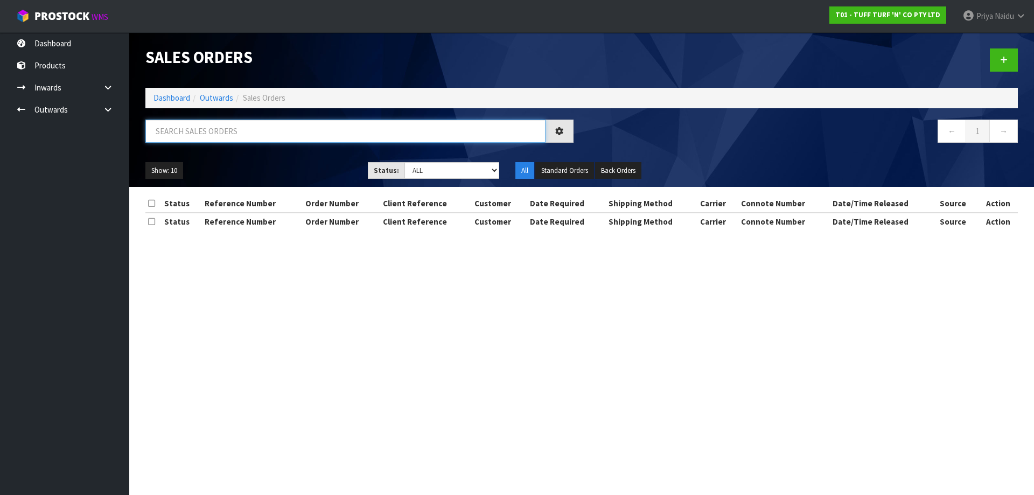
click at [212, 129] on input "text" at bounding box center [345, 131] width 400 height 23
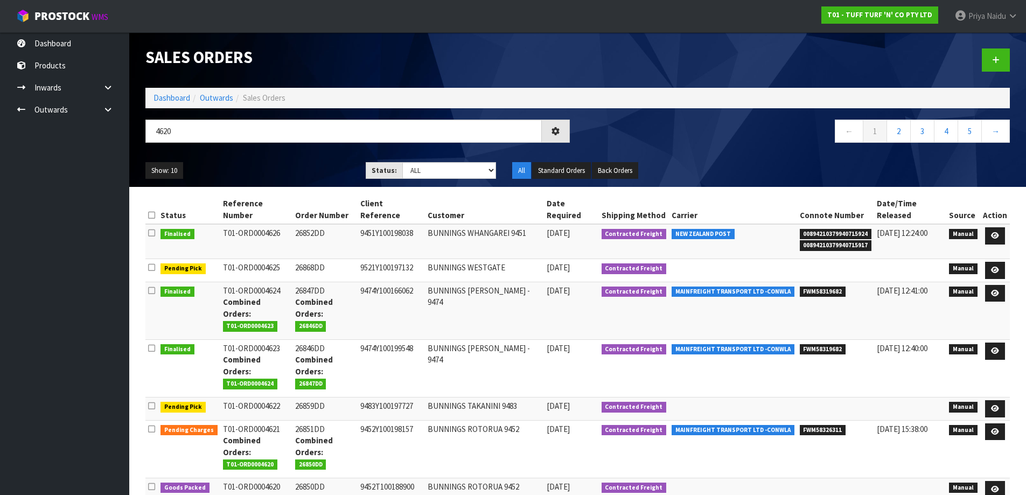
click at [257, 164] on ul "Show: 10 5 10 25 50" at bounding box center [247, 170] width 204 height 17
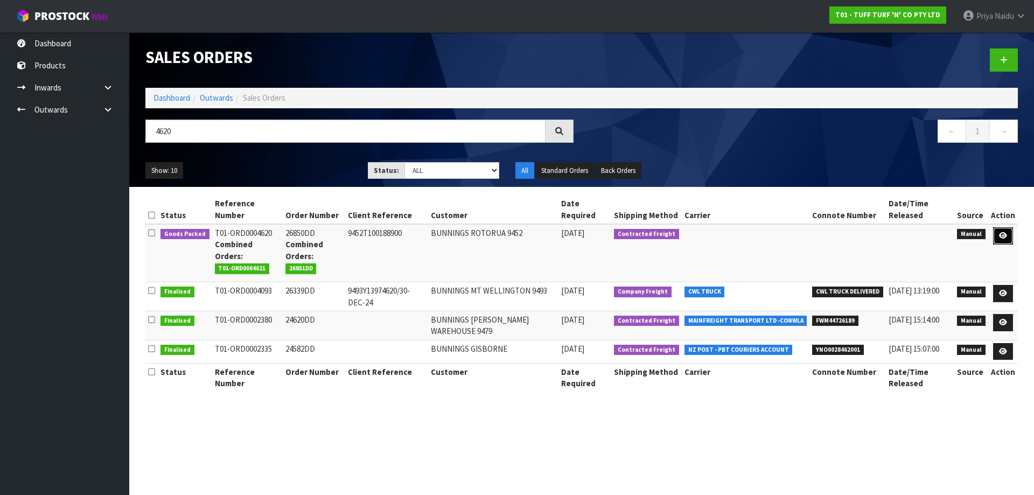
click at [995, 237] on link at bounding box center [1003, 235] width 20 height 17
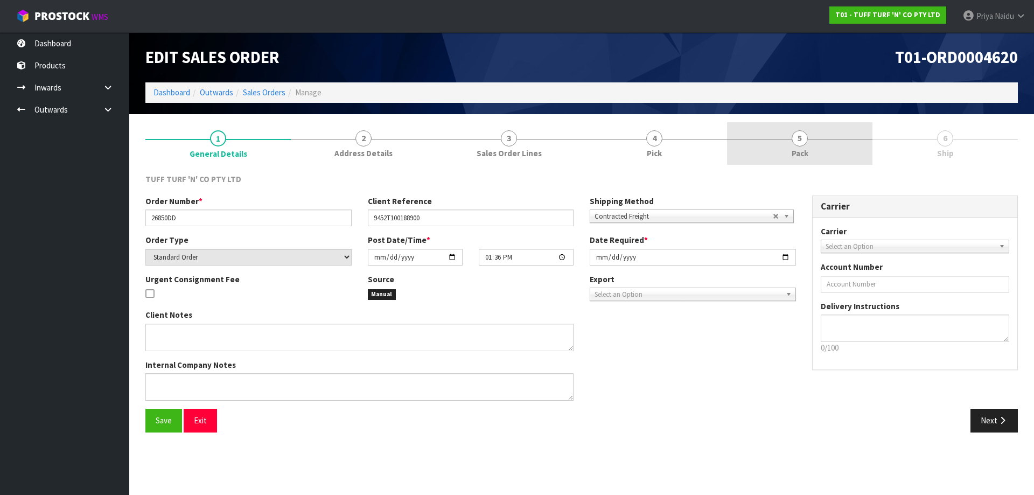
click at [807, 151] on span "Pack" at bounding box center [800, 153] width 17 height 11
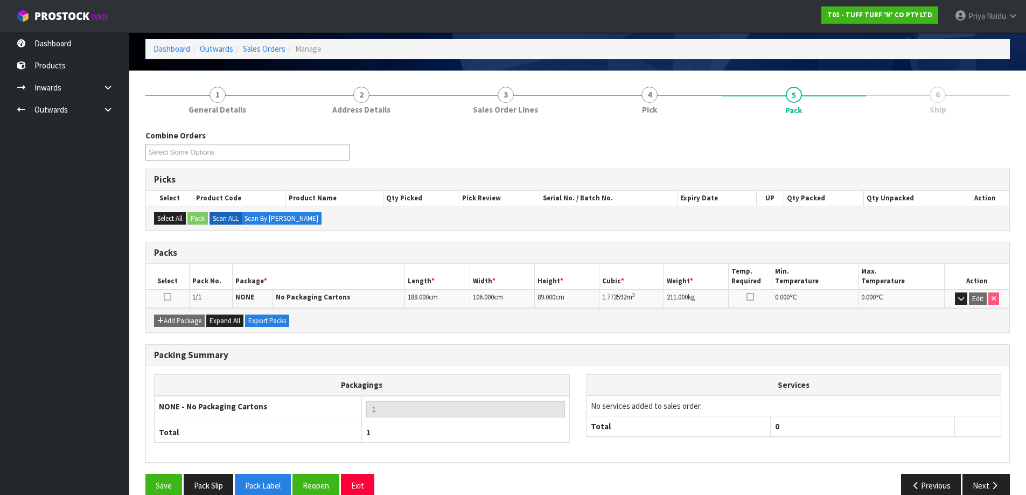
scroll to position [62, 0]
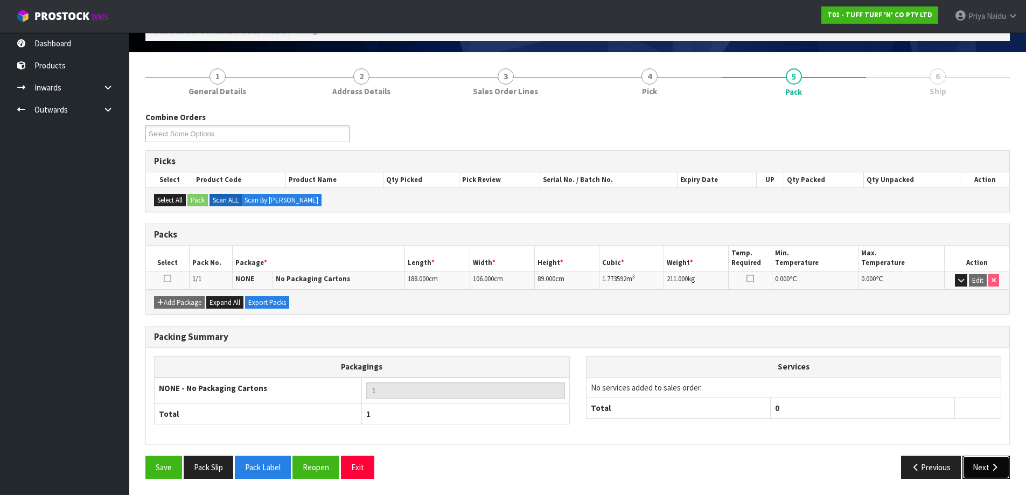
click at [989, 474] on button "Next" at bounding box center [985, 467] width 47 height 23
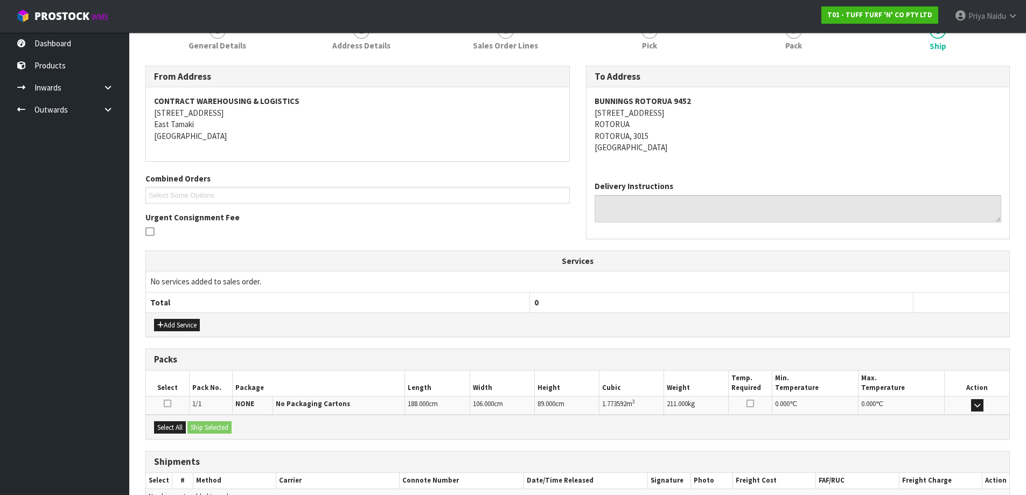
scroll to position [168, 0]
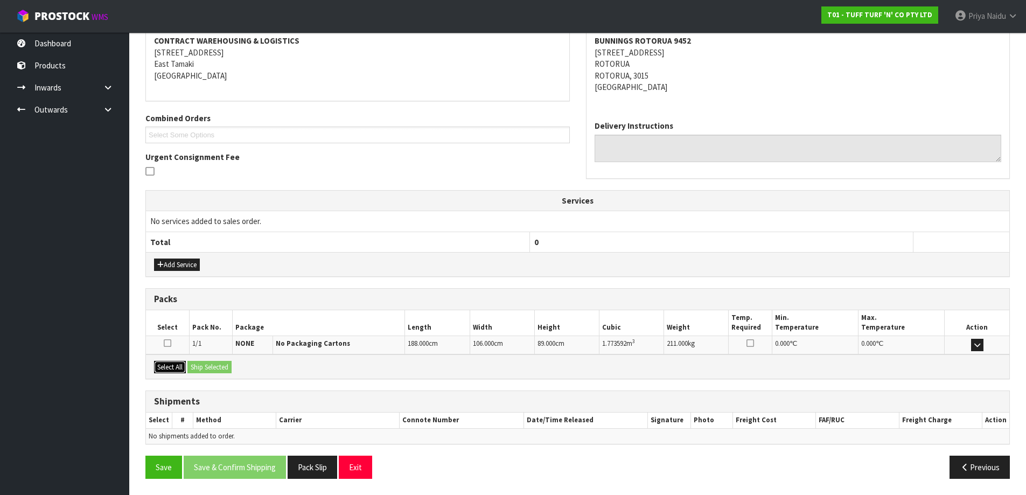
click at [173, 366] on button "Select All" at bounding box center [170, 367] width 32 height 13
click at [200, 362] on button "Ship Selected" at bounding box center [209, 367] width 44 height 13
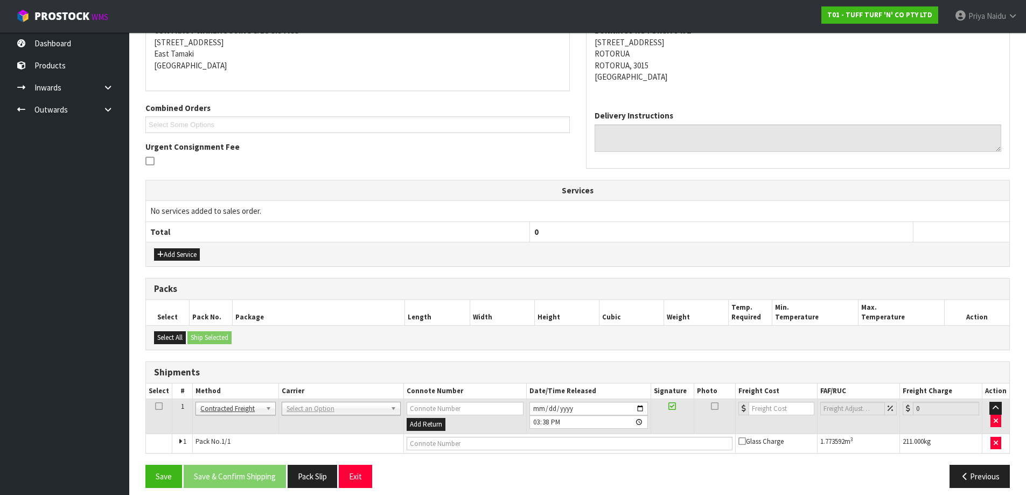
scroll to position [187, 0]
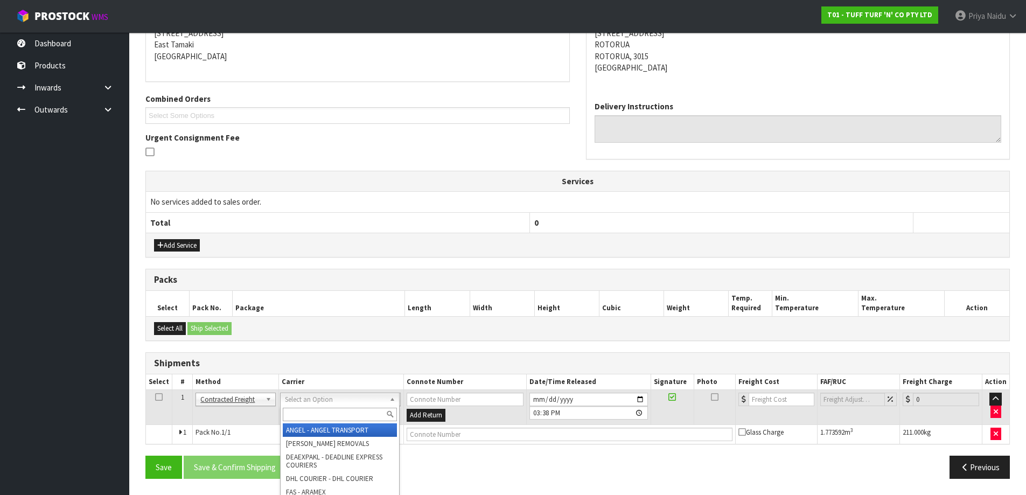
click at [303, 411] on input "text" at bounding box center [340, 414] width 114 height 13
drag, startPoint x: 345, startPoint y: 433, endPoint x: 373, endPoint y: 439, distance: 28.1
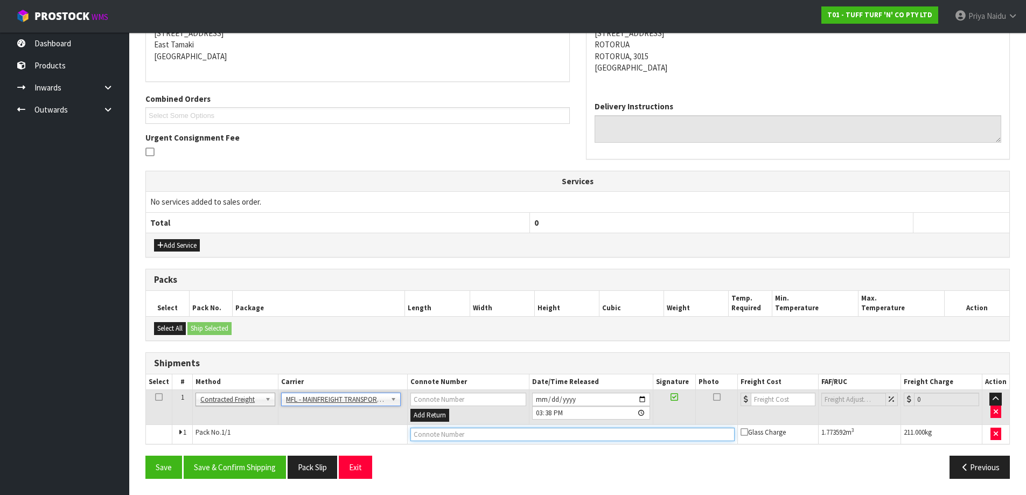
click at [439, 438] on input "text" at bounding box center [572, 434] width 324 height 13
paste input "FWM58326311"
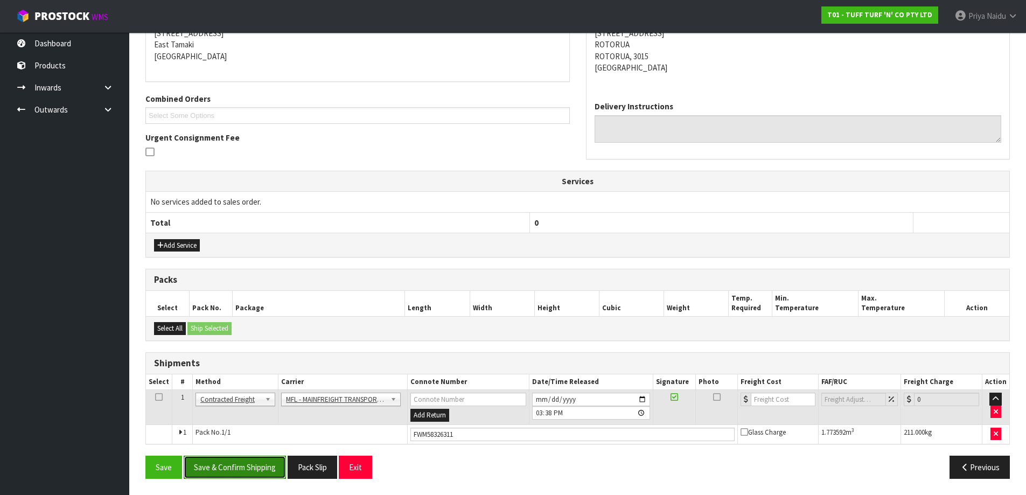
click at [273, 471] on button "Save & Confirm Shipping" at bounding box center [235, 467] width 102 height 23
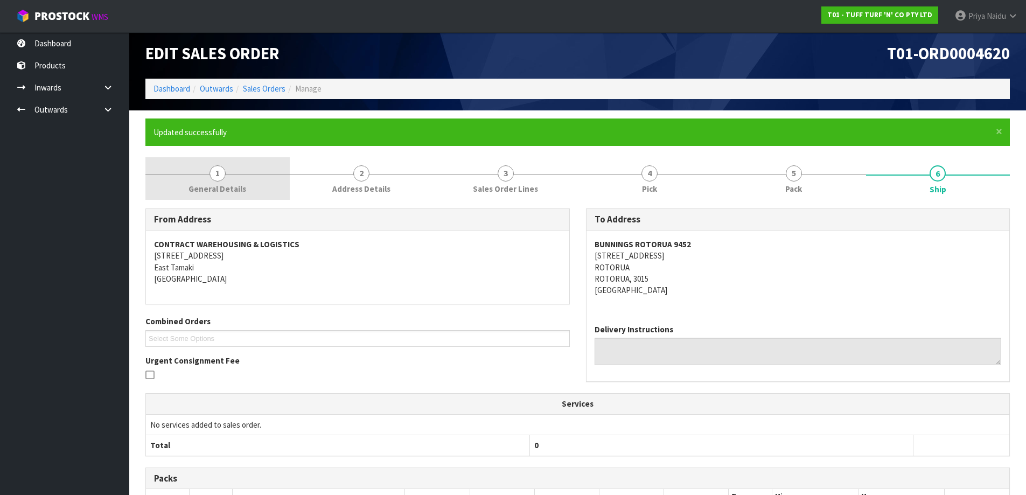
scroll to position [0, 0]
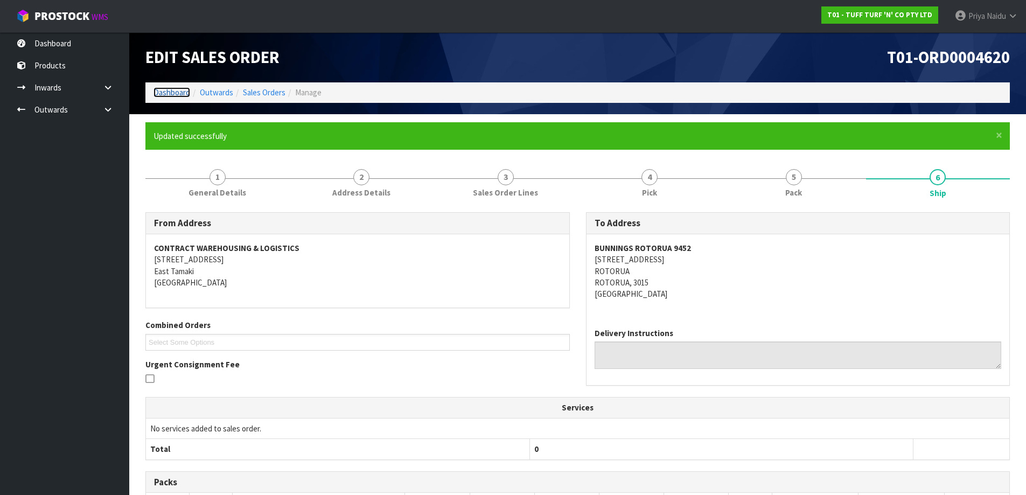
click at [176, 94] on link "Dashboard" at bounding box center [171, 92] width 37 height 10
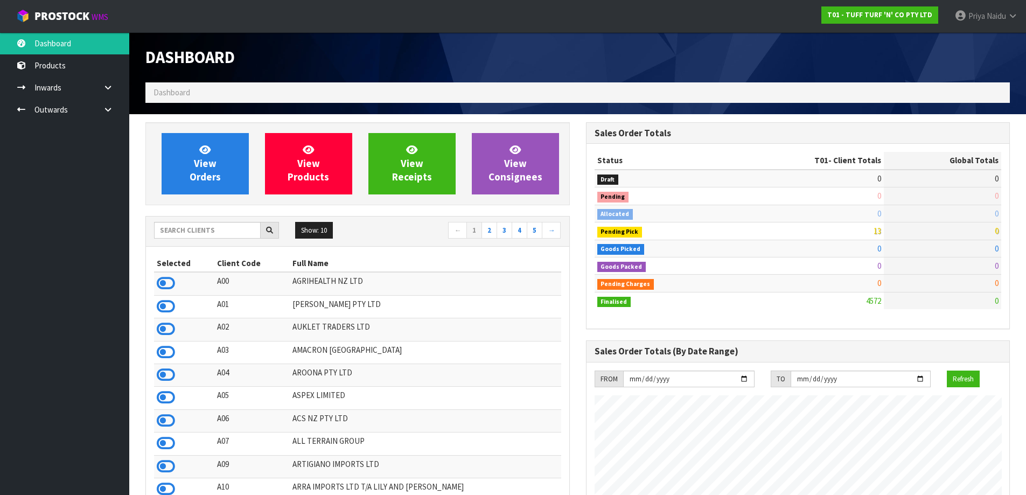
scroll to position [816, 440]
click at [204, 226] on input "text" at bounding box center [207, 230] width 107 height 17
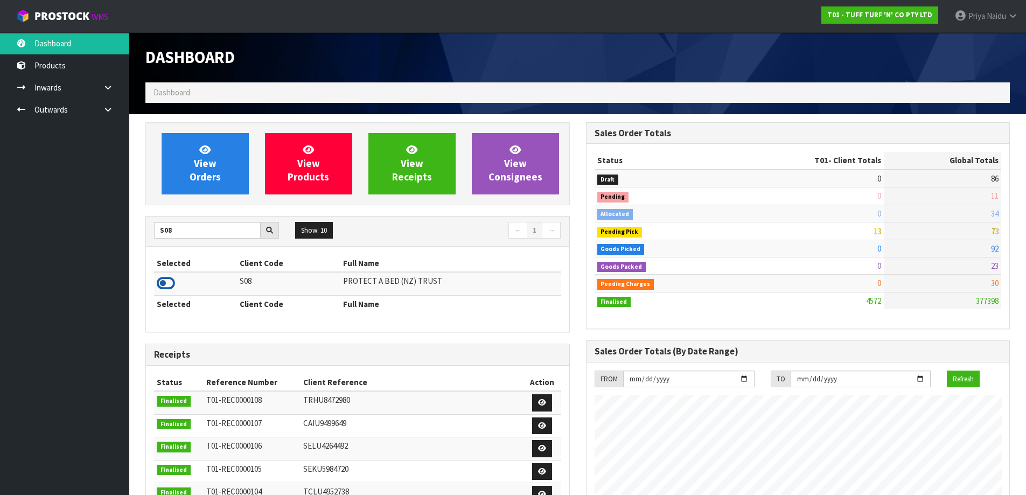
click at [162, 285] on icon at bounding box center [166, 283] width 18 height 16
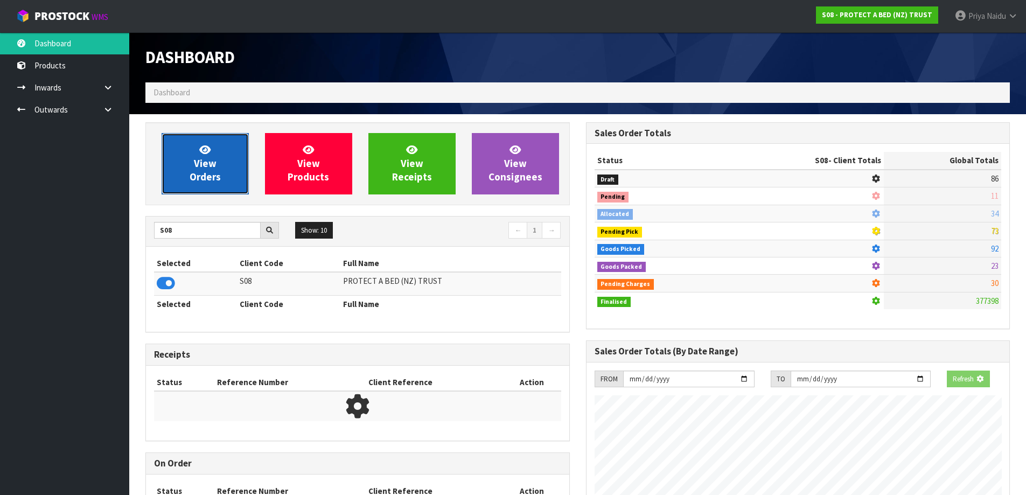
click at [199, 189] on link "View Orders" at bounding box center [205, 163] width 87 height 61
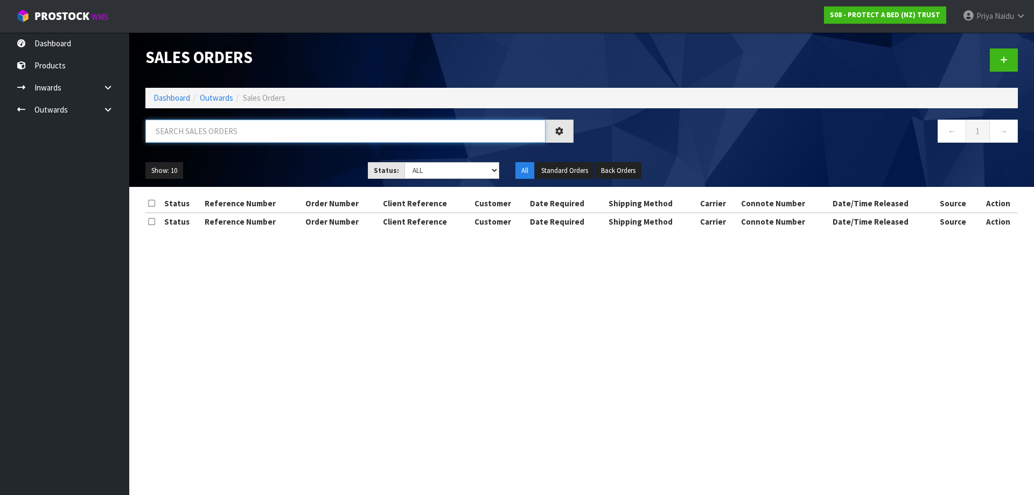
click at [228, 129] on input "text" at bounding box center [345, 131] width 400 height 23
click at [412, 172] on select "Draft Pending Allocated Pending Pick Goods Picked Goods Packed Pending Charges …" at bounding box center [451, 170] width 95 height 17
click at [404, 162] on select "Draft Pending Allocated Pending Pick Goods Picked Goods Packed Pending Charges …" at bounding box center [451, 170] width 95 height 17
click at [307, 172] on ul "Show: 10 5 10 25 50" at bounding box center [248, 170] width 206 height 17
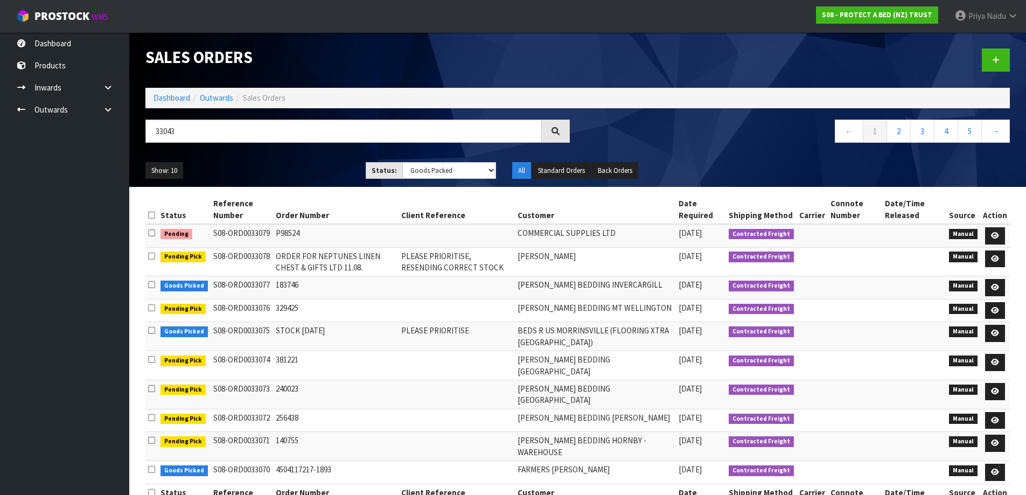
click at [285, 148] on div "33043" at bounding box center [357, 135] width 440 height 31
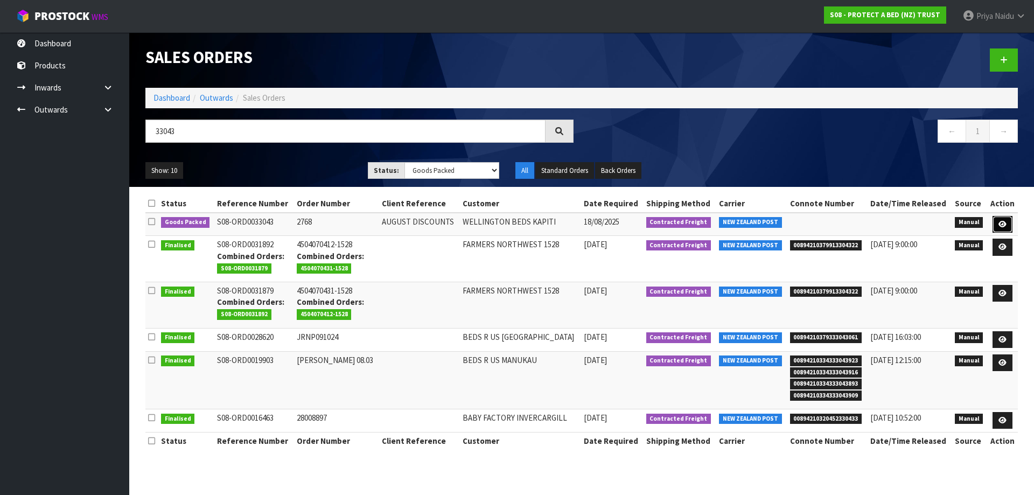
click at [1005, 221] on icon at bounding box center [1002, 224] width 8 height 7
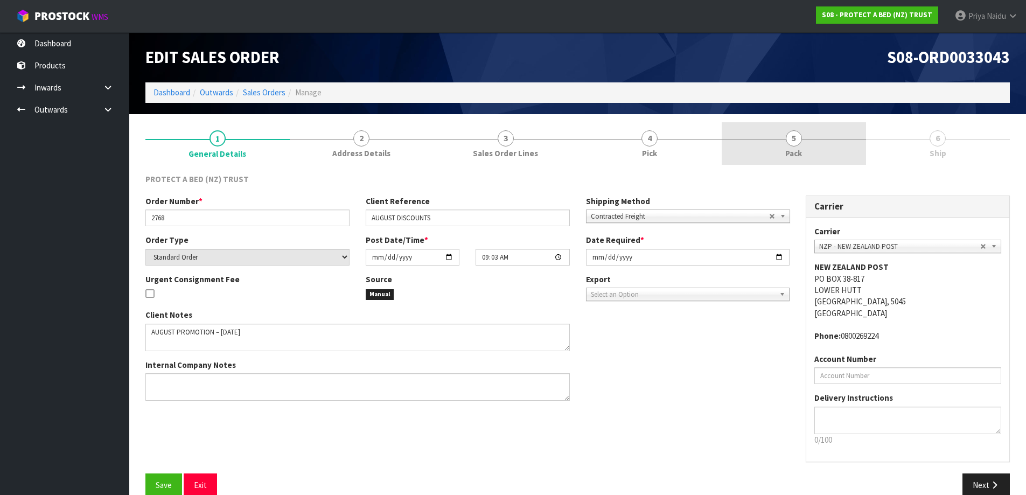
click at [816, 144] on link "5 Pack" at bounding box center [794, 143] width 144 height 43
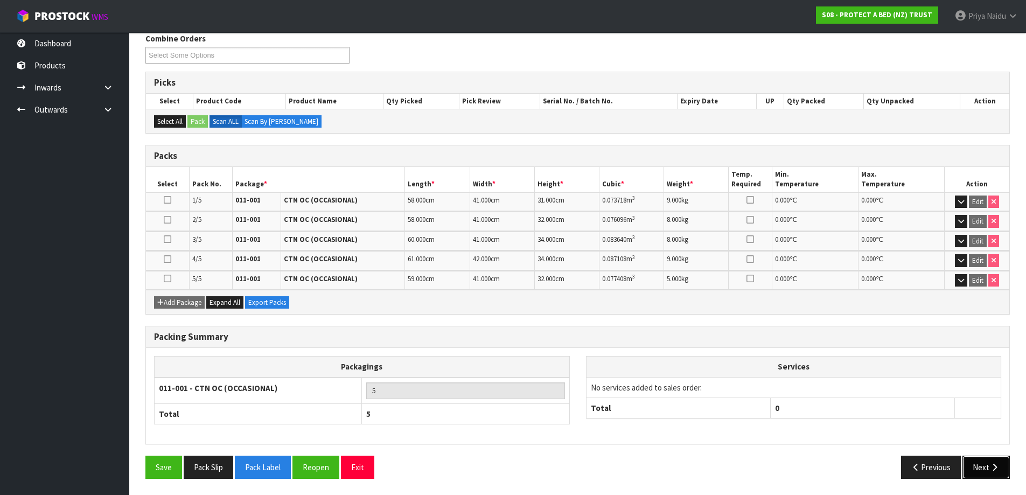
click at [989, 456] on button "Next" at bounding box center [985, 467] width 47 height 23
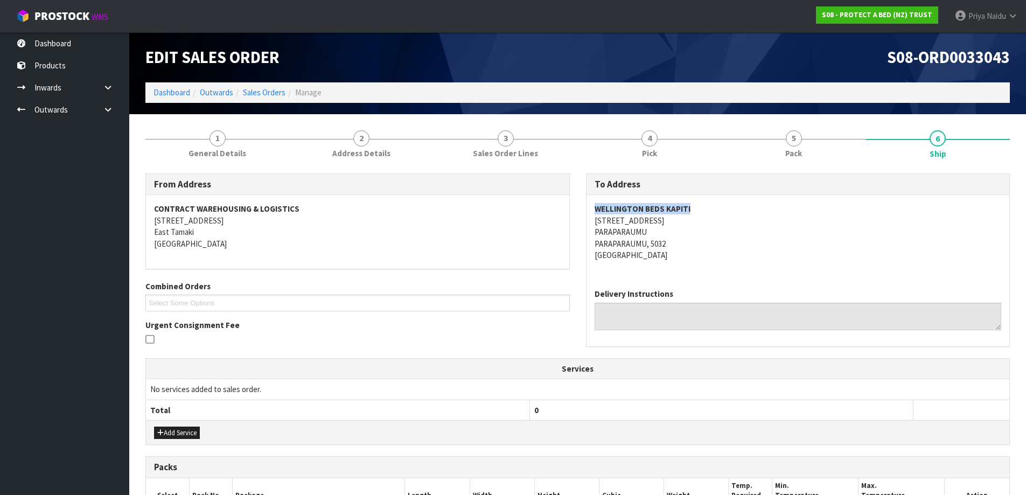
drag, startPoint x: 593, startPoint y: 207, endPoint x: 702, endPoint y: 211, distance: 108.8
click at [702, 211] on div "[PERSON_NAME] BEDS KAPITI [STREET_ADDRESS]" at bounding box center [797, 237] width 423 height 85
drag, startPoint x: 588, startPoint y: 220, endPoint x: 682, endPoint y: 239, distance: 96.1
click at [682, 239] on div "[PERSON_NAME] BEDS KAPITI [STREET_ADDRESS]" at bounding box center [797, 237] width 423 height 85
drag, startPoint x: 760, startPoint y: 245, endPoint x: 731, endPoint y: 237, distance: 29.7
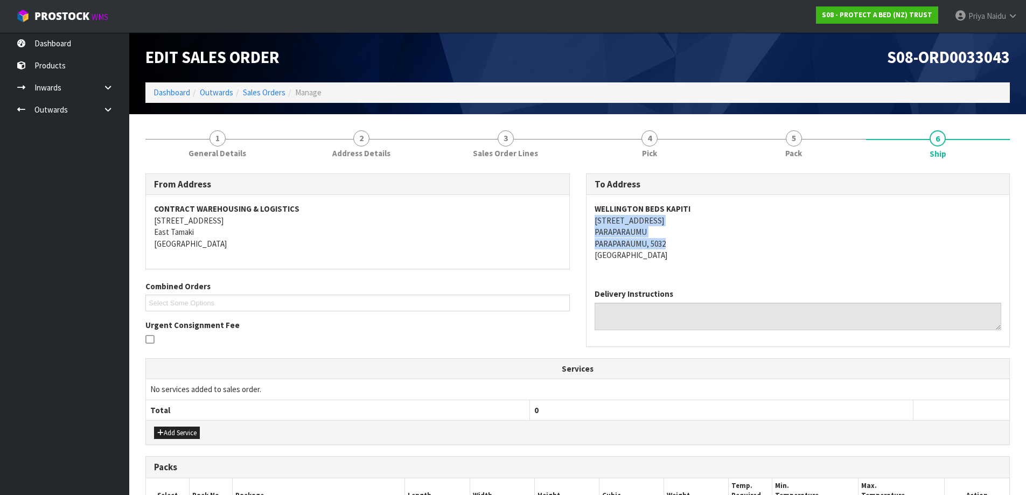
click at [760, 245] on address "[PERSON_NAME] BEDS KAPITI [STREET_ADDRESS]" at bounding box center [798, 232] width 407 height 58
drag, startPoint x: 589, startPoint y: 221, endPoint x: 670, endPoint y: 220, distance: 81.3
click at [670, 220] on div "[PERSON_NAME] BEDS KAPITI [STREET_ADDRESS]" at bounding box center [797, 237] width 423 height 85
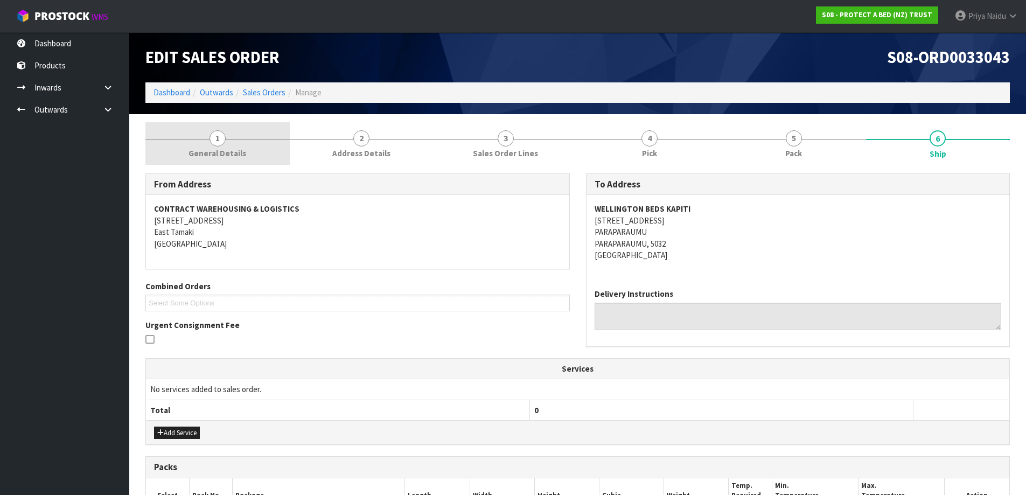
drag, startPoint x: 247, startPoint y: 153, endPoint x: 238, endPoint y: 165, distance: 14.5
click at [247, 153] on link "1 General Details" at bounding box center [217, 143] width 144 height 43
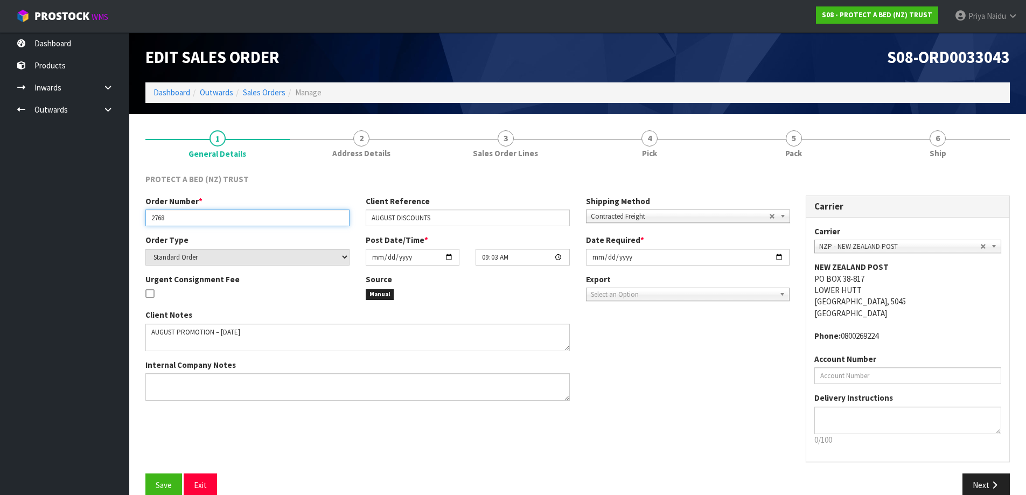
drag, startPoint x: 150, startPoint y: 219, endPoint x: 173, endPoint y: 220, distance: 22.6
click at [173, 220] on input "2768" at bounding box center [247, 217] width 204 height 17
drag, startPoint x: 369, startPoint y: 221, endPoint x: 479, endPoint y: 219, distance: 109.9
click at [479, 219] on input "AUGUST DISCOUNTS" at bounding box center [468, 217] width 204 height 17
click at [784, 135] on link "5 Pack" at bounding box center [794, 143] width 144 height 43
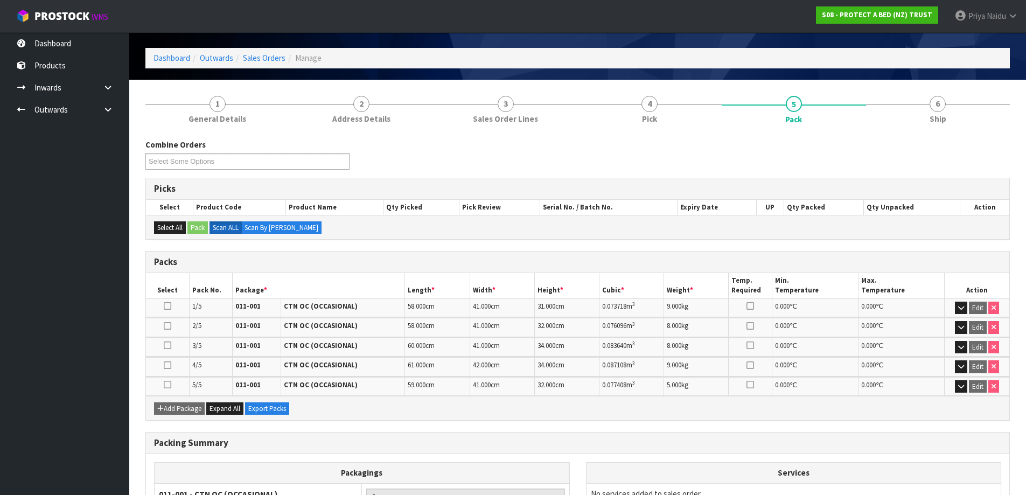
scroll to position [54, 0]
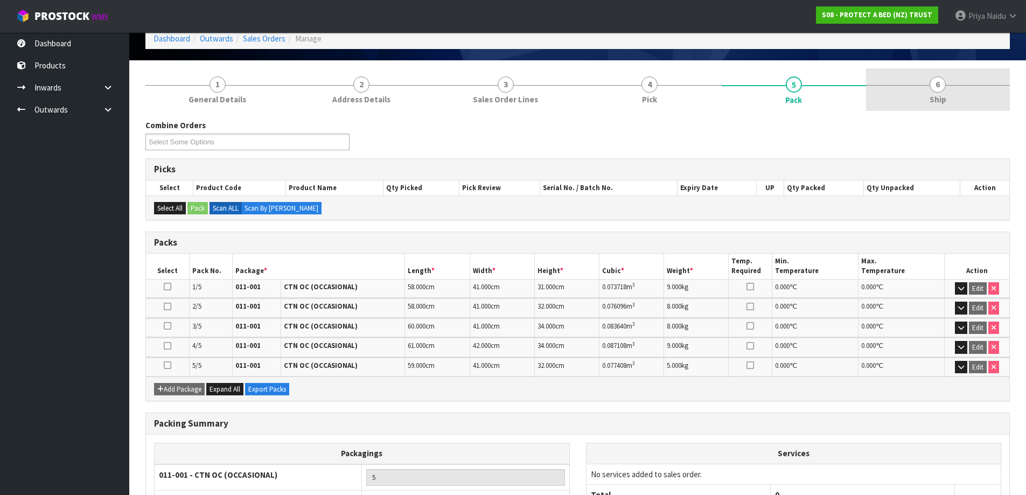
click at [897, 102] on link "6 Ship" at bounding box center [938, 89] width 144 height 43
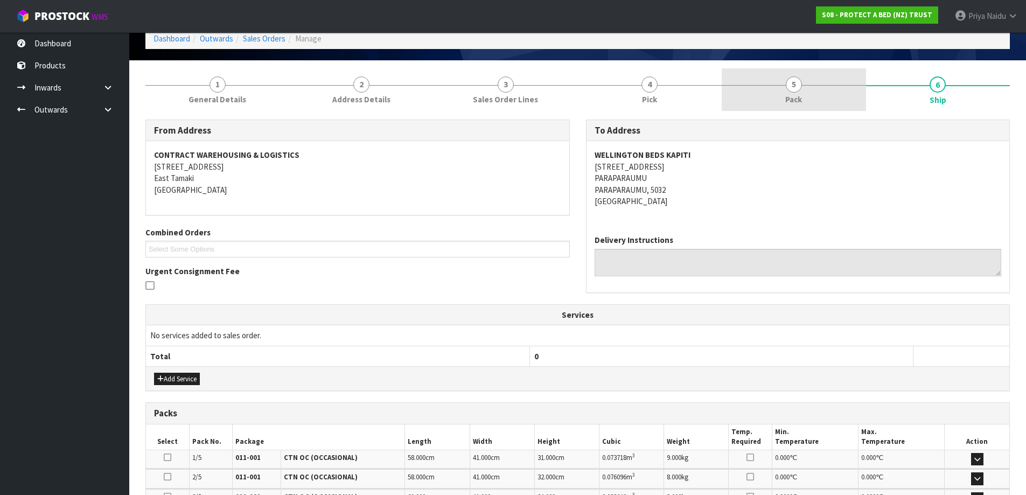
click at [828, 95] on link "5 Pack" at bounding box center [794, 89] width 144 height 43
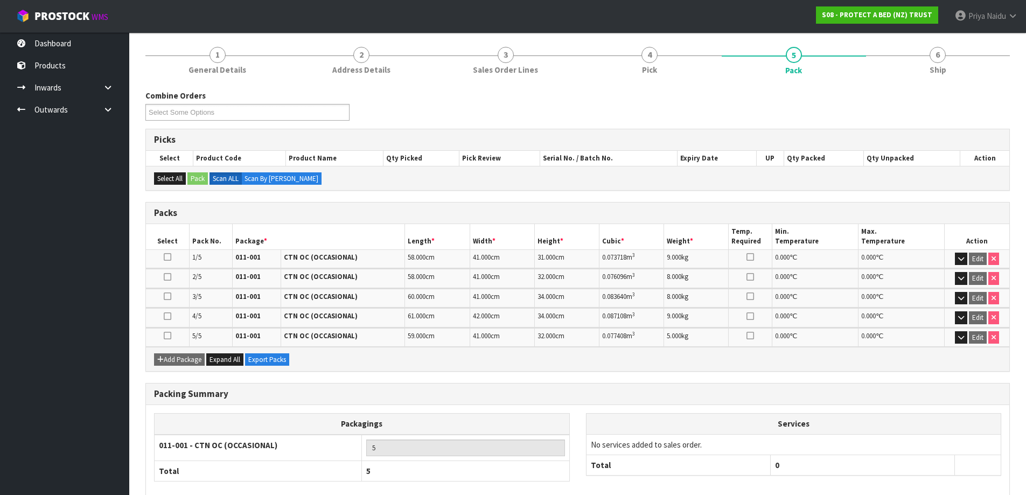
scroll to position [108, 0]
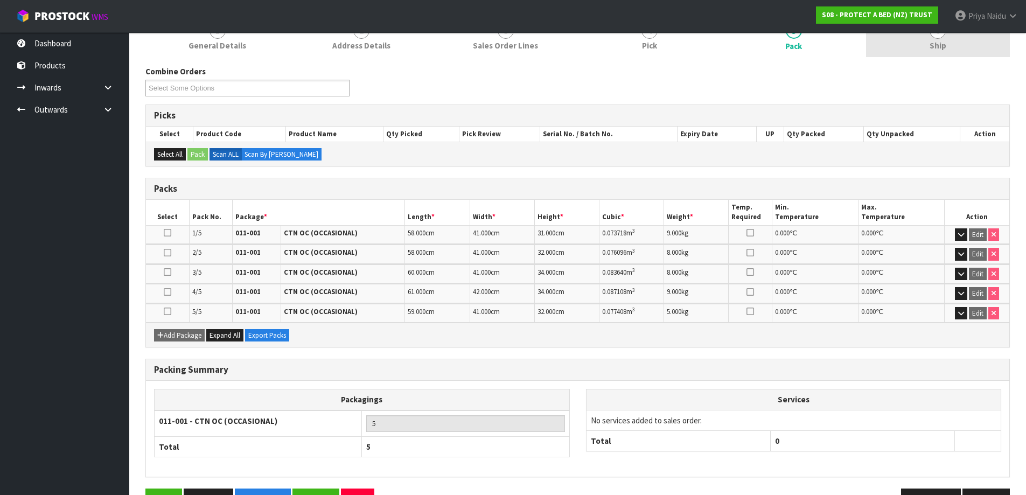
drag, startPoint x: 955, startPoint y: 52, endPoint x: 873, endPoint y: 57, distance: 82.0
click at [955, 51] on link "6 Ship" at bounding box center [938, 36] width 144 height 43
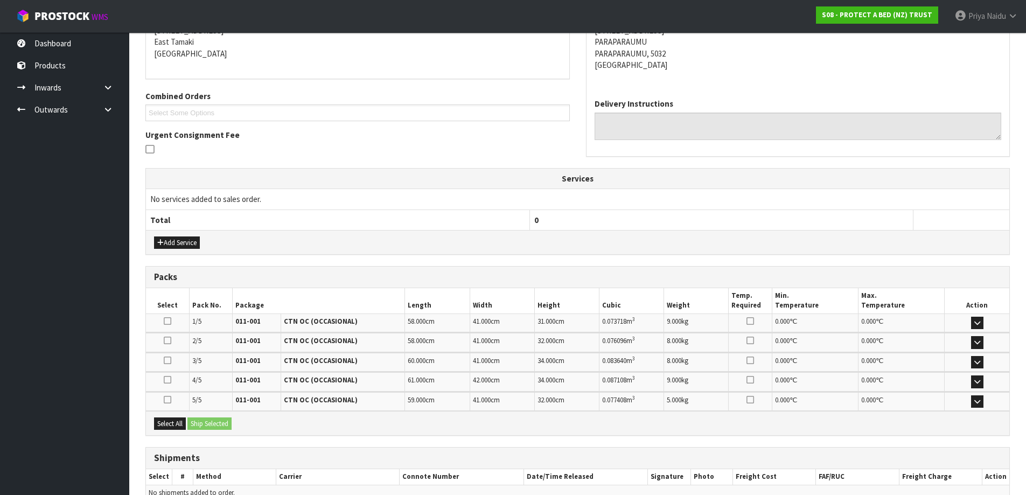
scroll to position [247, 0]
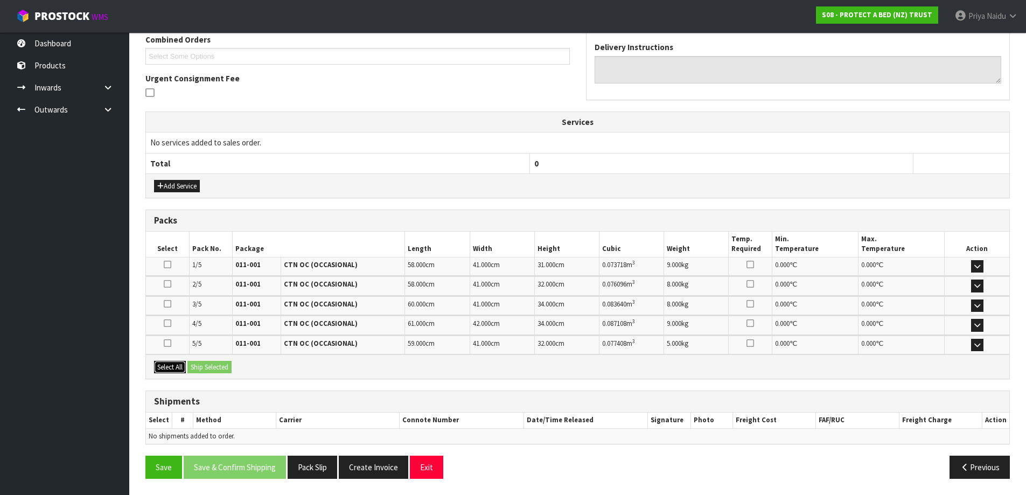
click at [166, 362] on button "Select All" at bounding box center [170, 367] width 32 height 13
click at [207, 368] on button "Ship Selected" at bounding box center [209, 367] width 44 height 13
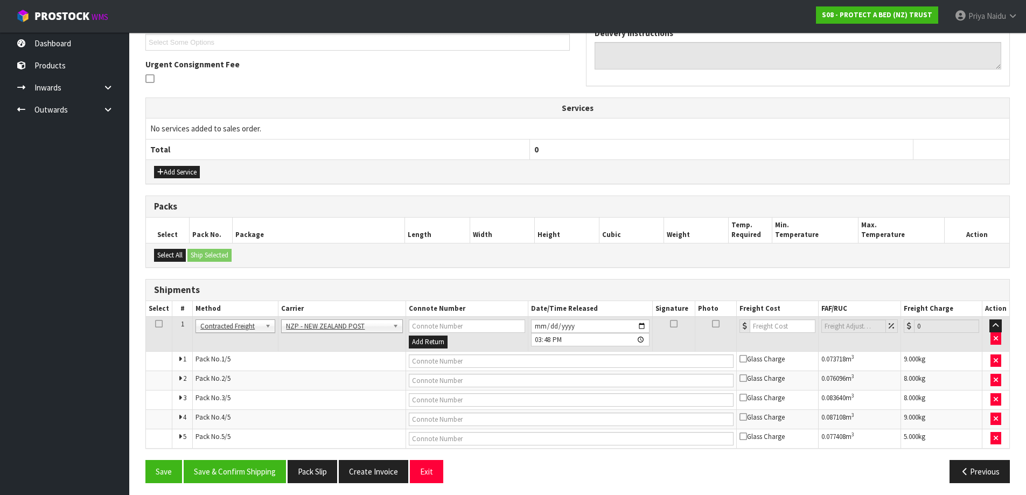
scroll to position [265, 0]
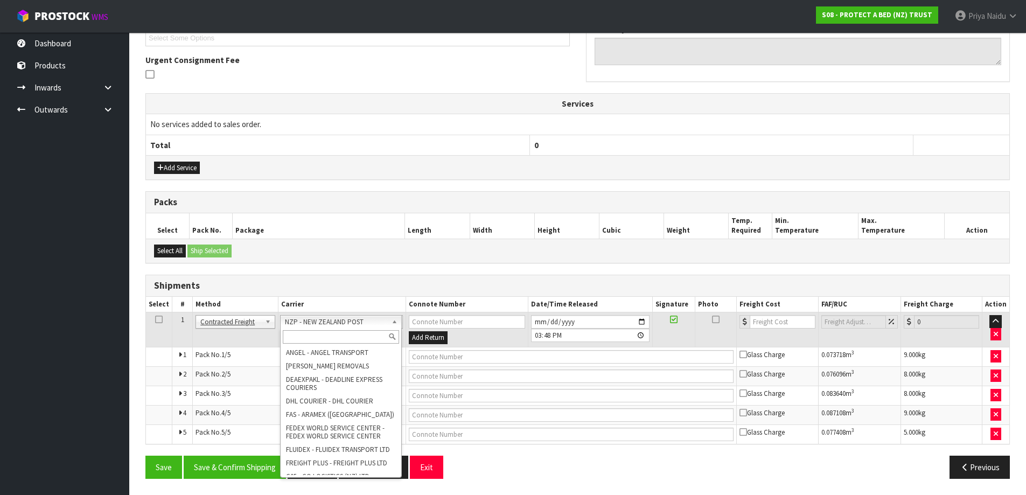
click at [310, 332] on input "text" at bounding box center [341, 336] width 116 height 13
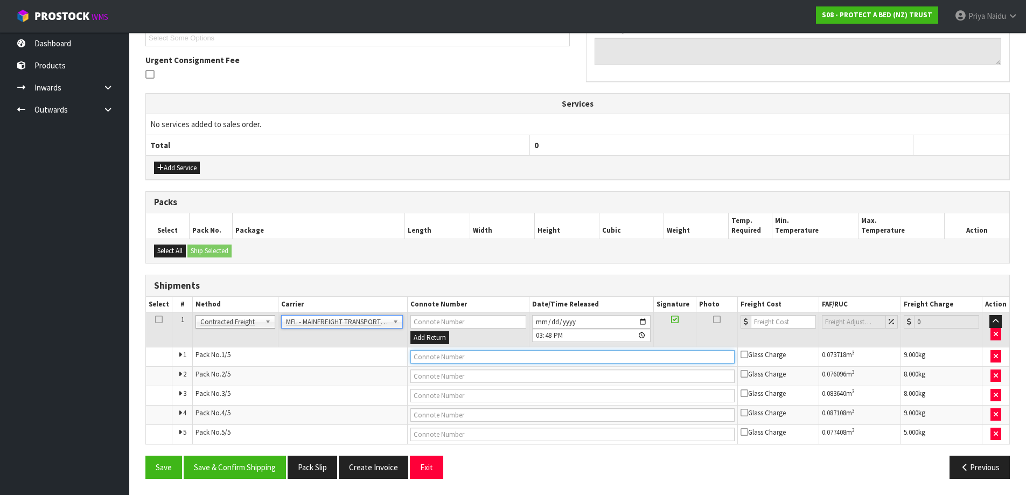
click at [491, 356] on input "text" at bounding box center [572, 356] width 324 height 13
paste input "FWM58326613"
click at [773, 314] on td at bounding box center [778, 329] width 81 height 35
click at [763, 330] on td at bounding box center [778, 329] width 81 height 35
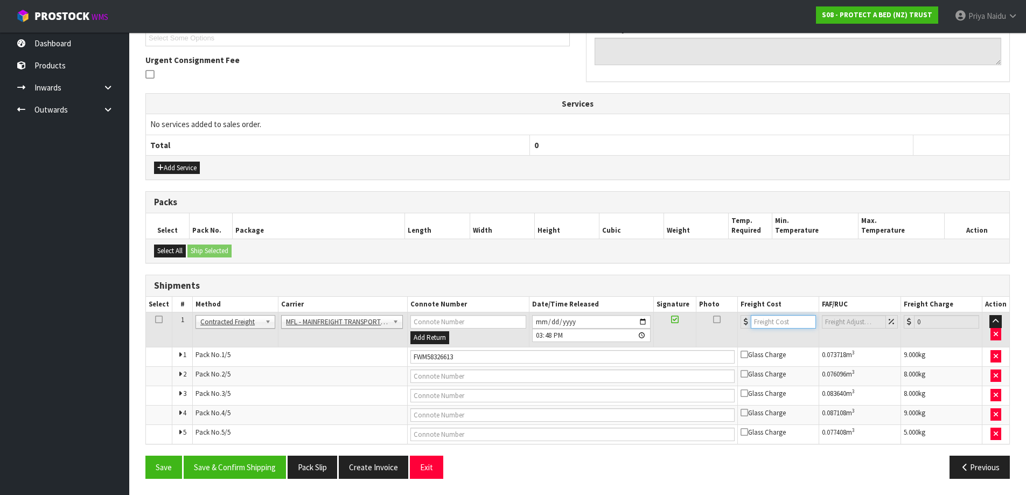
click at [763, 326] on input "number" at bounding box center [783, 321] width 65 height 13
click at [246, 463] on button "Save & Confirm Shipping" at bounding box center [235, 467] width 102 height 23
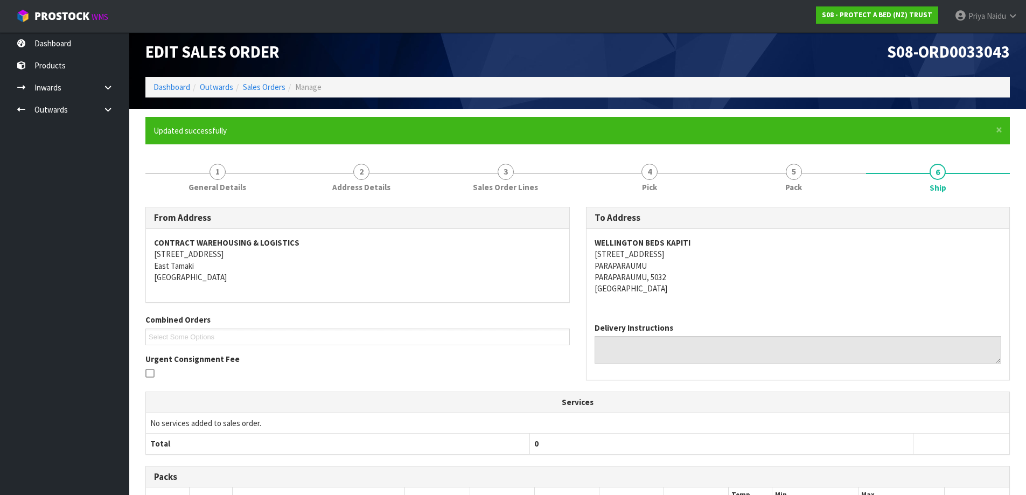
scroll to position [0, 0]
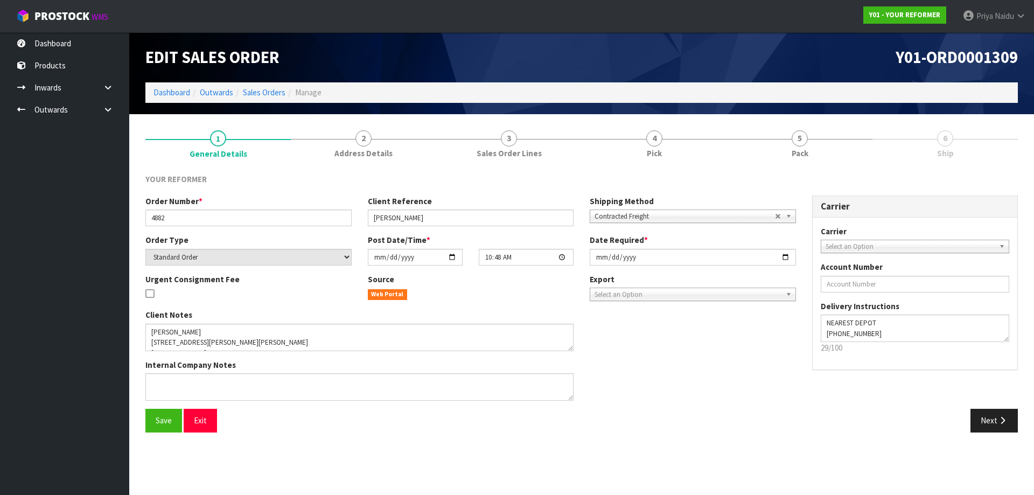
click at [177, 83] on ol "Dashboard Outwards Sales Orders Manage" at bounding box center [581, 92] width 872 height 20
click at [176, 90] on link "Dashboard" at bounding box center [171, 92] width 37 height 10
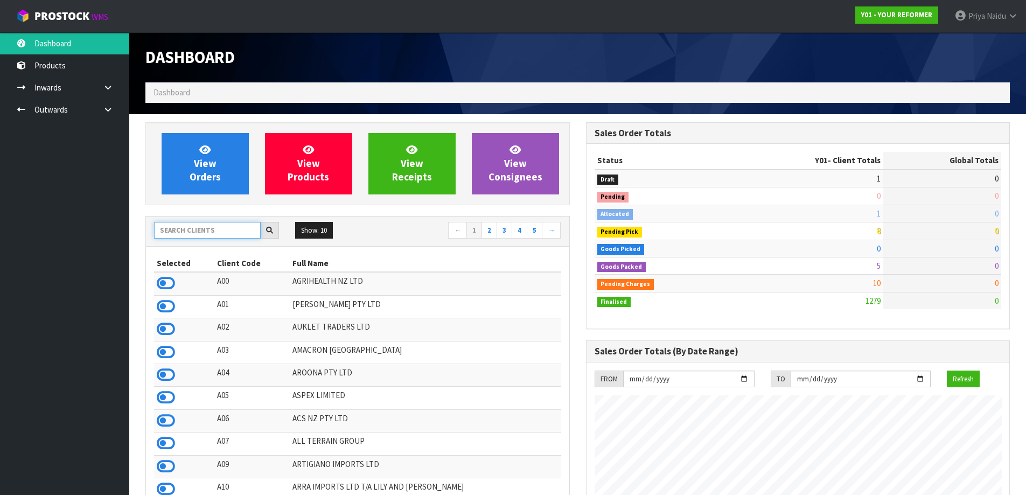
click at [198, 222] on input "text" at bounding box center [207, 230] width 107 height 17
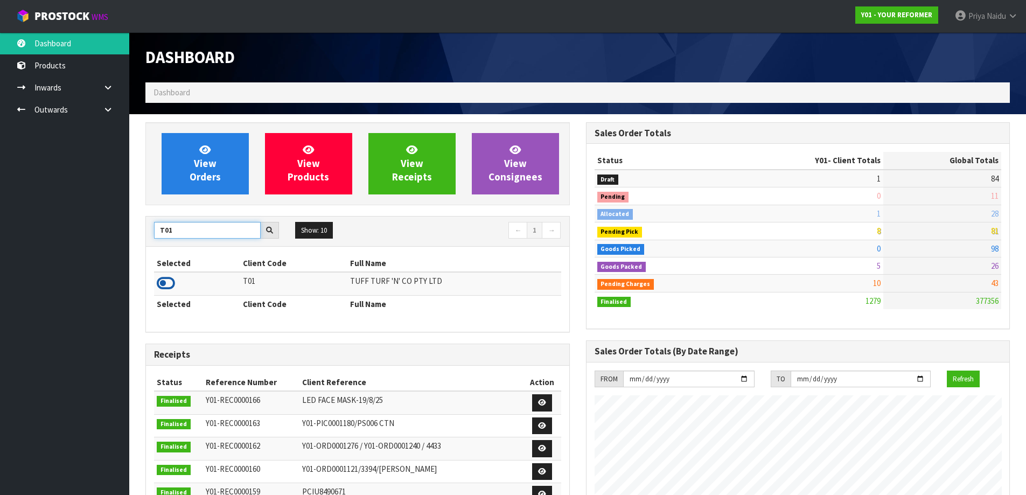
type input "T01"
click at [167, 279] on icon at bounding box center [166, 283] width 18 height 16
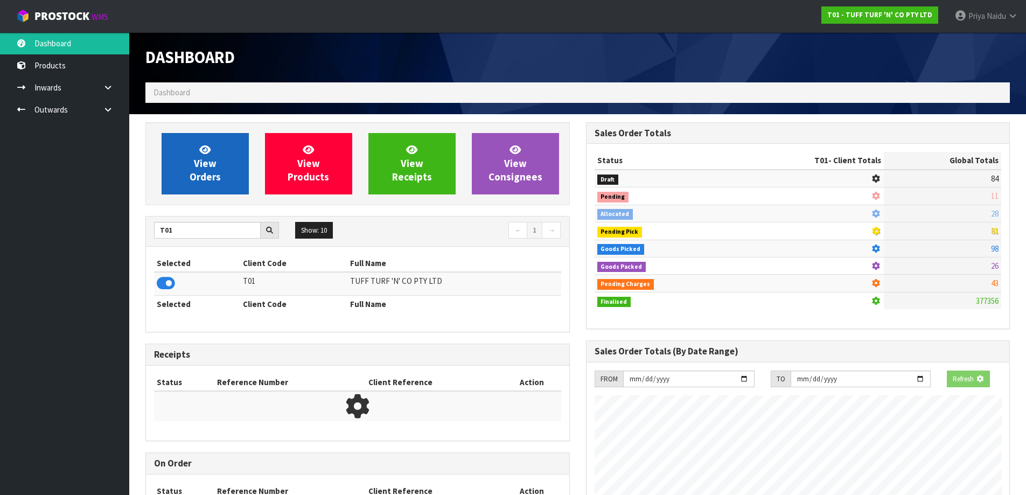
scroll to position [672, 440]
click at [215, 150] on link "View Orders" at bounding box center [205, 163] width 87 height 61
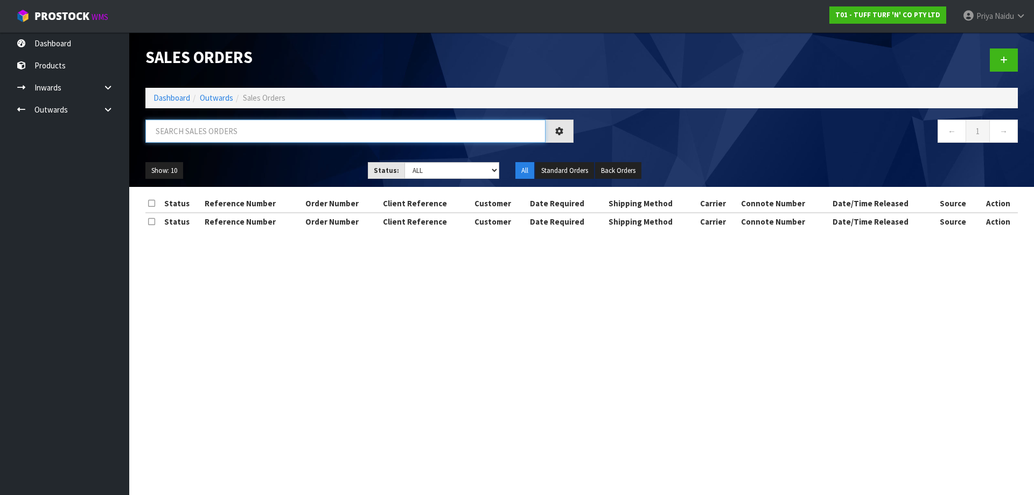
click at [223, 134] on input "text" at bounding box center [345, 131] width 400 height 23
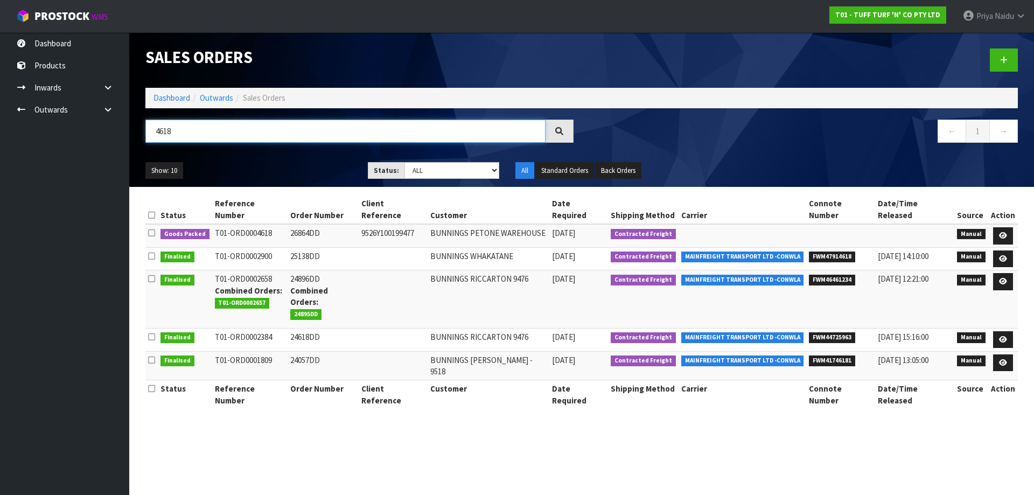
type input "4618"
click at [277, 162] on ul "Show: 10 5 10 25 50" at bounding box center [248, 170] width 206 height 17
click at [997, 227] on link at bounding box center [1003, 235] width 20 height 17
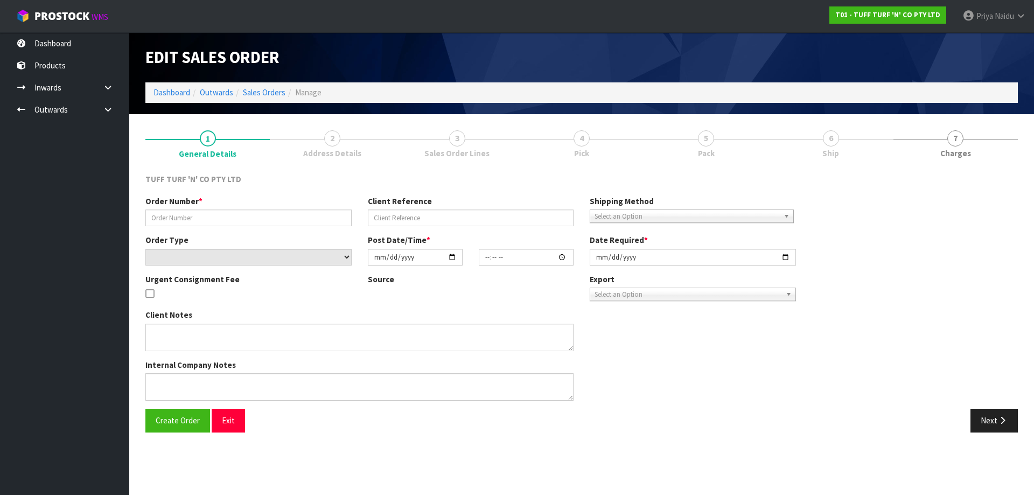
type input "26864DD"
type input "9526Y100199477"
select select "number:0"
type input "[DATE]"
type input "13:27:00.000"
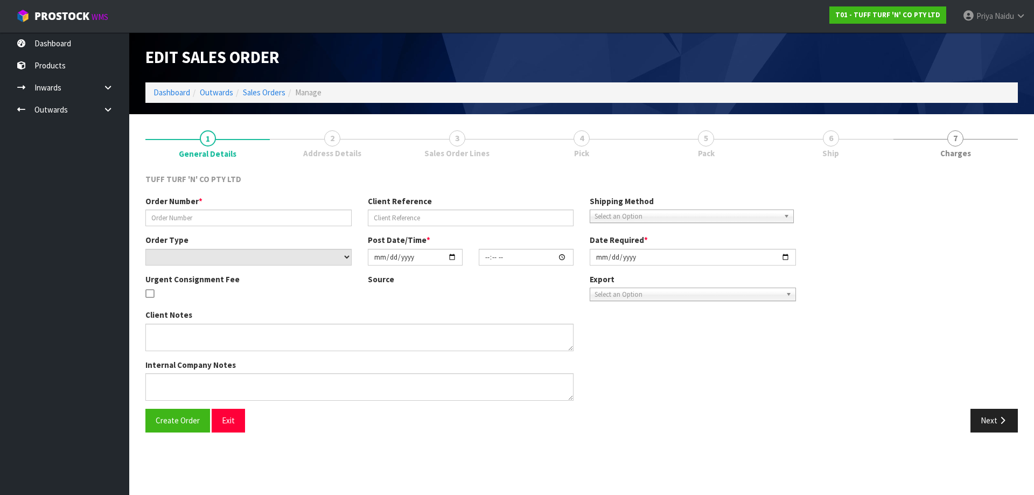
type input "[DATE]"
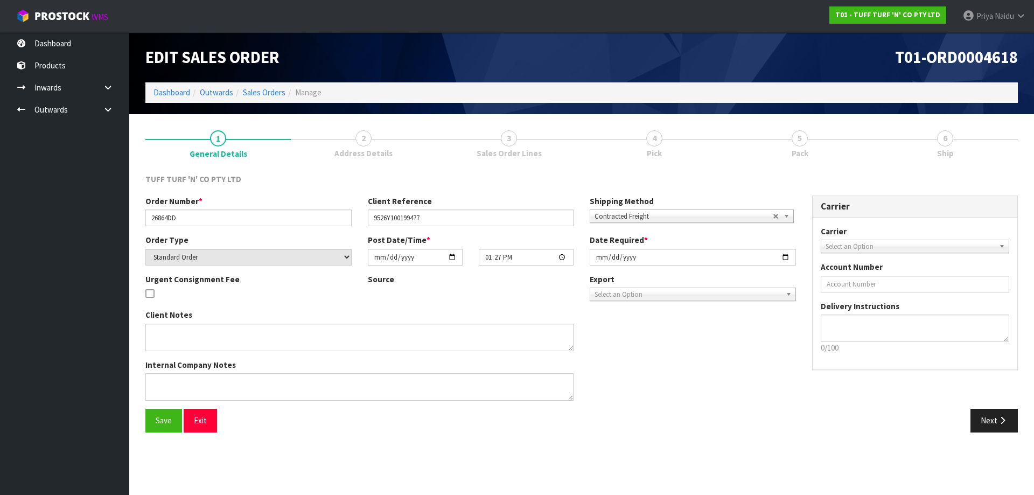
click at [810, 141] on link "5 Pack" at bounding box center [799, 143] width 145 height 43
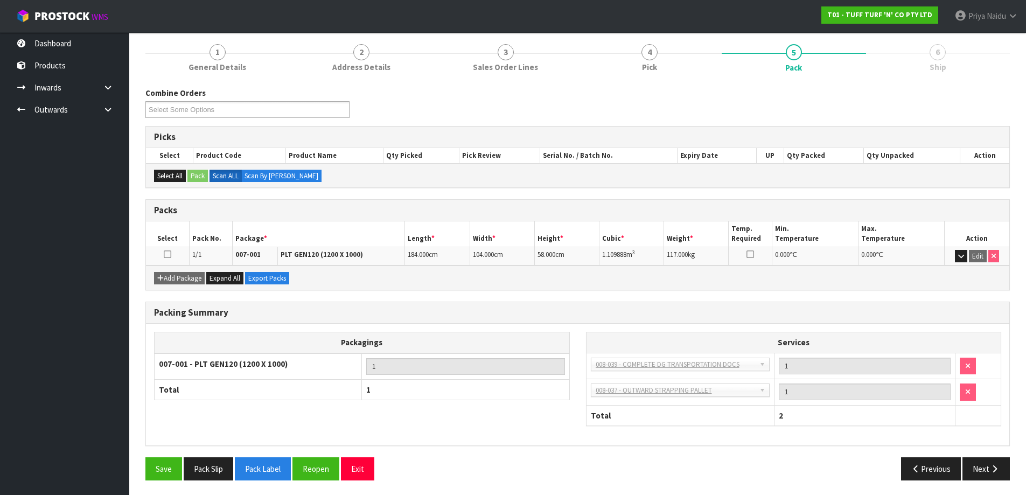
scroll to position [88, 0]
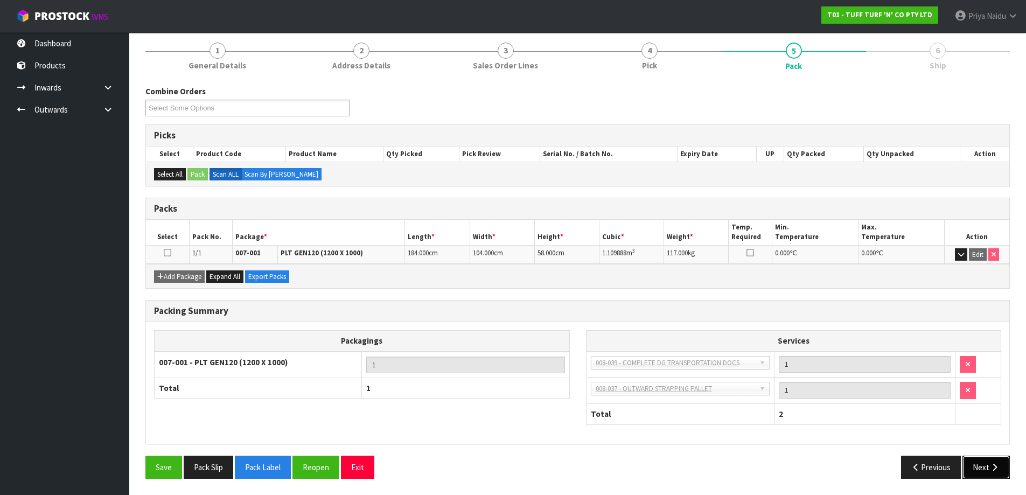
click at [984, 461] on button "Next" at bounding box center [985, 467] width 47 height 23
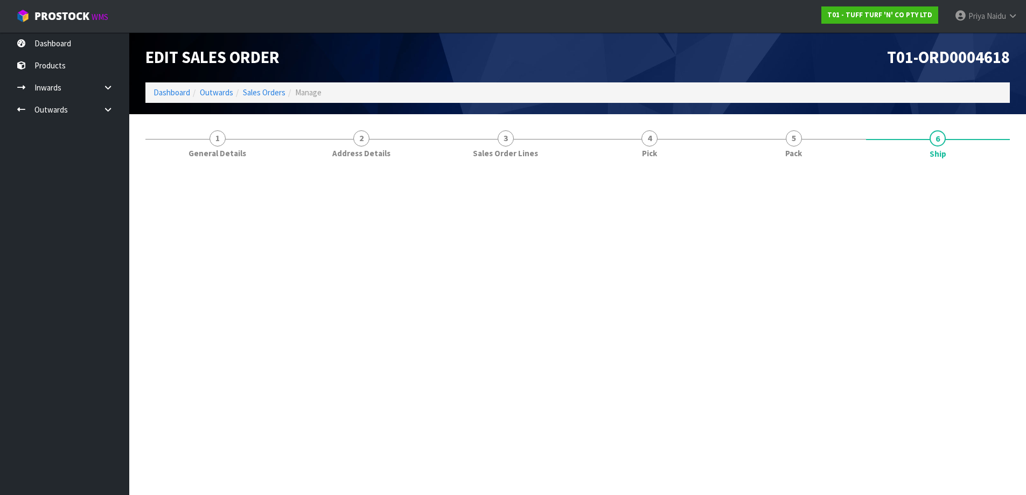
scroll to position [0, 0]
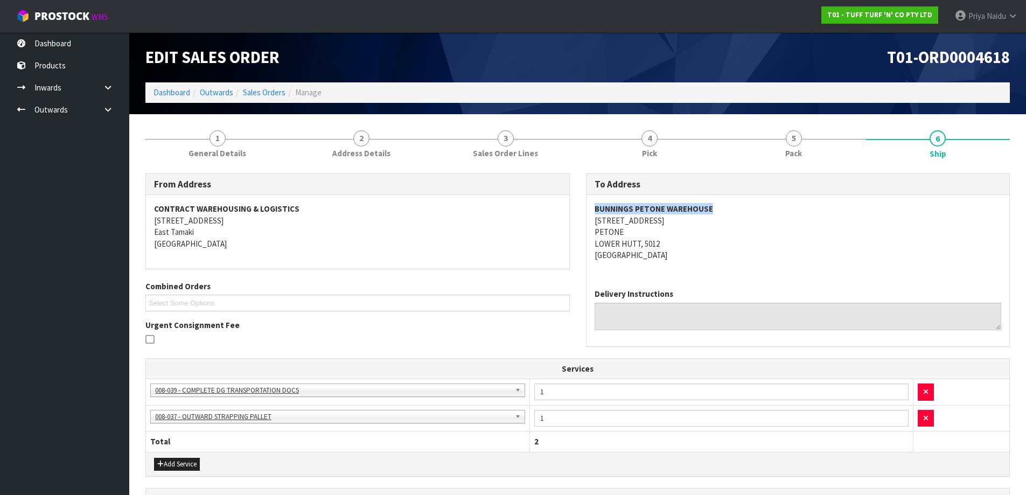
copy strong "BUNNINGS PETONE WAREHOUSE"
drag, startPoint x: 595, startPoint y: 208, endPoint x: 733, endPoint y: 202, distance: 139.1
click at [733, 202] on div "BUNNINGS PETONE WAREHOUSE 48 HUTT ROAD PETONE LOWER HUTT, 5012 New Zealand" at bounding box center [797, 237] width 423 height 85
copy address "48 HUTT ROAD PETONE LOWER HUTT, 5012"
drag, startPoint x: 592, startPoint y: 220, endPoint x: 668, endPoint y: 246, distance: 80.2
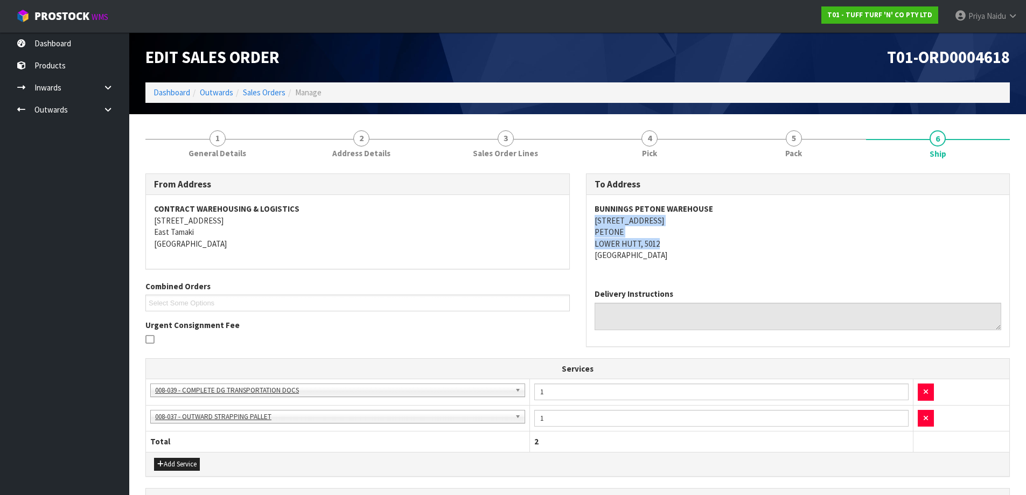
click at [679, 248] on div "BUNNINGS PETONE WAREHOUSE 48 HUTT ROAD PETONE LOWER HUTT, 5012 New Zealand" at bounding box center [797, 237] width 423 height 85
click at [710, 239] on address "BUNNINGS PETONE WAREHOUSE 48 HUTT ROAD PETONE LOWER HUTT, 5012 New Zealand" at bounding box center [798, 232] width 407 height 58
copy address "[STREET_ADDRESS]"
drag, startPoint x: 585, startPoint y: 220, endPoint x: 698, endPoint y: 222, distance: 113.6
click at [698, 222] on div "To Address BUNNINGS PETONE WAREHOUSE 48 HUTT ROAD PETONE LOWER HUTT, 5012 New Z…" at bounding box center [798, 265] width 440 height 185
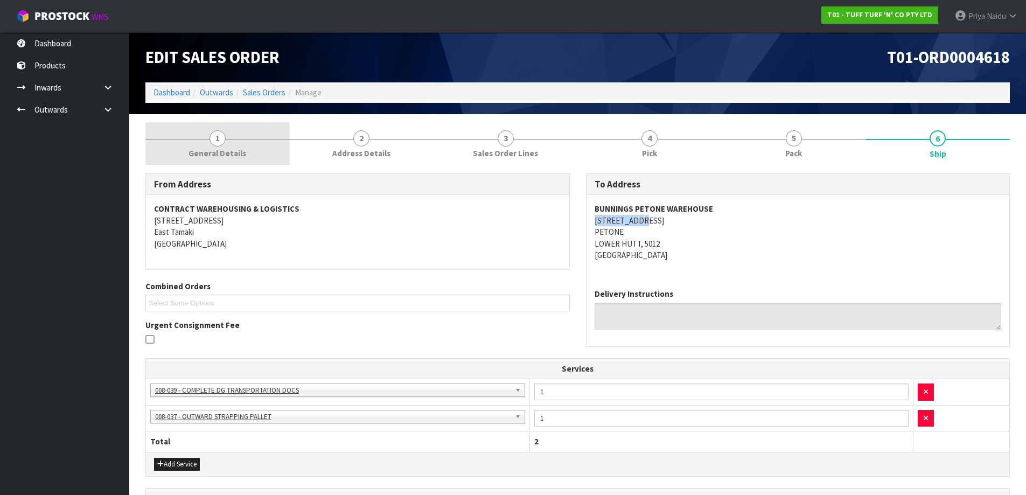
click at [231, 139] on link "1 General Details" at bounding box center [217, 143] width 144 height 43
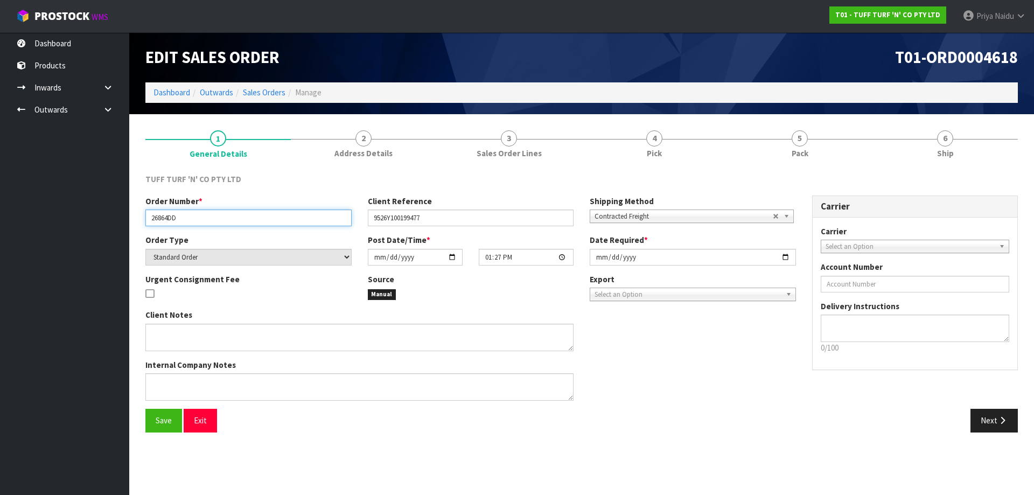
drag, startPoint x: 150, startPoint y: 221, endPoint x: 141, endPoint y: 236, distance: 17.4
click at [222, 230] on div "Order Number * 26864DD Client Reference 9526Y100199477 Shipping Method Client L…" at bounding box center [470, 214] width 667 height 39
drag, startPoint x: 373, startPoint y: 221, endPoint x: 450, endPoint y: 217, distance: 76.6
click at [450, 217] on input "9526Y100199477" at bounding box center [471, 217] width 206 height 17
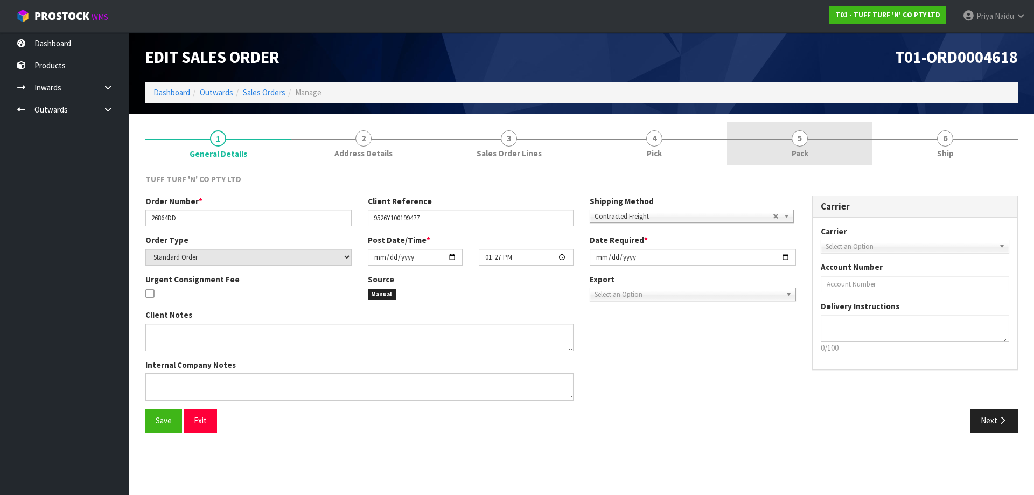
click at [833, 139] on link "5 Pack" at bounding box center [799, 143] width 145 height 43
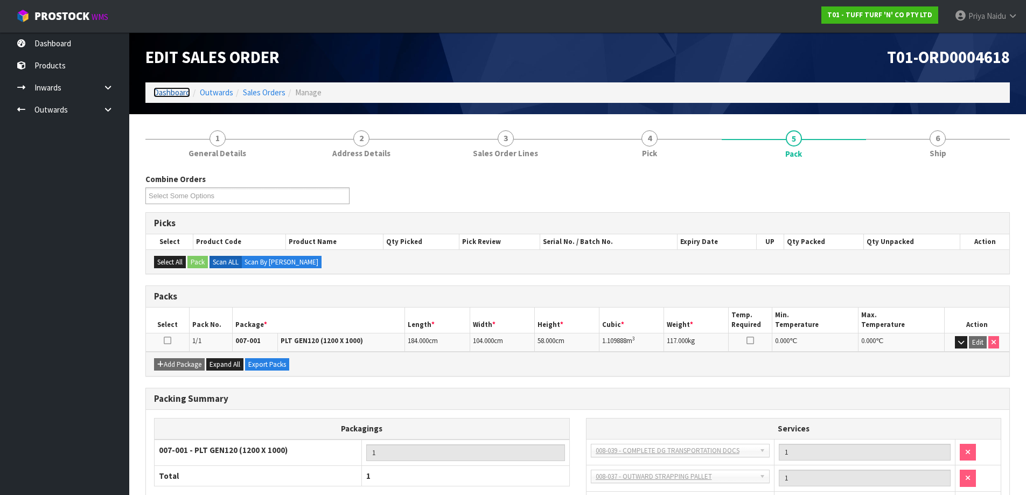
click at [184, 93] on link "Dashboard" at bounding box center [171, 92] width 37 height 10
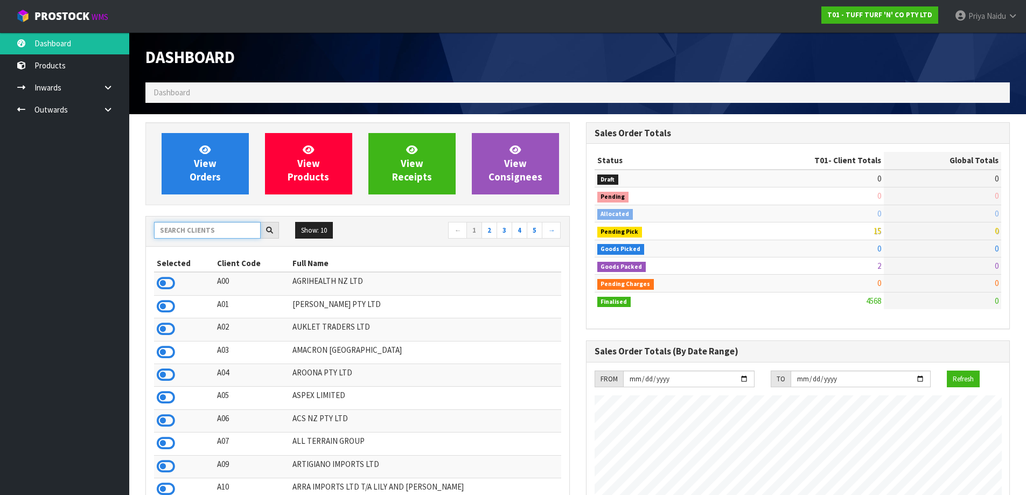
click at [180, 234] on input "text" at bounding box center [207, 230] width 107 height 17
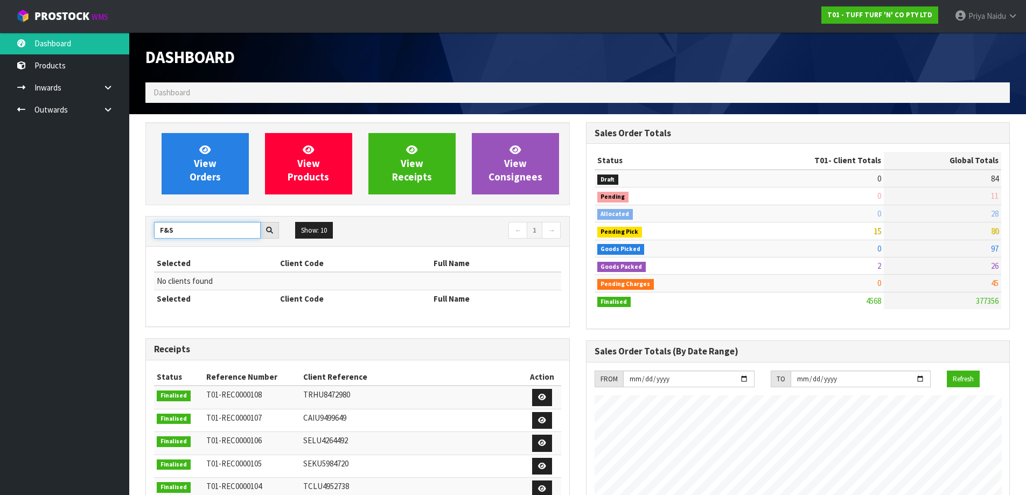
type input "F&S"
